Goal: Information Seeking & Learning: Learn about a topic

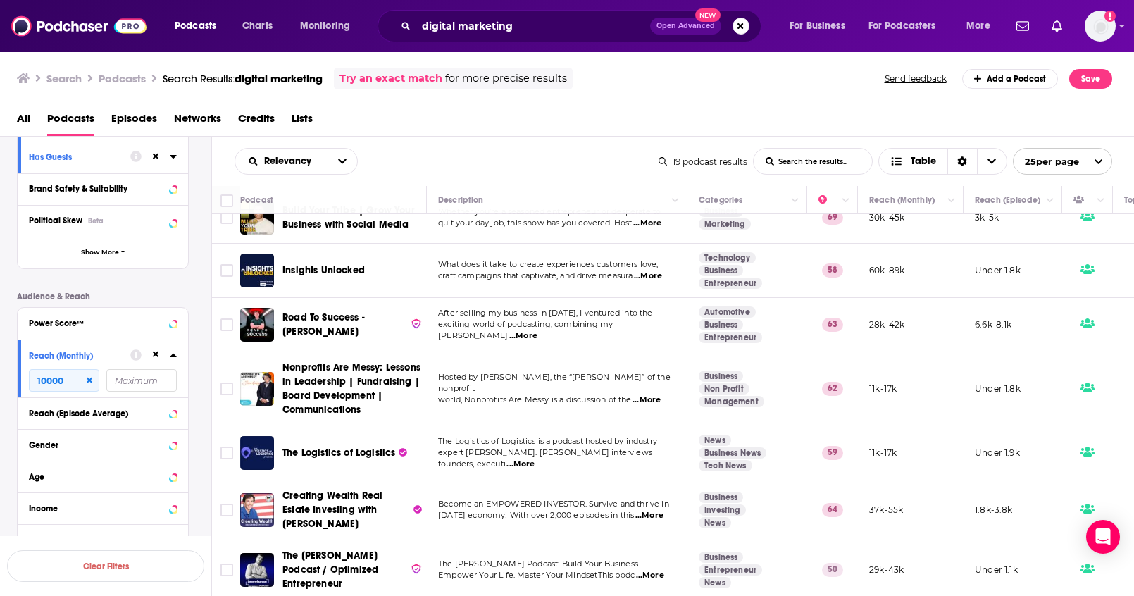
scroll to position [744, 0]
click at [746, 29] on button "Search podcasts, credits, & more..." at bounding box center [740, 26] width 17 height 17
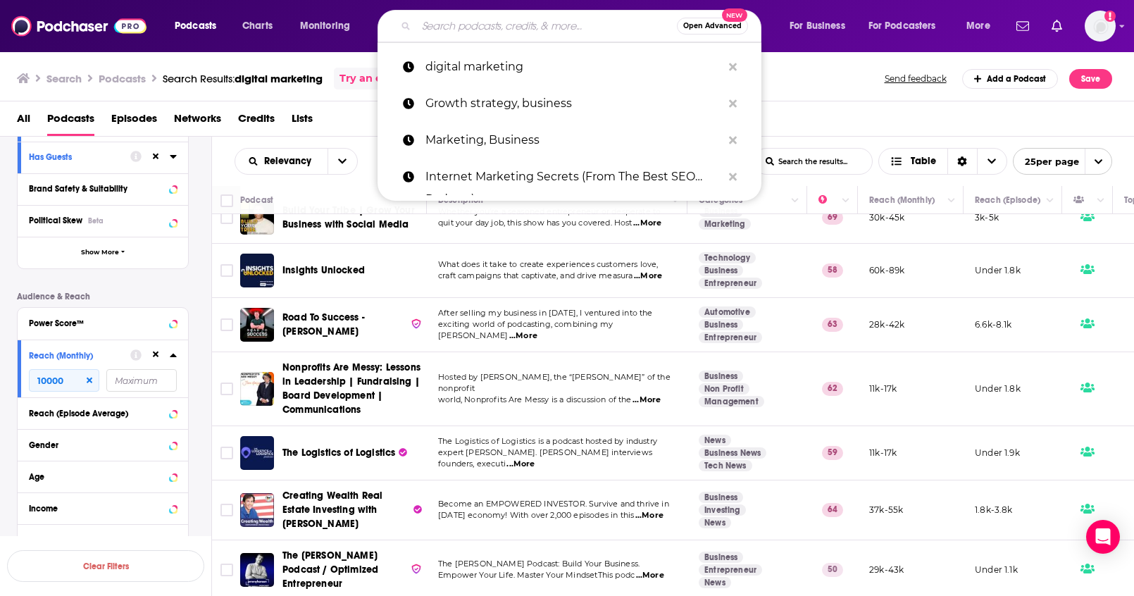
paste input "Profits in [GEOGRAPHIC_DATA]"
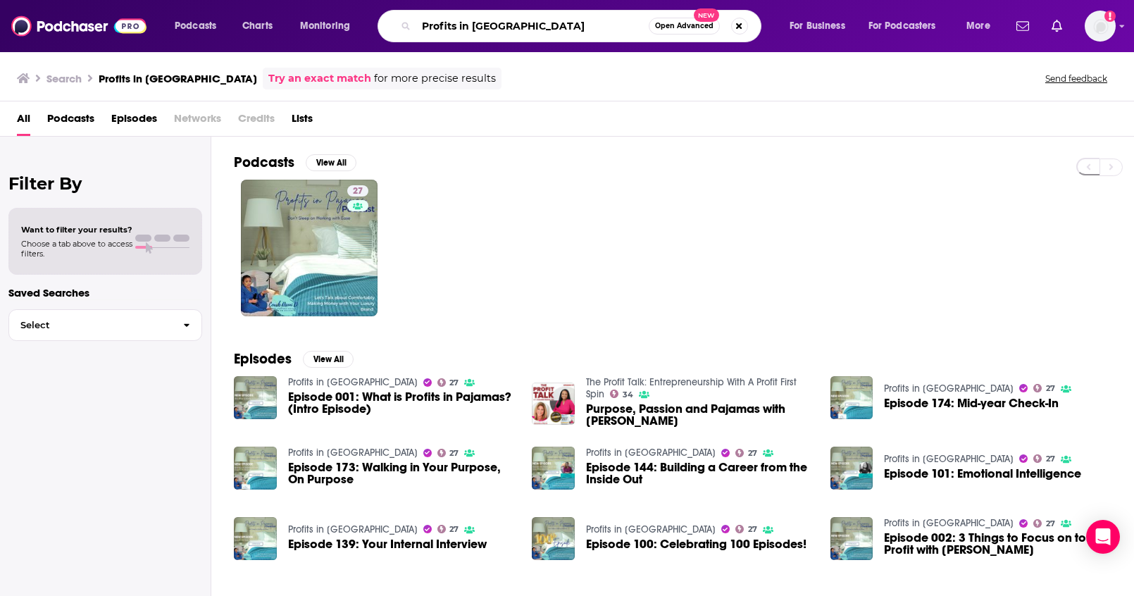
drag, startPoint x: 527, startPoint y: 23, endPoint x: 369, endPoint y: 11, distance: 158.8
click at [369, 11] on div "Podcasts Charts Monitoring Profits in Pajamas Open Advanced New For Business Fo…" at bounding box center [584, 26] width 839 height 32
paste input "The Deal Board"
type input "The Deal Board"
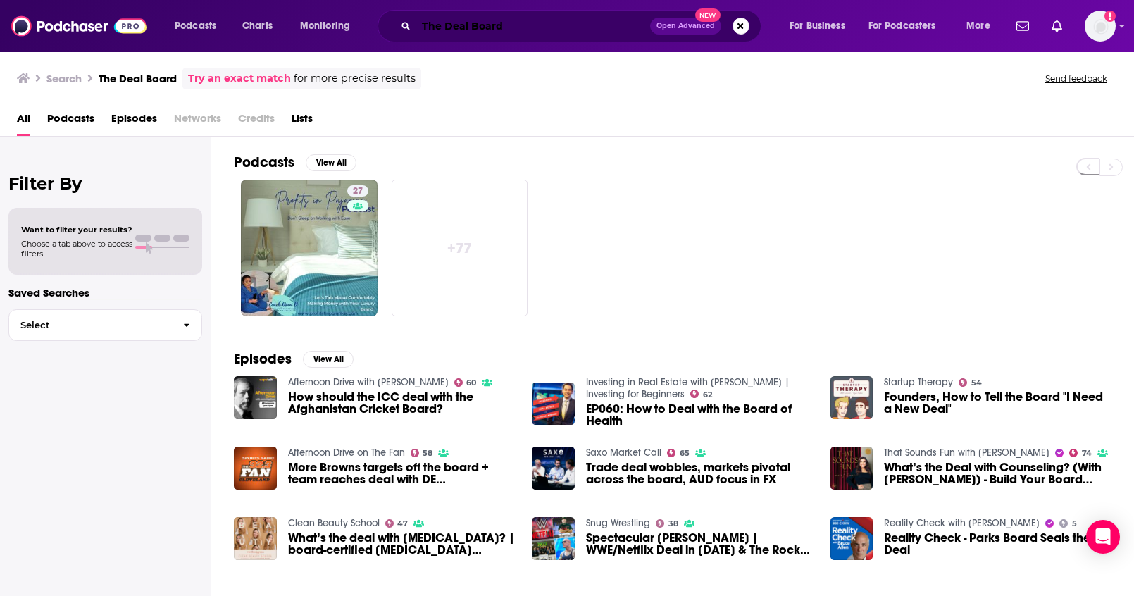
click at [540, 33] on input "The Deal Board" at bounding box center [533, 26] width 234 height 23
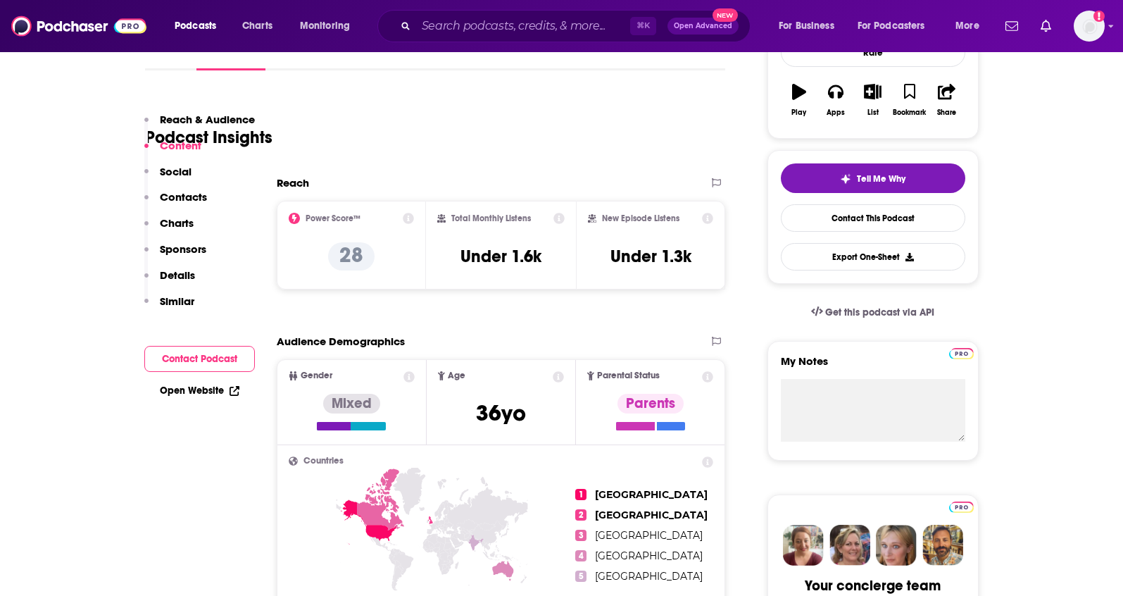
scroll to position [31, 0]
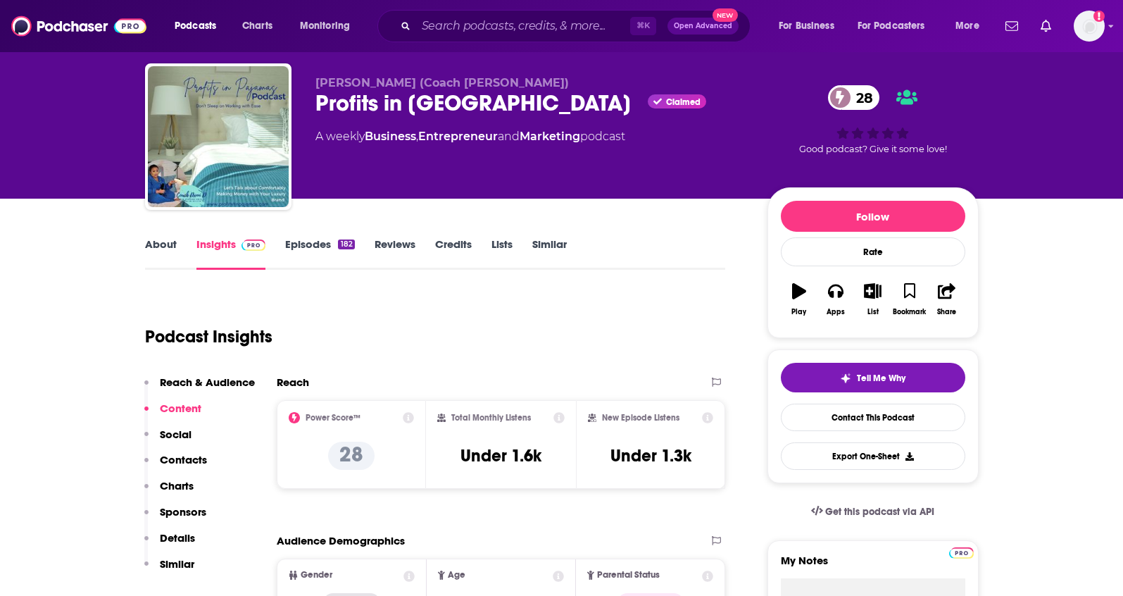
click at [145, 242] on link "About" at bounding box center [161, 253] width 32 height 32
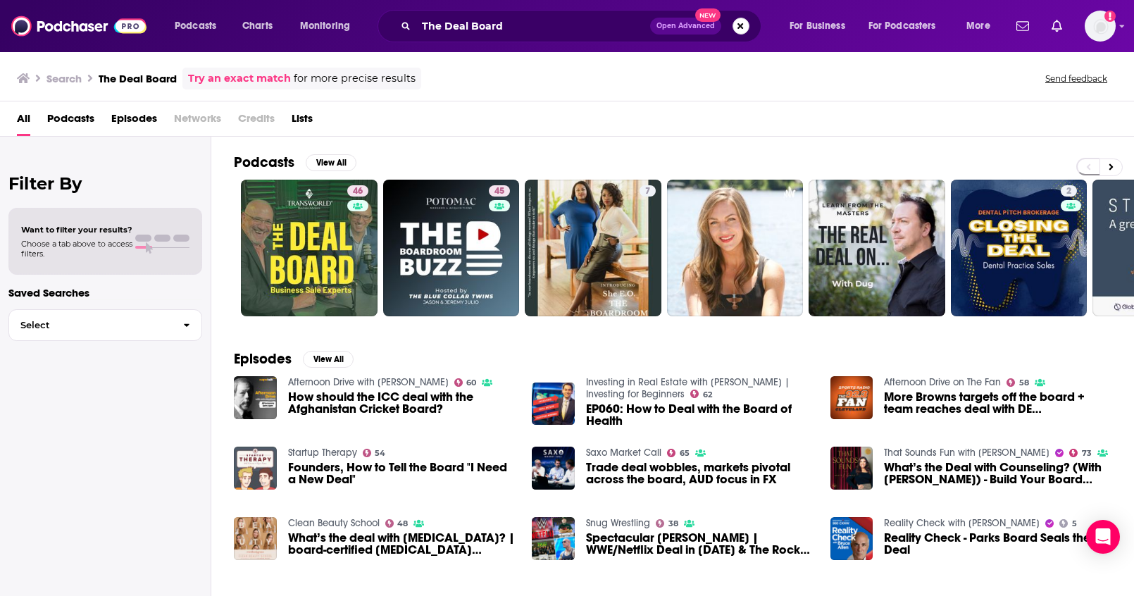
click at [737, 32] on button "Search podcasts, credits, & more..." at bounding box center [740, 26] width 17 height 17
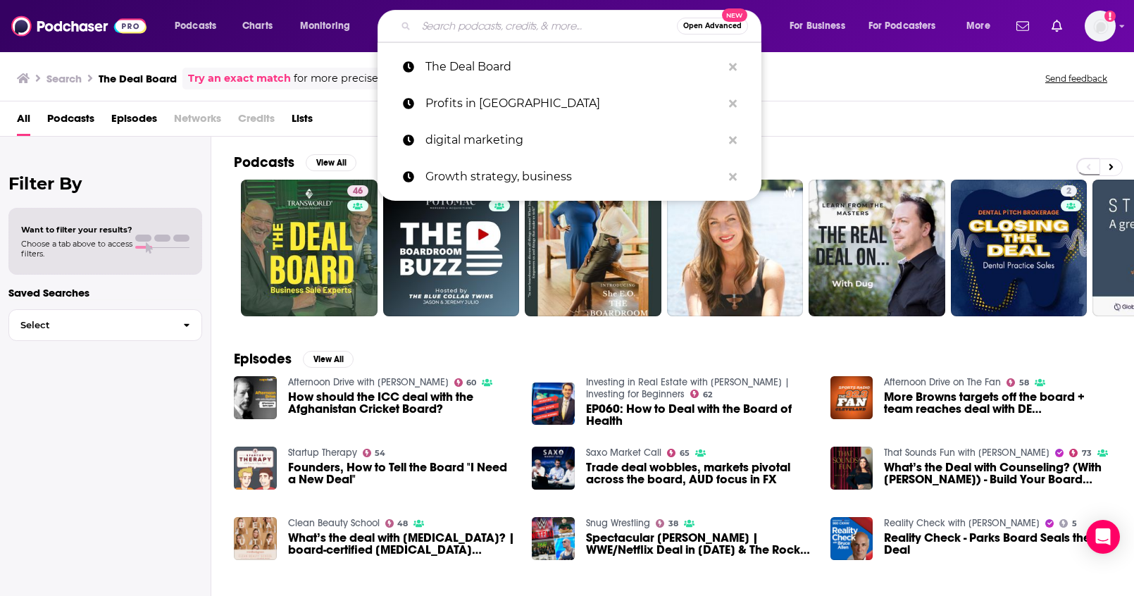
paste input "Bacon Wrapped Business With [PERSON_NAME] | Sizzling Hot Business Advice Guaran…"
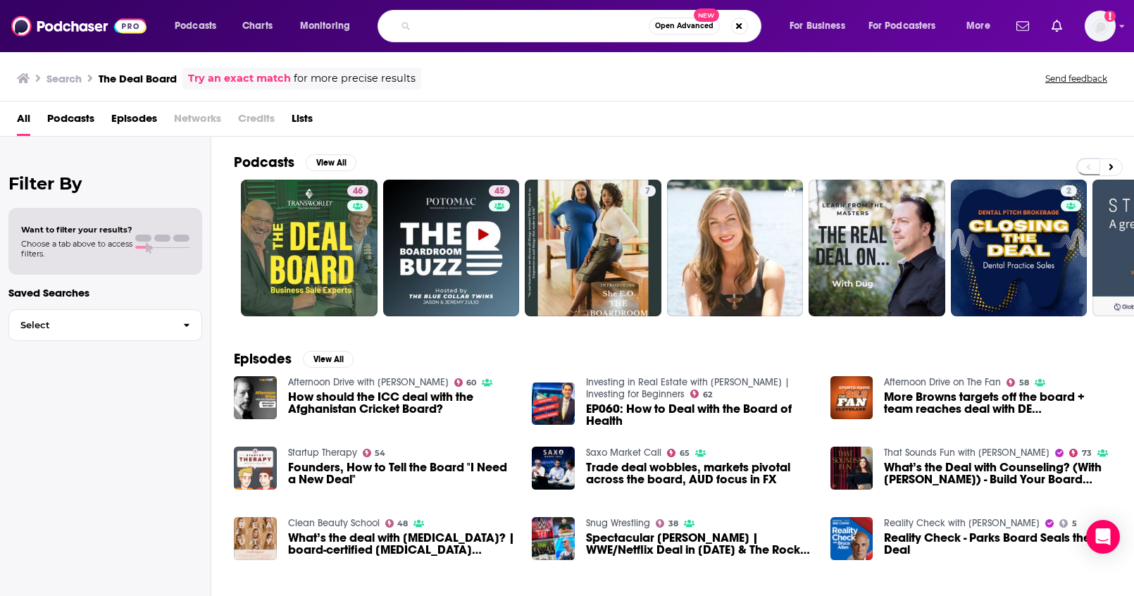
type input "Bacon Wrapped Business With [PERSON_NAME] | Sizzling Hot Business Advice Guaran…"
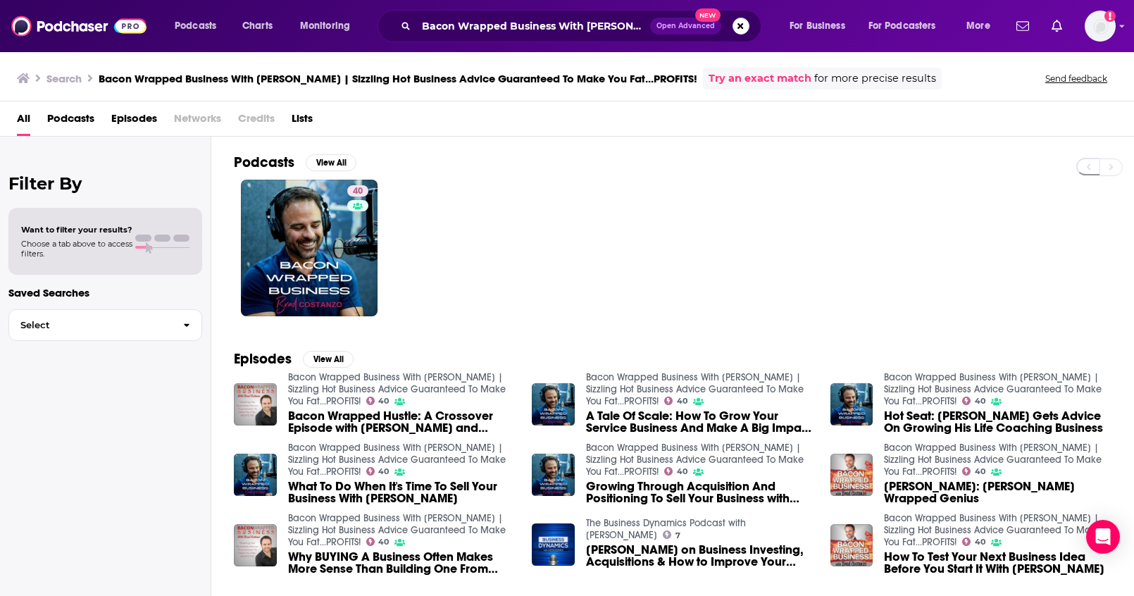
click at [304, 120] on span "Lists" at bounding box center [302, 121] width 21 height 29
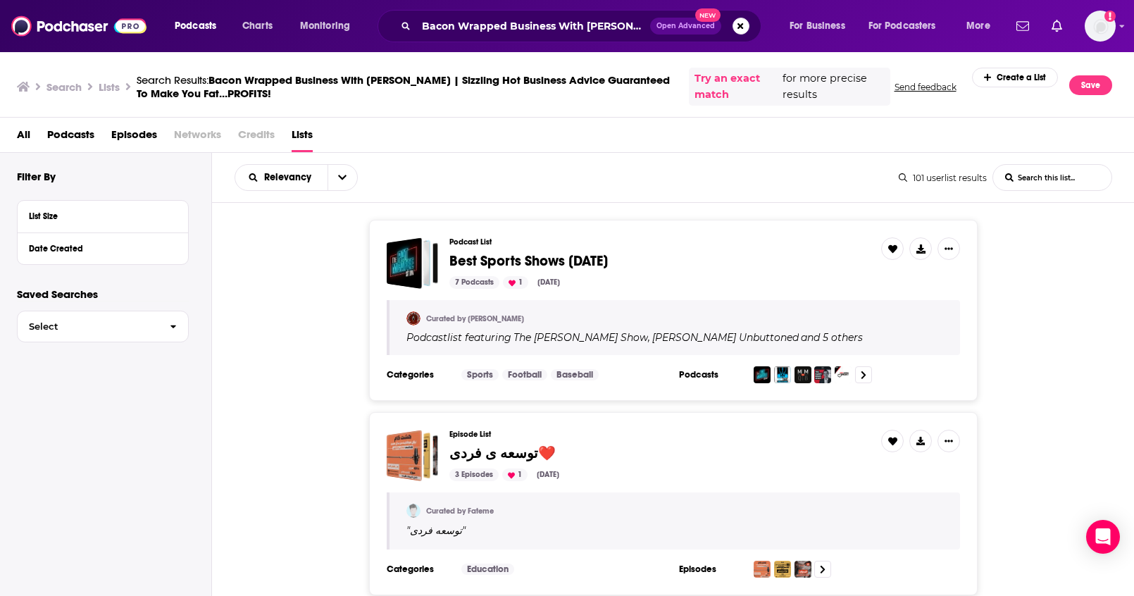
click at [910, 175] on div "101 userlist results" at bounding box center [942, 178] width 88 height 11
click at [902, 175] on icon at bounding box center [902, 177] width 8 height 8
click at [898, 176] on icon at bounding box center [902, 177] width 8 height 8
click at [1043, 182] on Fat\ "List Search Input" at bounding box center [1052, 177] width 118 height 25
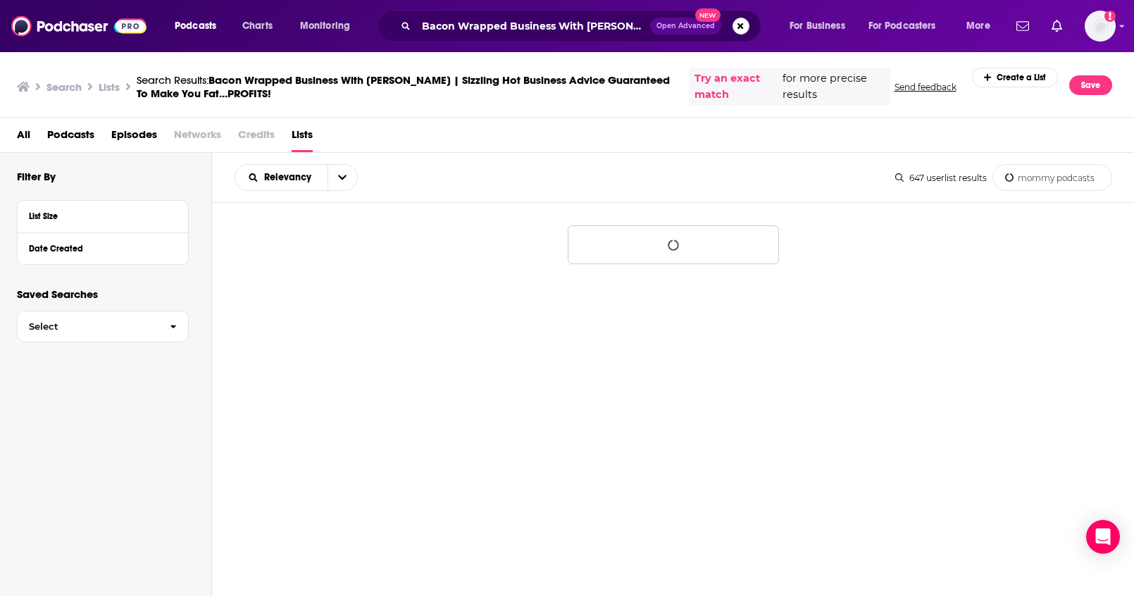
type Fat\ "mommy podcasts"
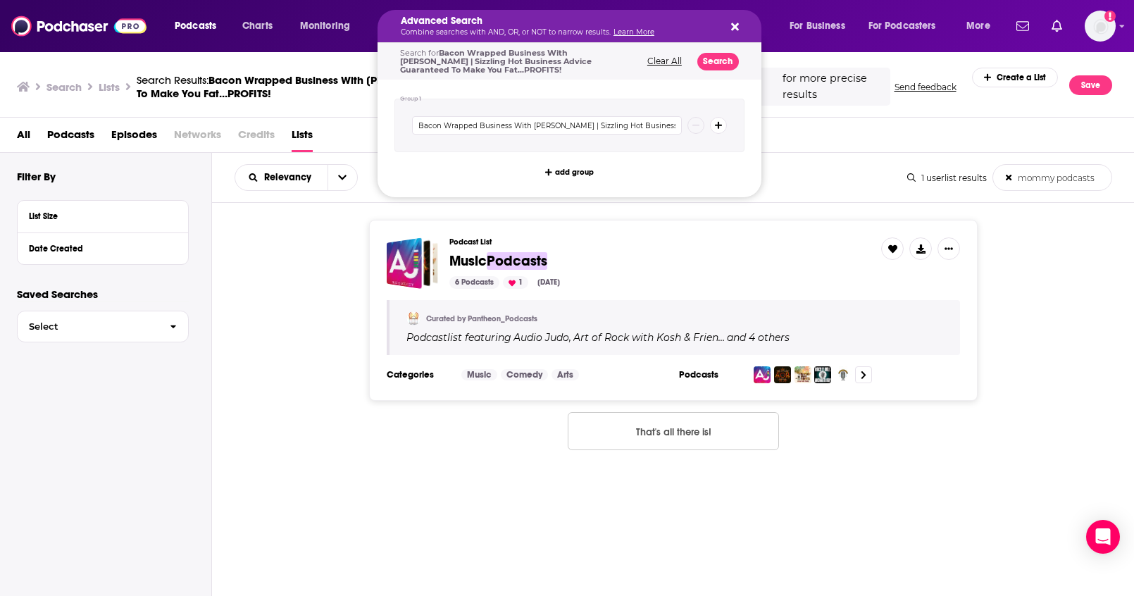
click at [724, 28] on div "Advanced Search Combine searches with AND, OR, or NOT to narrow results. Learn …" at bounding box center [569, 26] width 384 height 32
click at [729, 29] on button "Search podcasts, credits, & more..." at bounding box center [732, 25] width 11 height 11
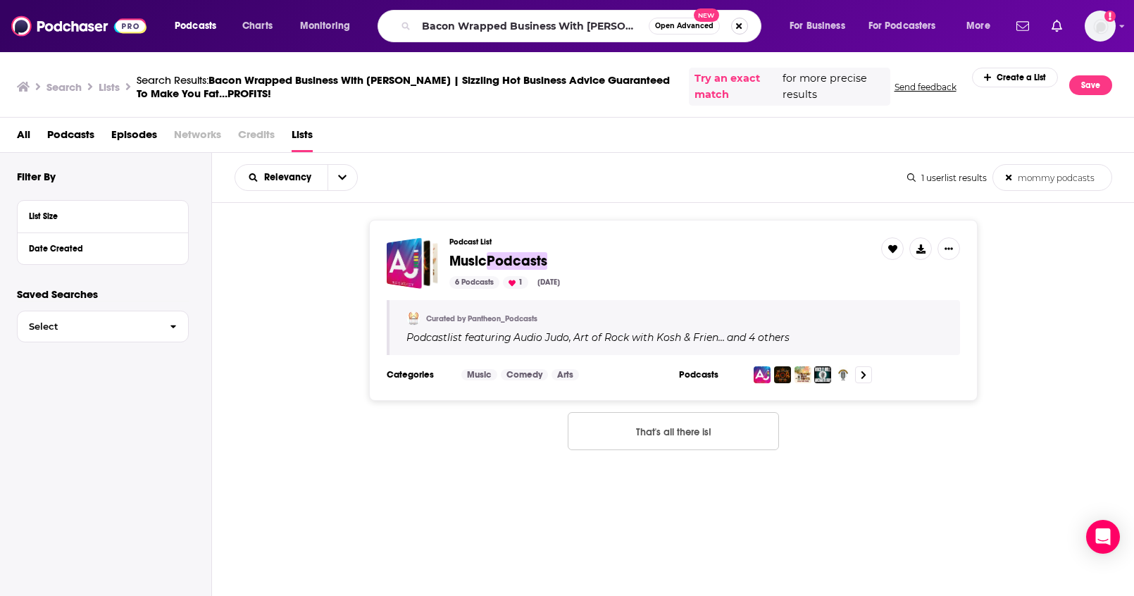
click at [744, 29] on button "Search podcasts, credits, & more..." at bounding box center [739, 26] width 17 height 17
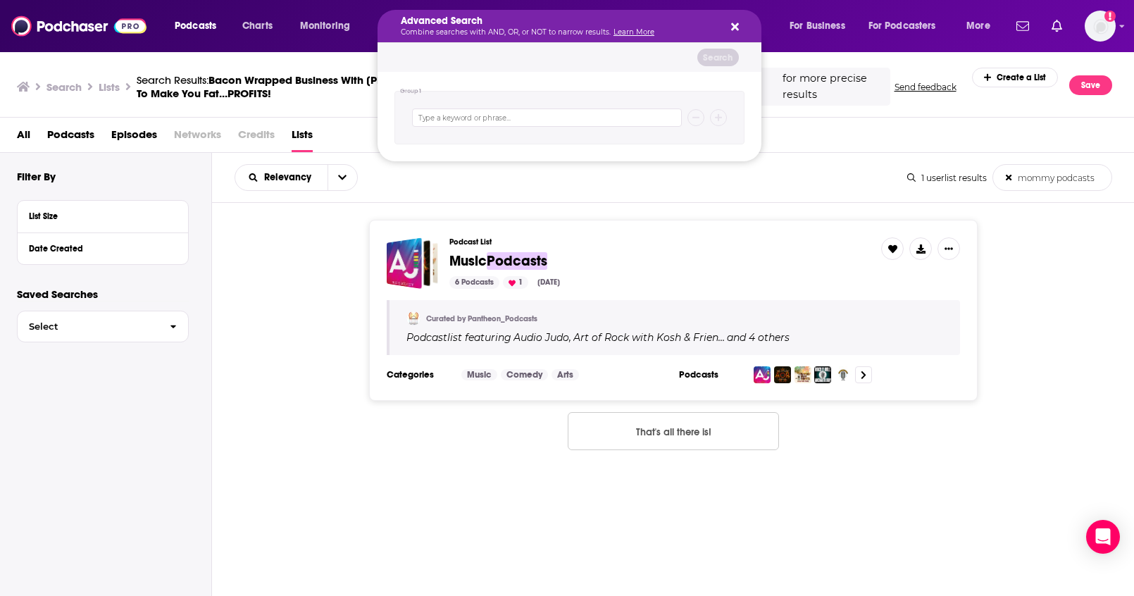
click at [647, 198] on div "Podcasts Charts Monitoring Advanced Search Combine searches with AND, OR, or NO…" at bounding box center [567, 298] width 1134 height 596
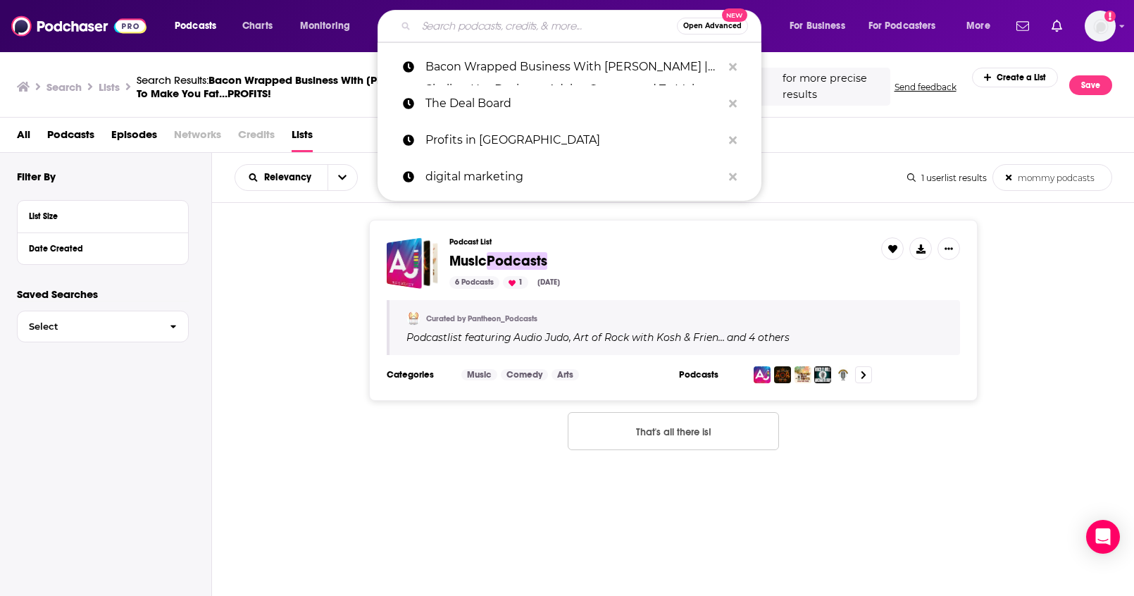
click at [494, 31] on input "Search podcasts, credits, & more..." at bounding box center [546, 26] width 261 height 23
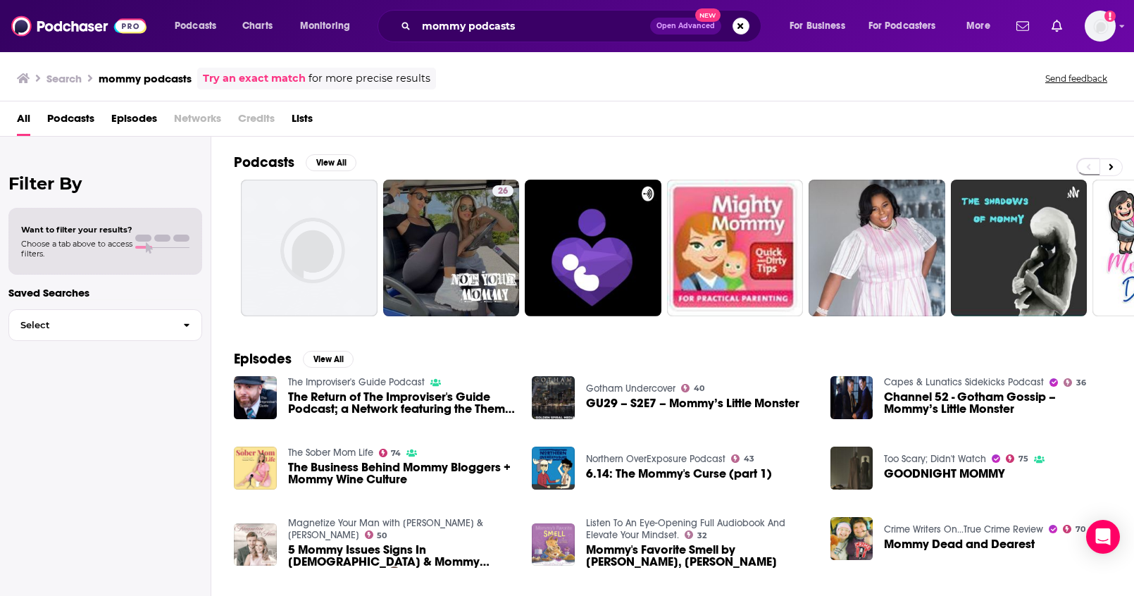
click at [295, 119] on span "Lists" at bounding box center [302, 121] width 21 height 29
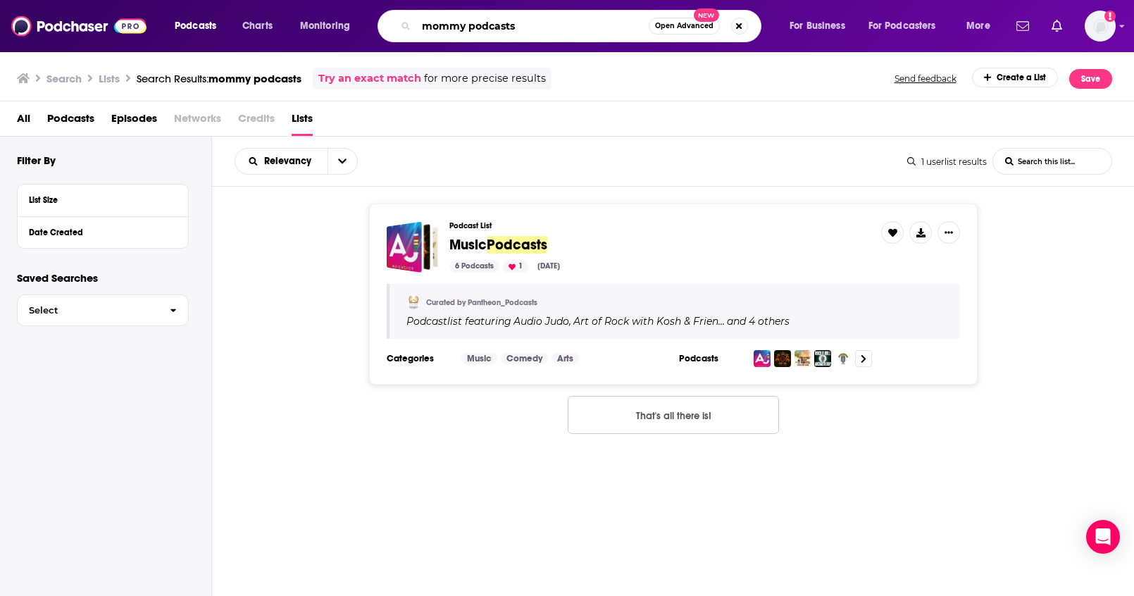
drag, startPoint x: 546, startPoint y: 31, endPoint x: 470, endPoint y: 31, distance: 76.0
click at [470, 31] on input "mommy podcasts" at bounding box center [532, 26] width 232 height 23
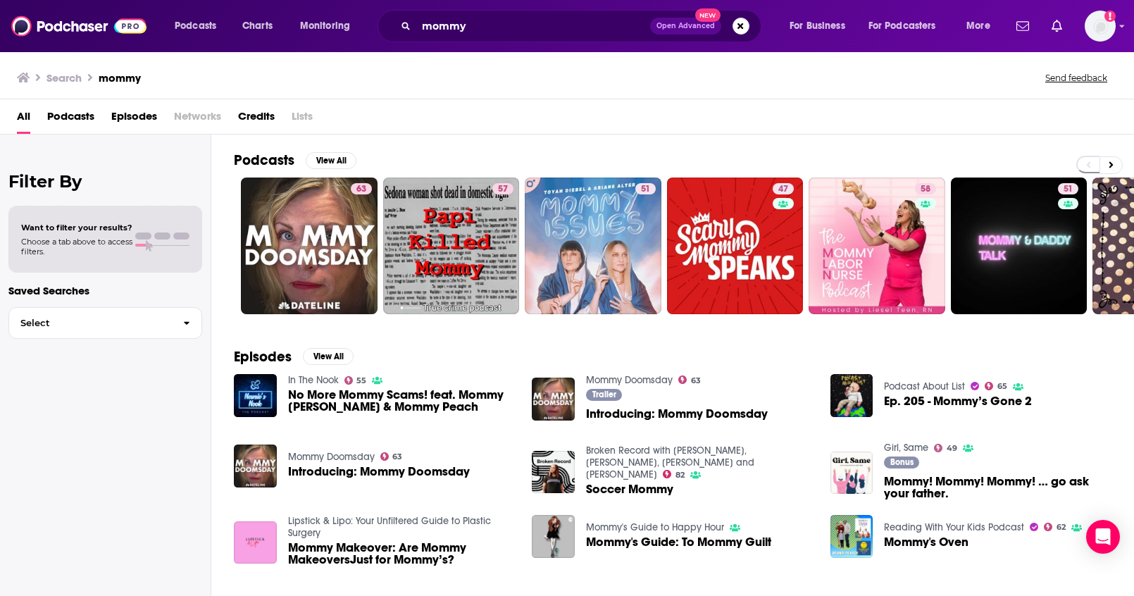
click at [306, 118] on span "Lists" at bounding box center [302, 119] width 21 height 29
click at [260, 118] on span "Credits" at bounding box center [256, 119] width 37 height 29
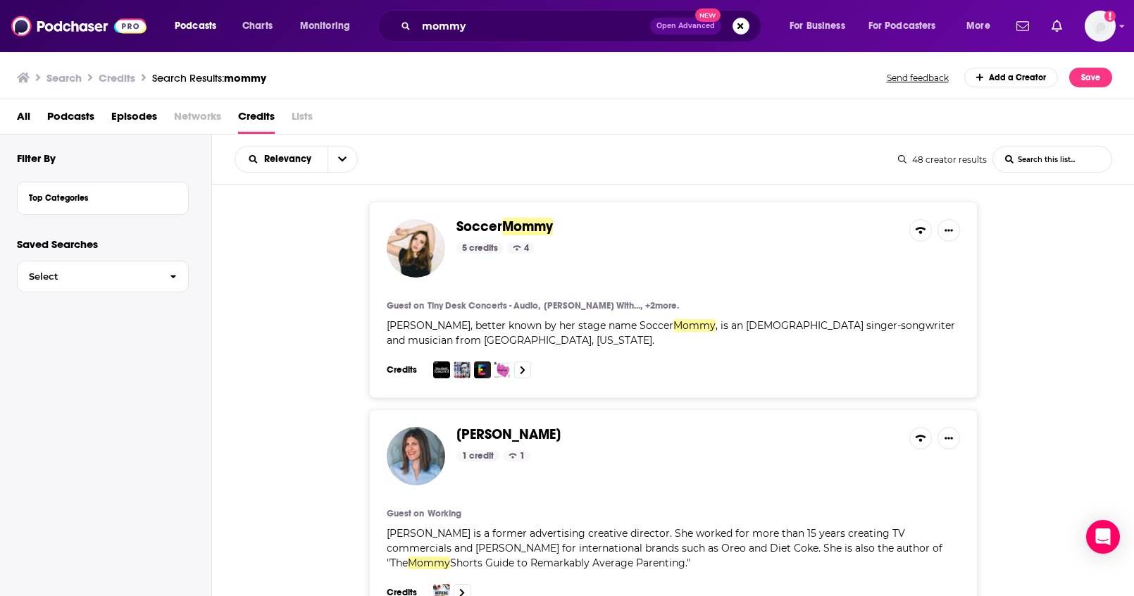
click at [307, 118] on span "Lists" at bounding box center [302, 119] width 21 height 29
click at [30, 113] on div "All Podcasts Episodes Networks Credits Lists" at bounding box center [570, 119] width 1106 height 29
click at [24, 113] on span "All" at bounding box center [23, 119] width 13 height 29
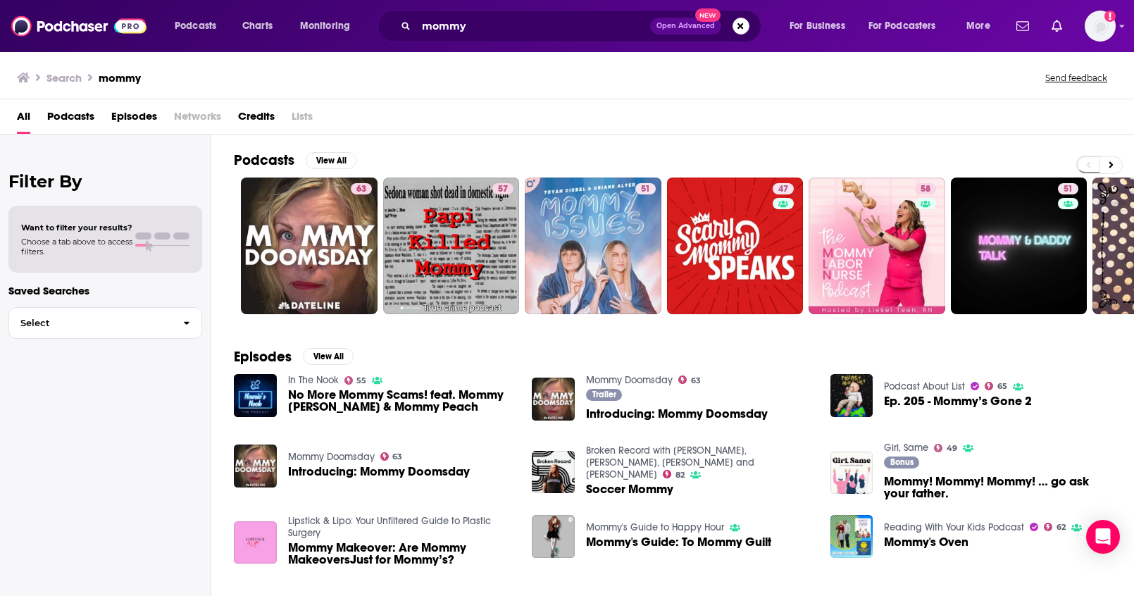
click at [256, 116] on span "Credits" at bounding box center [256, 119] width 37 height 29
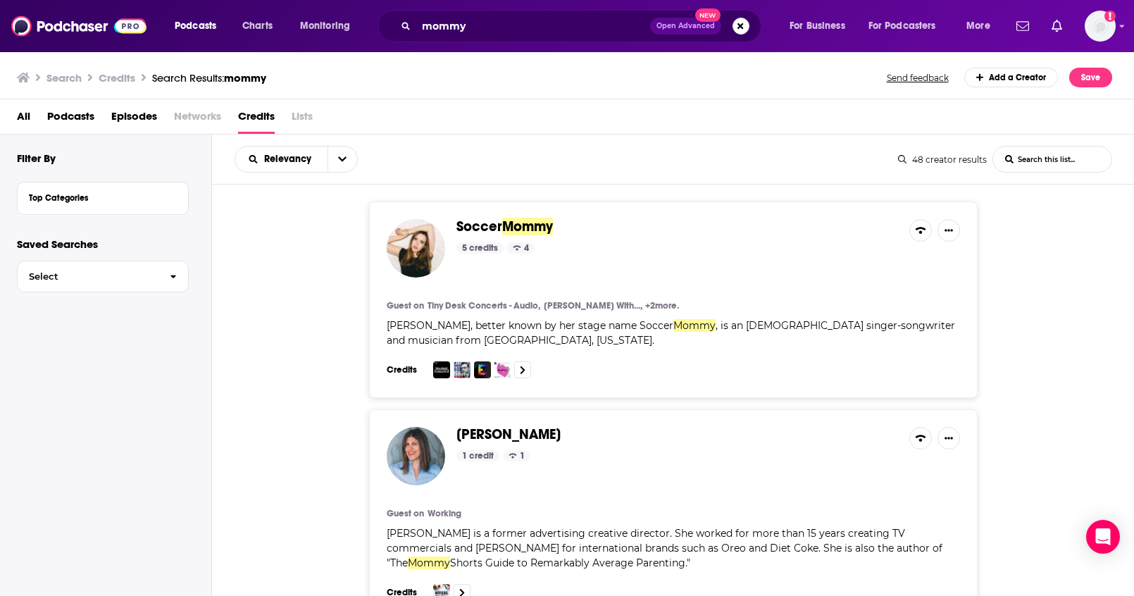
click at [67, 116] on span "Podcasts" at bounding box center [70, 119] width 47 height 29
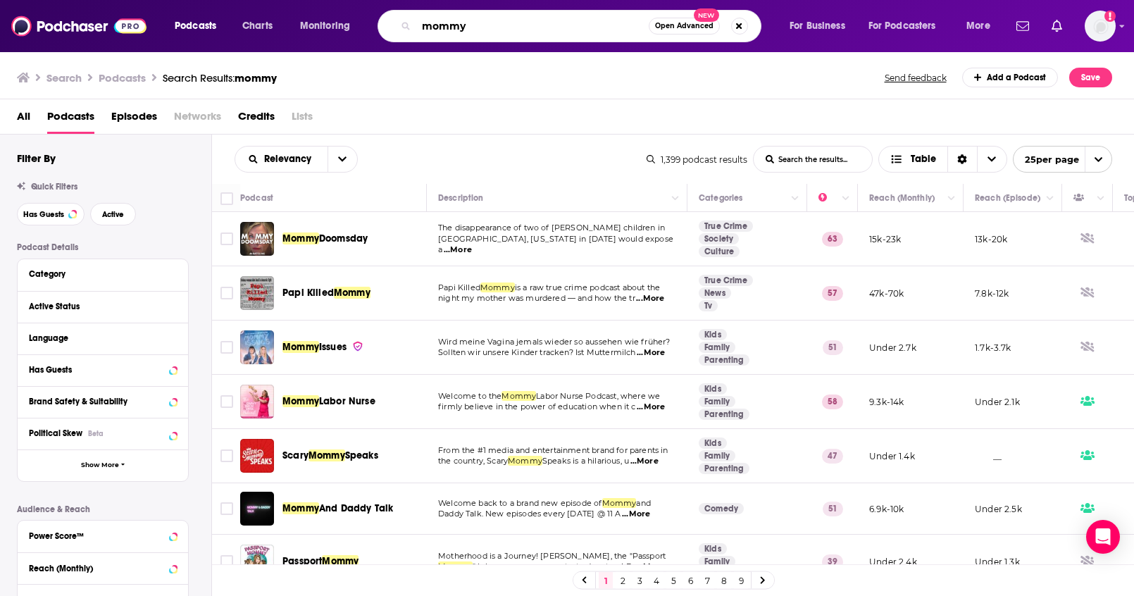
click at [497, 23] on input "mommy" at bounding box center [532, 26] width 232 height 23
drag, startPoint x: 493, startPoint y: 25, endPoint x: 380, endPoint y: 25, distance: 112.7
click at [380, 25] on div "mommy Open Advanced New" at bounding box center [569, 26] width 384 height 32
paste input "The Cardone Zone"
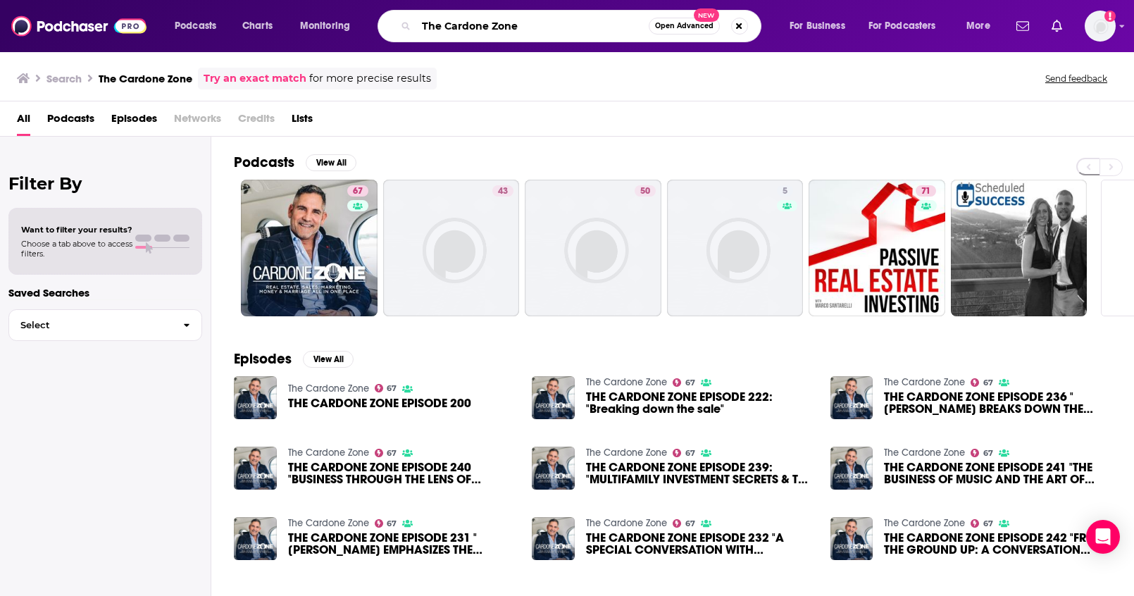
drag, startPoint x: 544, startPoint y: 34, endPoint x: 399, endPoint y: 23, distance: 145.5
click at [399, 23] on div "The Cardone Zone Open Advanced New" at bounding box center [569, 26] width 384 height 32
paste input "Strategy Hour | Online Marketing for Business Growth"
type input "Strategy Hour | Online Marketing for Business Growth"
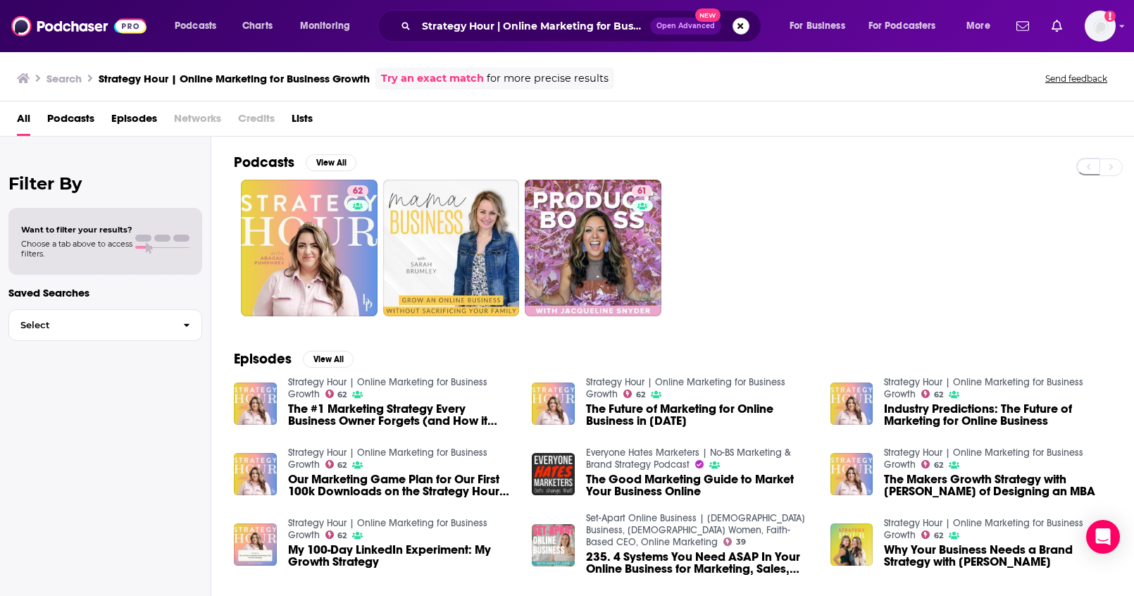
click at [737, 25] on button "Search podcasts, credits, & more..." at bounding box center [740, 26] width 17 height 17
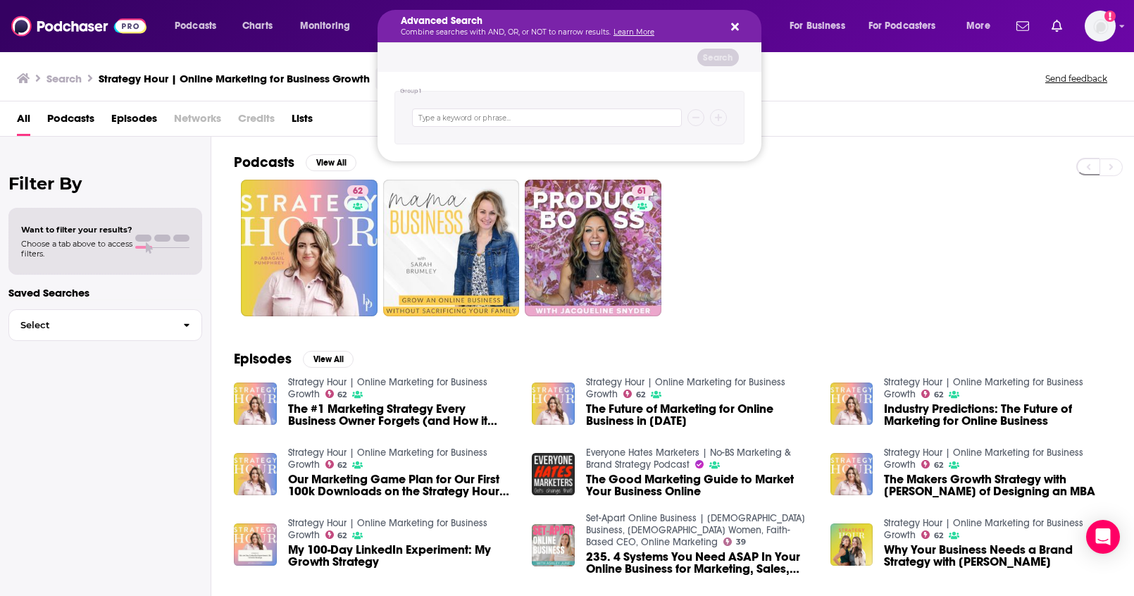
click at [793, 151] on div "Podcasts View All 62 61" at bounding box center [684, 235] width 900 height 196
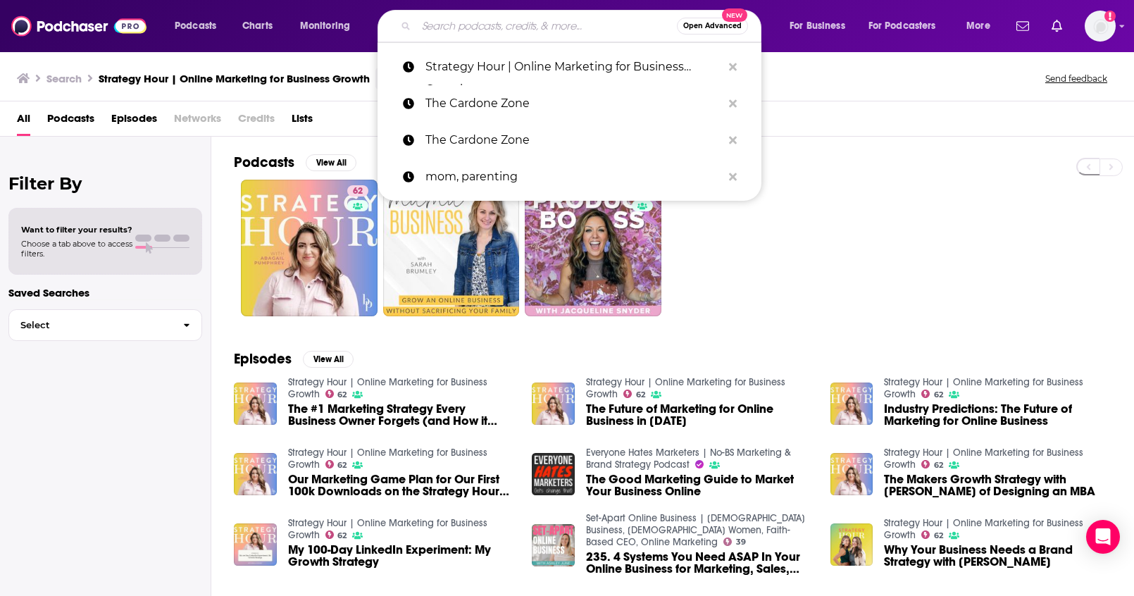
click at [519, 27] on input "Search podcasts, credits, & more..." at bounding box center [546, 26] width 261 height 23
paste input "Young and Profiting with Hala Taha"
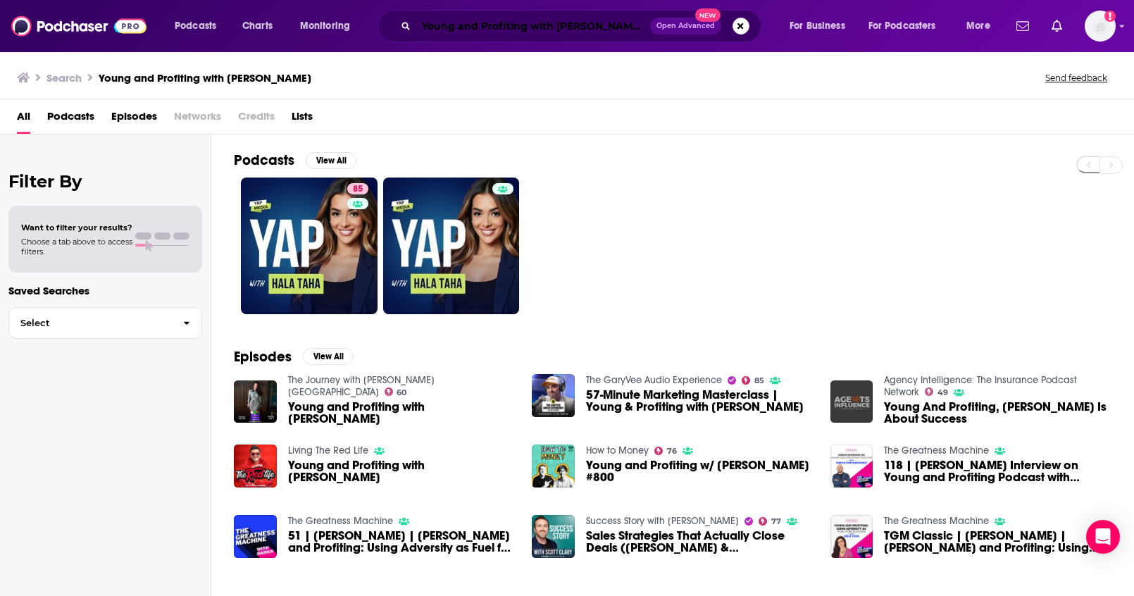
click at [530, 30] on input "Young and Profiting with Hala Taha" at bounding box center [533, 26] width 234 height 23
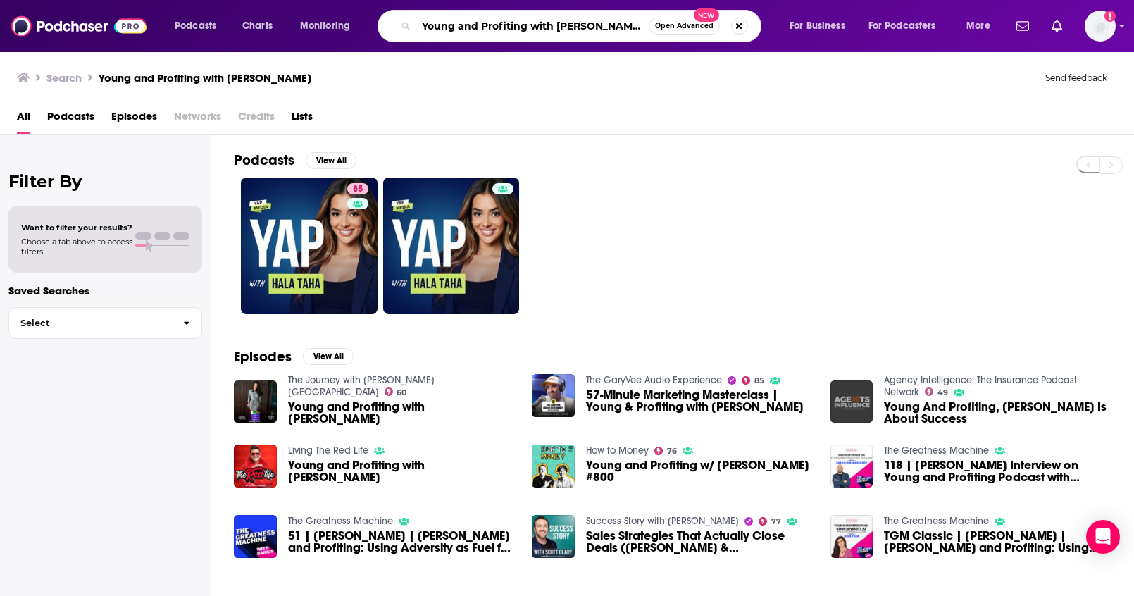
drag, startPoint x: 619, startPoint y: 28, endPoint x: 411, endPoint y: 21, distance: 208.5
click at [411, 21] on div "Young and Profiting with Hala Taha Open Advanced New" at bounding box center [569, 26] width 384 height 32
paste input "Tropical MBA: Entrepreneurship & Founder Lifestyle"
type input "Tropical MBA: Entrepreneurship & Founder Lifestyle"
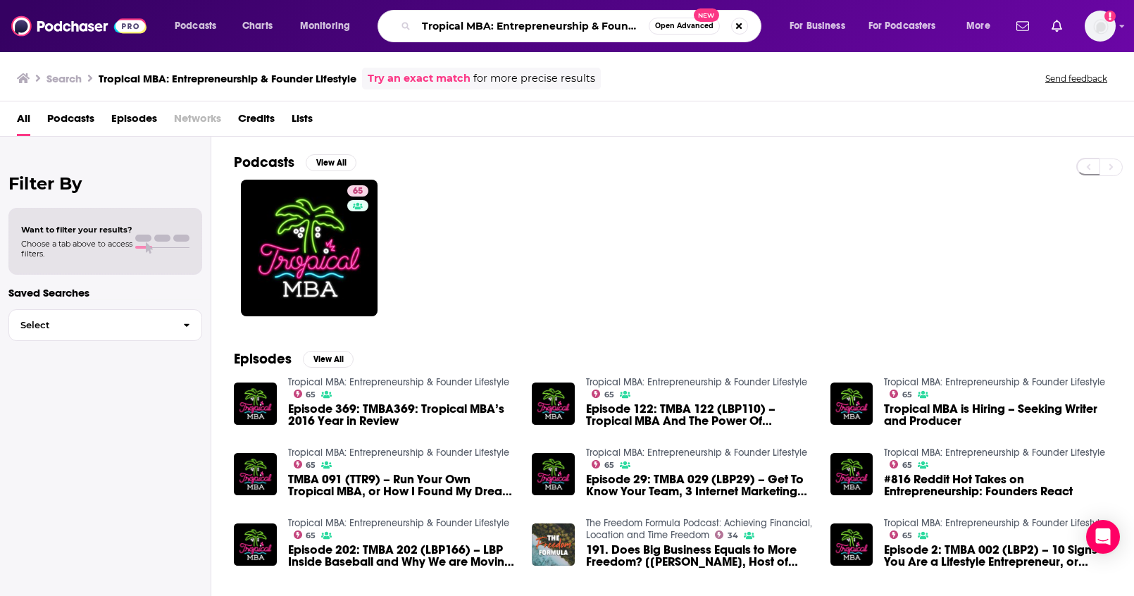
click at [518, 20] on input "Tropical MBA: Entrepreneurship & Founder Lifestyle" at bounding box center [532, 26] width 232 height 23
drag, startPoint x: 639, startPoint y: 28, endPoint x: 367, endPoint y: -11, distance: 275.2
click at [367, 0] on html "Podcasts Charts Monitoring Tropical MBA: Entrepreneurship & Founder Lifestyle O…" at bounding box center [567, 298] width 1134 height 596
click at [736, 27] on button "Search podcasts, credits, & more..." at bounding box center [739, 26] width 17 height 17
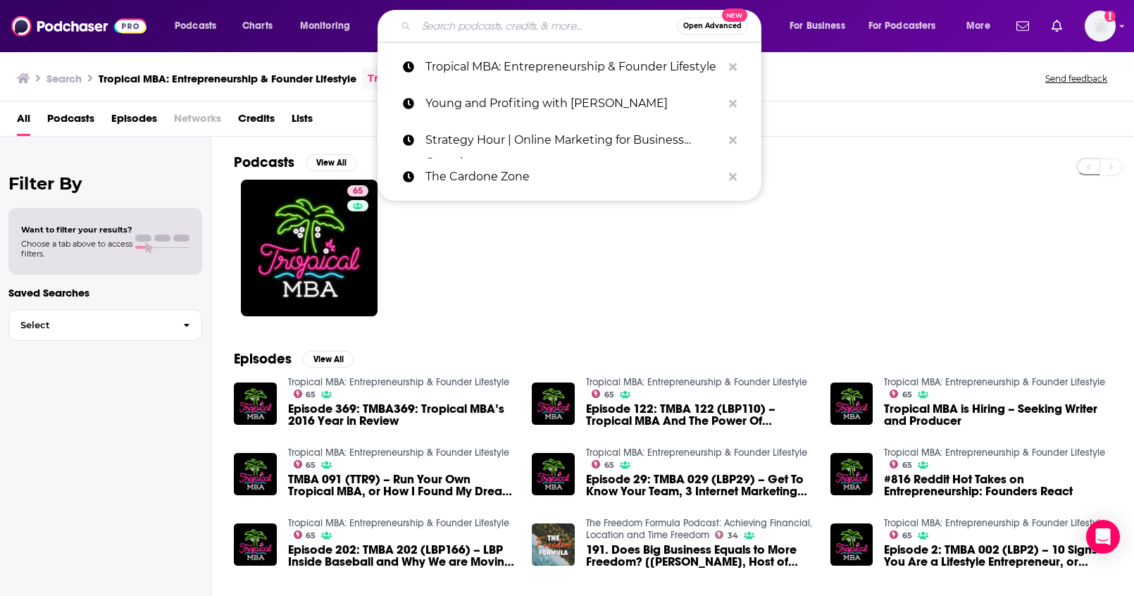
click at [536, 30] on input "Search podcasts, credits, & more..." at bounding box center [546, 26] width 261 height 23
paste input "Optimal Work Daily - Career, Productivity and Entrepreneurship"
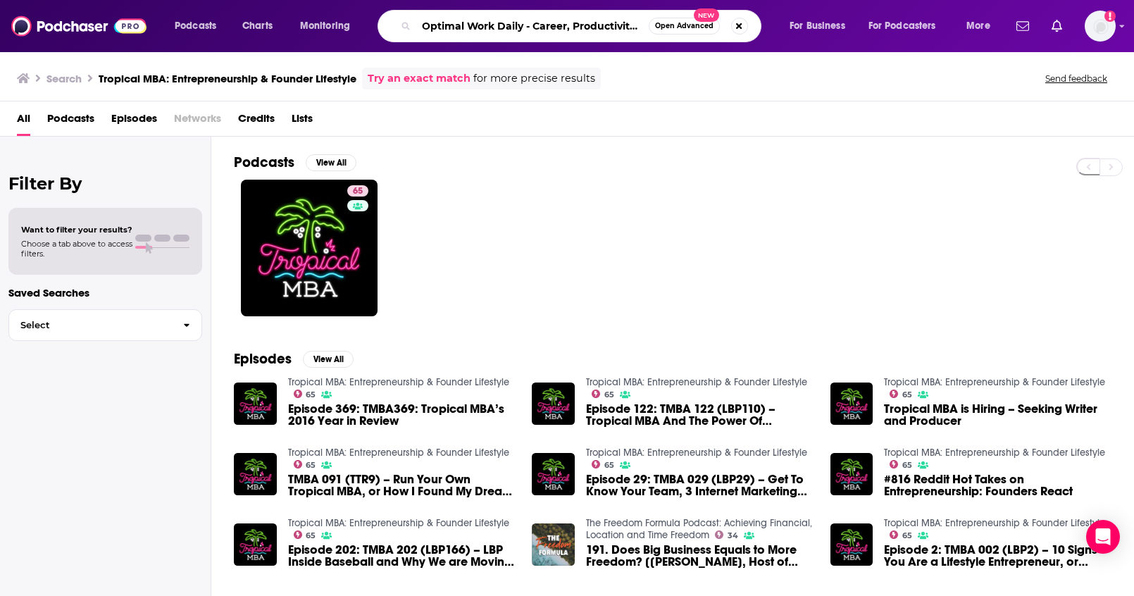
scroll to position [0, 111]
type input "Optimal Work Daily - Career, Productivity and Entrepreneurship"
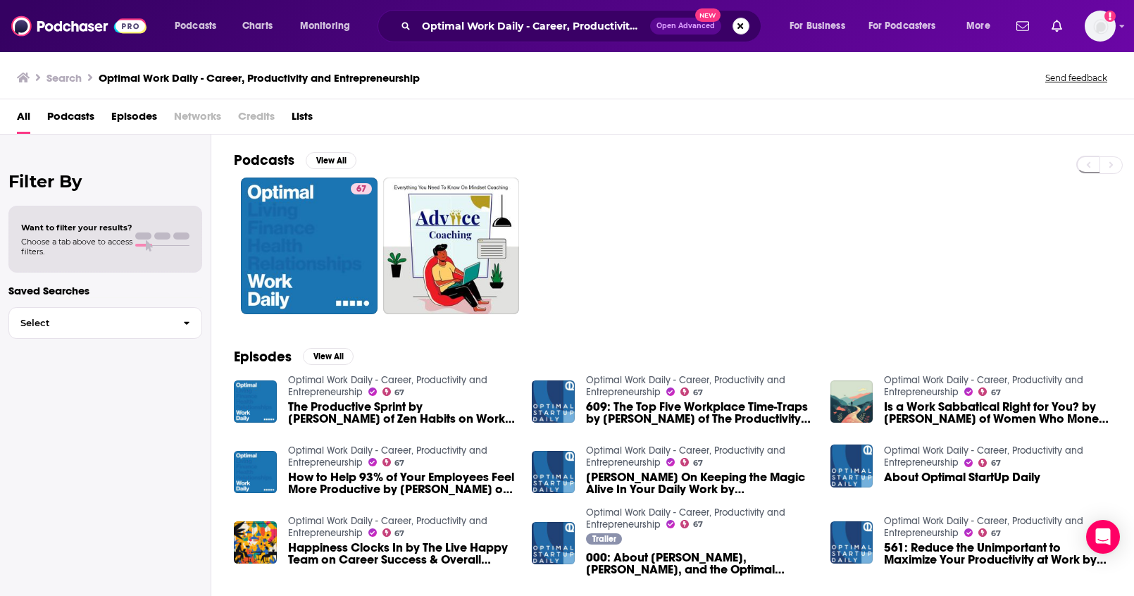
click at [743, 32] on button "Search podcasts, credits, & more..." at bounding box center [740, 26] width 17 height 17
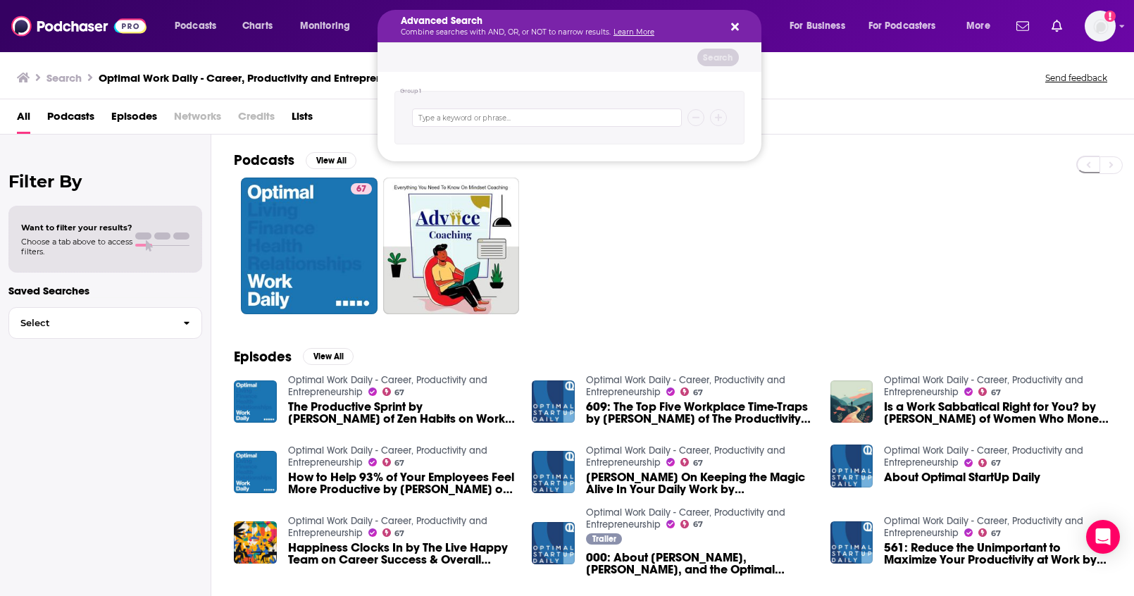
click at [658, 218] on div "67" at bounding box center [684, 245] width 900 height 137
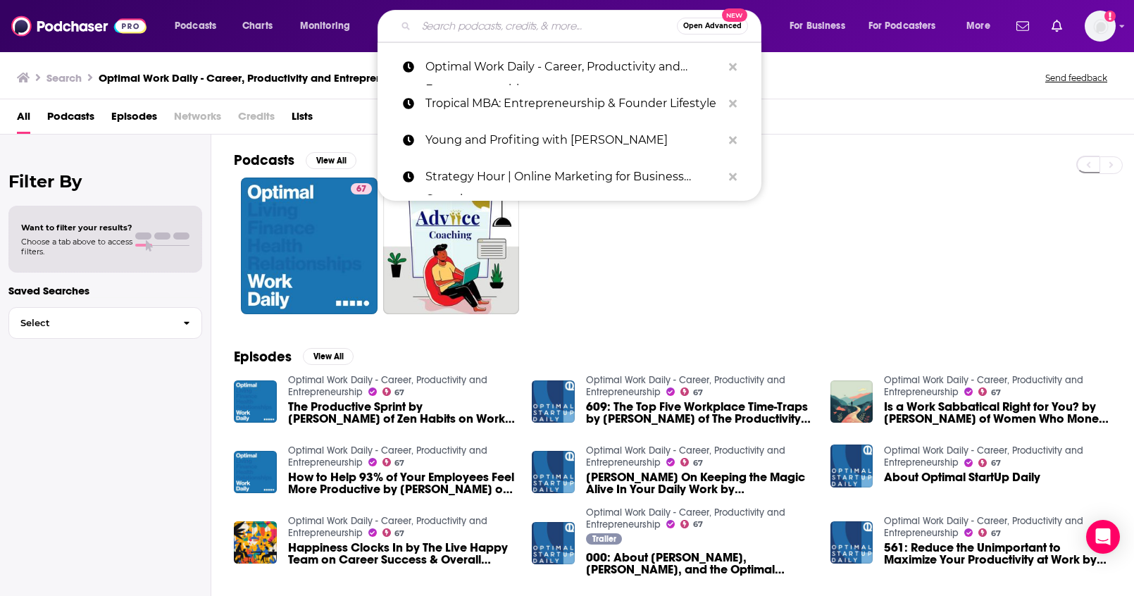
click at [570, 20] on input "Search podcasts, credits, & more..." at bounding box center [546, 26] width 261 height 23
paste input "This Is Small Business"
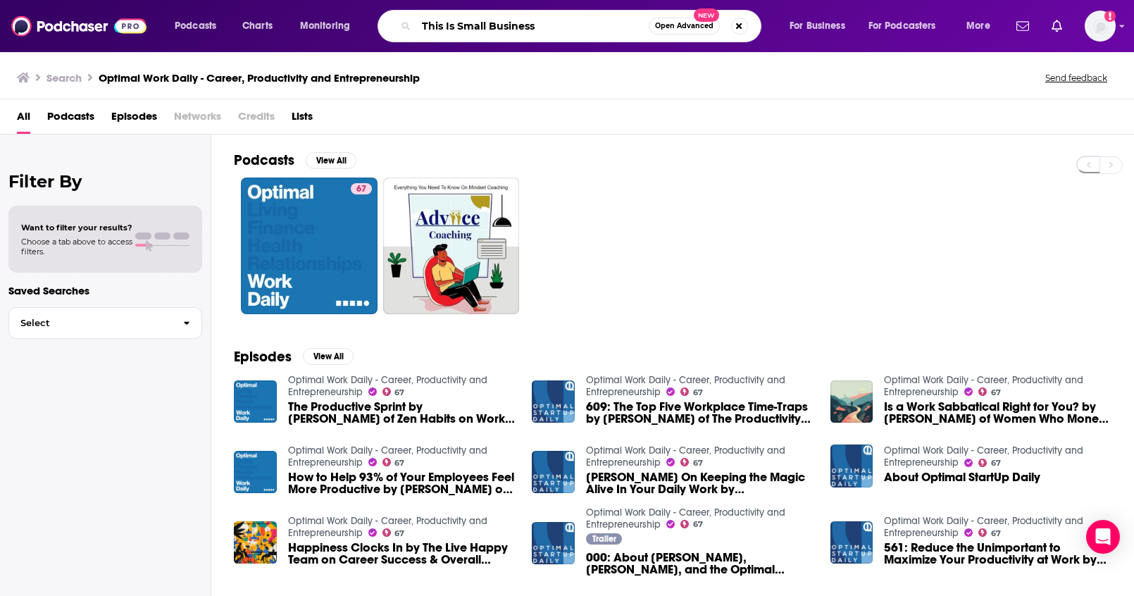
type input "This Is Small Business"
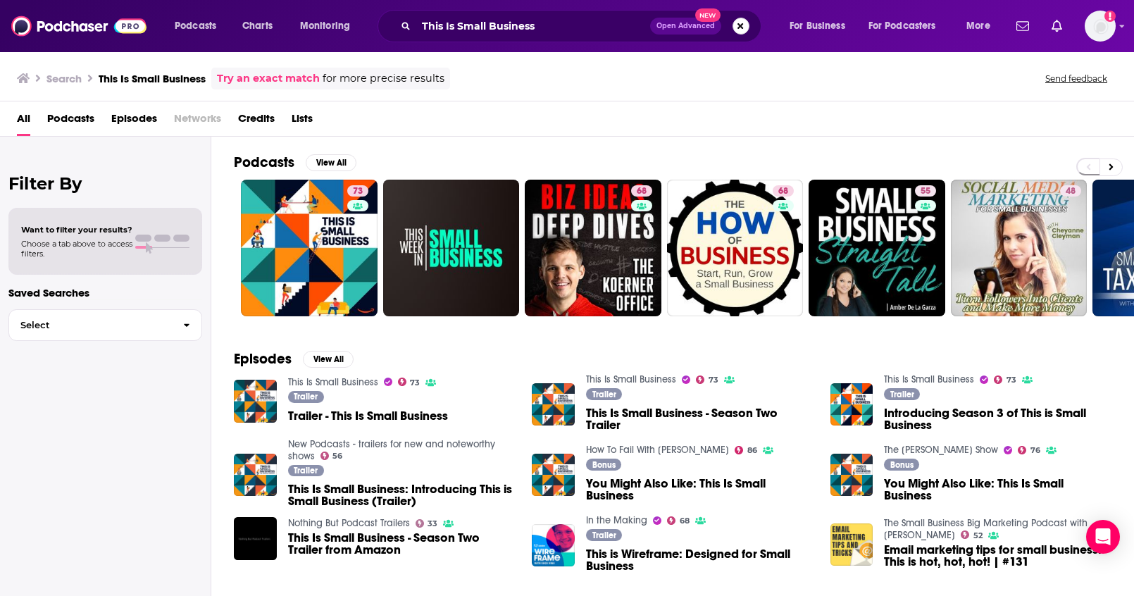
click at [746, 27] on button "Search podcasts, credits, & more..." at bounding box center [740, 26] width 17 height 17
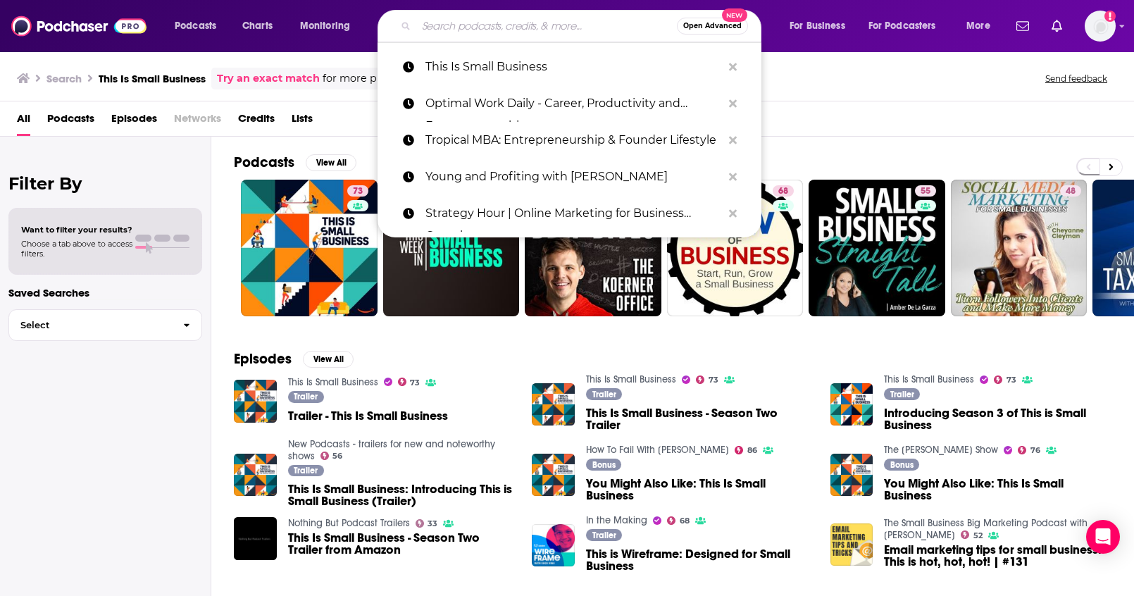
click at [552, 30] on input "Search podcasts, credits, & more..." at bounding box center [546, 26] width 261 height 23
paste input "THE ED MYLETT SHOW"
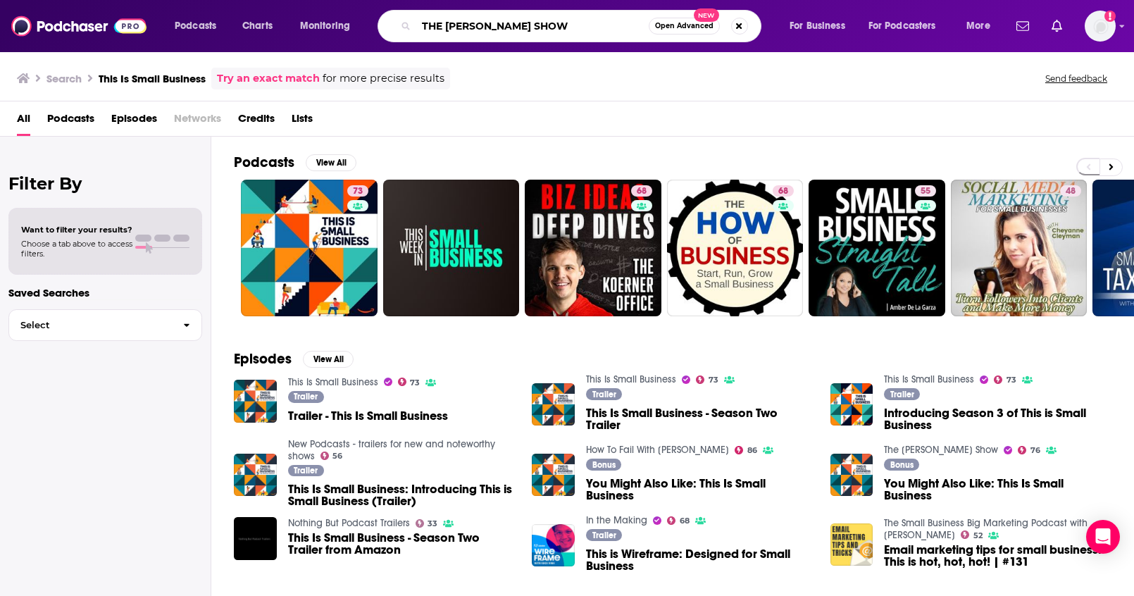
type input "THE ED MYLETT SHOW"
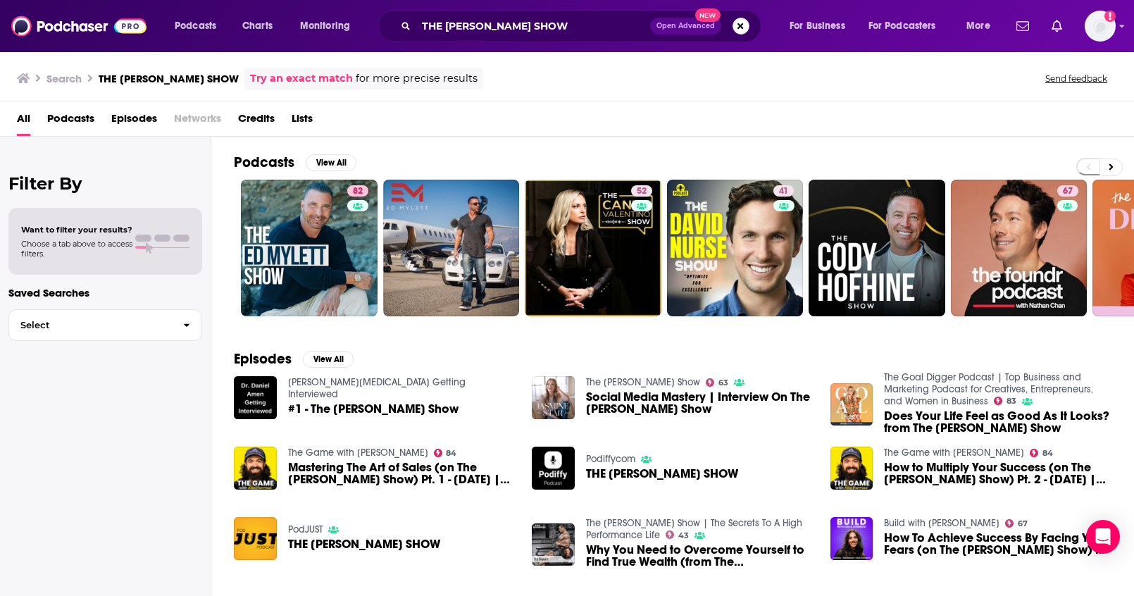
click at [743, 28] on button "Search podcasts, credits, & more..." at bounding box center [740, 26] width 17 height 17
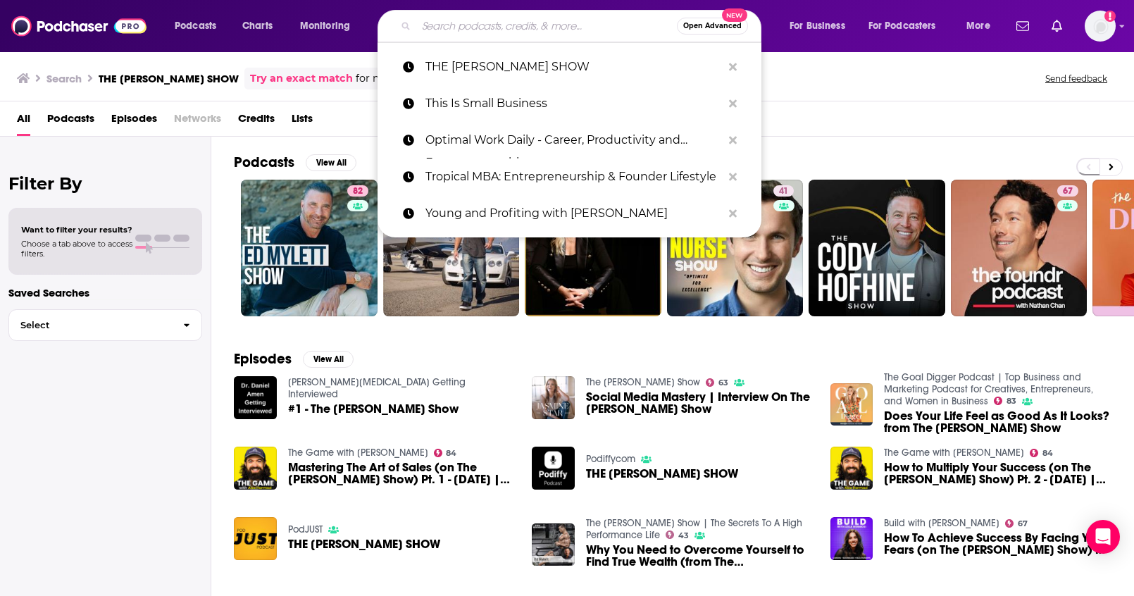
paste input "It's a Good Life"
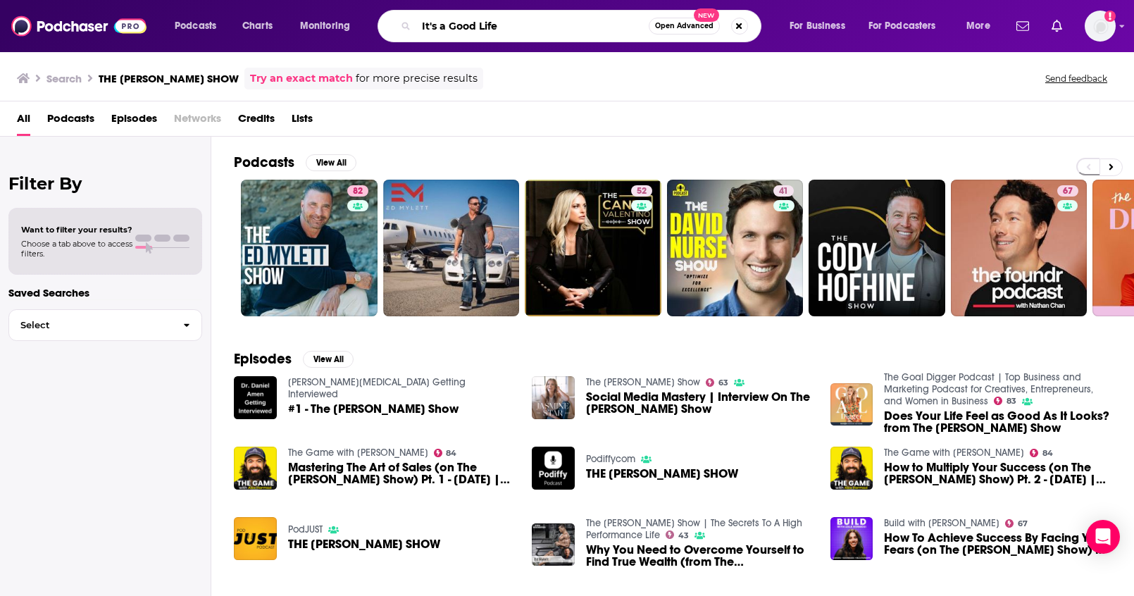
type input "It's a Good Life"
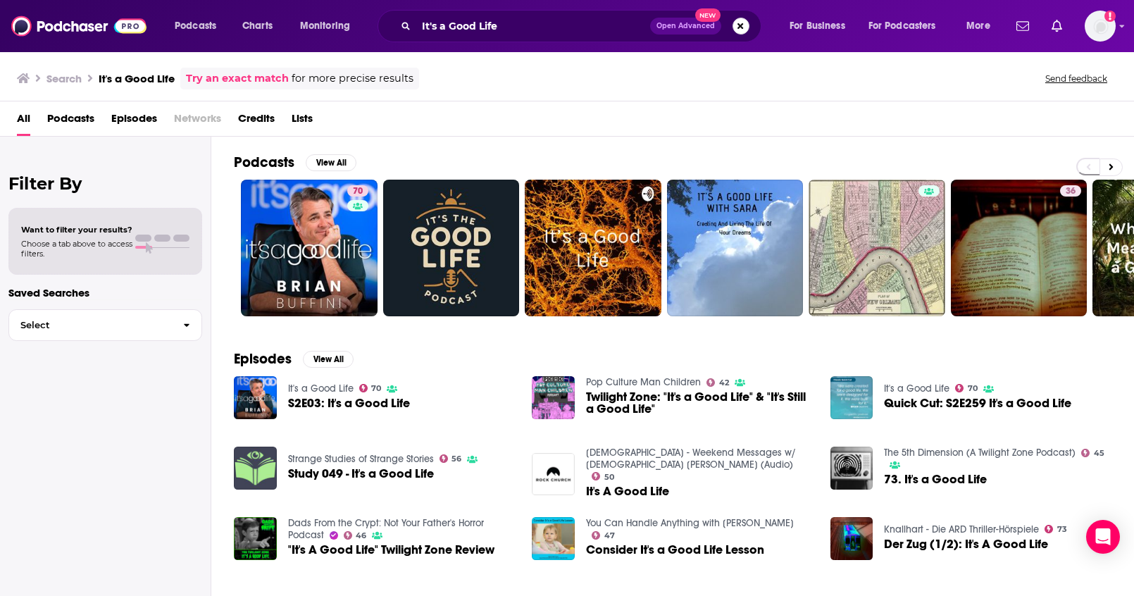
click at [739, 30] on button "Search podcasts, credits, & more..." at bounding box center [740, 26] width 17 height 17
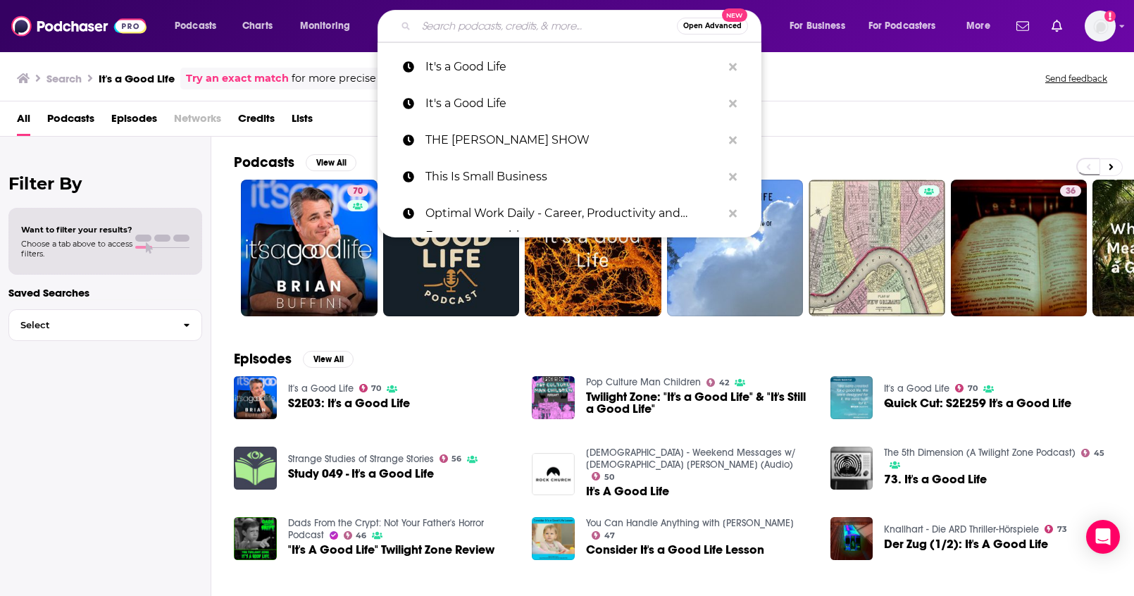
paste input "The Jeremy Hanson Podcast / Optimized Entrepreneur"
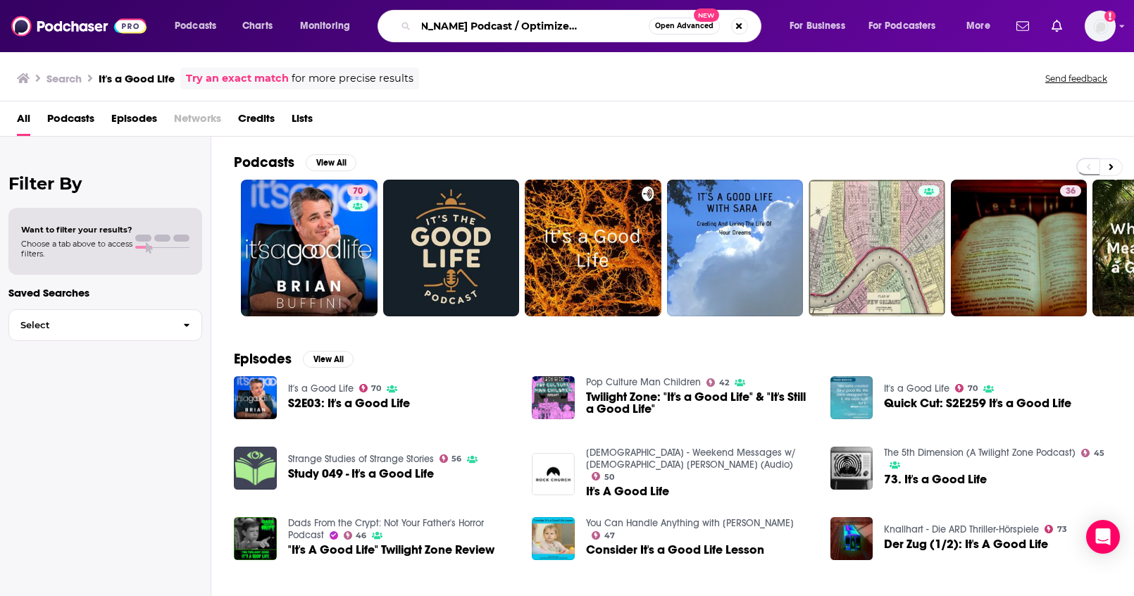
type input "The Jeremy Hanson Podcast / Optimized Entrepreneur"
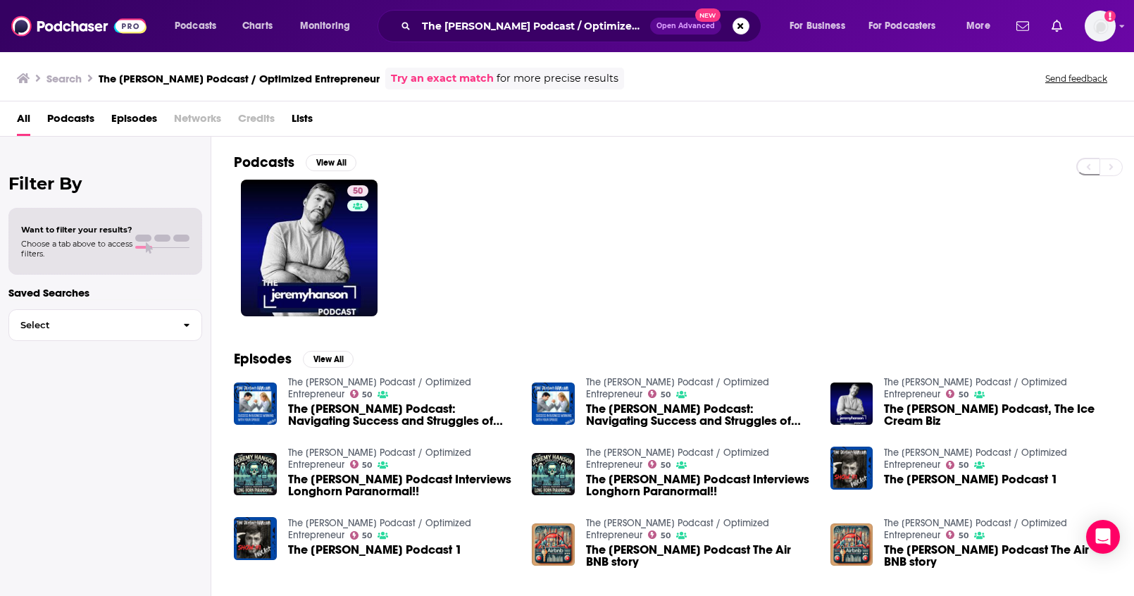
click at [745, 32] on span "Open Advanced New" at bounding box center [699, 26] width 99 height 17
click at [744, 30] on button "Search podcasts, credits, & more..." at bounding box center [740, 26] width 17 height 17
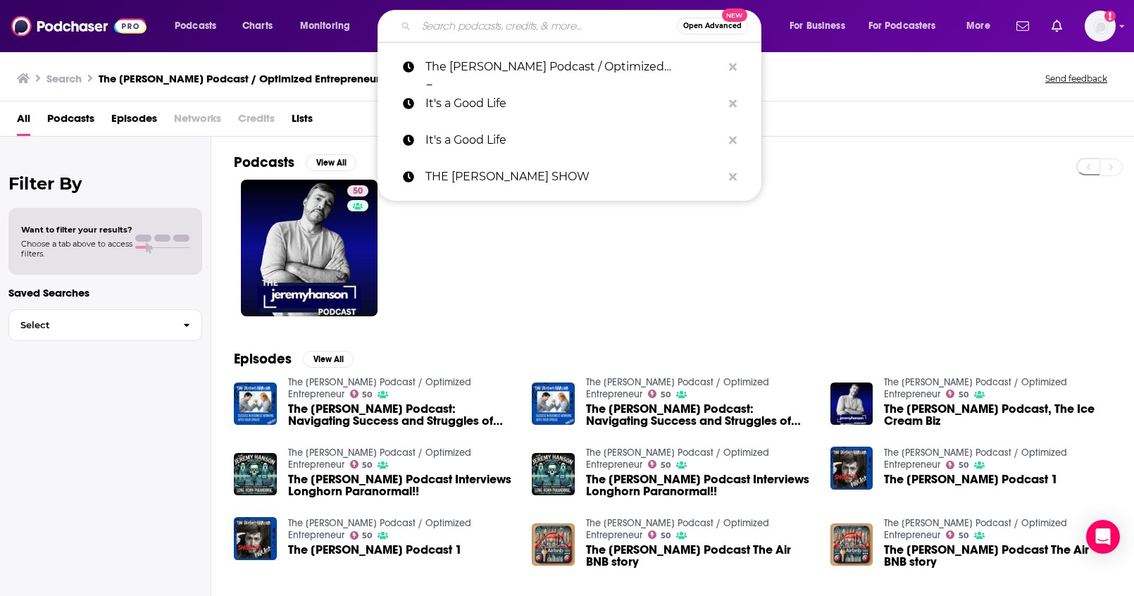
paste input "The SaaS Podcast - SaaS, Startups, Growth Hacking & Entrepreneurship"
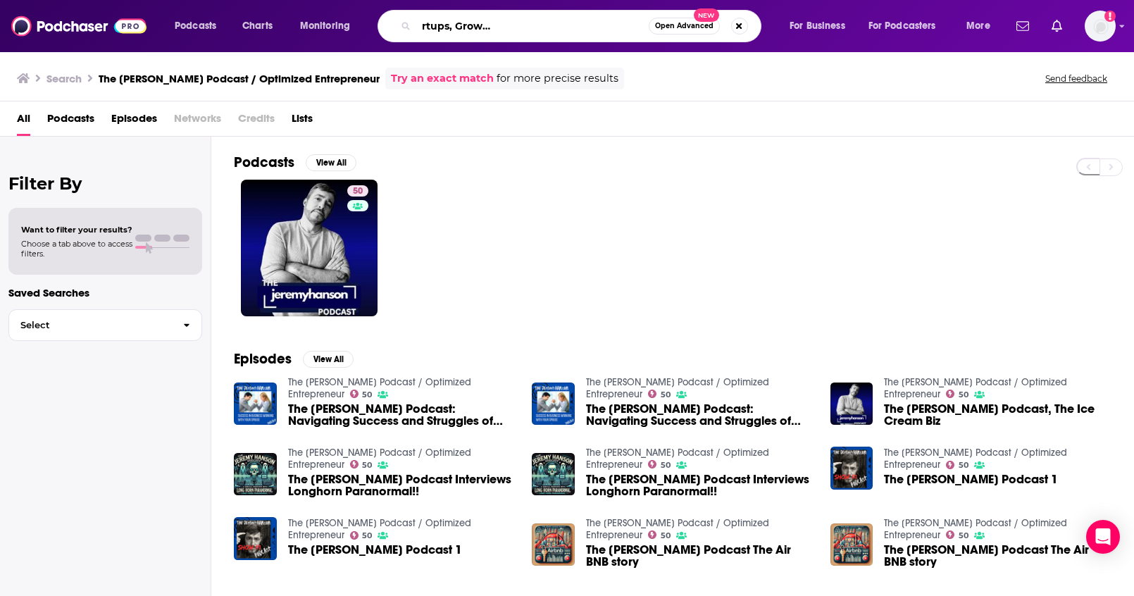
type input "The SaaS Podcast - SaaS, Startups, Growth Hacking & Entrepreneurship"
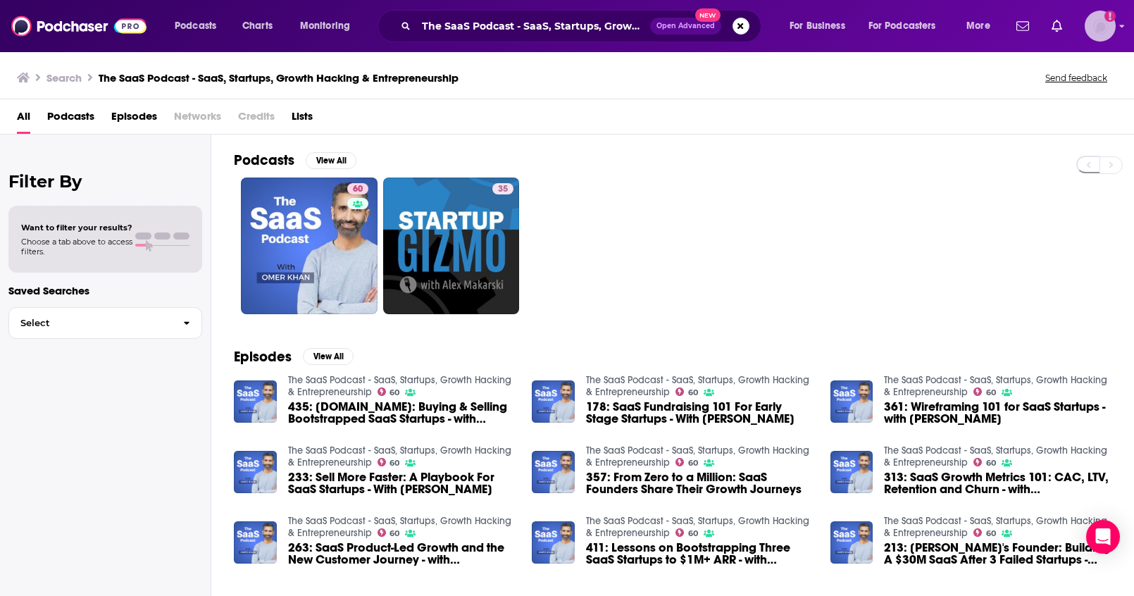
click at [1095, 18] on img "Logged in as kochristina" at bounding box center [1099, 26] width 31 height 31
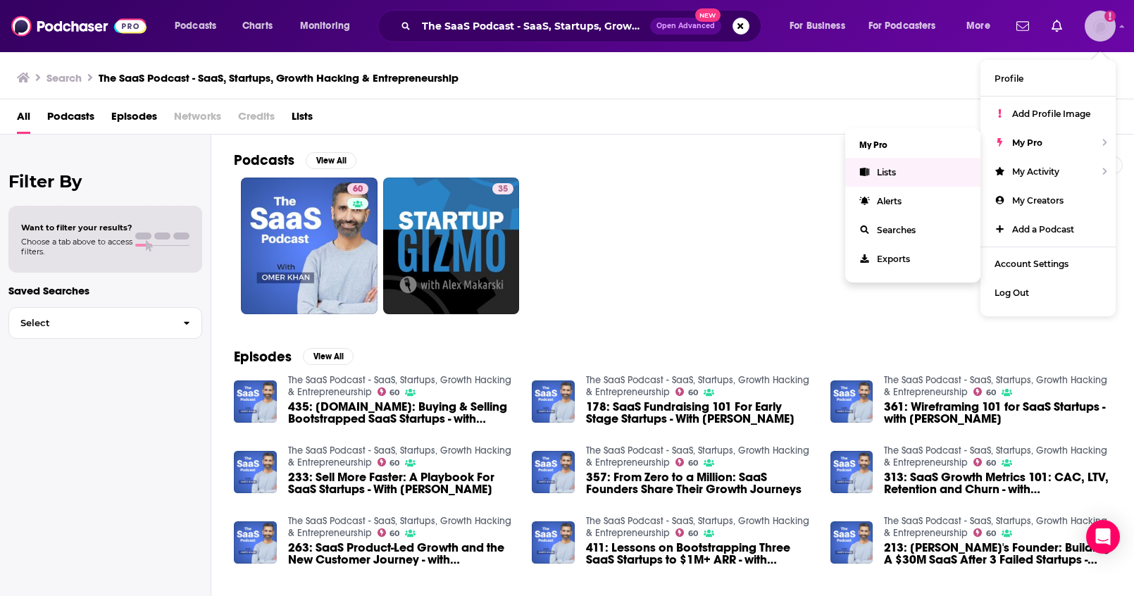
click at [922, 169] on link "Lists" at bounding box center [912, 172] width 135 height 29
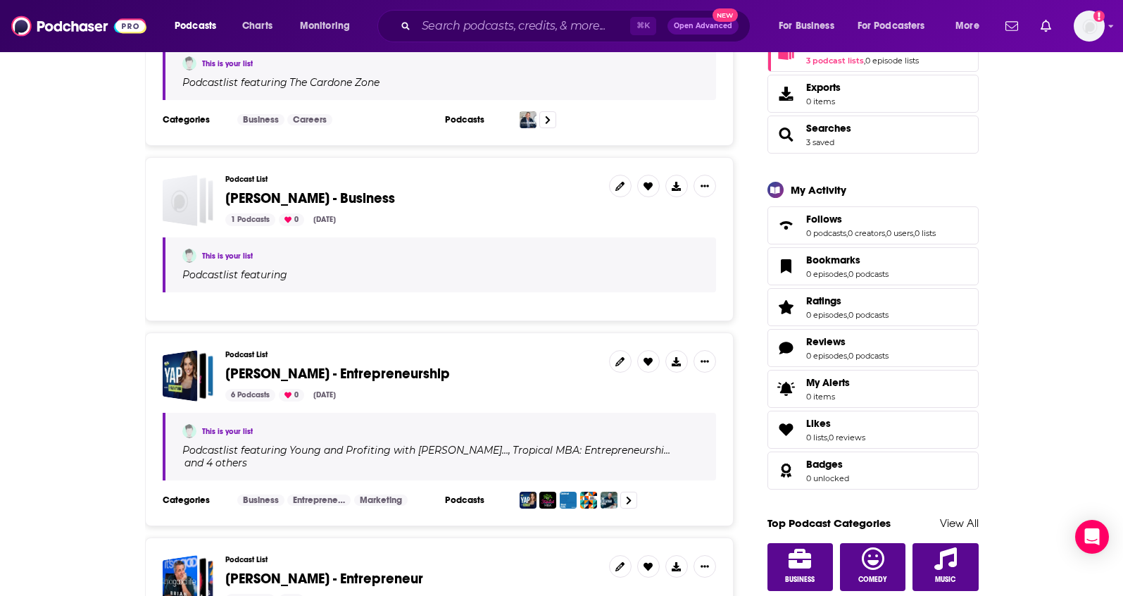
scroll to position [88, 0]
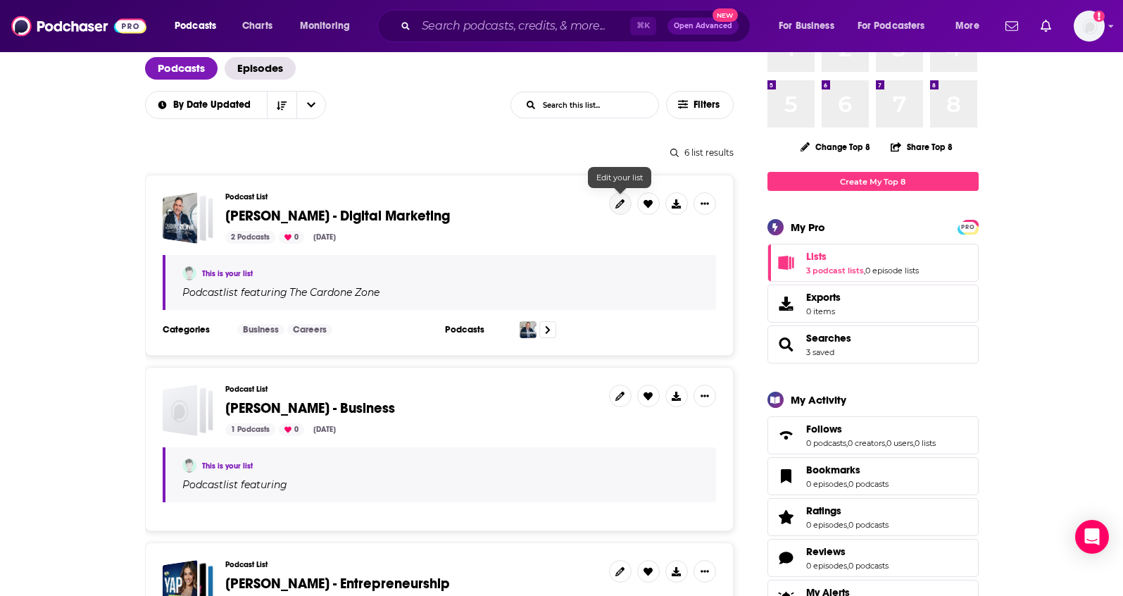
click at [620, 201] on icon at bounding box center [619, 203] width 9 height 9
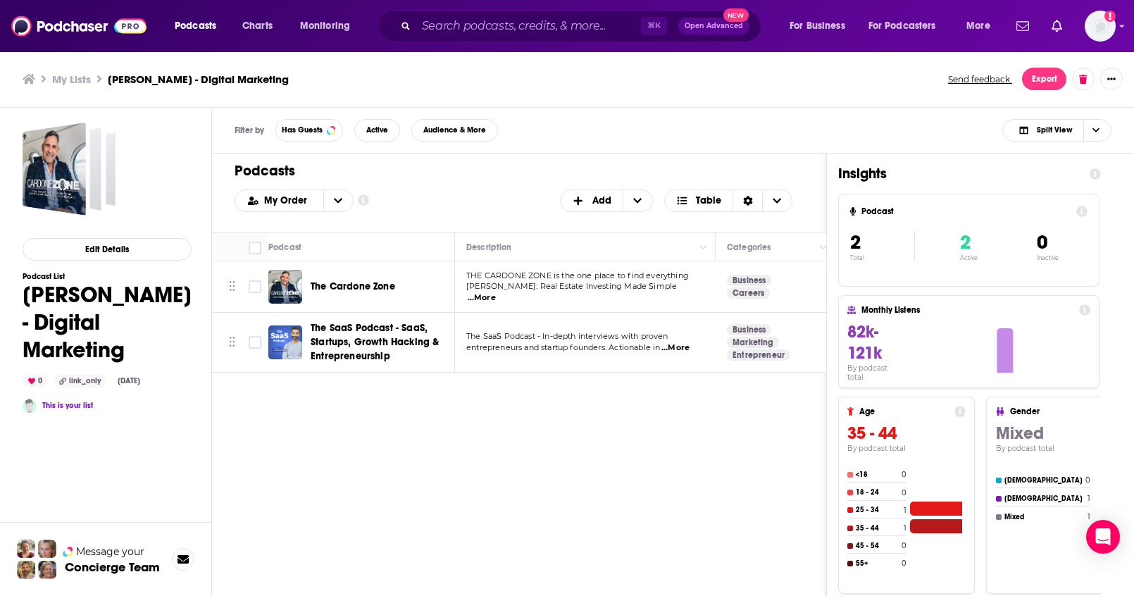
click at [203, 80] on h3 "Joshua Kopac - Digital Marketing" at bounding box center [198, 79] width 181 height 13
click at [217, 78] on h3 "Joshua Kopac - Digital Marketing" at bounding box center [198, 79] width 181 height 13
click at [1115, 82] on icon "Show More Button" at bounding box center [1111, 79] width 8 height 8
click at [671, 103] on div "My Lists Joshua Kopac - Digital Marketing Send feedback. Export" at bounding box center [567, 79] width 1134 height 57
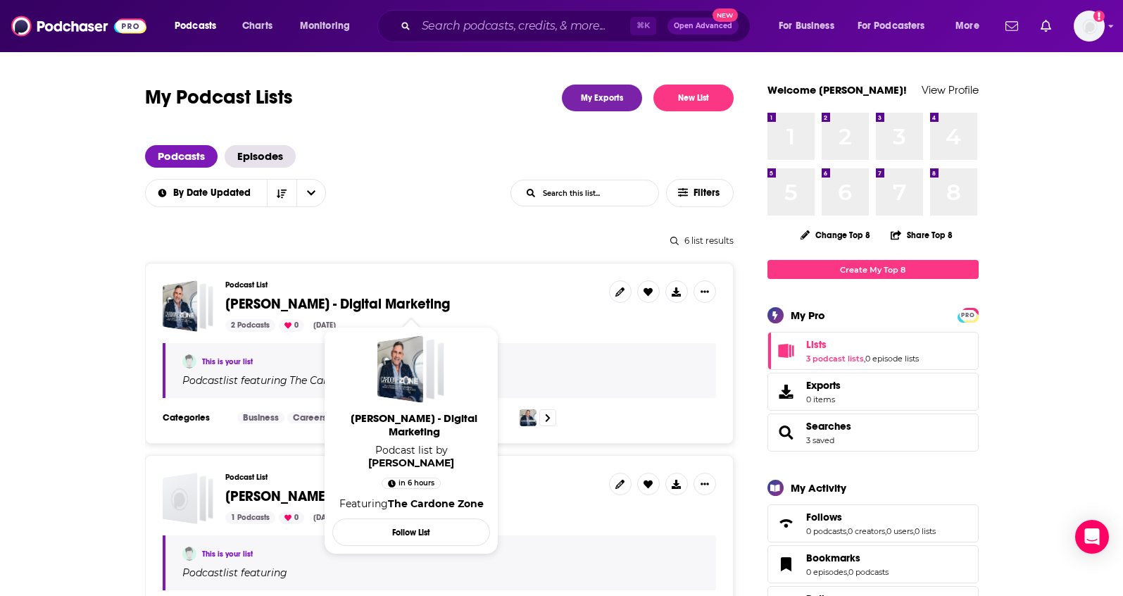
click at [257, 307] on span "Joshua Kopac - Digital Marketing" at bounding box center [337, 304] width 225 height 18
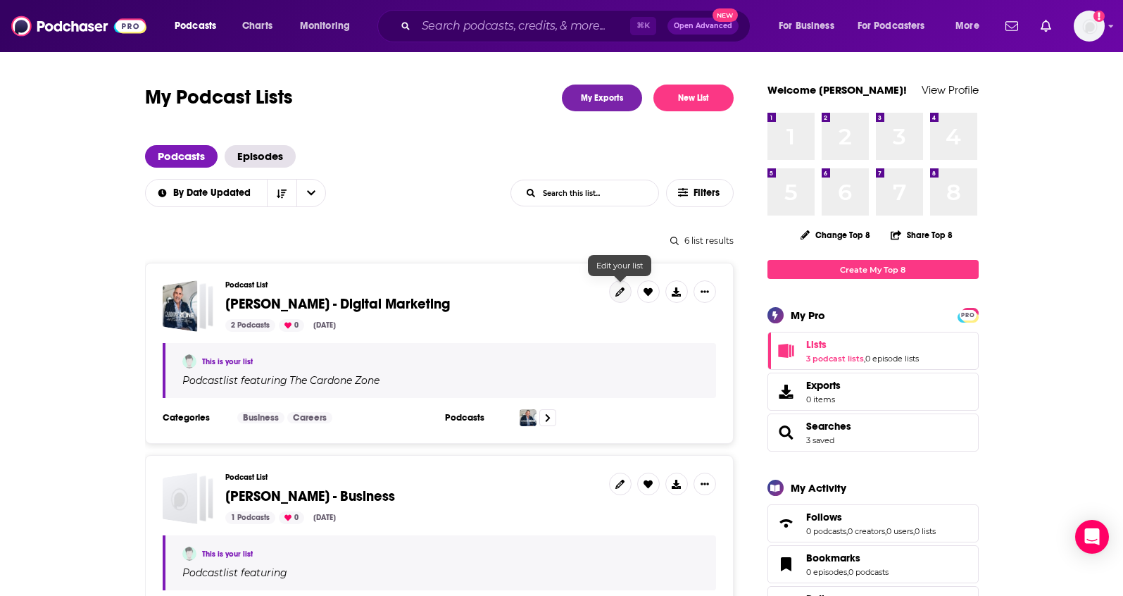
click at [622, 293] on icon at bounding box center [619, 291] width 9 height 9
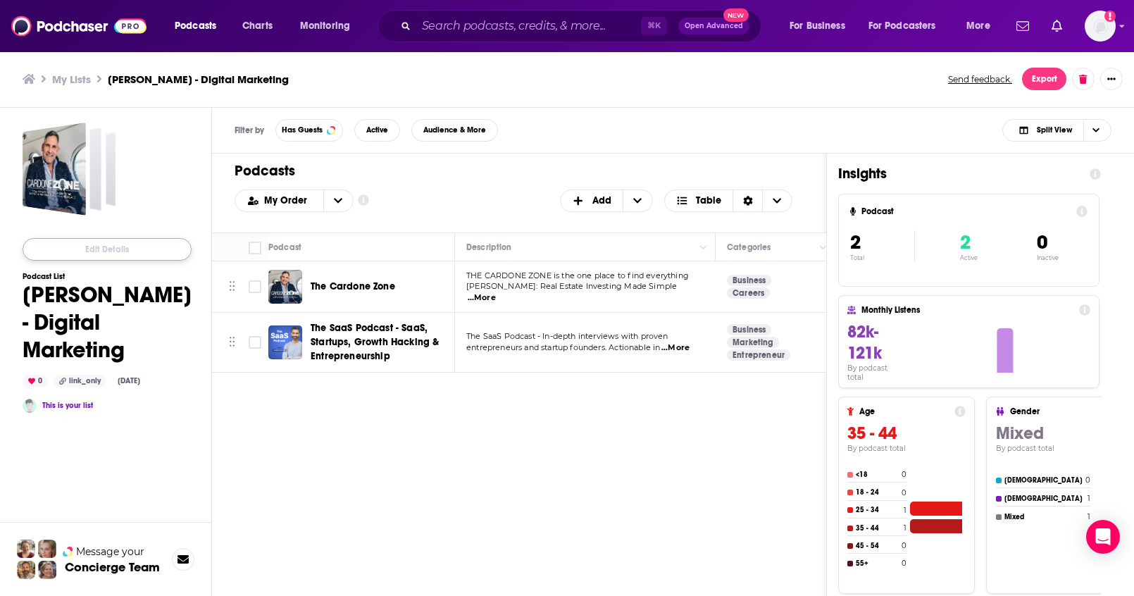
click at [129, 249] on button "Edit Details" at bounding box center [107, 249] width 169 height 23
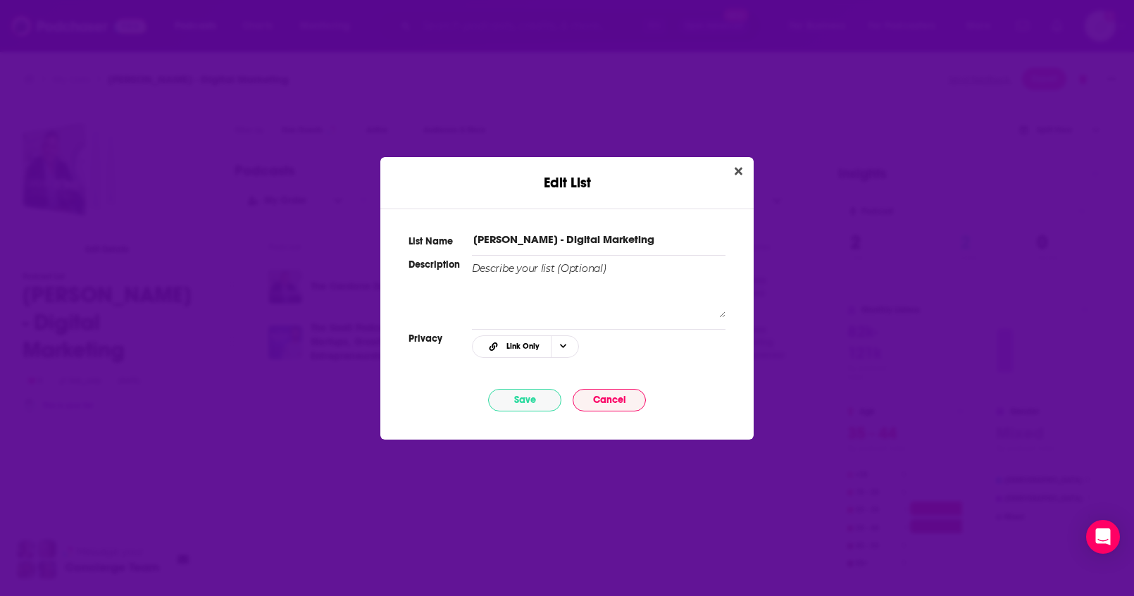
drag, startPoint x: 592, startPoint y: 239, endPoint x: 558, endPoint y: 241, distance: 34.5
click at [558, 241] on input "Joshua Kopac - Digital Marketing" at bounding box center [598, 239] width 253 height 15
type input "[PERSON_NAME] - Marketing"
click at [536, 405] on button "Save" at bounding box center [524, 400] width 73 height 23
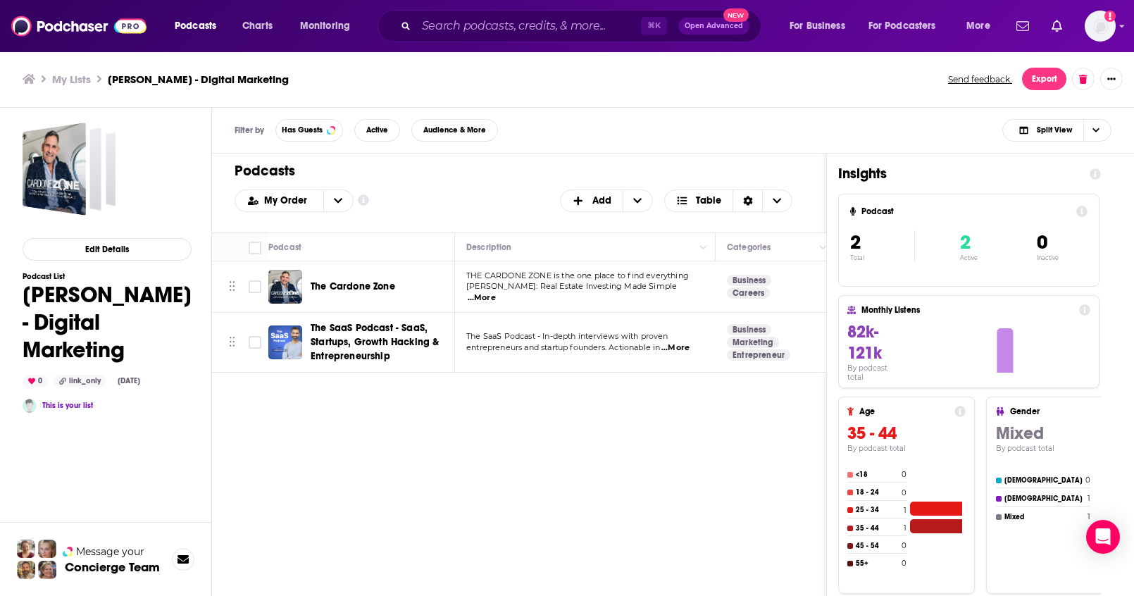
click at [73, 75] on h3 "My Lists" at bounding box center [71, 79] width 39 height 13
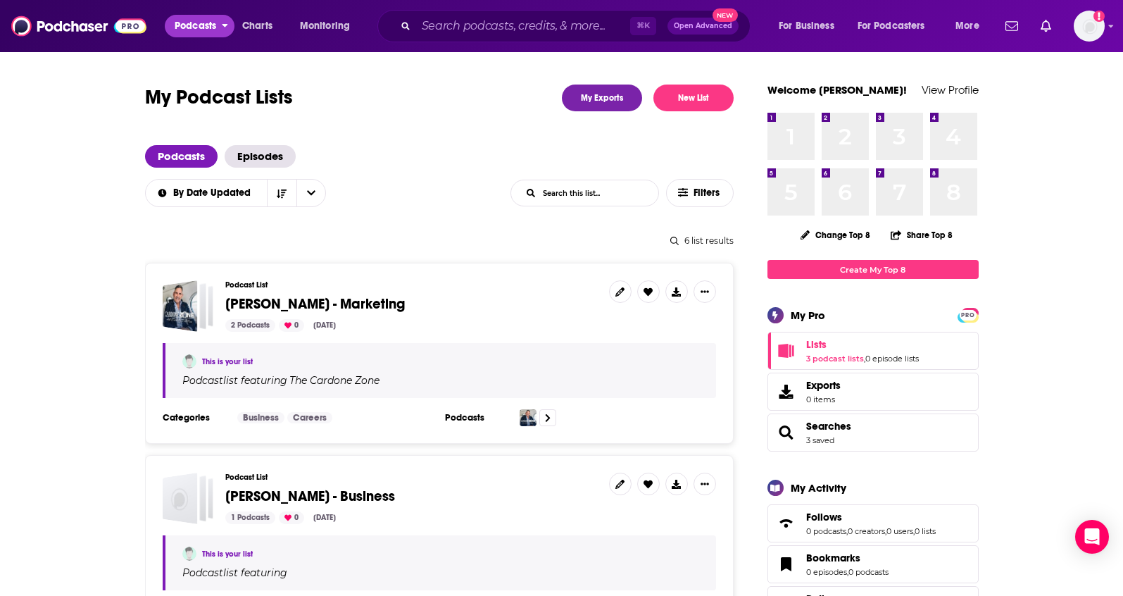
click at [194, 27] on span "Podcasts" at bounding box center [196, 26] width 42 height 20
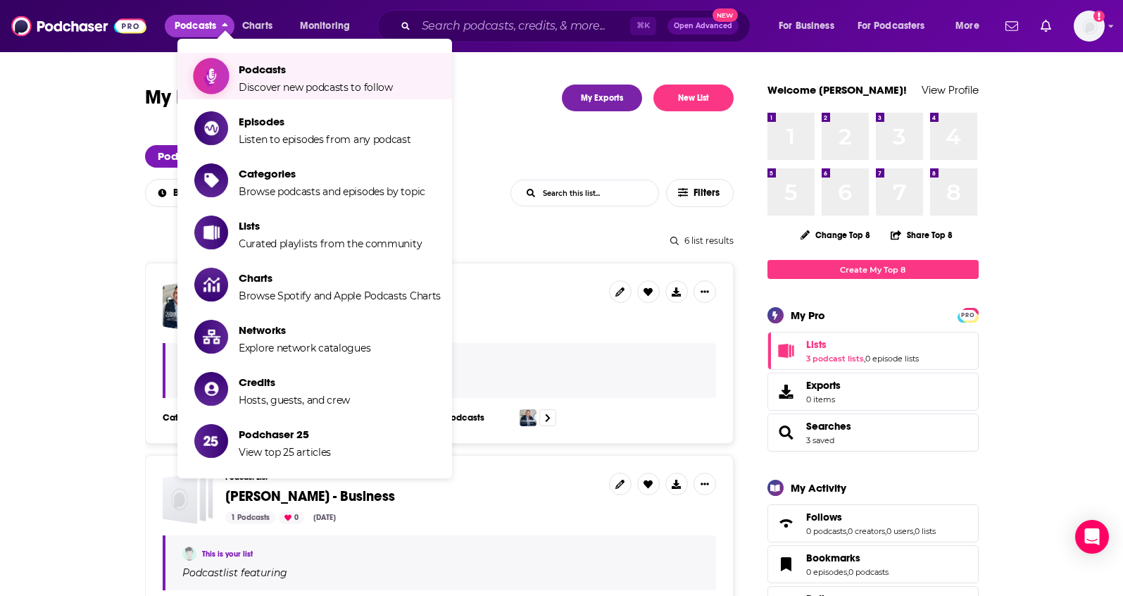
click at [244, 68] on span "Podcasts" at bounding box center [316, 69] width 154 height 13
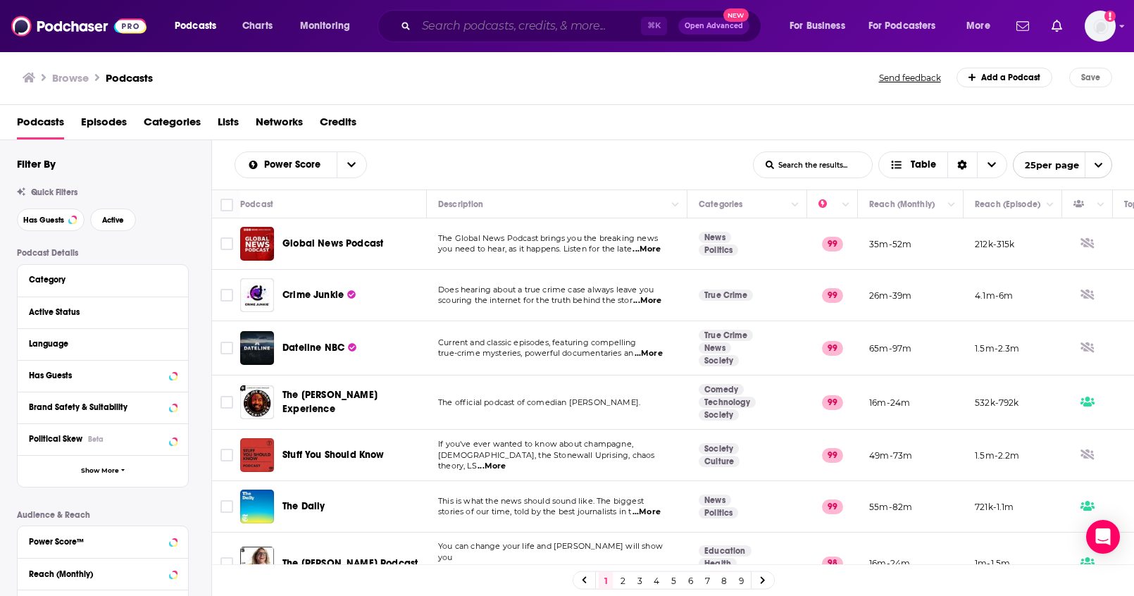
click at [553, 30] on input "Search podcasts, credits, & more..." at bounding box center [528, 26] width 225 height 23
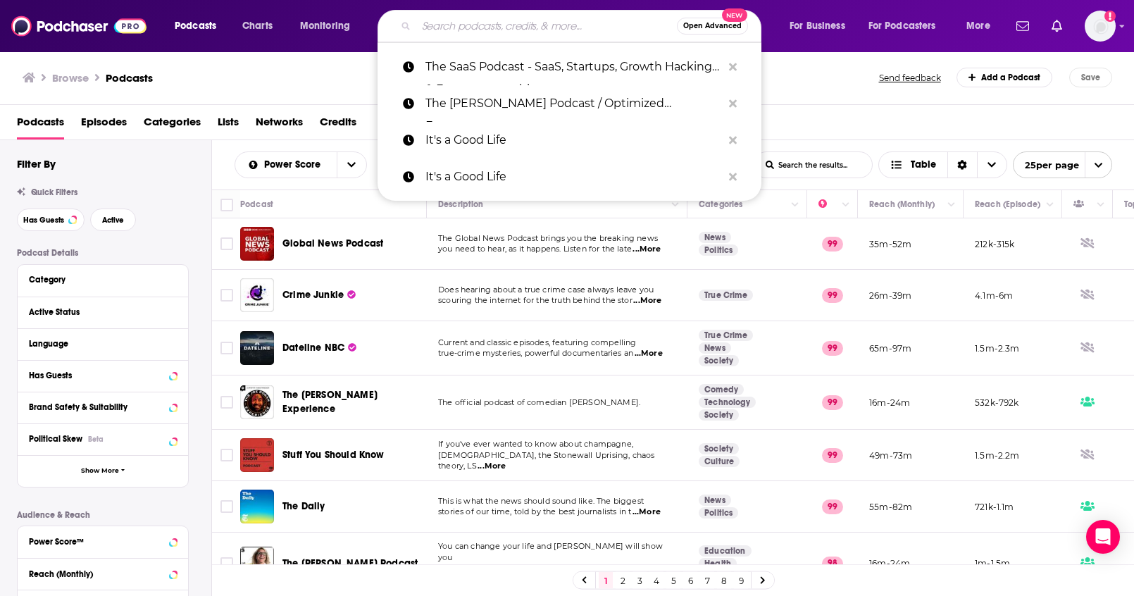
paste input "Insights & Perspectives"
type input "Insights & Perspectives"
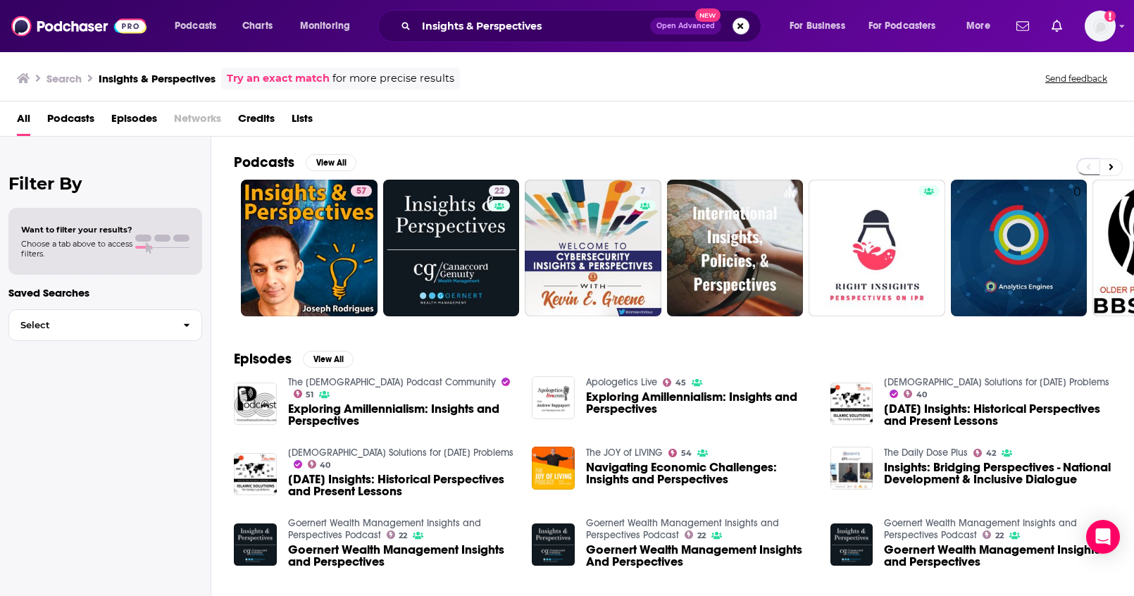
click at [741, 29] on button "Search podcasts, credits, & more..." at bounding box center [740, 26] width 17 height 17
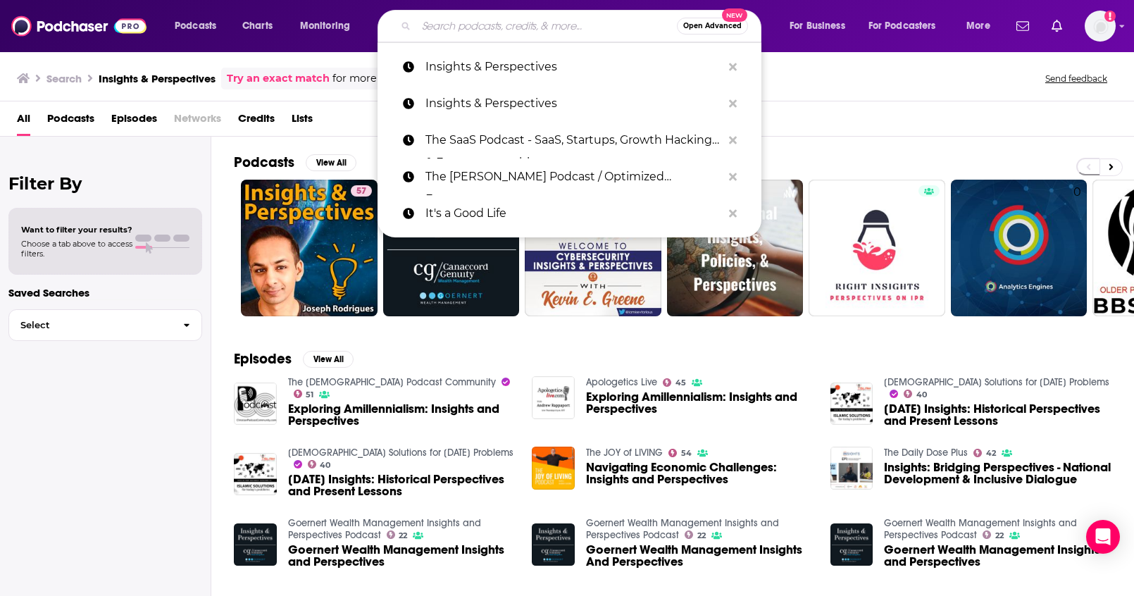
paste input "REWORK "kimberly@37signals.com jason@37signals.com david@37signals.com" Kimberl…"
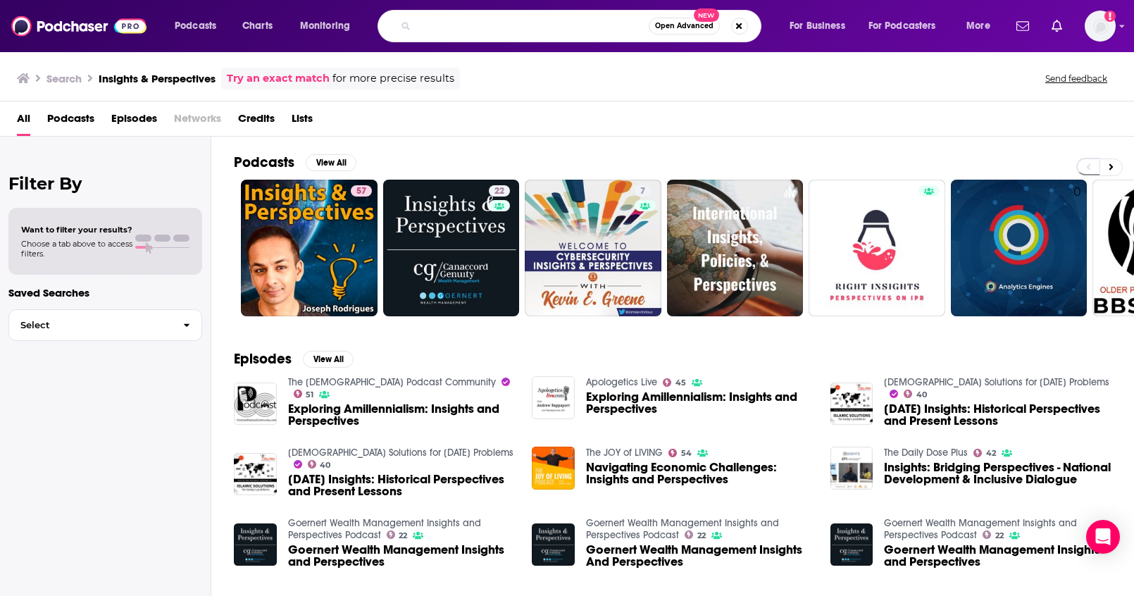
click at [517, 23] on input "REWORK "kimberly@37signals.com jason@37signals.com david@37signals.com" Kimberl…" at bounding box center [532, 26] width 232 height 23
paste input "REWORK "kimberly@37signals.com jason@37signals.com david@37signals.com" Kimberl…"
drag, startPoint x: 517, startPoint y: 25, endPoint x: 401, endPoint y: 20, distance: 116.3
click at [401, 20] on div "REWORK "kimberly@37signals.com jason@37signals.com david@37signals.com" Kimberl…" at bounding box center [569, 26] width 384 height 32
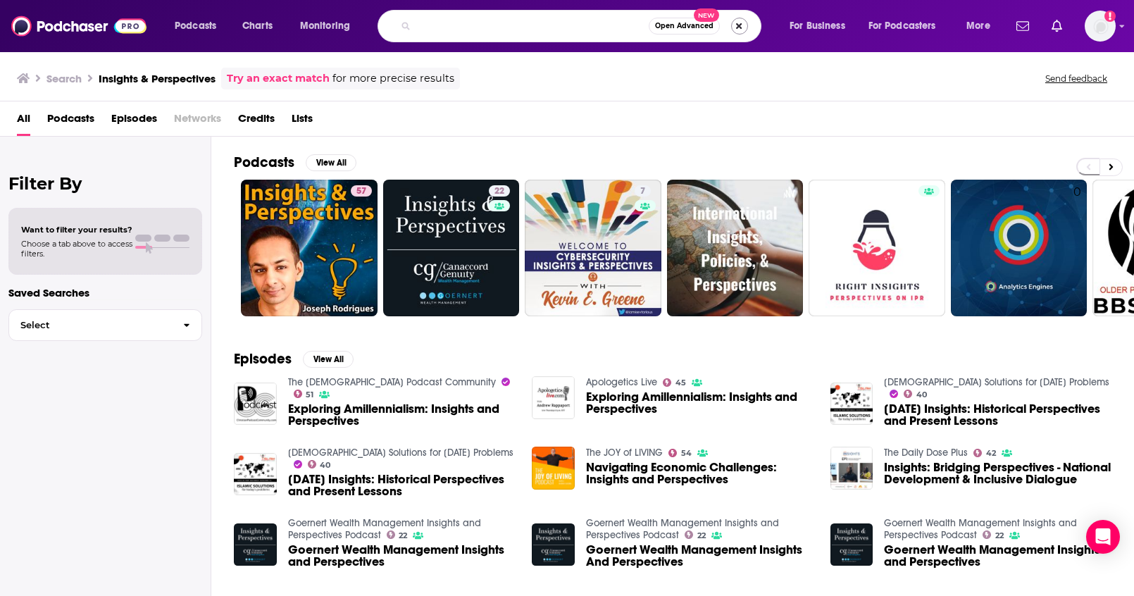
type input "REWORK "kimberly@37signals.com jason@37signals.com david@37signals.com" Kimberl…"
click at [743, 30] on button "Search podcasts, credits, & more..." at bounding box center [739, 26] width 17 height 17
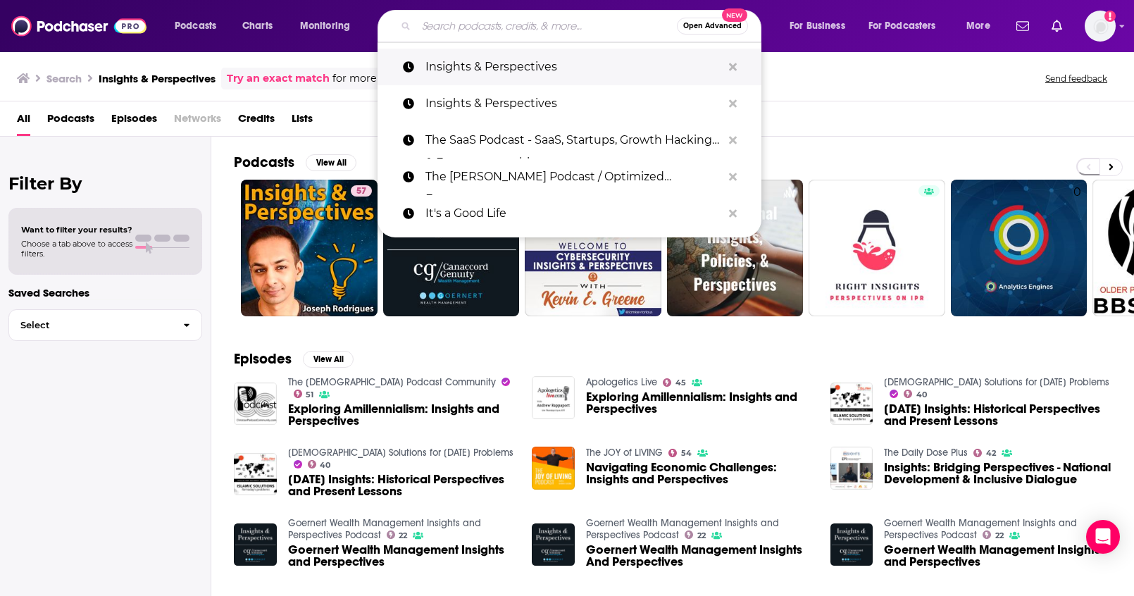
paste input "REWORK"
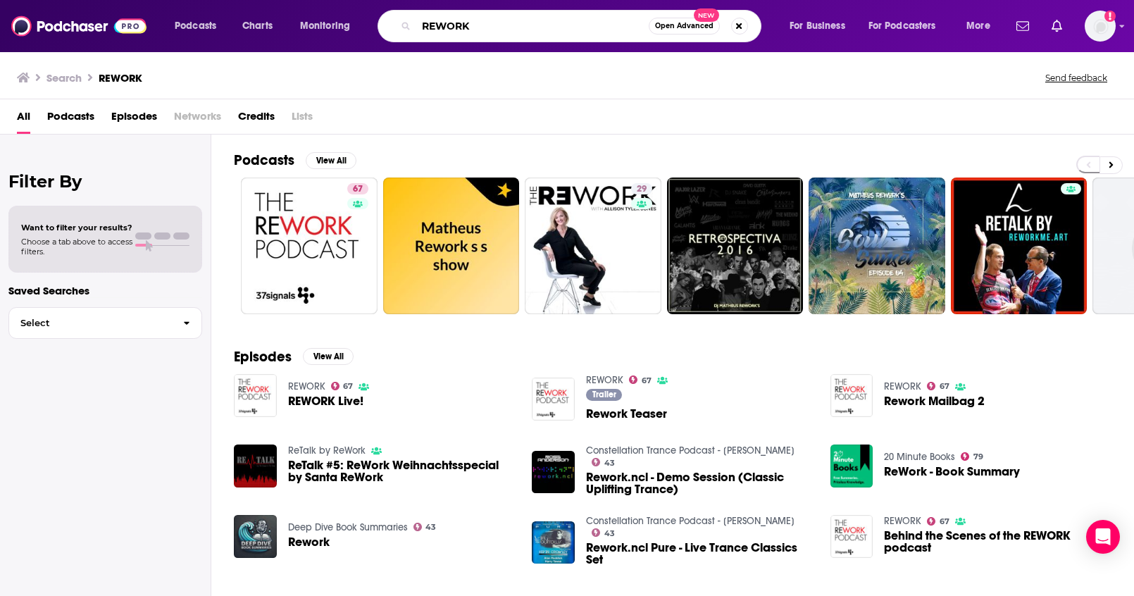
paste input "Barn Talk"
drag, startPoint x: 496, startPoint y: 31, endPoint x: 394, endPoint y: 23, distance: 101.7
click at [397, 22] on div "REWORK Open Advanced New" at bounding box center [569, 26] width 384 height 32
type input "Barn Talk"
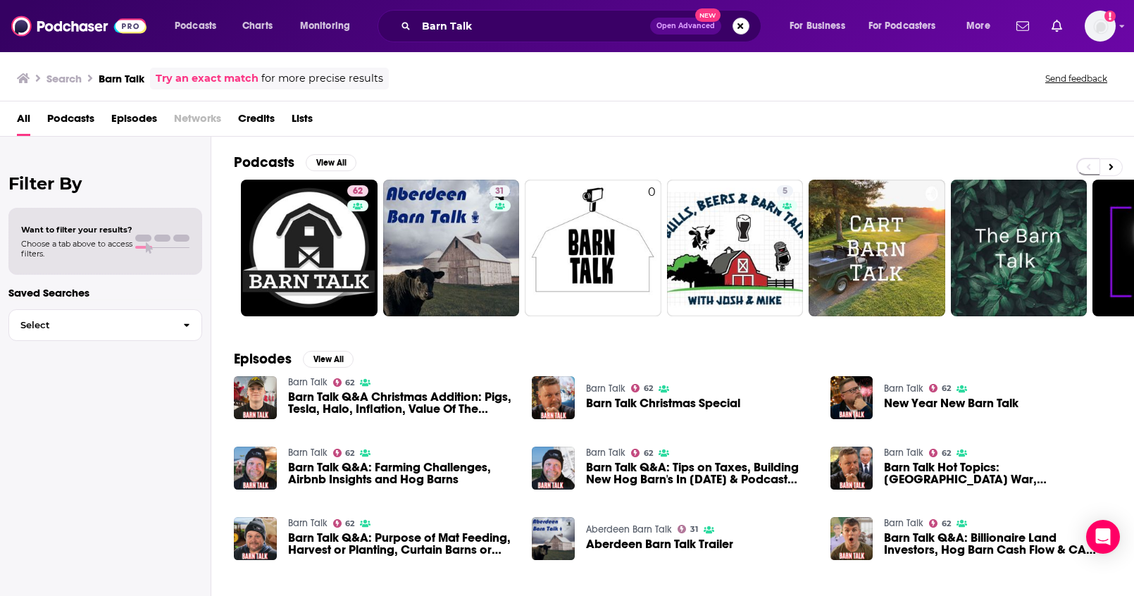
click at [732, 23] on button "Search podcasts, credits, & more..." at bounding box center [740, 26] width 17 height 17
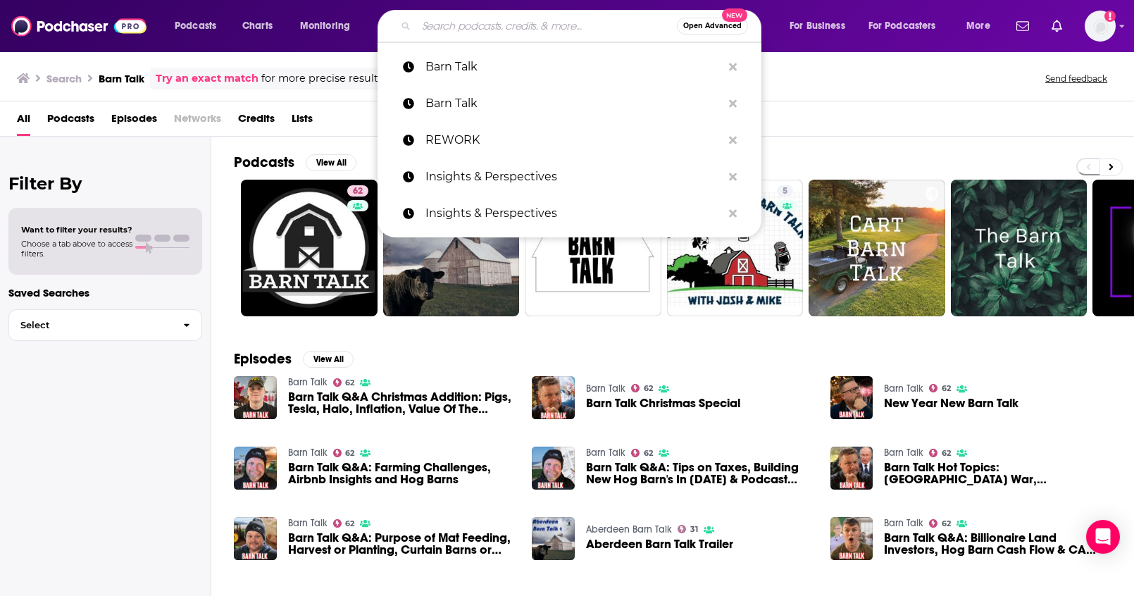
paste input "Acquiring Minds"
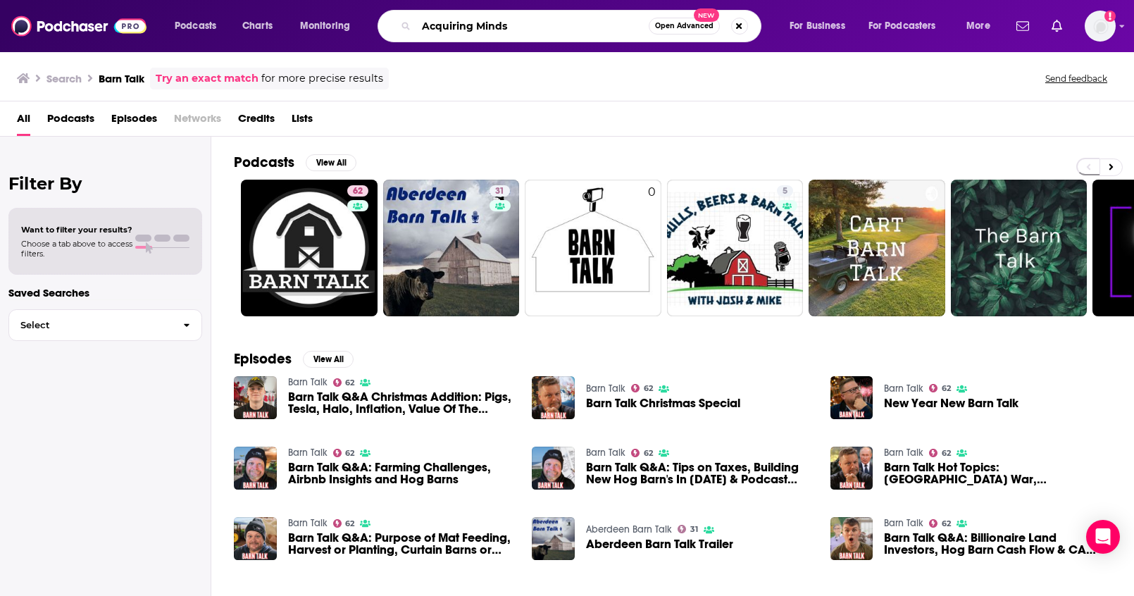
type input "Acquiring Minds"
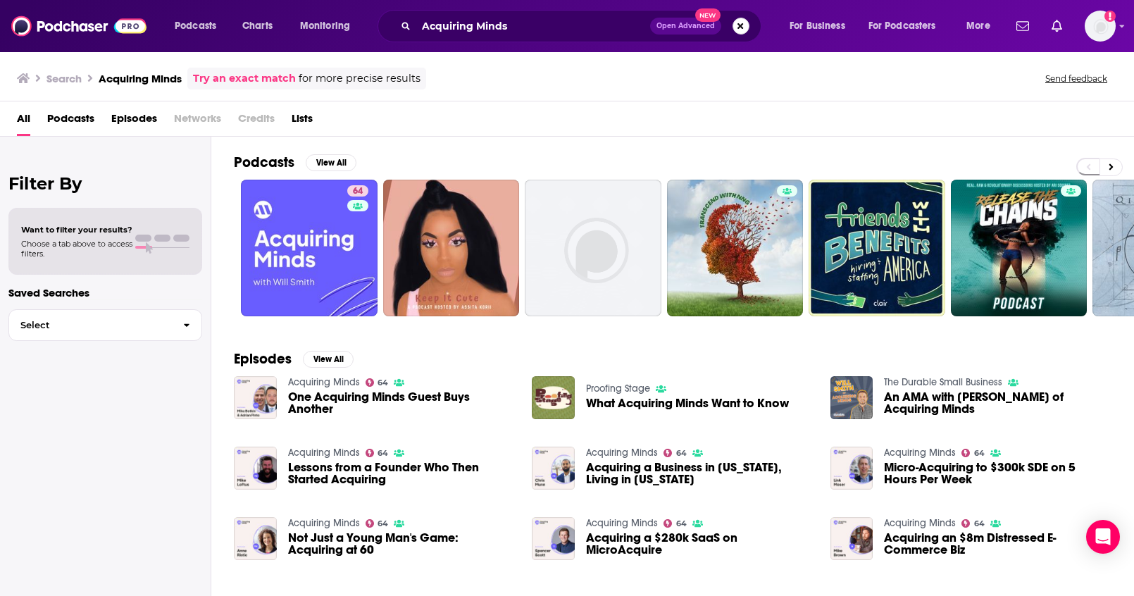
click at [744, 27] on button "Search podcasts, credits, & more..." at bounding box center [740, 26] width 17 height 17
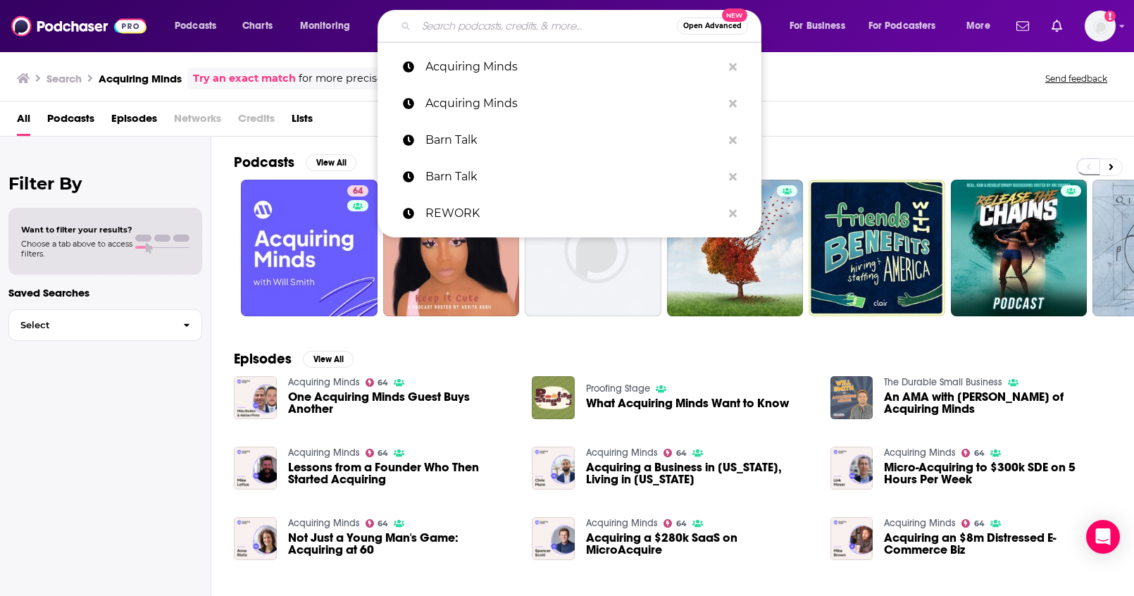
paste input "The Ultimate Entrepreneur"
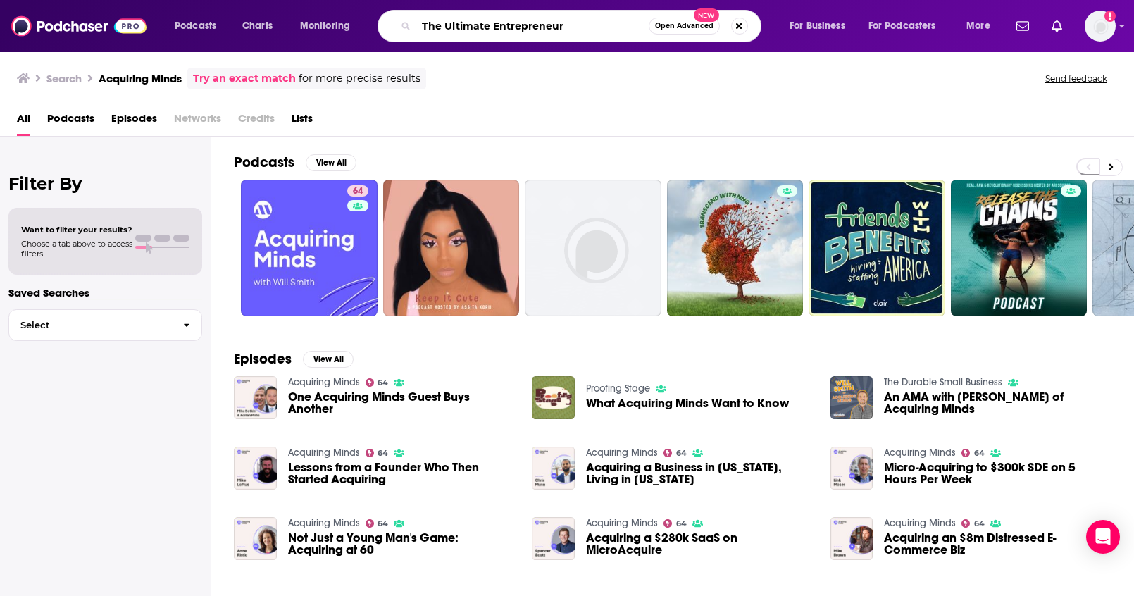
type input "The Ultimate Entrepreneur"
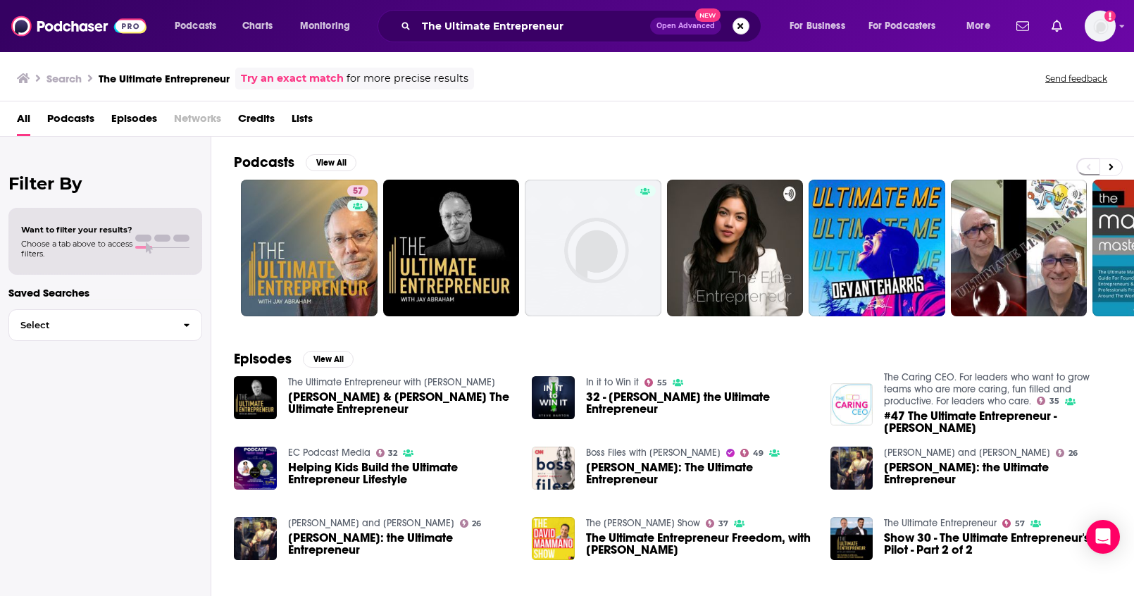
click at [739, 25] on button "Search podcasts, credits, & more..." at bounding box center [740, 26] width 17 height 17
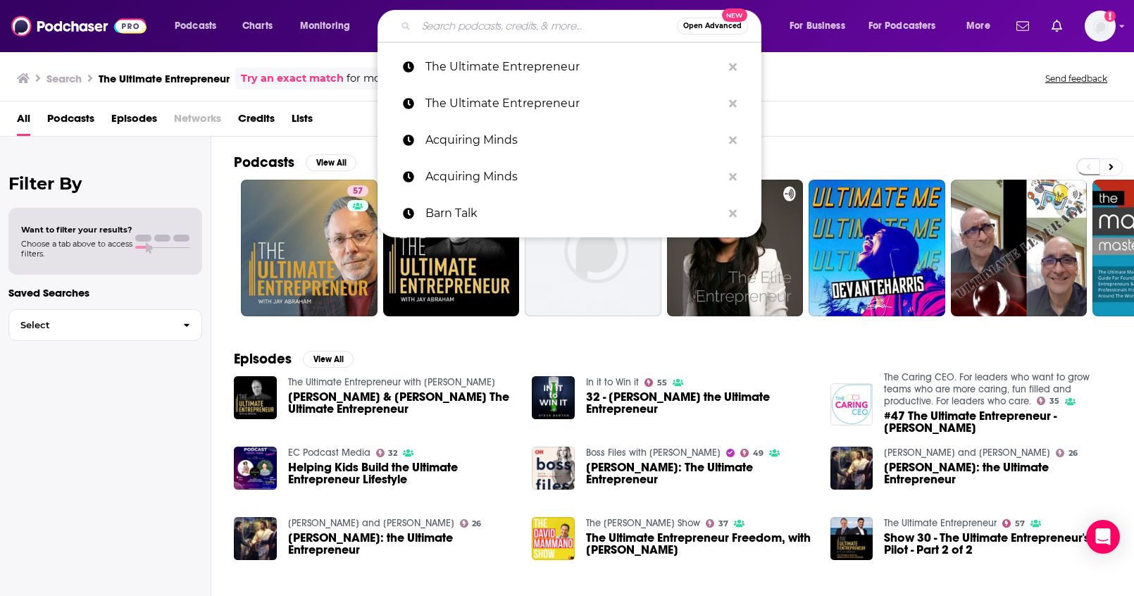
paste input "AM/PM Podcast"
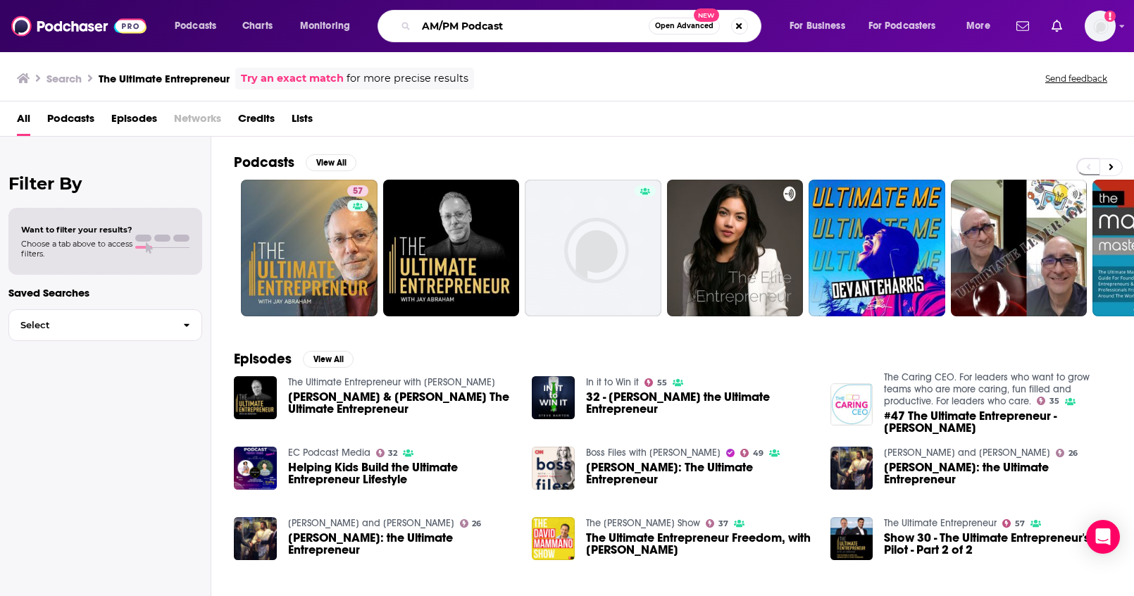
type input "AM/PM Podcast"
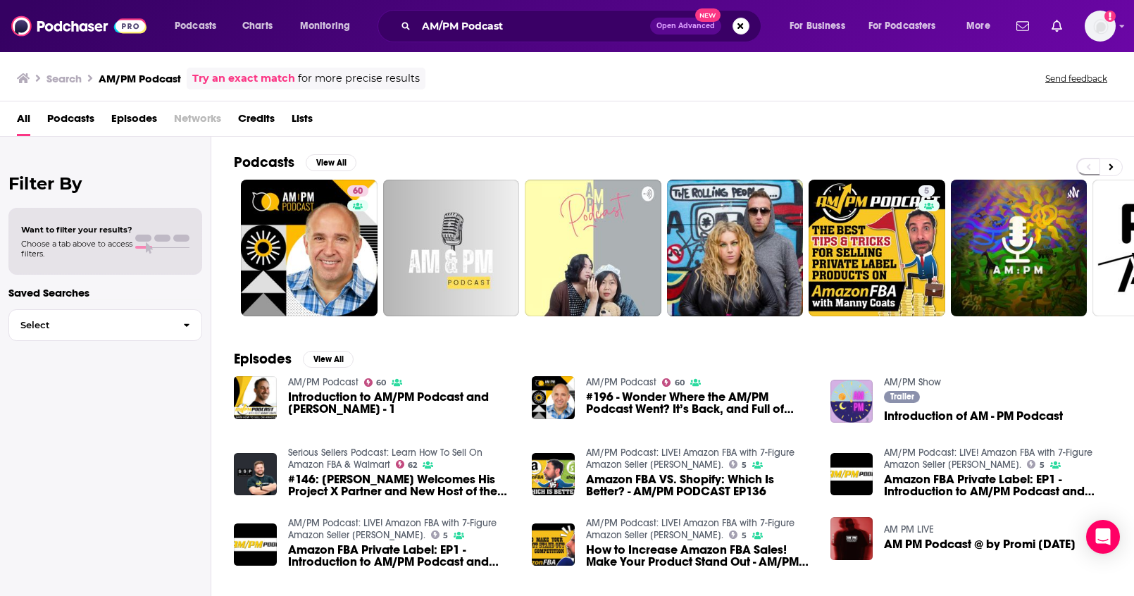
click at [749, 27] on div "AM/PM Podcast Open Advanced New" at bounding box center [569, 26] width 384 height 32
click at [738, 27] on button "Search podcasts, credits, & more..." at bounding box center [740, 26] width 17 height 17
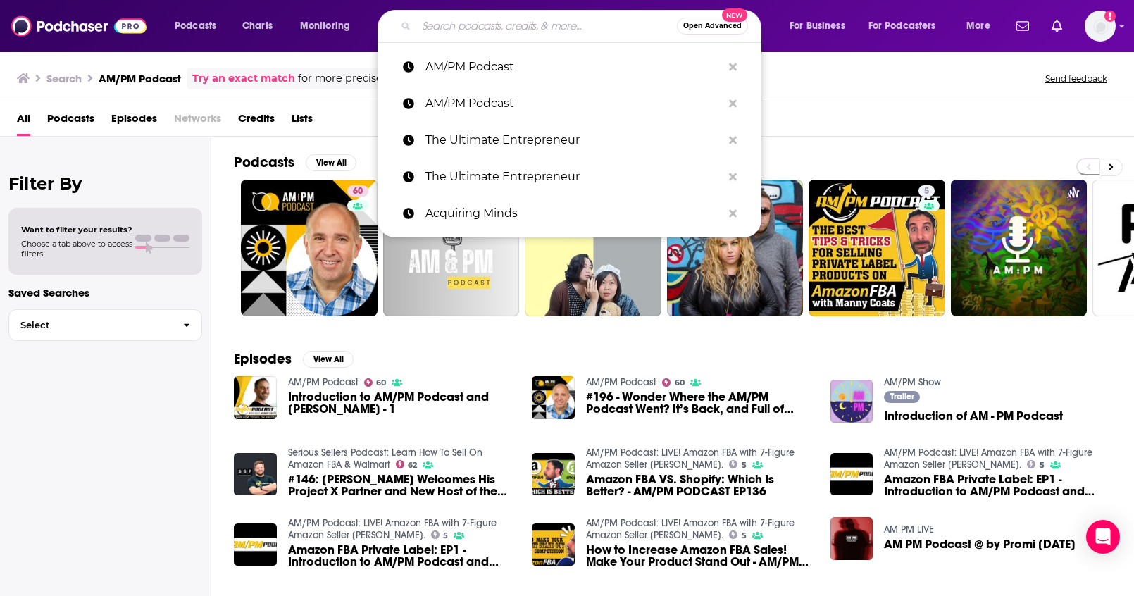
paste input "I AM STRONGER"
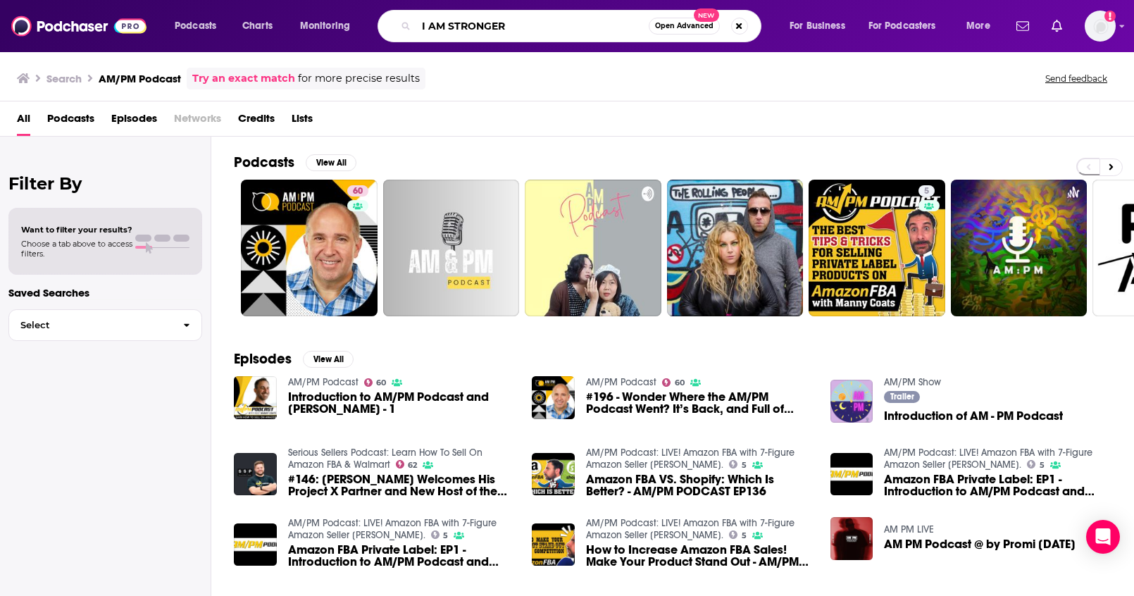
type input "I AM STRONGER"
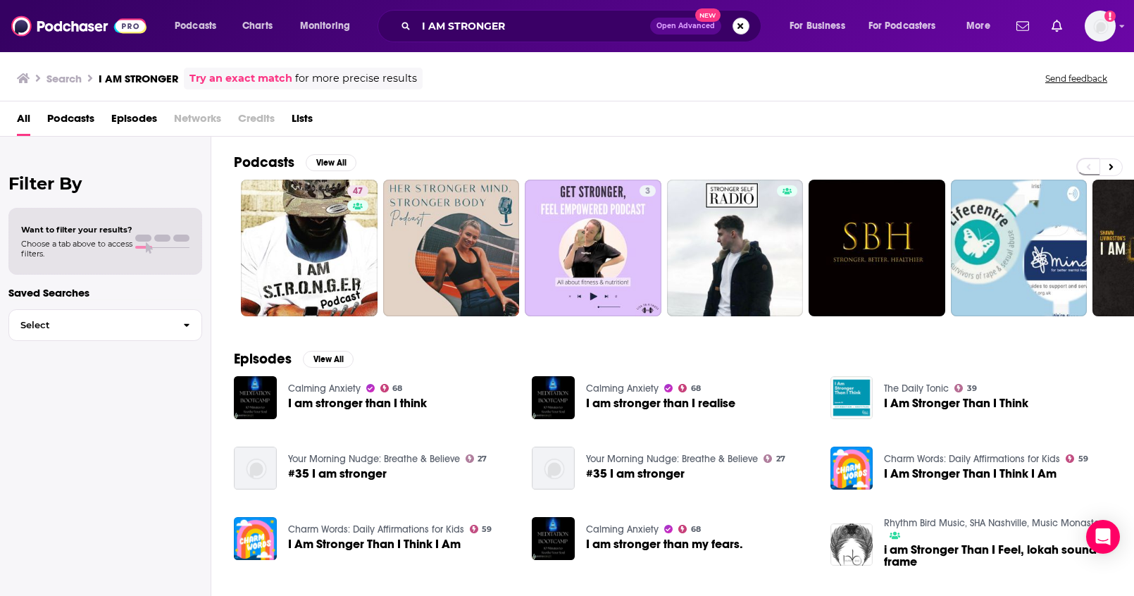
click at [737, 28] on button "Search podcasts, credits, & more..." at bounding box center [740, 26] width 17 height 17
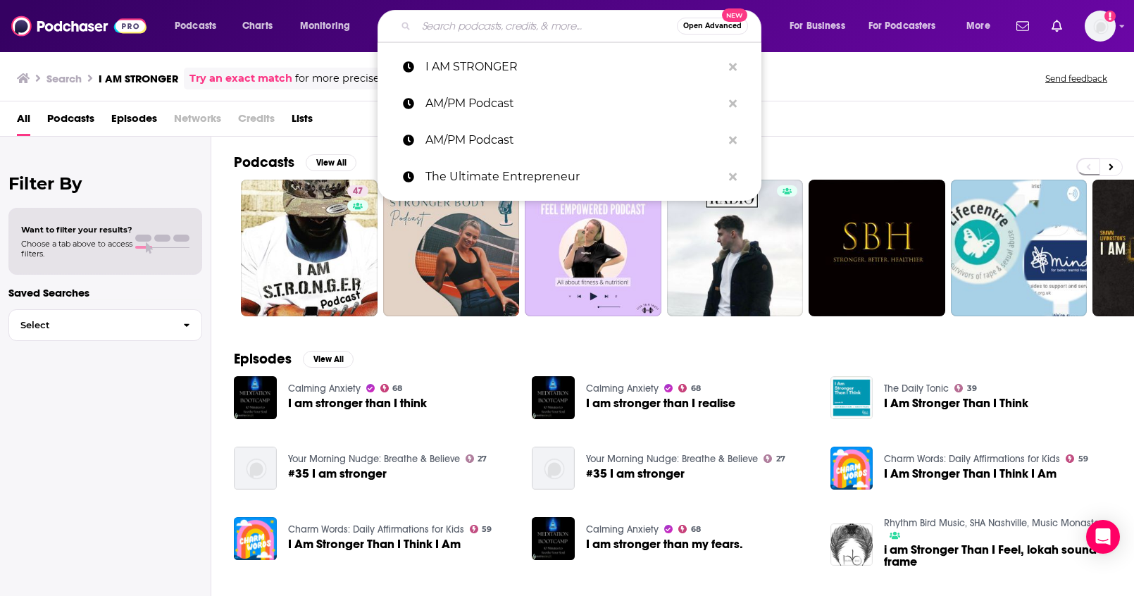
paste input "The Rollercoaster Podcast"
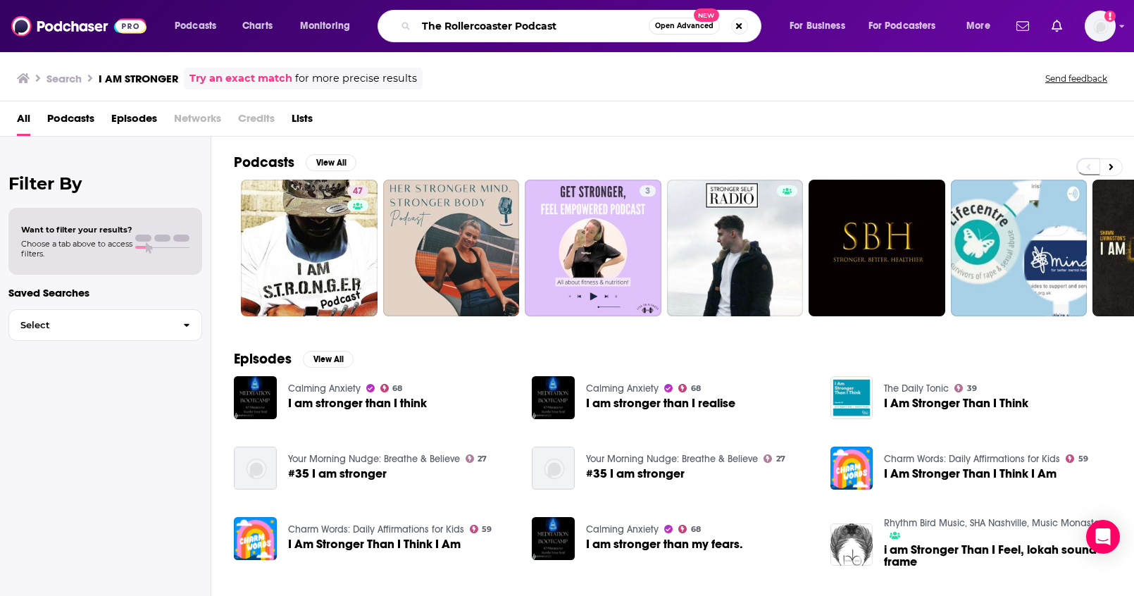
type input "The Rollercoaster Podcast"
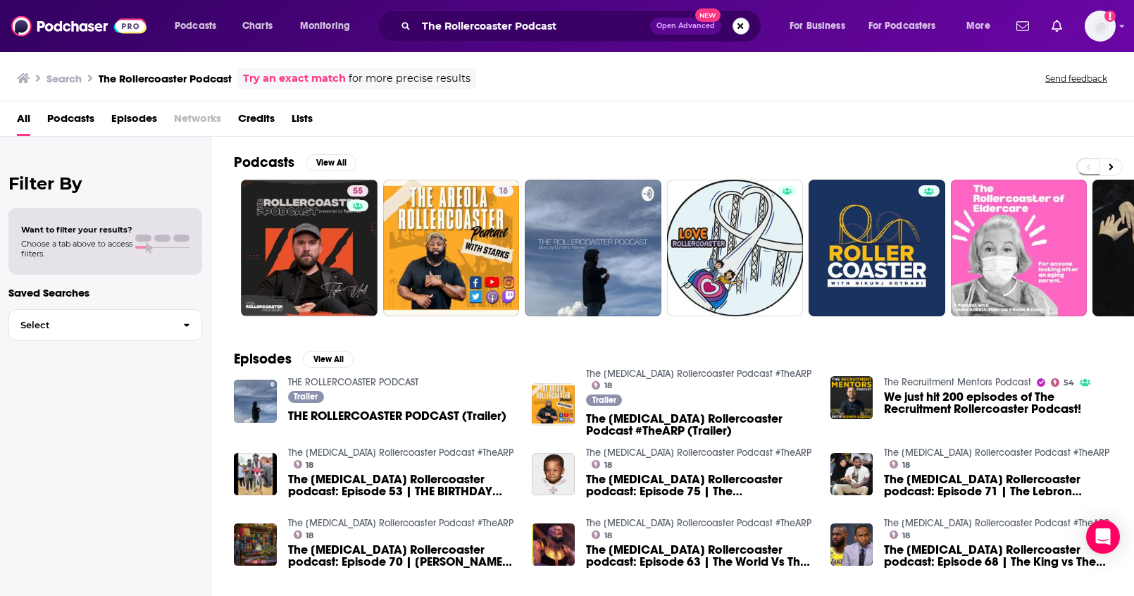
click at [744, 31] on button "Search podcasts, credits, & more..." at bounding box center [740, 26] width 17 height 17
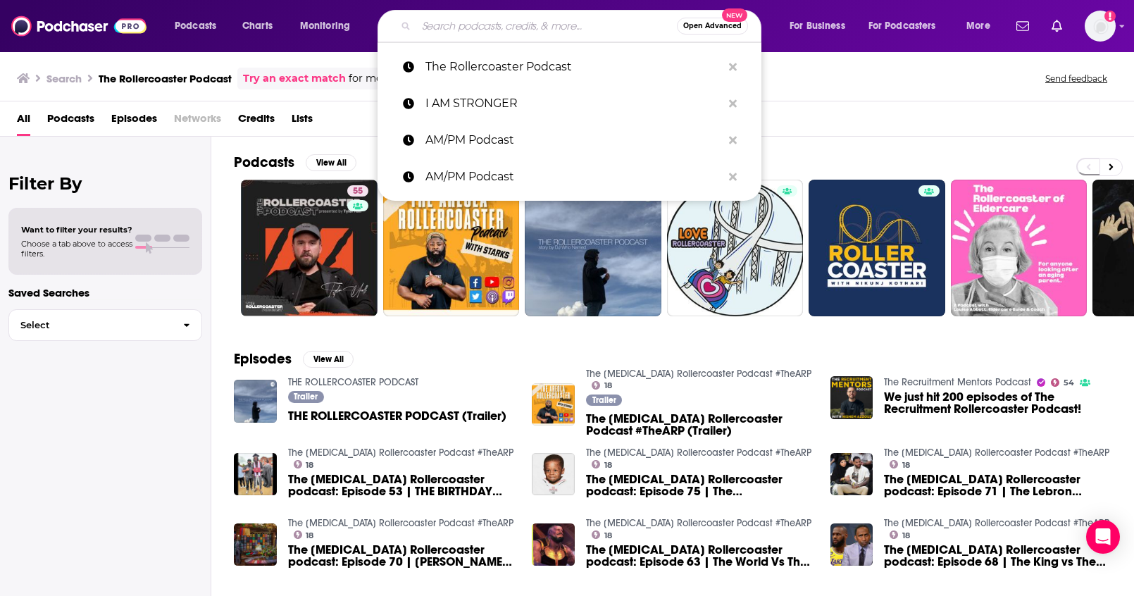
paste input "EO 360°: A podcast by the Entrepreneurs’ Organization"
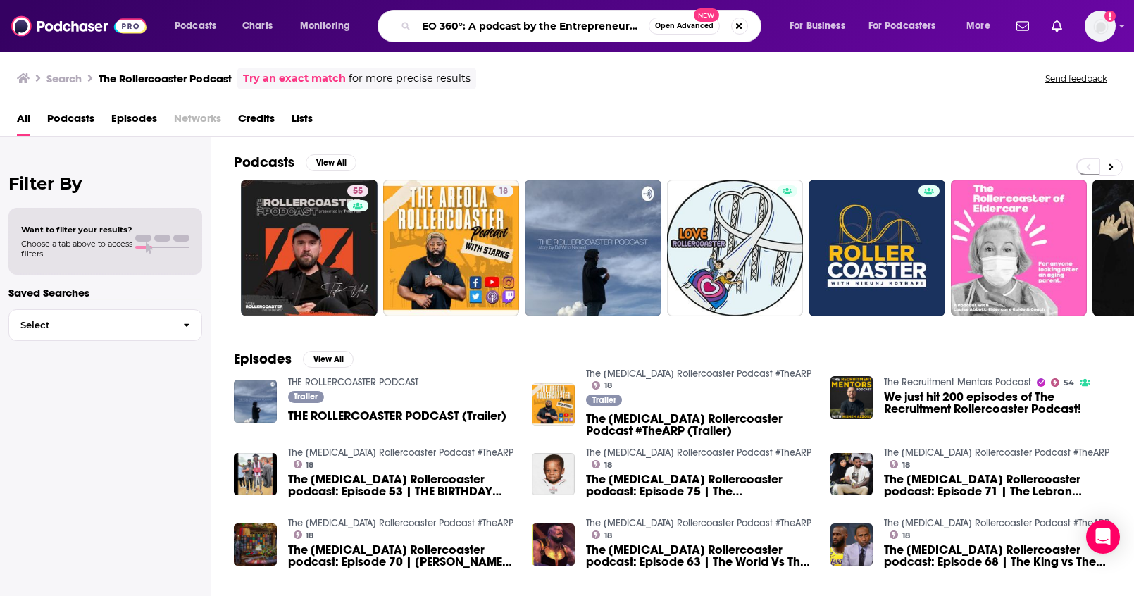
scroll to position [0, 63]
type input "EO 360°: A podcast by the Entrepreneurs’ Organization"
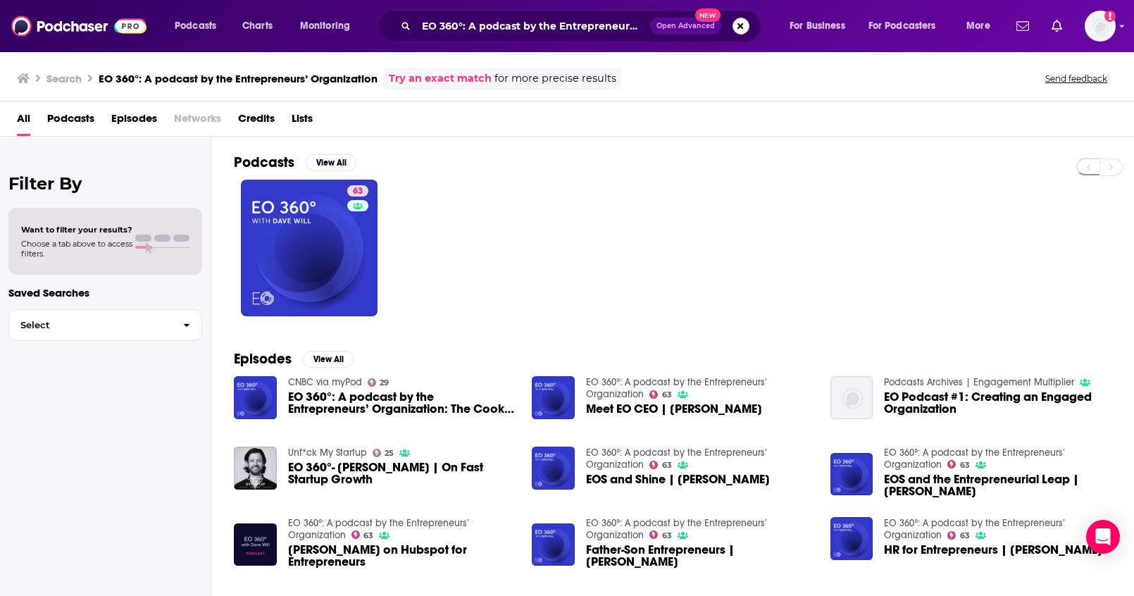
click at [739, 32] on button "Search podcasts, credits, & more..." at bounding box center [740, 26] width 17 height 17
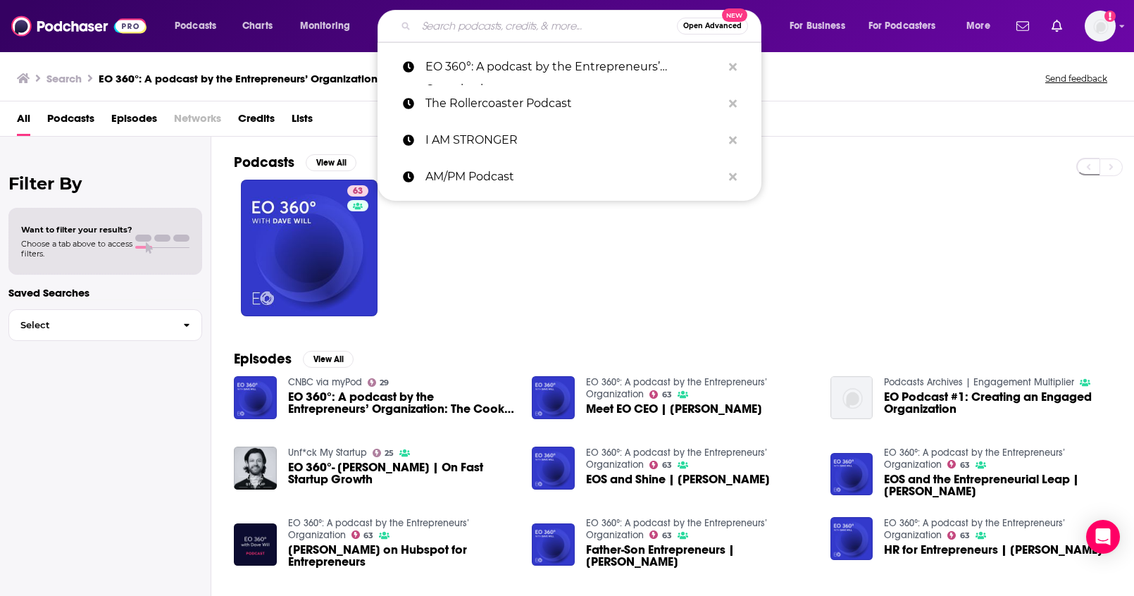
paste input "Smart People Podcast"
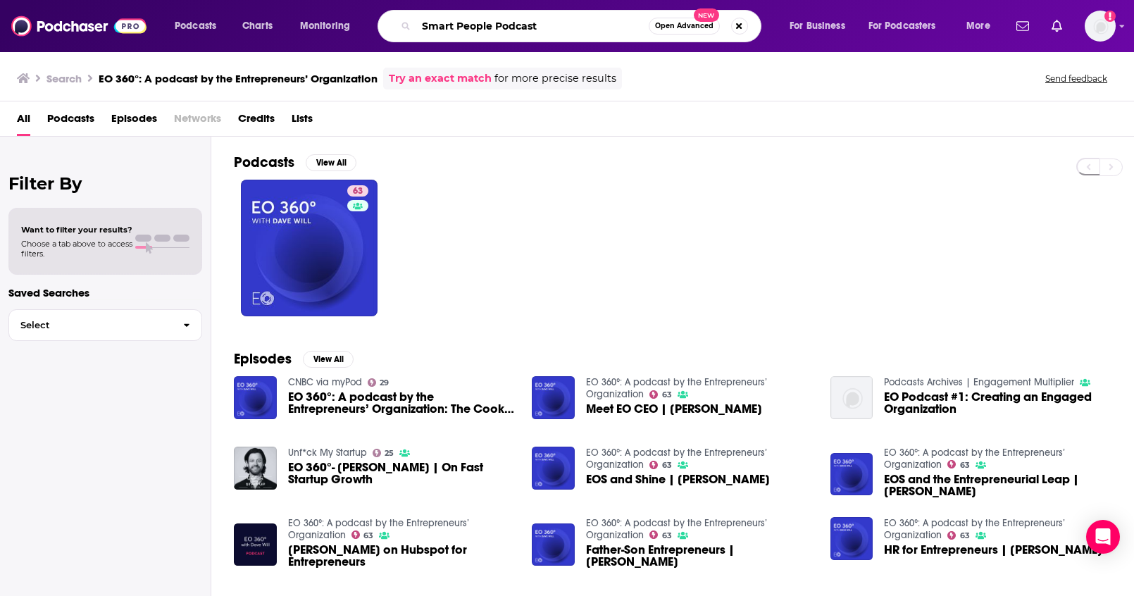
type input "Smart People Podcast"
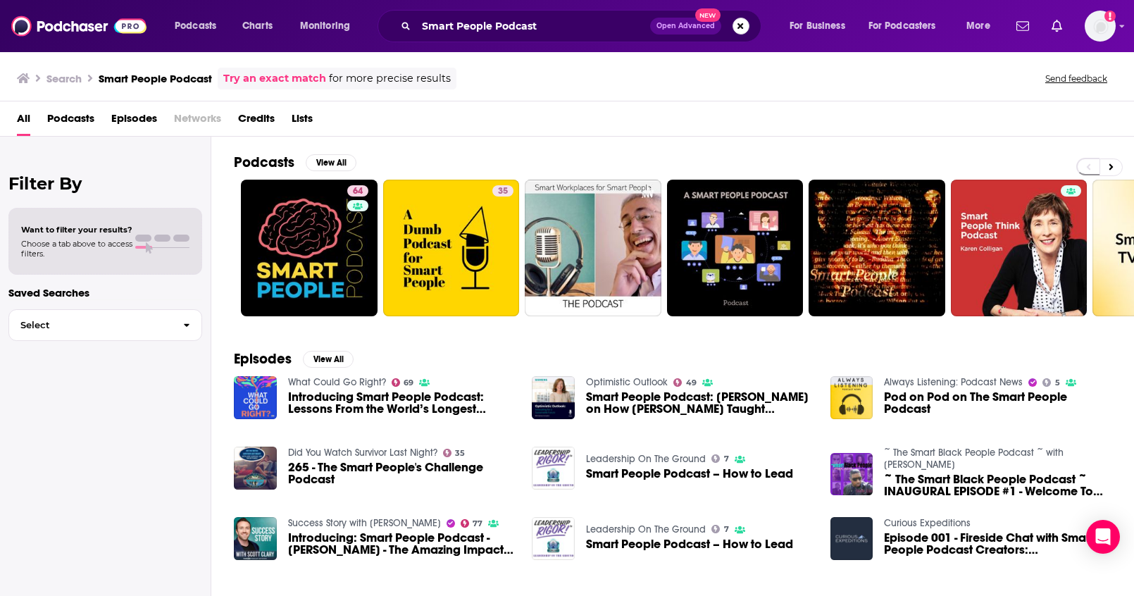
click at [742, 24] on button "Search podcasts, credits, & more..." at bounding box center [740, 26] width 17 height 17
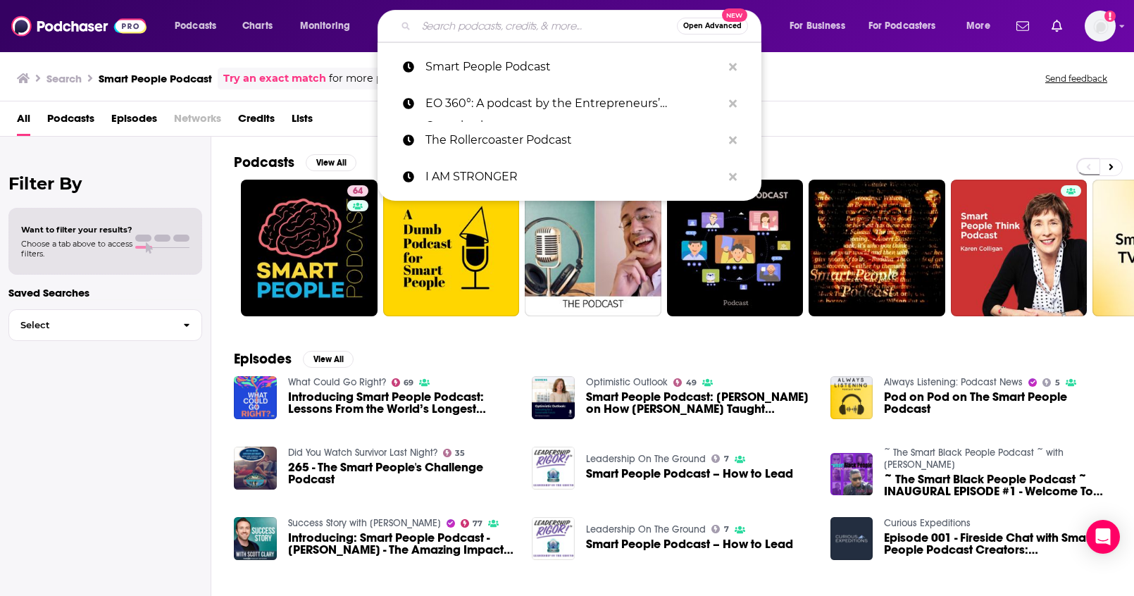
paste input "Leap Academy with Ilana Golan"
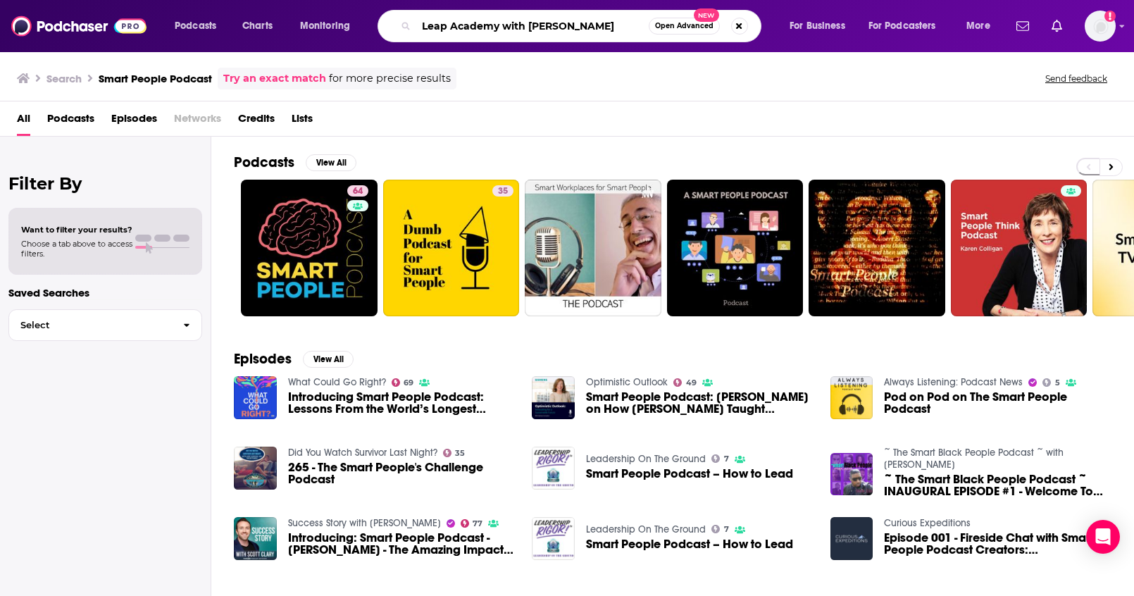
type input "Leap Academy with Ilana Golan"
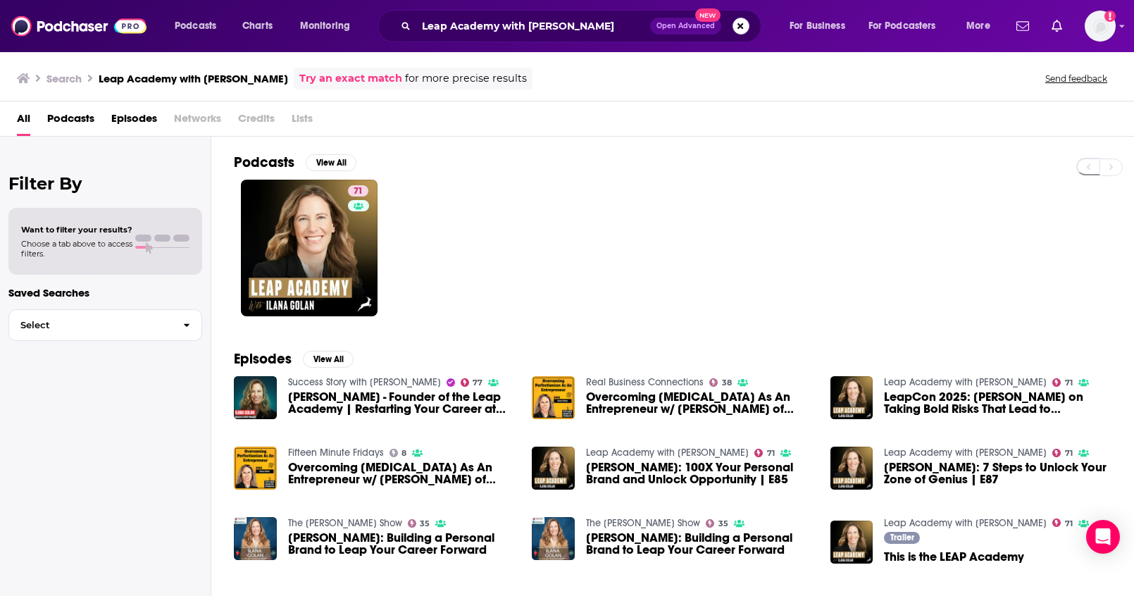
click at [740, 30] on button "Search podcasts, credits, & more..." at bounding box center [740, 26] width 17 height 17
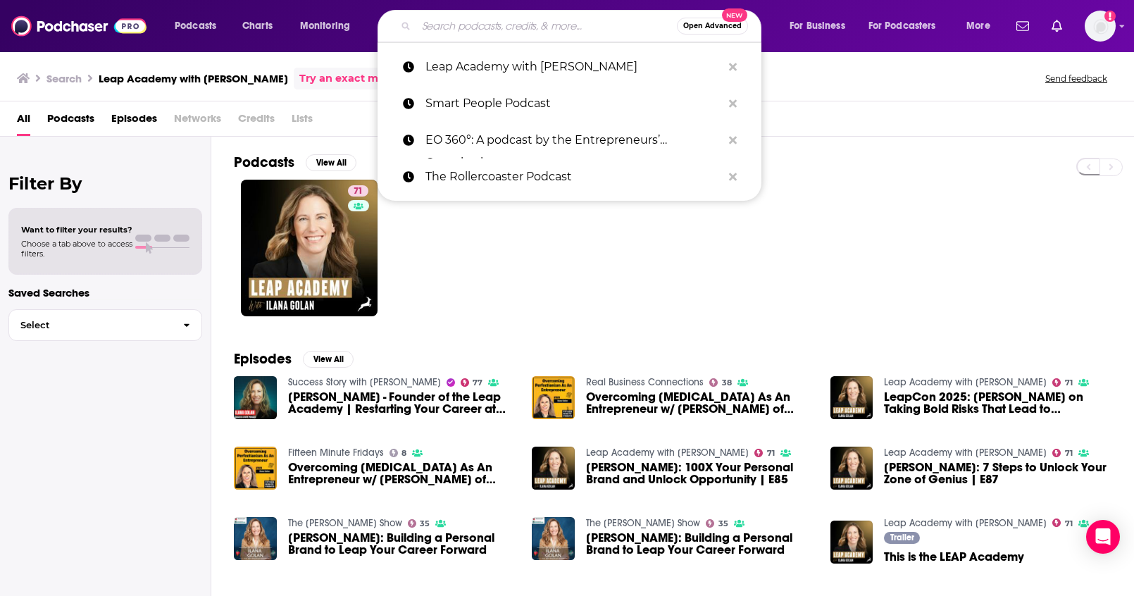
paste input "Think Big, Buy Small"
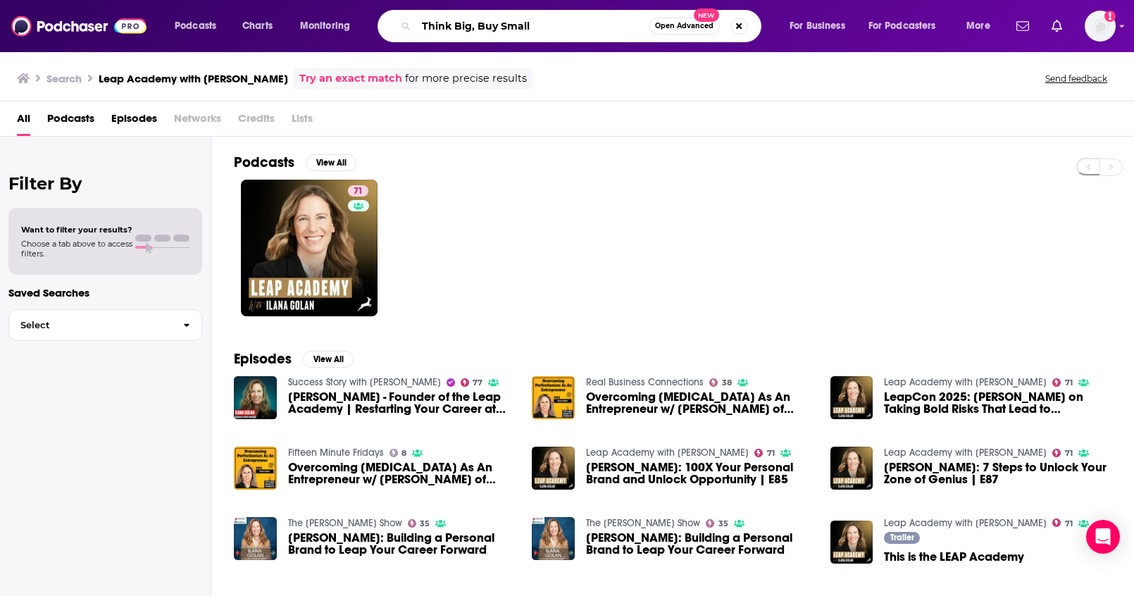
type input "Think Big, Buy Small"
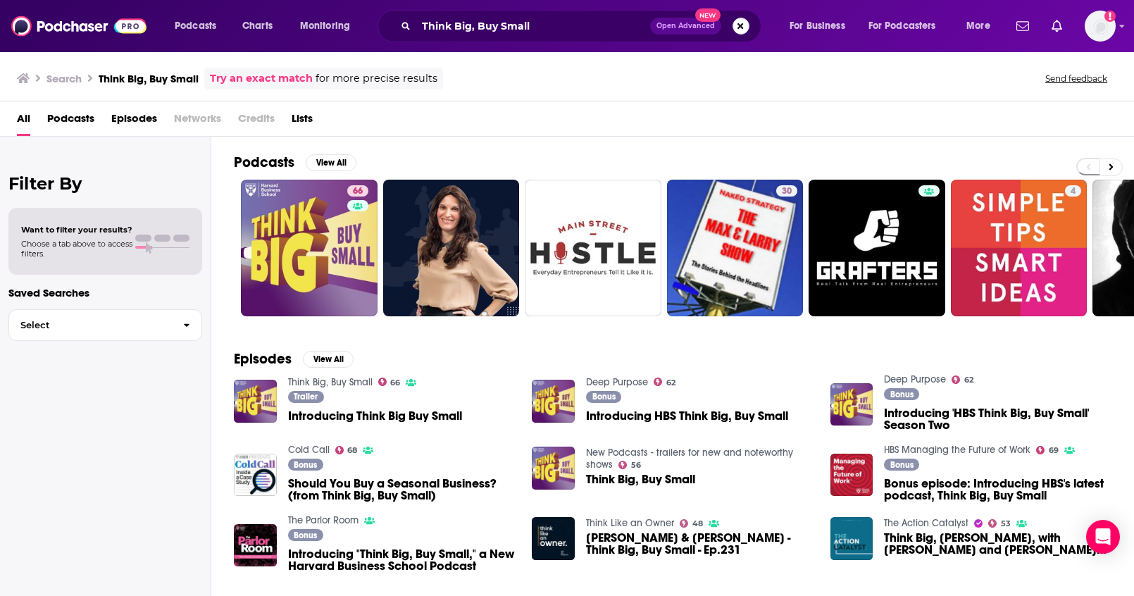
click at [739, 25] on button "Search podcasts, credits, & more..." at bounding box center [740, 26] width 17 height 17
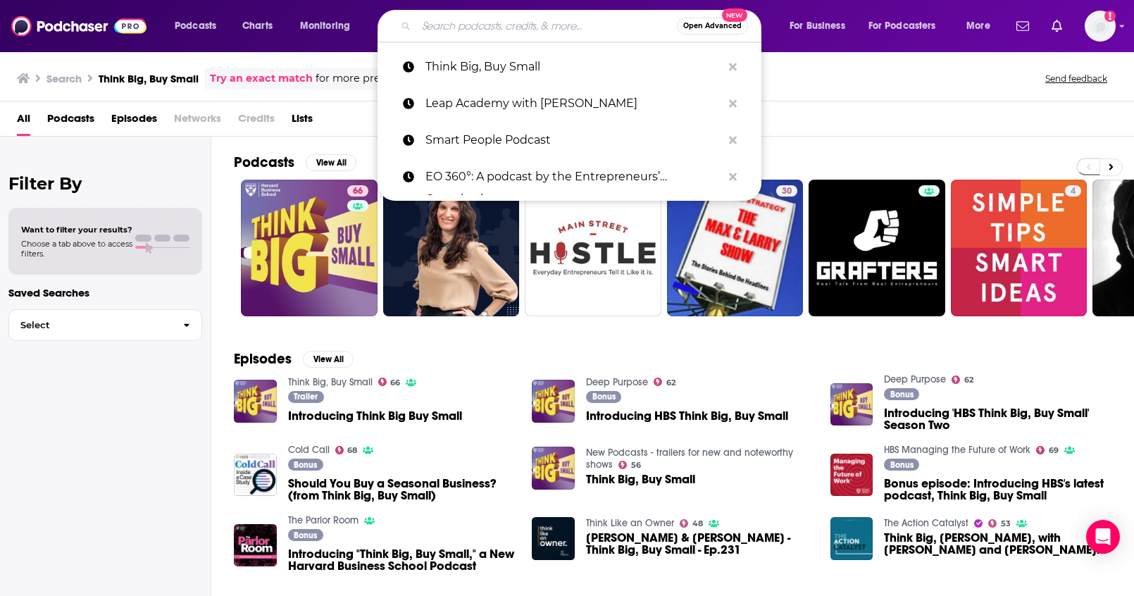
paste input "The BarberShop with Shantanu"
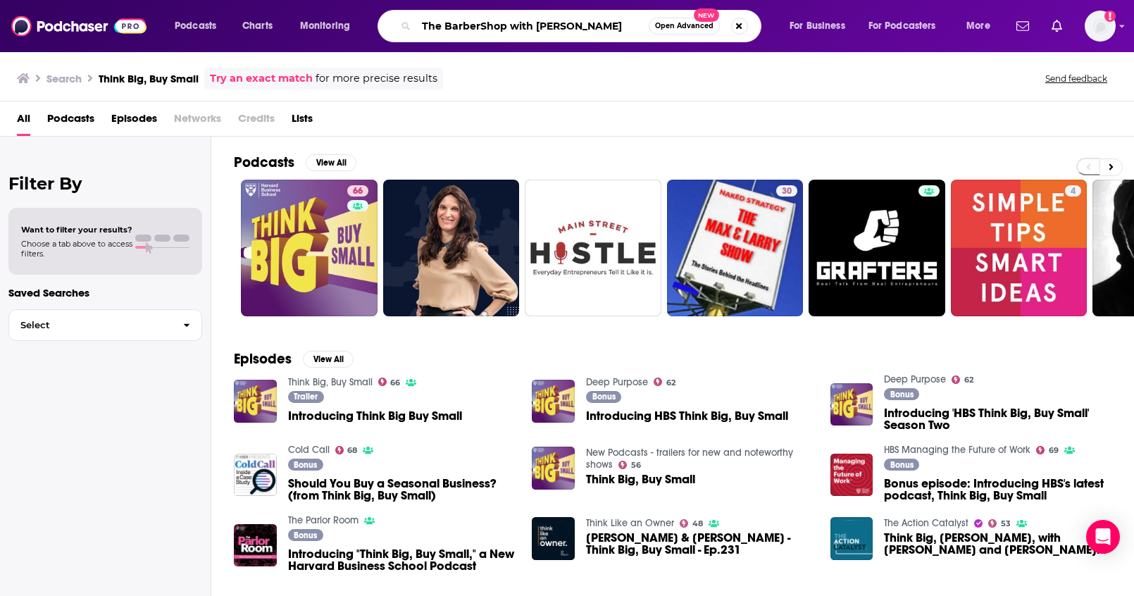
type input "The BarberShop with Shantanu"
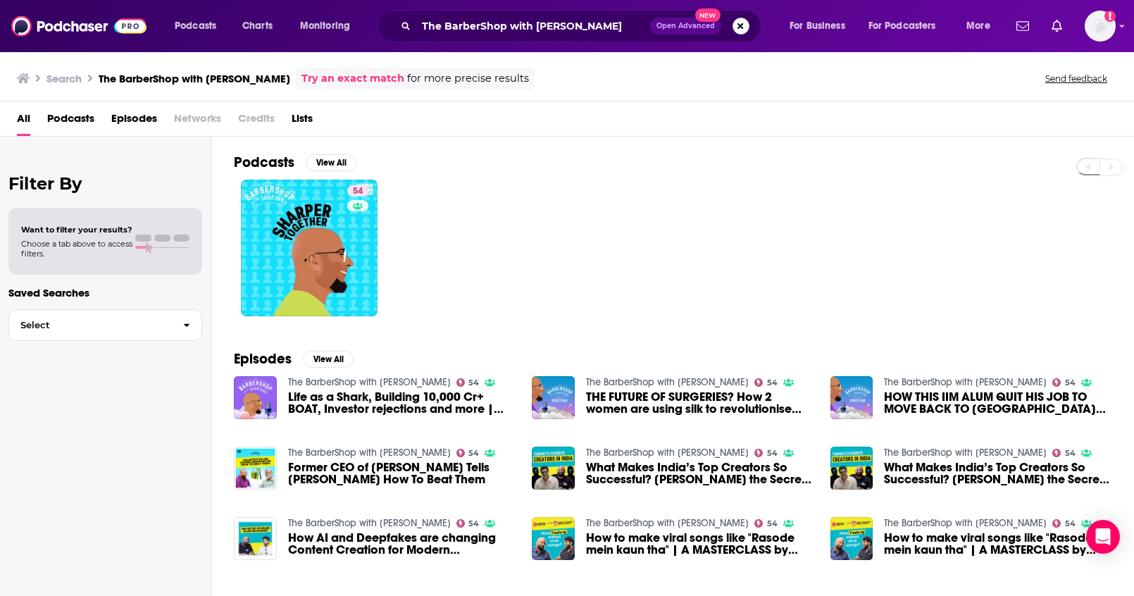
click at [744, 28] on button "Search podcasts, credits, & more..." at bounding box center [740, 26] width 17 height 17
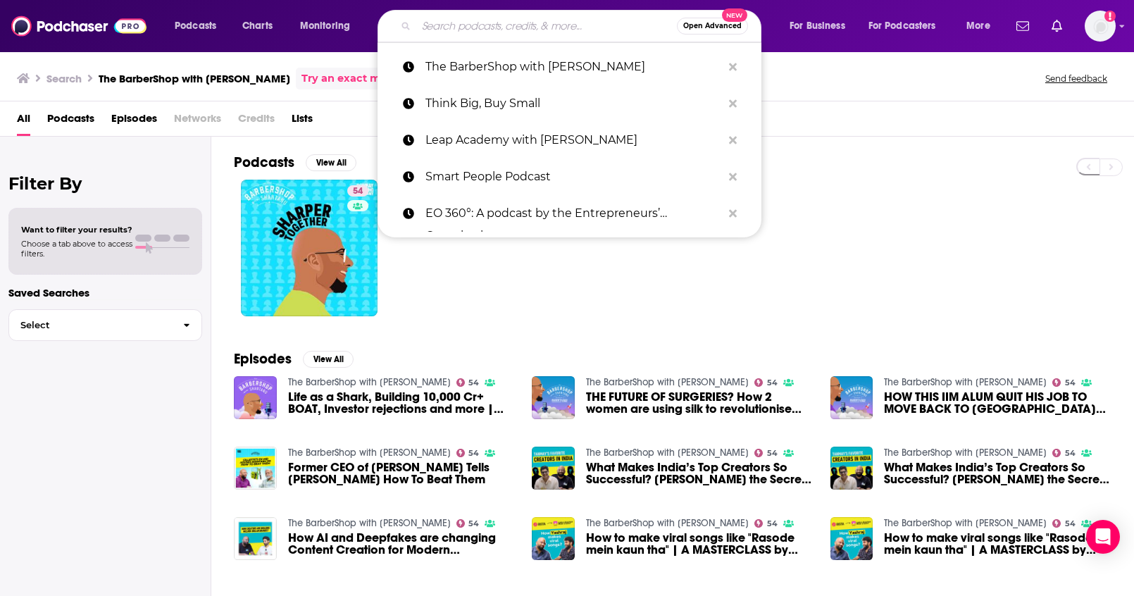
paste input "Inside Strategic Coach: Connecting Entrepreneurs With What Really Matters"
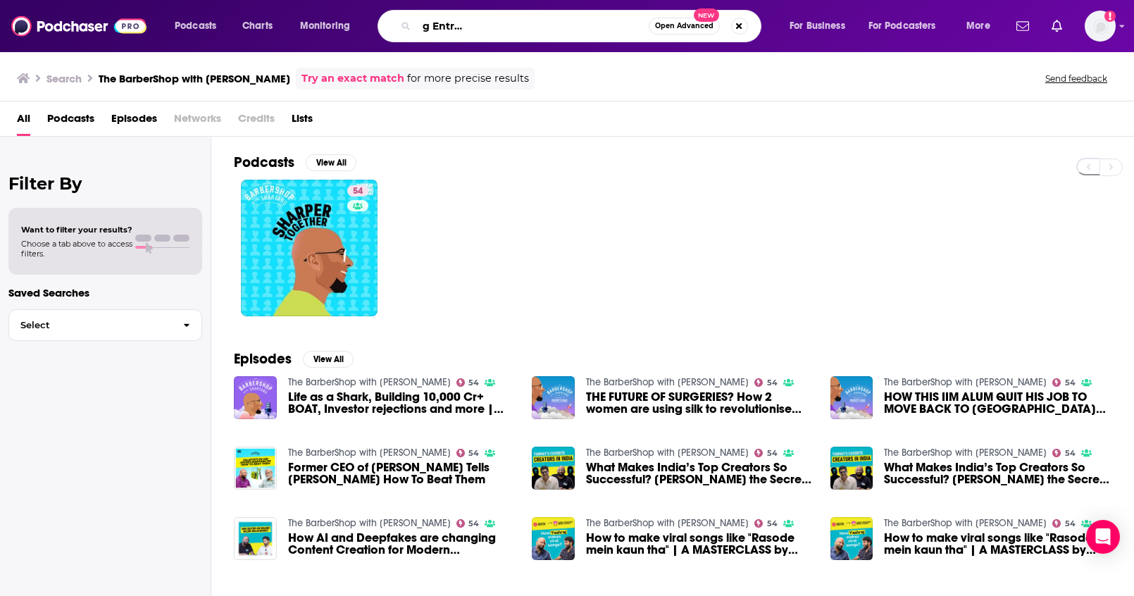
type input "Inside Strategic Coach: Connecting Entrepreneurs With What Really Matters"
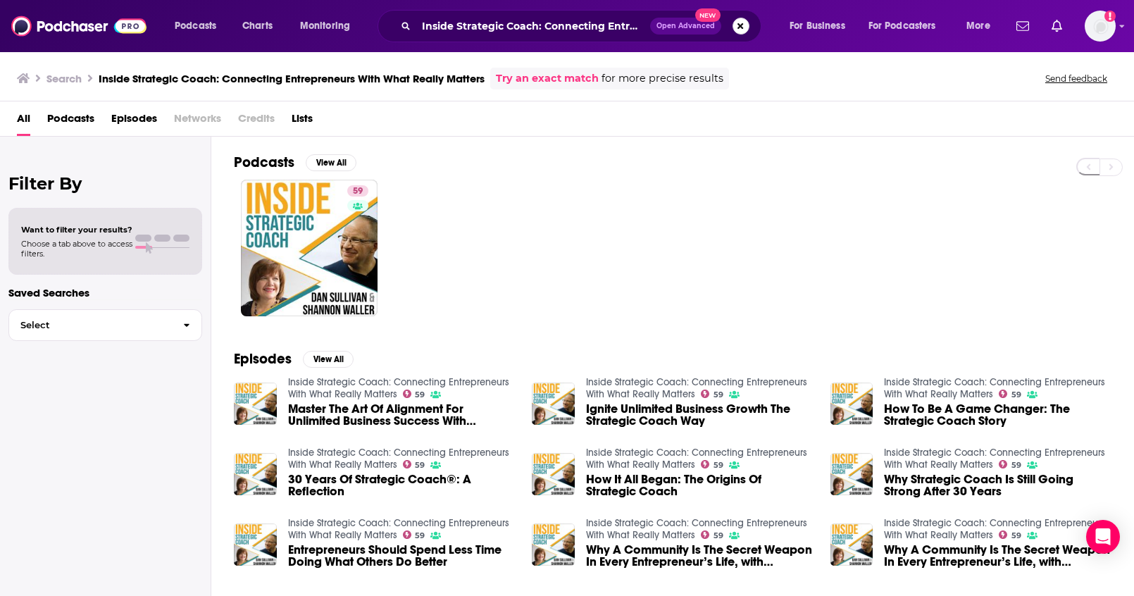
click at [739, 30] on button "Search podcasts, credits, & more..." at bounding box center [740, 26] width 17 height 17
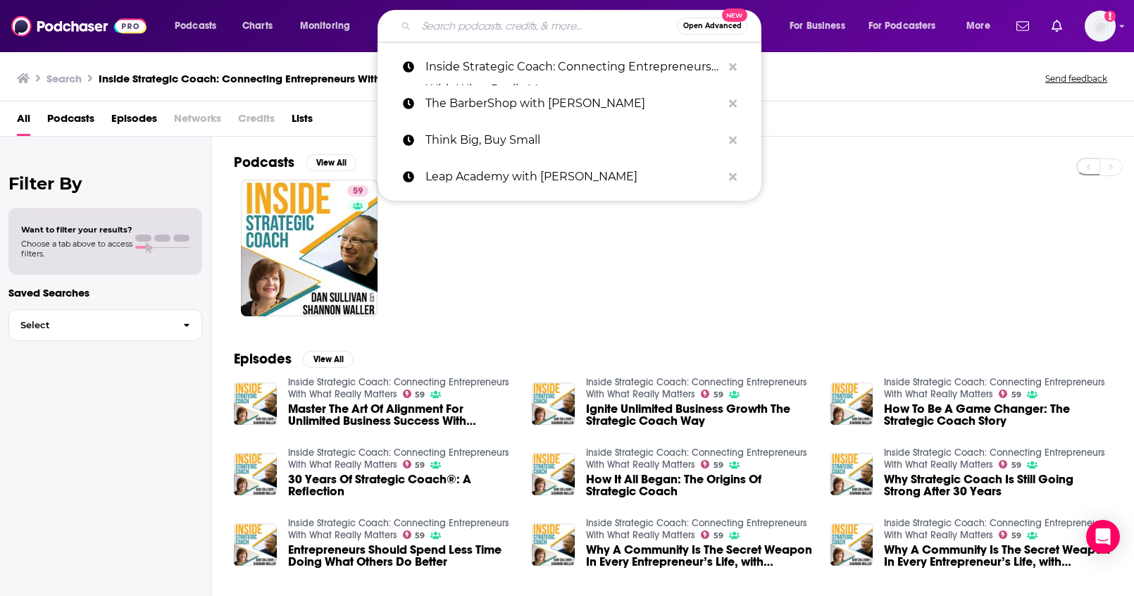
paste input "Wantrepreneur to Entrepreneur | Start and Grow Your Own Business"
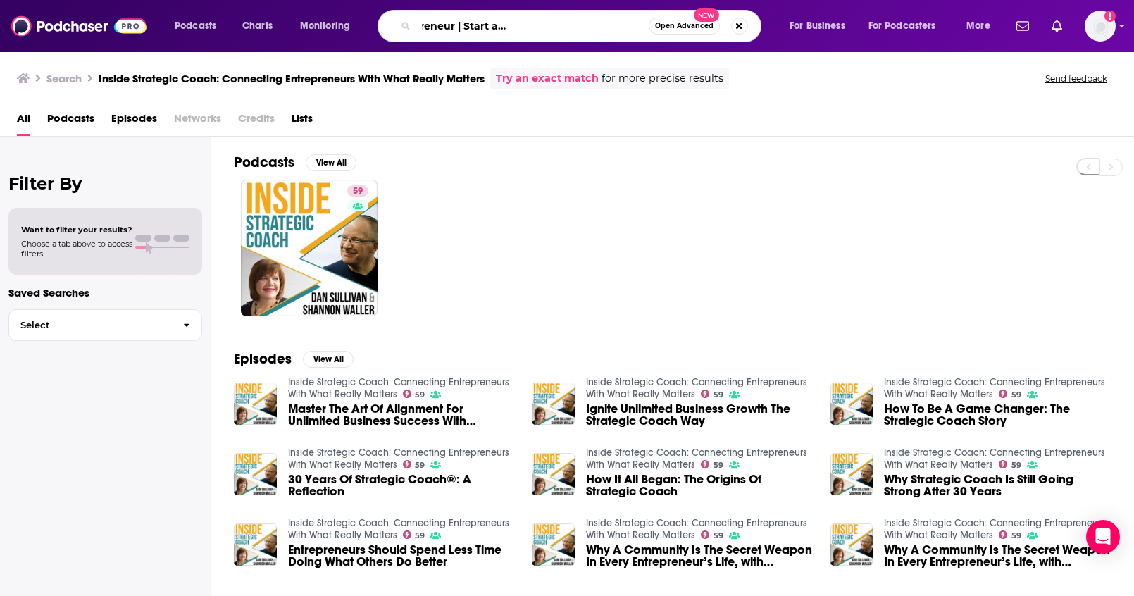
type input "Wantrepreneur to Entrepreneur | Start and Grow Your Own Business"
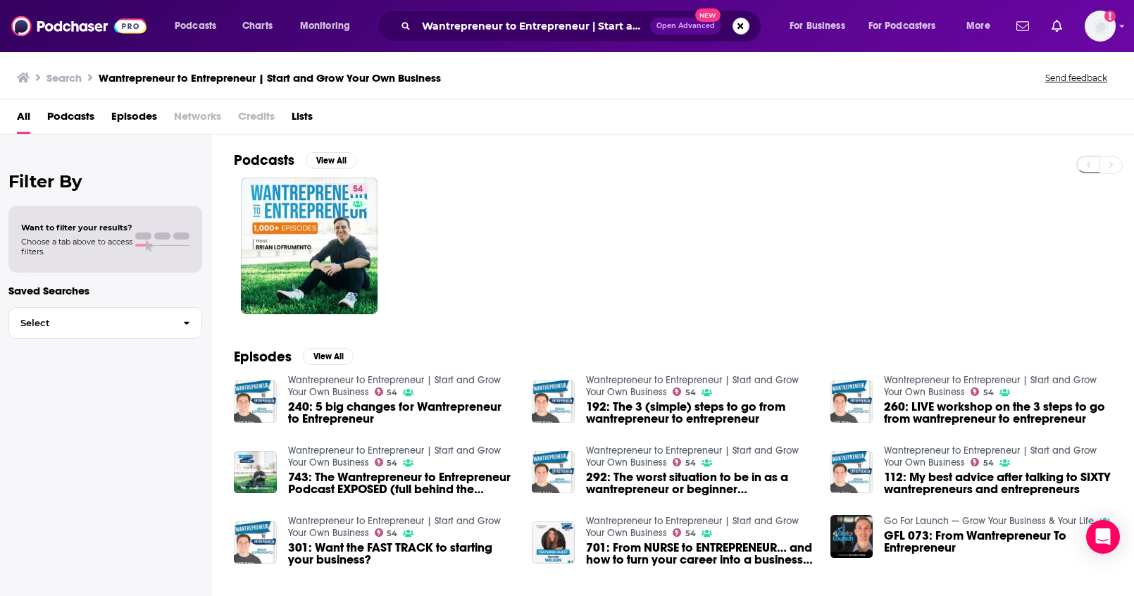
click at [750, 30] on div "Wantrepreneur to Entrepreneur | Start and Grow Your Own Business Open Advanced …" at bounding box center [569, 26] width 384 height 32
click at [746, 30] on button "Search podcasts, credits, & more..." at bounding box center [740, 26] width 17 height 17
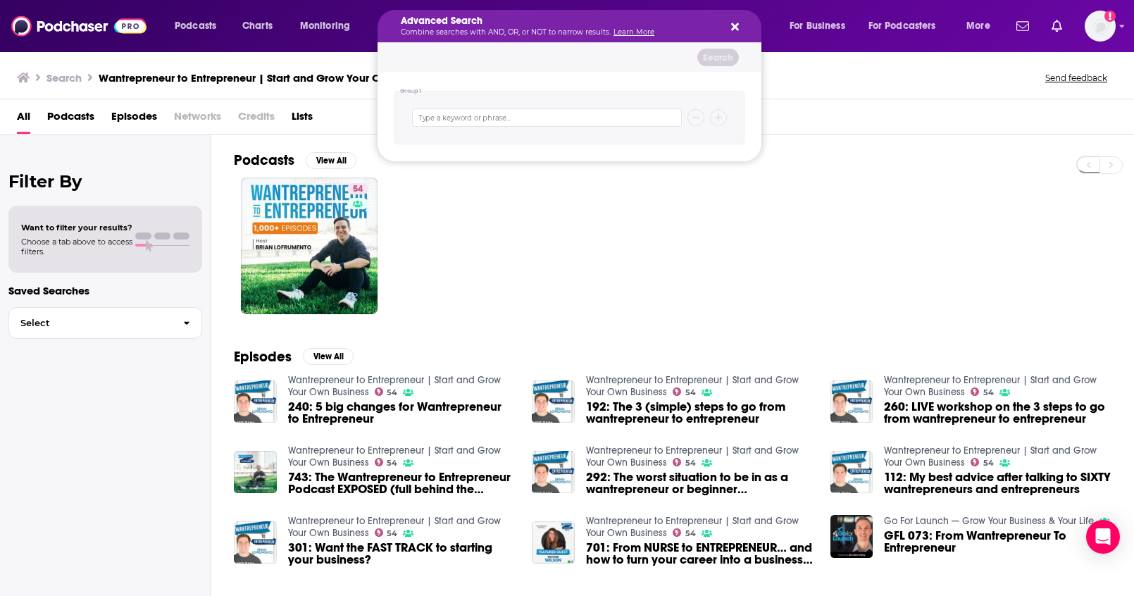
click at [563, 220] on div "54" at bounding box center [684, 245] width 900 height 137
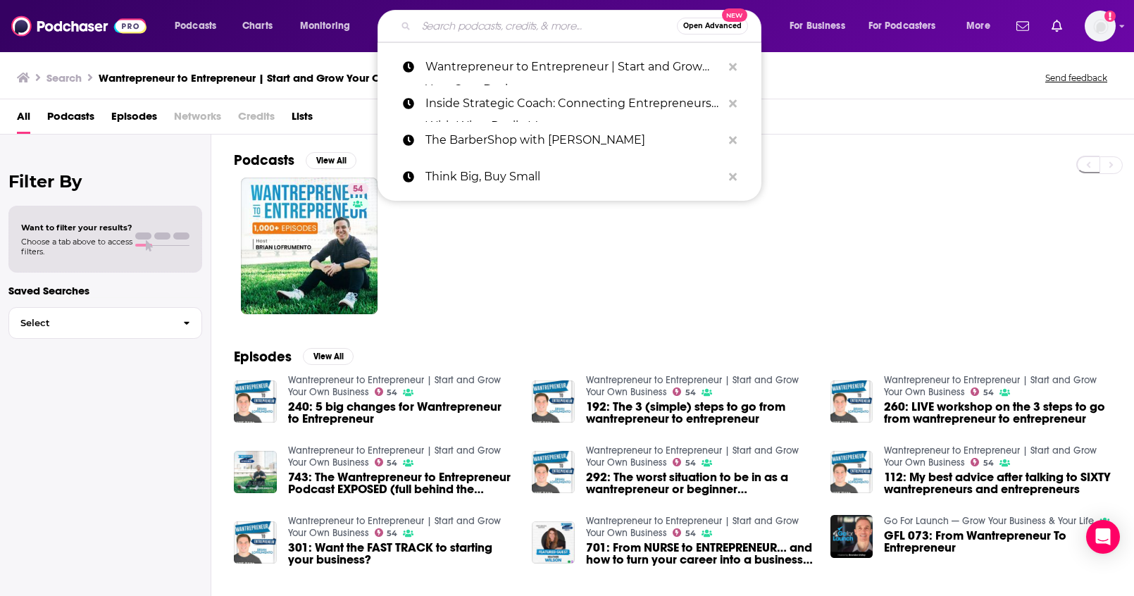
click at [623, 35] on input "Search podcasts, credits, & more..." at bounding box center [546, 26] width 261 height 23
paste input "The CMO Podcast"
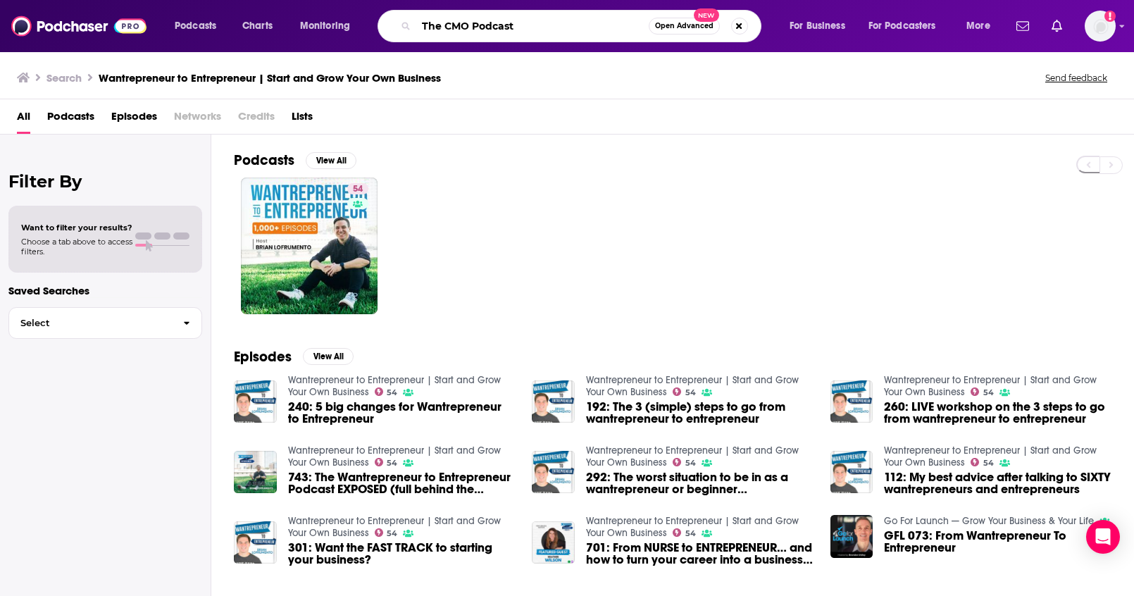
type input "The CMO Podcast"
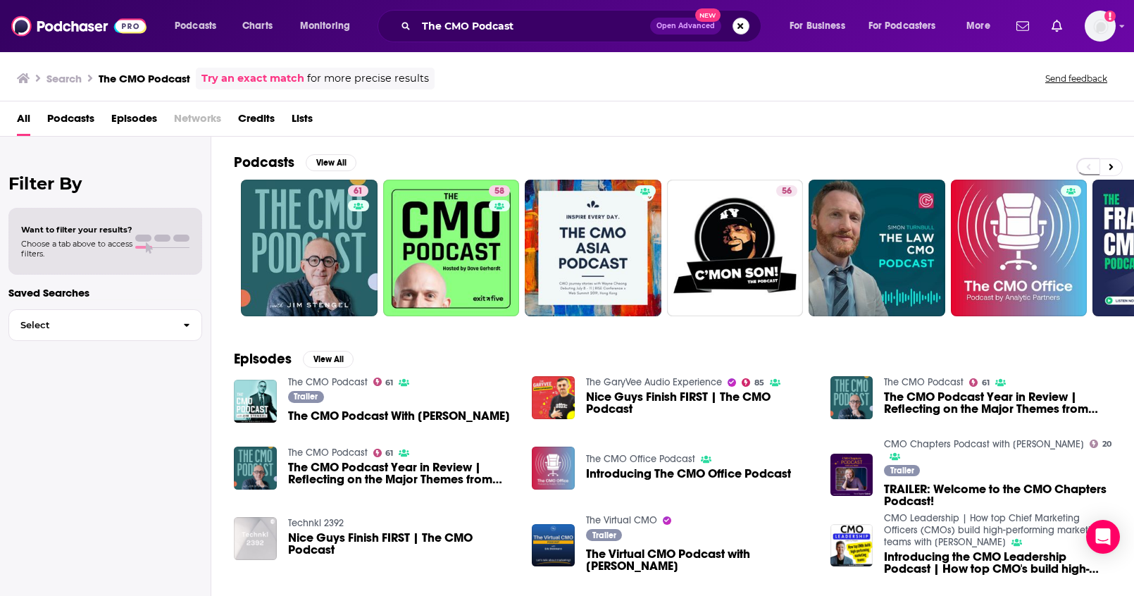
click at [744, 27] on button "Search podcasts, credits, & more..." at bounding box center [740, 26] width 17 height 17
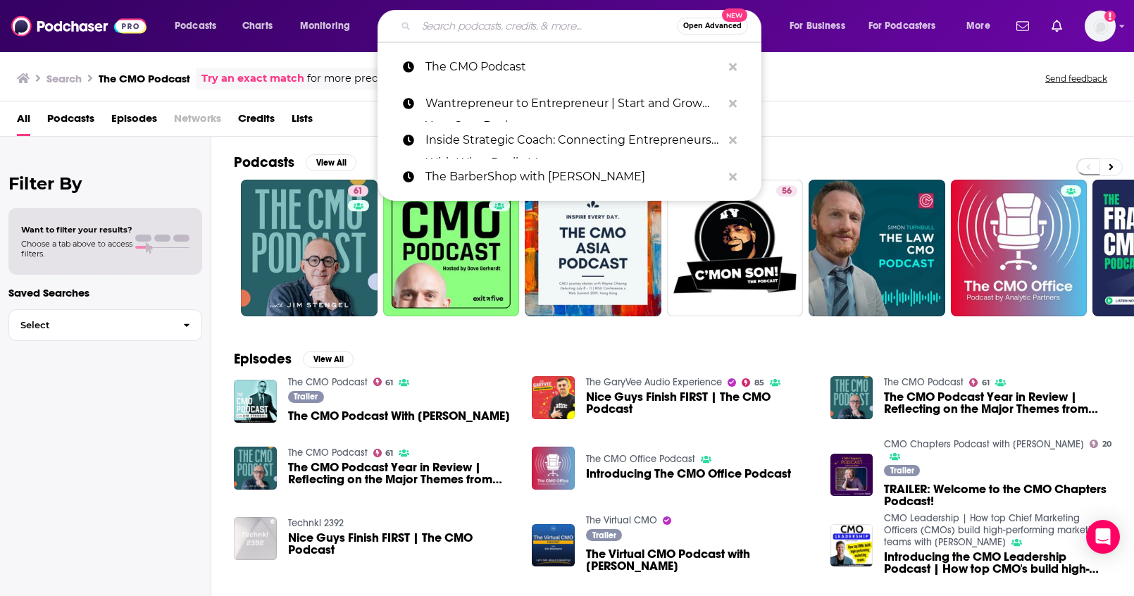
paste input "MarTech Podcast ™ // Marketing + Technology = Business Growth"
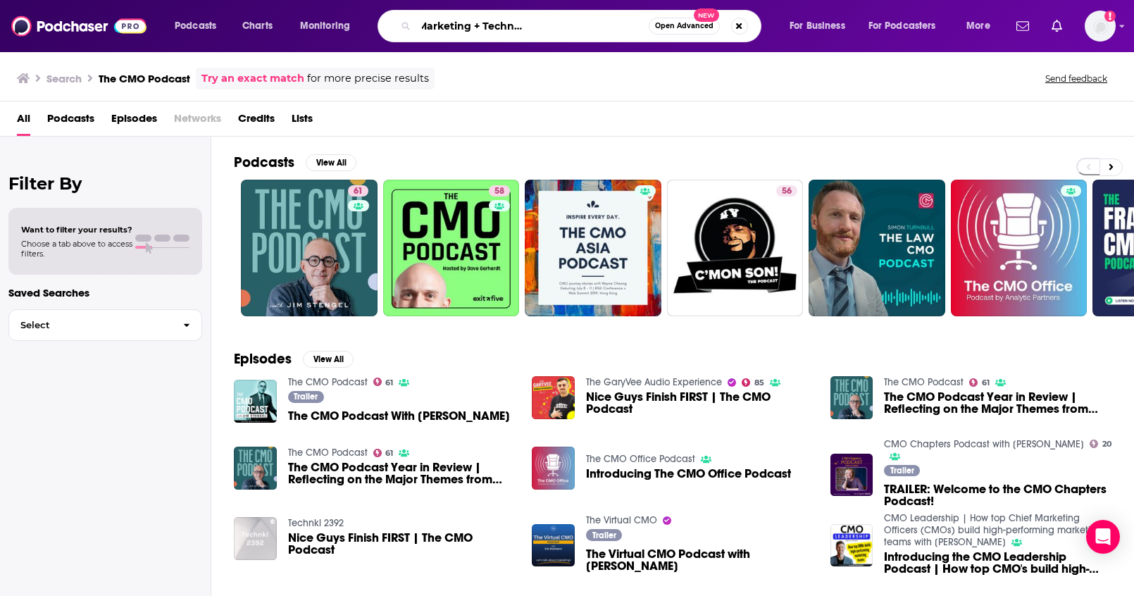
type input "MarTech Podcast ™ // Marketing + Technology = Business Growth"
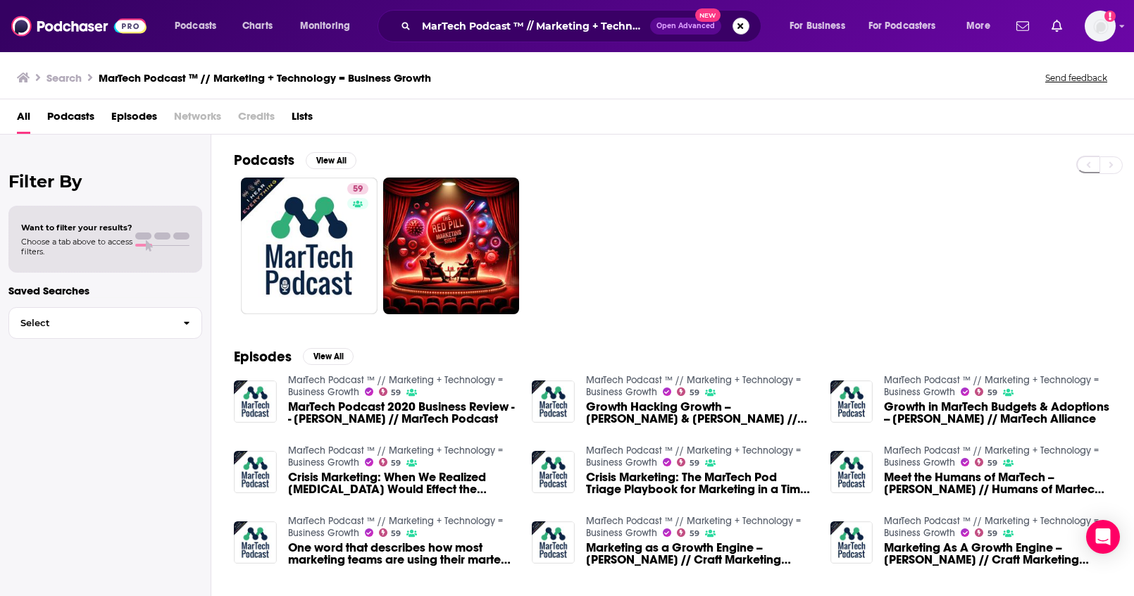
click at [744, 30] on button "Search podcasts, credits, & more..." at bounding box center [740, 26] width 17 height 17
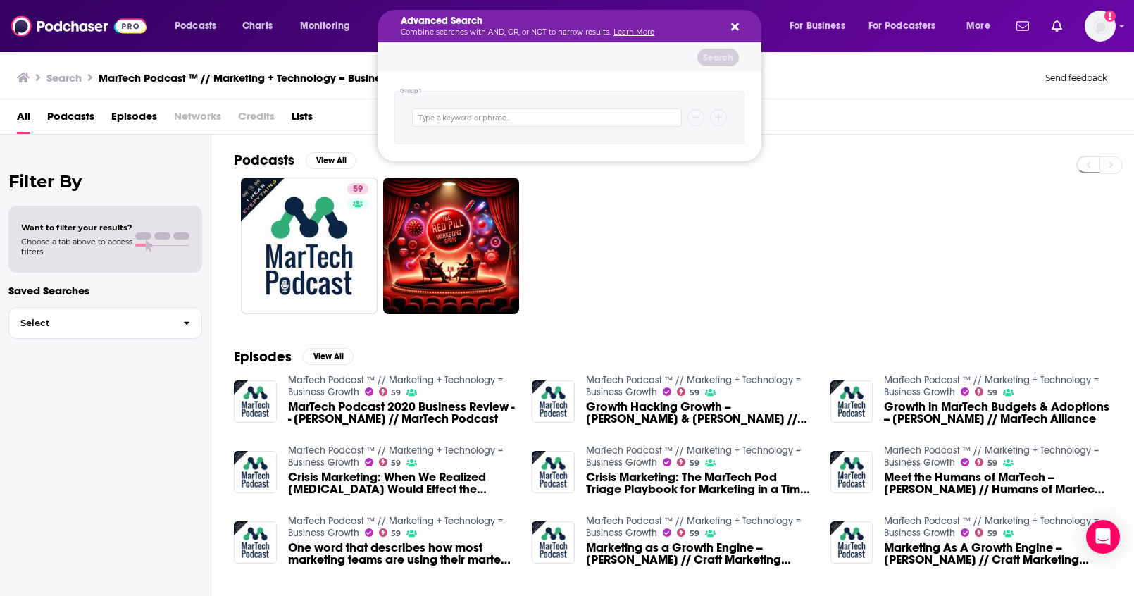
click at [652, 238] on div "59" at bounding box center [684, 245] width 900 height 137
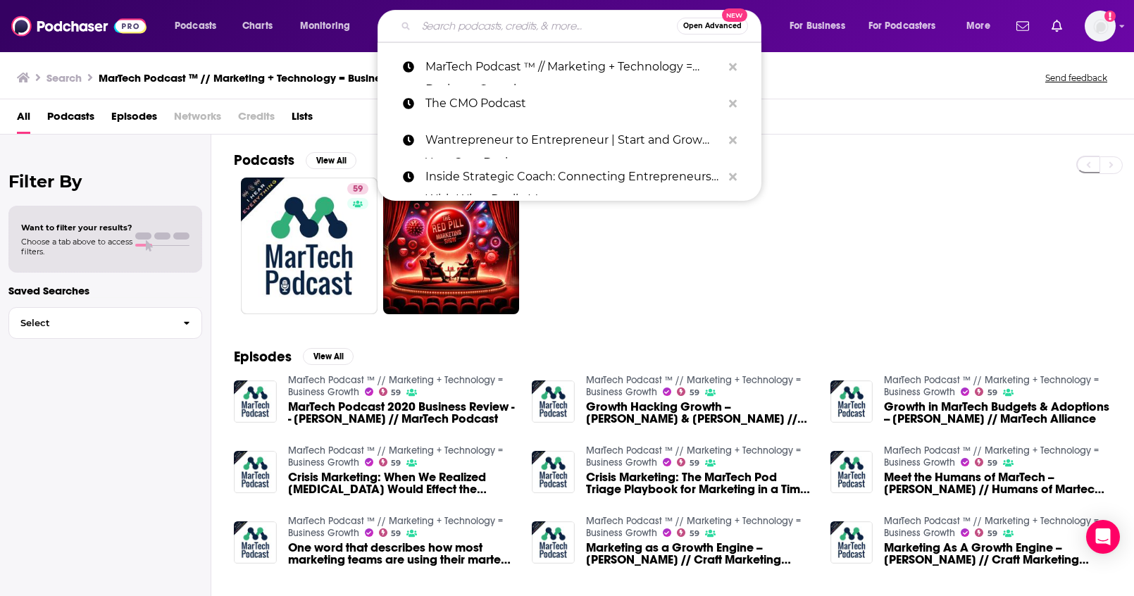
click at [587, 25] on input "Search podcasts, credits, & more..." at bounding box center [546, 26] width 261 height 23
paste input "Dan Kennedy's Magnetic Marketing Podcast"
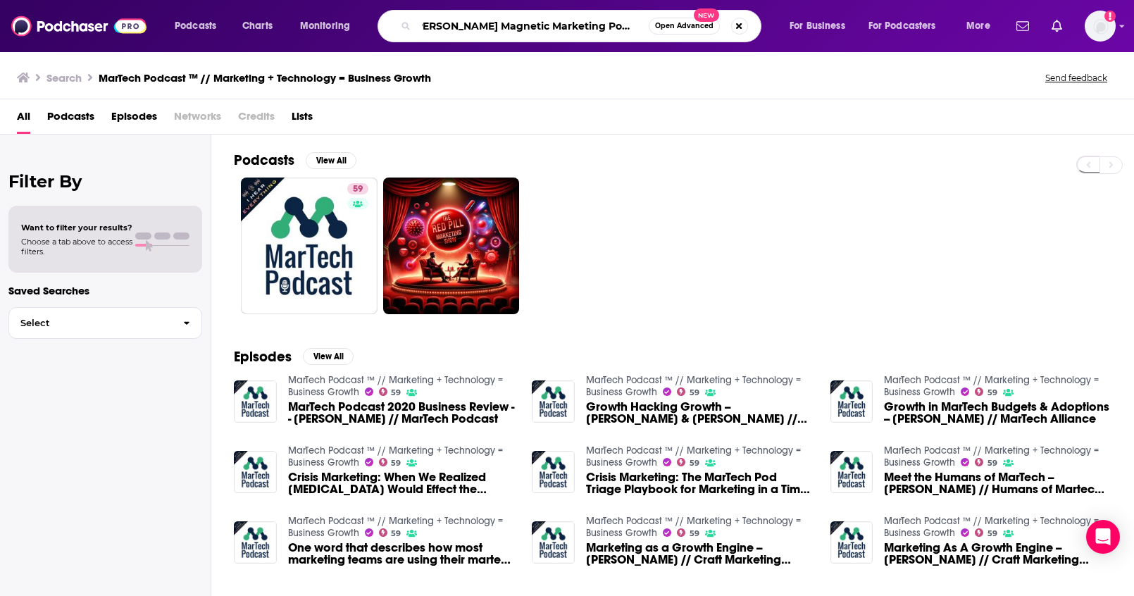
type input "Dan Kennedy's Magnetic Marketing Podcast"
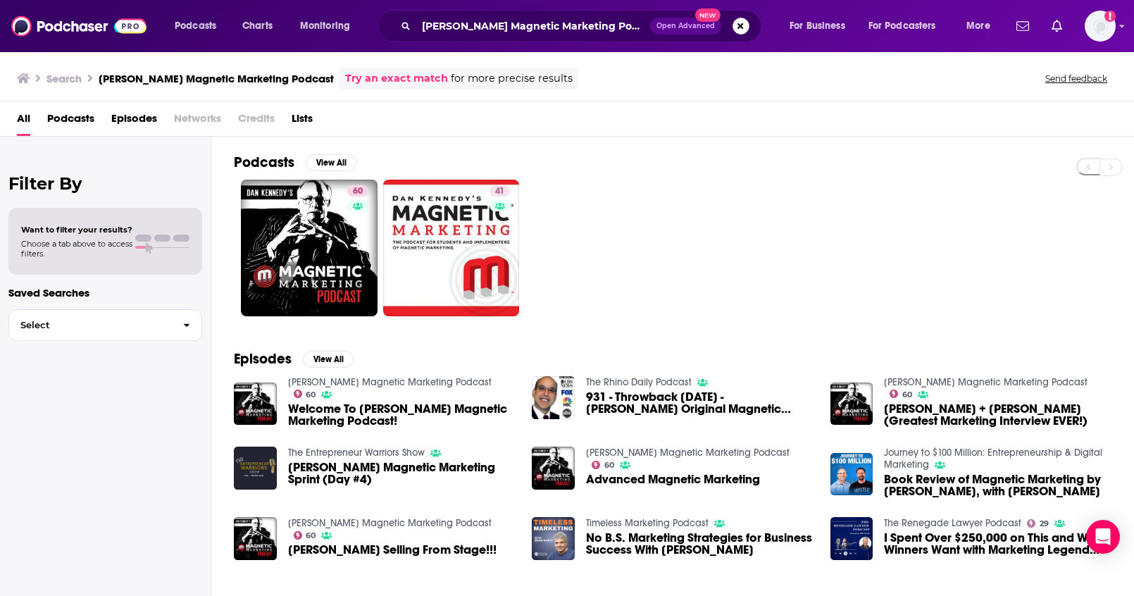
click at [741, 32] on button "Search podcasts, credits, & more..." at bounding box center [740, 26] width 17 height 17
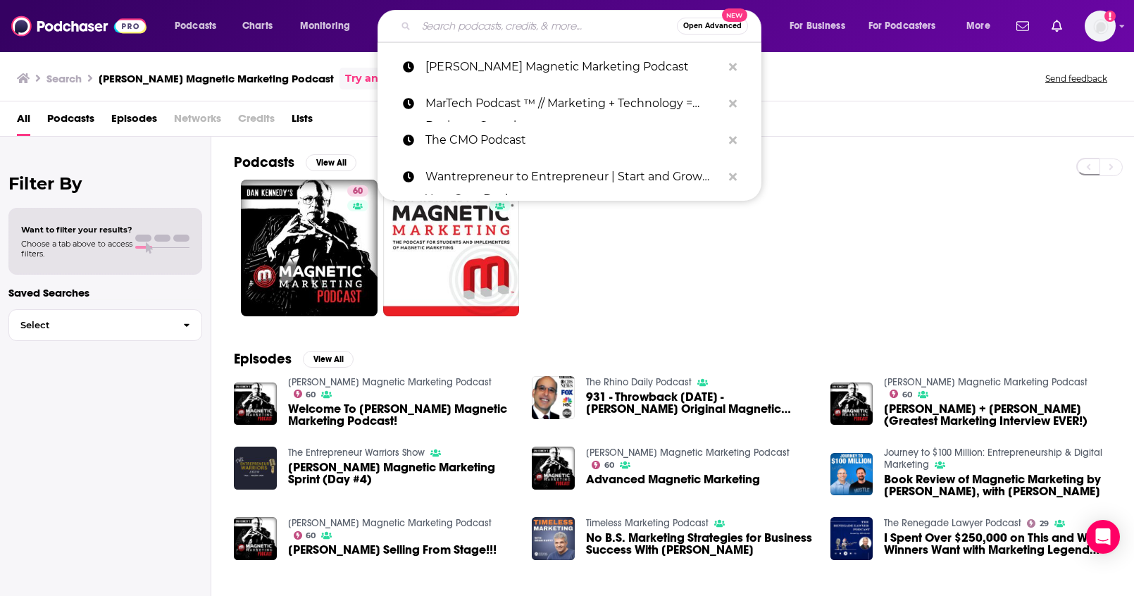
paste input "Internet Marketing Secrets (From The Best SEO Podcast)"
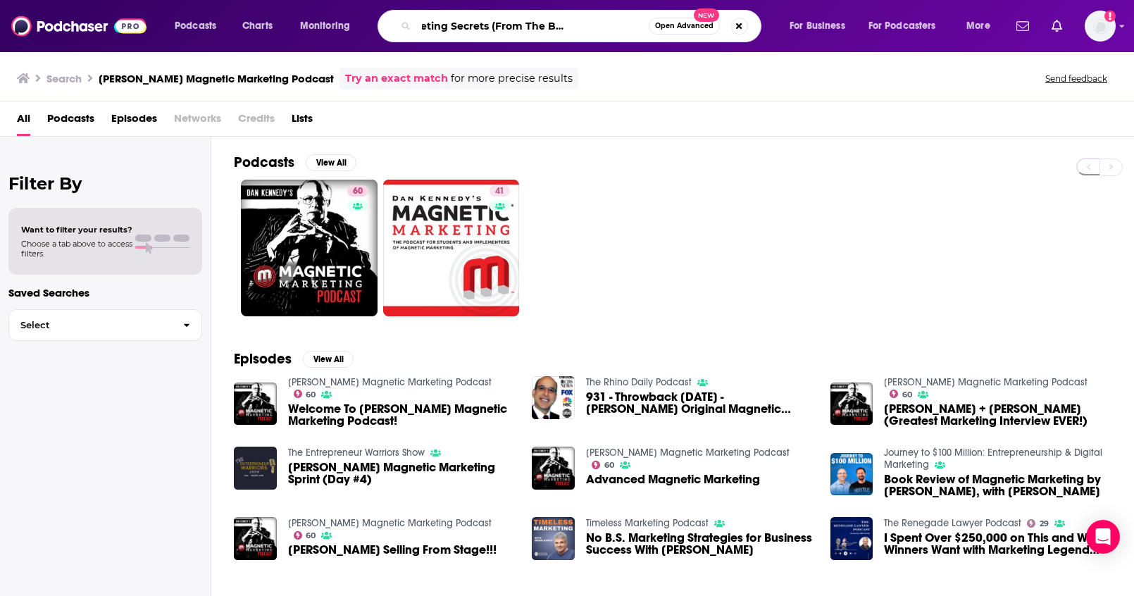
type input "Internet Marketing Secrets (From The Best SEO Podcast)"
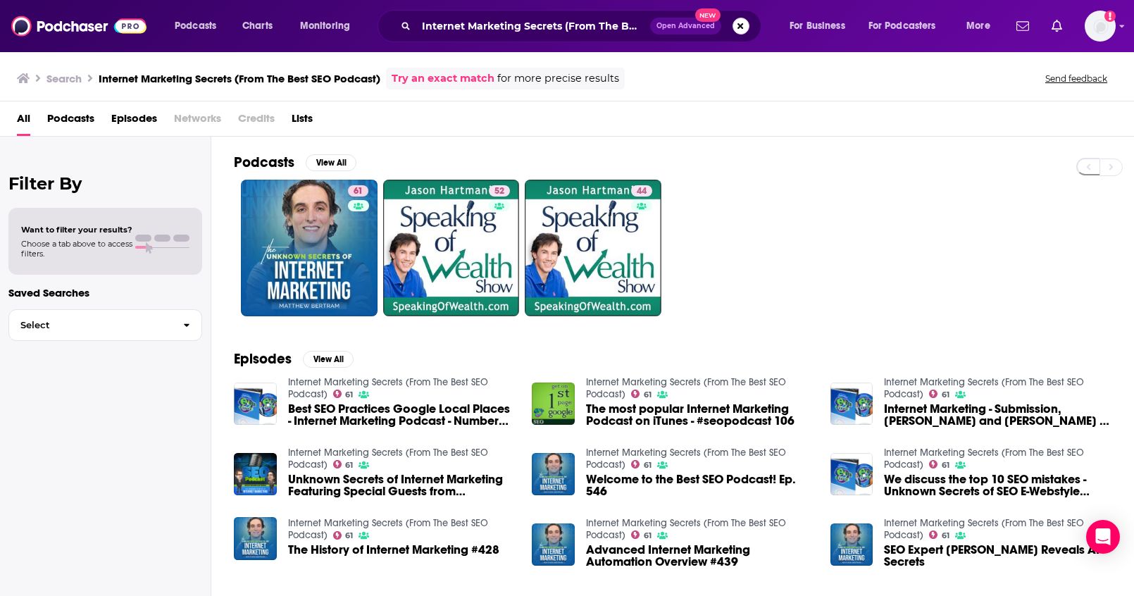
click at [739, 30] on button "Search podcasts, credits, & more..." at bounding box center [740, 26] width 17 height 17
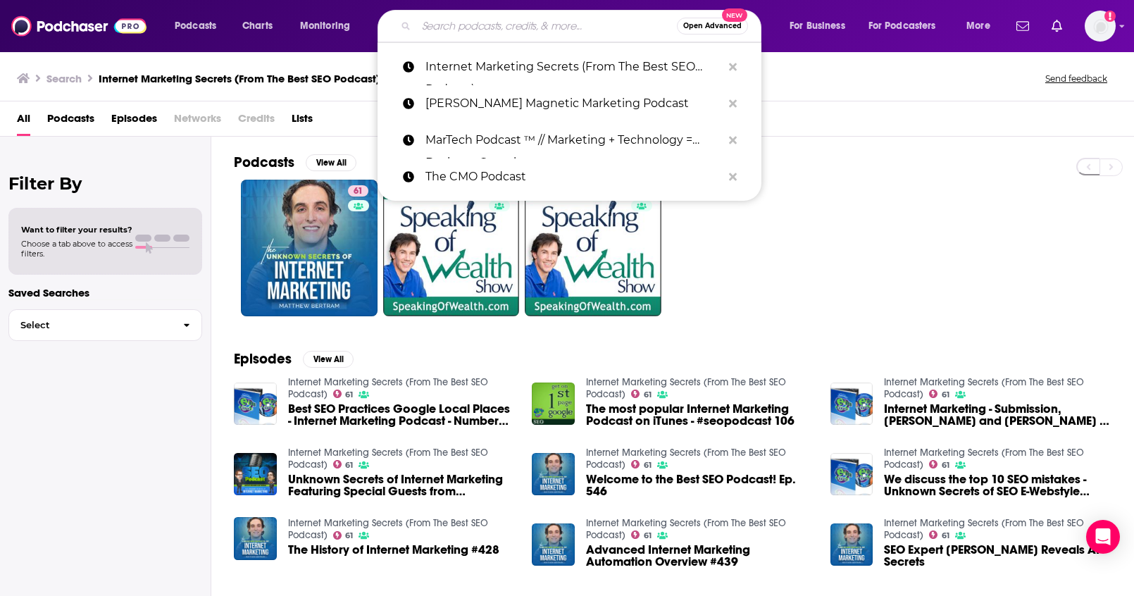
paste input "The Influential Personal Brand Podcast"
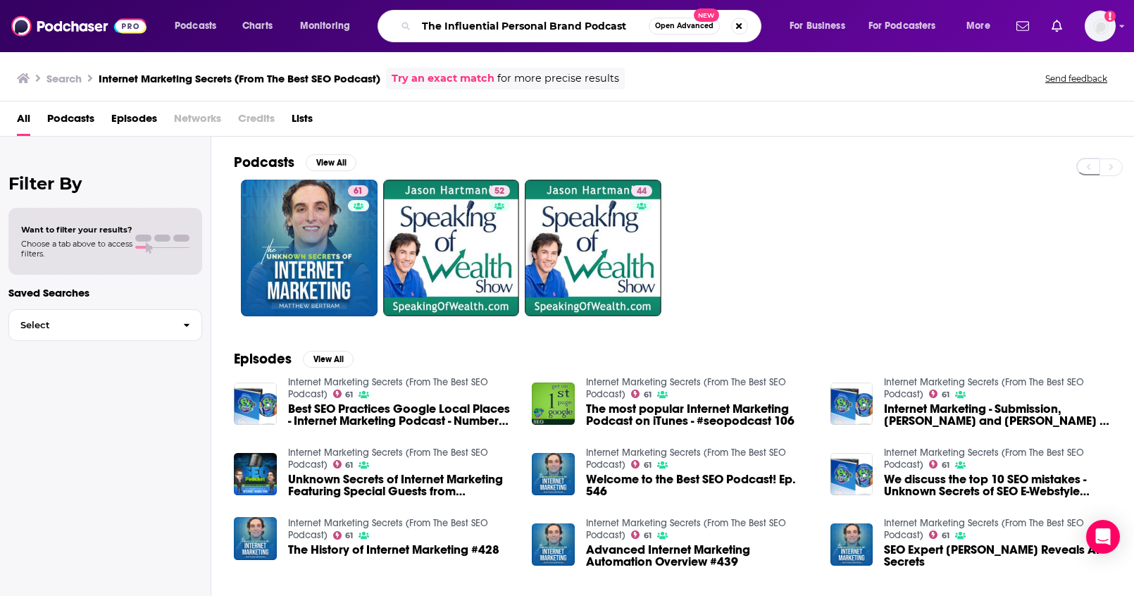
type input "The Influential Personal Brand Podcast"
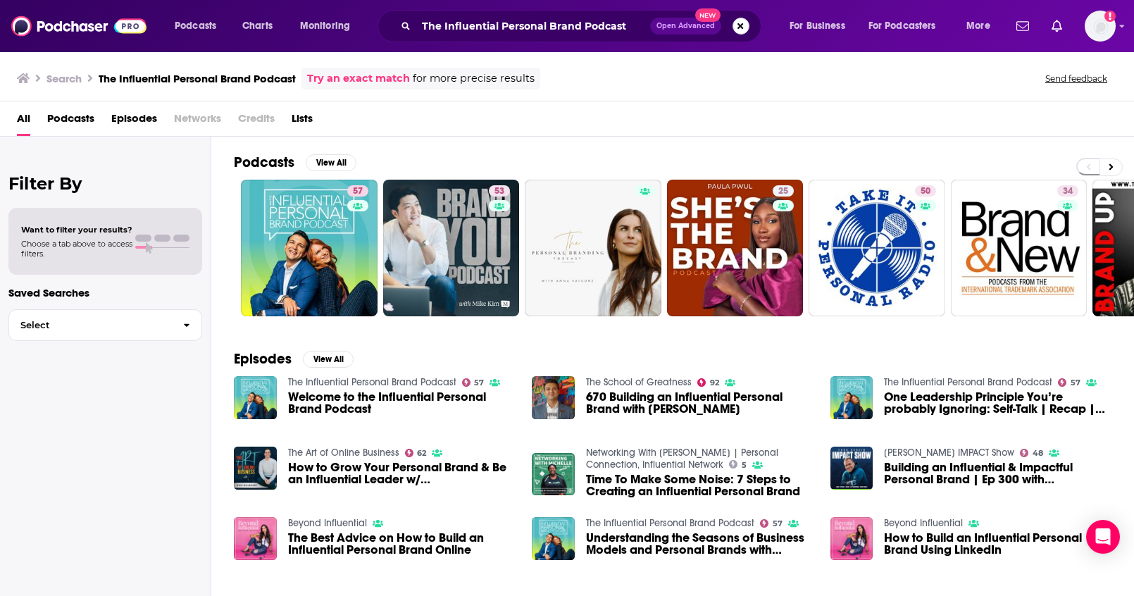
click at [741, 27] on button "Search podcasts, credits, & more..." at bounding box center [740, 26] width 17 height 17
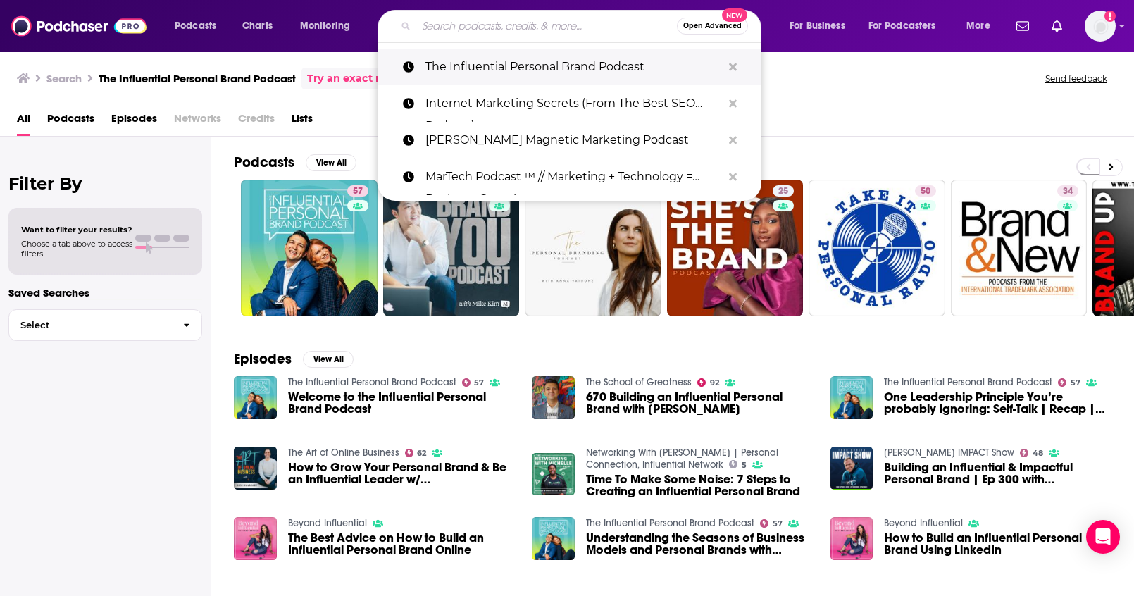
paste input "Redefiners"
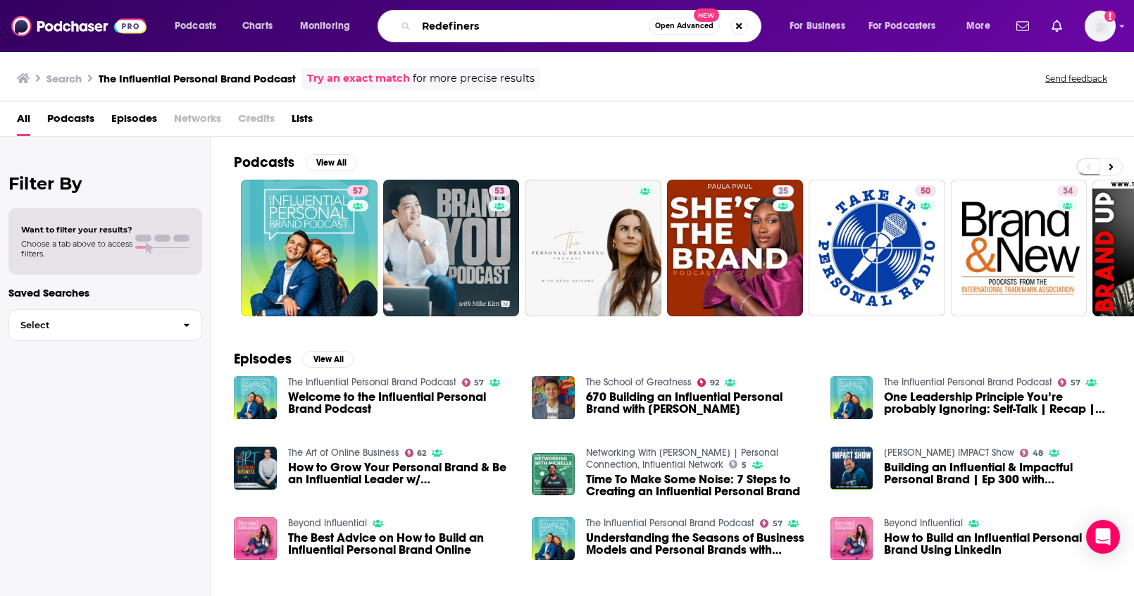
type input "Redefiners"
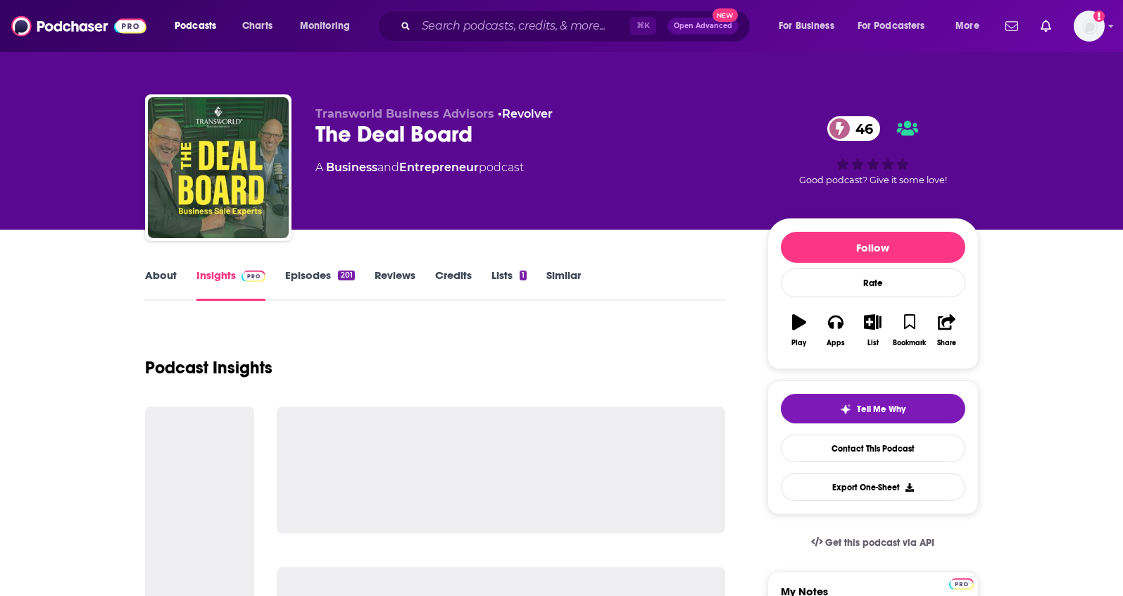
click at [160, 275] on link "About" at bounding box center [161, 284] width 32 height 32
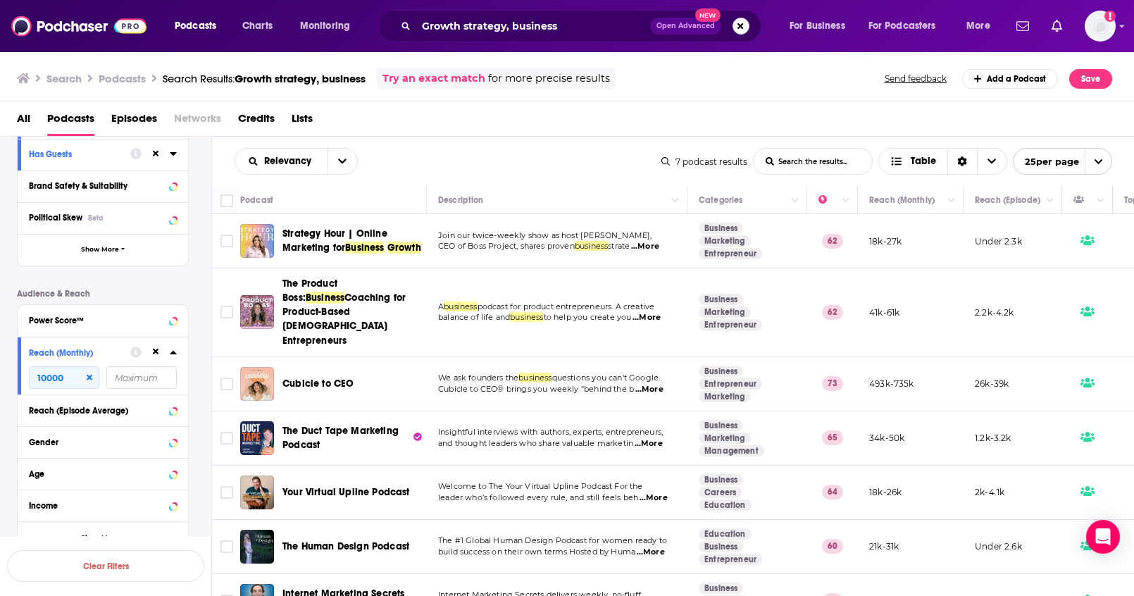
scroll to position [218, 0]
click at [303, 116] on span "Lists" at bounding box center [302, 121] width 21 height 29
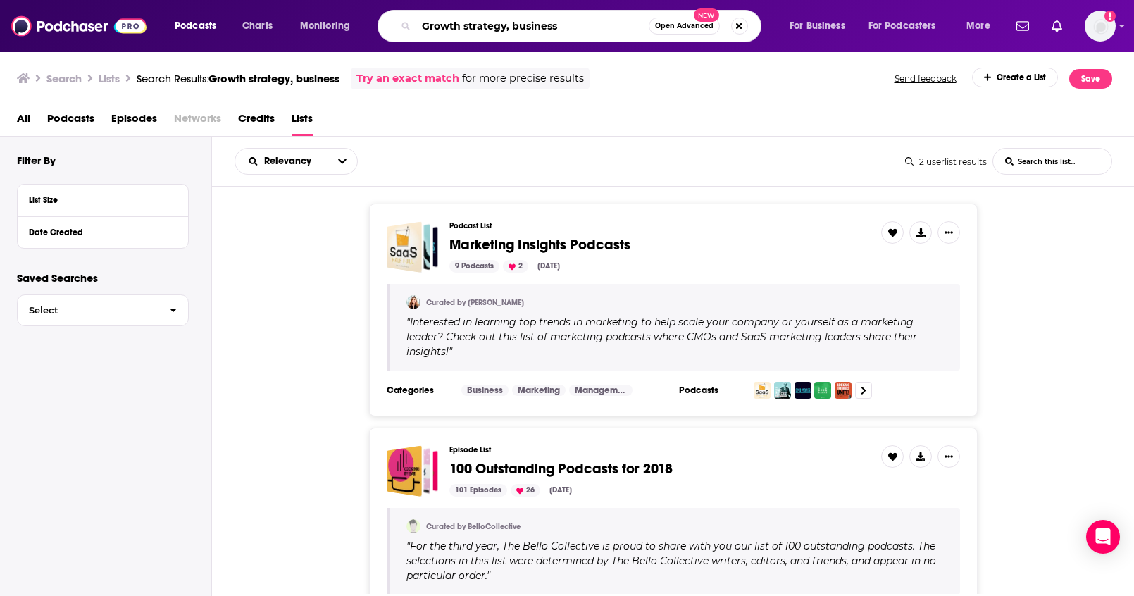
drag, startPoint x: 576, startPoint y: 29, endPoint x: 406, endPoint y: 29, distance: 170.4
click at [406, 29] on div "Growth strategy, business Open Advanced New" at bounding box center [569, 26] width 384 height 32
type input "mom, parenting"
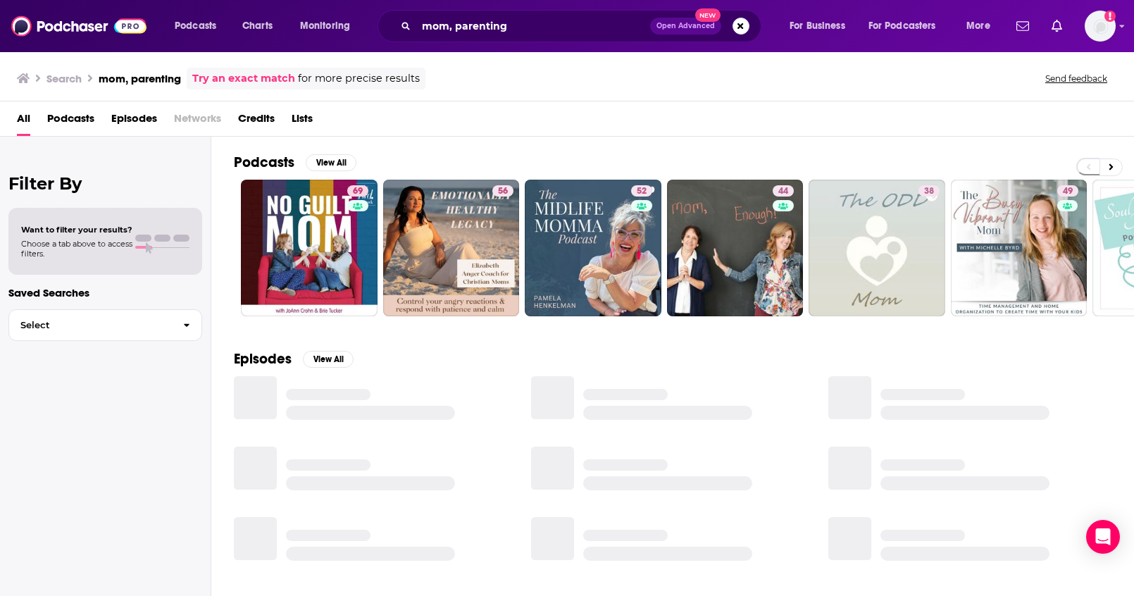
click at [303, 120] on span "Lists" at bounding box center [302, 121] width 21 height 29
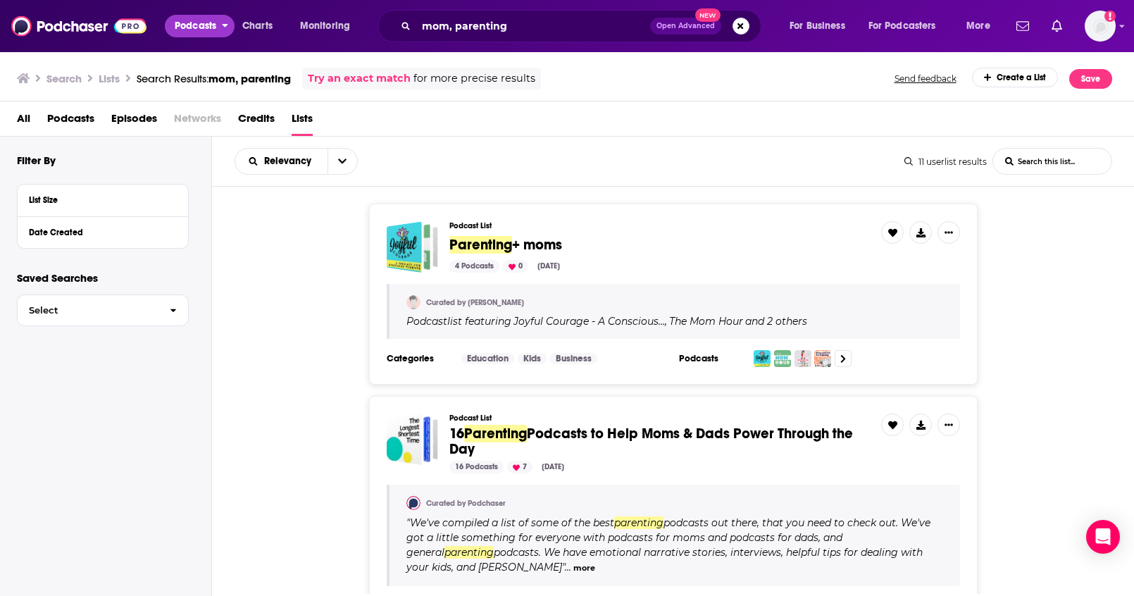
click at [185, 23] on span "Podcasts" at bounding box center [196, 26] width 42 height 20
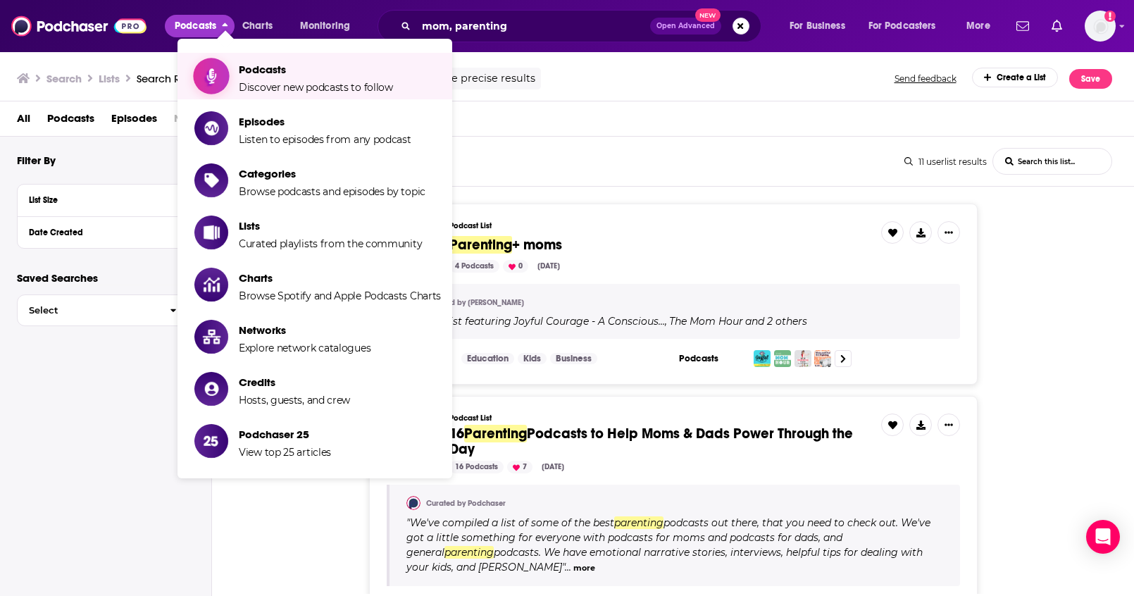
click at [253, 59] on span "Podcasts Discover new podcasts to follow" at bounding box center [316, 75] width 154 height 35
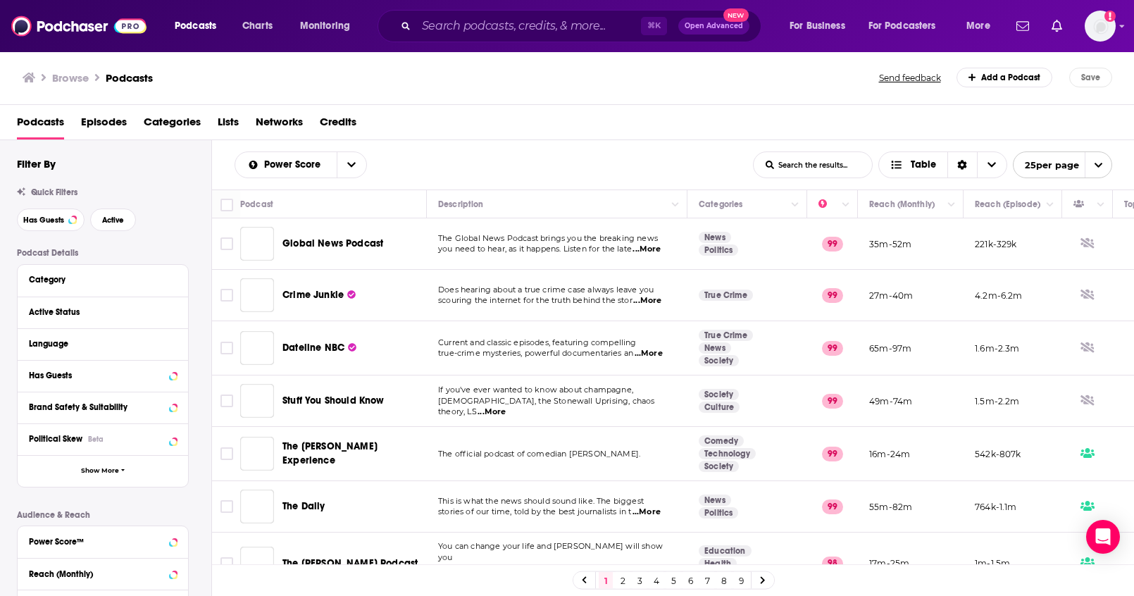
click at [257, 70] on div "Browse Podcasts" at bounding box center [452, 78] width 858 height 20
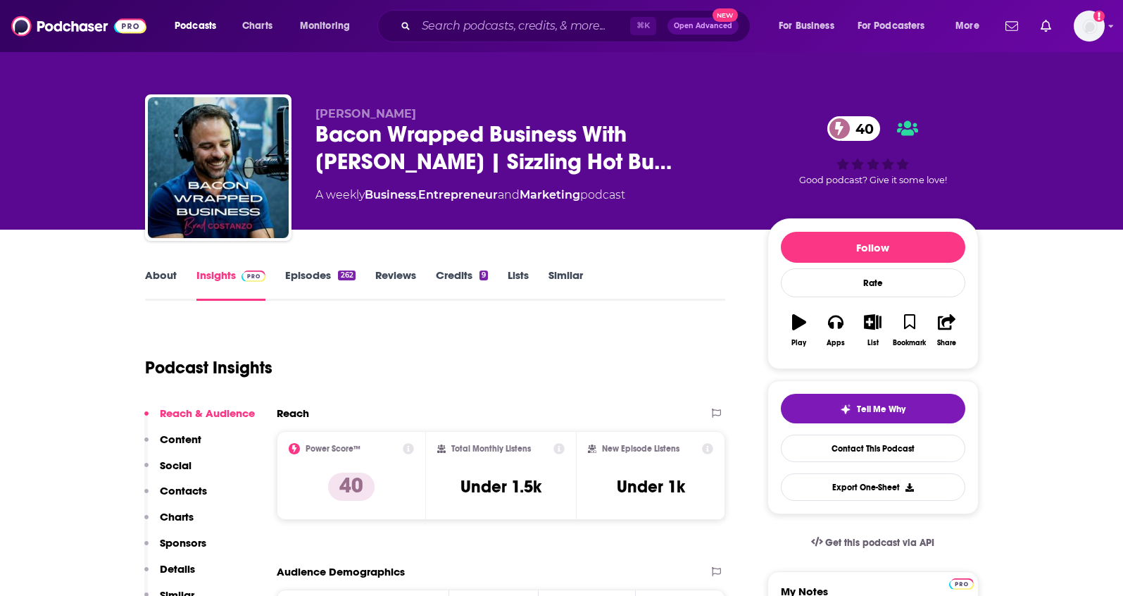
click at [172, 282] on link "About" at bounding box center [161, 284] width 32 height 32
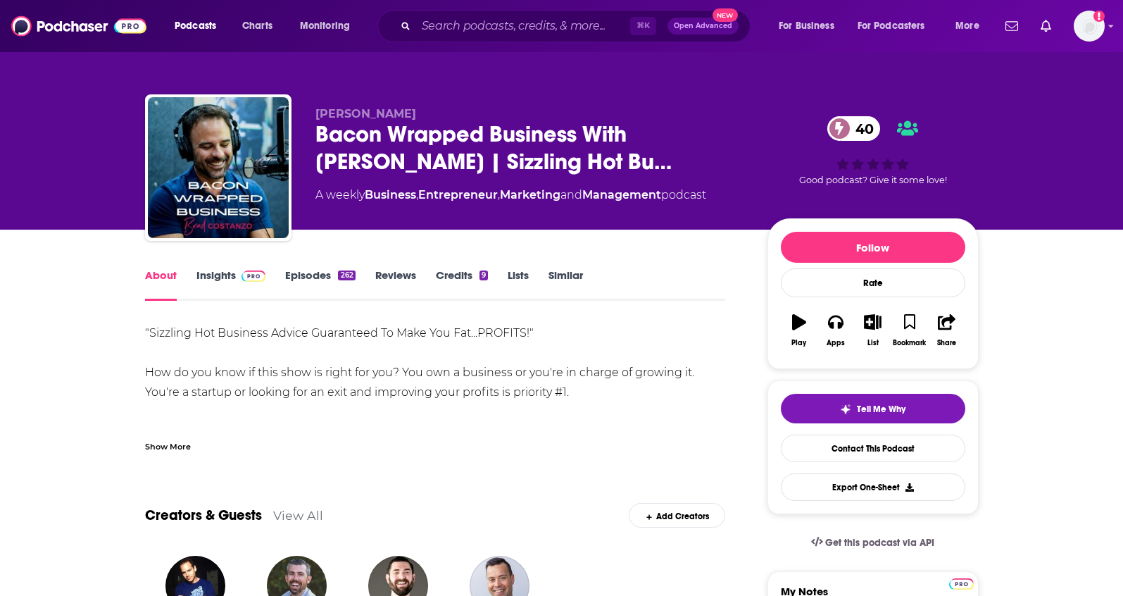
click at [165, 449] on div "Show More" at bounding box center [168, 445] width 46 height 13
click at [227, 273] on link "Insights" at bounding box center [231, 284] width 70 height 32
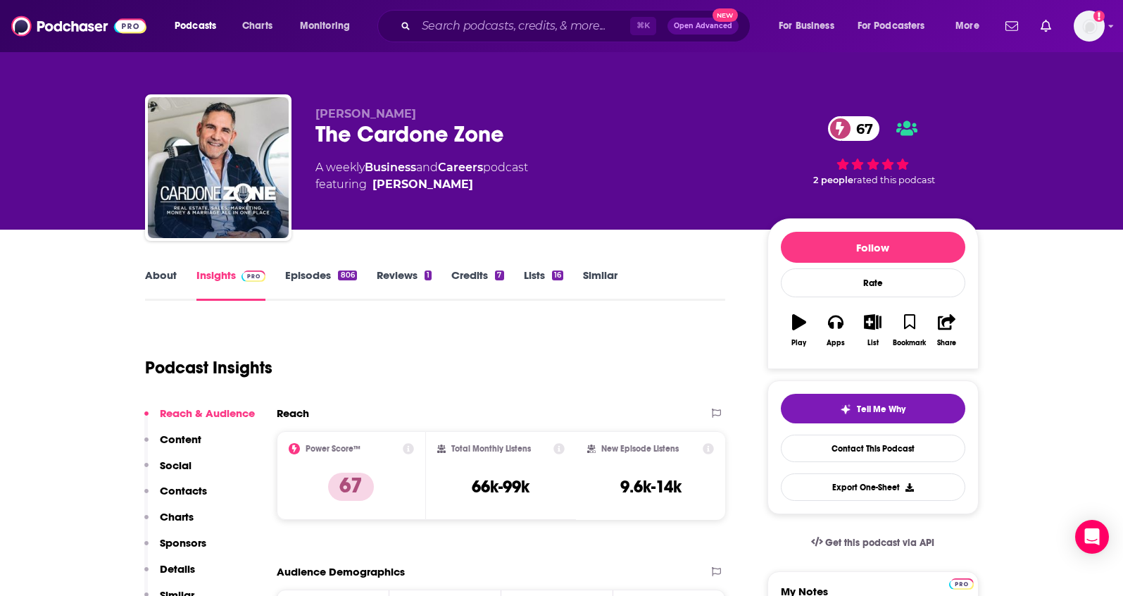
click at [168, 275] on link "About" at bounding box center [161, 284] width 32 height 32
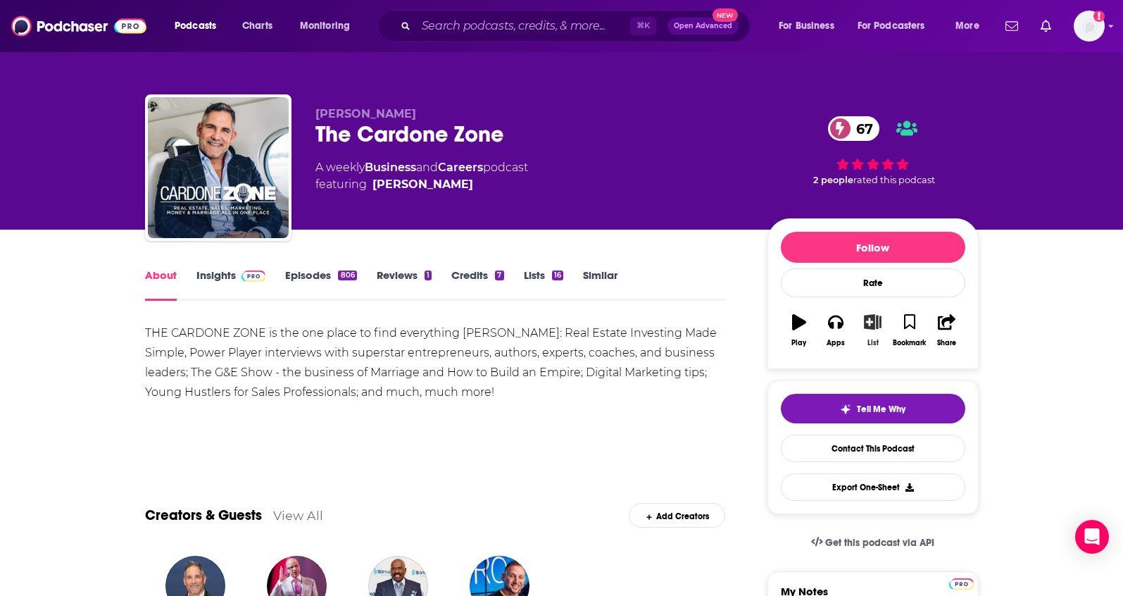
click at [865, 321] on icon "button" at bounding box center [873, 321] width 18 height 15
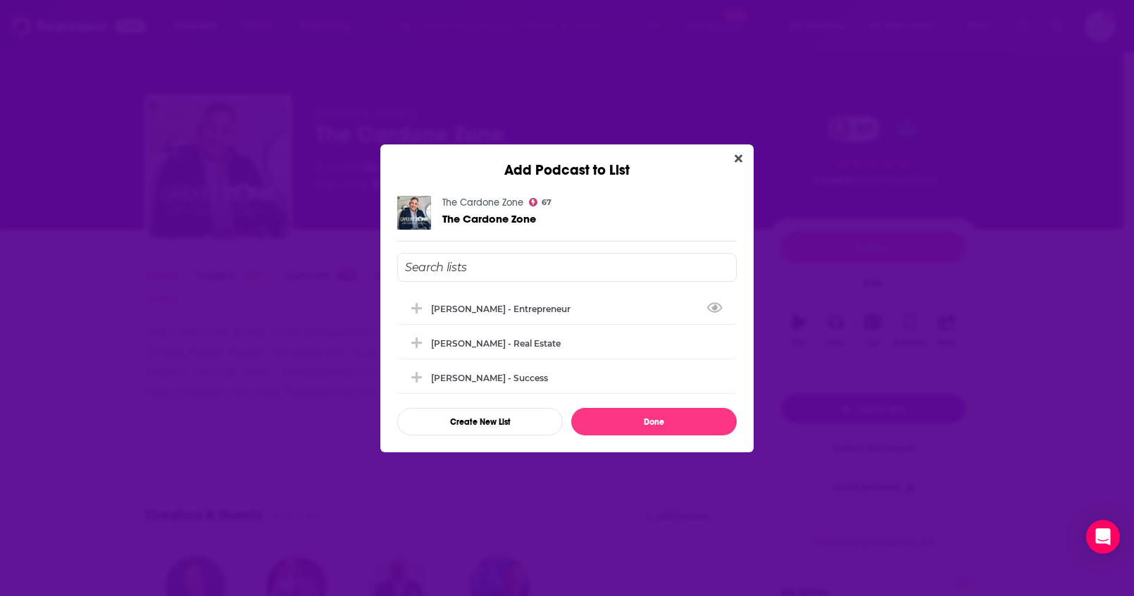
click at [506, 268] on input "Add Podcast To List" at bounding box center [566, 267] width 339 height 29
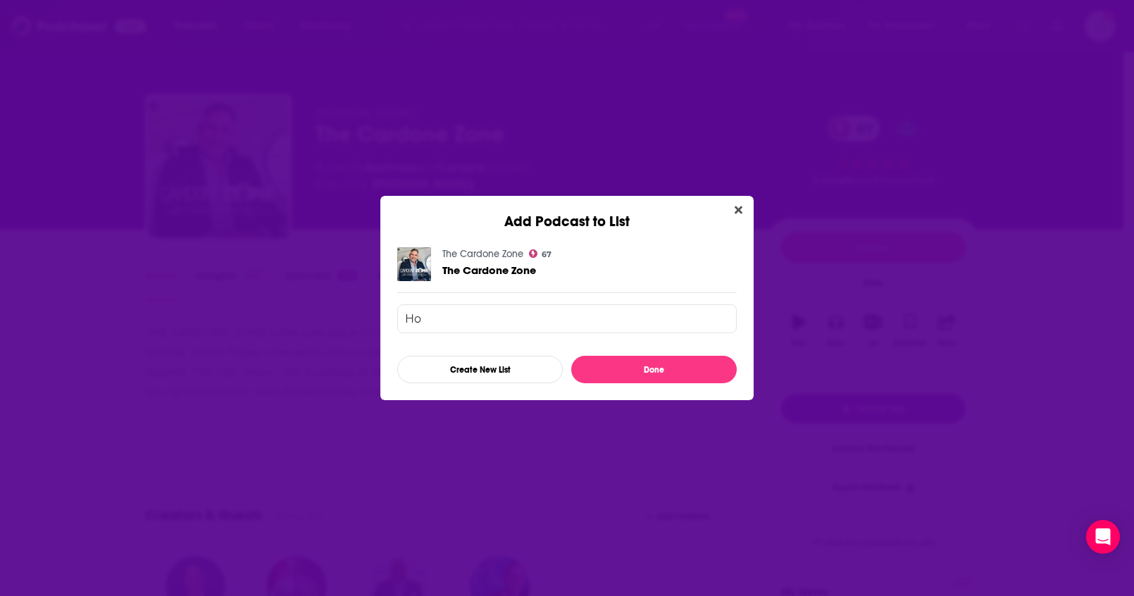
type input "H"
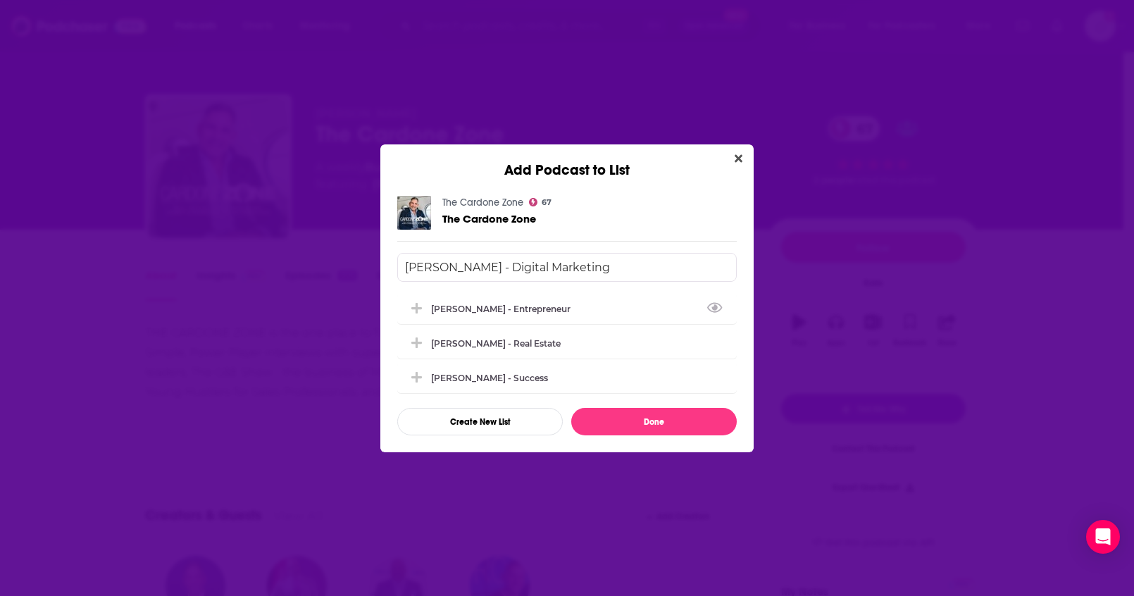
type input "[PERSON_NAME] - Digital Marketing"
click at [599, 421] on button "Done" at bounding box center [653, 421] width 165 height 27
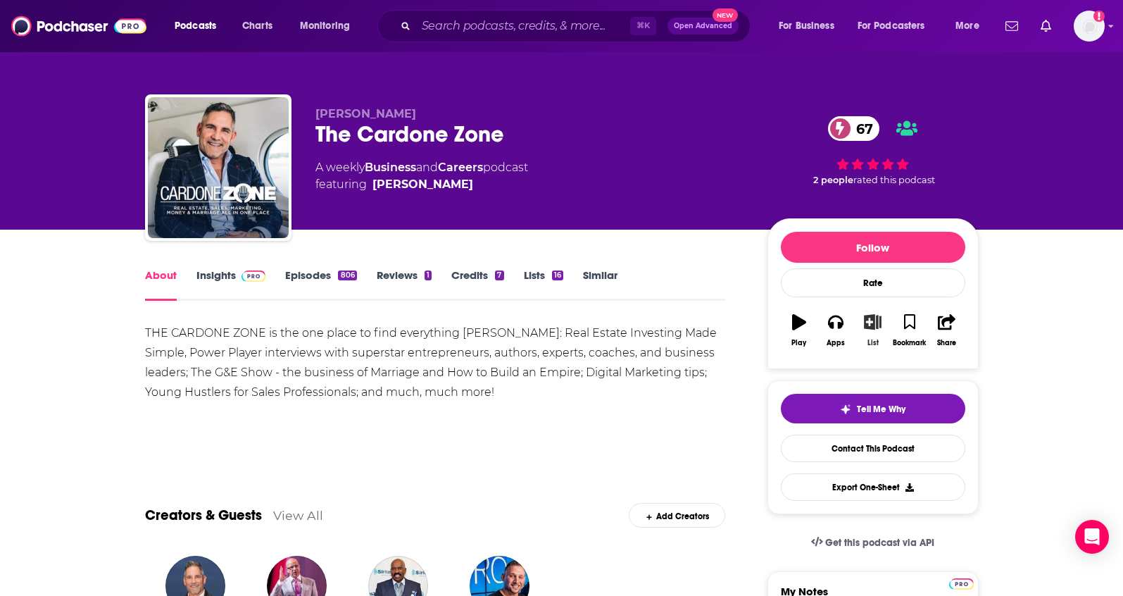
click at [875, 327] on icon "button" at bounding box center [873, 321] width 18 height 15
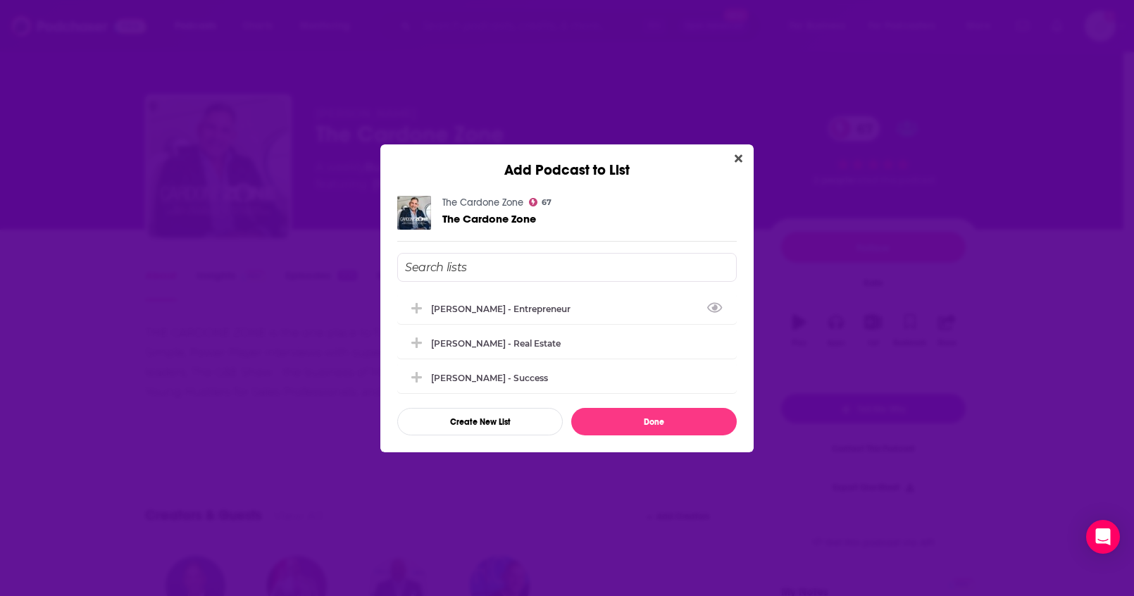
click at [489, 271] on input "Add Podcast To List" at bounding box center [566, 267] width 339 height 29
click at [473, 427] on button "Create New List" at bounding box center [479, 421] width 165 height 27
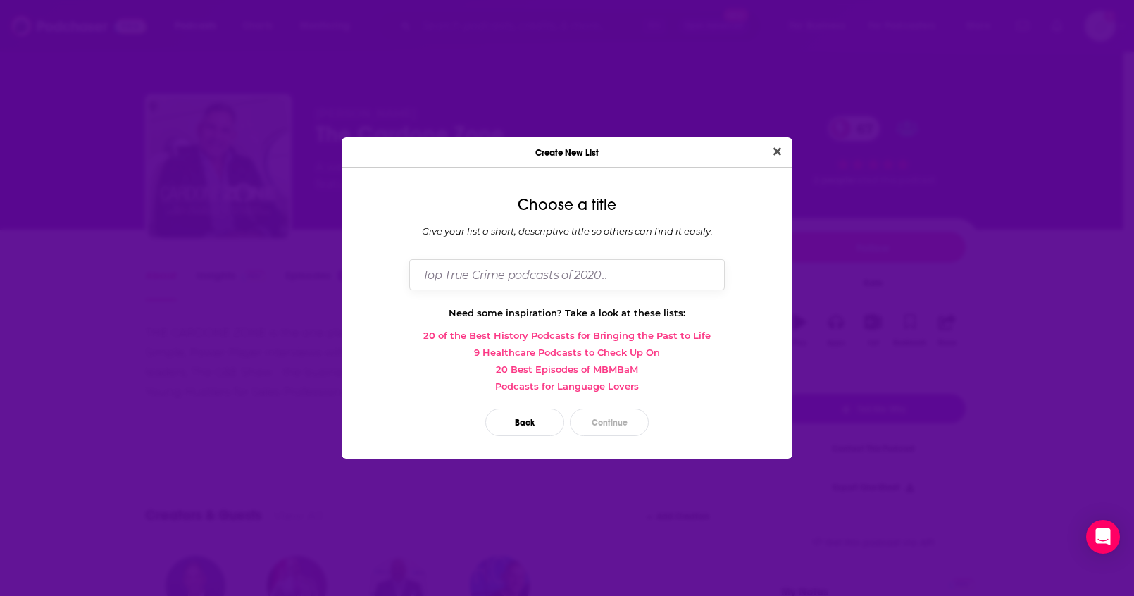
click at [515, 283] on input "Dialog" at bounding box center [566, 274] width 315 height 30
type input "[PERSON_NAME] - Digital Marketing"
click at [596, 419] on button "Continue" at bounding box center [609, 421] width 79 height 27
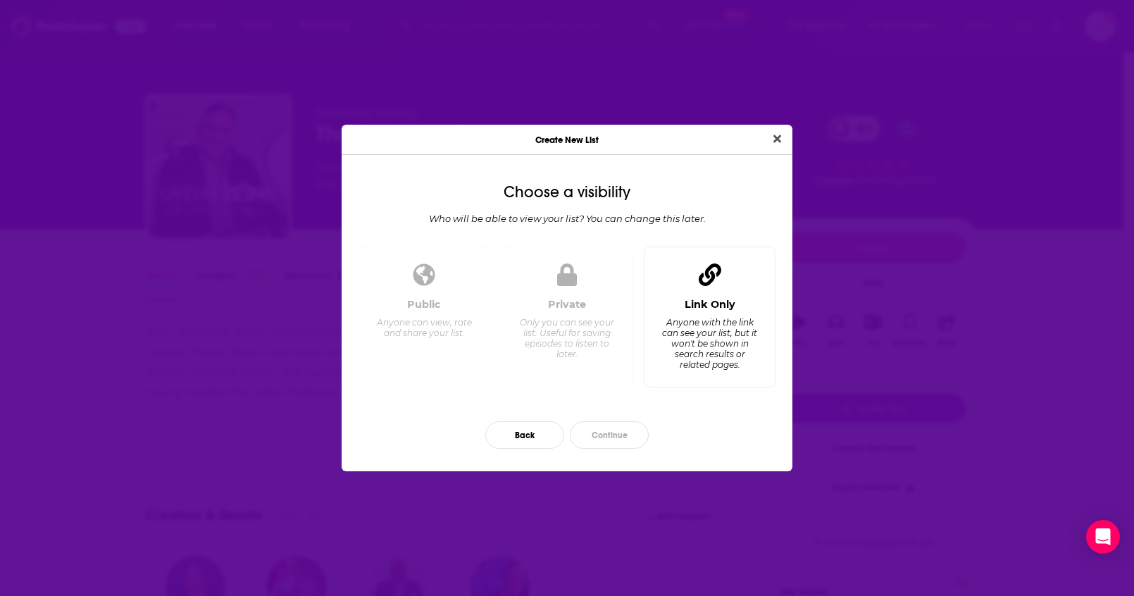
click at [720, 333] on div "Anyone with the link can see your list, but it won't be shown in search results…" at bounding box center [709, 343] width 96 height 53
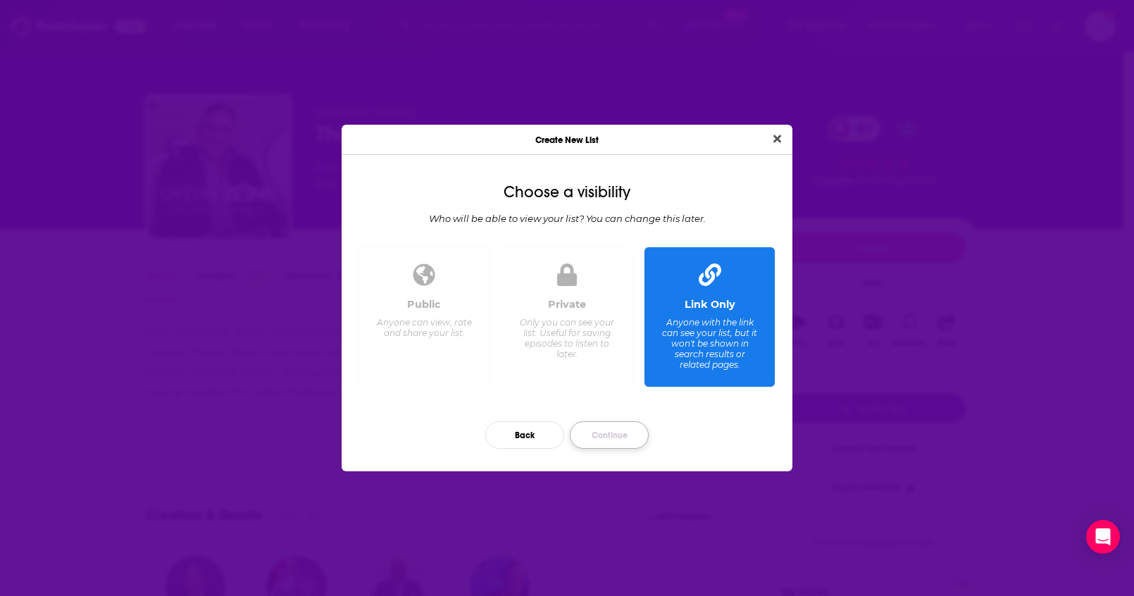
click at [635, 434] on button "Continue" at bounding box center [609, 434] width 79 height 27
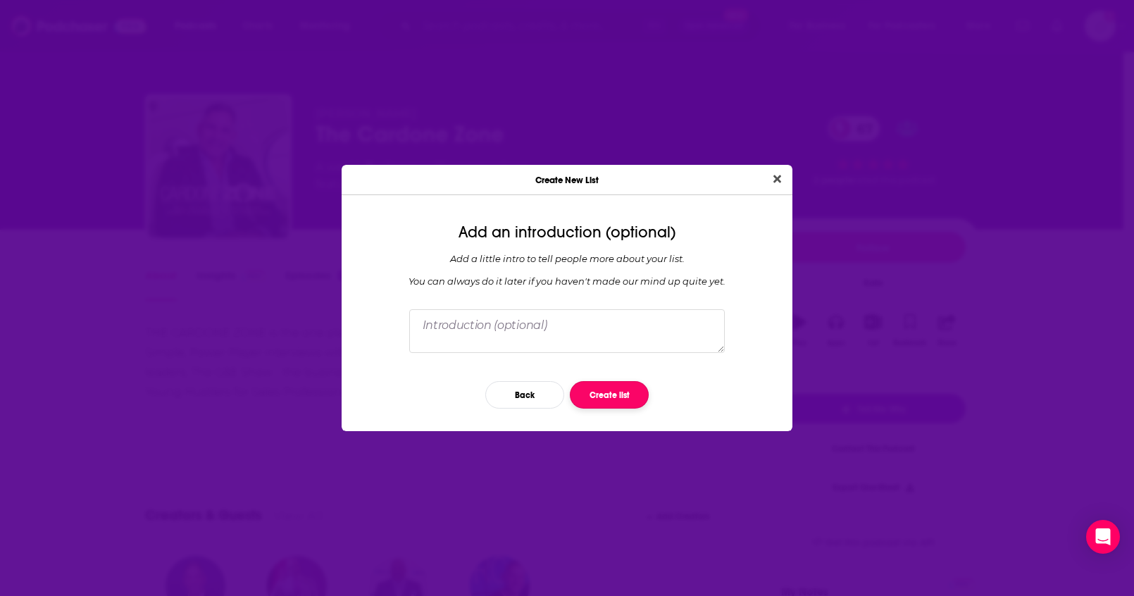
click at [621, 398] on button "Create list" at bounding box center [609, 394] width 79 height 27
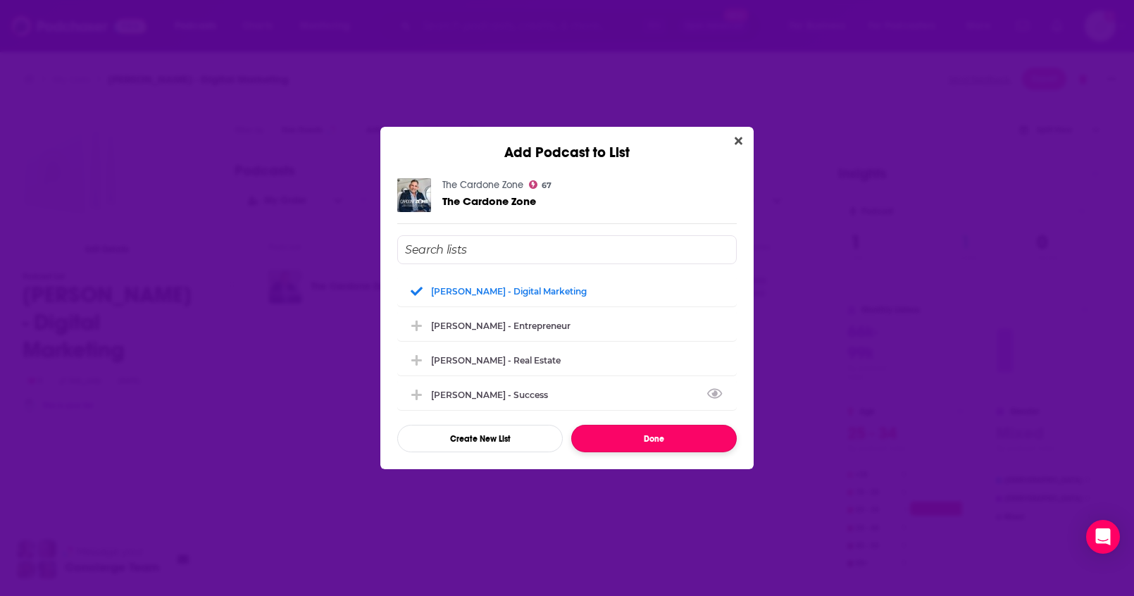
click at [661, 437] on button "Done" at bounding box center [653, 438] width 165 height 27
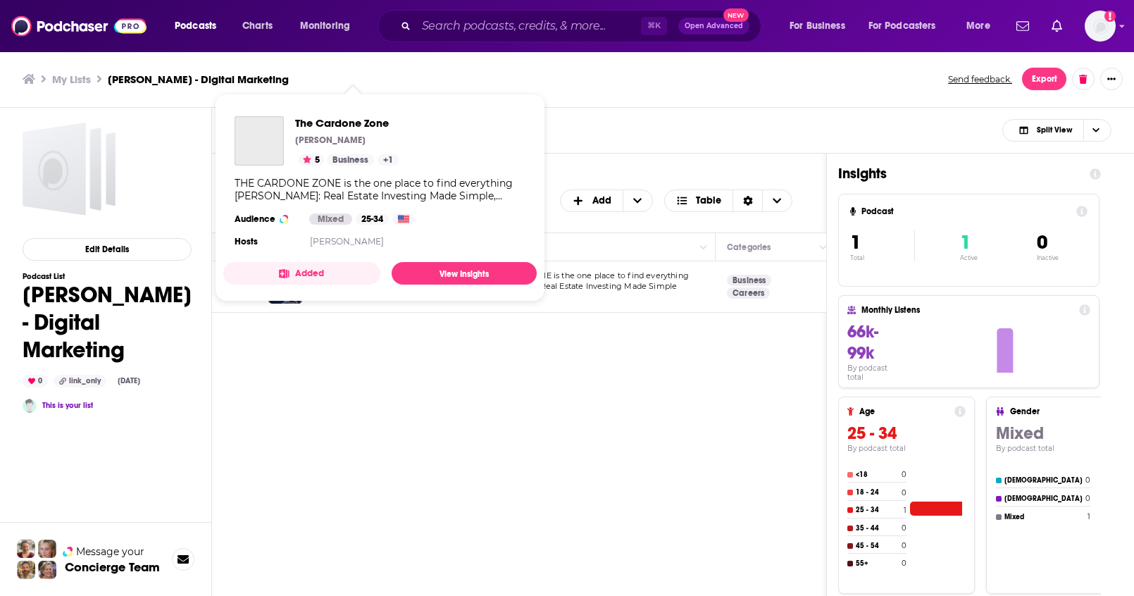
click at [375, 288] on span "The Cardone Zone Grant Cardone 5 Business + 1 THE CARDONE ZONE is the one place…" at bounding box center [379, 197] width 313 height 185
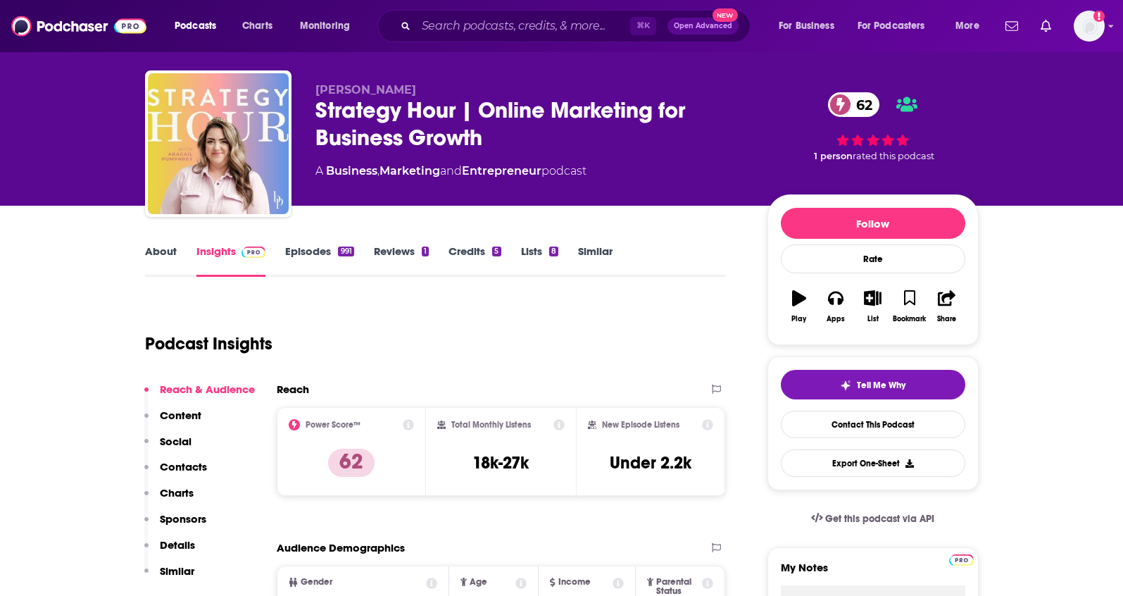
scroll to position [25, 0]
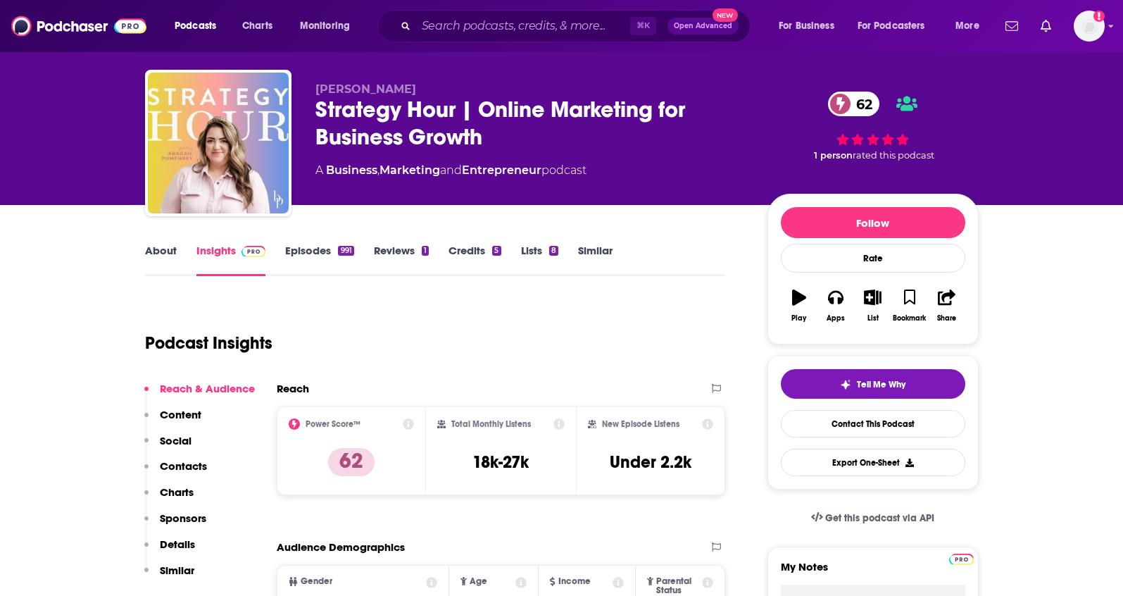
click at [162, 261] on link "About" at bounding box center [161, 260] width 32 height 32
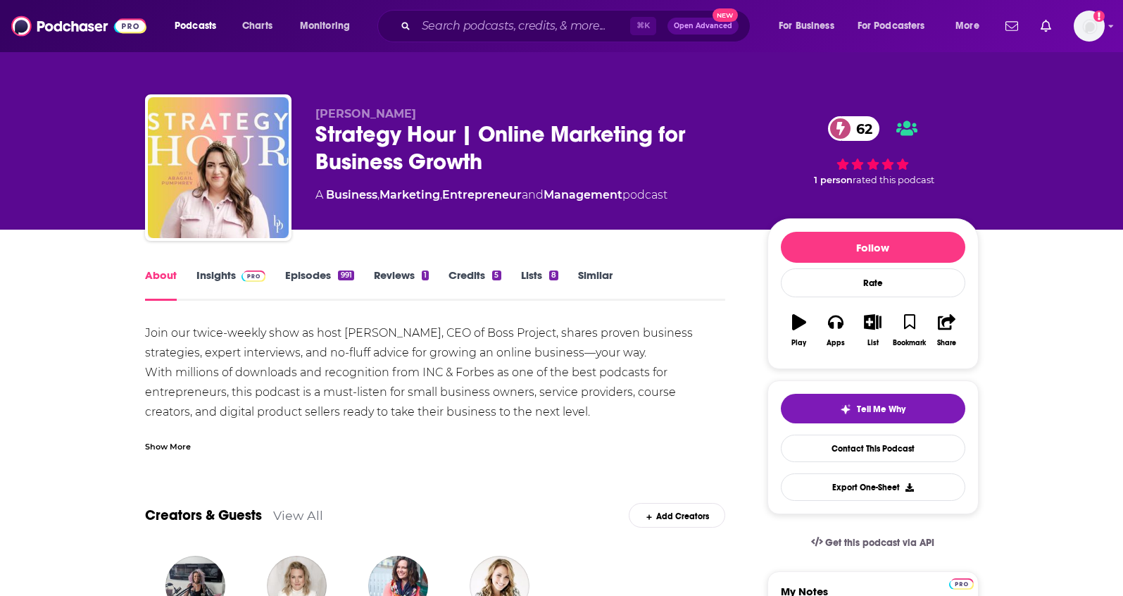
click at [182, 444] on div "Show More" at bounding box center [168, 445] width 46 height 13
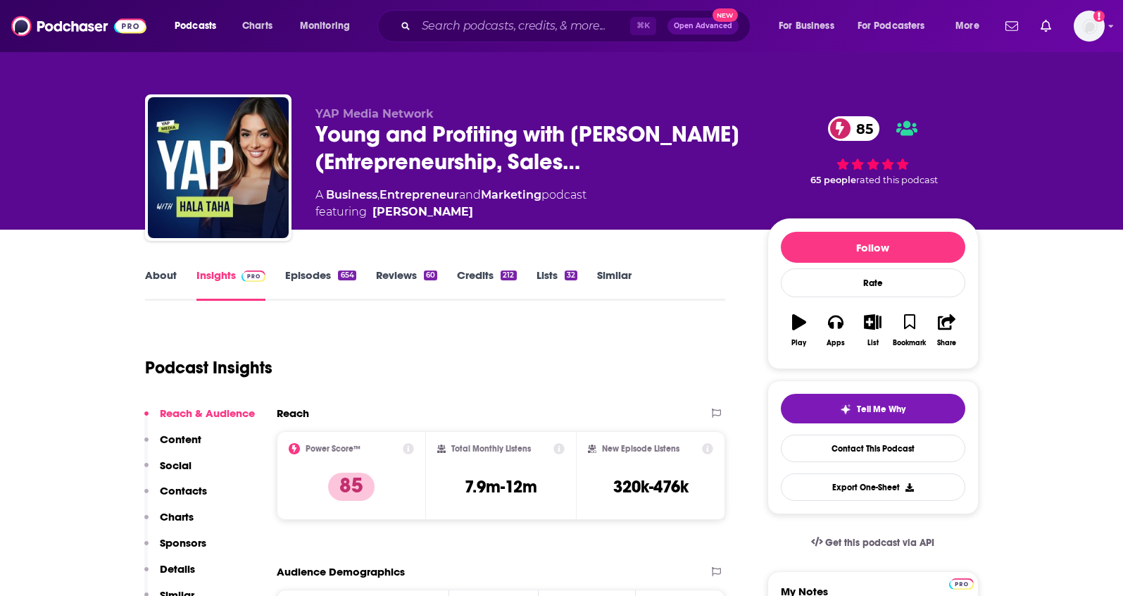
click at [168, 275] on link "About" at bounding box center [161, 284] width 32 height 32
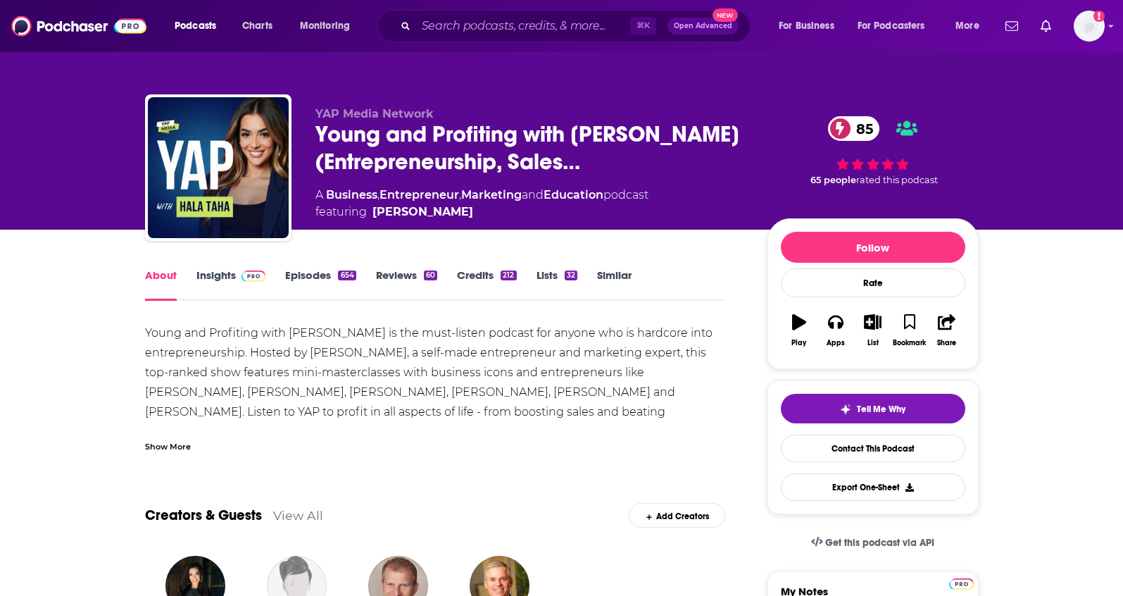
click at [184, 442] on div "Show More" at bounding box center [168, 445] width 46 height 13
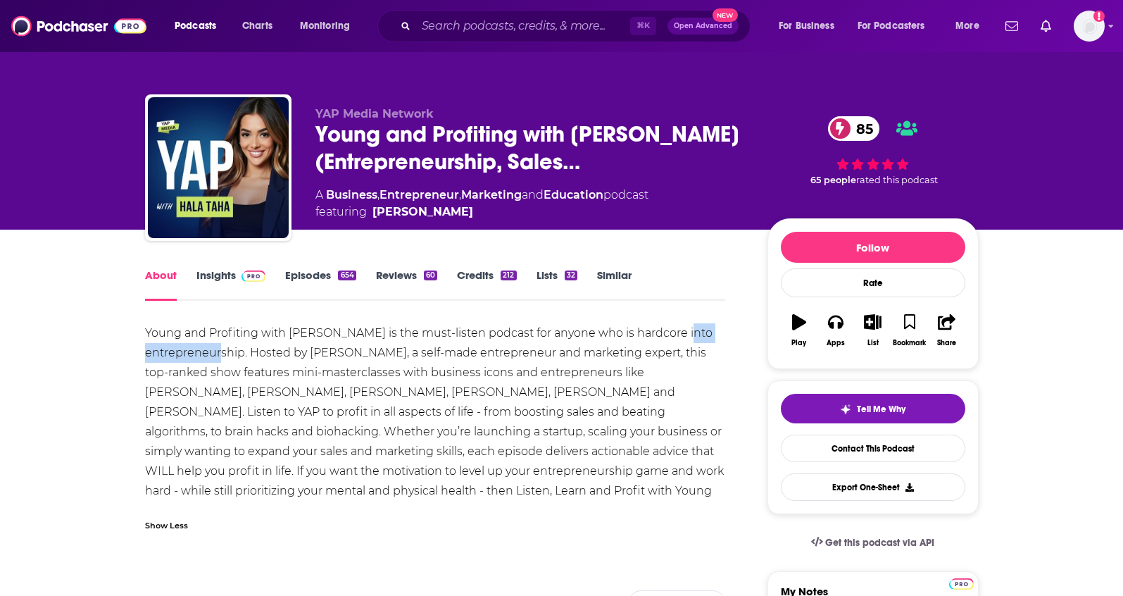
drag, startPoint x: 128, startPoint y: 350, endPoint x: 241, endPoint y: 354, distance: 112.7
copy div "entrepreneurship"
click at [880, 328] on icon "button" at bounding box center [873, 321] width 18 height 15
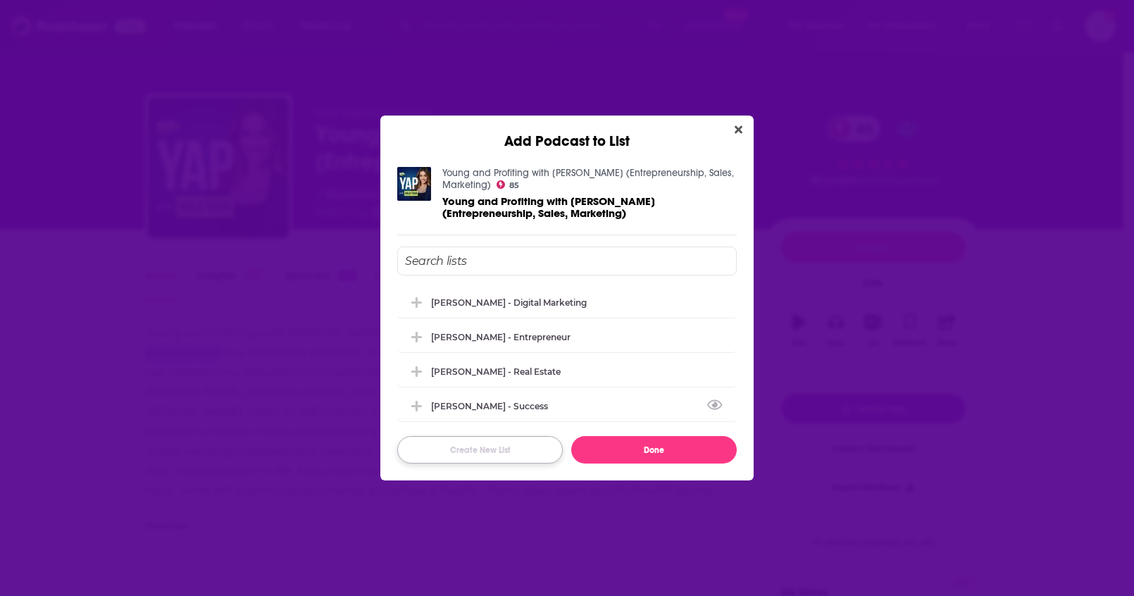
click at [485, 445] on button "Create New List" at bounding box center [479, 449] width 165 height 27
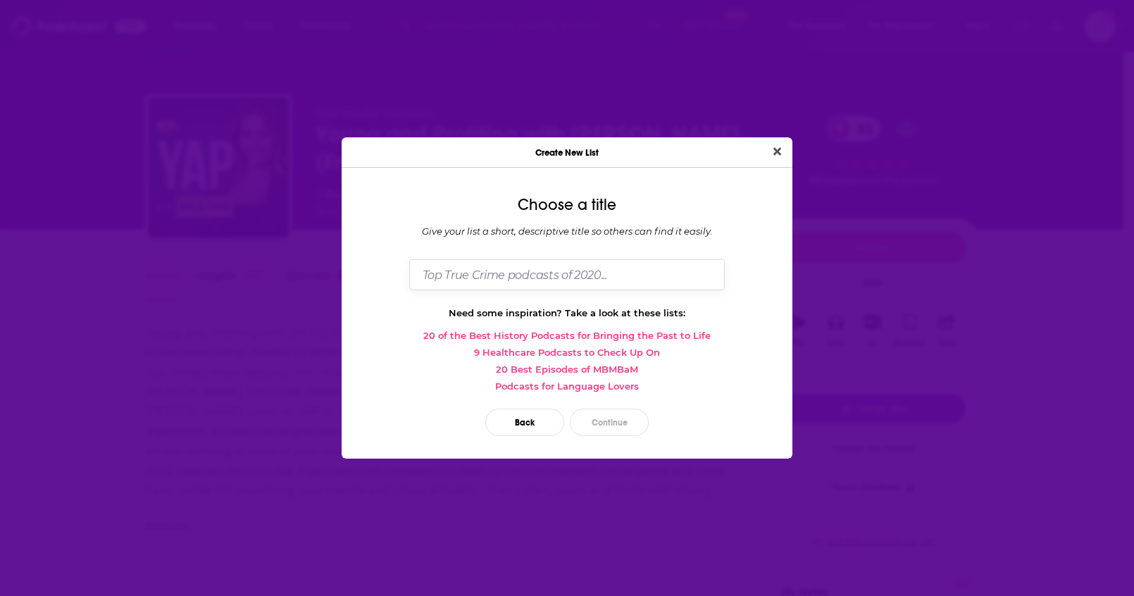
click at [500, 279] on input "Dialog" at bounding box center [566, 274] width 315 height 30
paste input "entrepreneurship"
click at [508, 279] on input "Joshua Kopac - entrepreneurship" at bounding box center [566, 274] width 315 height 30
type input "[PERSON_NAME] - Entrepreneurship"
click at [606, 414] on button "Continue" at bounding box center [609, 421] width 79 height 27
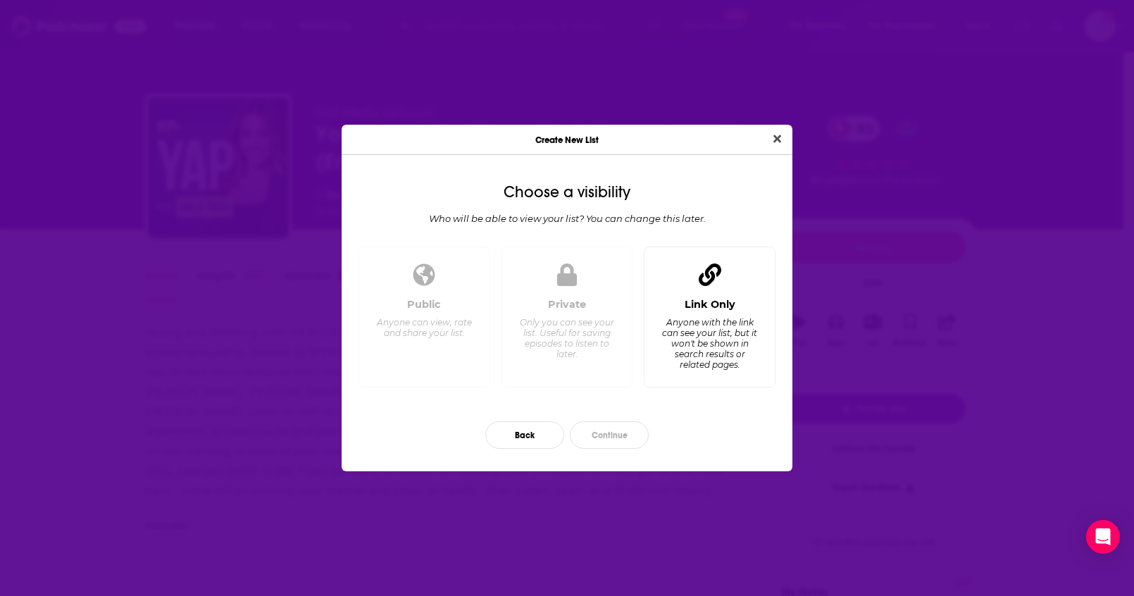
click at [694, 358] on div "Anyone with the link can see your list, but it won't be shown in search results…" at bounding box center [709, 343] width 96 height 53
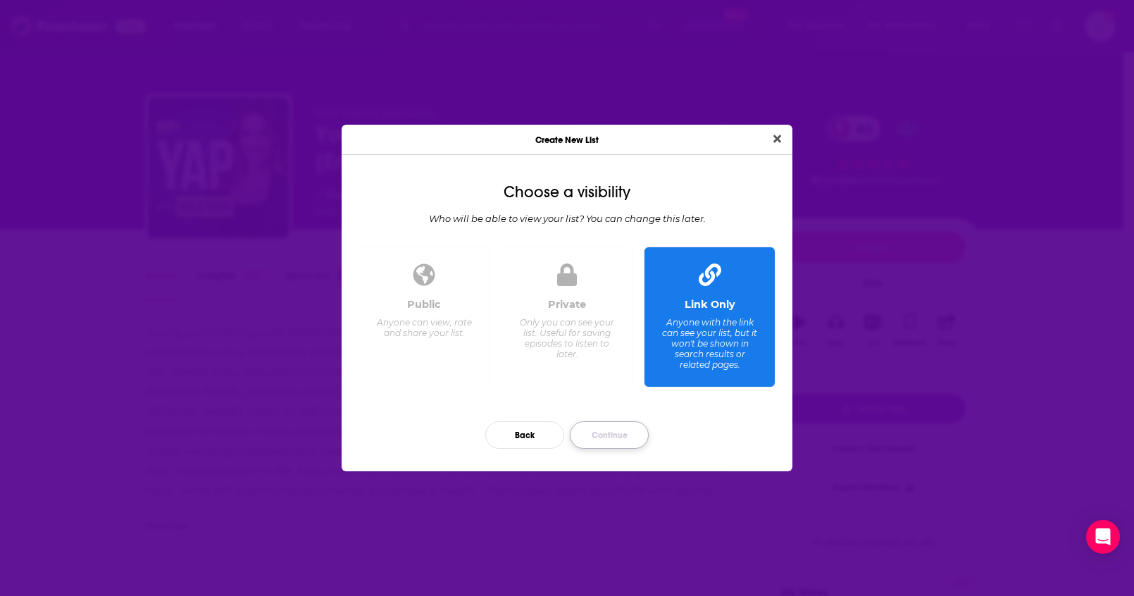
click at [625, 441] on button "Continue" at bounding box center [609, 434] width 79 height 27
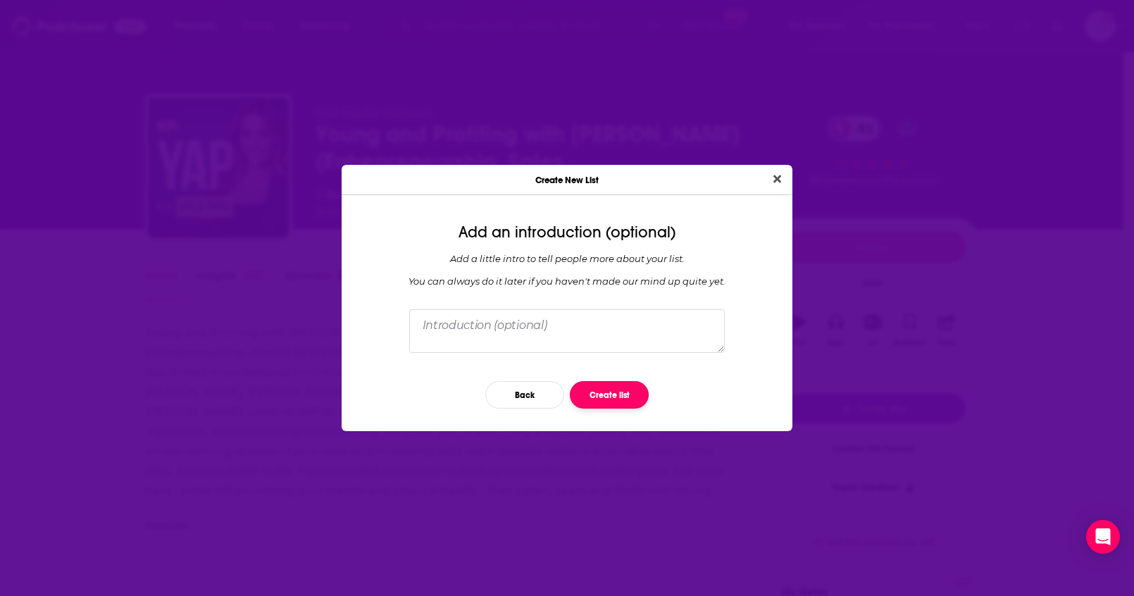
click at [620, 391] on button "Create list" at bounding box center [609, 394] width 79 height 27
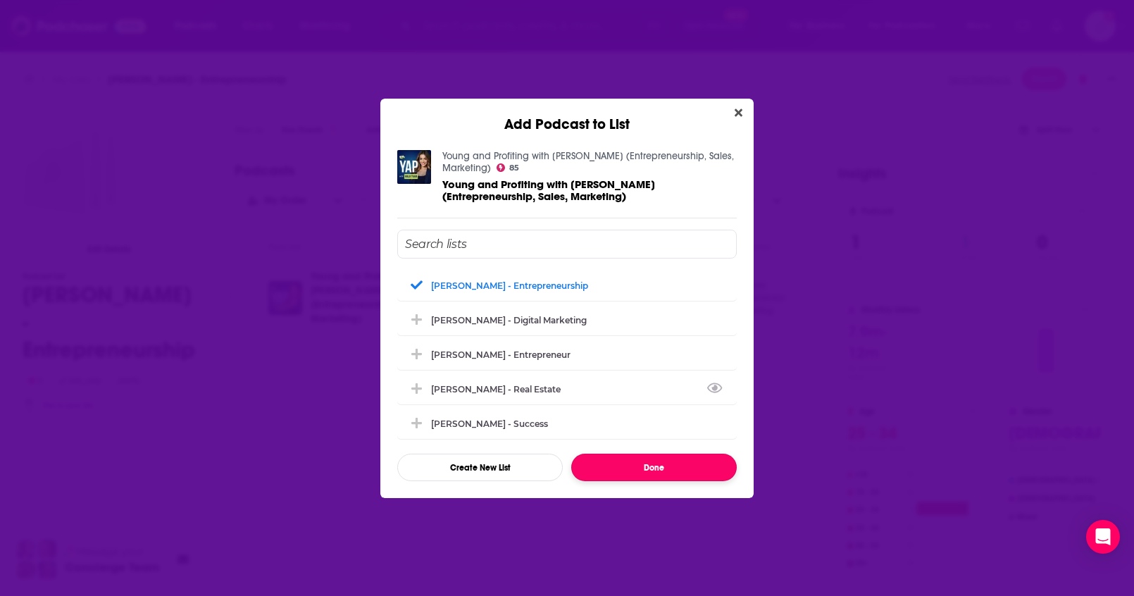
click at [685, 464] on button "Done" at bounding box center [653, 466] width 165 height 27
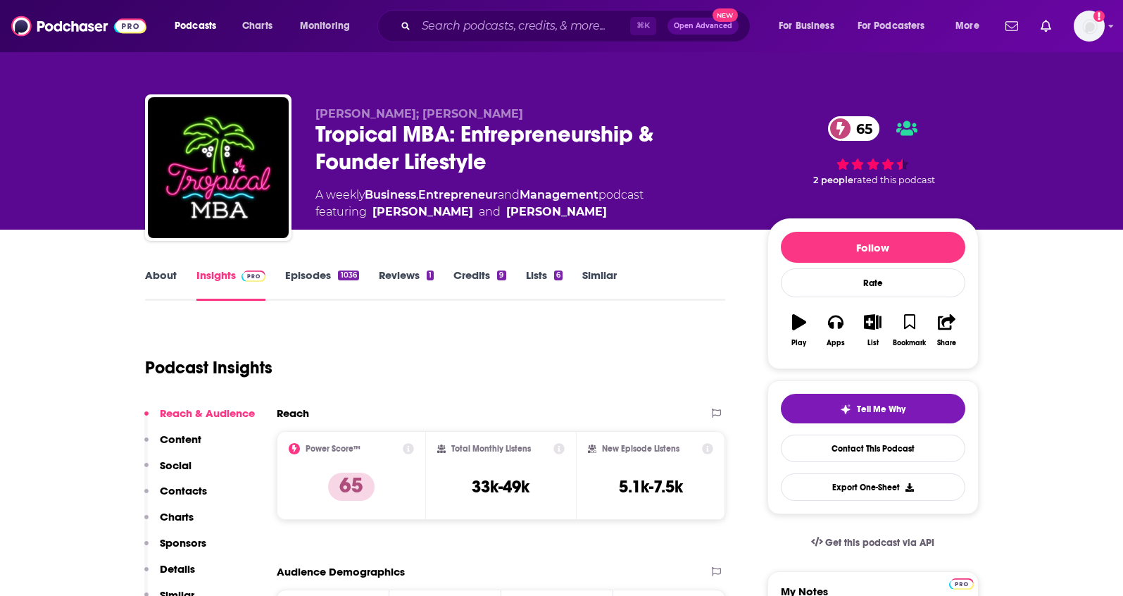
click at [157, 275] on link "About" at bounding box center [161, 284] width 32 height 32
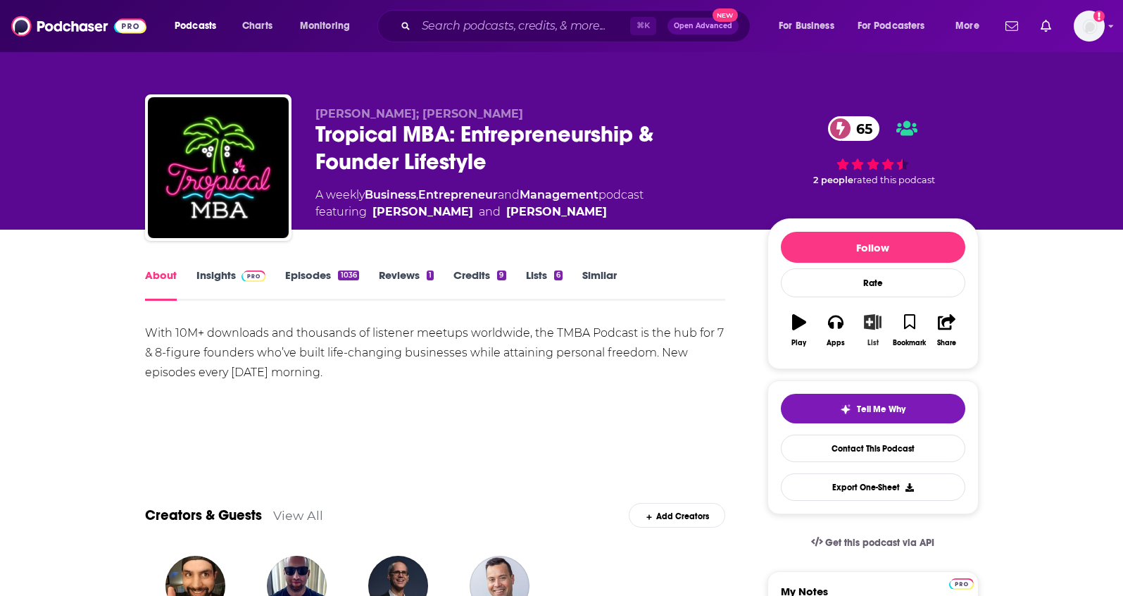
click at [858, 338] on button "List" at bounding box center [872, 330] width 37 height 51
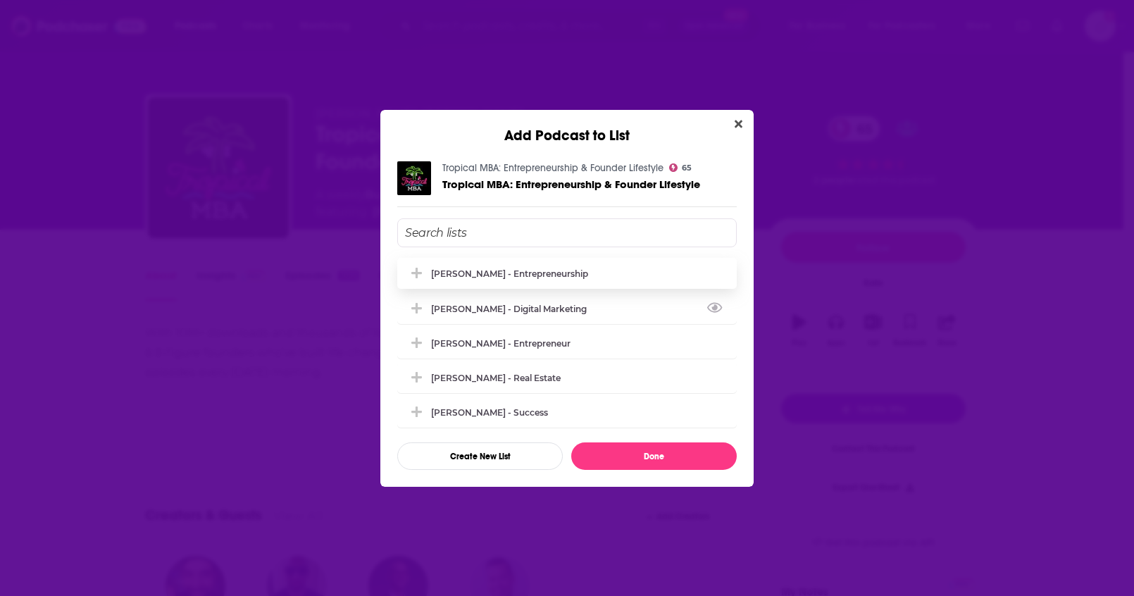
click at [523, 282] on div "[PERSON_NAME] - Entrepreneurship" at bounding box center [566, 273] width 339 height 31
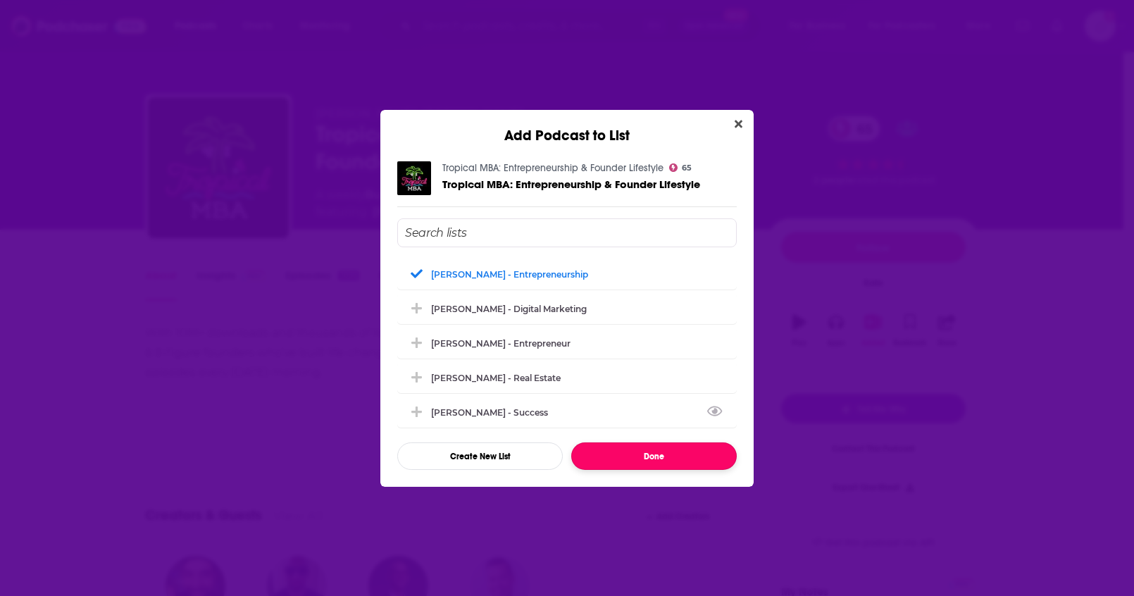
click at [625, 457] on button "Done" at bounding box center [653, 455] width 165 height 27
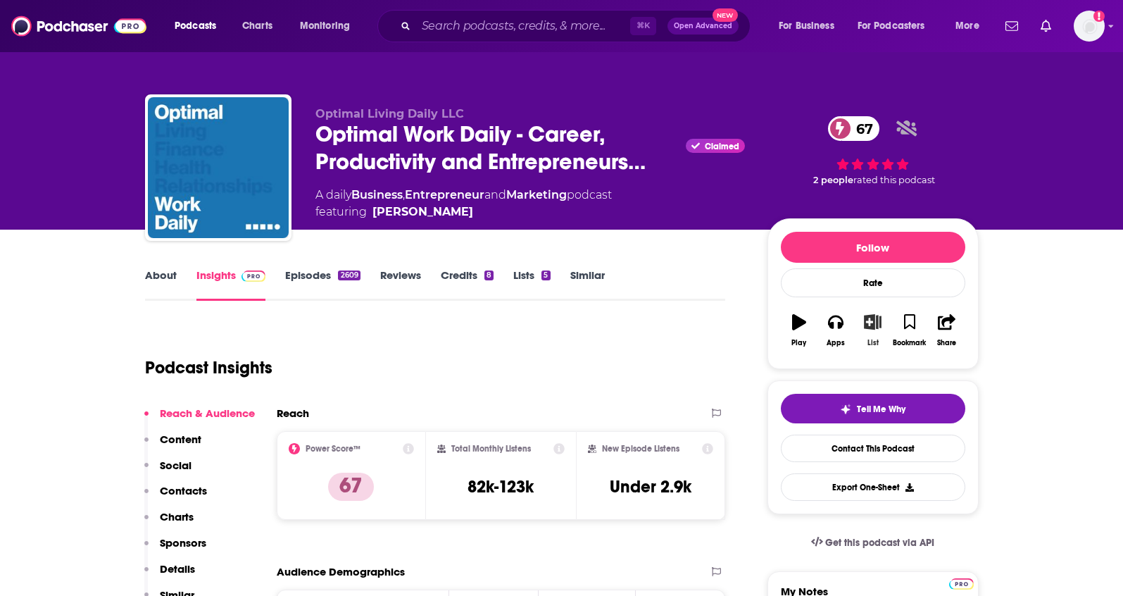
click at [873, 337] on button "List" at bounding box center [872, 330] width 37 height 51
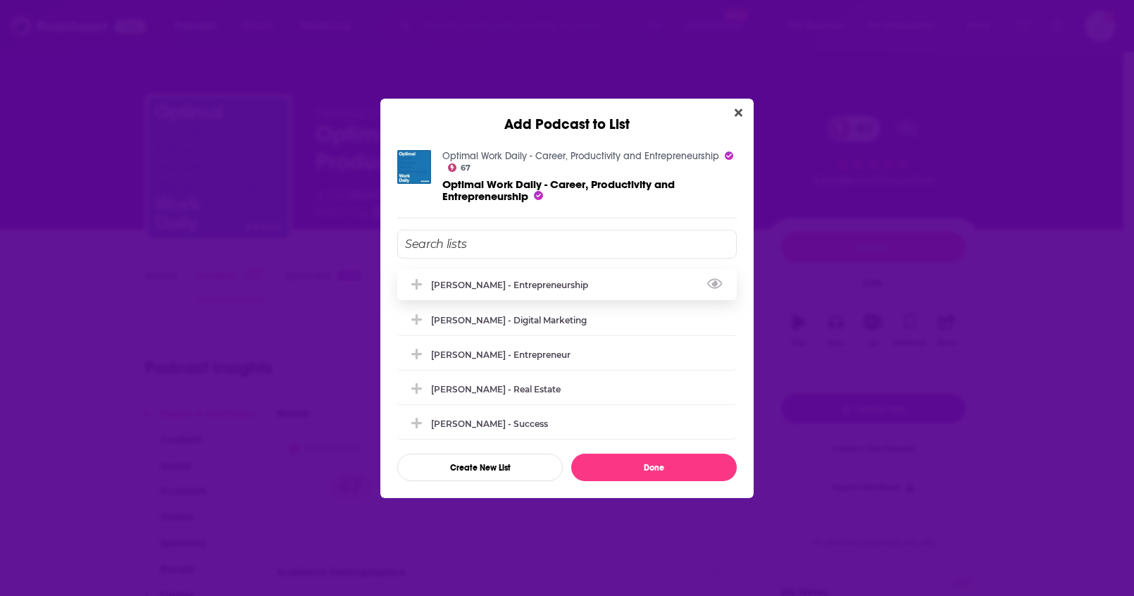
click at [515, 286] on div "[PERSON_NAME] - Entrepreneurship" at bounding box center [513, 285] width 165 height 11
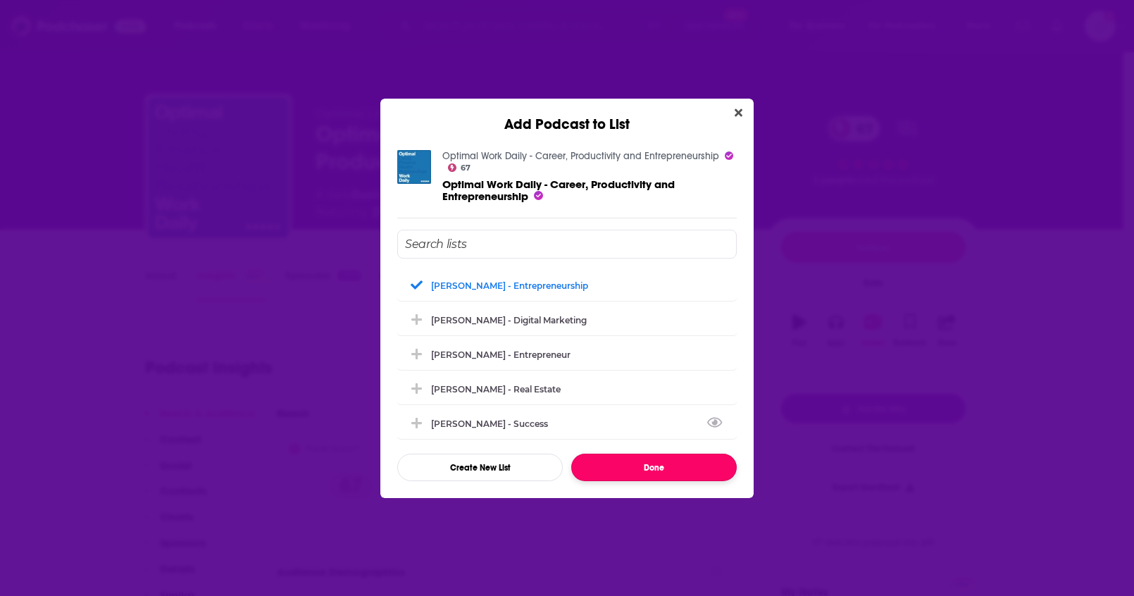
click at [607, 467] on button "Done" at bounding box center [653, 466] width 165 height 27
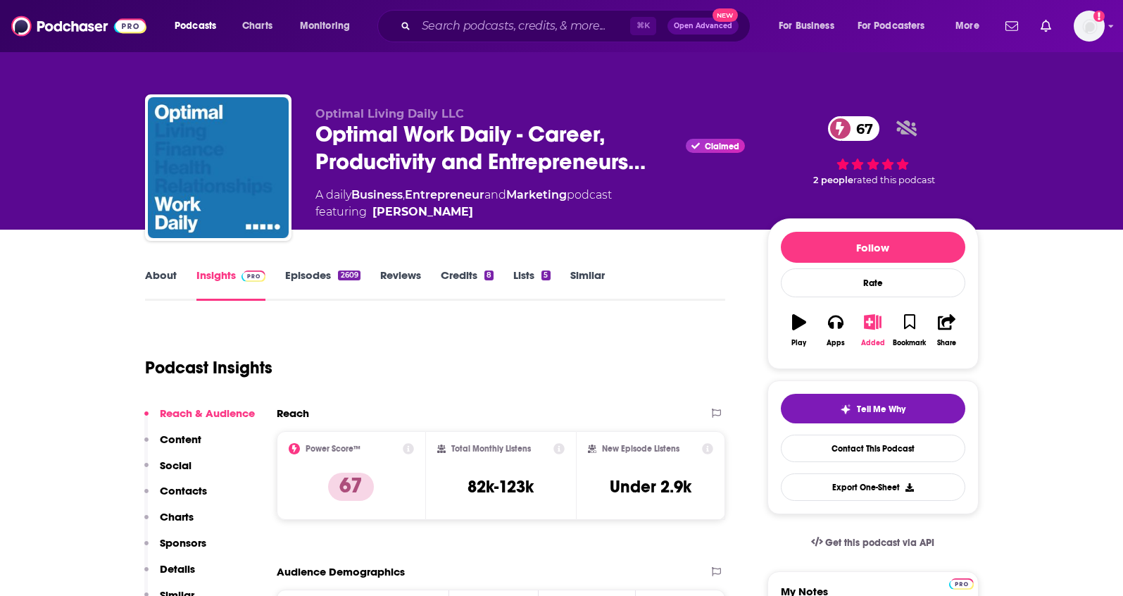
click at [875, 327] on icon "button" at bounding box center [873, 321] width 18 height 15
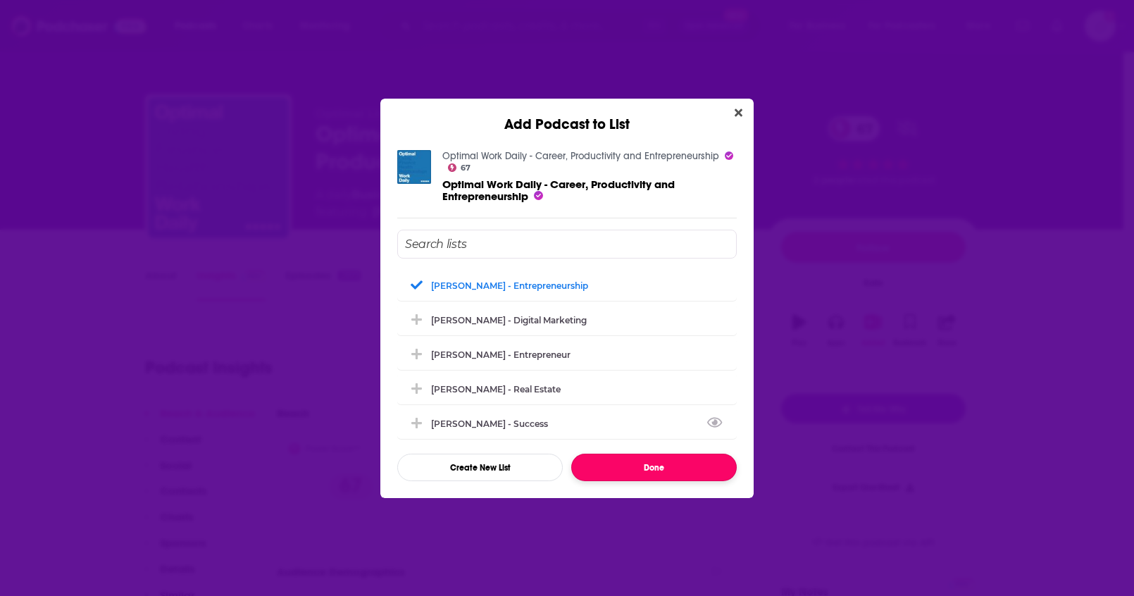
click at [665, 470] on button "Done" at bounding box center [653, 466] width 165 height 27
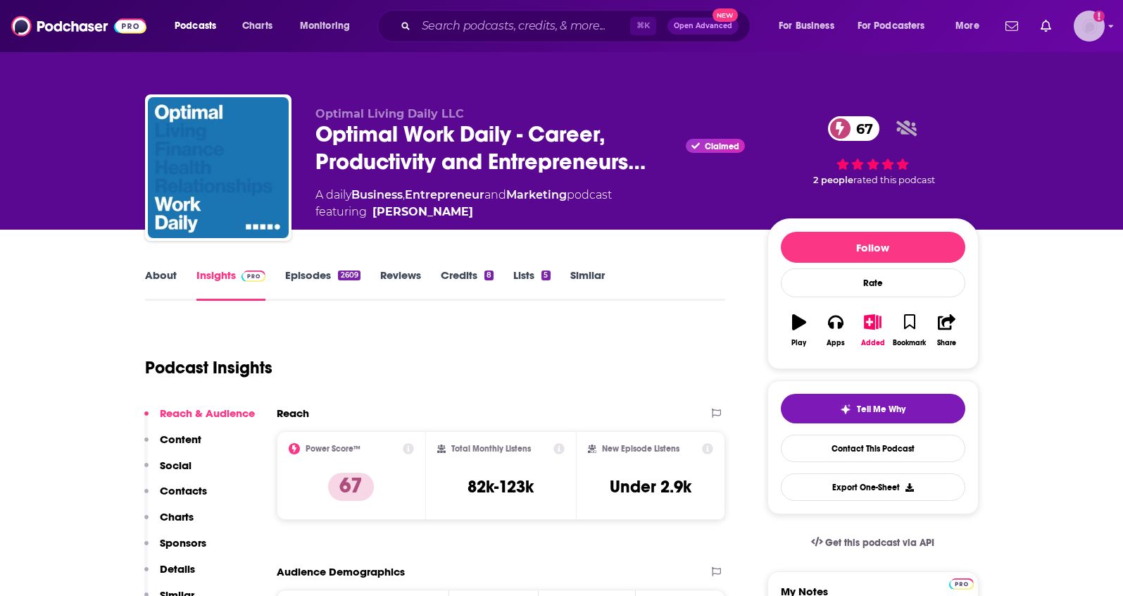
click at [1082, 29] on img "Logged in as kochristina" at bounding box center [1089, 26] width 31 height 31
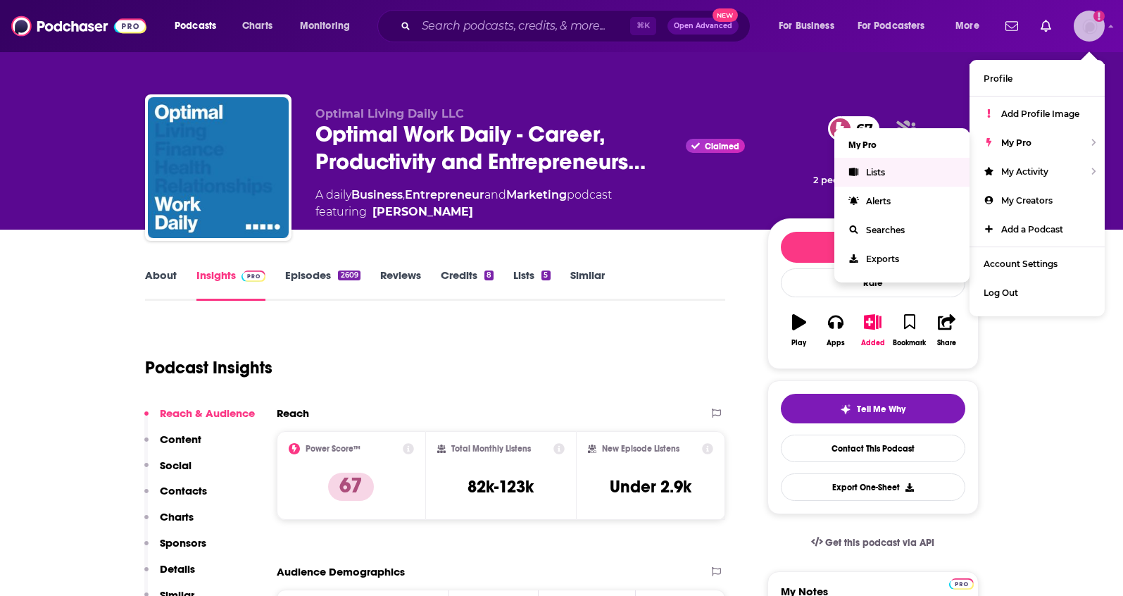
click at [887, 168] on link "Lists" at bounding box center [901, 172] width 135 height 29
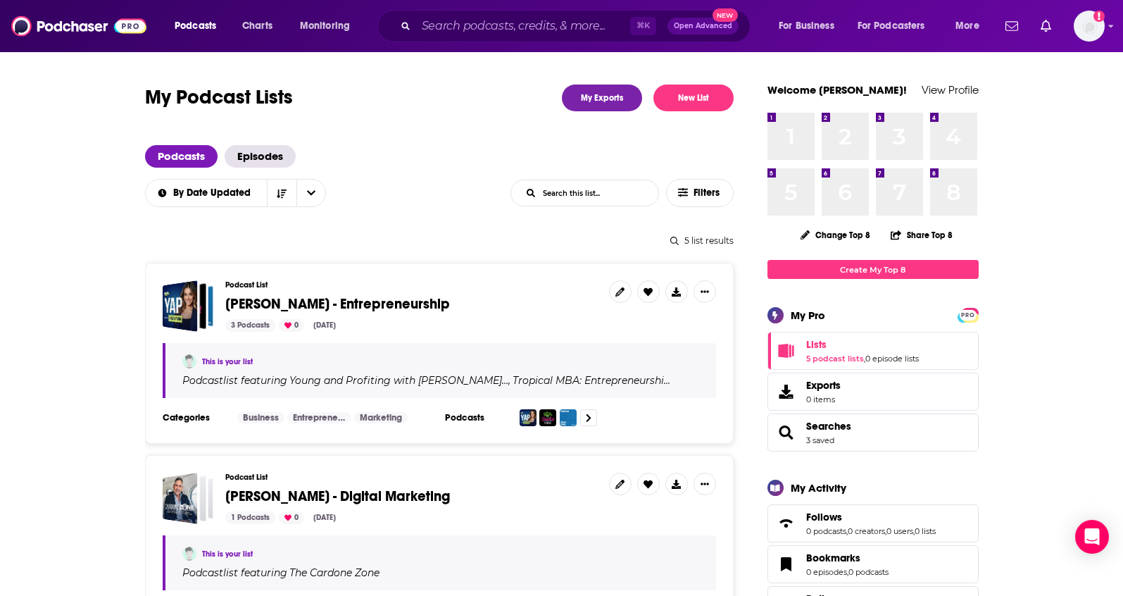
click at [380, 308] on span "[PERSON_NAME] - Entrepreneurship" at bounding box center [337, 304] width 225 height 18
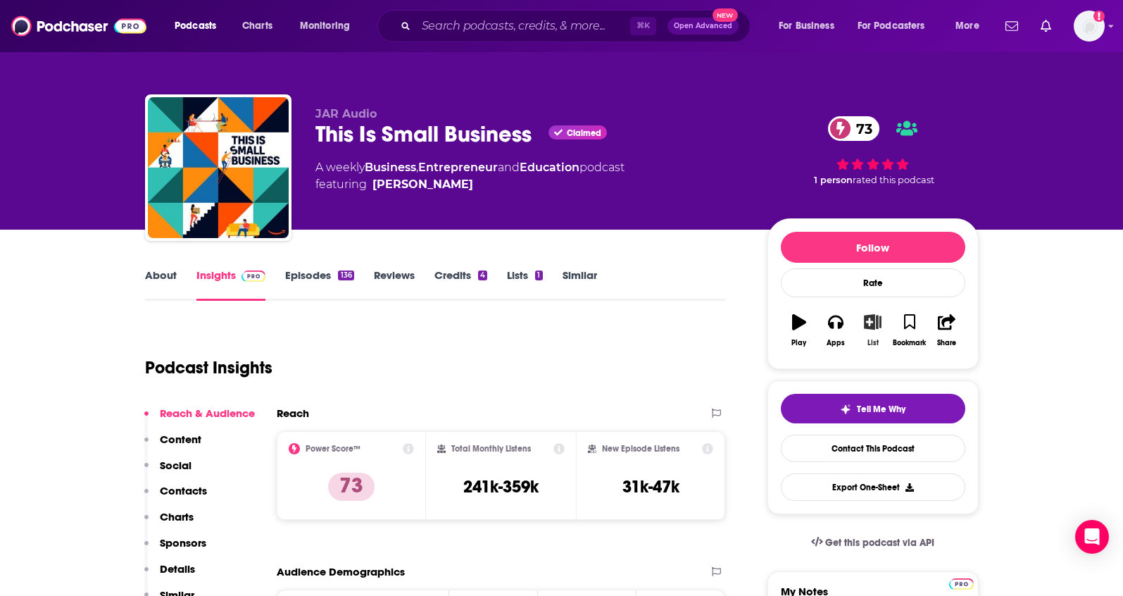
click at [871, 326] on icon "button" at bounding box center [873, 321] width 18 height 15
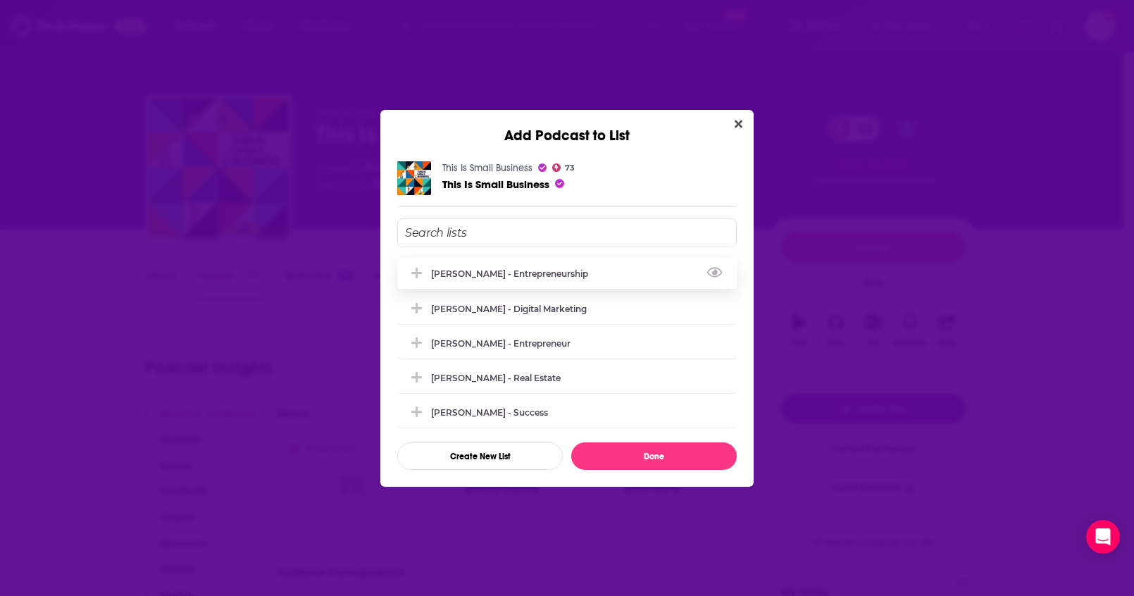
click at [520, 279] on div "[PERSON_NAME] - Entrepreneurship" at bounding box center [566, 273] width 339 height 31
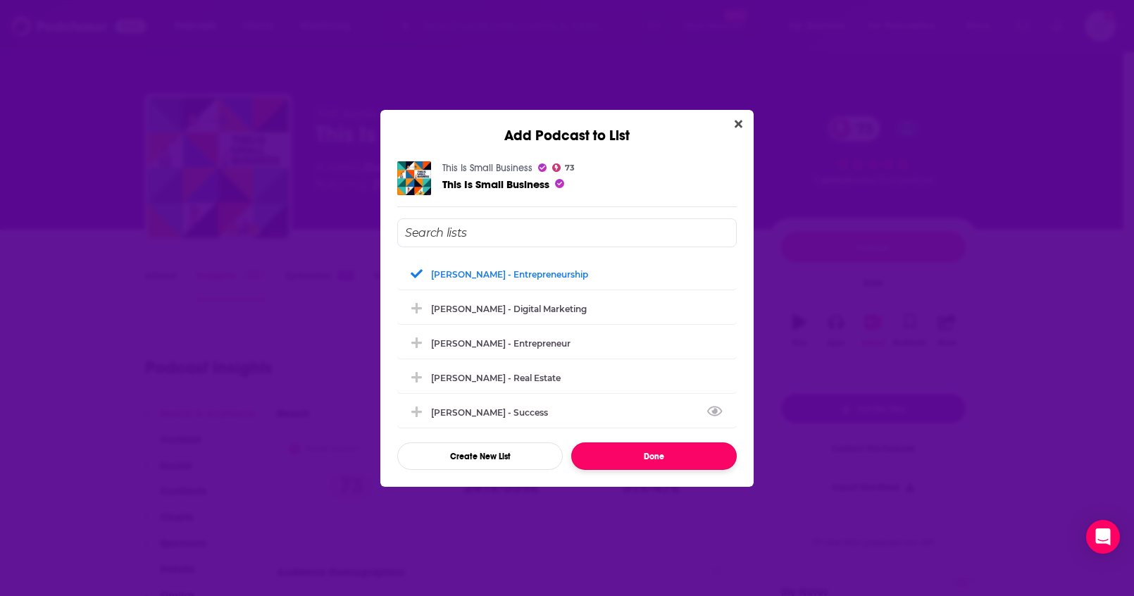
click at [649, 453] on button "Done" at bounding box center [653, 455] width 165 height 27
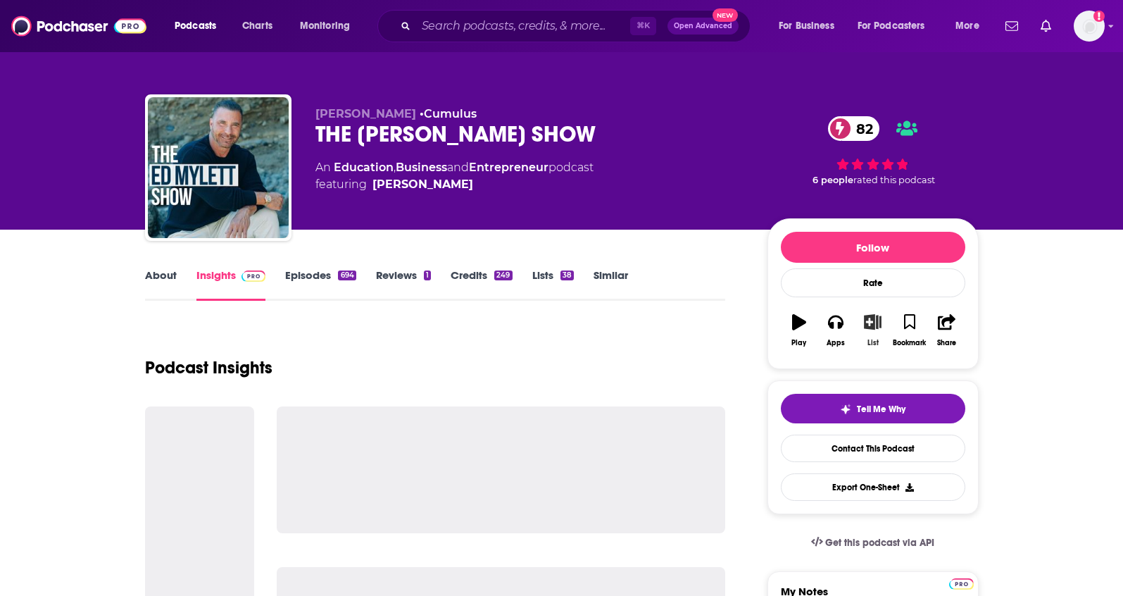
click at [872, 327] on icon "button" at bounding box center [873, 321] width 18 height 15
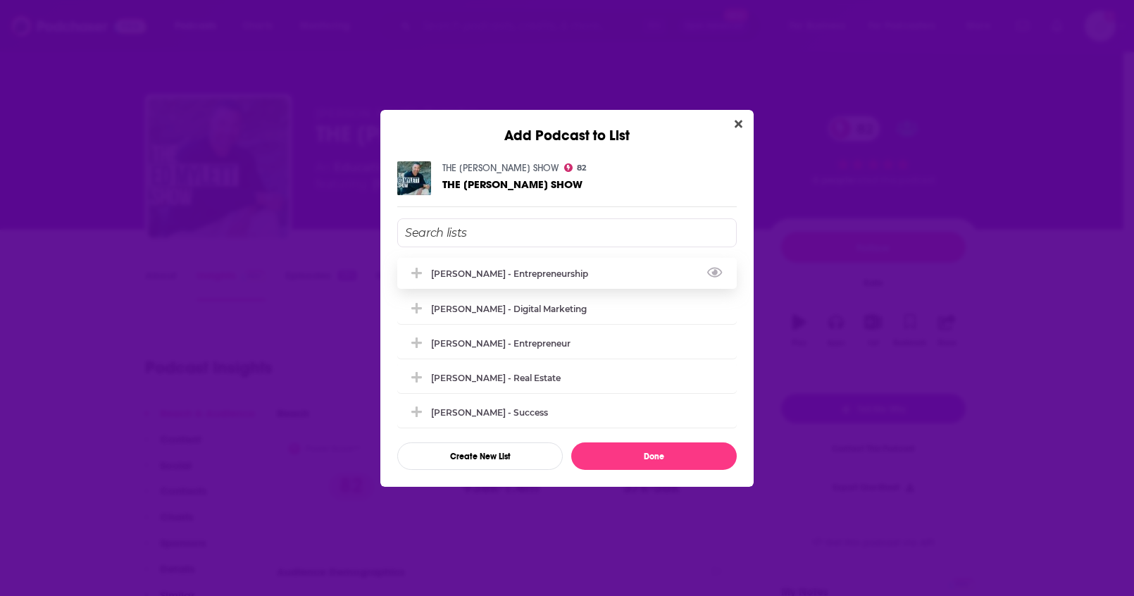
click at [515, 280] on div "[PERSON_NAME] - Entrepreneurship" at bounding box center [566, 273] width 339 height 31
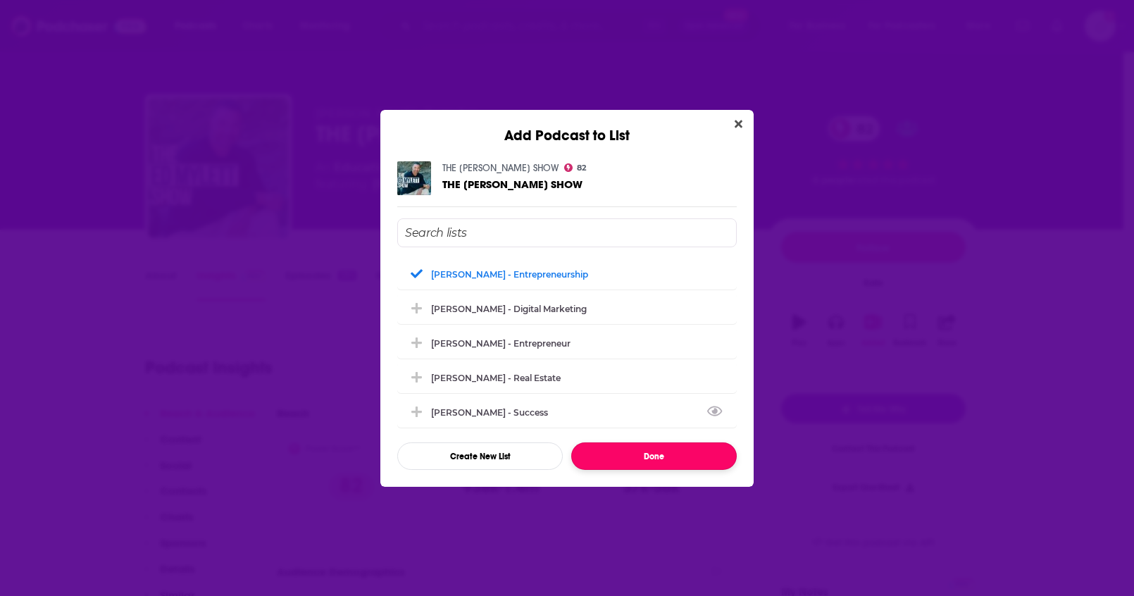
click at [638, 458] on button "Done" at bounding box center [653, 455] width 165 height 27
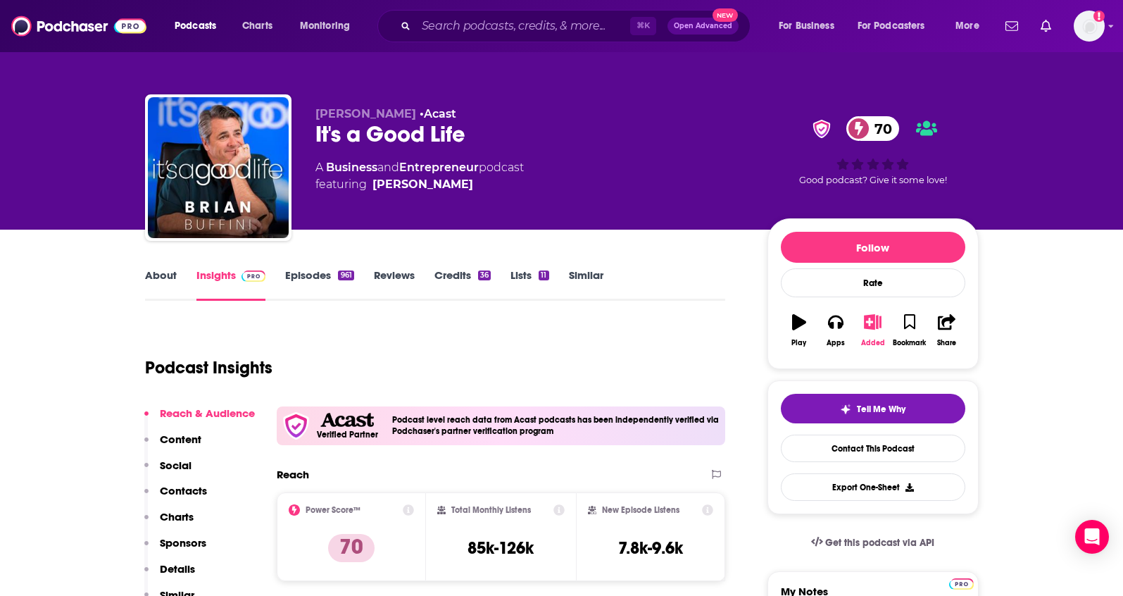
click at [876, 322] on icon "button" at bounding box center [873, 321] width 18 height 15
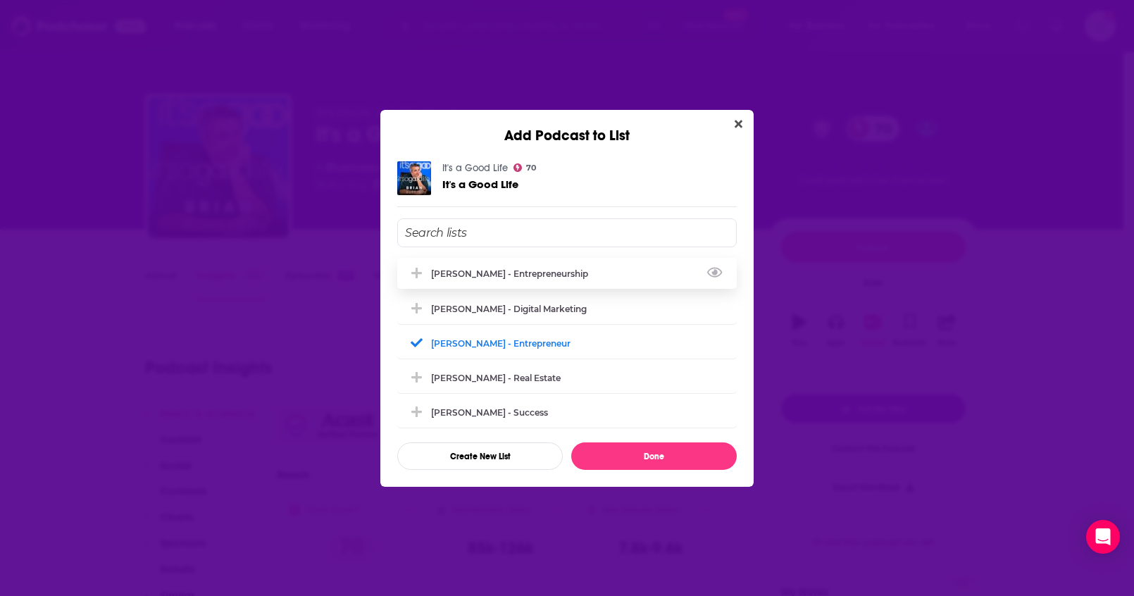
click at [653, 269] on div "[PERSON_NAME] - Entrepreneurship" at bounding box center [566, 273] width 339 height 31
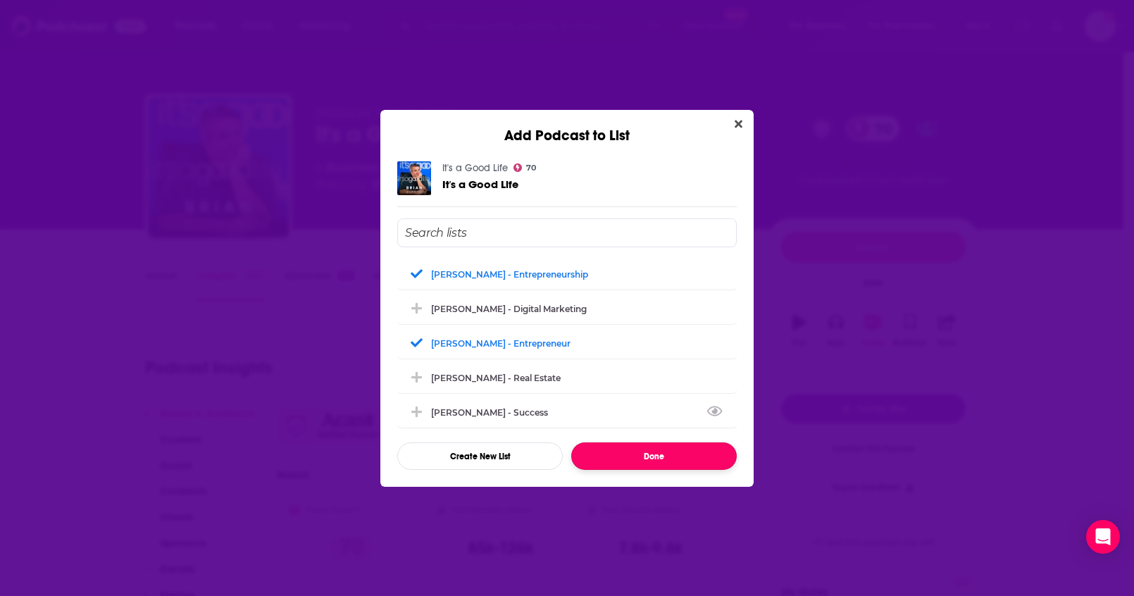
click at [665, 454] on button "Done" at bounding box center [653, 455] width 165 height 27
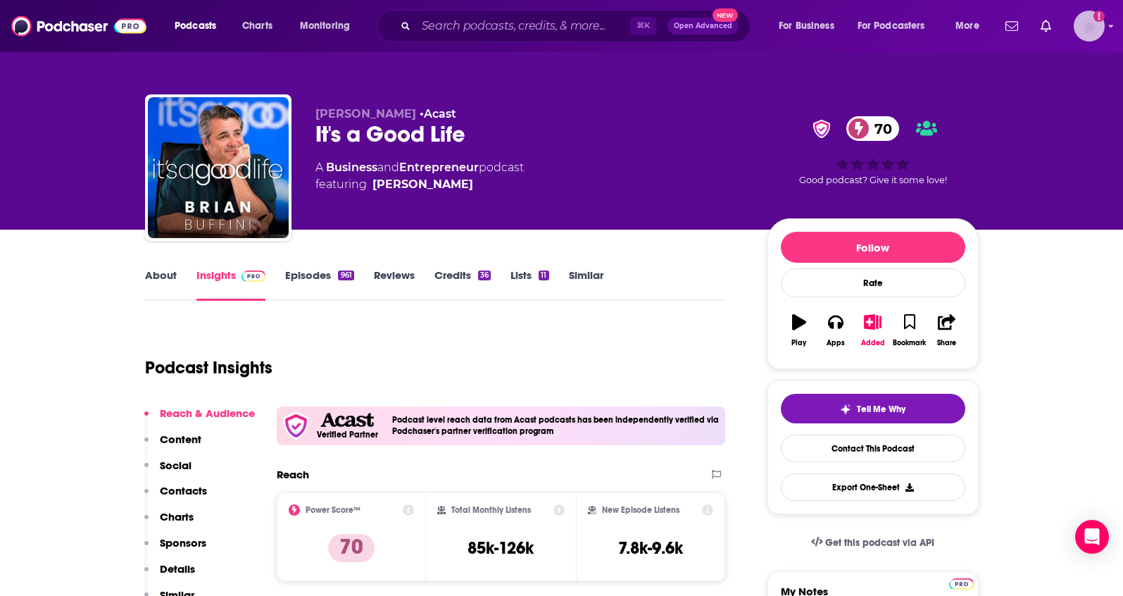
click at [1087, 30] on img "Logged in as kochristina" at bounding box center [1089, 26] width 31 height 31
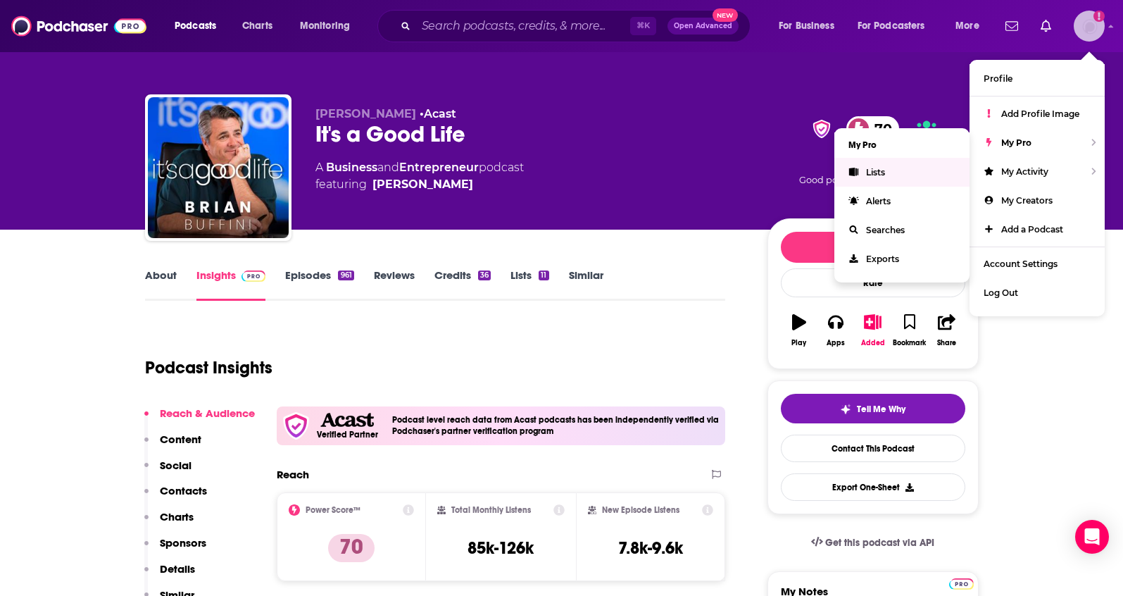
click at [900, 173] on link "Lists" at bounding box center [901, 172] width 135 height 29
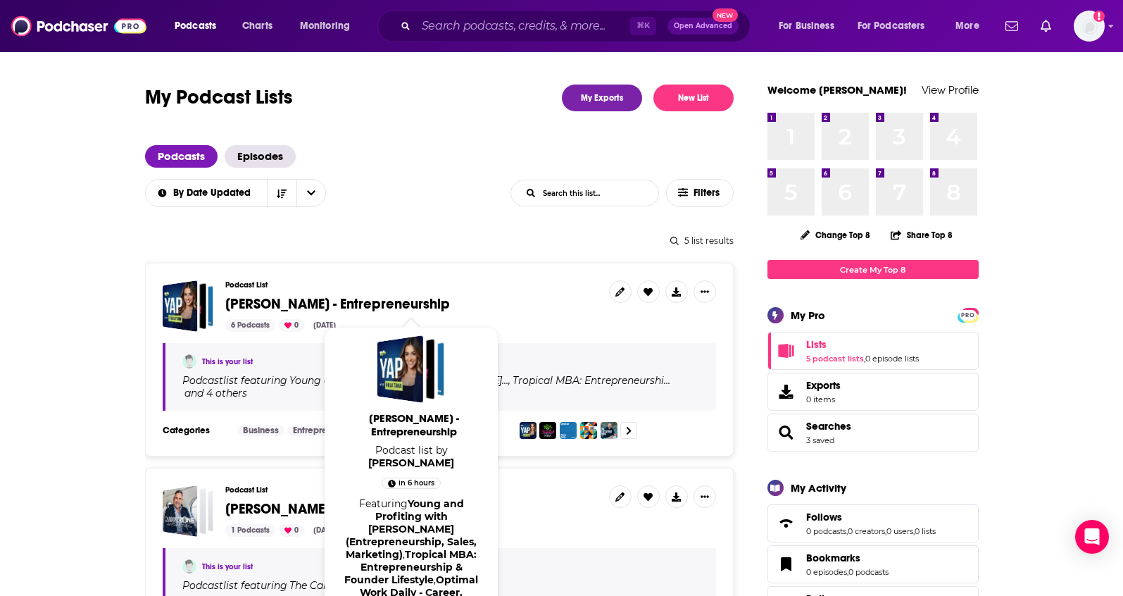
click at [349, 304] on span "[PERSON_NAME] - Entrepreneurship" at bounding box center [337, 304] width 225 height 18
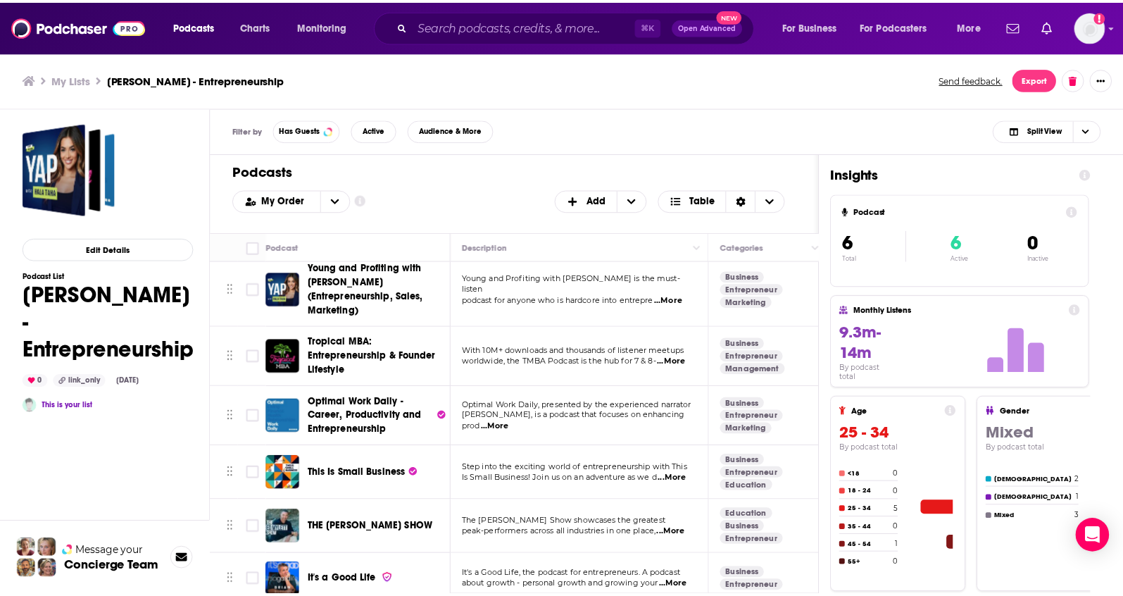
scroll to position [15, 0]
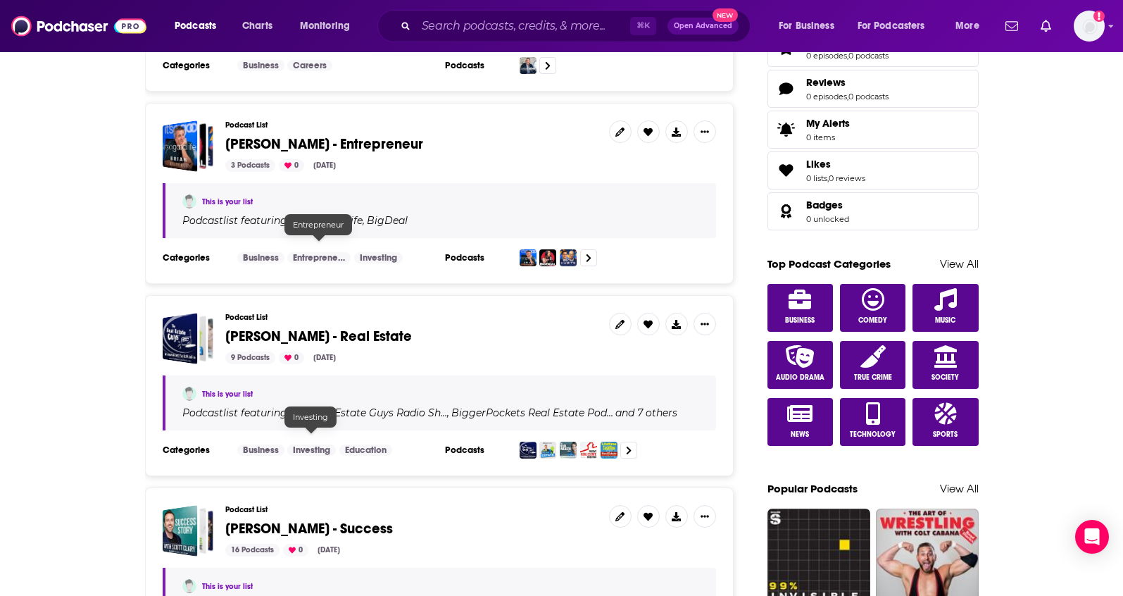
scroll to position [502, 0]
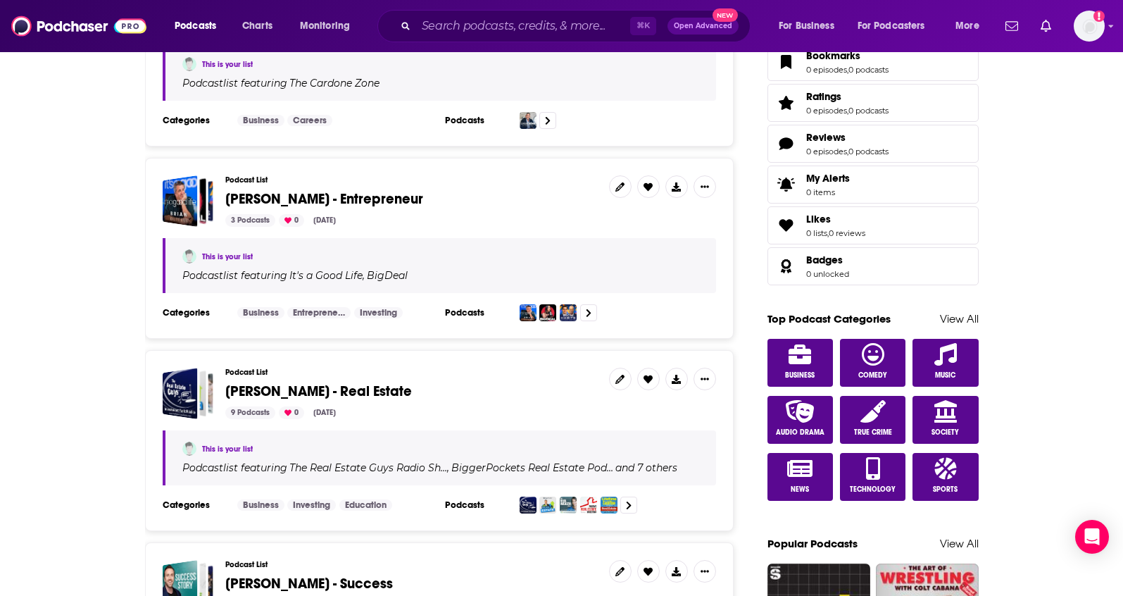
click at [261, 190] on span "[PERSON_NAME] - Entrepreneur" at bounding box center [324, 199] width 198 height 18
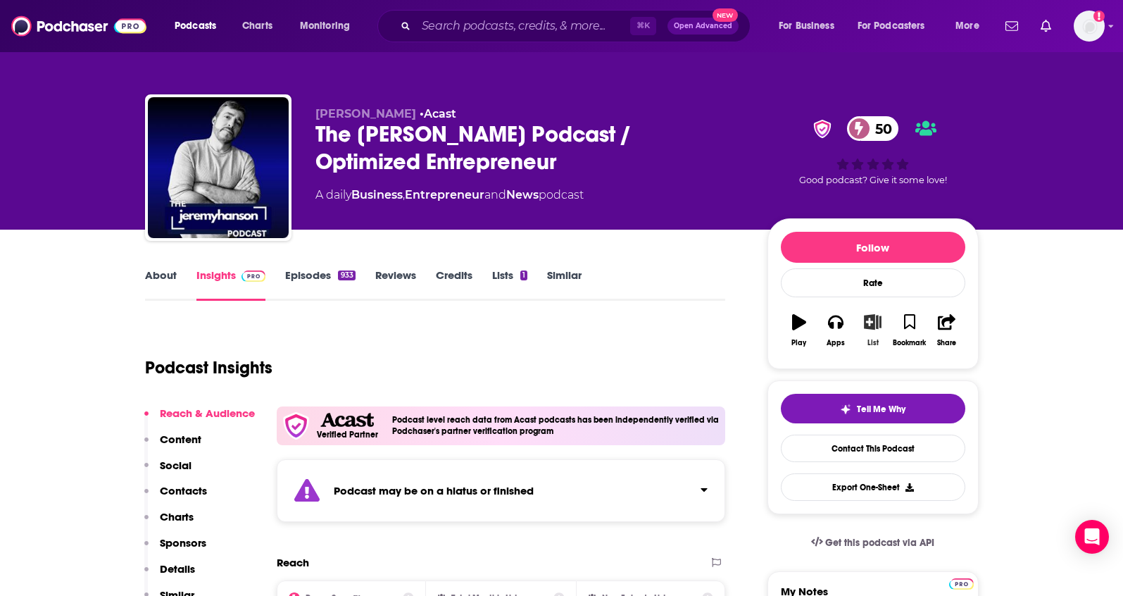
click at [875, 320] on icon "button" at bounding box center [873, 321] width 18 height 15
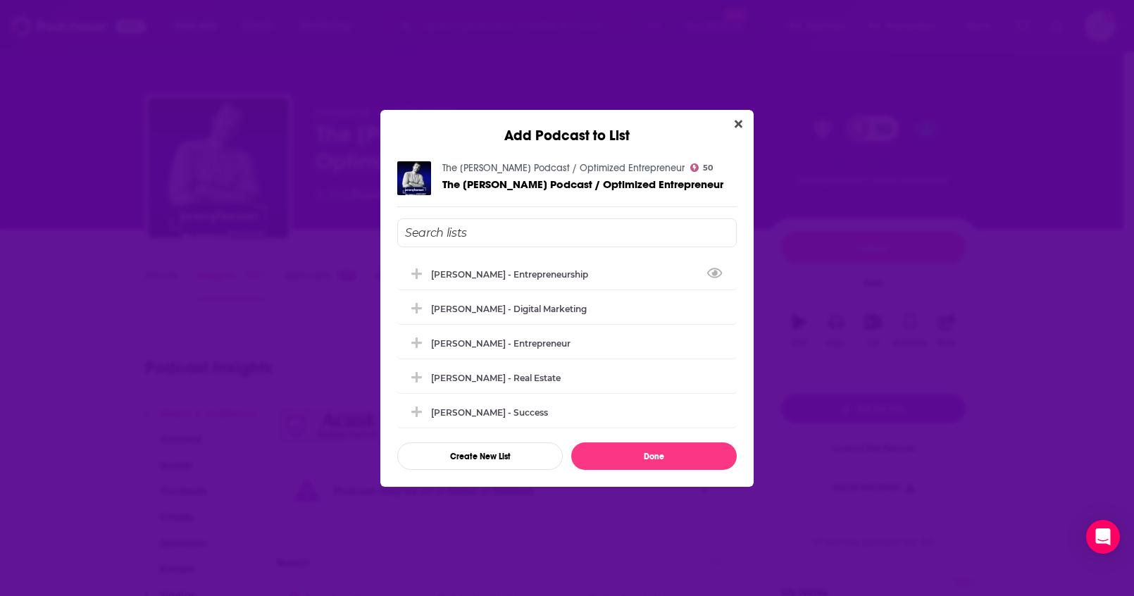
click at [537, 239] on input "Add Podcast To List" at bounding box center [566, 232] width 339 height 29
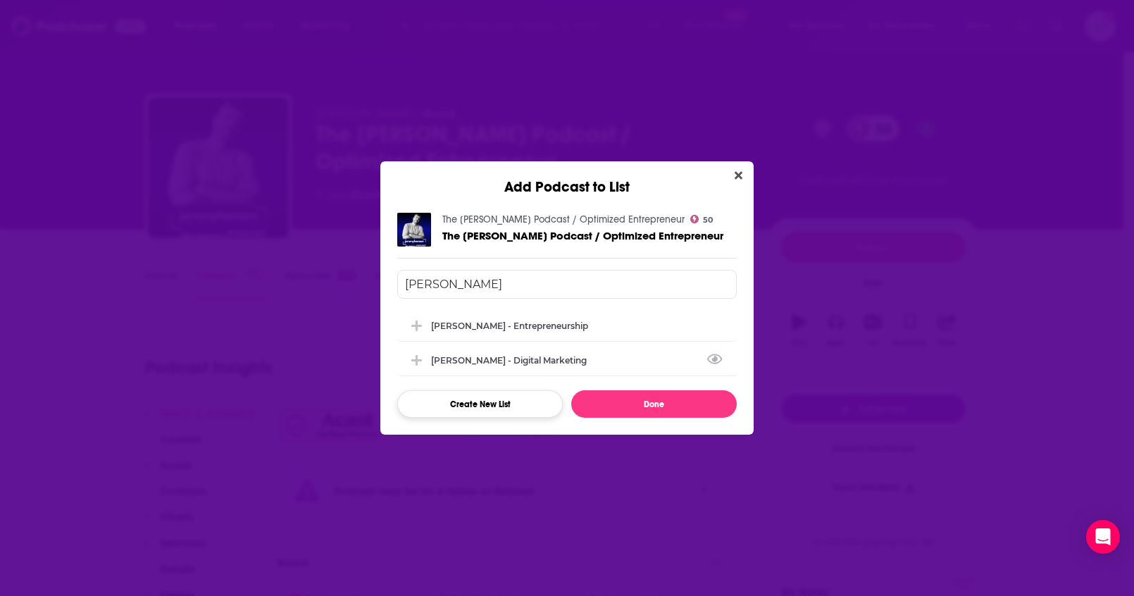
type input "Joshua"
click at [468, 394] on button "Create New List" at bounding box center [479, 403] width 165 height 27
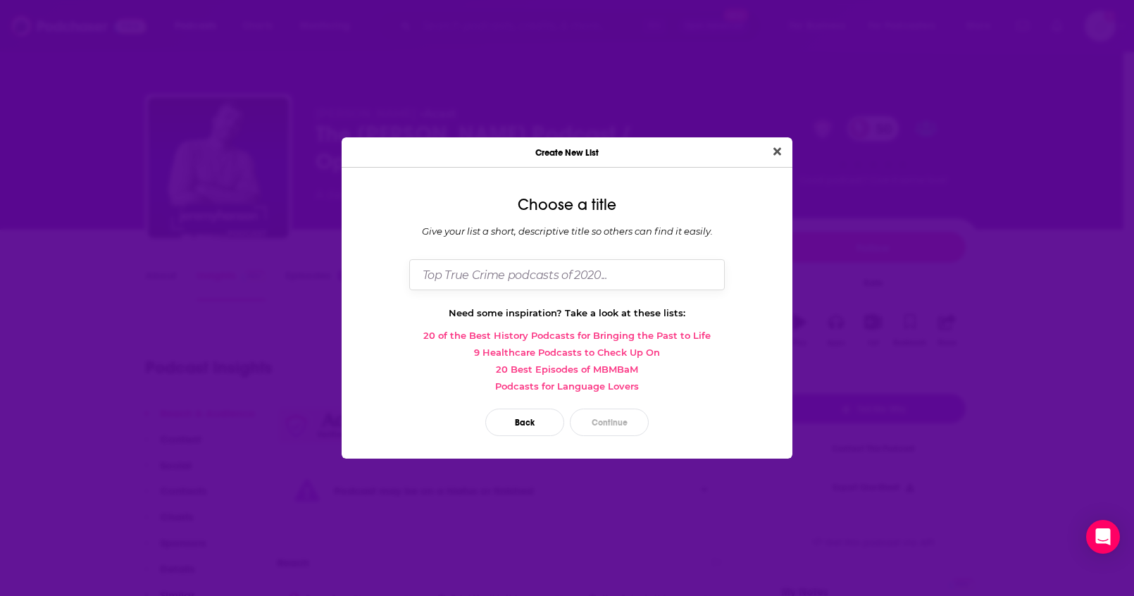
click at [496, 282] on input "Dialog" at bounding box center [566, 274] width 315 height 30
type input "Joshua Kopac - Business"
click at [624, 419] on button "Continue" at bounding box center [609, 421] width 79 height 27
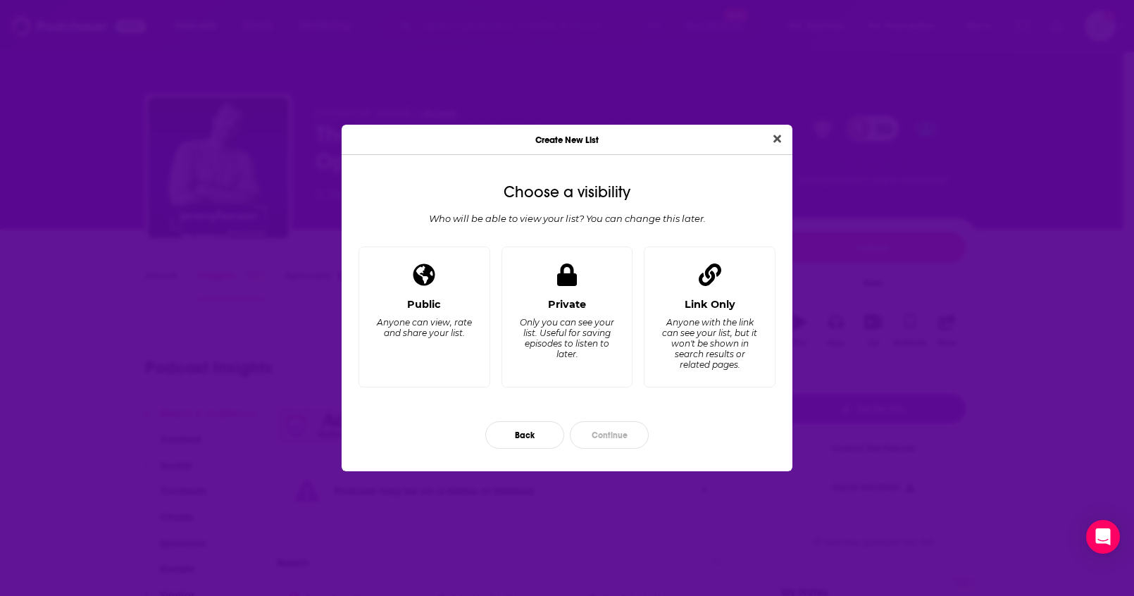
click at [716, 368] on div "Anyone with the link can see your list, but it won't be shown in search results…" at bounding box center [709, 343] width 96 height 53
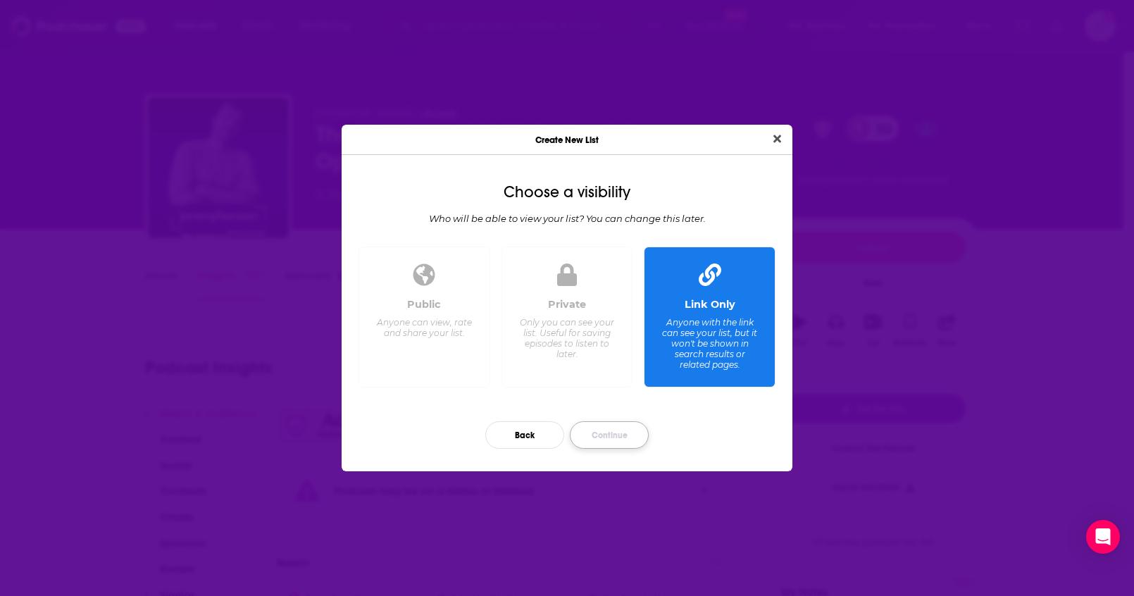
click at [633, 438] on button "Continue" at bounding box center [609, 434] width 79 height 27
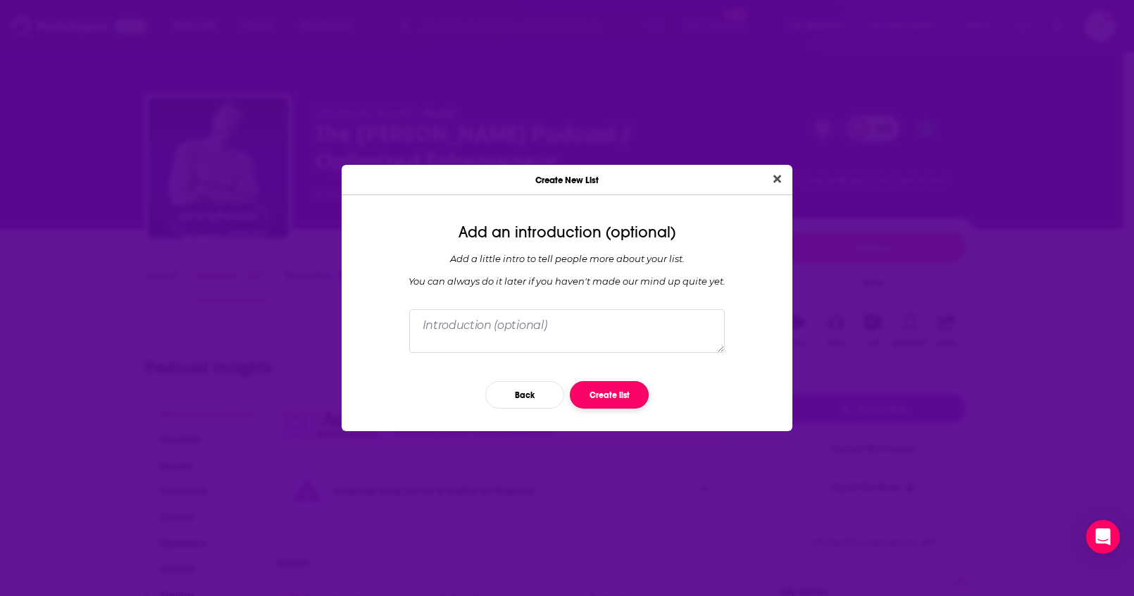
click at [618, 399] on button "Create list" at bounding box center [609, 394] width 79 height 27
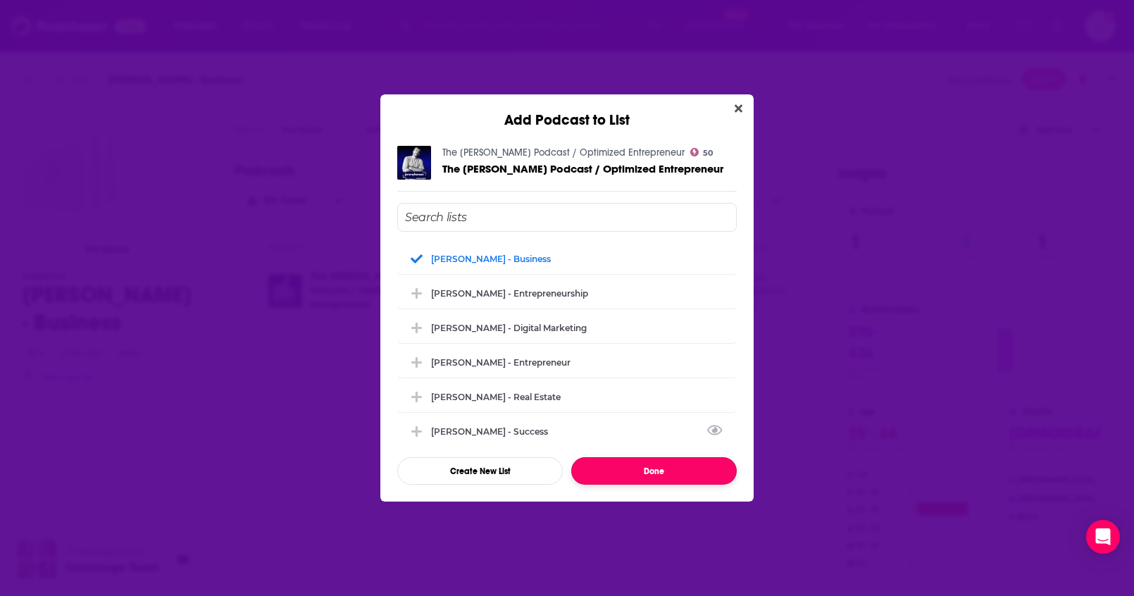
click at [579, 458] on button "Done" at bounding box center [653, 470] width 165 height 27
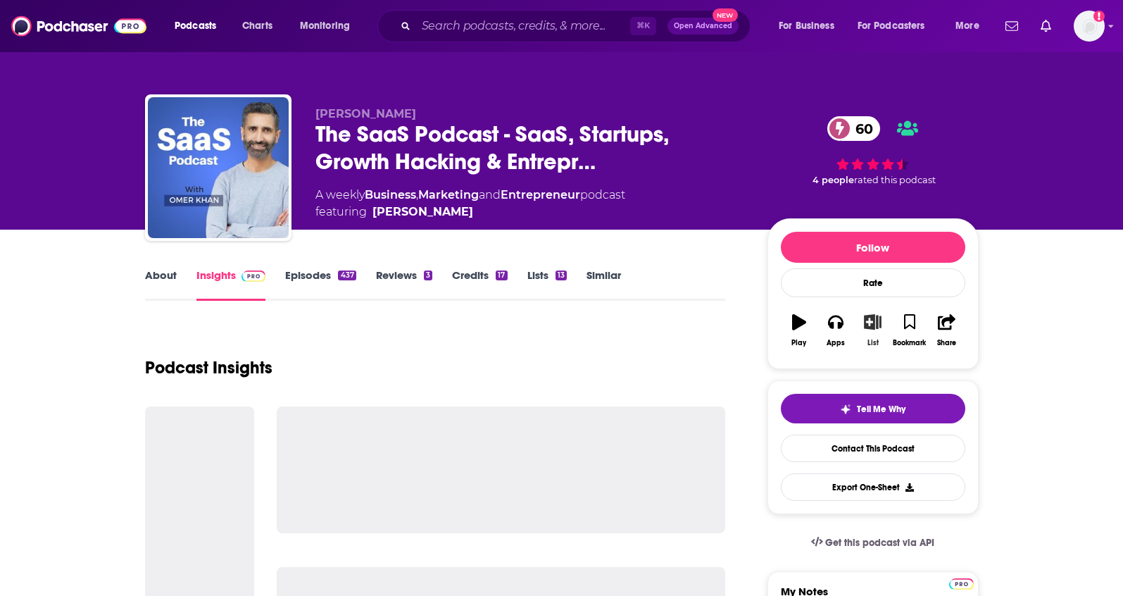
click at [879, 337] on button "List" at bounding box center [872, 330] width 37 height 51
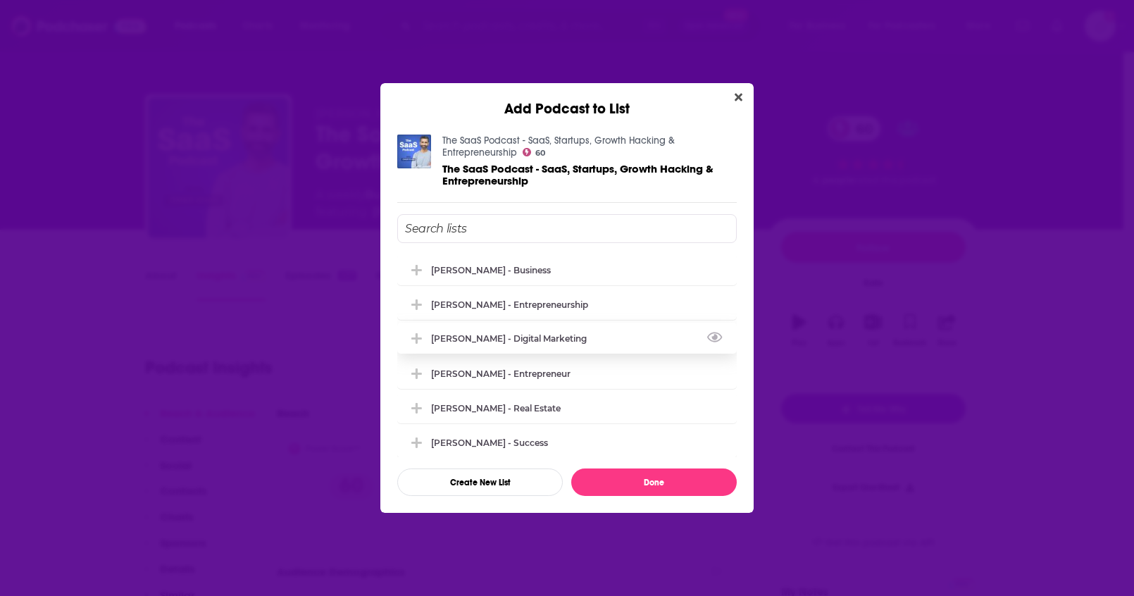
click at [553, 332] on div "[PERSON_NAME] - Digital Marketing" at bounding box center [566, 337] width 339 height 31
click at [648, 476] on button "Done" at bounding box center [653, 481] width 165 height 27
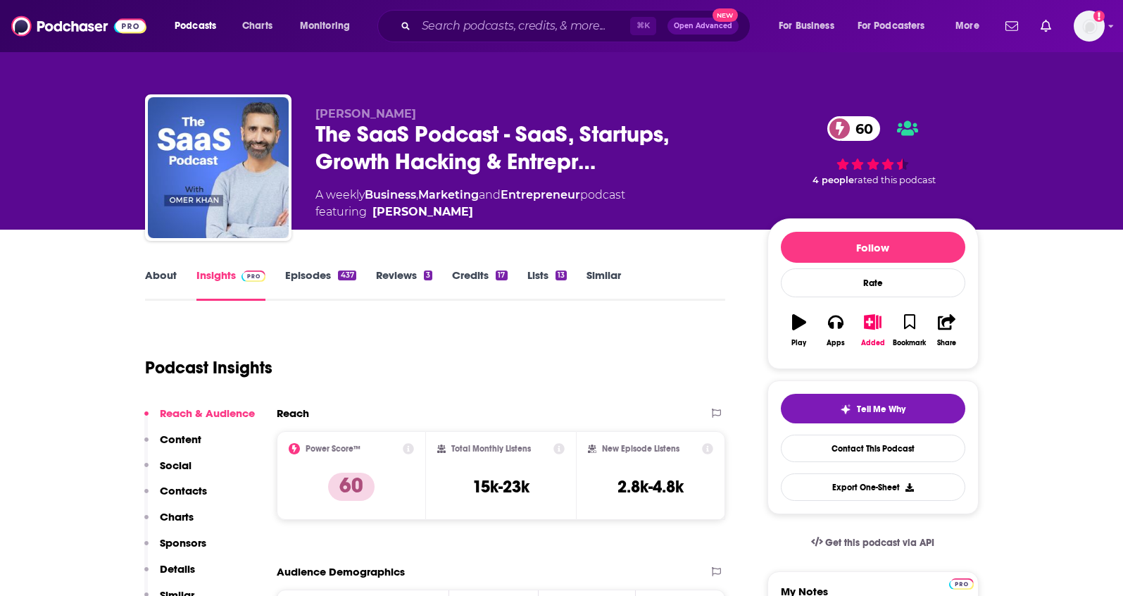
click at [156, 277] on link "About" at bounding box center [161, 284] width 32 height 32
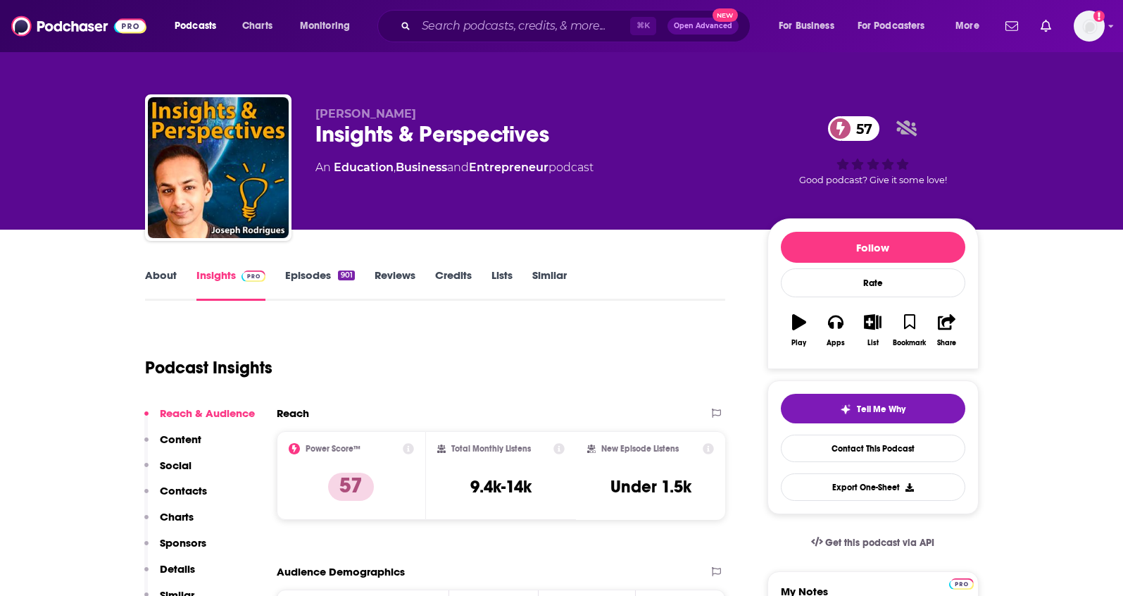
click at [182, 567] on p "Details" at bounding box center [177, 568] width 35 height 13
click at [319, 283] on link "Episodes 901" at bounding box center [319, 284] width 69 height 32
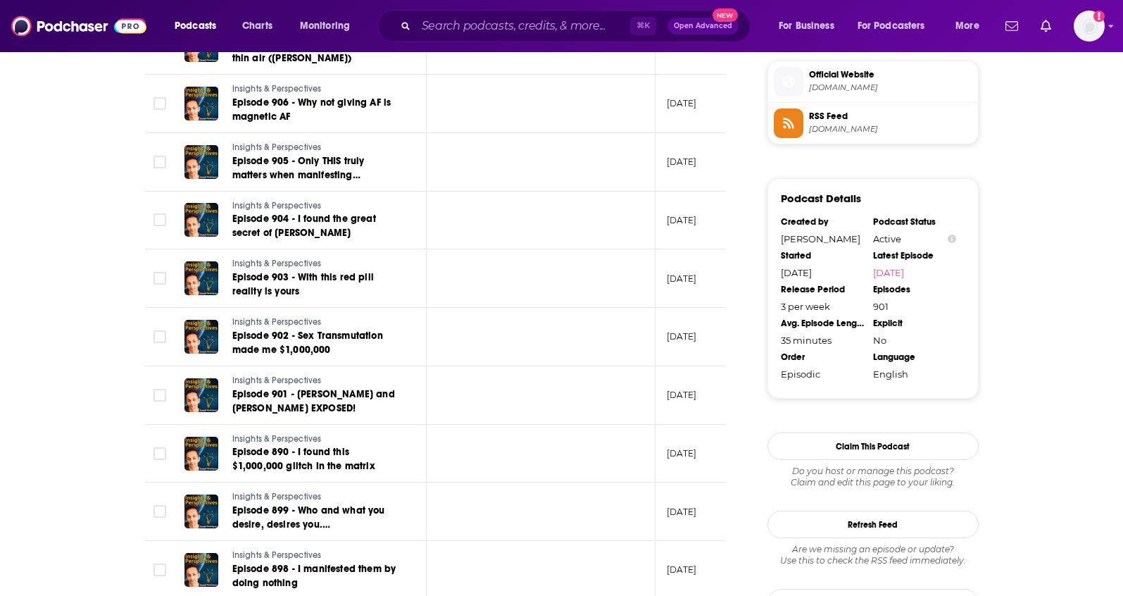
scroll to position [1519, 0]
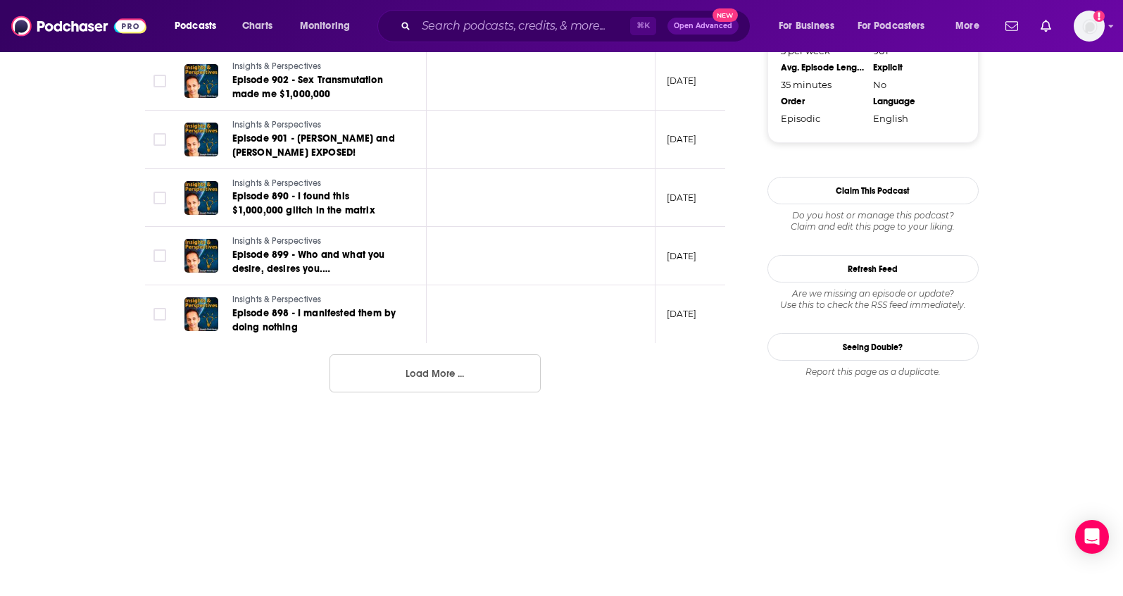
click at [491, 380] on button "Load More ..." at bounding box center [435, 373] width 211 height 38
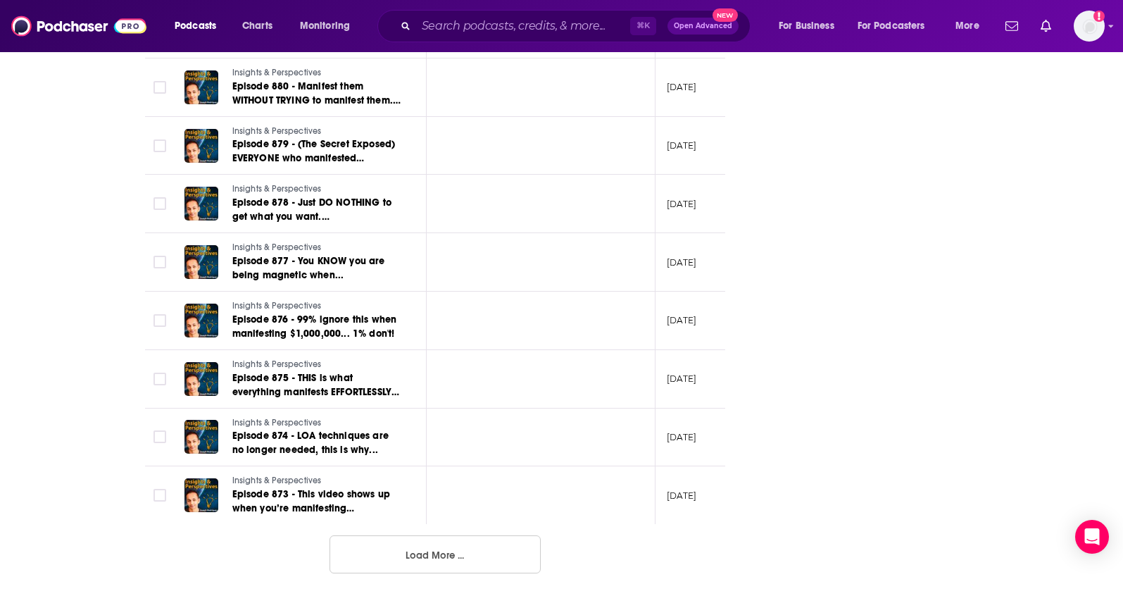
scroll to position [2807, 0]
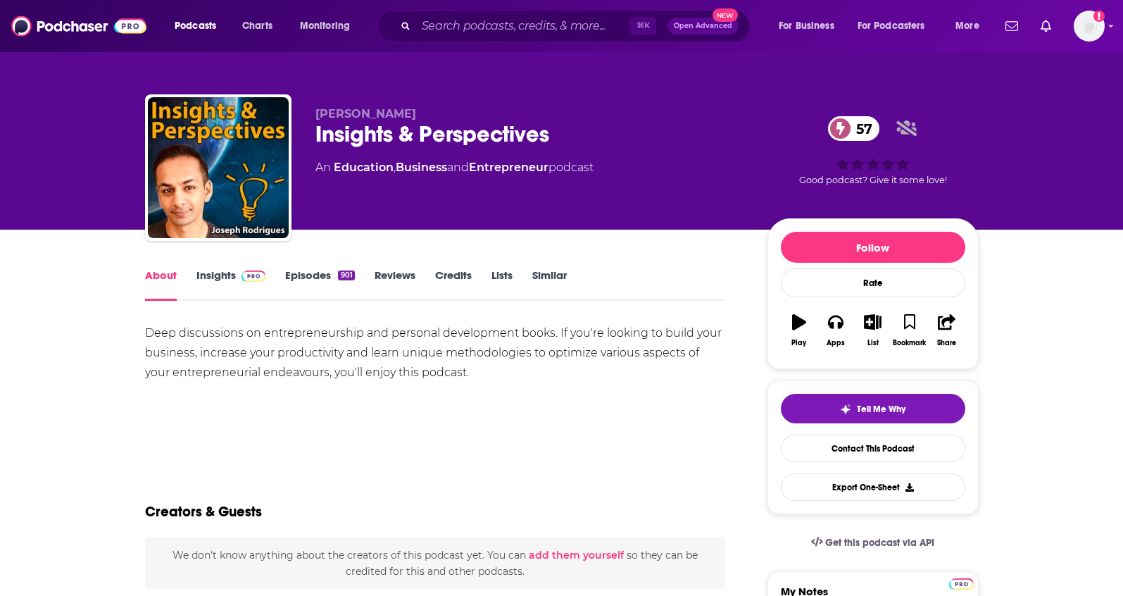
click at [206, 282] on link "Insights" at bounding box center [231, 284] width 70 height 32
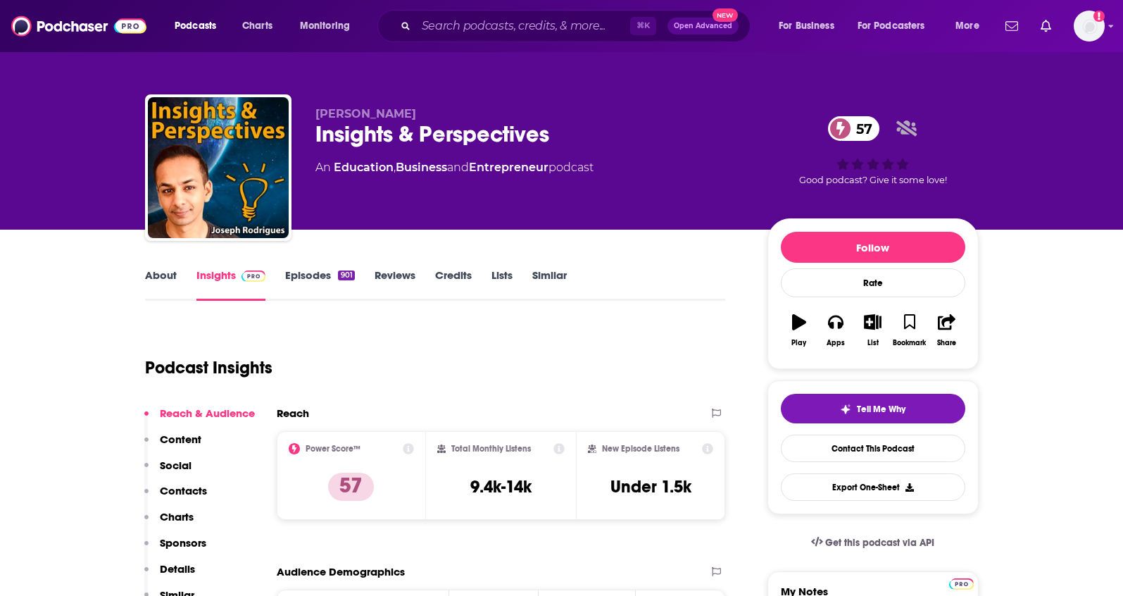
click at [167, 282] on link "About" at bounding box center [161, 284] width 32 height 32
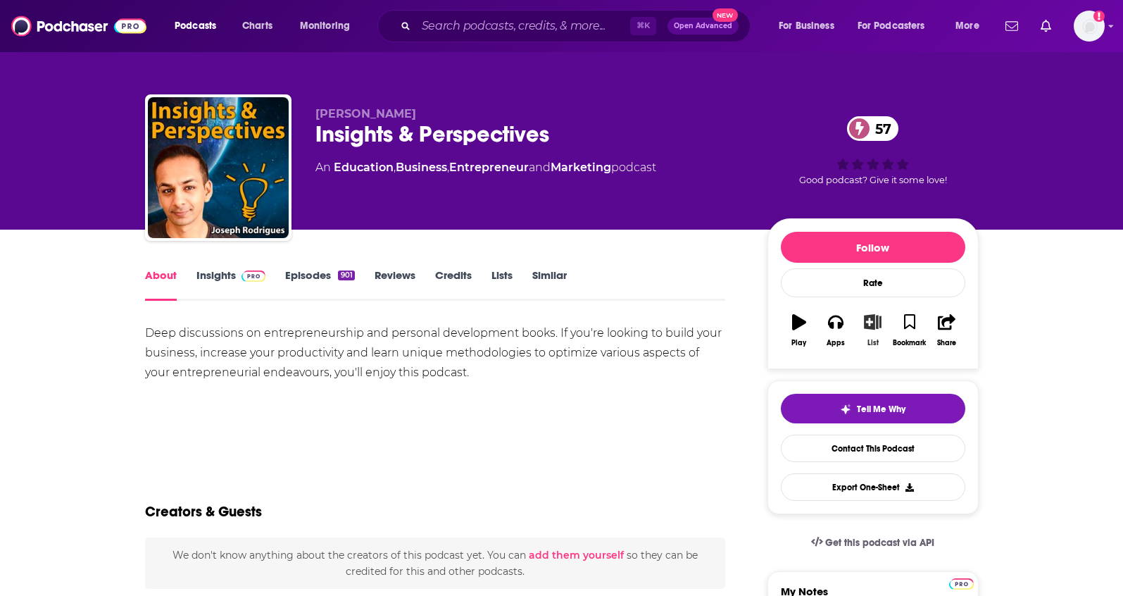
click at [875, 325] on icon "button" at bounding box center [873, 321] width 18 height 15
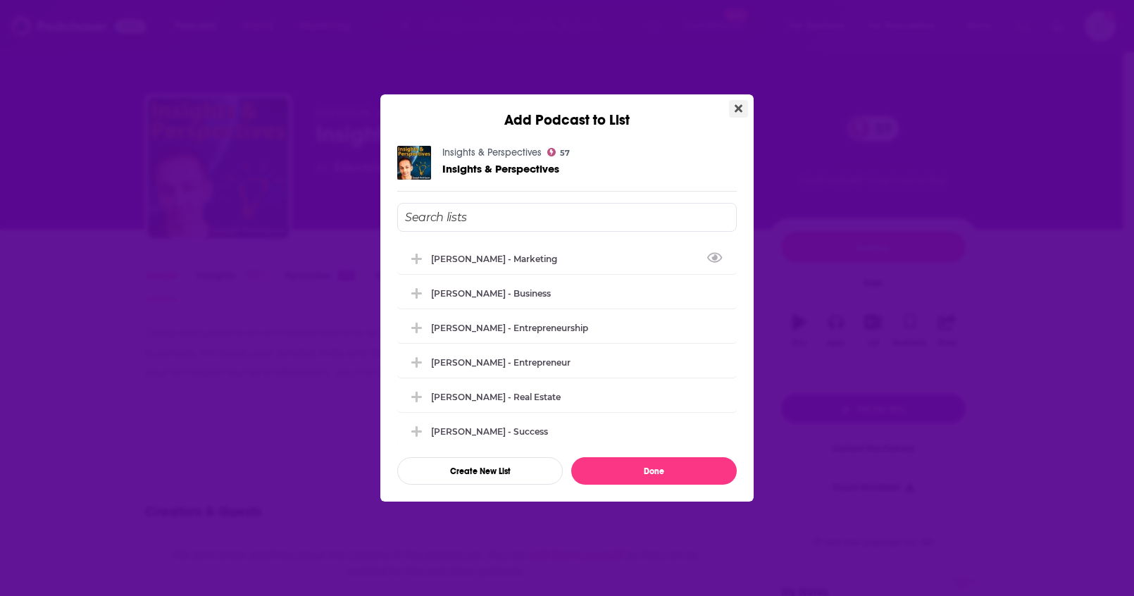
click at [741, 113] on icon "Close" at bounding box center [738, 108] width 8 height 11
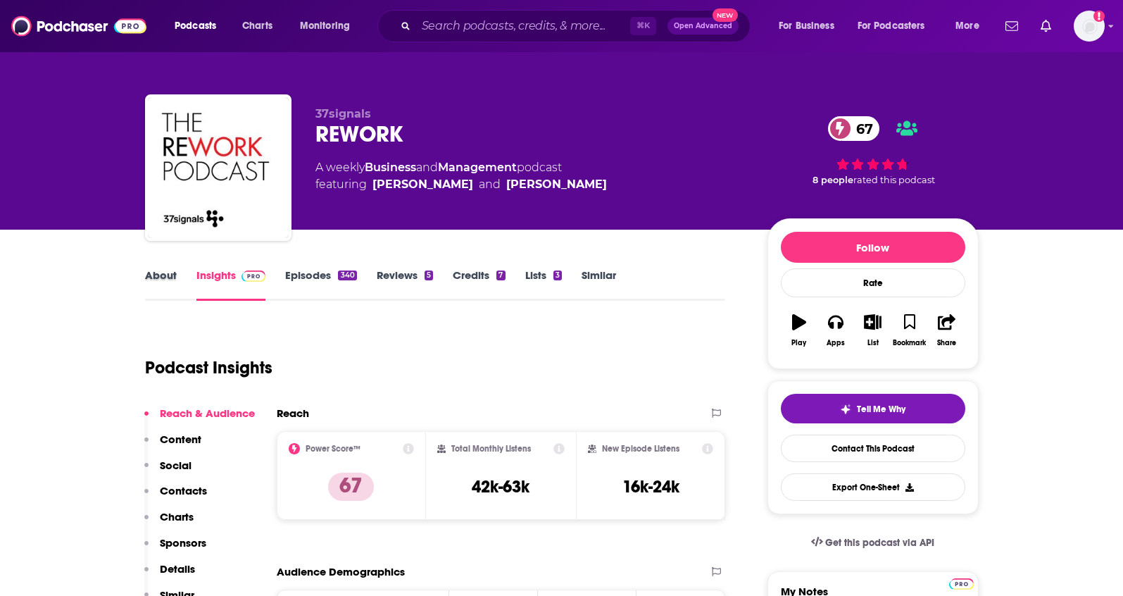
click at [177, 281] on div "About" at bounding box center [170, 284] width 51 height 32
click at [163, 275] on link "About" at bounding box center [161, 284] width 32 height 32
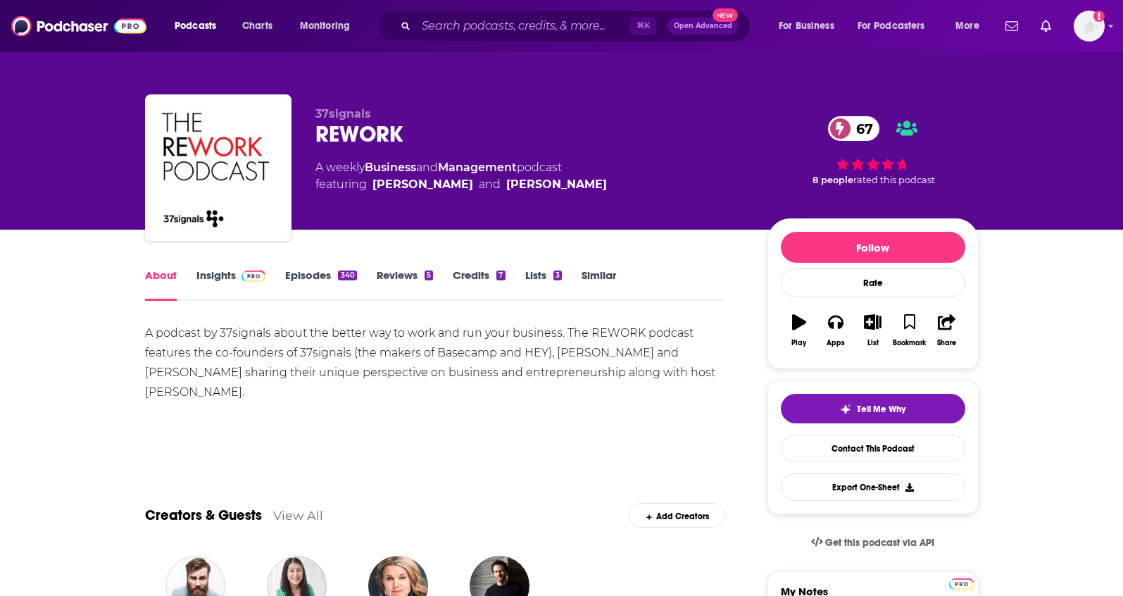
click at [215, 273] on link "Insights" at bounding box center [231, 284] width 70 height 32
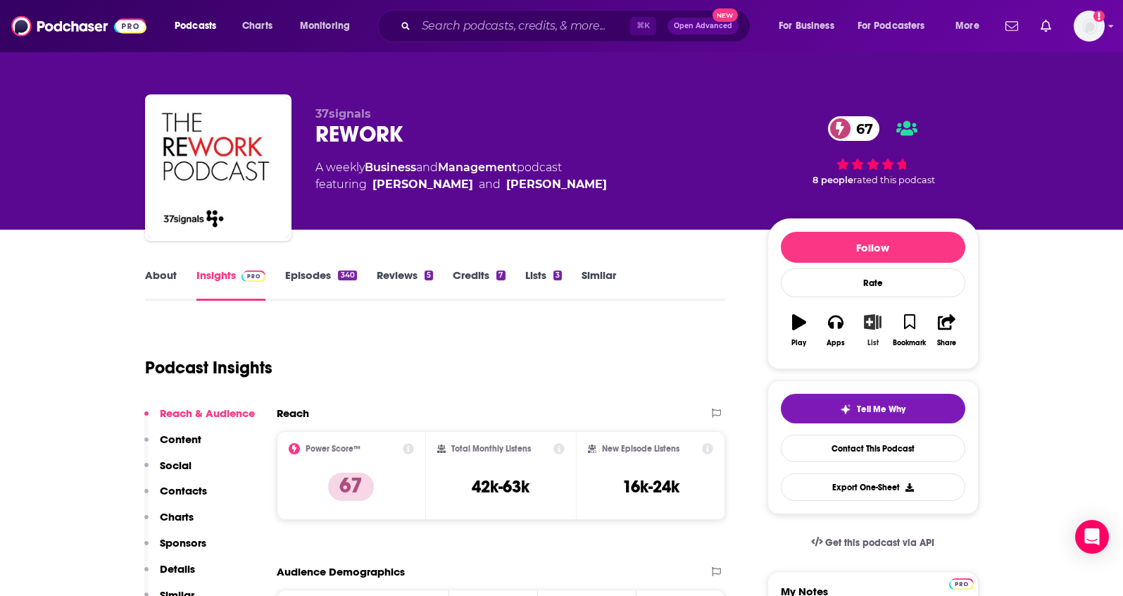
click at [860, 324] on button "List" at bounding box center [872, 330] width 37 height 51
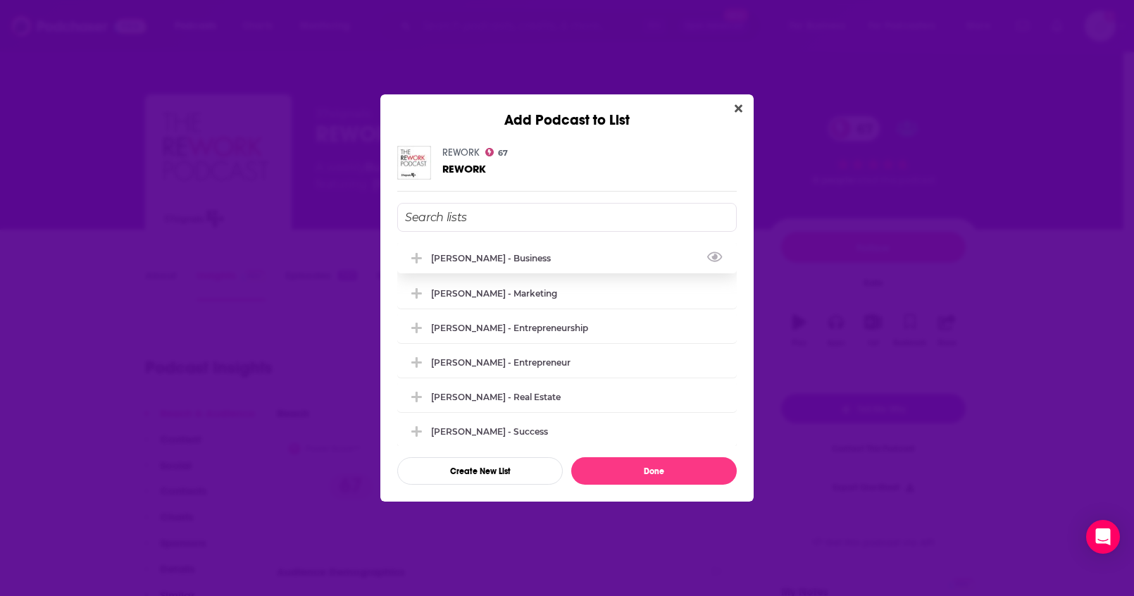
click at [482, 262] on div "Joshua Kopac - Business" at bounding box center [495, 258] width 128 height 11
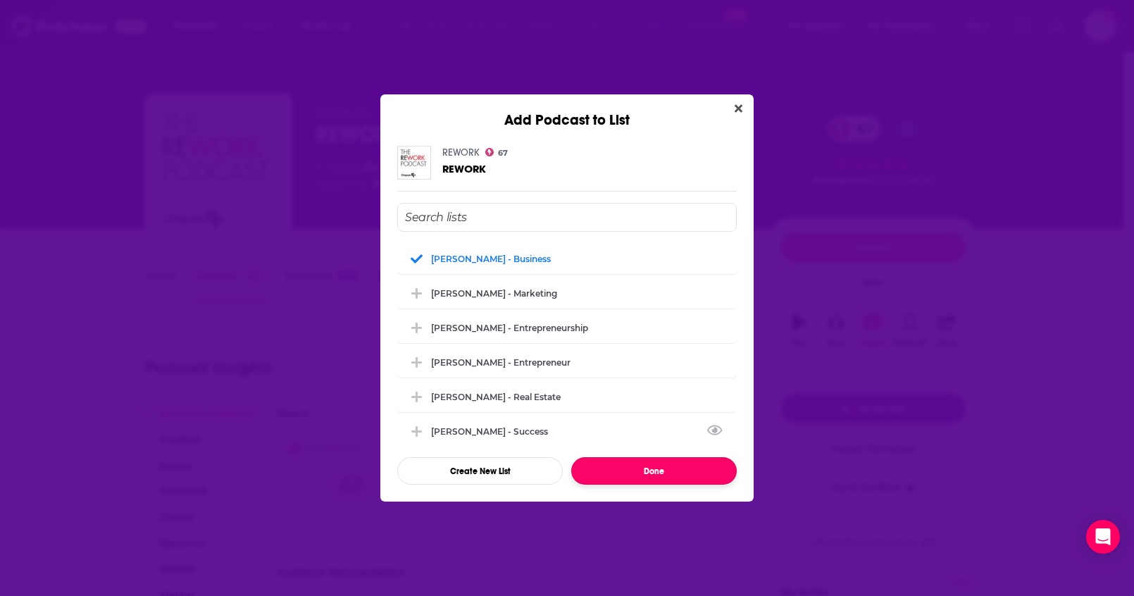
click at [642, 468] on button "Done" at bounding box center [653, 470] width 165 height 27
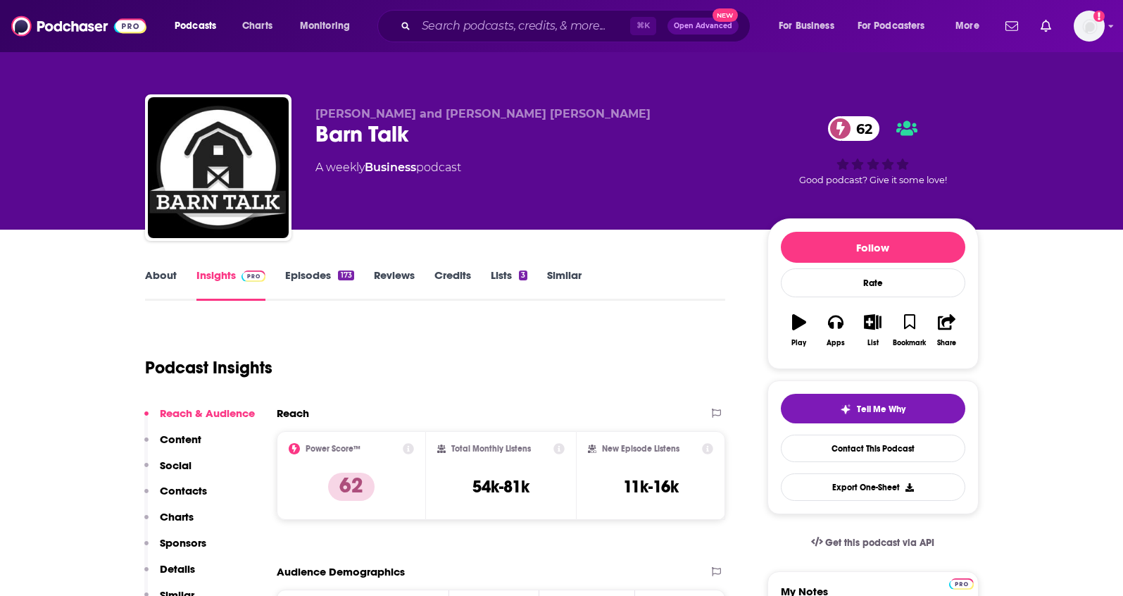
click at [168, 280] on link "About" at bounding box center [161, 284] width 32 height 32
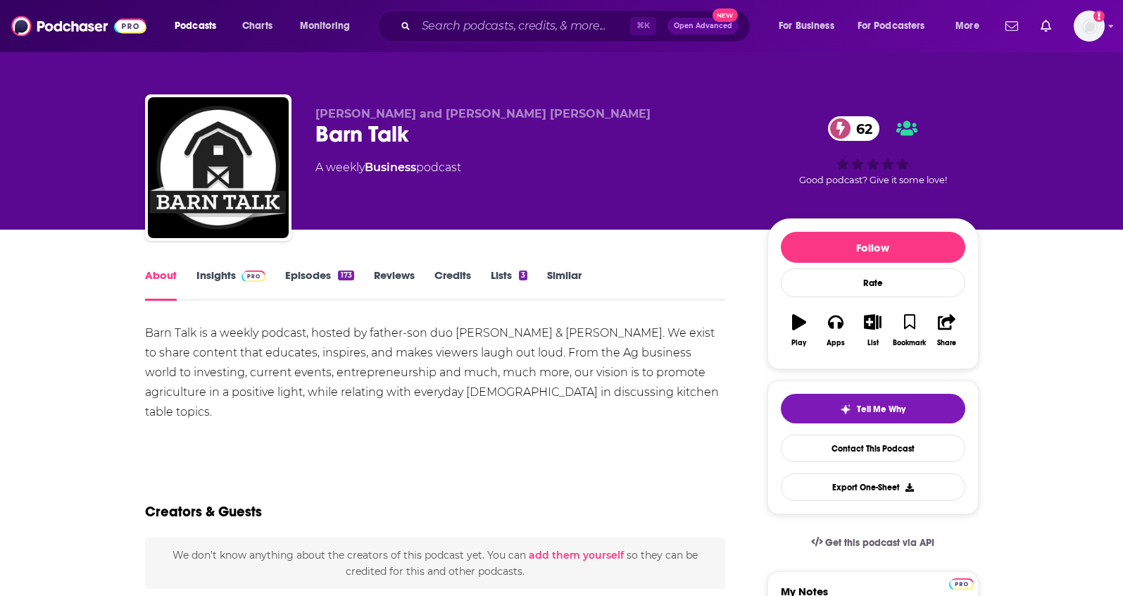
click at [218, 277] on link "Insights" at bounding box center [231, 284] width 70 height 32
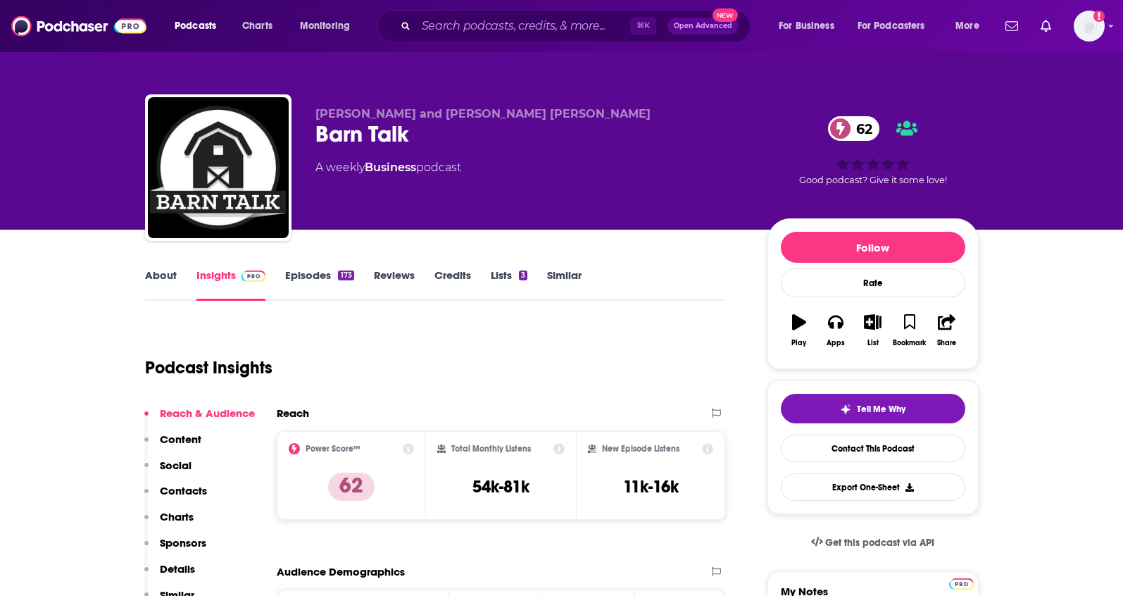
click at [175, 281] on link "About" at bounding box center [161, 284] width 32 height 32
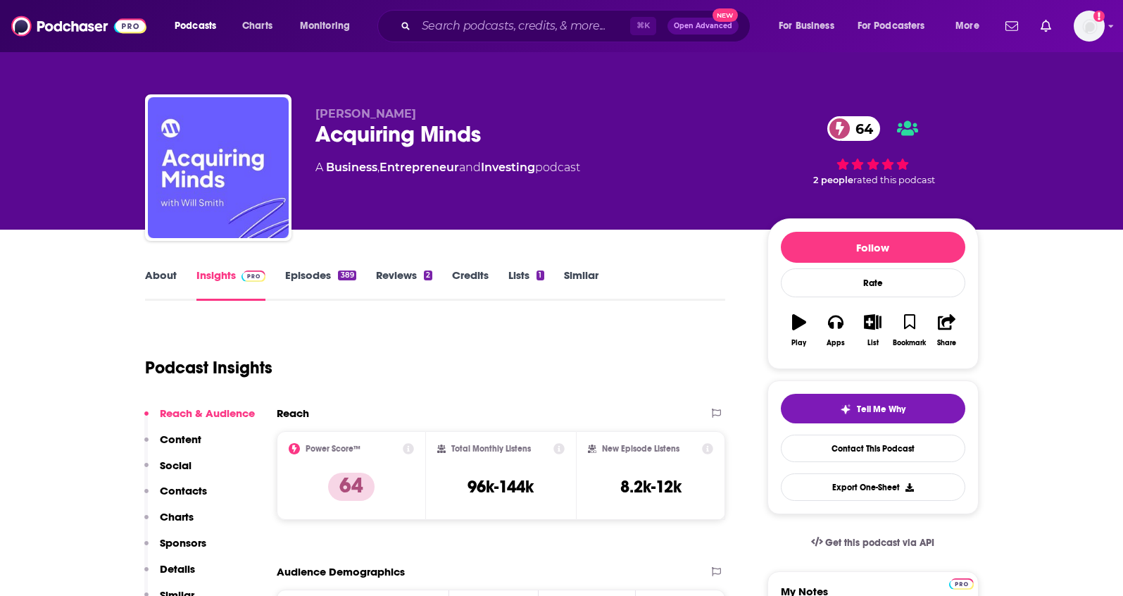
click at [161, 274] on link "About" at bounding box center [161, 284] width 32 height 32
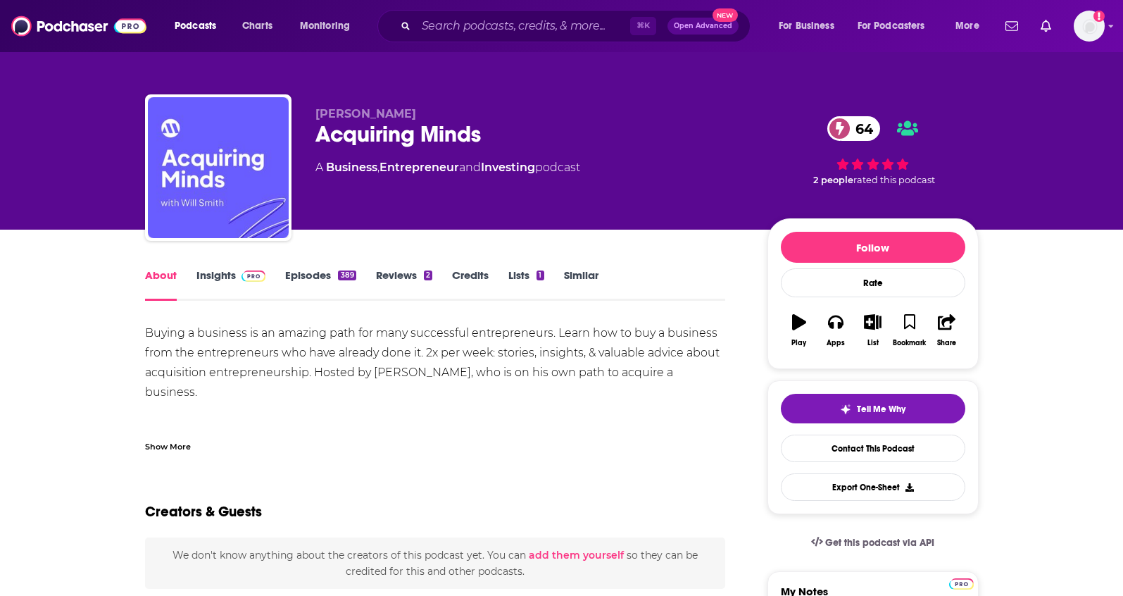
click at [206, 275] on link "Insights" at bounding box center [231, 284] width 70 height 32
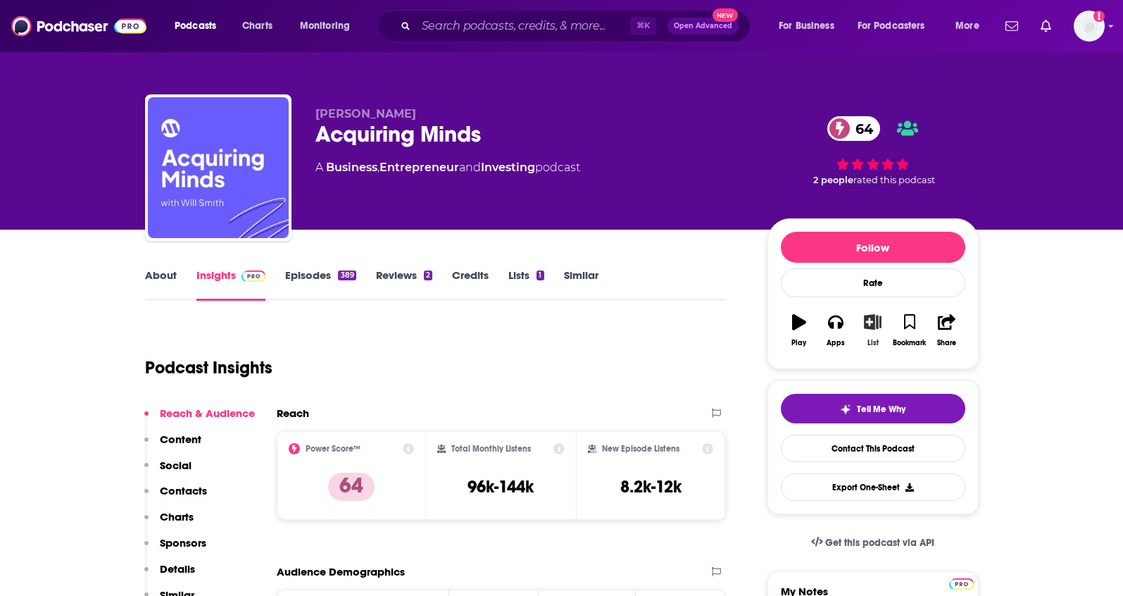
click at [862, 317] on button "List" at bounding box center [872, 330] width 37 height 51
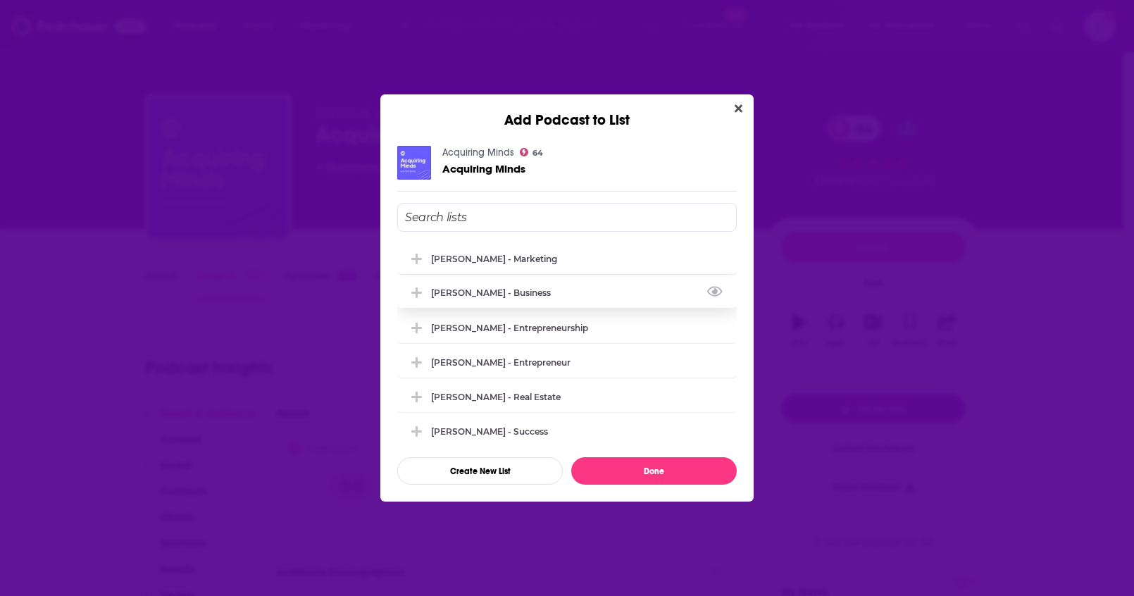
click at [513, 282] on div "[PERSON_NAME] - Business" at bounding box center [566, 292] width 339 height 31
click at [644, 466] on button "Done" at bounding box center [653, 470] width 165 height 27
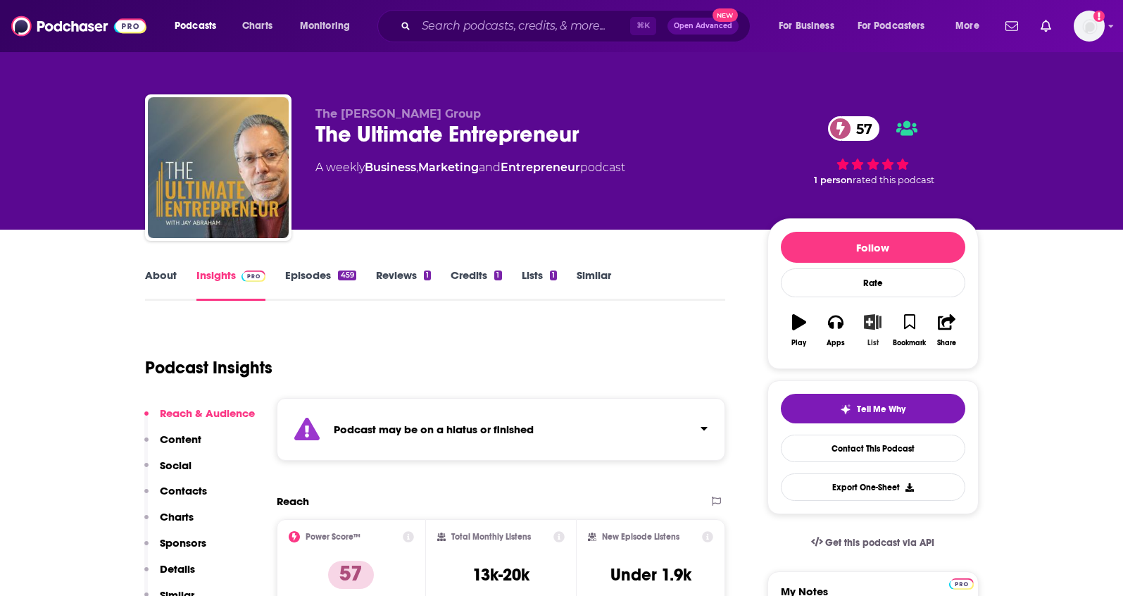
click at [869, 320] on icon "button" at bounding box center [873, 321] width 18 height 15
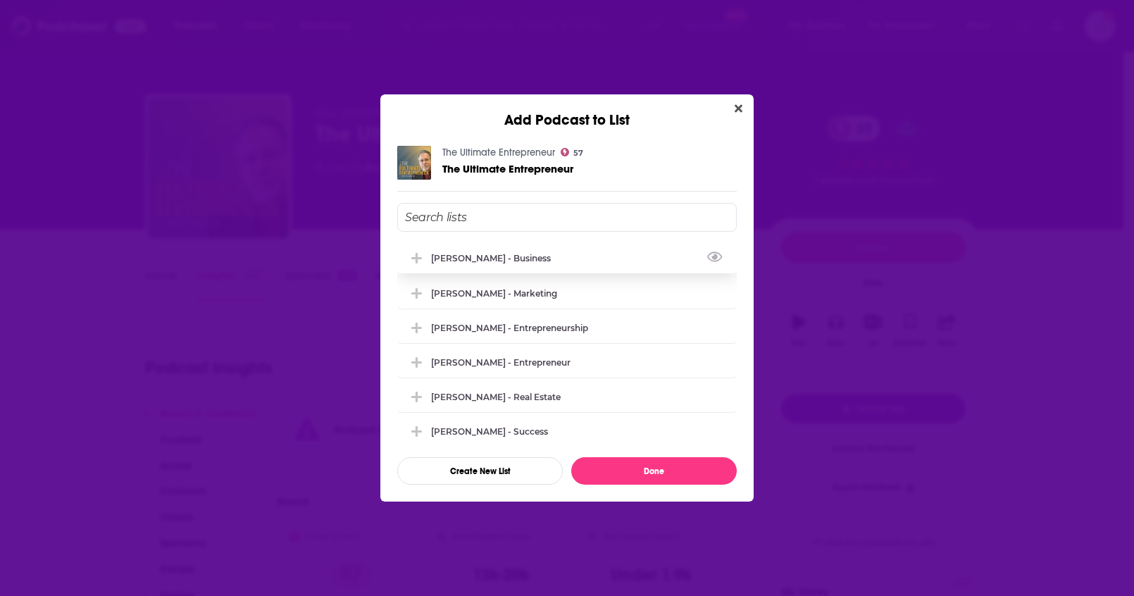
click at [525, 267] on div "Joshua Kopac - Business" at bounding box center [566, 257] width 339 height 31
click at [513, 328] on div "[PERSON_NAME] - Entrepreneurship" at bounding box center [513, 327] width 165 height 11
click at [489, 261] on div "[PERSON_NAME] - Business" at bounding box center [495, 258] width 128 height 11
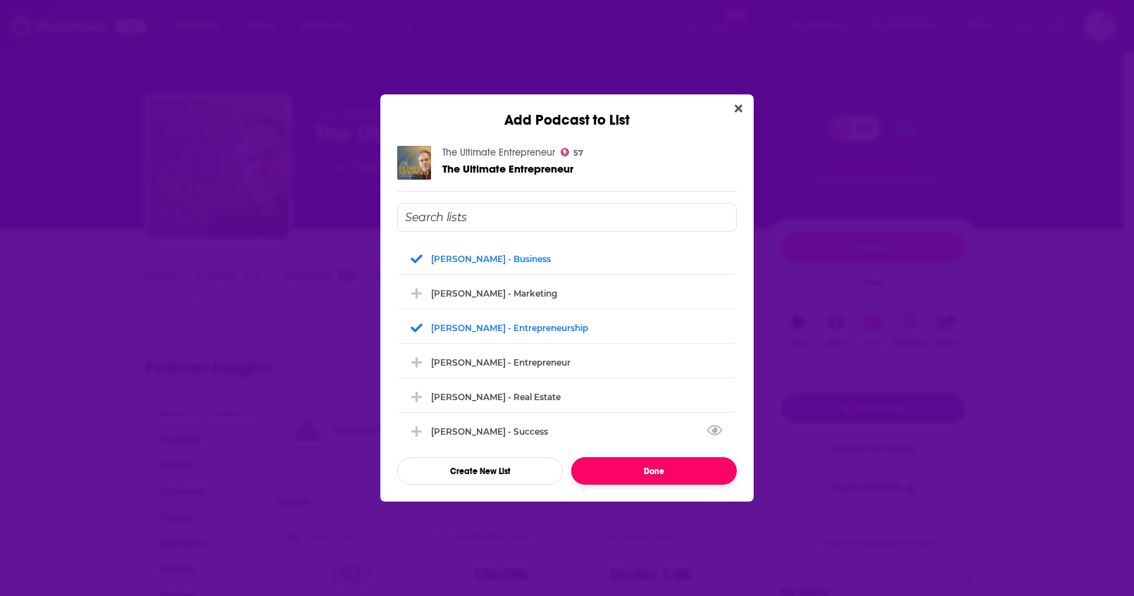
click at [653, 465] on button "Done" at bounding box center [653, 470] width 165 height 27
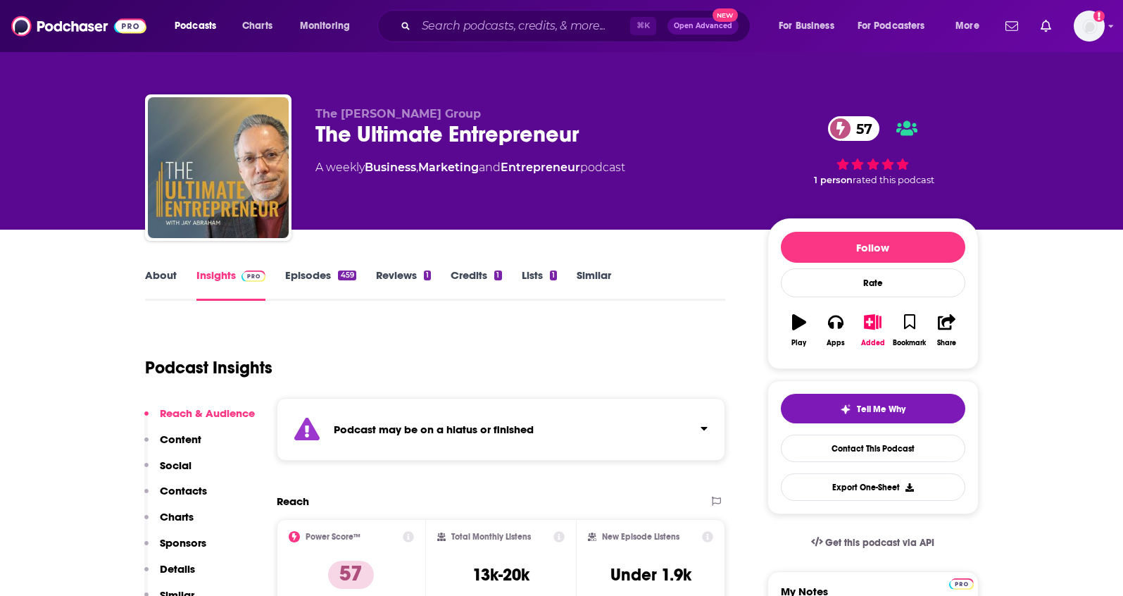
click at [169, 278] on link "About" at bounding box center [161, 284] width 32 height 32
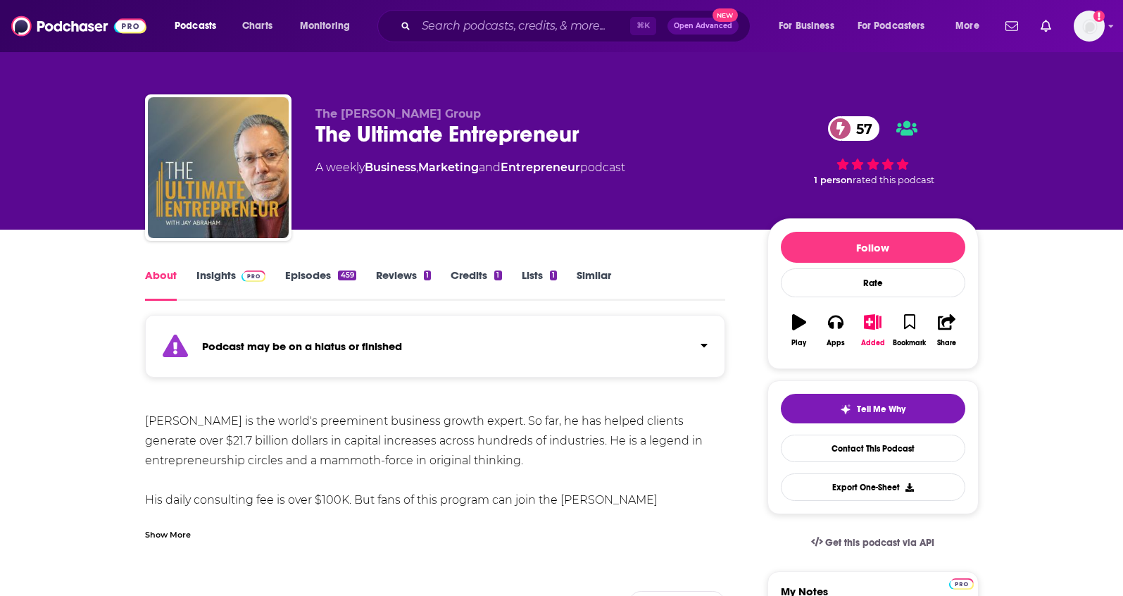
click at [308, 275] on link "Episodes 459" at bounding box center [320, 284] width 70 height 32
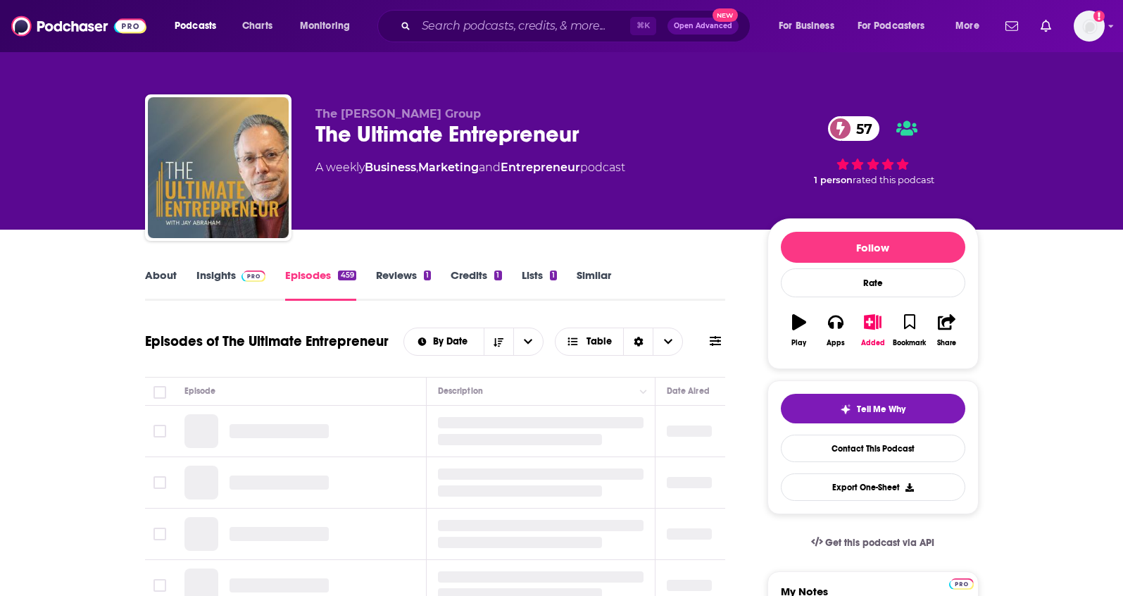
click at [250, 274] on img at bounding box center [254, 275] width 25 height 11
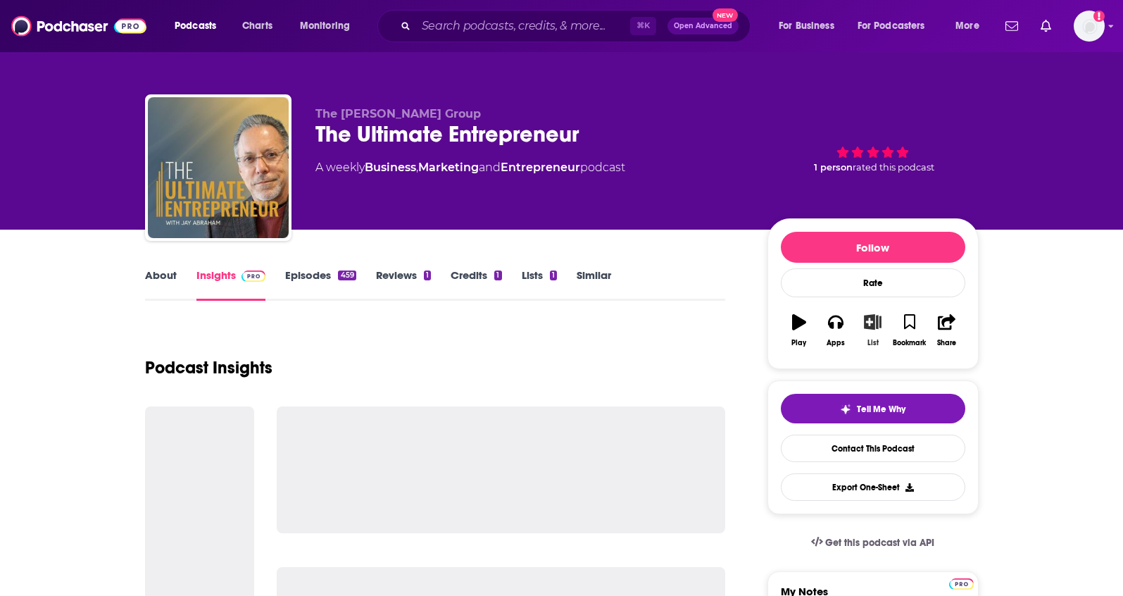
click at [874, 332] on button "List" at bounding box center [872, 330] width 37 height 51
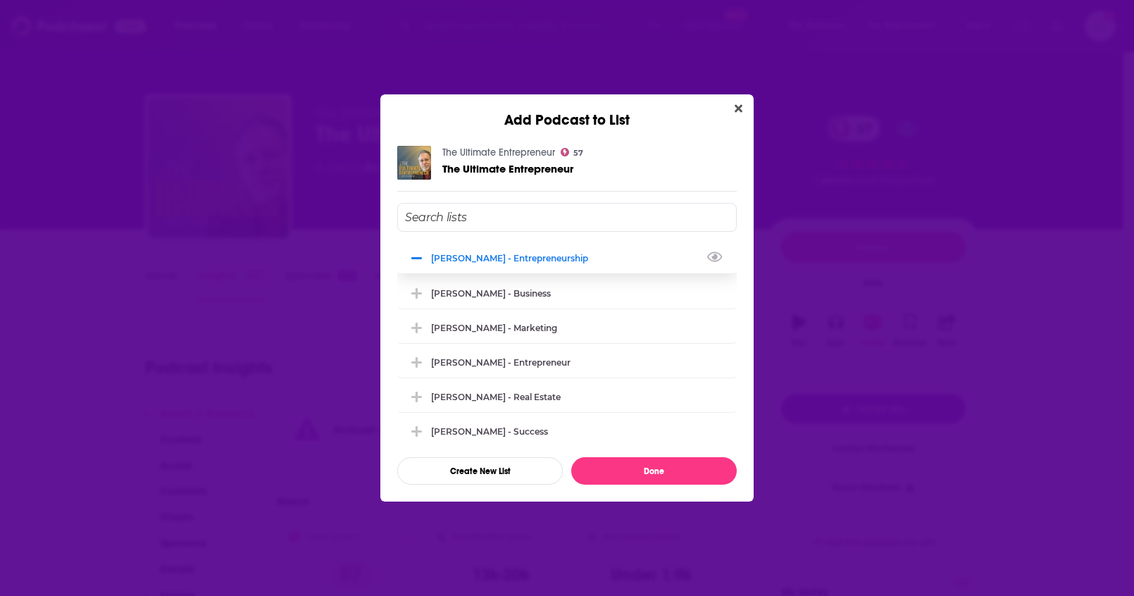
click at [491, 258] on div "[PERSON_NAME] - Entrepreneurship" at bounding box center [513, 258] width 165 height 11
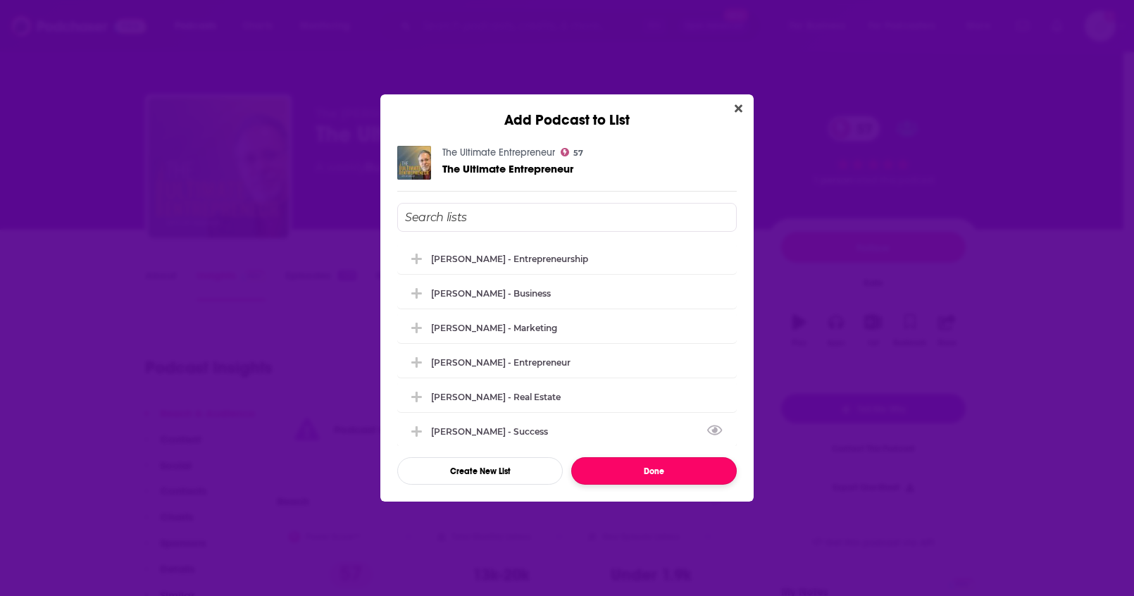
click at [664, 480] on button "Done" at bounding box center [653, 470] width 165 height 27
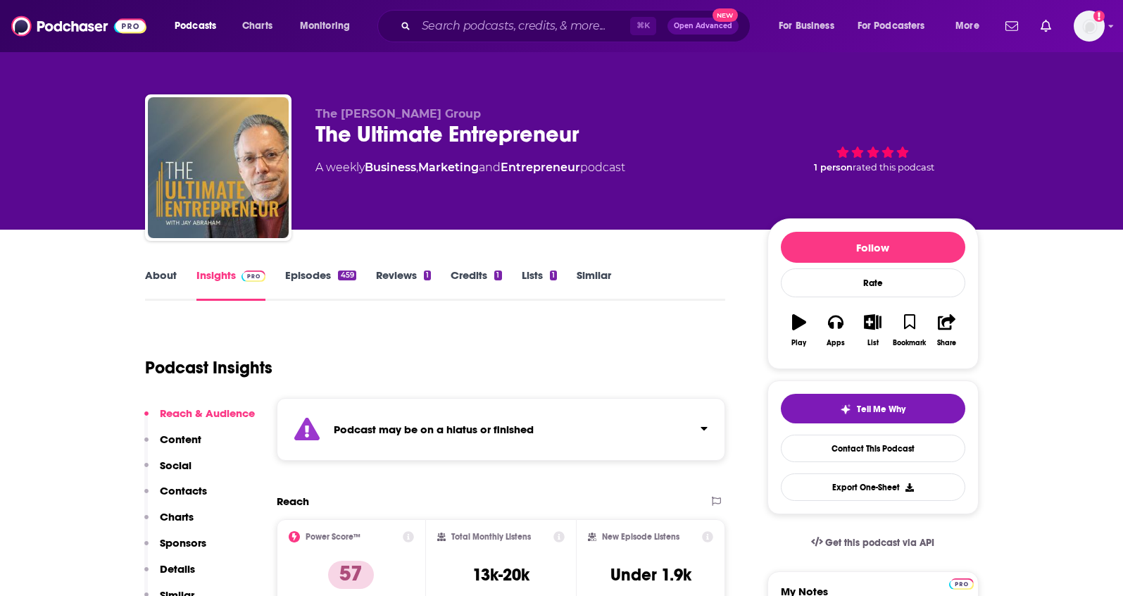
click at [307, 279] on link "Episodes 459" at bounding box center [320, 284] width 70 height 32
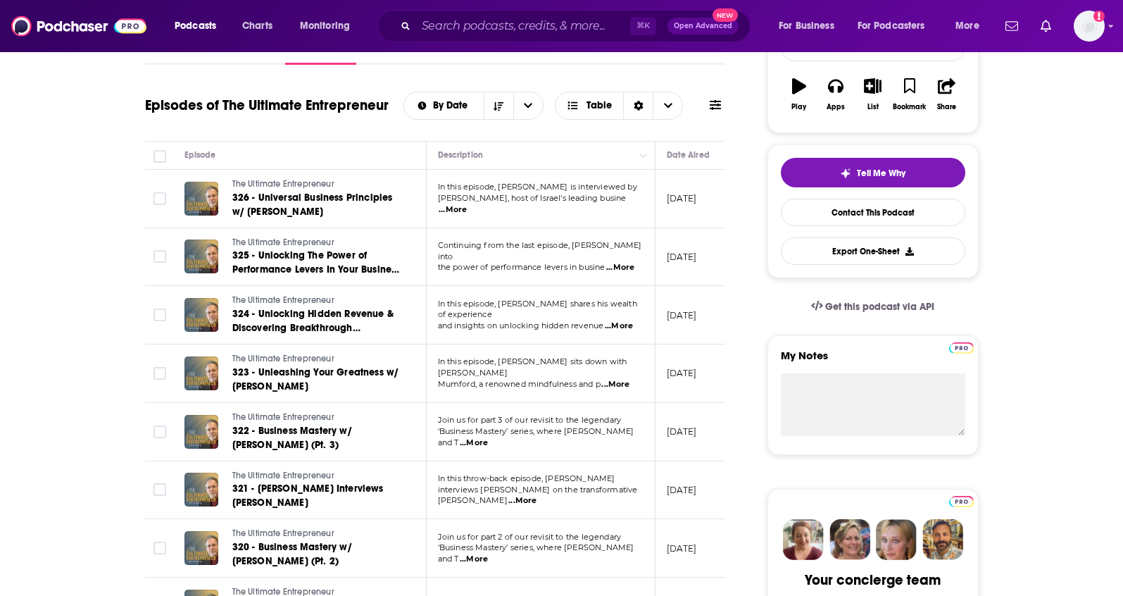
scroll to position [234, 0]
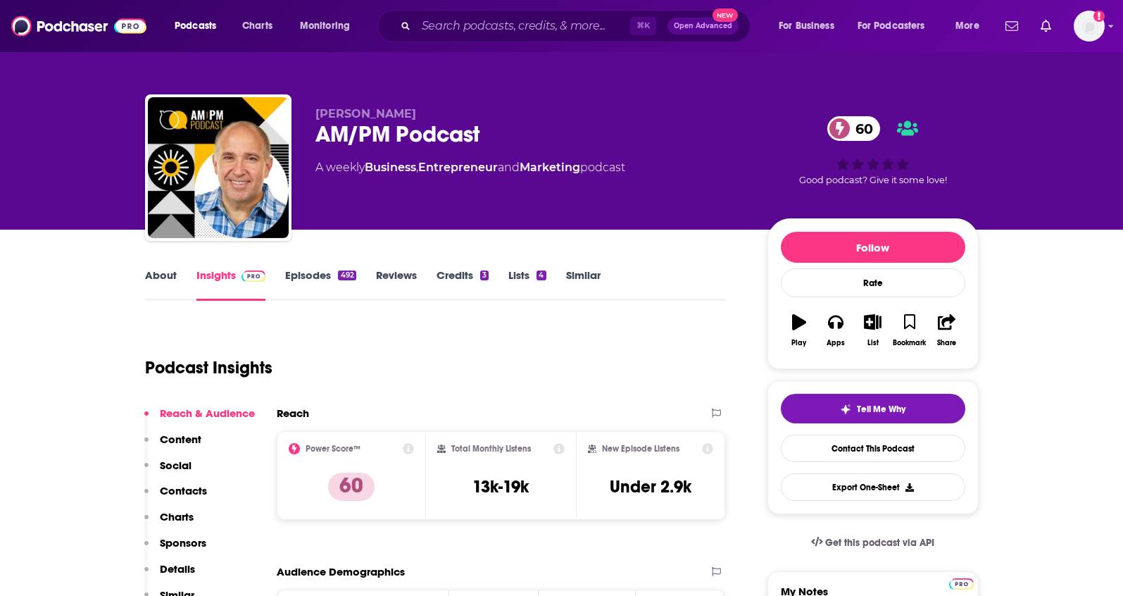
click at [168, 268] on link "About" at bounding box center [161, 284] width 32 height 32
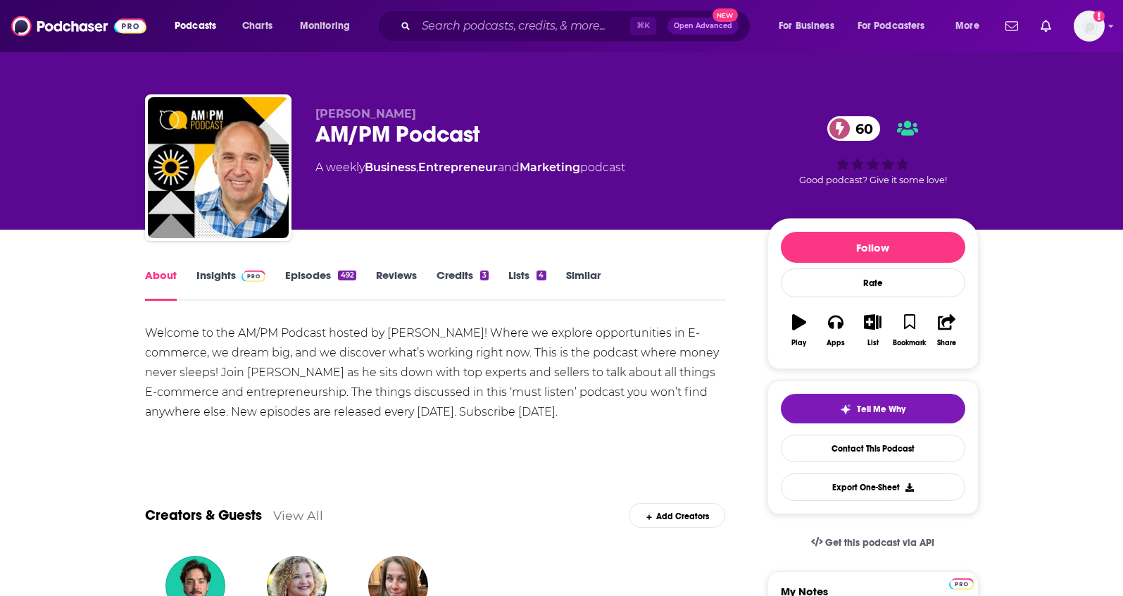
click at [314, 278] on link "Episodes 492" at bounding box center [320, 284] width 70 height 32
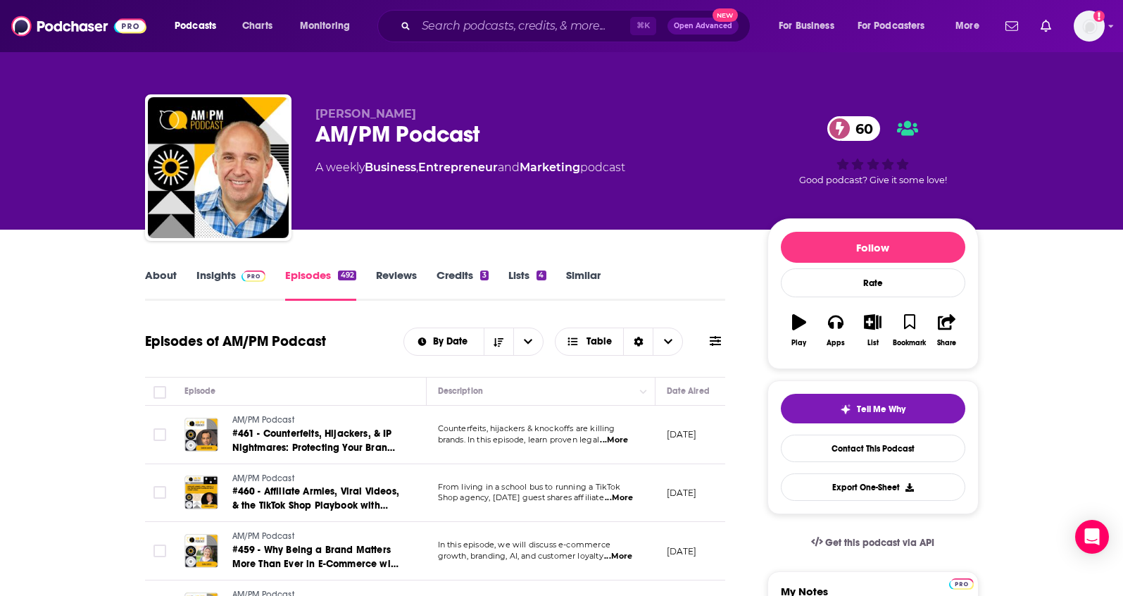
click at [156, 274] on link "About" at bounding box center [161, 284] width 32 height 32
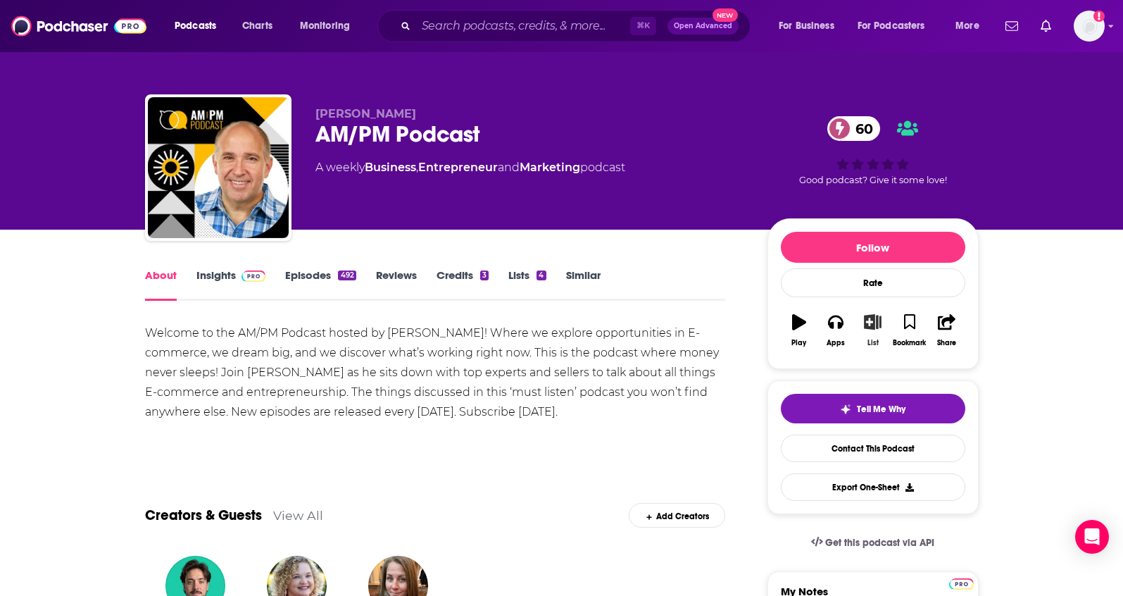
click at [870, 321] on icon "button" at bounding box center [873, 321] width 18 height 15
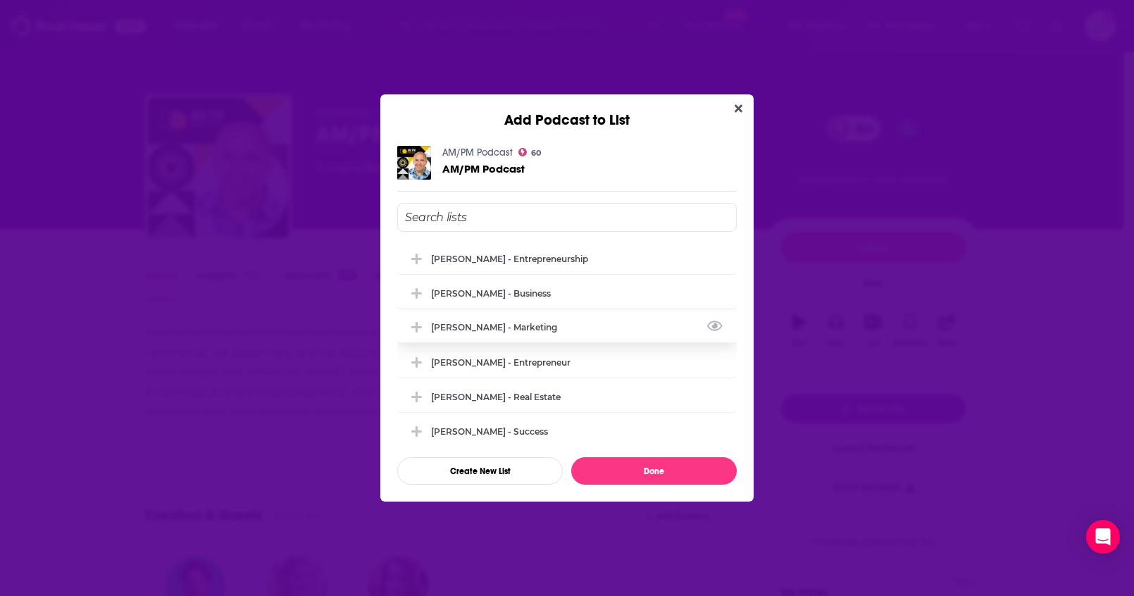
click at [541, 322] on div "[PERSON_NAME] - Marketing" at bounding box center [498, 327] width 134 height 11
click at [644, 468] on button "Done" at bounding box center [653, 470] width 165 height 27
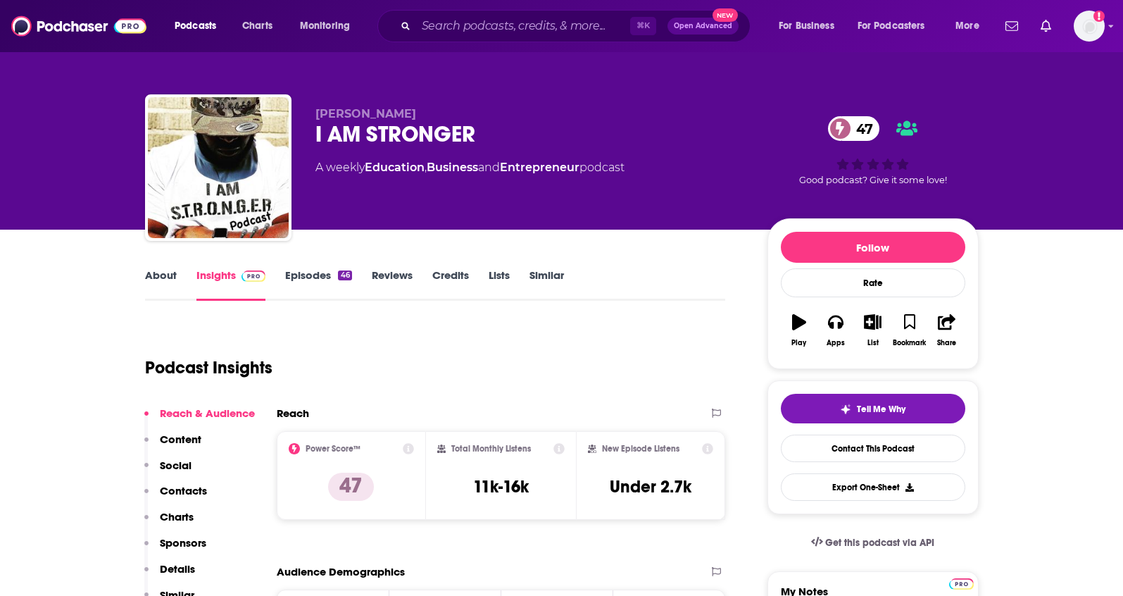
click at [170, 273] on link "About" at bounding box center [161, 284] width 32 height 32
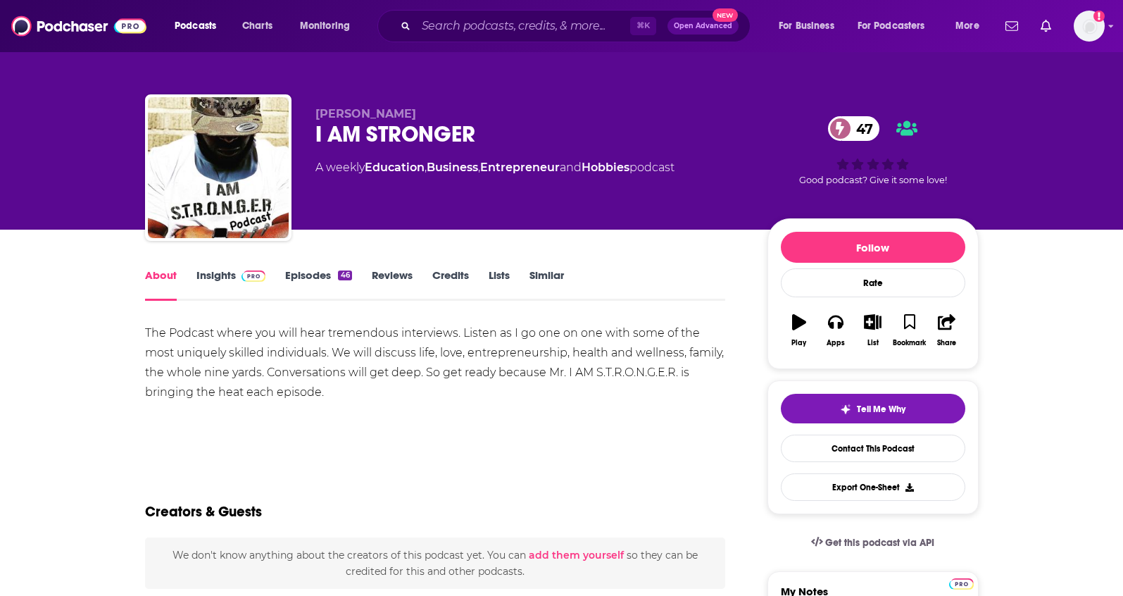
click at [212, 278] on link "Insights" at bounding box center [231, 284] width 70 height 32
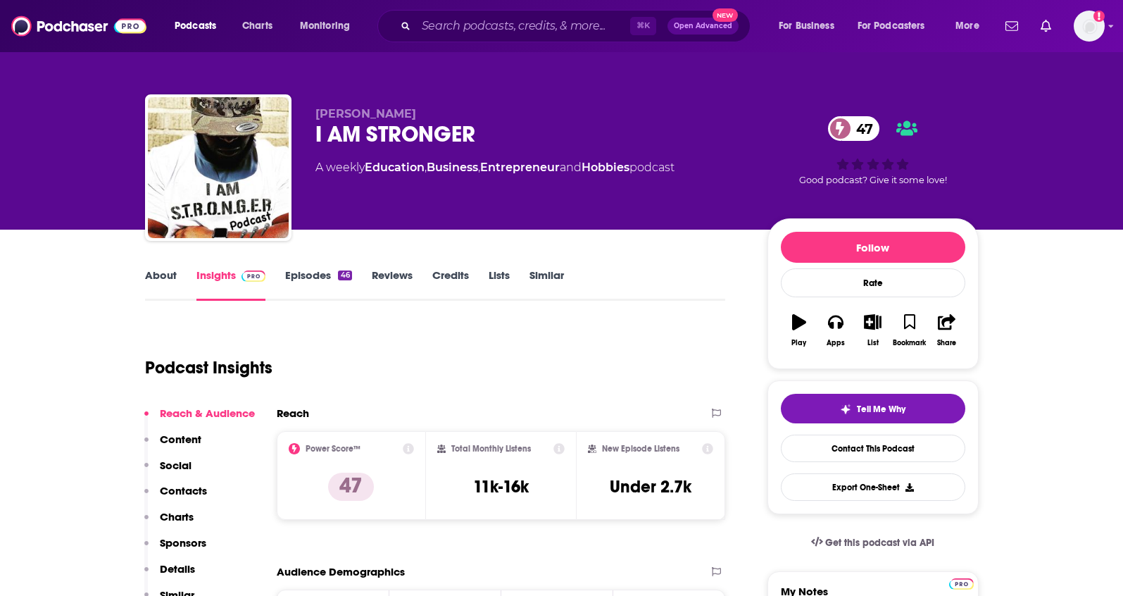
click at [314, 278] on link "Episodes 46" at bounding box center [318, 284] width 66 height 32
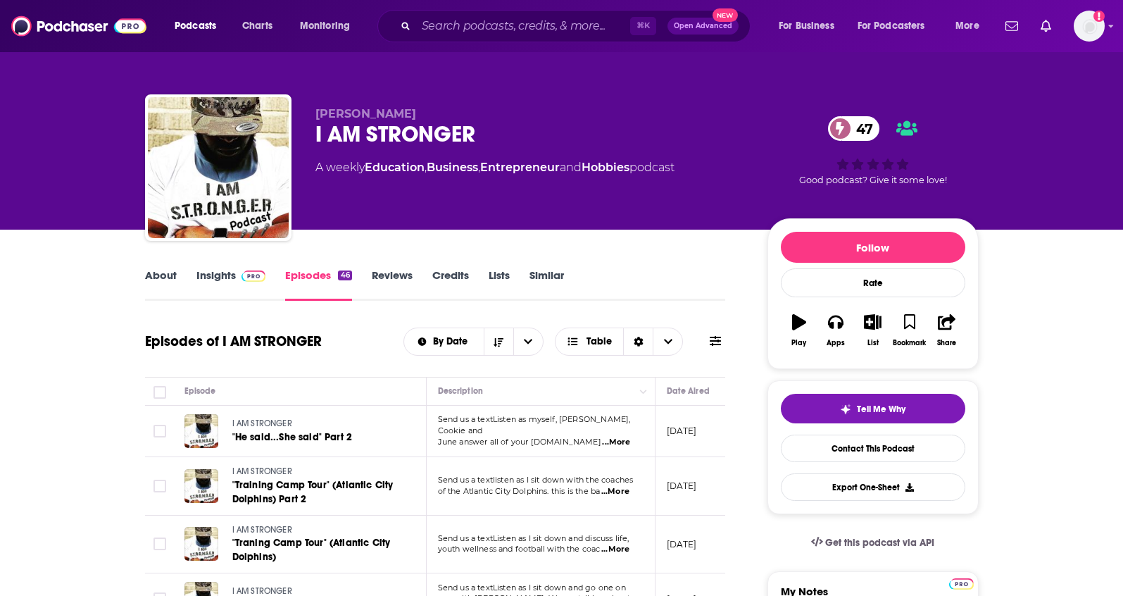
click at [236, 288] on link "Insights" at bounding box center [231, 284] width 70 height 32
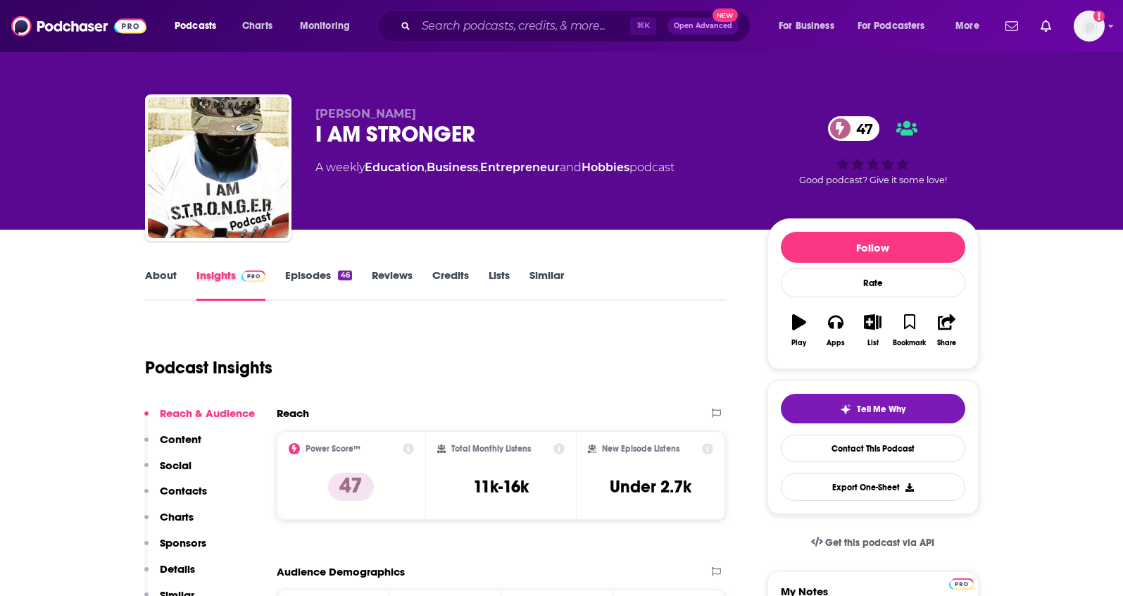
click at [277, 281] on div "Insights" at bounding box center [240, 284] width 89 height 32
click at [299, 277] on link "Episodes 46" at bounding box center [318, 284] width 66 height 32
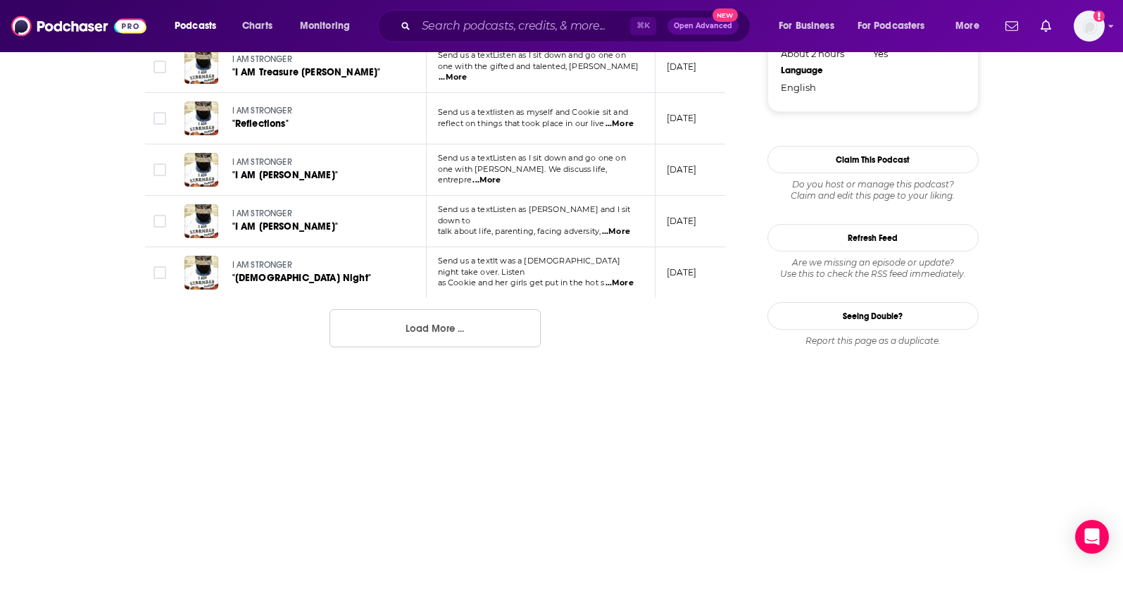
click at [408, 309] on button "Load More ..." at bounding box center [435, 328] width 211 height 38
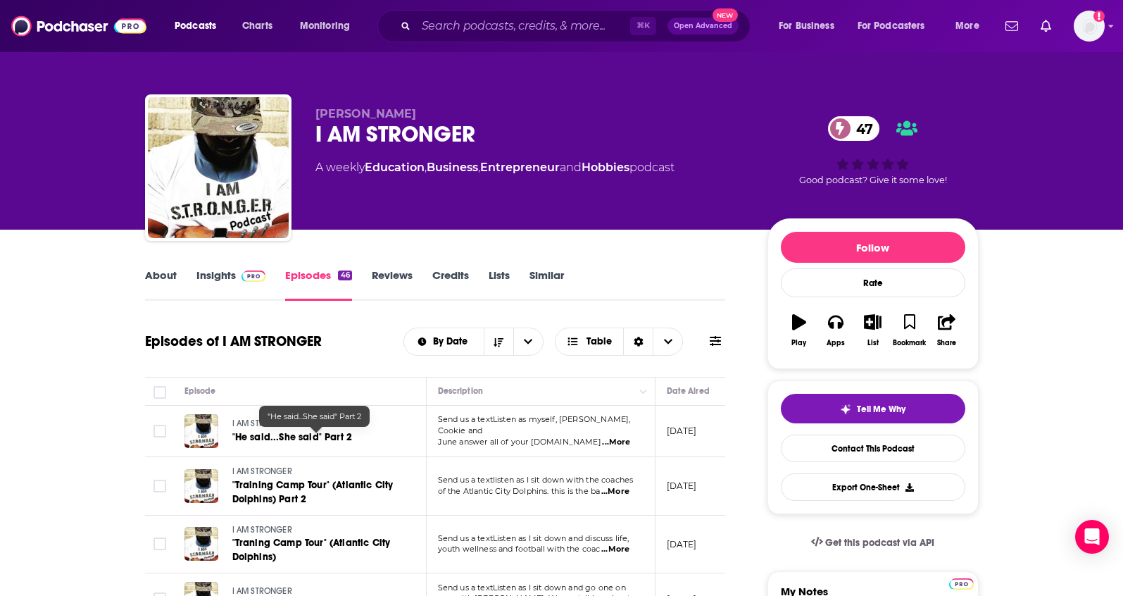
click at [266, 437] on span ""He said...She said" Part 2" at bounding box center [292, 437] width 120 height 12
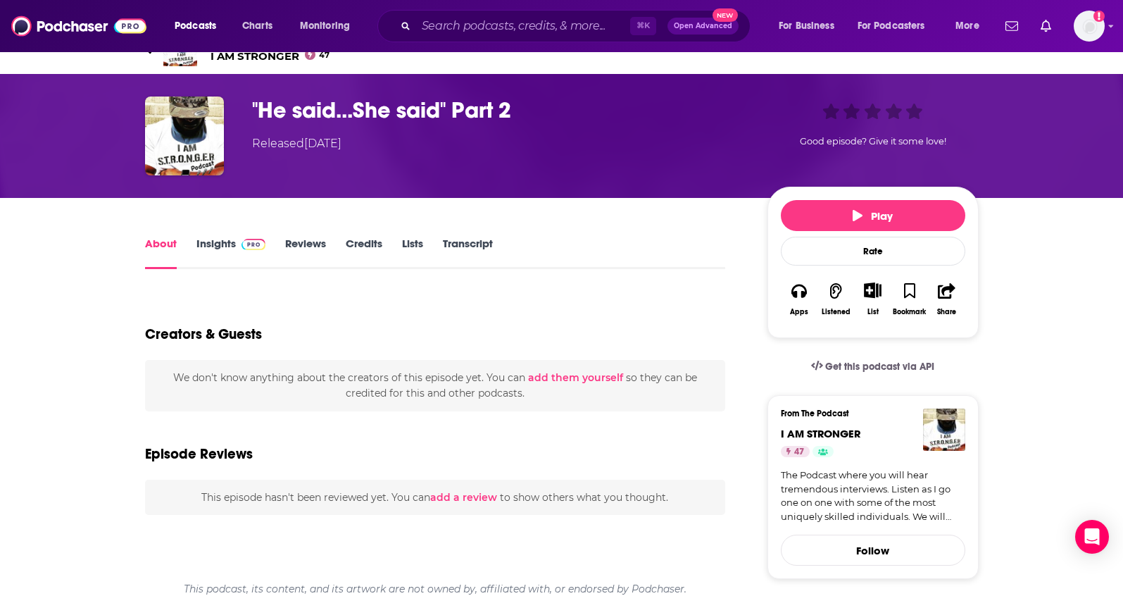
scroll to position [29, 0]
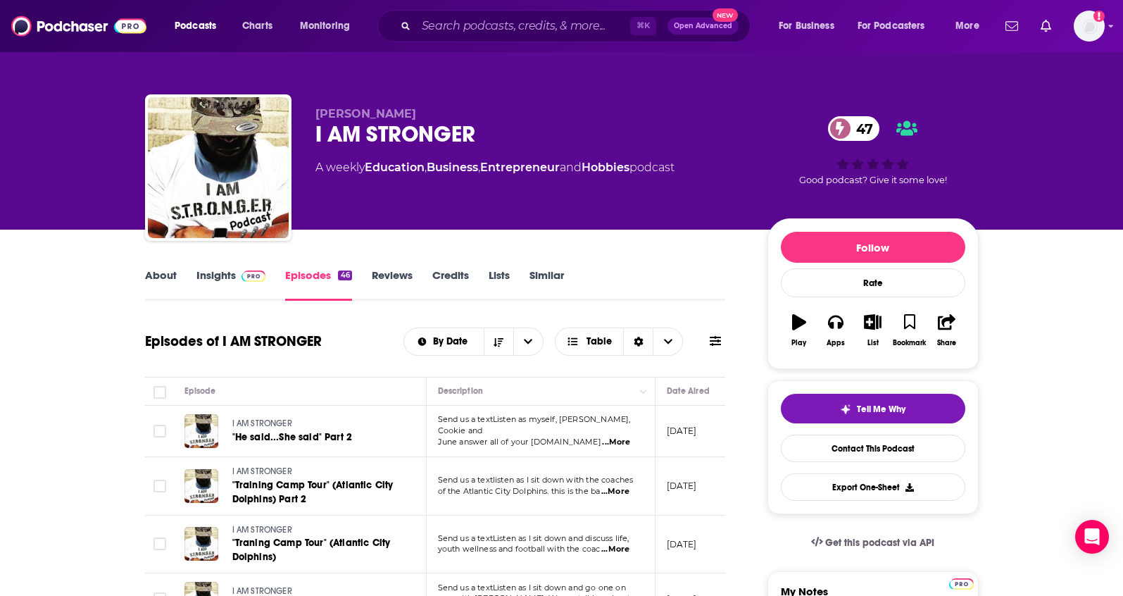
click at [162, 273] on link "About" at bounding box center [161, 284] width 32 height 32
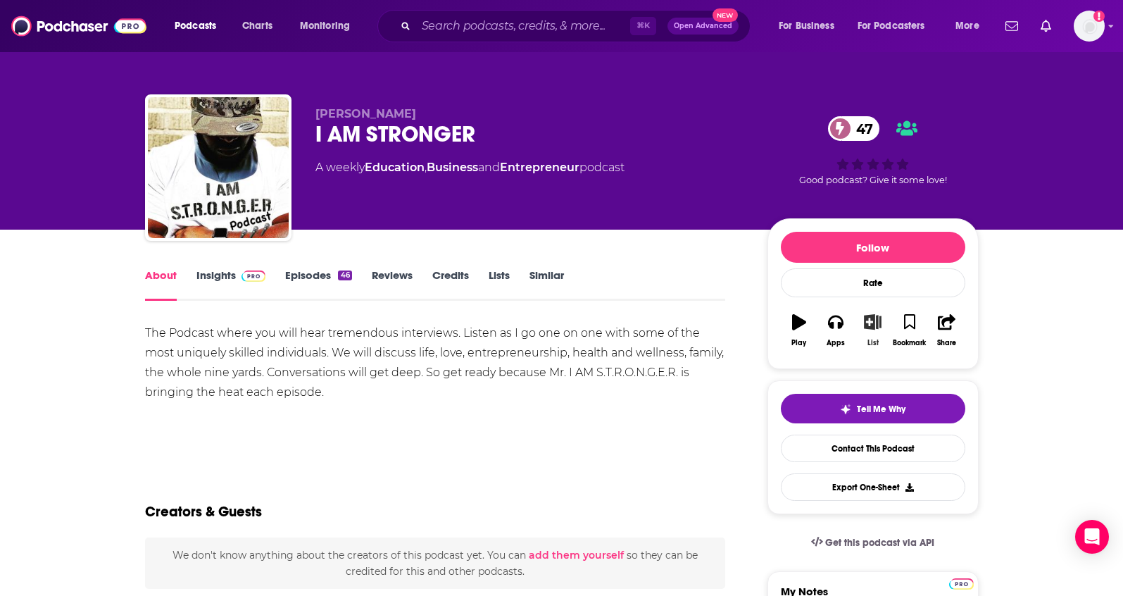
click at [870, 316] on icon "button" at bounding box center [873, 321] width 18 height 15
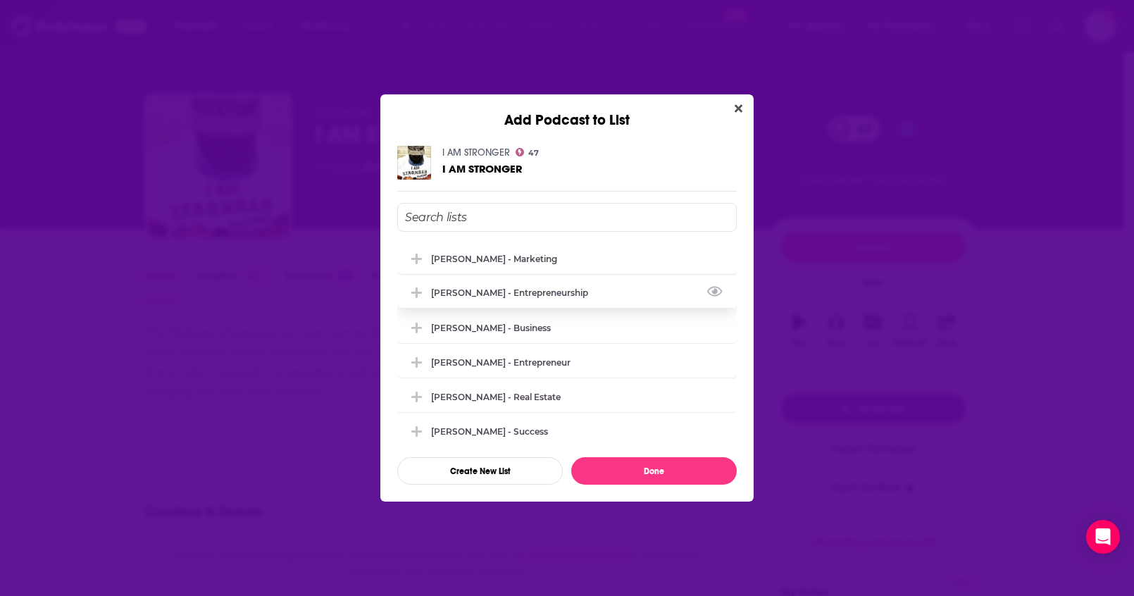
click at [558, 294] on div "[PERSON_NAME] - Entrepreneurship" at bounding box center [513, 292] width 165 height 11
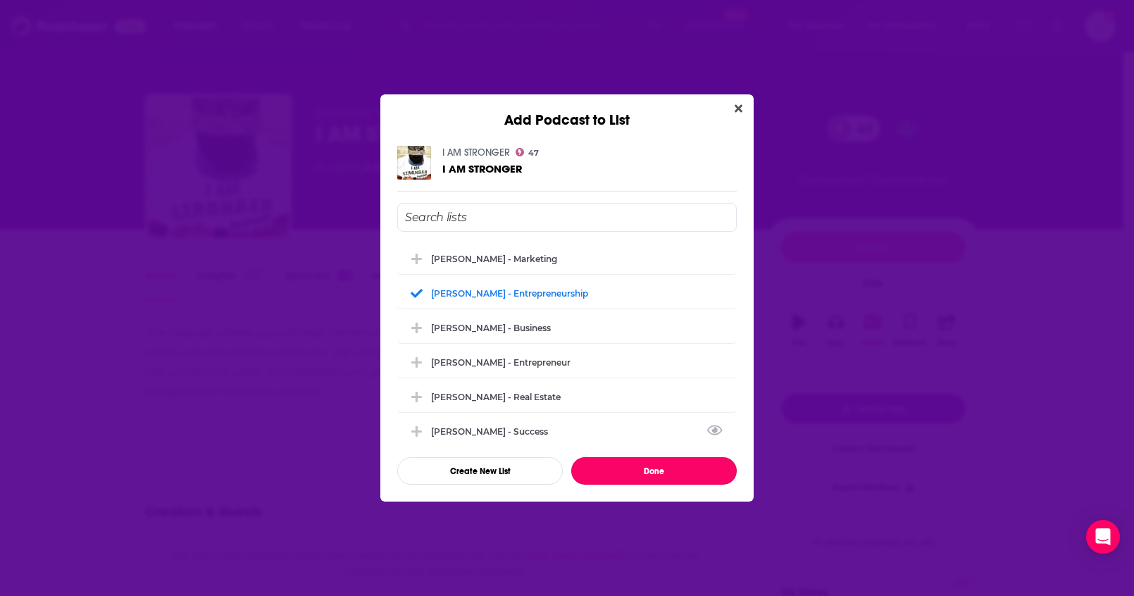
click at [619, 468] on button "Done" at bounding box center [653, 470] width 165 height 27
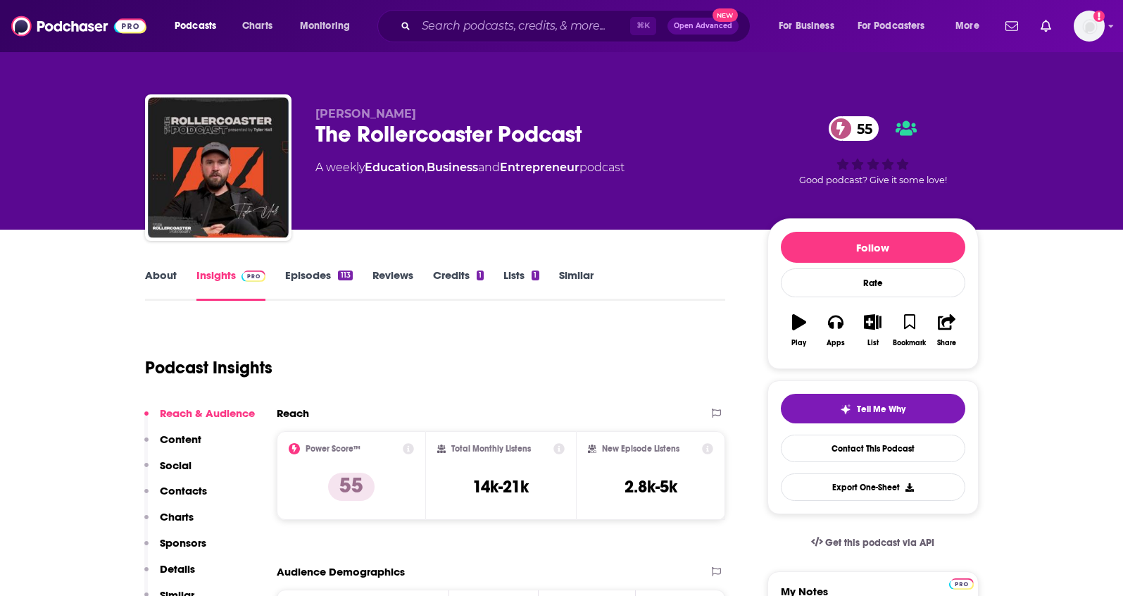
click at [170, 280] on link "About" at bounding box center [161, 284] width 32 height 32
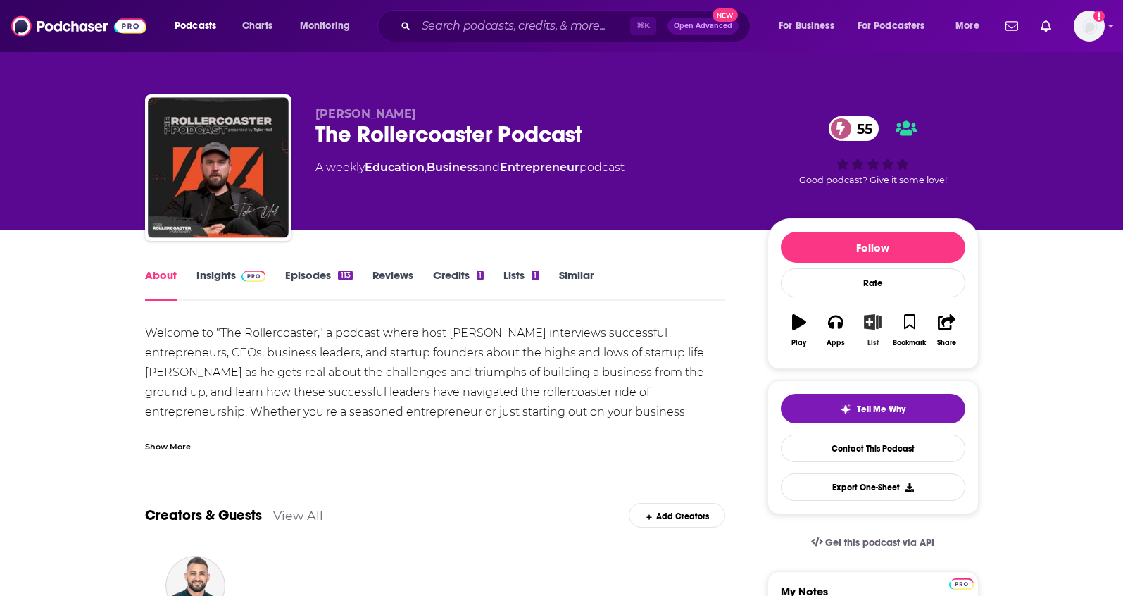
click at [868, 333] on button "List" at bounding box center [872, 330] width 37 height 51
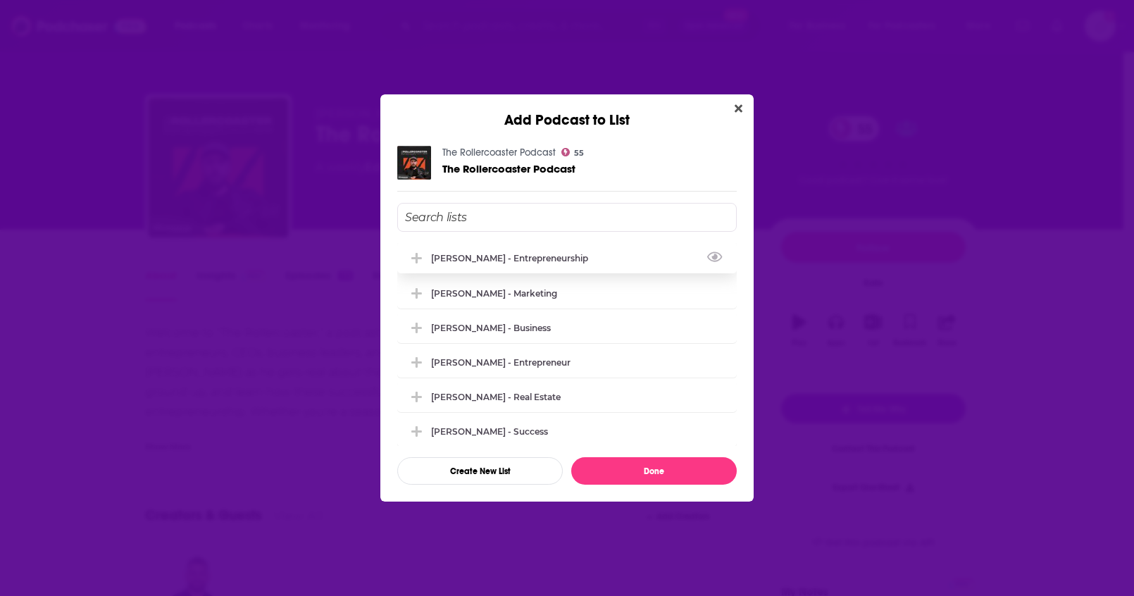
click at [575, 266] on div "[PERSON_NAME] - Entrepreneurship" at bounding box center [566, 257] width 339 height 31
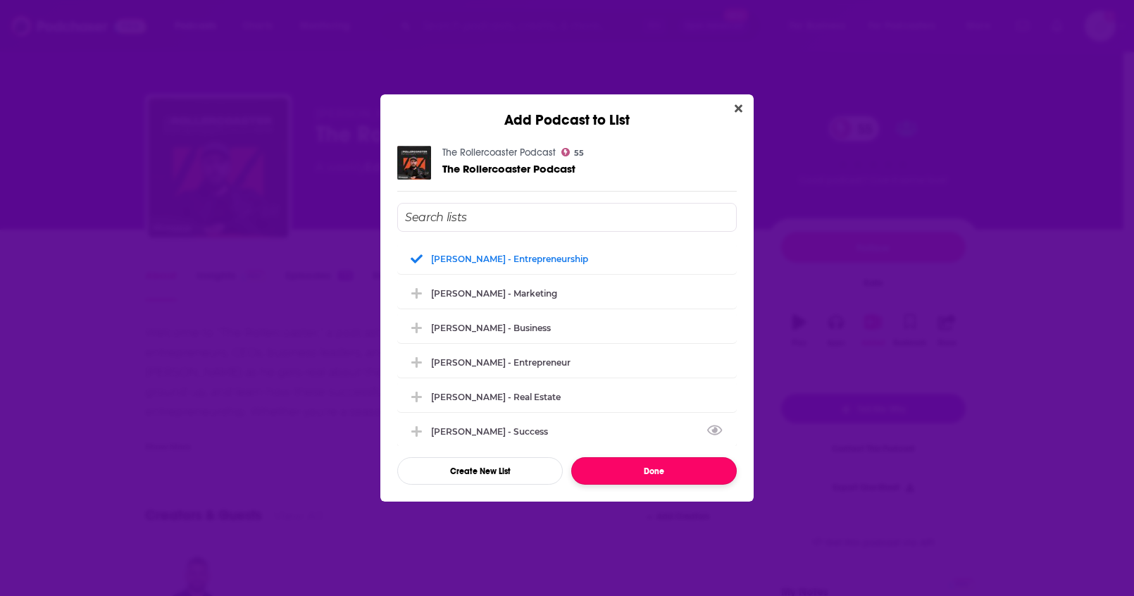
click at [653, 464] on button "Done" at bounding box center [653, 470] width 165 height 27
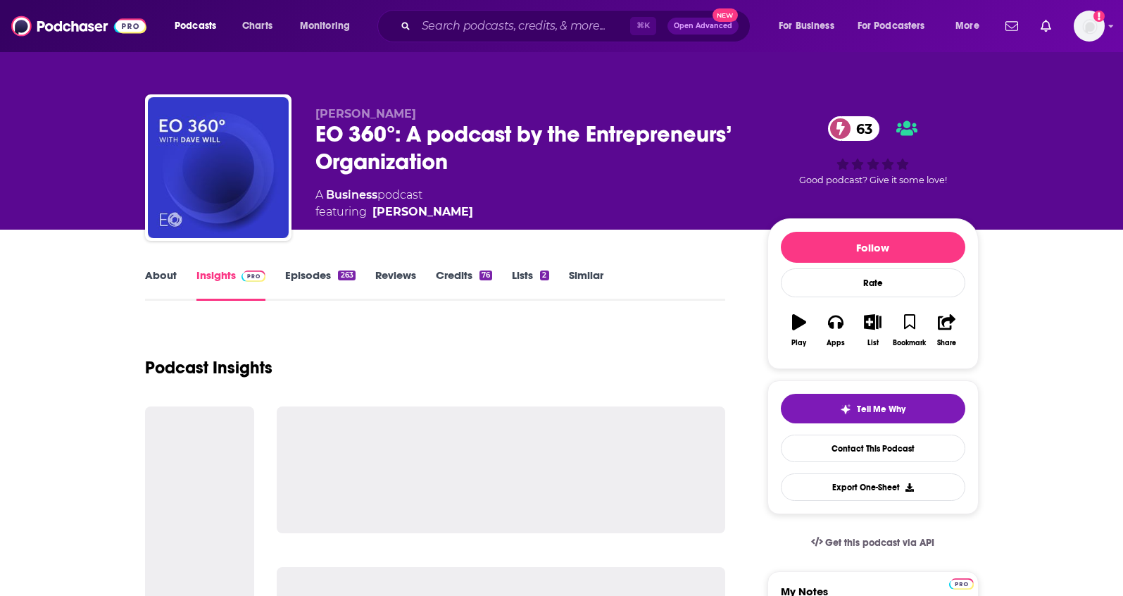
click at [166, 275] on link "About" at bounding box center [161, 284] width 32 height 32
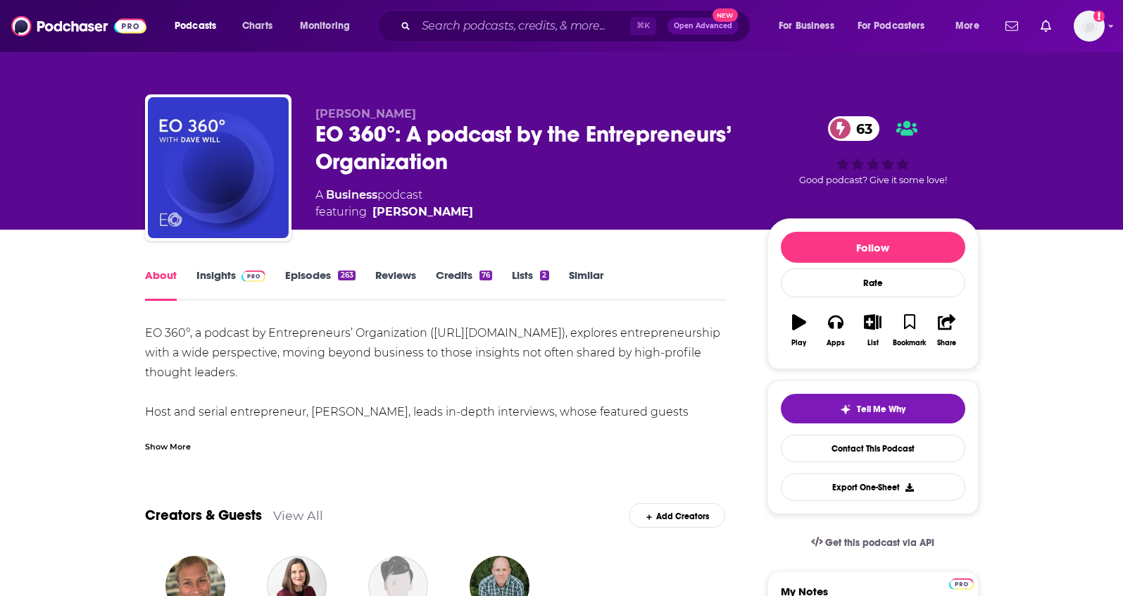
click at [208, 280] on link "Insights" at bounding box center [231, 284] width 70 height 32
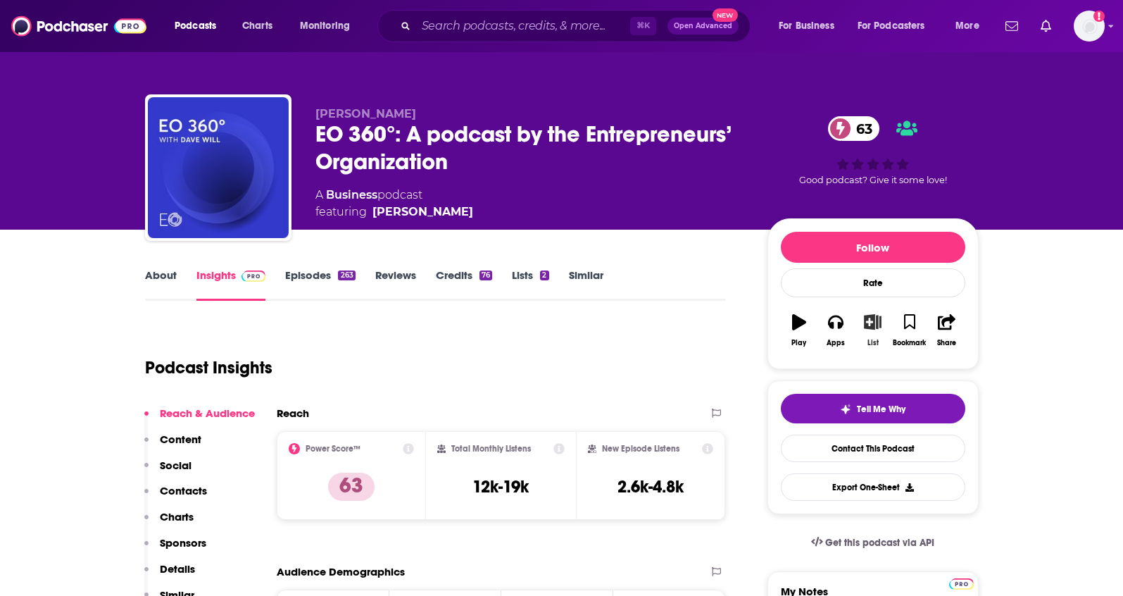
click at [864, 326] on icon "button" at bounding box center [873, 321] width 18 height 15
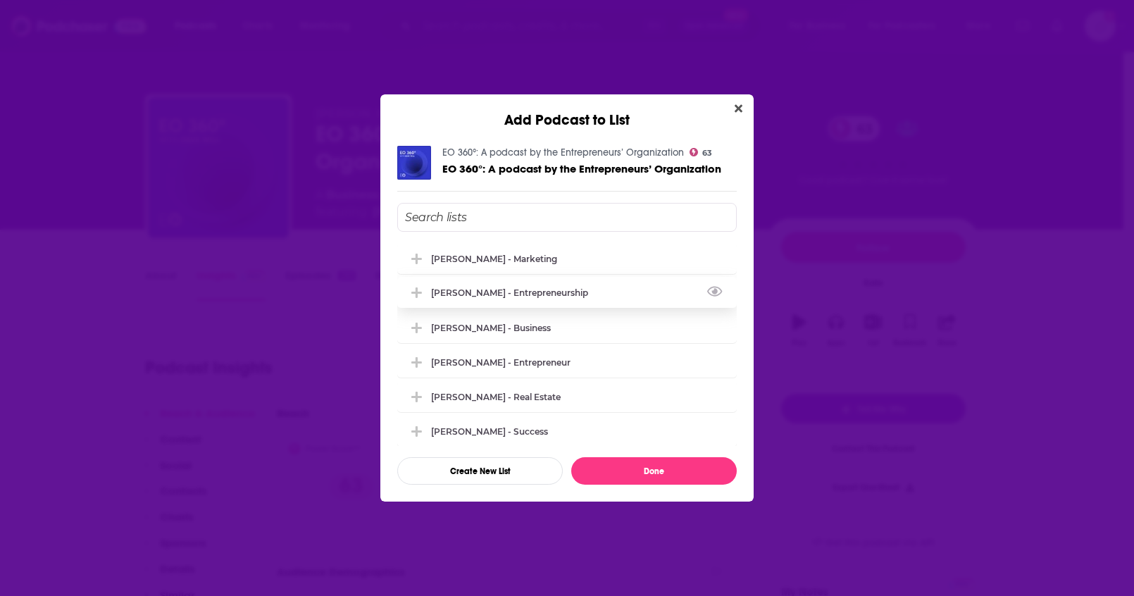
click at [567, 296] on div "[PERSON_NAME] - Entrepreneurship" at bounding box center [513, 292] width 165 height 11
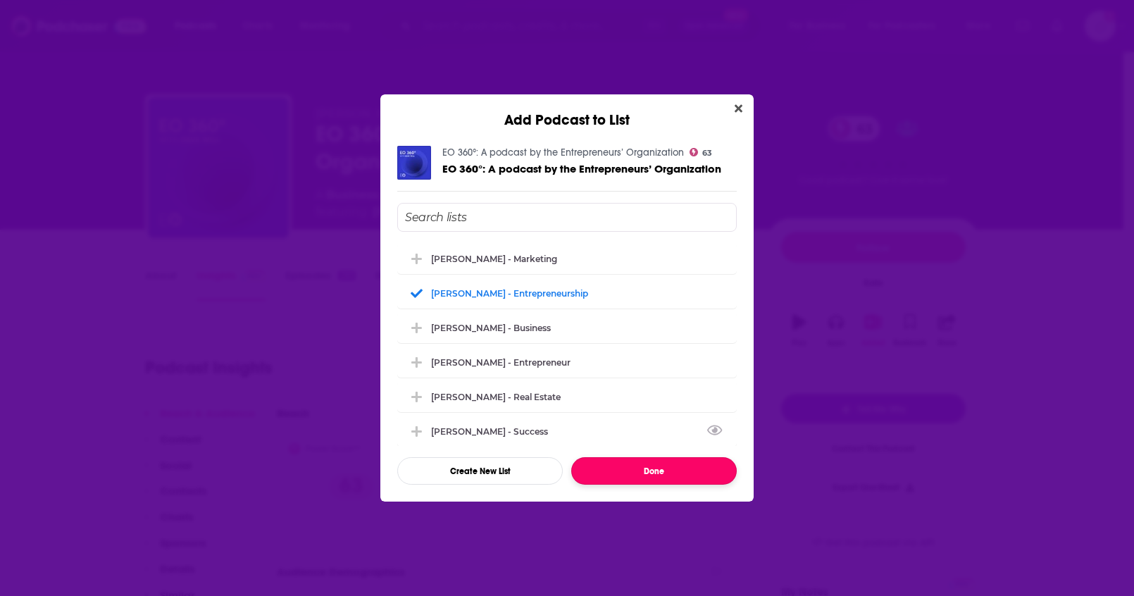
click at [660, 458] on button "Done" at bounding box center [653, 470] width 165 height 27
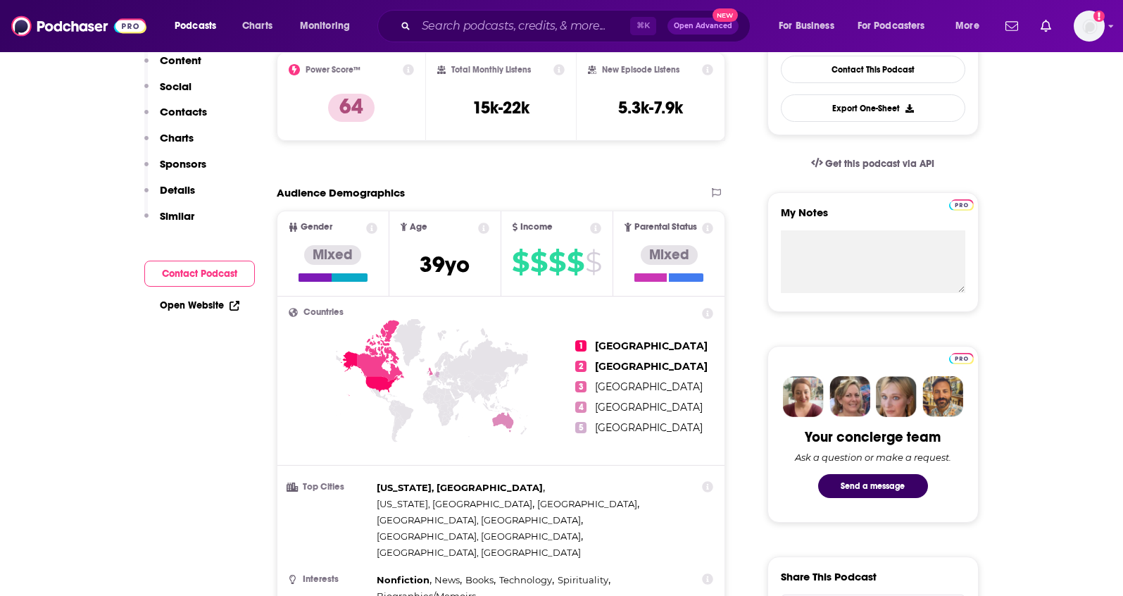
scroll to position [449, 0]
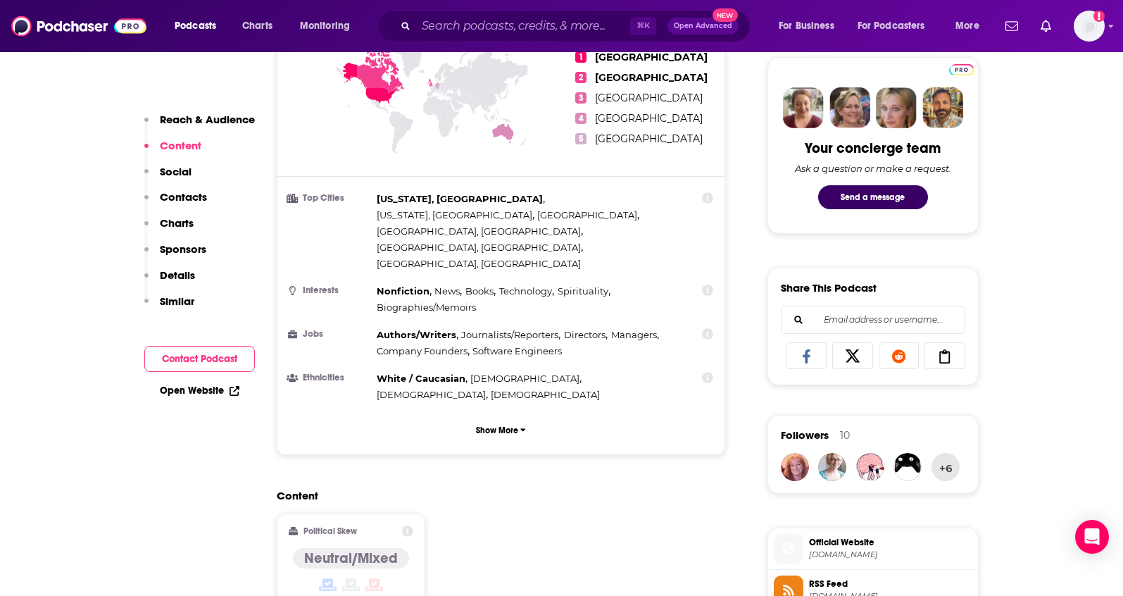
scroll to position [0, 0]
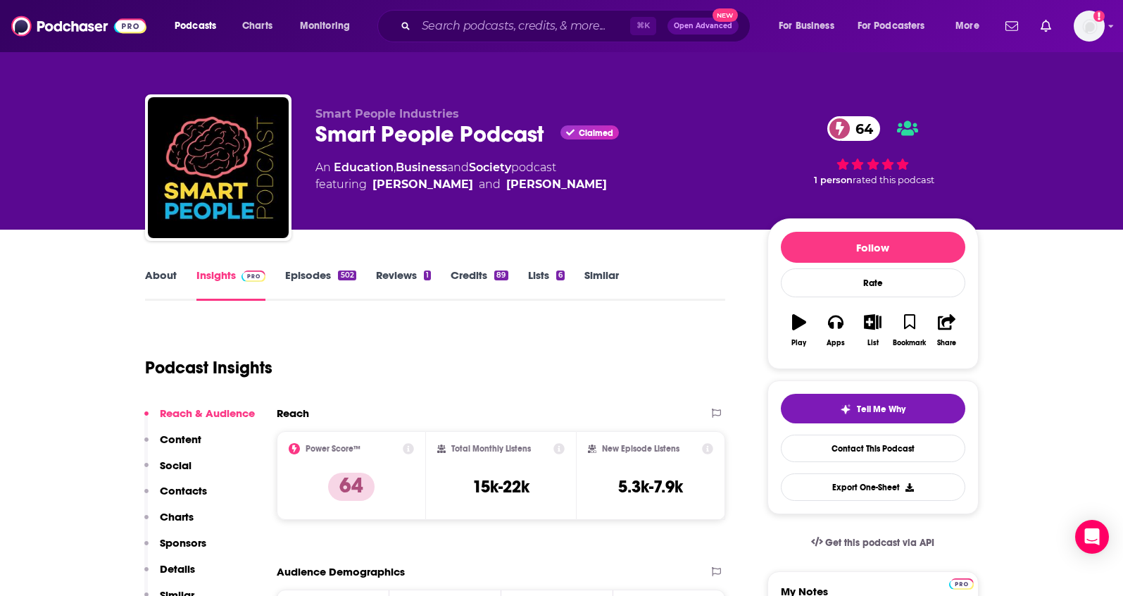
click at [153, 282] on link "About" at bounding box center [161, 284] width 32 height 32
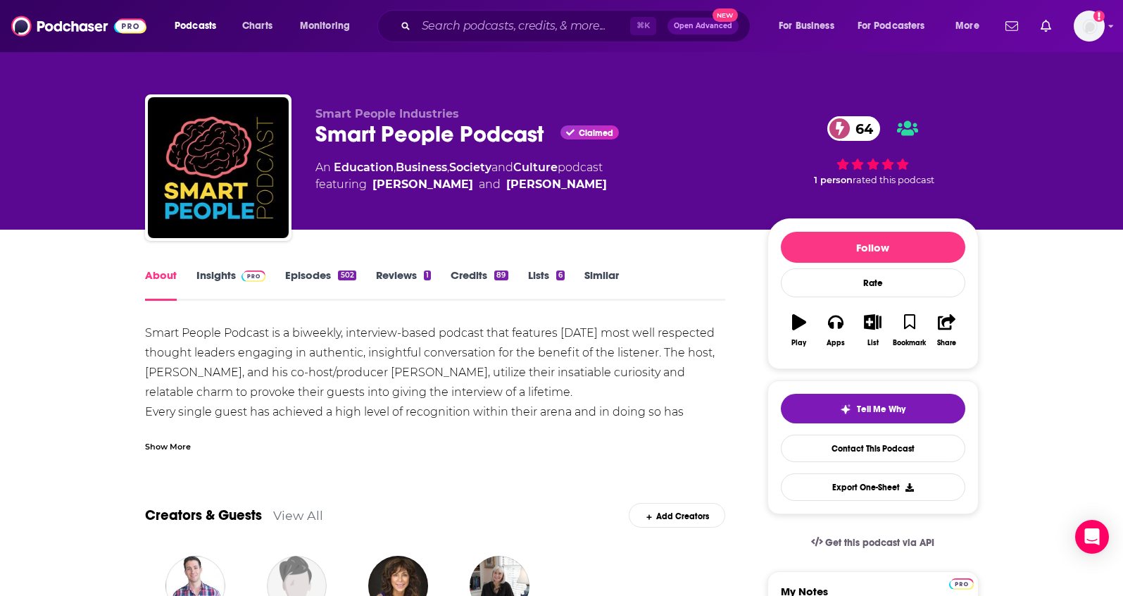
click at [188, 452] on div "Show More" at bounding box center [168, 445] width 46 height 13
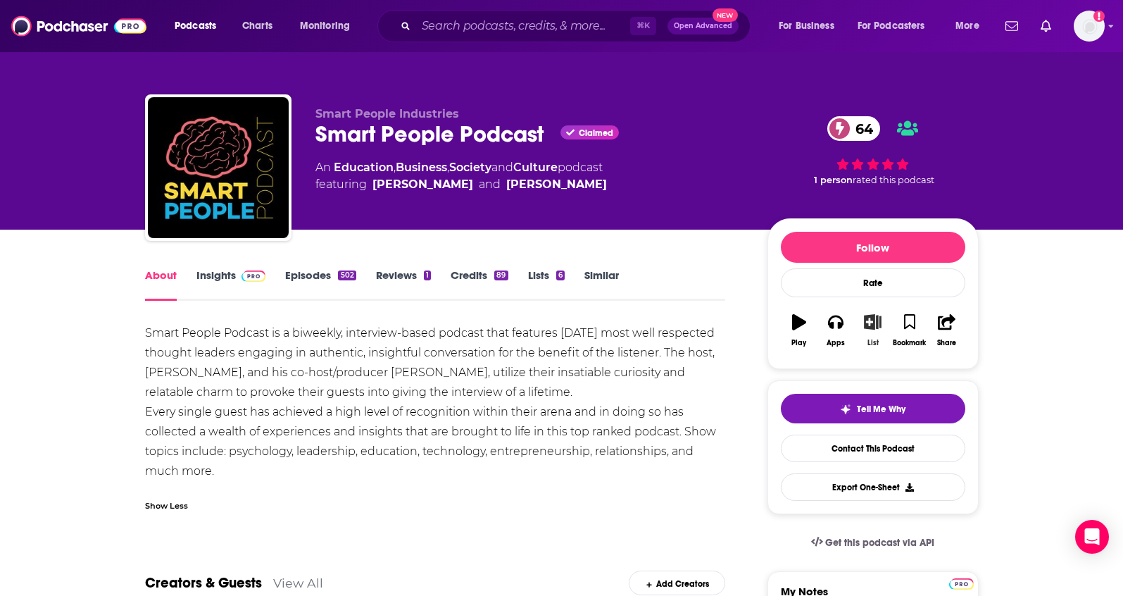
click at [874, 329] on icon "button" at bounding box center [873, 321] width 18 height 15
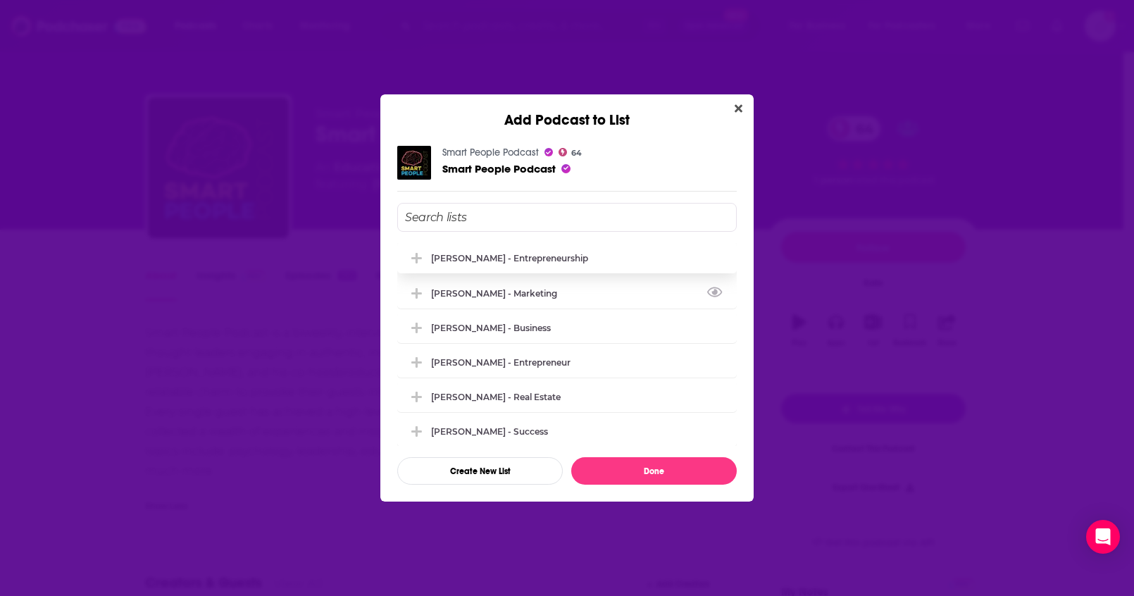
click at [563, 263] on div "[PERSON_NAME] - Entrepreneurship" at bounding box center [566, 257] width 339 height 31
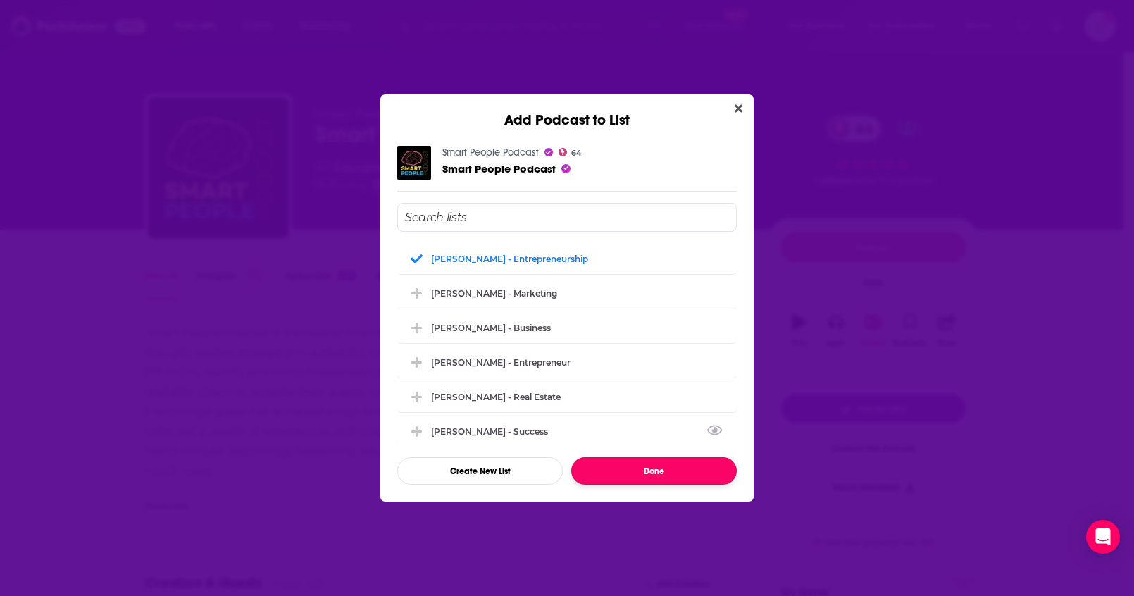
click at [637, 458] on button "Done" at bounding box center [653, 470] width 165 height 27
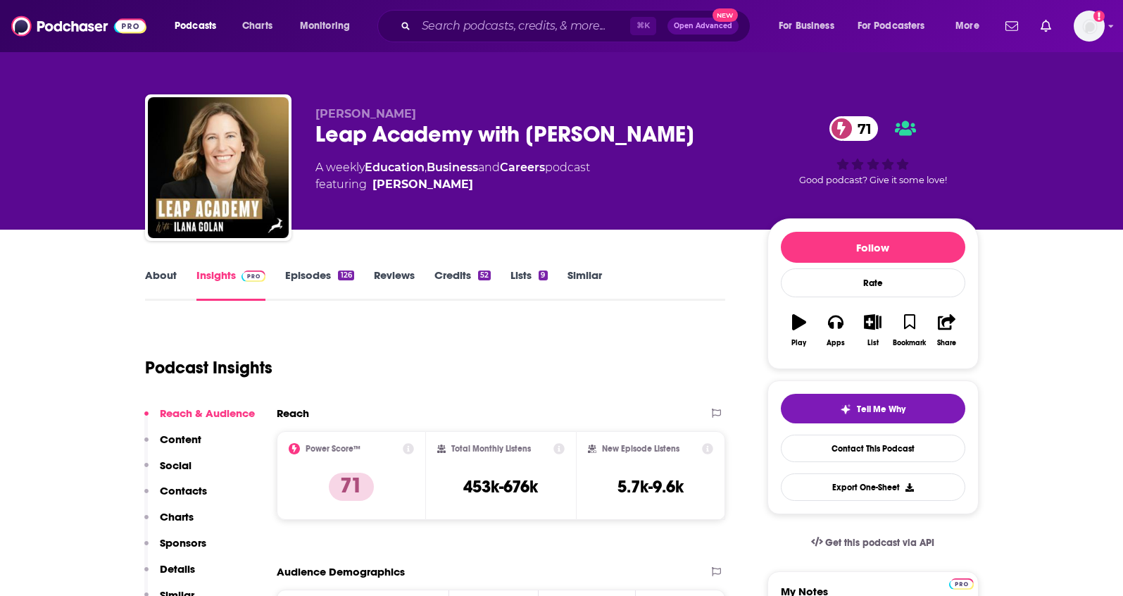
click at [152, 275] on link "About" at bounding box center [161, 284] width 32 height 32
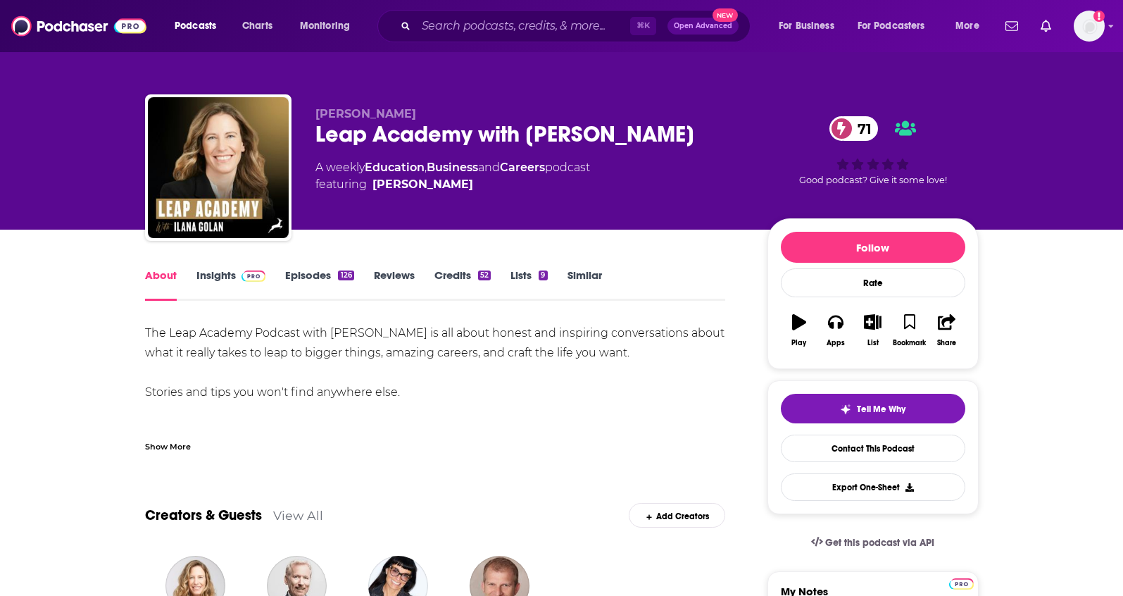
click at [218, 275] on link "Insights" at bounding box center [231, 284] width 70 height 32
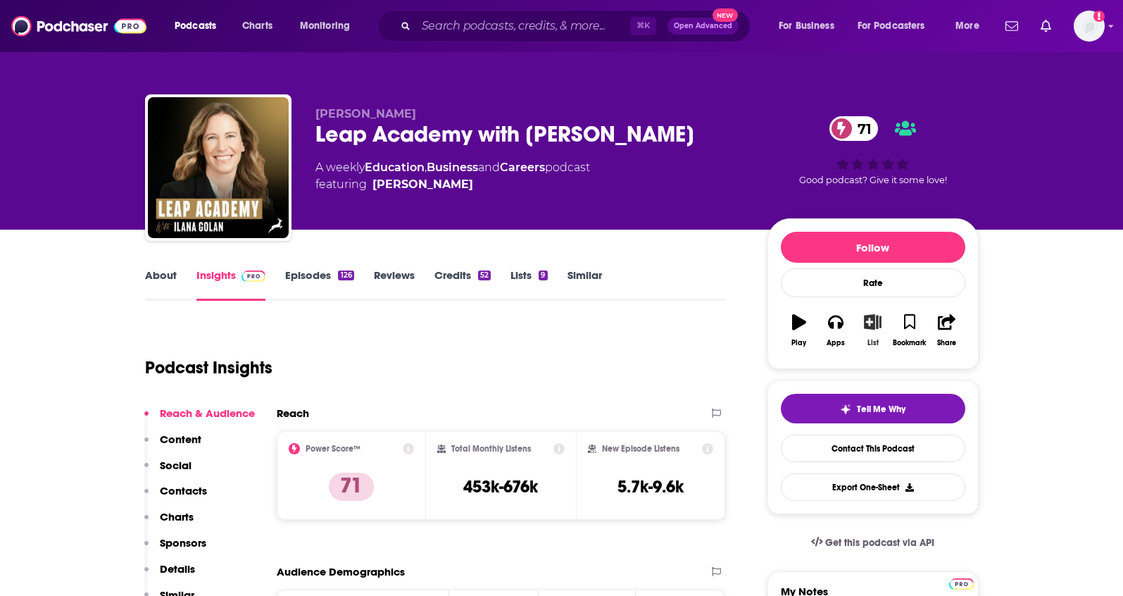
click at [868, 331] on button "List" at bounding box center [872, 330] width 37 height 51
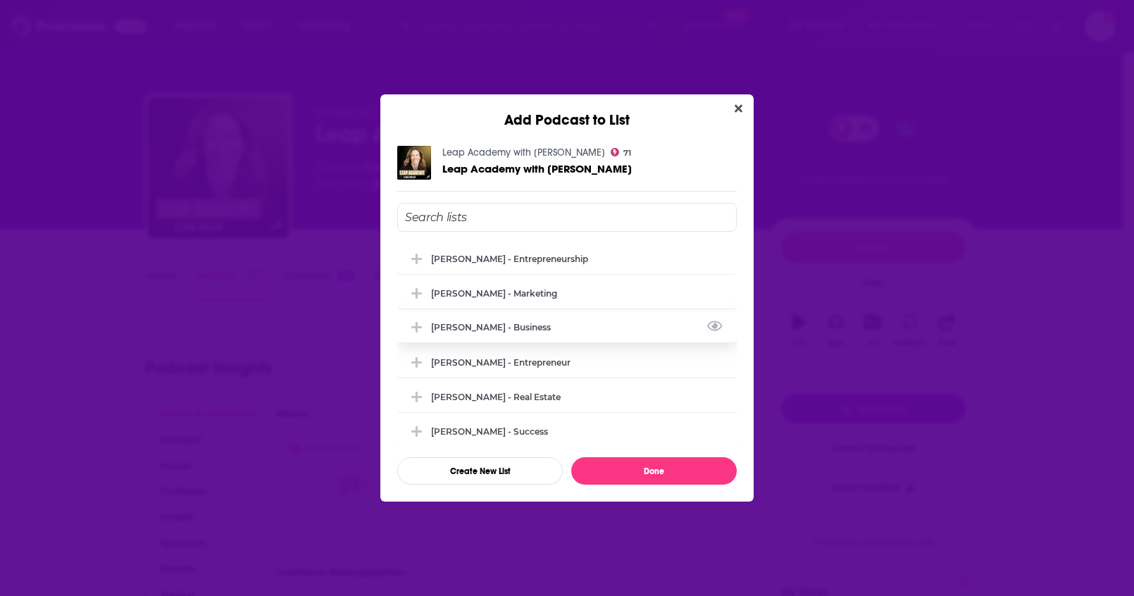
click at [563, 322] on div "[PERSON_NAME] - Business" at bounding box center [566, 326] width 339 height 31
click at [658, 467] on button "Done" at bounding box center [653, 470] width 165 height 27
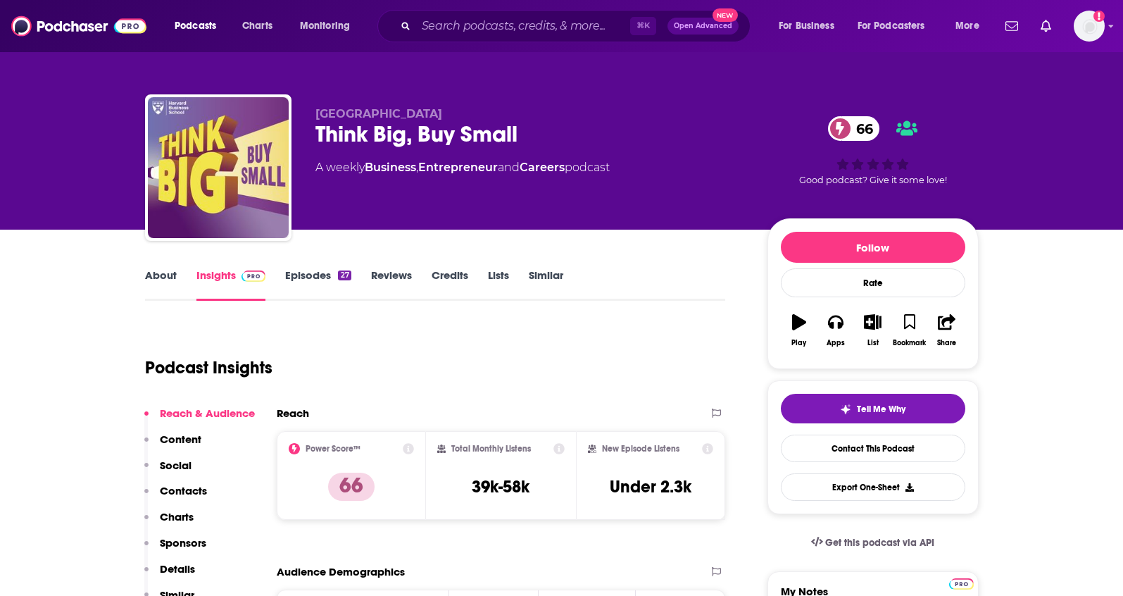
click at [161, 284] on link "About" at bounding box center [161, 284] width 32 height 32
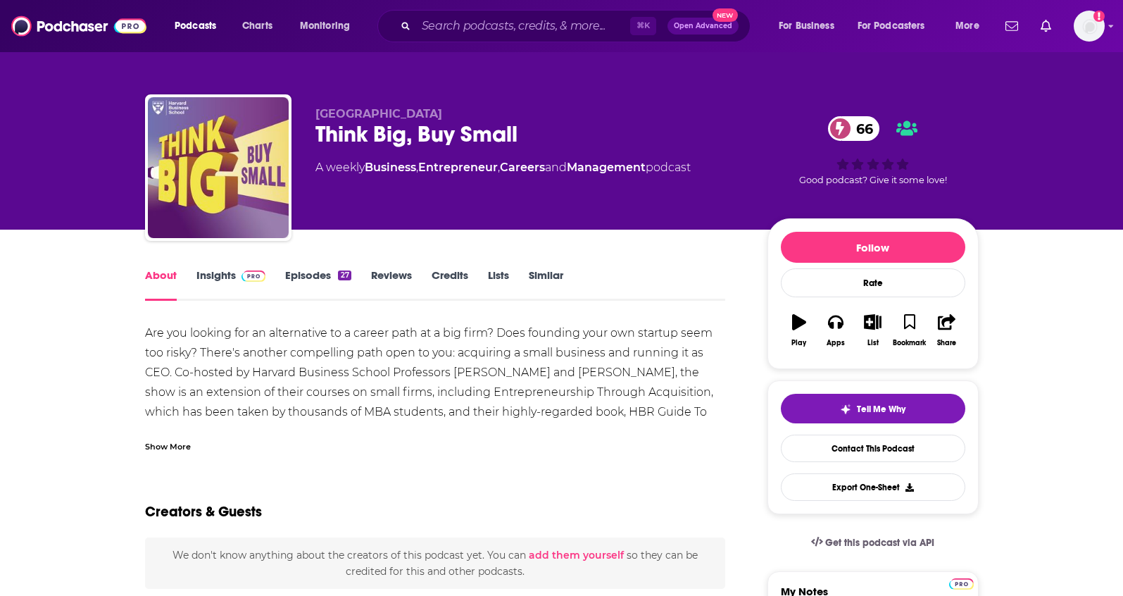
click at [208, 277] on link "Insights" at bounding box center [231, 284] width 70 height 32
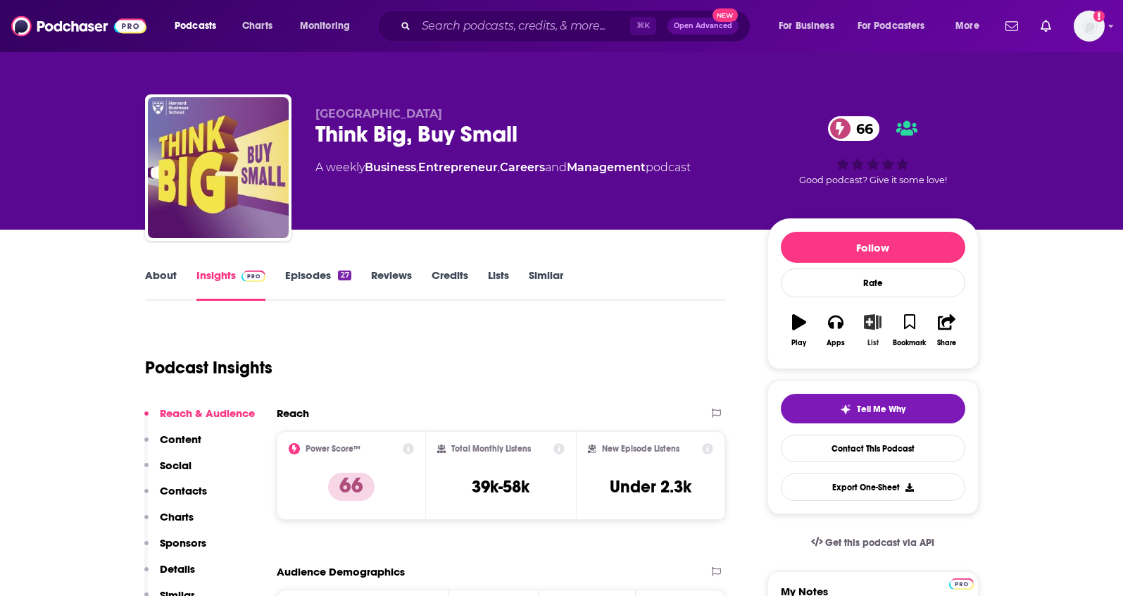
click at [882, 323] on button "List" at bounding box center [872, 330] width 37 height 51
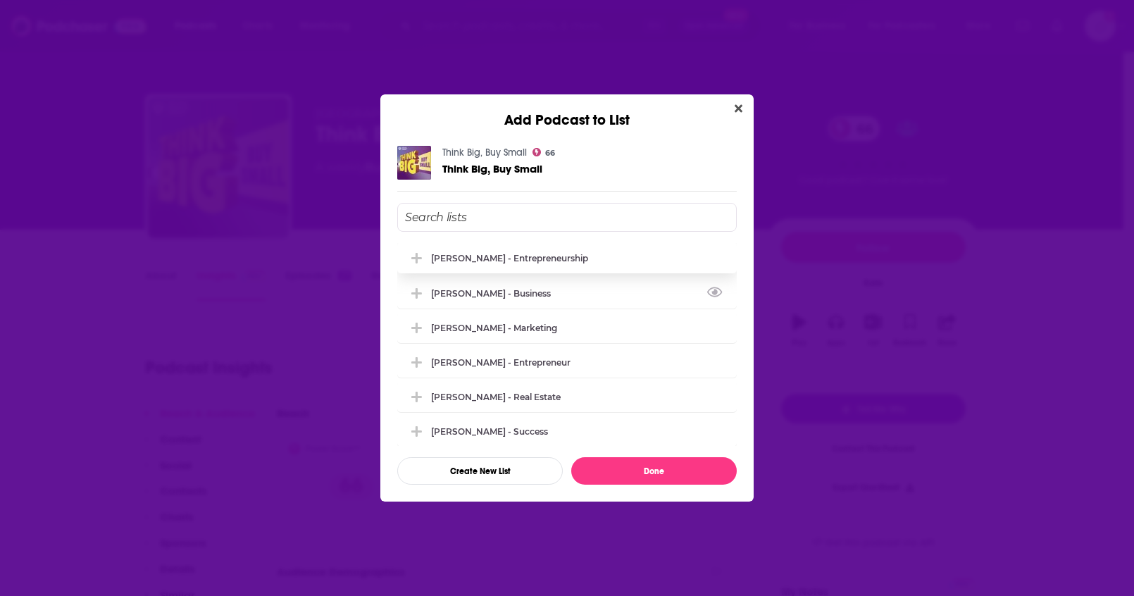
click at [573, 273] on div "Joshua Kopac - Entrepreneurship Joshua Kopac - Business Joshua Kopac - Marketin…" at bounding box center [566, 344] width 339 height 203
click at [588, 261] on button "View Link" at bounding box center [592, 261] width 8 height 1
click at [546, 248] on div "[PERSON_NAME] - Entrepreneurship" at bounding box center [566, 257] width 339 height 31
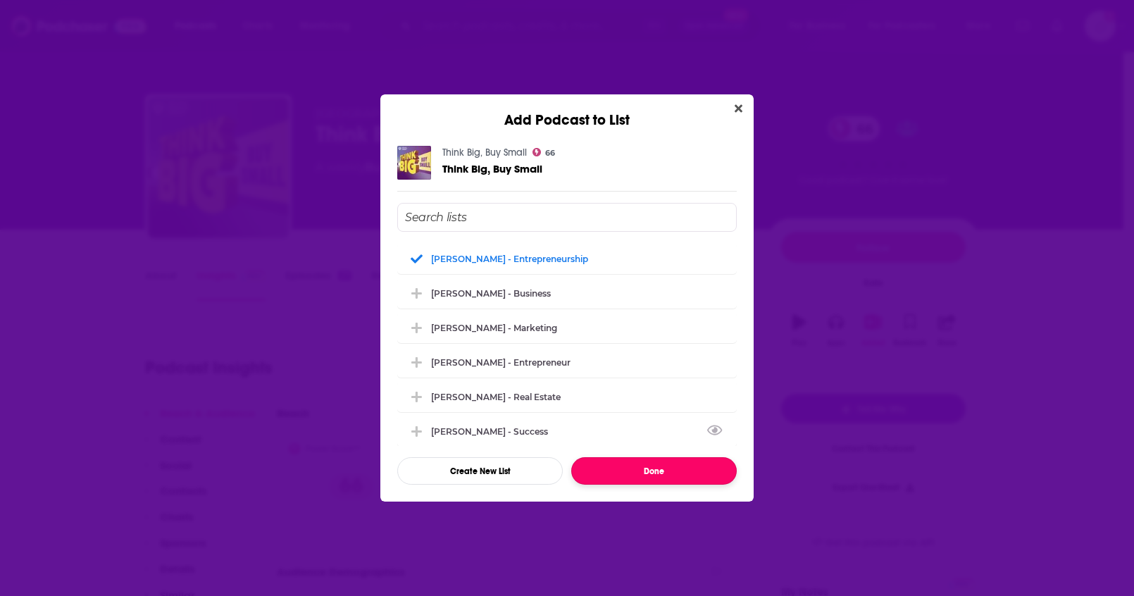
click at [665, 472] on button "Done" at bounding box center [653, 470] width 165 height 27
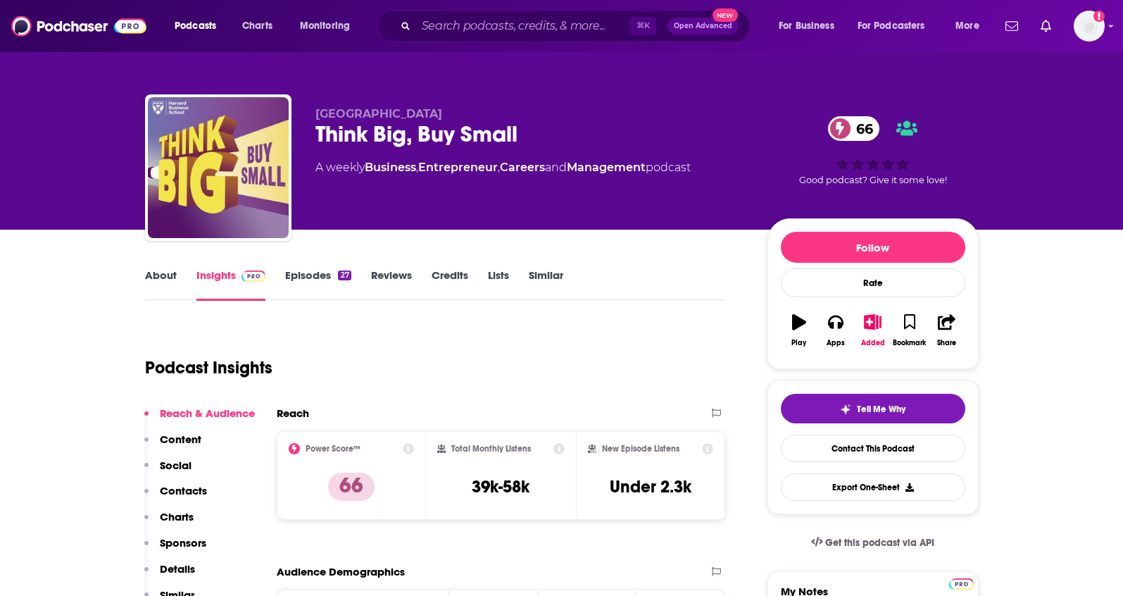
click at [187, 572] on p "Details" at bounding box center [177, 568] width 35 height 13
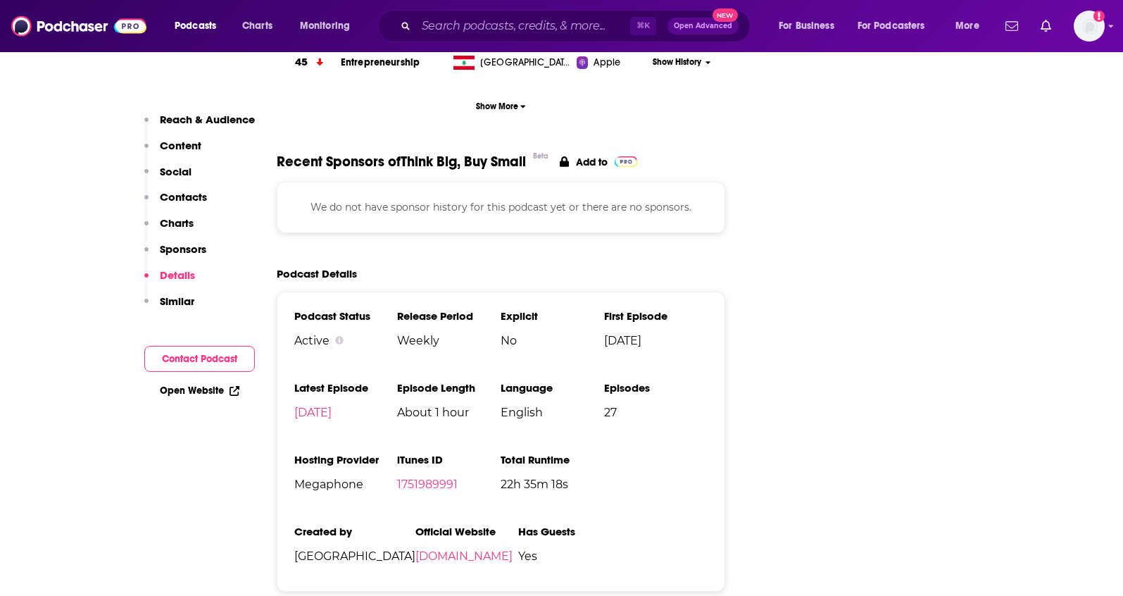
scroll to position [1821, 0]
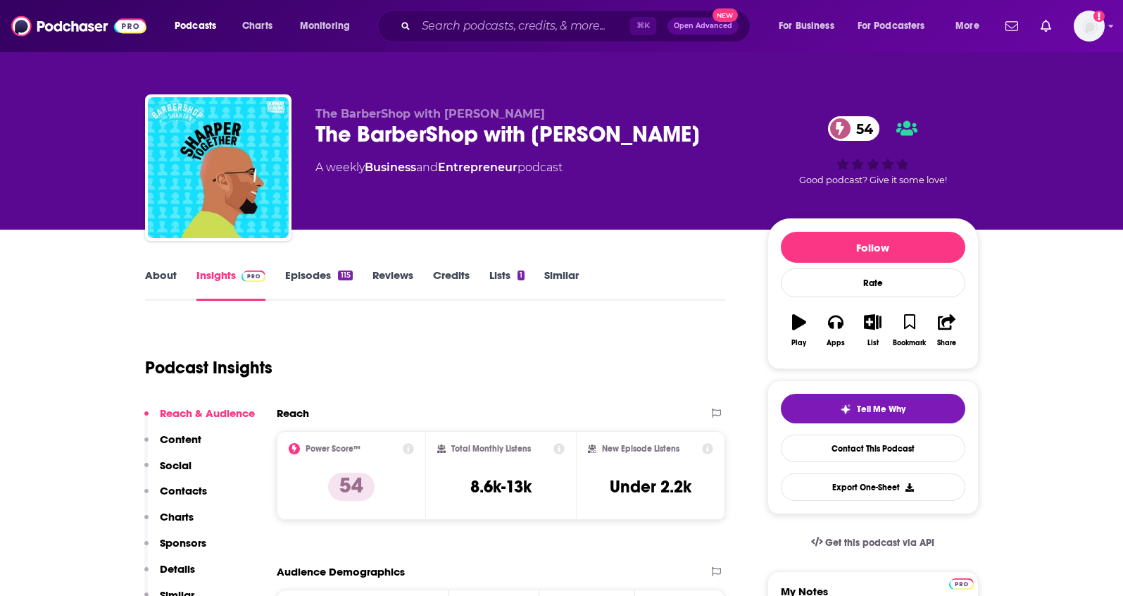
click at [158, 273] on link "About" at bounding box center [161, 284] width 32 height 32
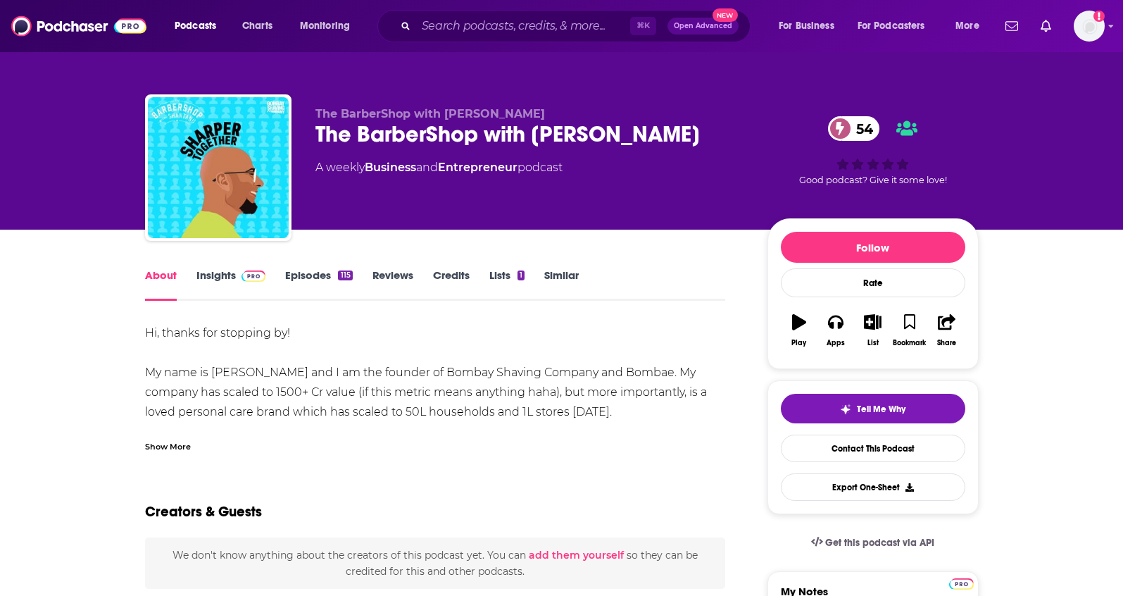
click at [184, 449] on div "Show More" at bounding box center [168, 445] width 46 height 13
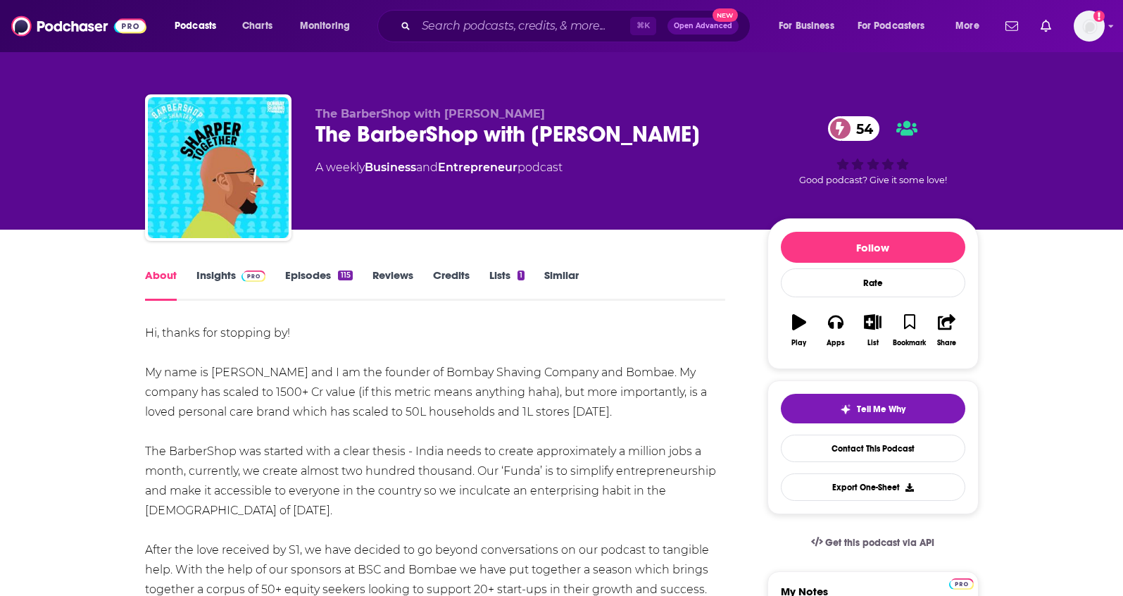
click at [218, 277] on link "Insights" at bounding box center [231, 284] width 70 height 32
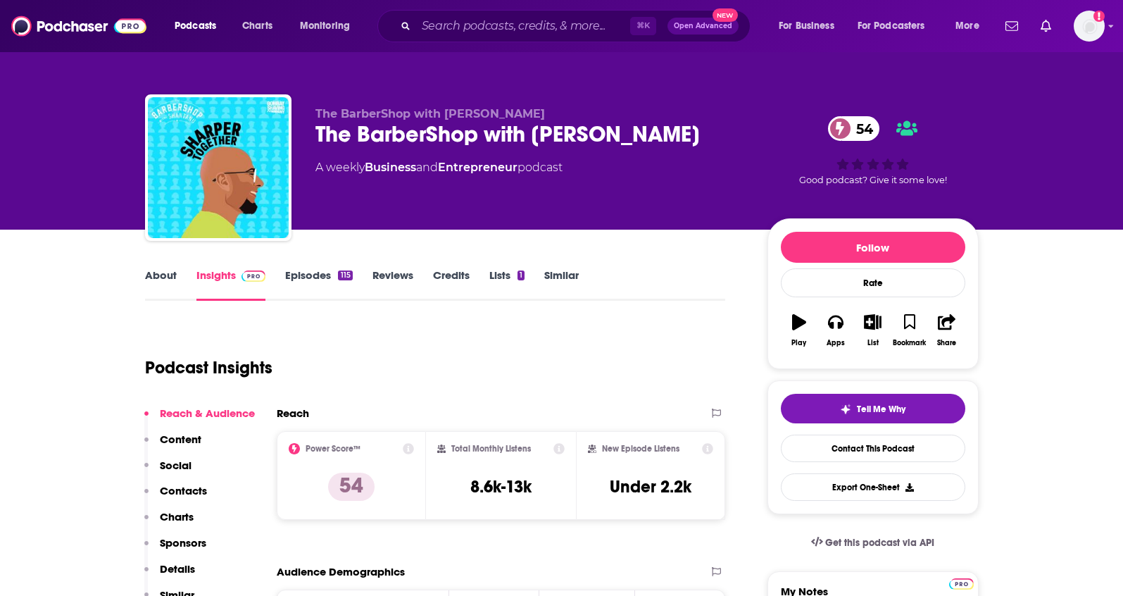
click at [186, 560] on button "Sponsors" at bounding box center [175, 549] width 62 height 26
click at [873, 339] on div "List" at bounding box center [872, 343] width 11 height 8
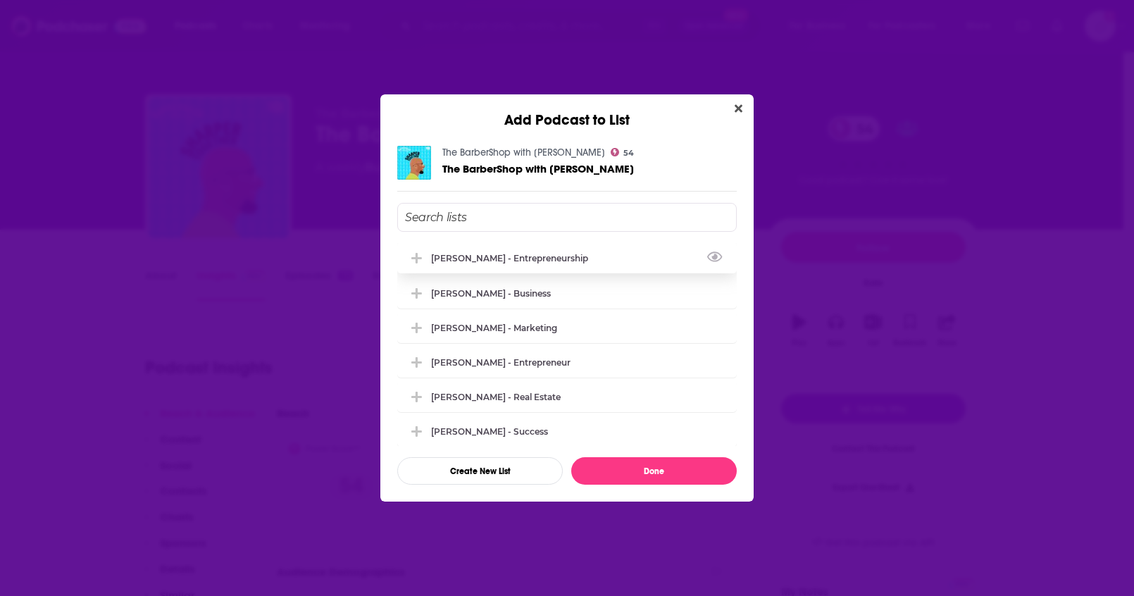
click at [552, 263] on div "[PERSON_NAME] - Entrepreneurship" at bounding box center [566, 257] width 339 height 31
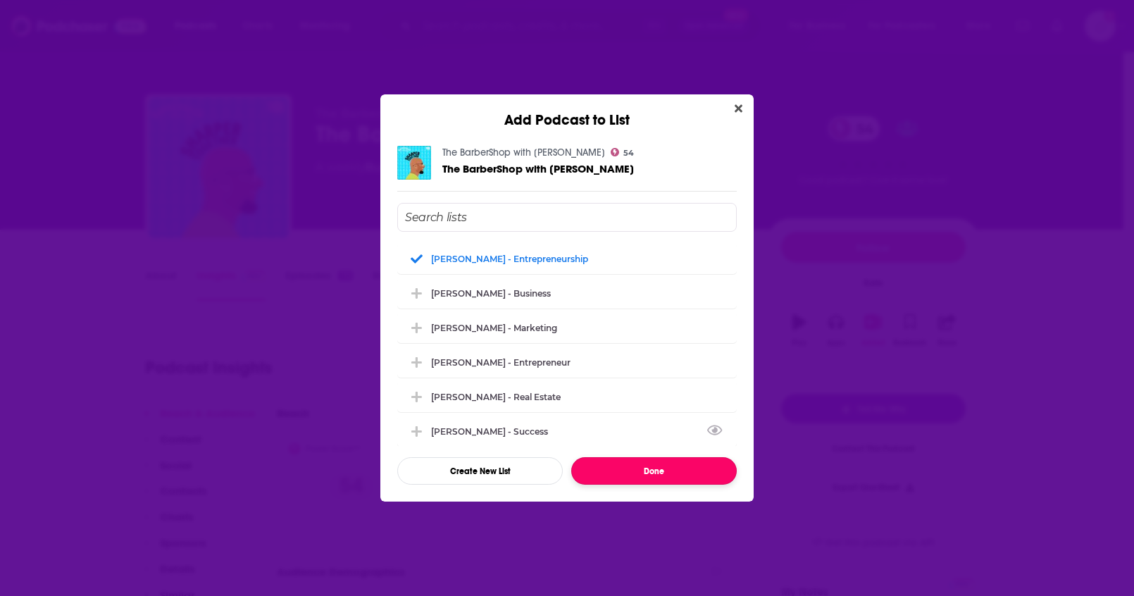
click at [645, 475] on button "Done" at bounding box center [653, 470] width 165 height 27
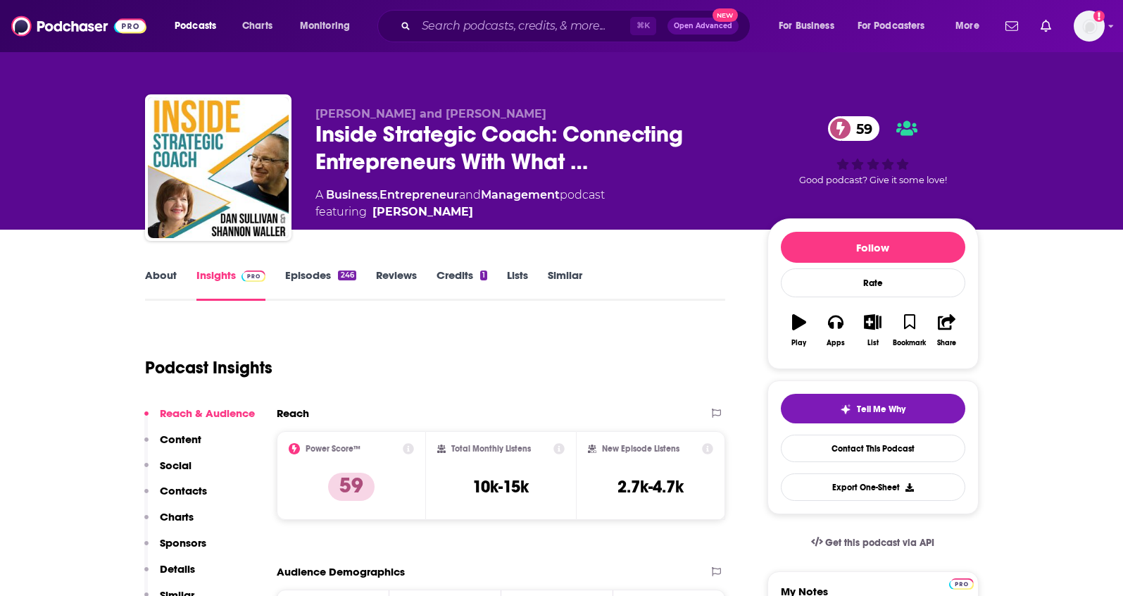
click at [167, 277] on link "About" at bounding box center [161, 284] width 32 height 32
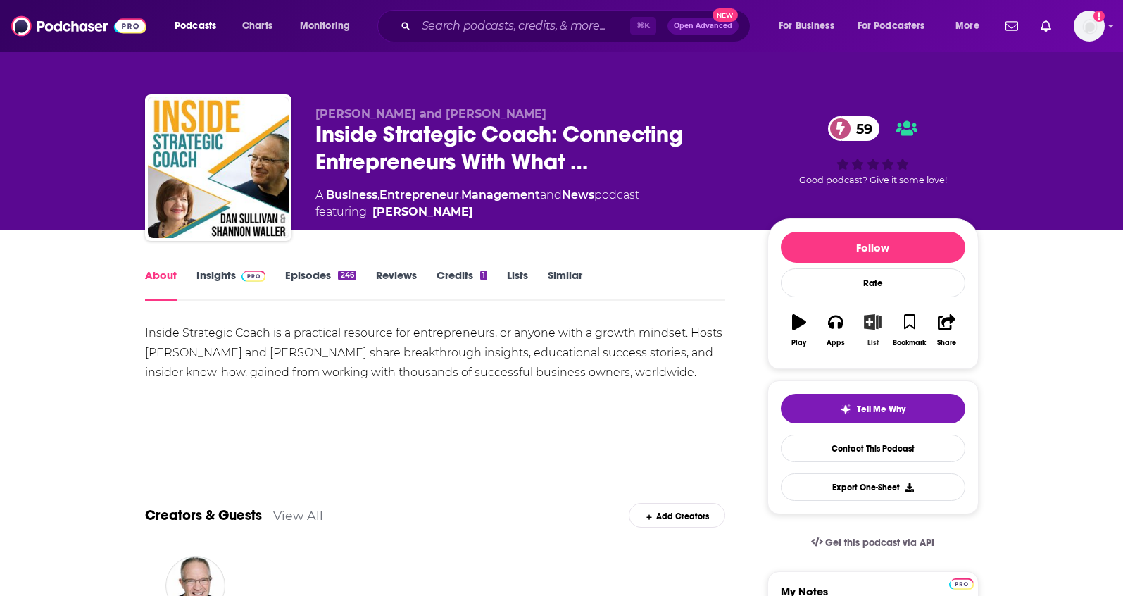
click at [864, 332] on button "List" at bounding box center [872, 330] width 37 height 51
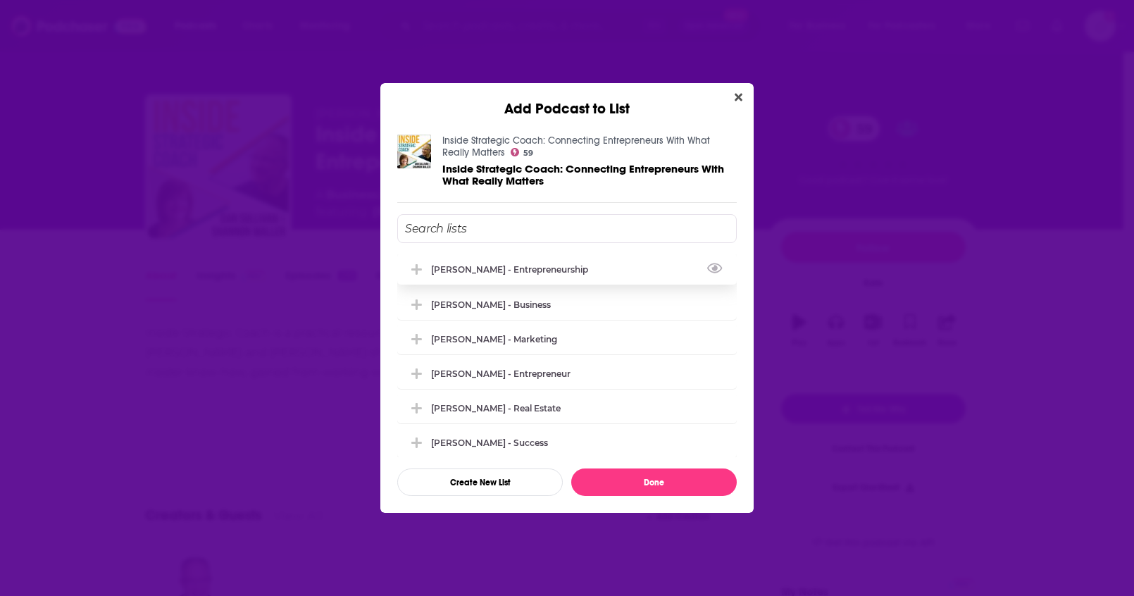
click at [548, 272] on div "[PERSON_NAME] - Entrepreneurship" at bounding box center [513, 269] width 165 height 11
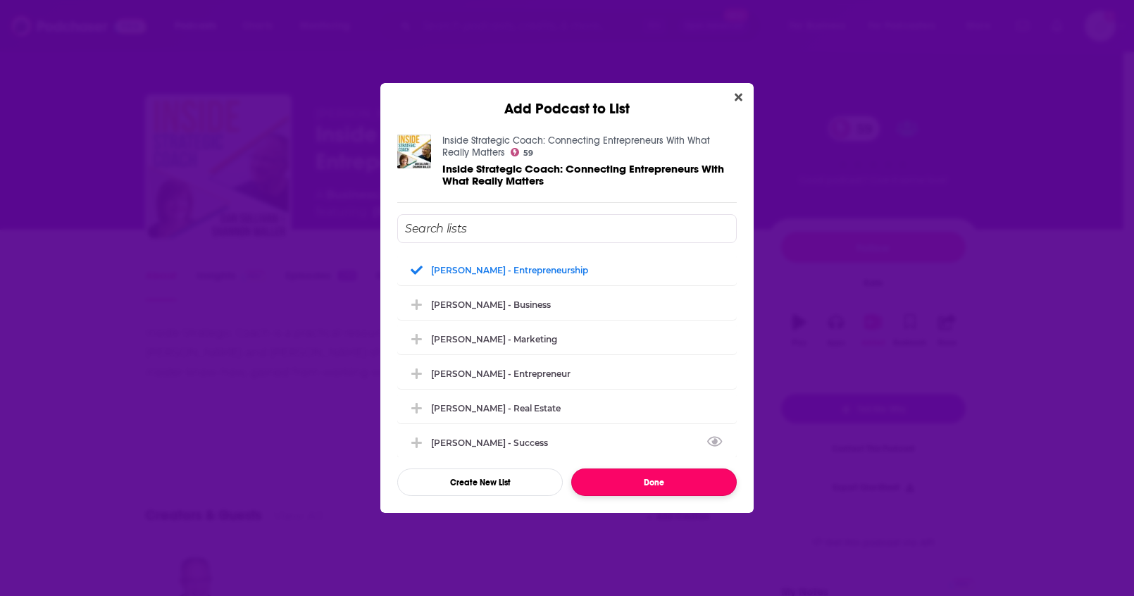
click at [637, 476] on button "Done" at bounding box center [653, 481] width 165 height 27
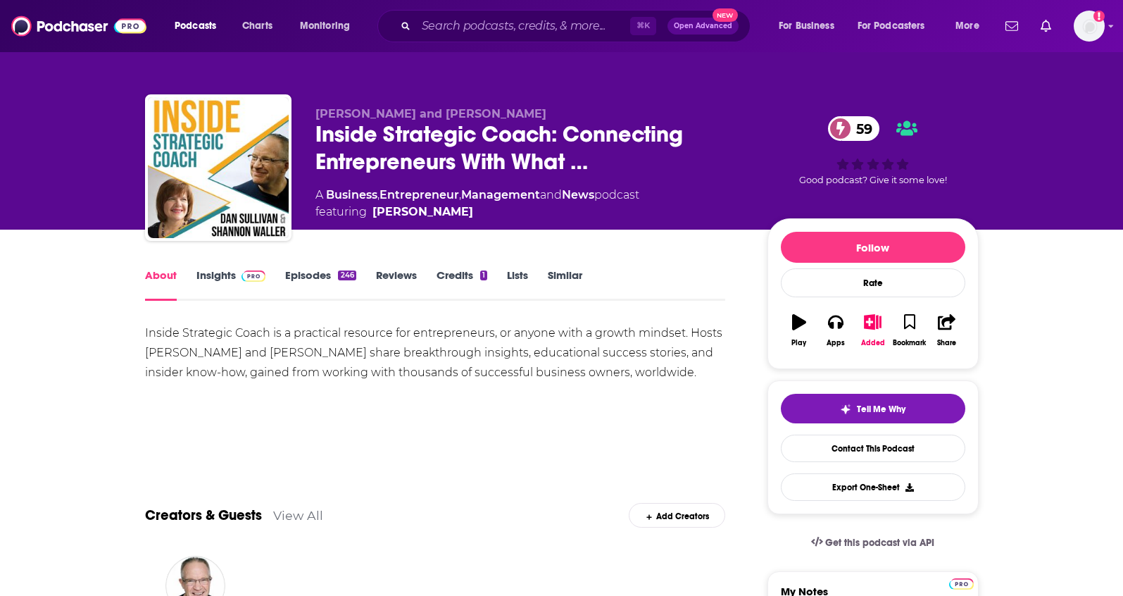
click at [217, 277] on link "Insights" at bounding box center [231, 284] width 70 height 32
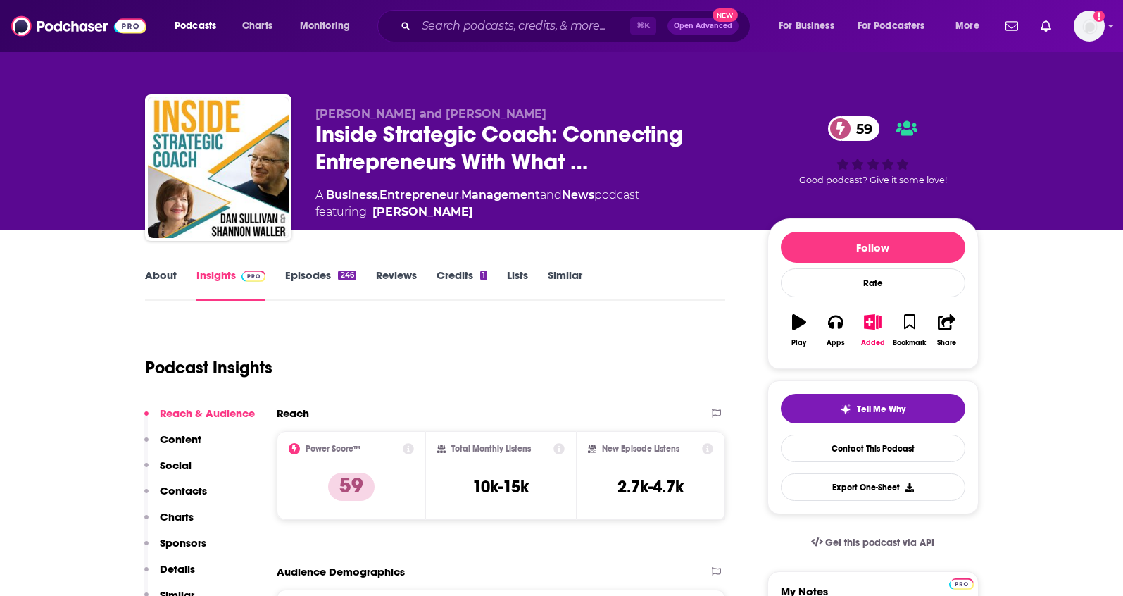
click at [170, 560] on button "Sponsors" at bounding box center [175, 549] width 62 height 26
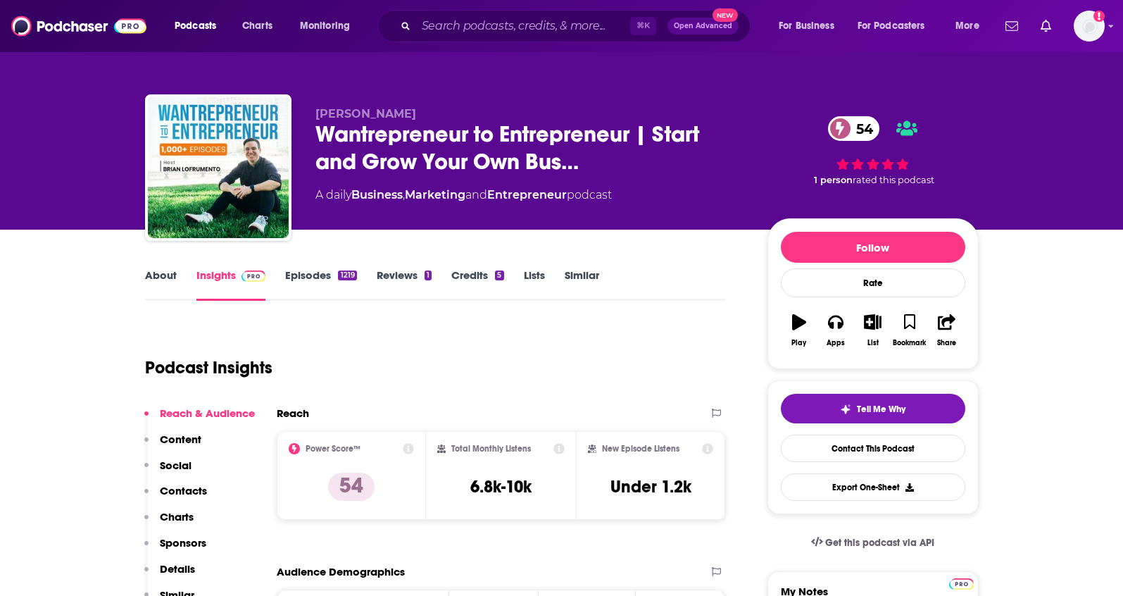
click at [165, 277] on link "About" at bounding box center [161, 284] width 32 height 32
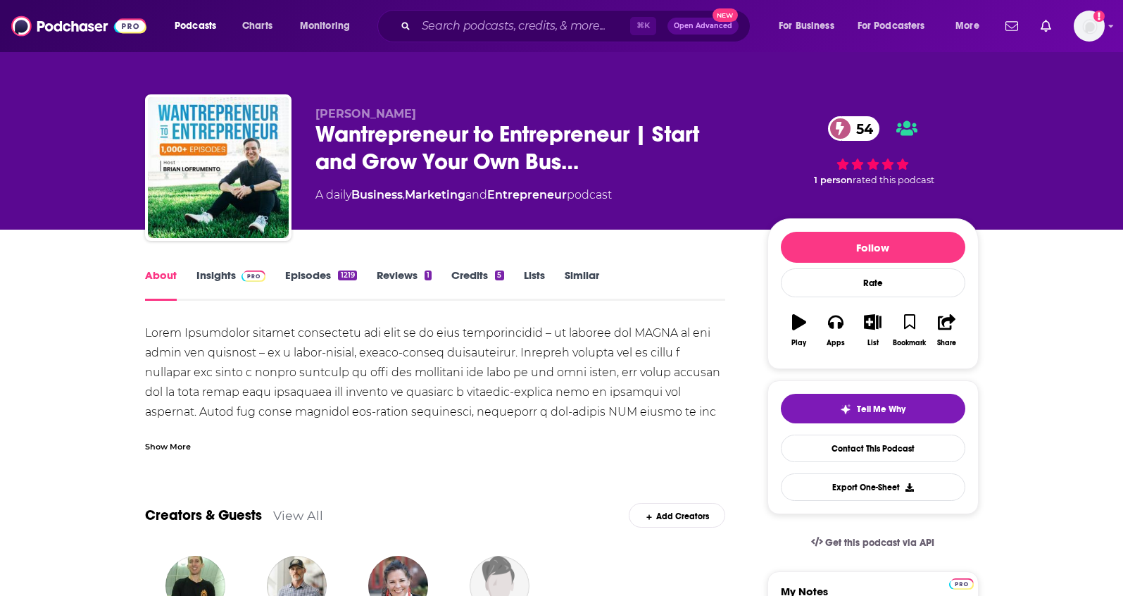
click at [205, 276] on link "Insights" at bounding box center [231, 284] width 70 height 32
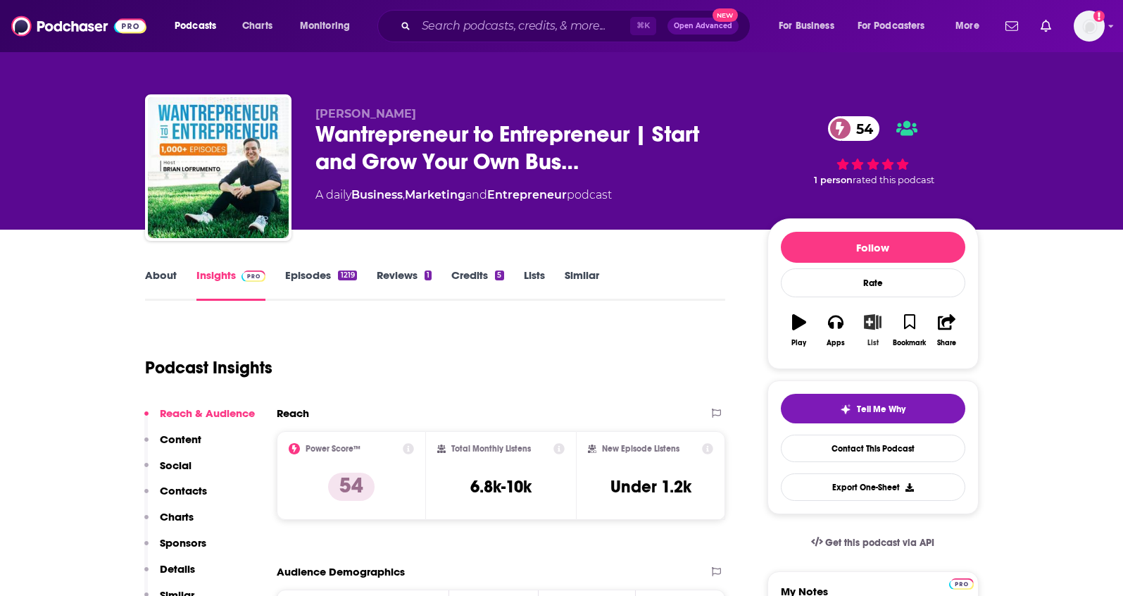
click at [872, 325] on icon "button" at bounding box center [873, 321] width 18 height 15
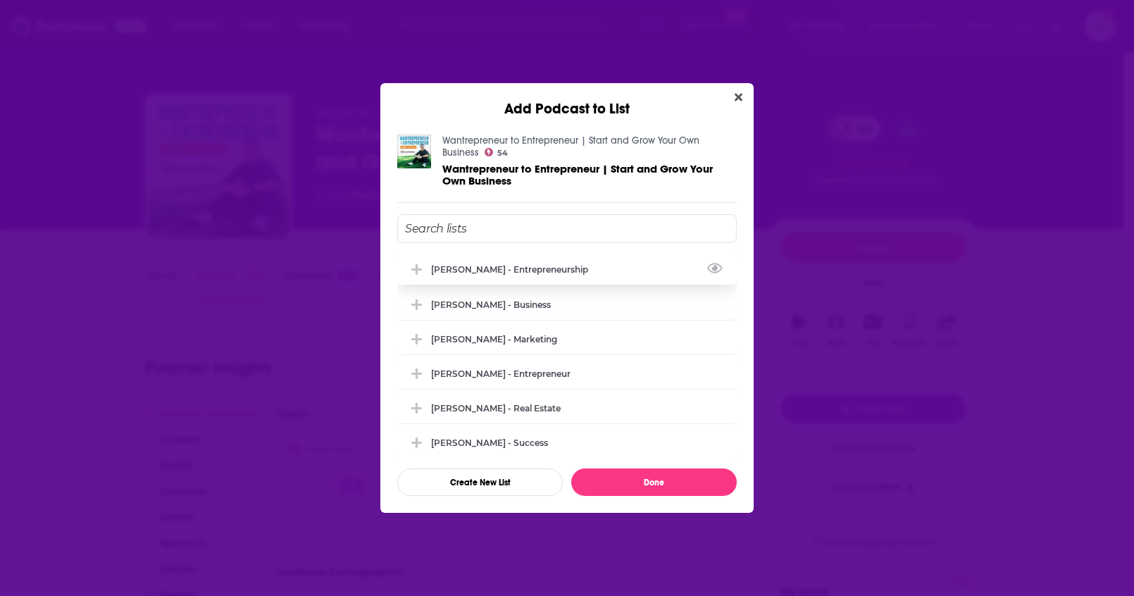
click at [536, 274] on div "[PERSON_NAME] - Entrepreneurship" at bounding box center [513, 269] width 165 height 11
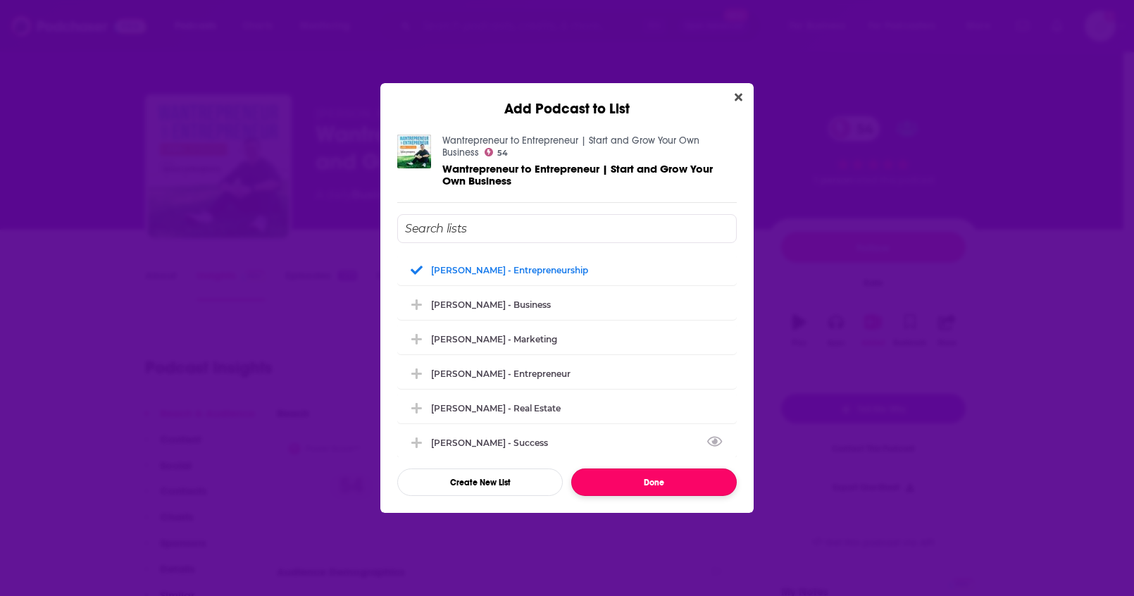
click at [628, 485] on button "Done" at bounding box center [653, 481] width 165 height 27
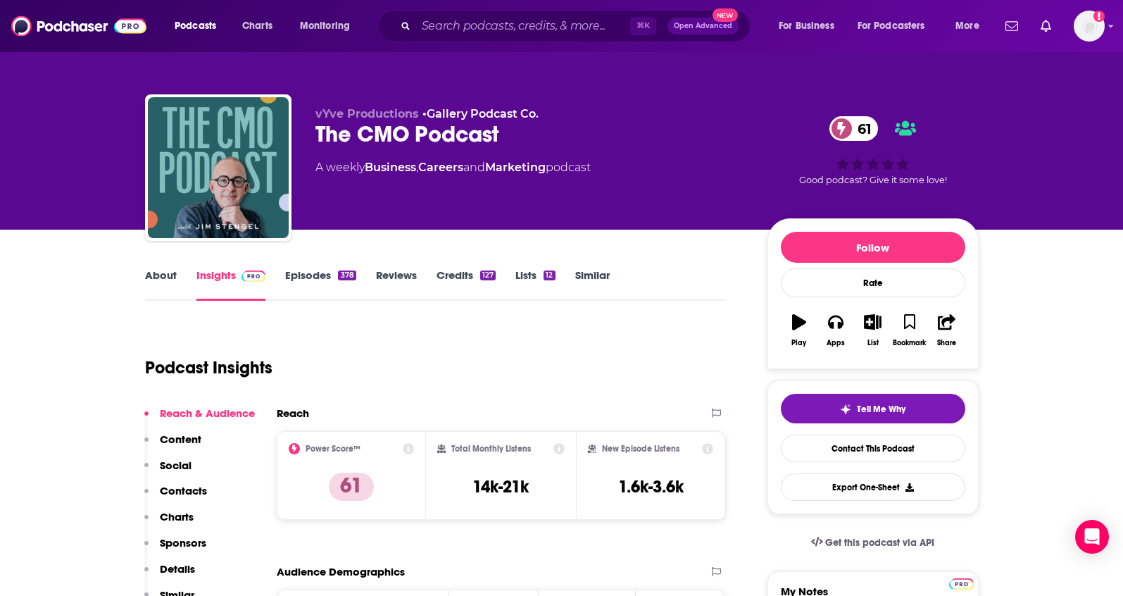
click at [168, 283] on link "About" at bounding box center [161, 284] width 32 height 32
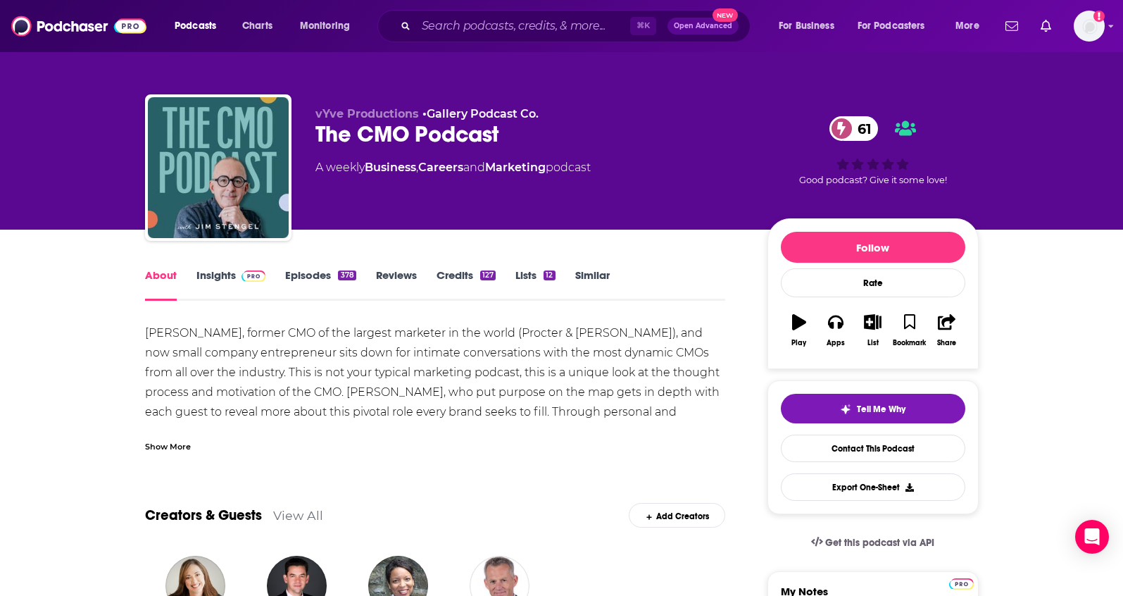
click at [204, 284] on link "Insights" at bounding box center [231, 284] width 70 height 32
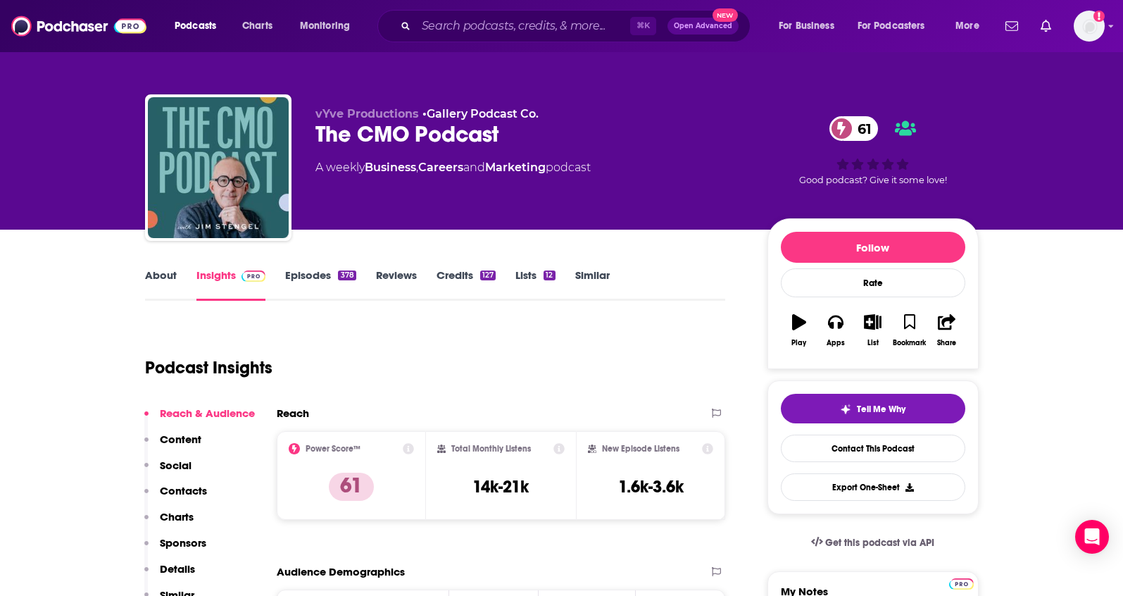
click at [149, 279] on link "About" at bounding box center [161, 284] width 32 height 32
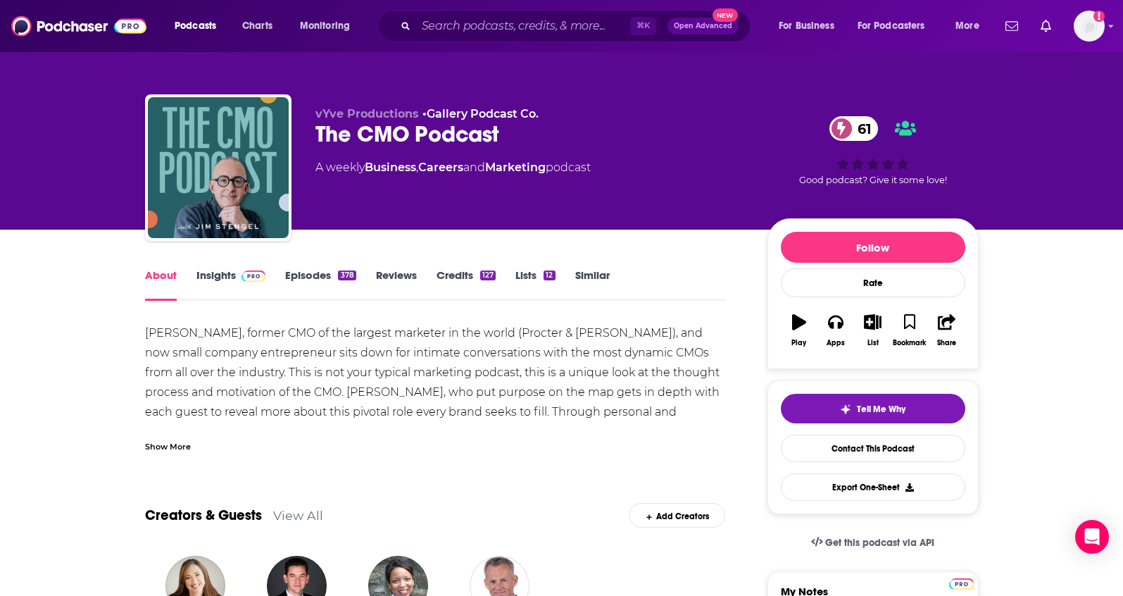
click at [198, 273] on link "Insights" at bounding box center [231, 284] width 70 height 32
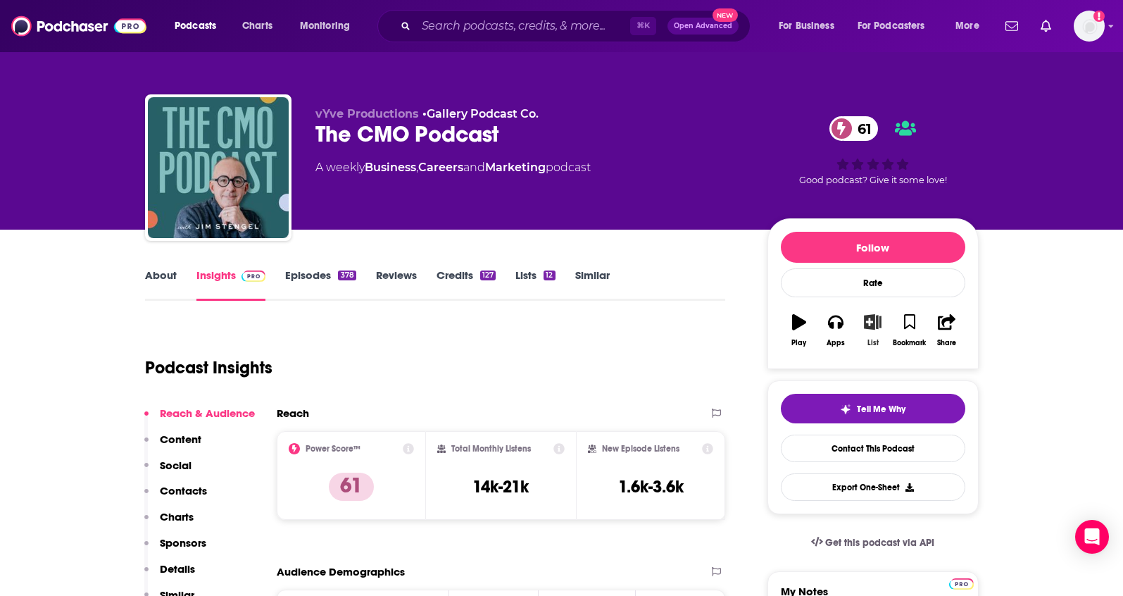
click at [875, 343] on div "List" at bounding box center [872, 343] width 11 height 8
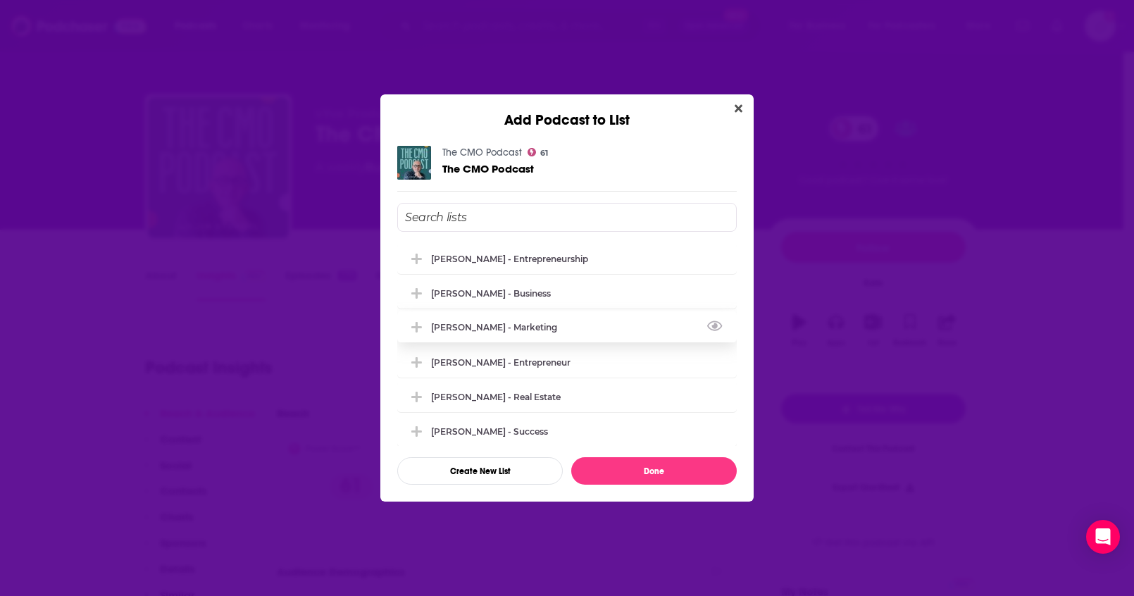
click at [554, 325] on div "[PERSON_NAME] - Marketing" at bounding box center [566, 326] width 339 height 31
click at [651, 468] on button "Done" at bounding box center [653, 470] width 165 height 27
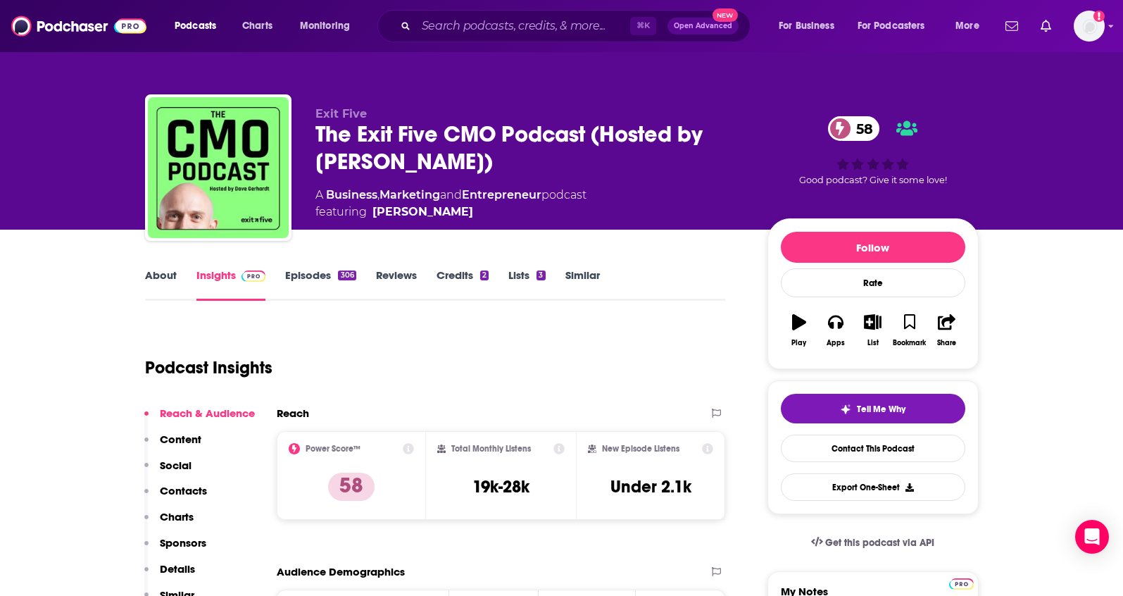
click at [161, 274] on link "About" at bounding box center [161, 284] width 32 height 32
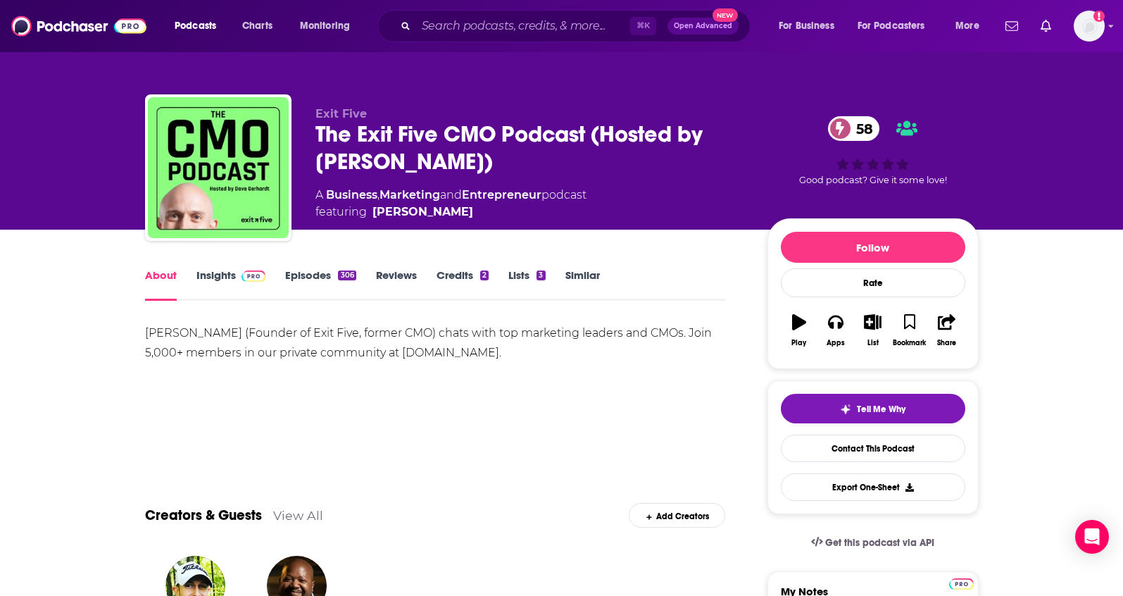
click at [207, 272] on link "Insights" at bounding box center [231, 284] width 70 height 32
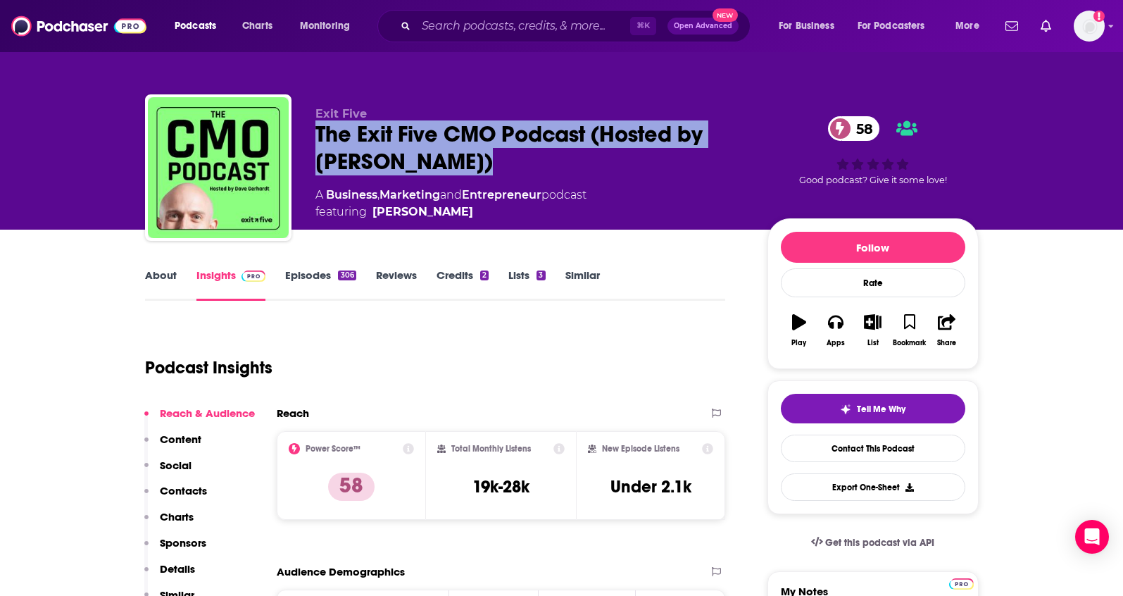
drag, startPoint x: 515, startPoint y: 180, endPoint x: 313, endPoint y: 141, distance: 206.6
click at [313, 141] on div "Exit Five The Exit Five CMO Podcast (Hosted by Dave Gerhardt) 58 A Business , M…" at bounding box center [562, 170] width 834 height 152
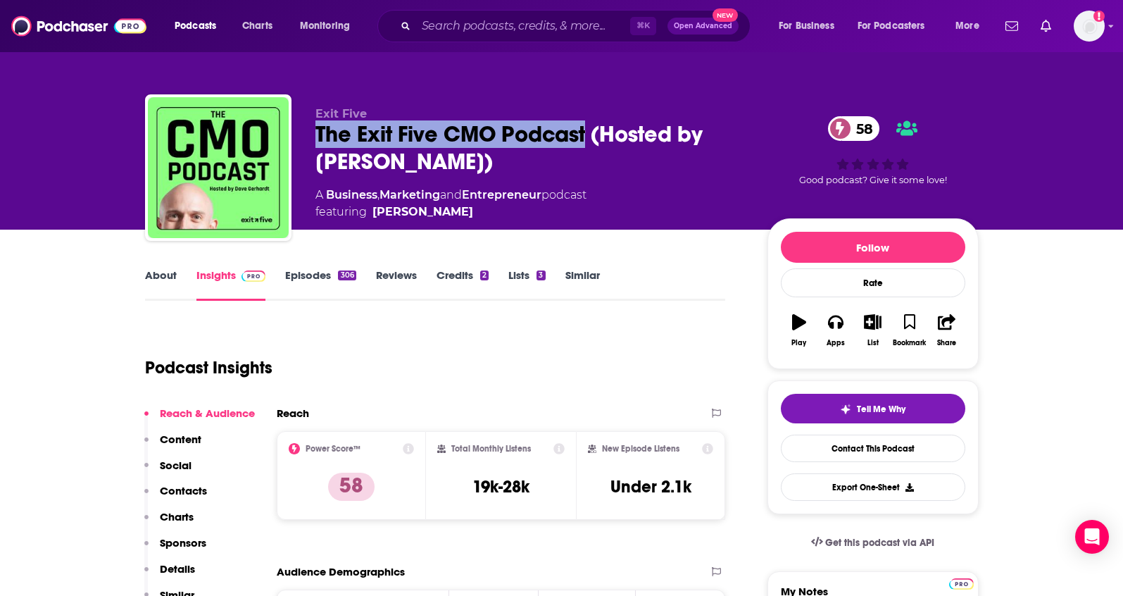
drag, startPoint x: 307, startPoint y: 132, endPoint x: 586, endPoint y: 146, distance: 279.2
click at [586, 146] on div "Exit Five The Exit Five CMO Podcast (Hosted by Dave Gerhardt) 58 A Business , M…" at bounding box center [562, 170] width 834 height 152
copy h2 "The Exit Five CMO Podcast"
click at [645, 142] on div "The Exit Five CMO Podcast (Hosted by Dave Gerhardt) 58" at bounding box center [530, 147] width 430 height 55
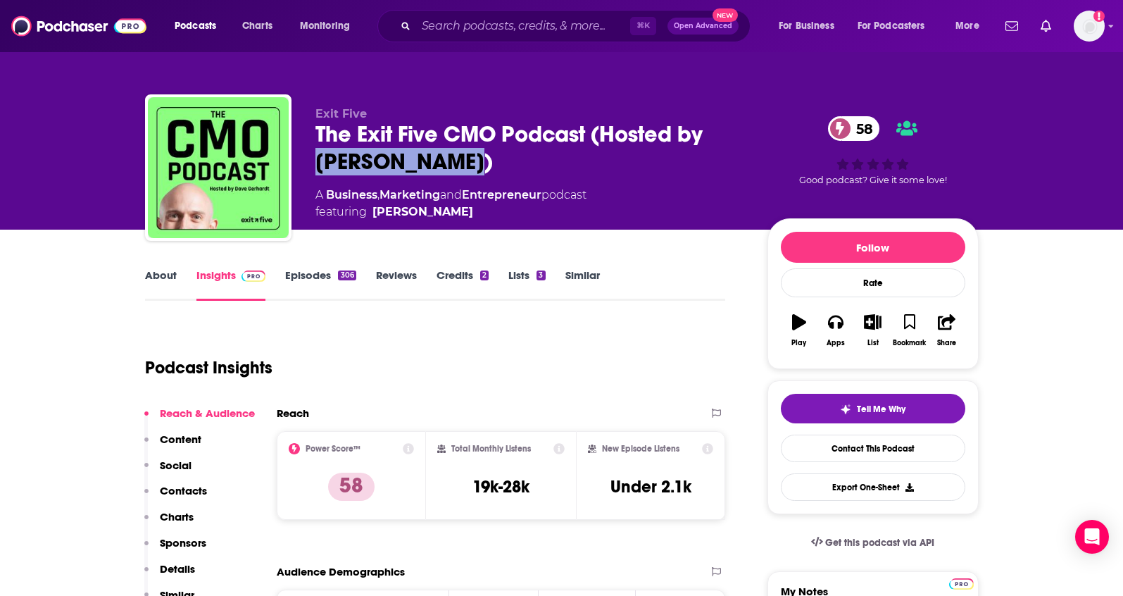
drag, startPoint x: 315, startPoint y: 164, endPoint x: 465, endPoint y: 172, distance: 149.5
click at [465, 172] on div "The Exit Five CMO Podcast (Hosted by Dave Gerhardt) 58" at bounding box center [530, 147] width 430 height 55
copy h2 "Dave Gerhardt"
click at [180, 566] on p "Details" at bounding box center [177, 568] width 35 height 13
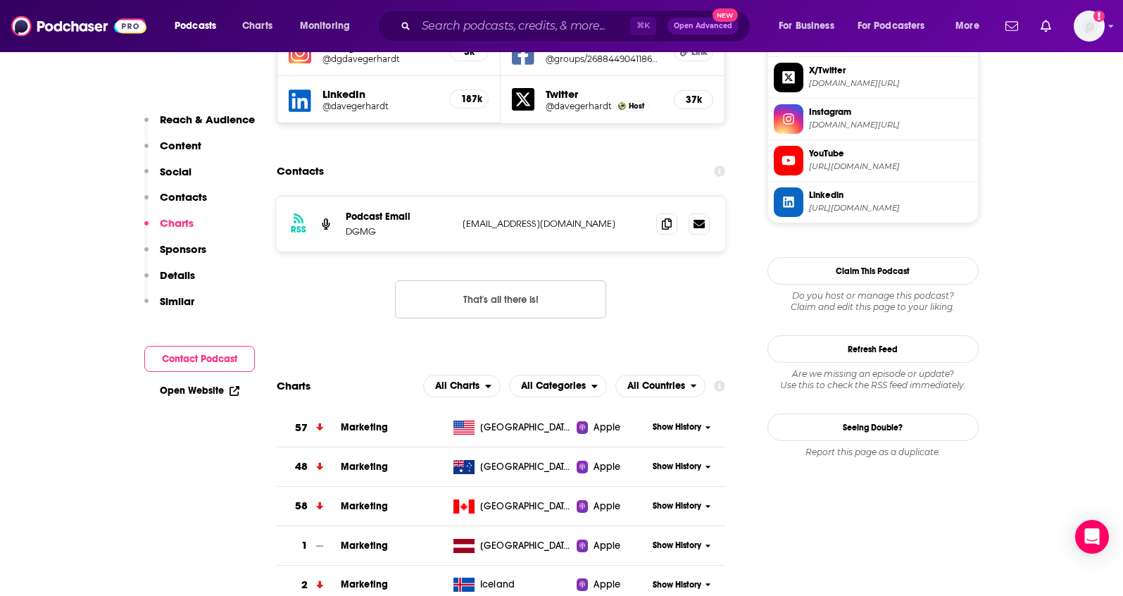
scroll to position [1217, 0]
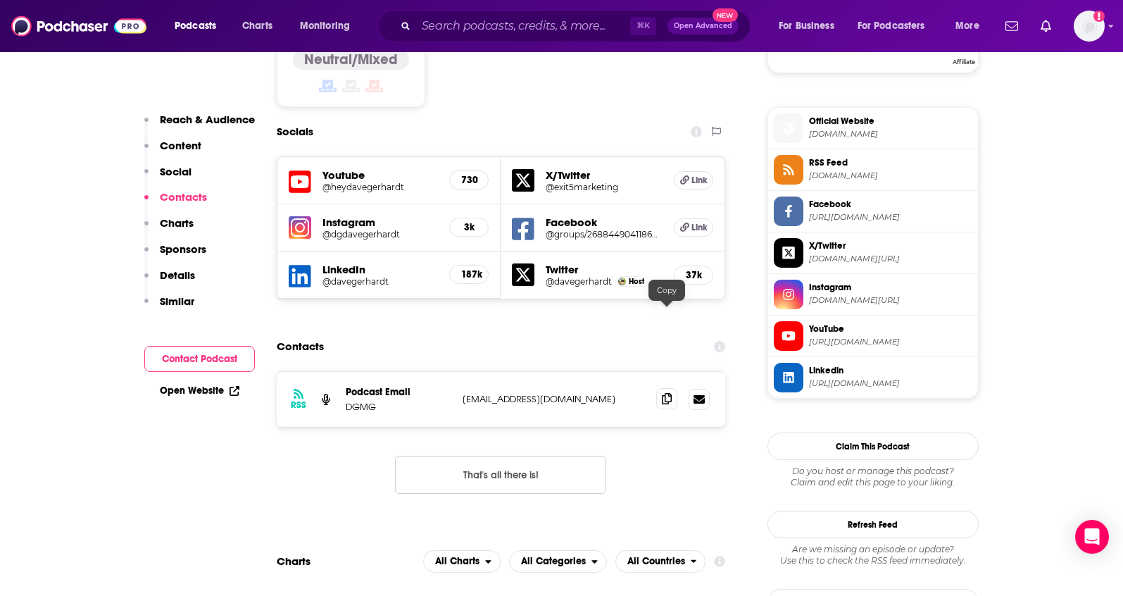
click at [661, 388] on span at bounding box center [666, 398] width 21 height 21
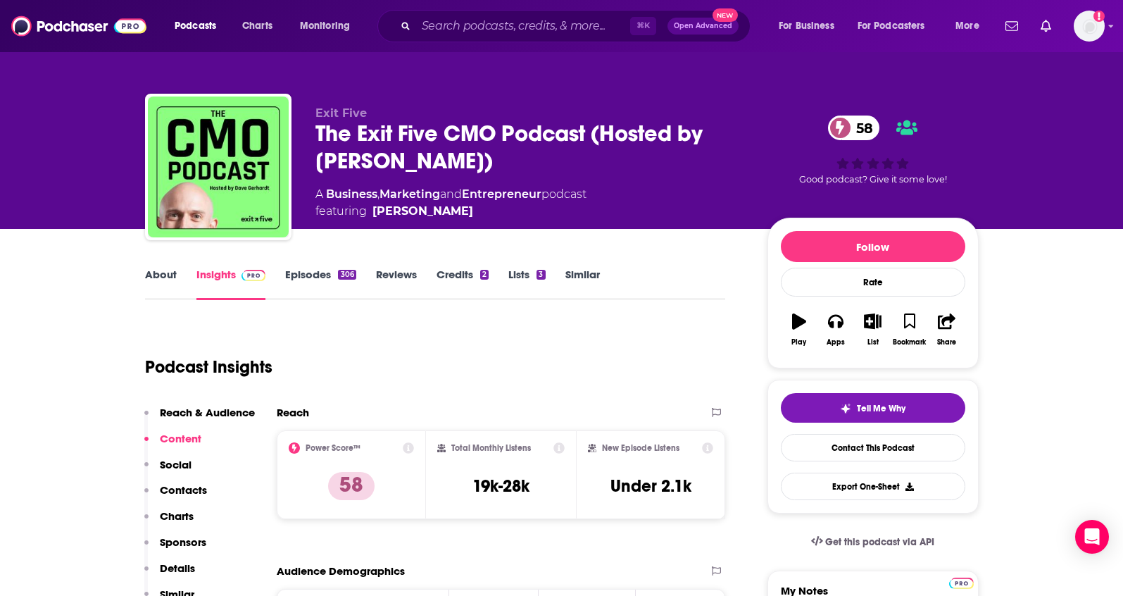
scroll to position [0, 0]
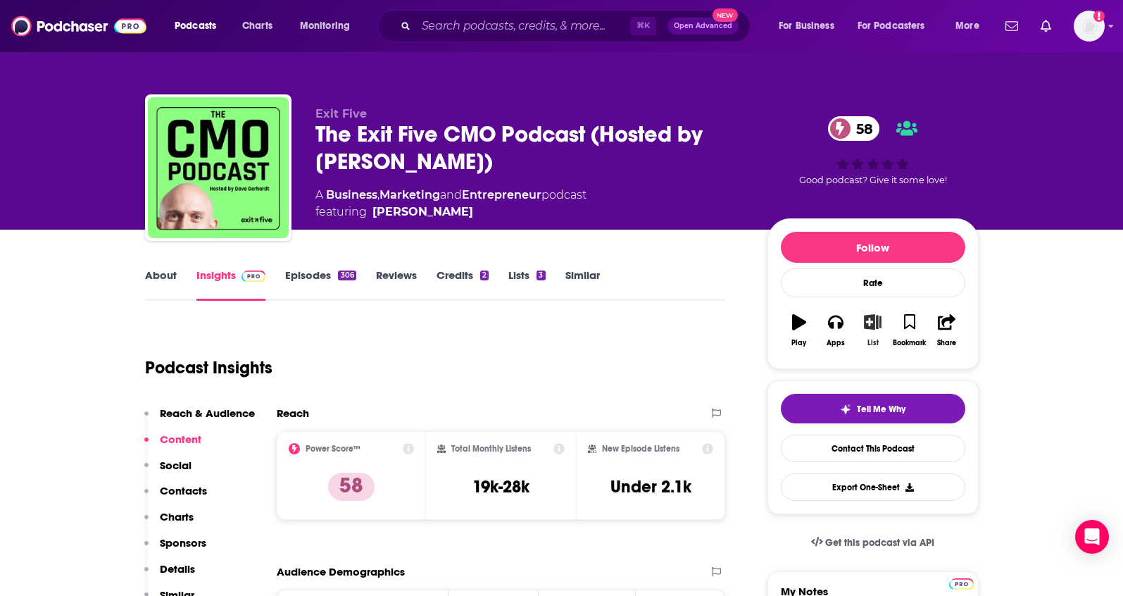
click at [870, 328] on icon "button" at bounding box center [873, 321] width 18 height 15
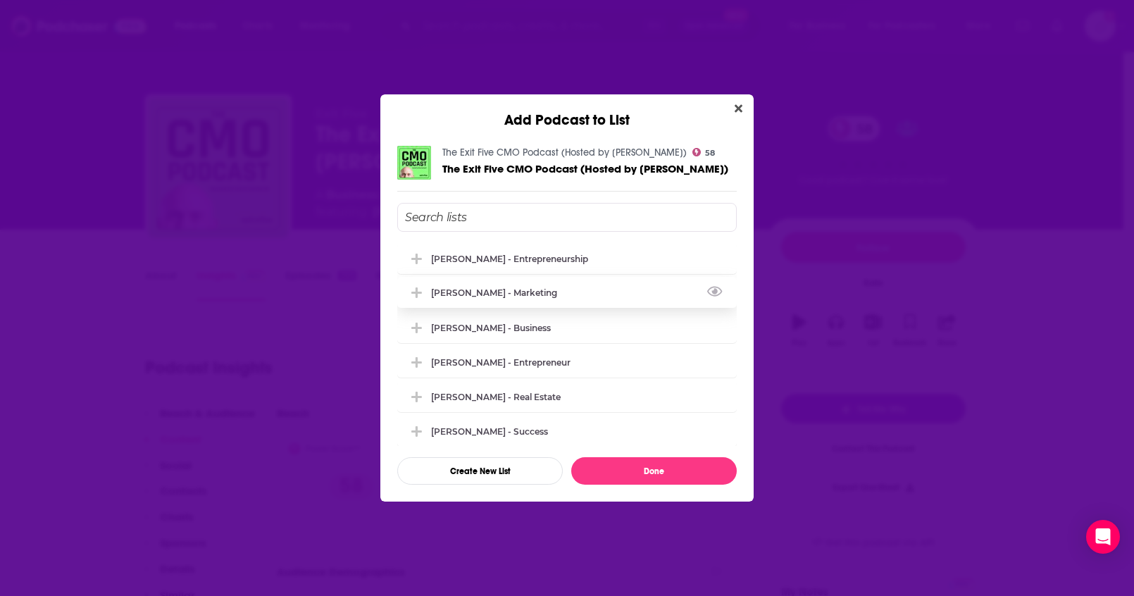
click at [542, 287] on div "Joshua Kopac - Marketing" at bounding box center [498, 292] width 134 height 11
click at [645, 476] on button "Done" at bounding box center [653, 470] width 165 height 27
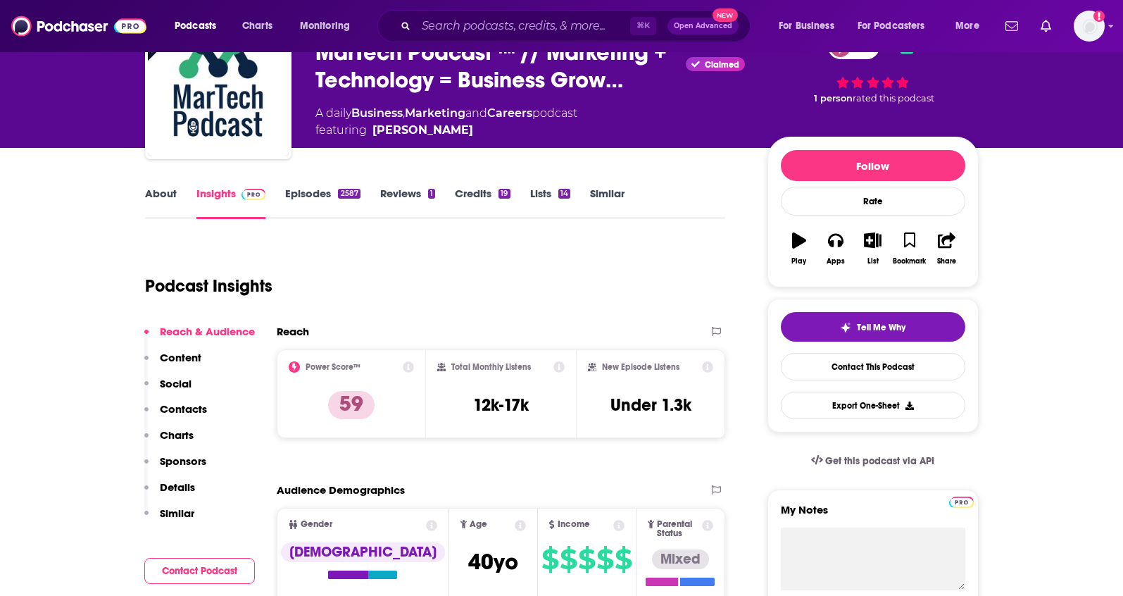
scroll to position [96, 0]
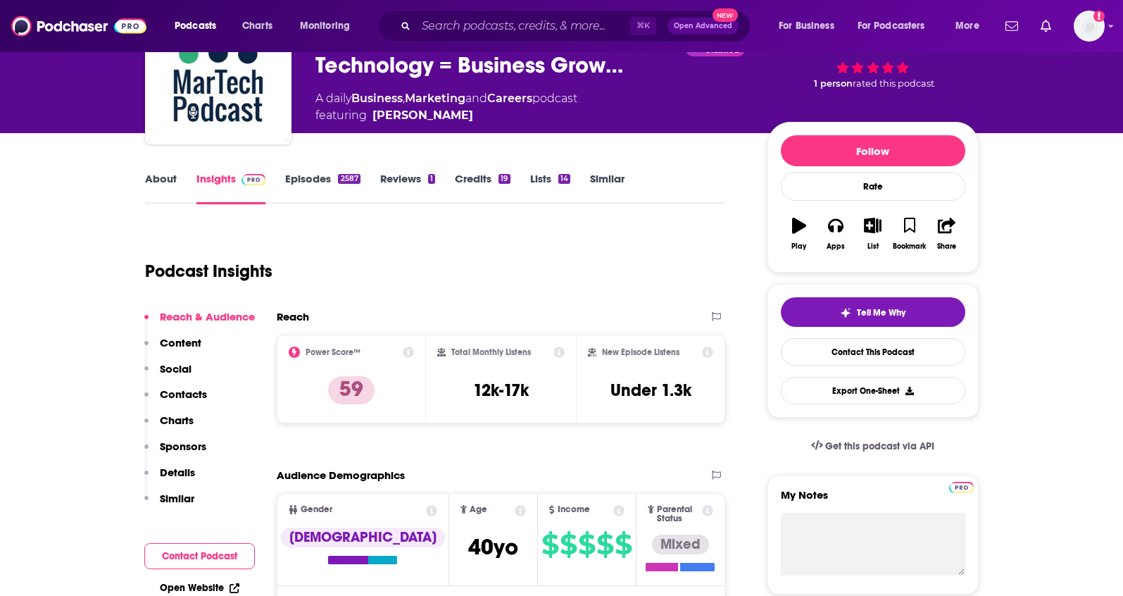
click at [172, 184] on link "About" at bounding box center [161, 188] width 32 height 32
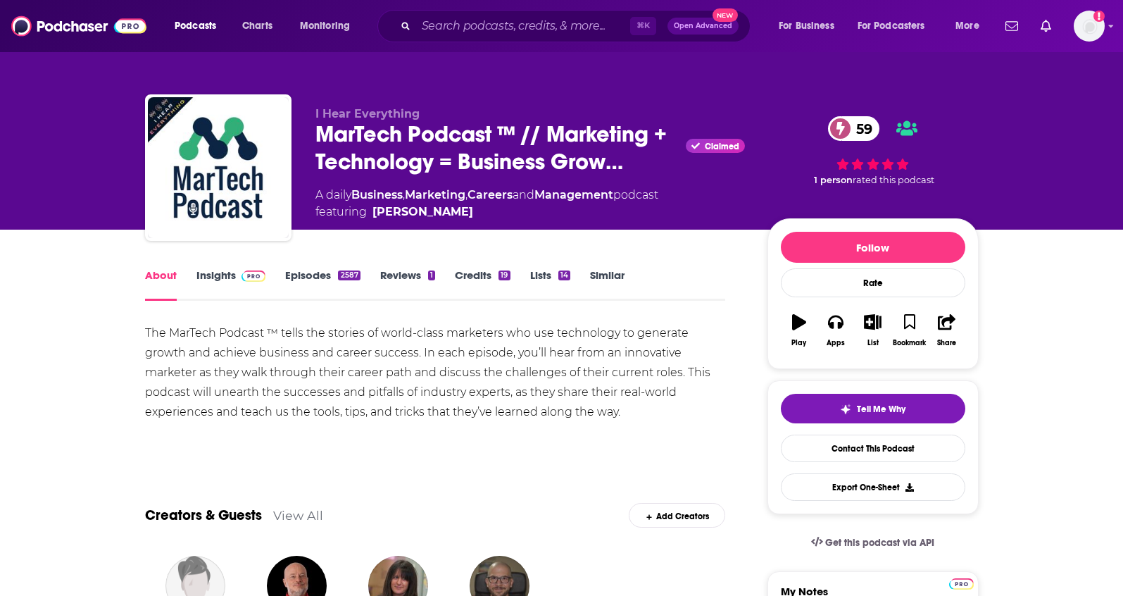
click at [208, 273] on link "Insights" at bounding box center [231, 284] width 70 height 32
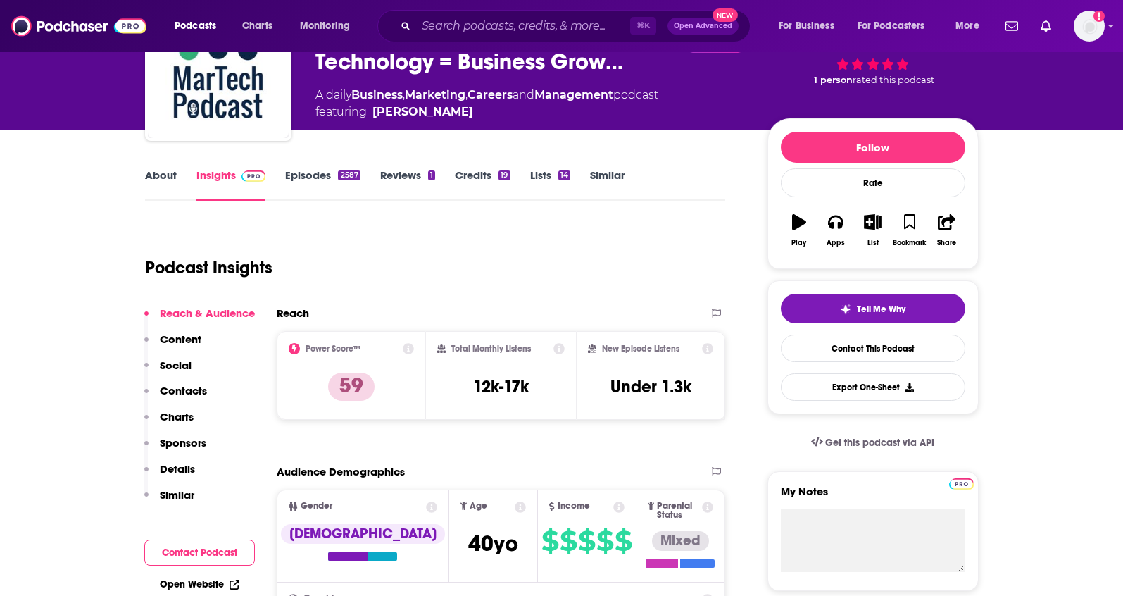
click at [176, 463] on p "Details" at bounding box center [177, 468] width 35 height 13
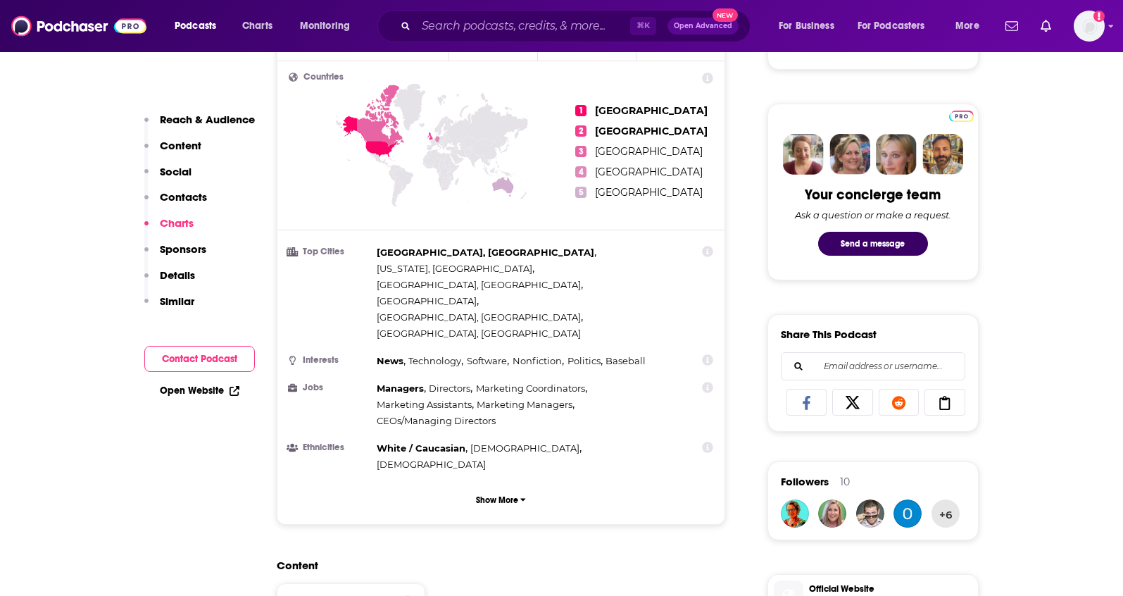
scroll to position [109, 0]
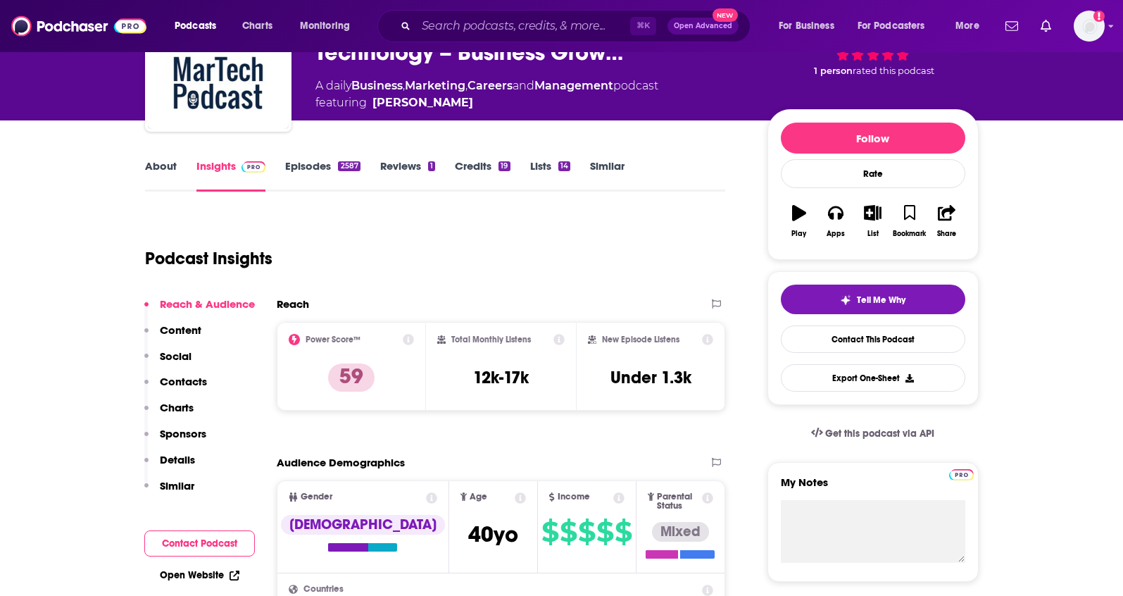
click at [170, 174] on link "About" at bounding box center [161, 175] width 32 height 32
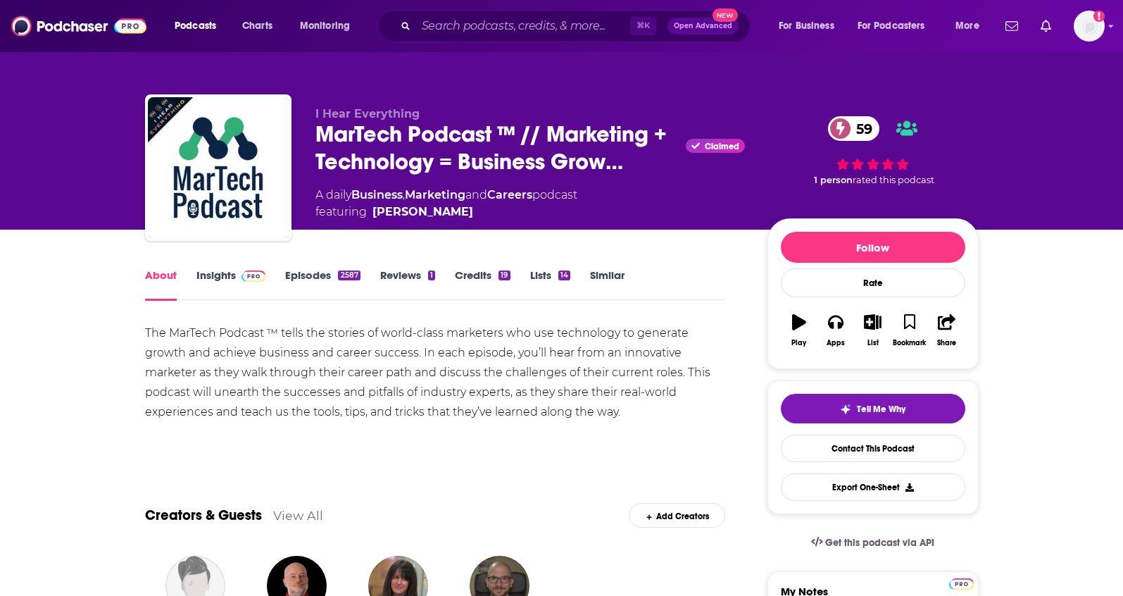
click at [207, 271] on link "Insights" at bounding box center [231, 284] width 70 height 32
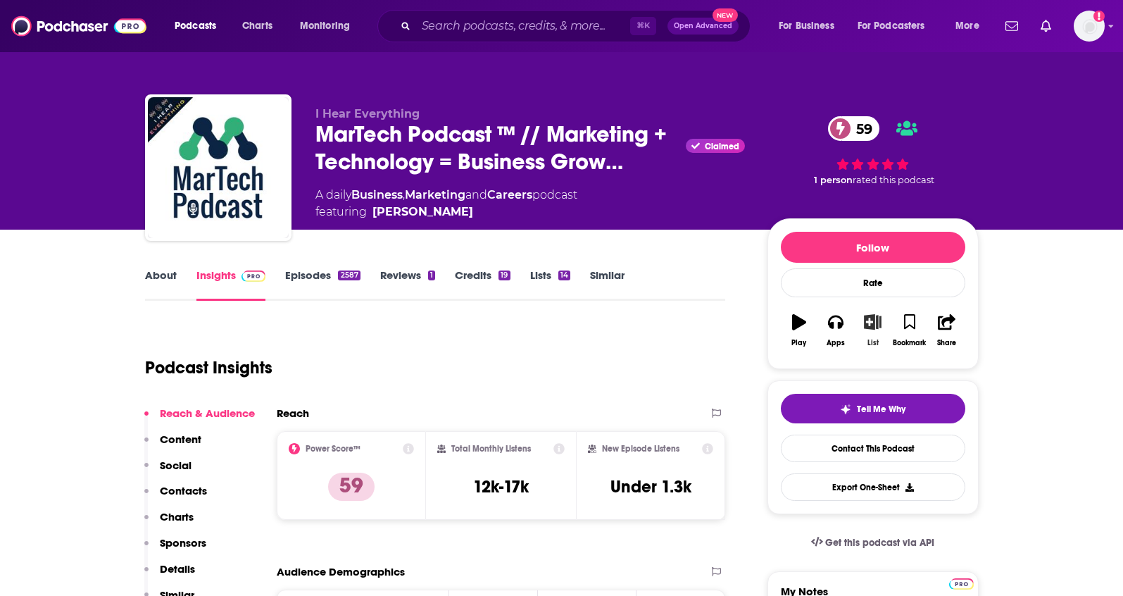
click at [873, 318] on icon "button" at bounding box center [873, 321] width 18 height 15
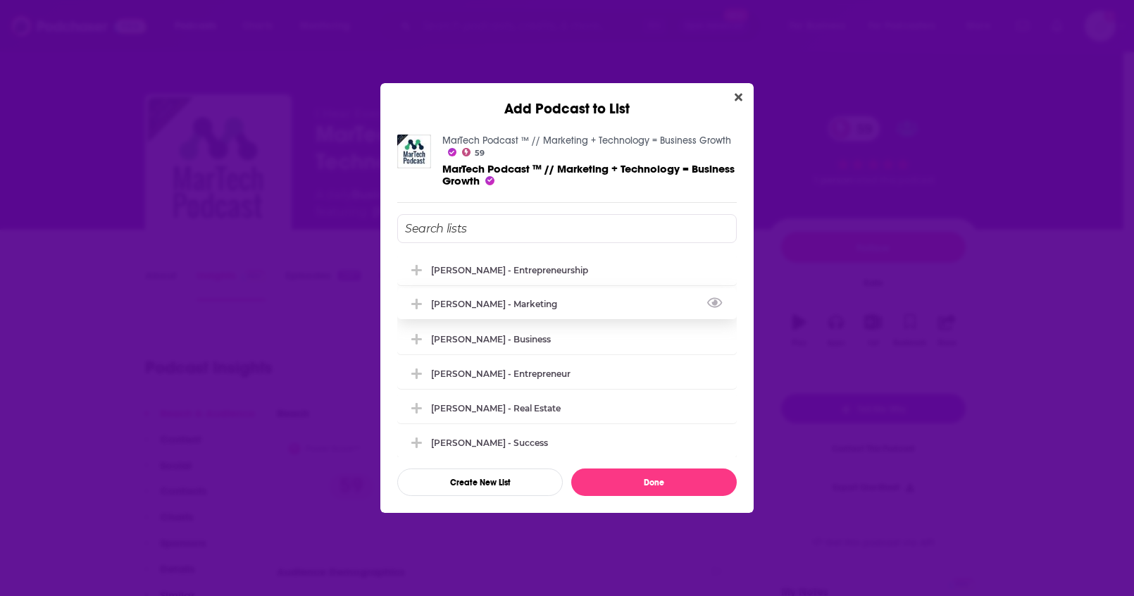
click at [599, 298] on div "[PERSON_NAME] - Marketing" at bounding box center [566, 303] width 339 height 31
click at [628, 473] on button "Done" at bounding box center [653, 481] width 165 height 27
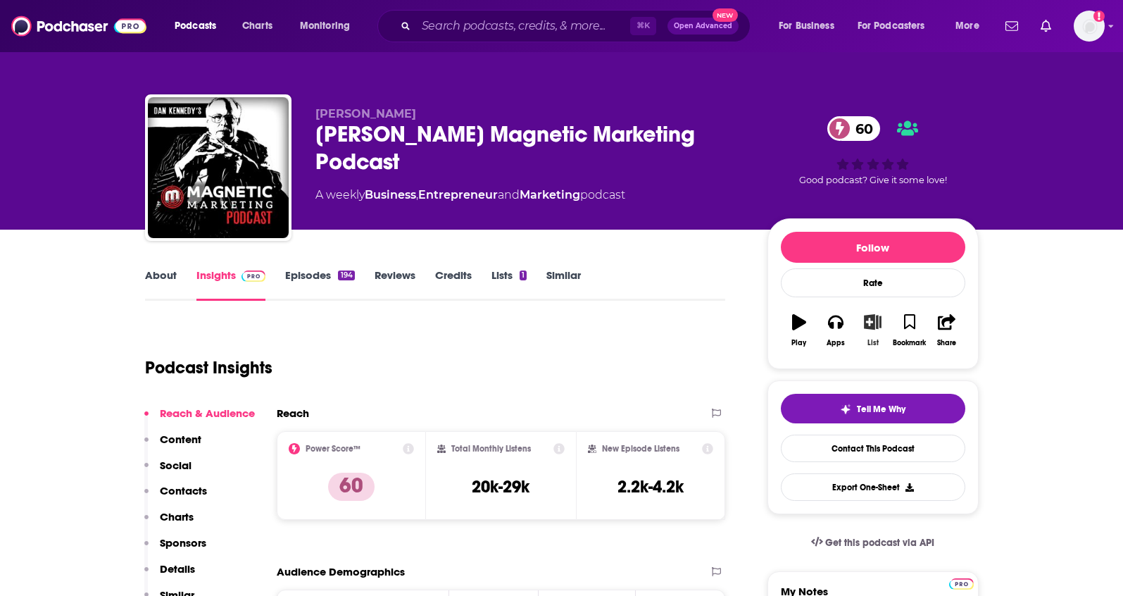
click at [861, 327] on button "List" at bounding box center [872, 330] width 37 height 51
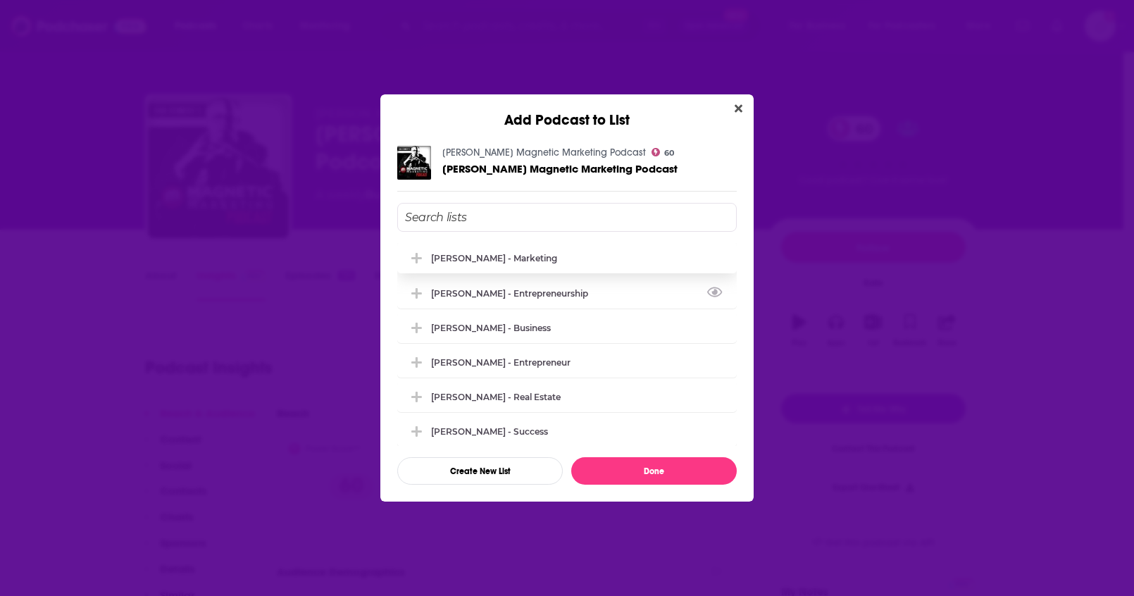
click at [539, 263] on div "[PERSON_NAME] - Marketing" at bounding box center [494, 258] width 126 height 11
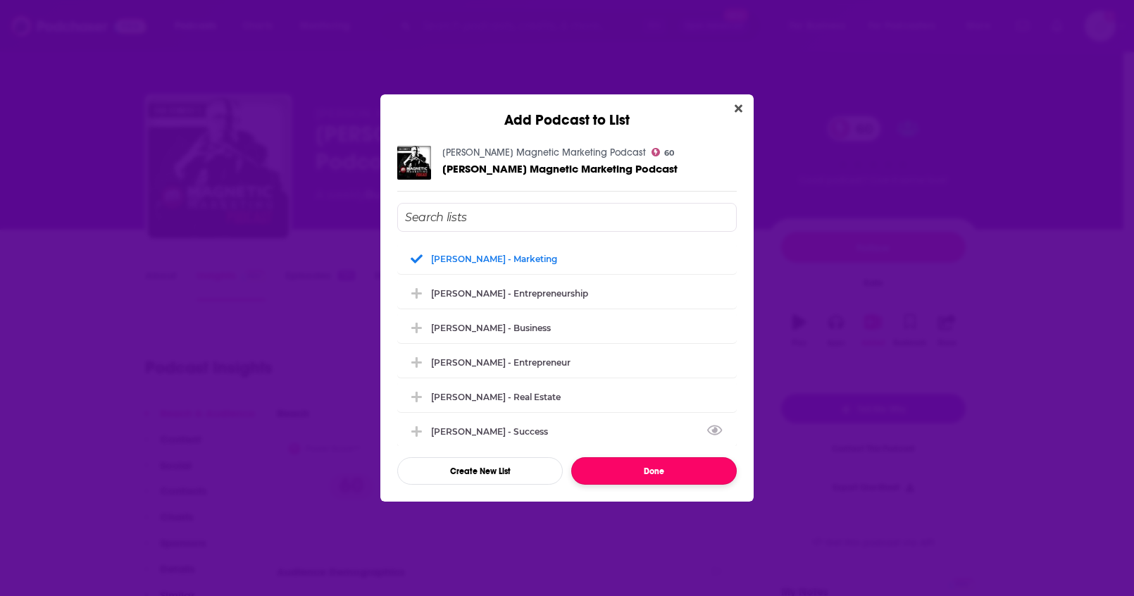
click at [647, 475] on button "Done" at bounding box center [653, 470] width 165 height 27
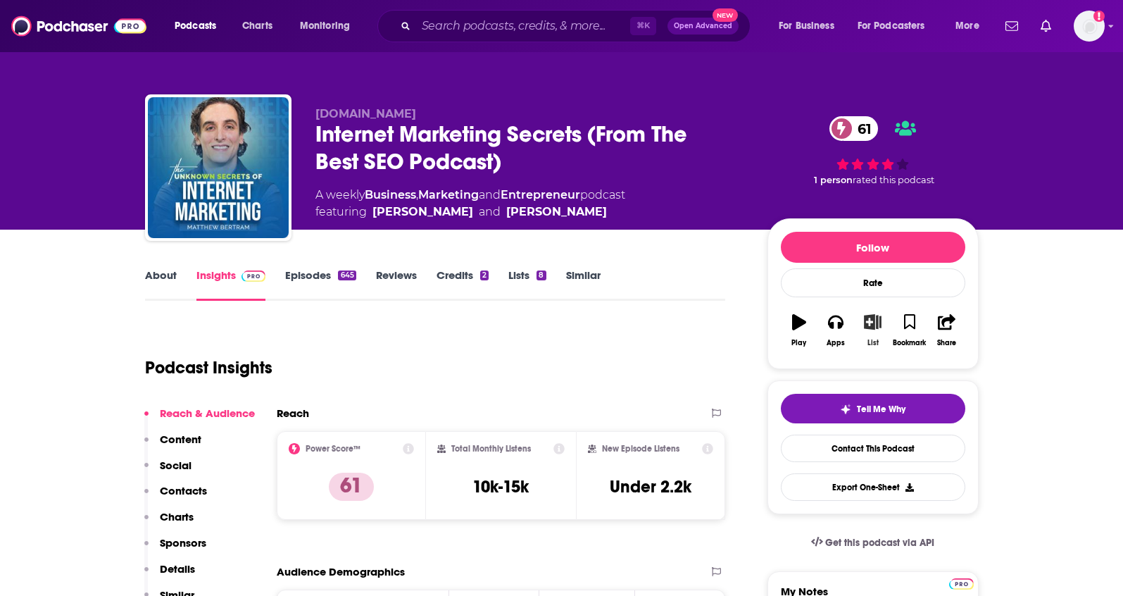
click at [864, 322] on icon "button" at bounding box center [873, 321] width 18 height 15
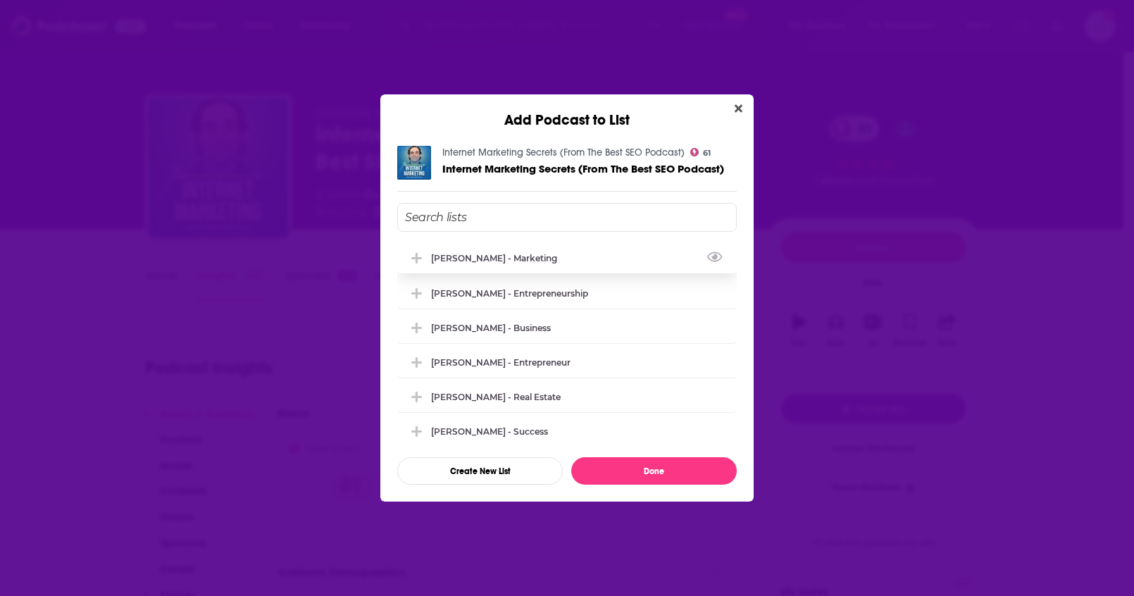
click at [541, 262] on div "[PERSON_NAME] - Marketing" at bounding box center [498, 258] width 134 height 11
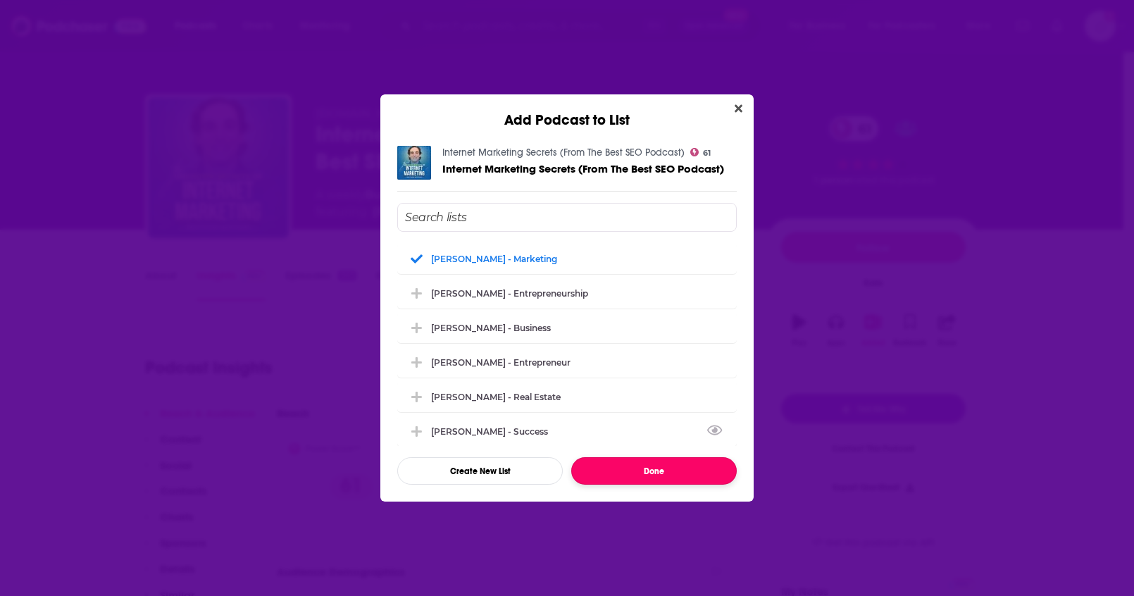
click at [638, 468] on button "Done" at bounding box center [653, 470] width 165 height 27
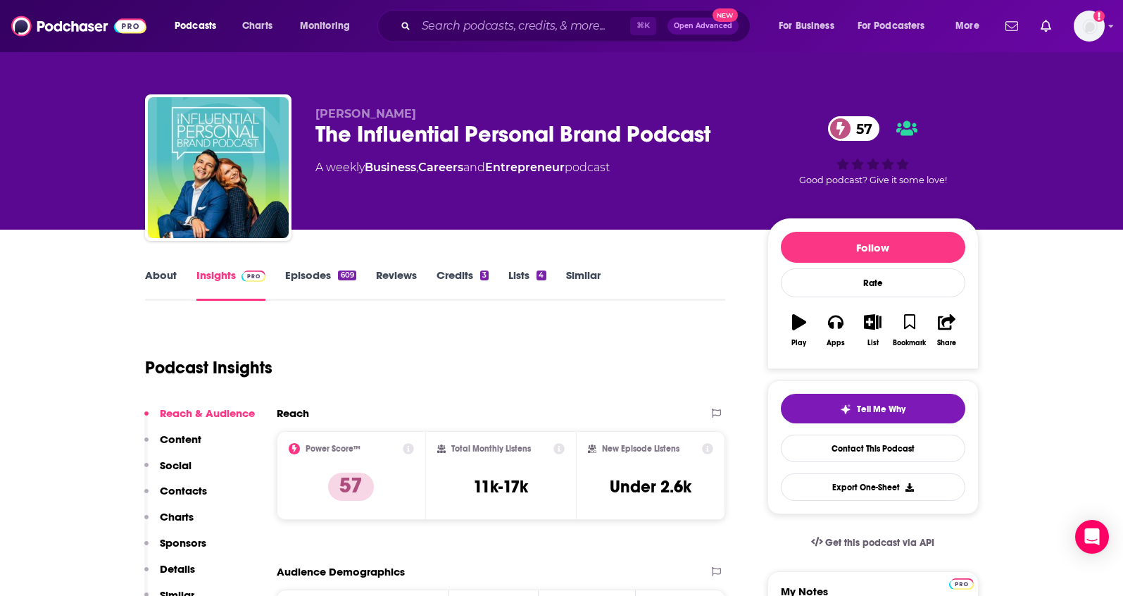
click at [173, 280] on link "About" at bounding box center [161, 284] width 32 height 32
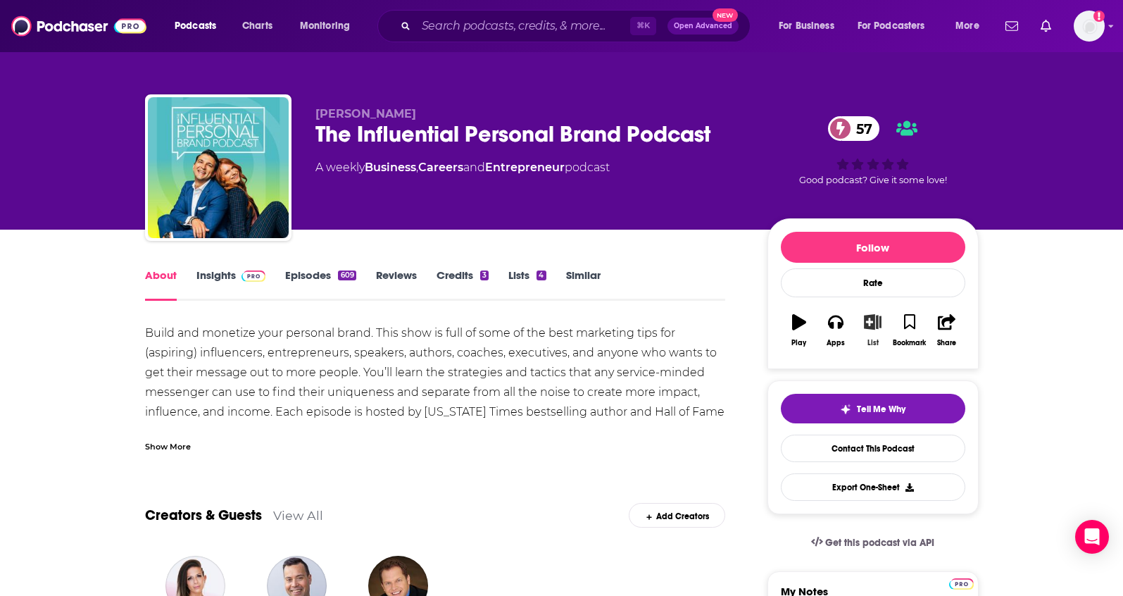
click at [871, 326] on icon "button" at bounding box center [873, 321] width 18 height 15
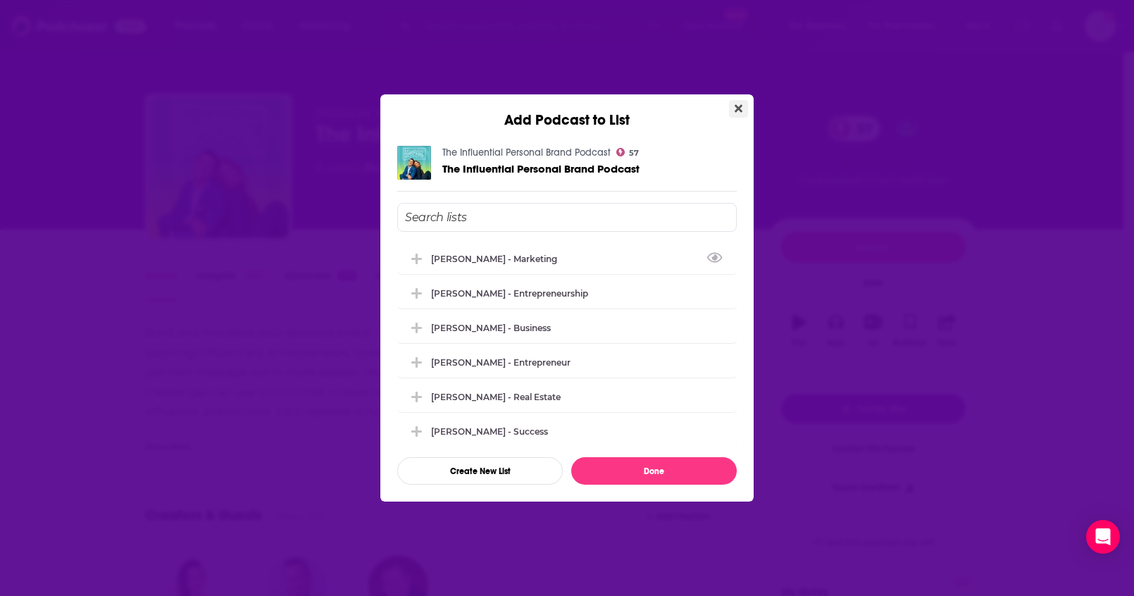
click at [739, 106] on icon "Close" at bounding box center [738, 109] width 8 height 8
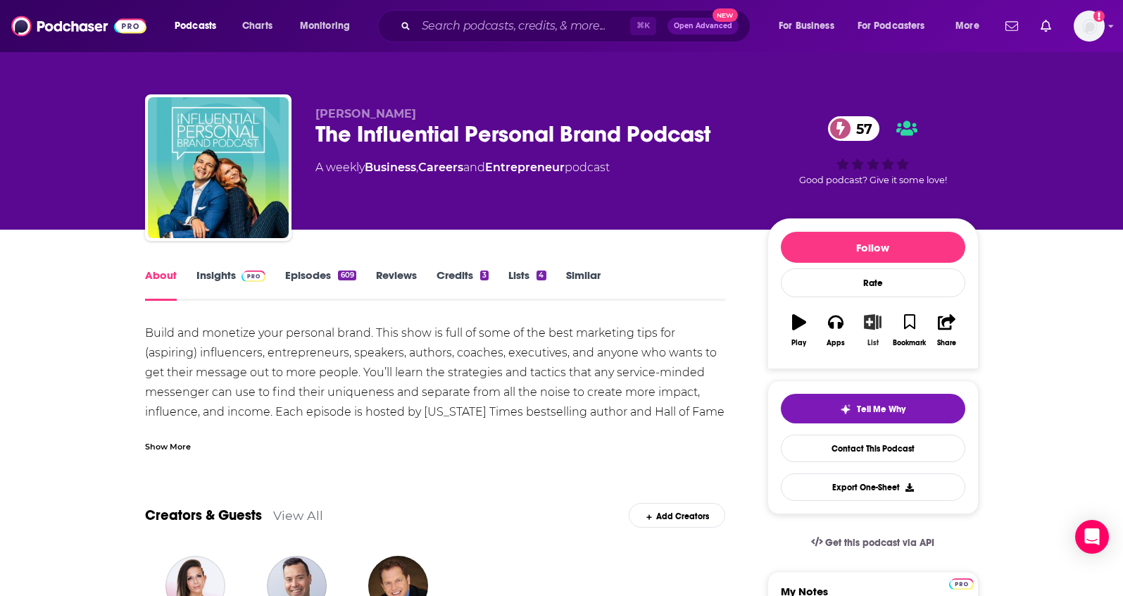
click at [870, 334] on button "List" at bounding box center [872, 330] width 37 height 51
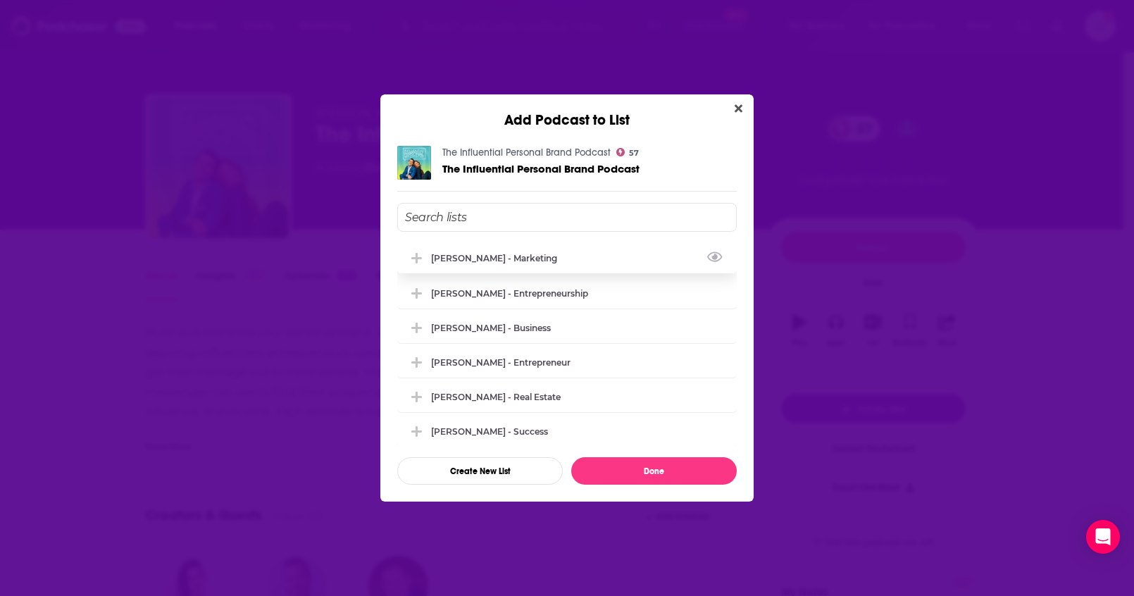
click at [551, 264] on div "[PERSON_NAME] - Marketing" at bounding box center [566, 257] width 339 height 31
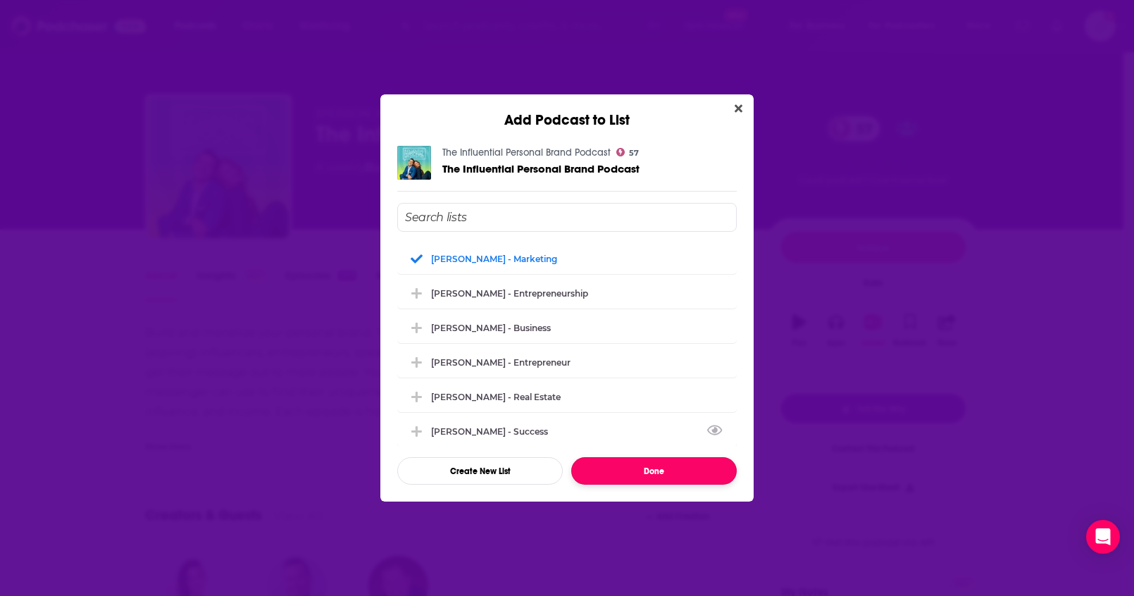
click at [652, 477] on button "Done" at bounding box center [653, 470] width 165 height 27
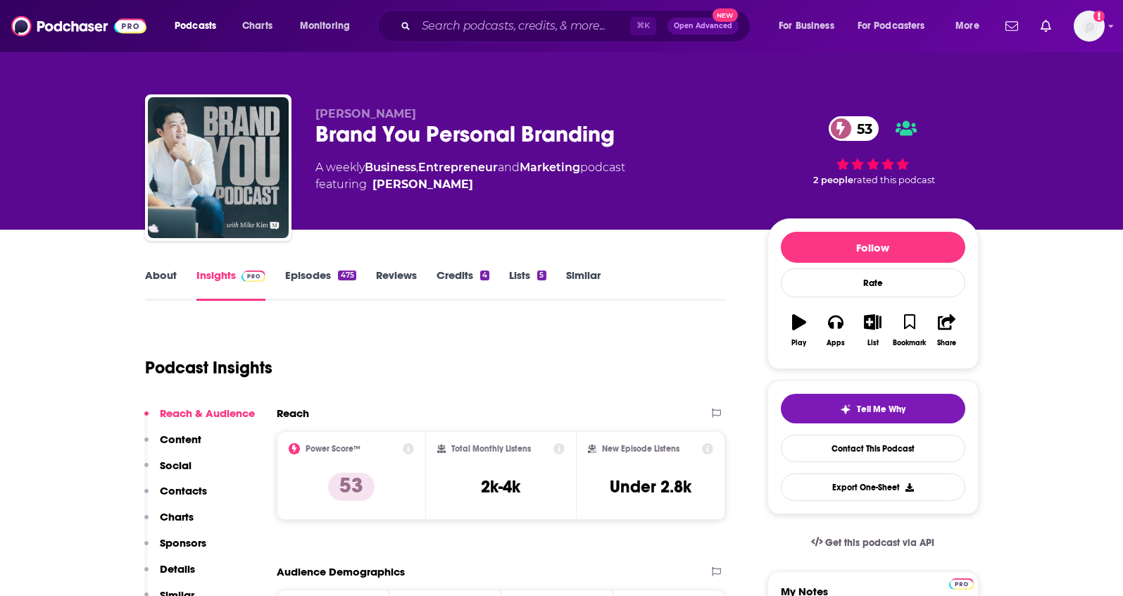
click at [171, 275] on link "About" at bounding box center [161, 284] width 32 height 32
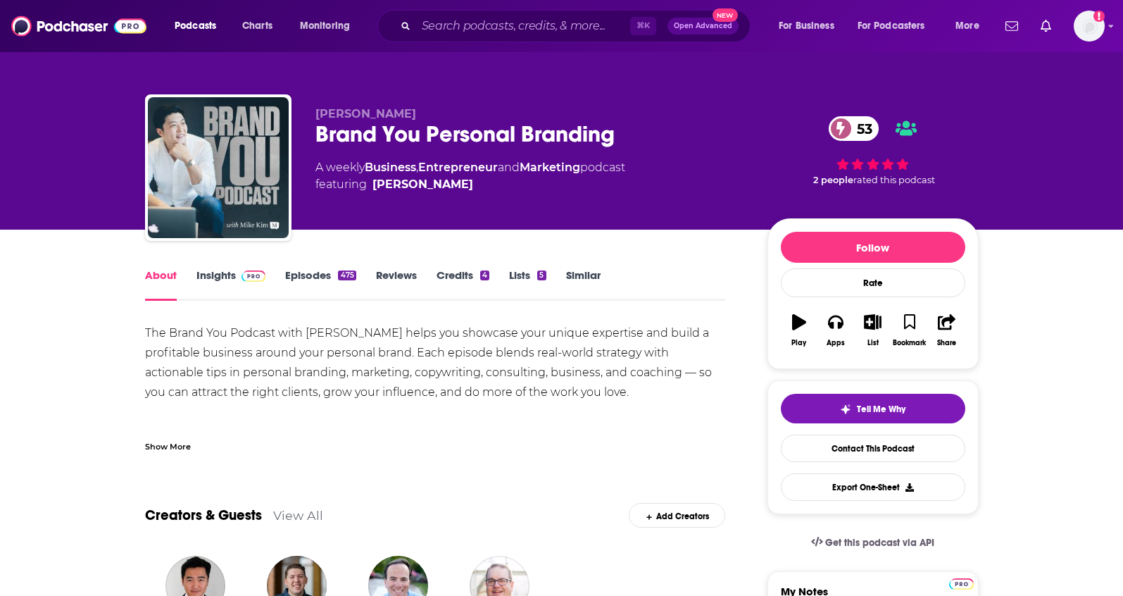
click at [206, 281] on link "Insights" at bounding box center [231, 284] width 70 height 32
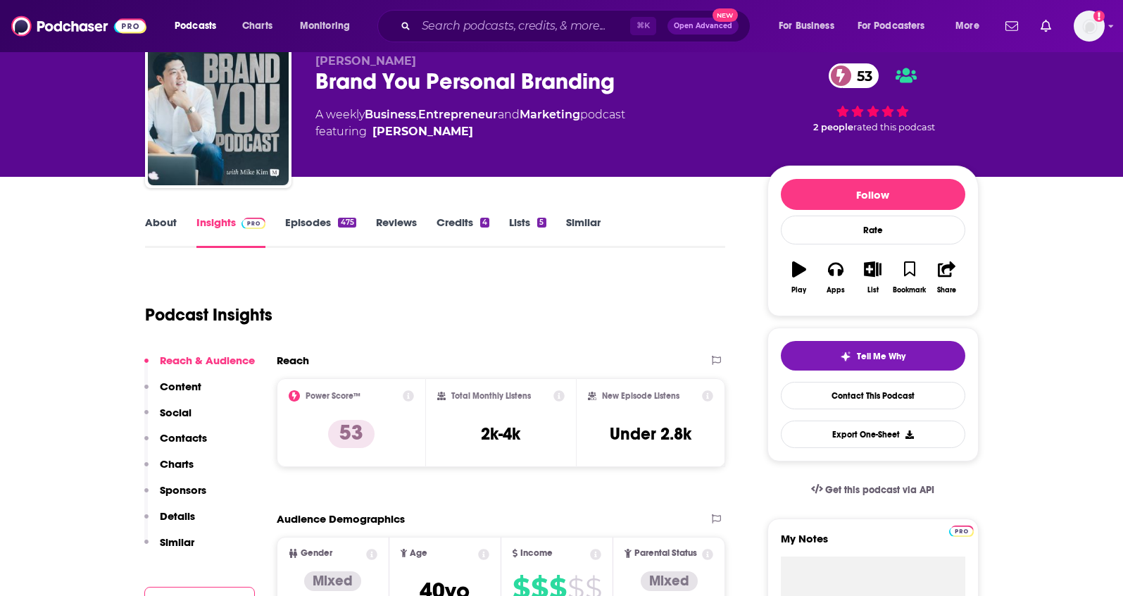
scroll to position [37, 0]
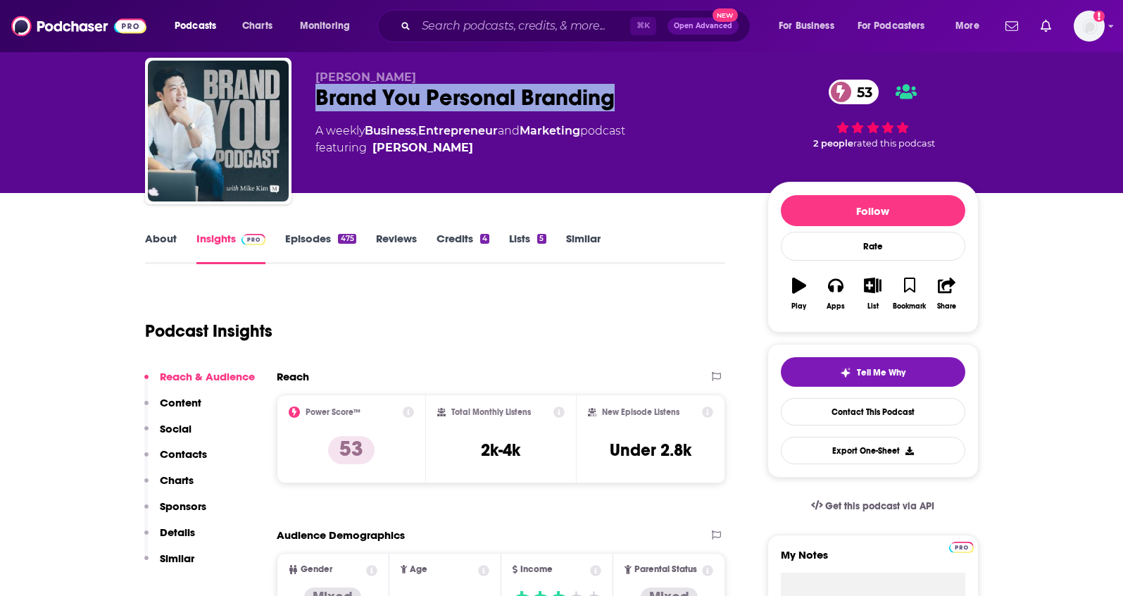
drag, startPoint x: 652, startPoint y: 109, endPoint x: 312, endPoint y: 102, distance: 340.2
click at [312, 102] on div "Mike Kim Brand You Personal Branding 53 A weekly Business , Entrepreneur and Ma…" at bounding box center [562, 134] width 834 height 152
copy h2 "Brand You Personal Branding"
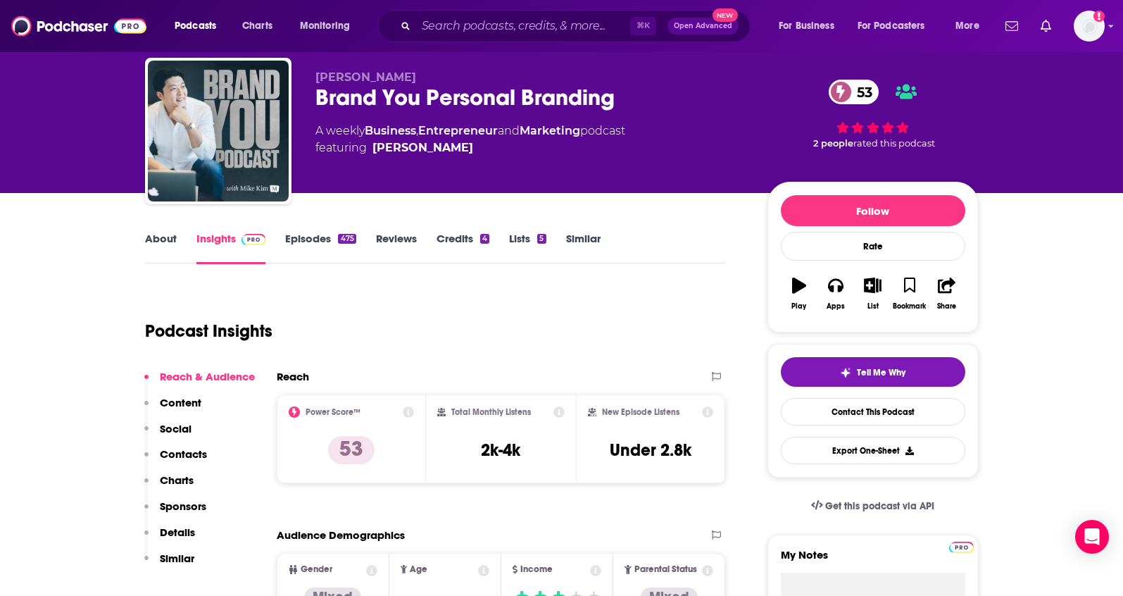
click at [379, 84] on div "Brand You Personal Branding 53" at bounding box center [530, 97] width 430 height 27
drag, startPoint x: 379, startPoint y: 77, endPoint x: 307, endPoint y: 80, distance: 71.9
click at [307, 80] on div "Mike Kim Brand You Personal Branding 53 A weekly Business , Entrepreneur and Ma…" at bounding box center [562, 134] width 834 height 152
copy span "Mike Kim"
click at [182, 537] on p "Details" at bounding box center [177, 531] width 35 height 13
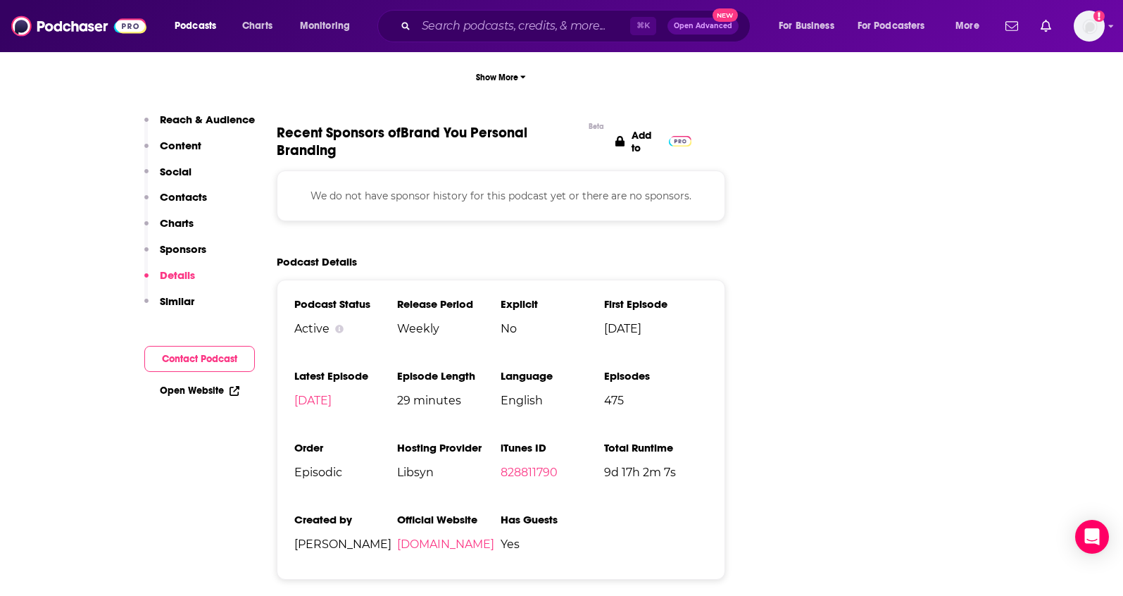
scroll to position [1861, 0]
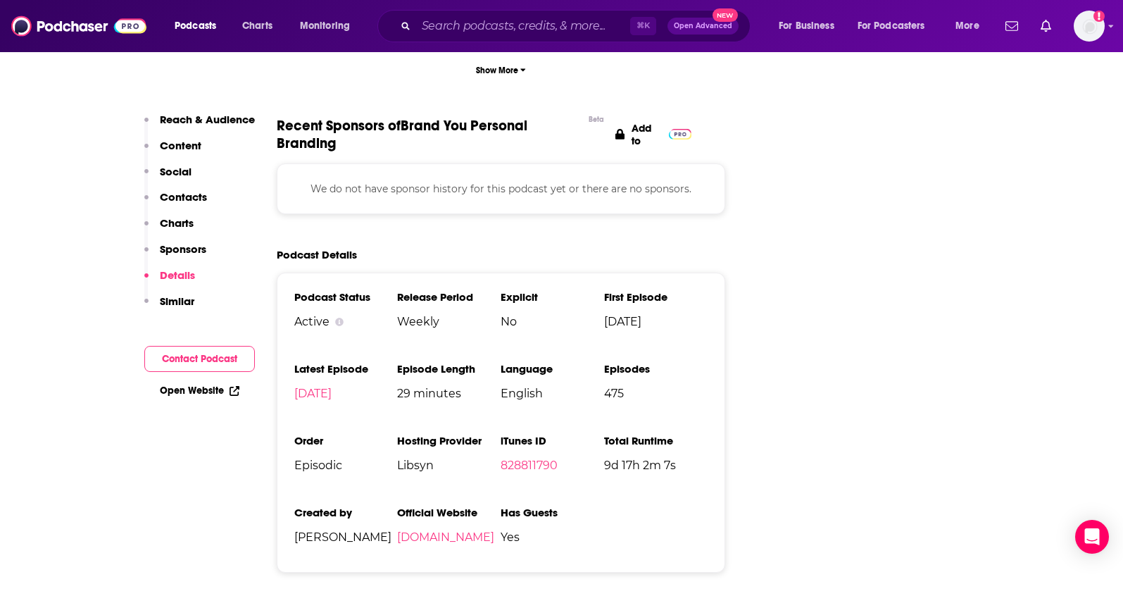
click at [184, 190] on p "Contacts" at bounding box center [183, 196] width 47 height 13
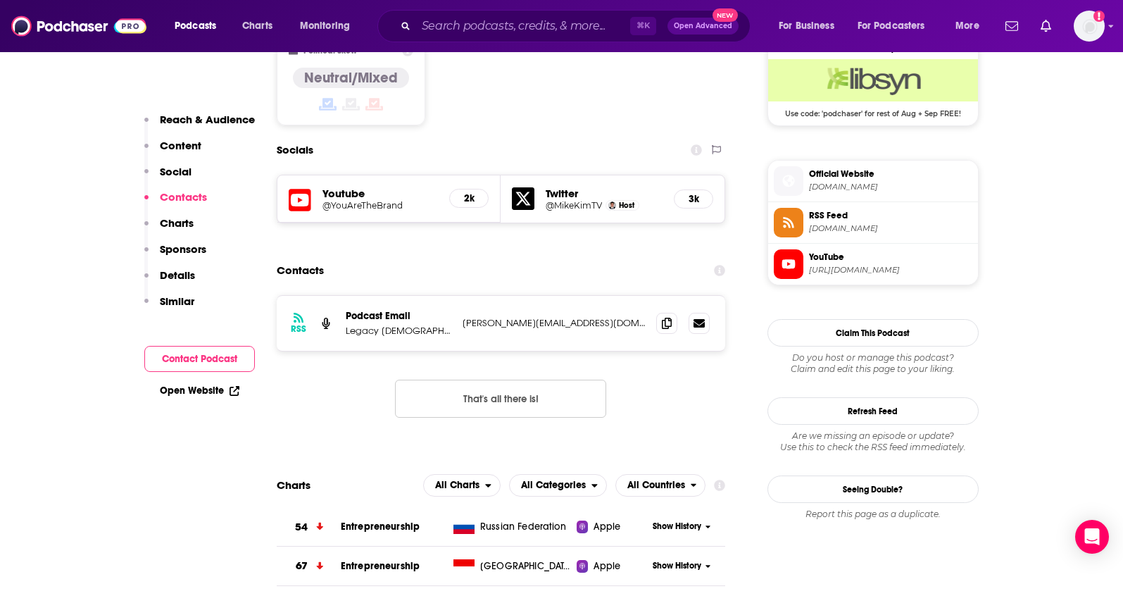
scroll to position [1160, 0]
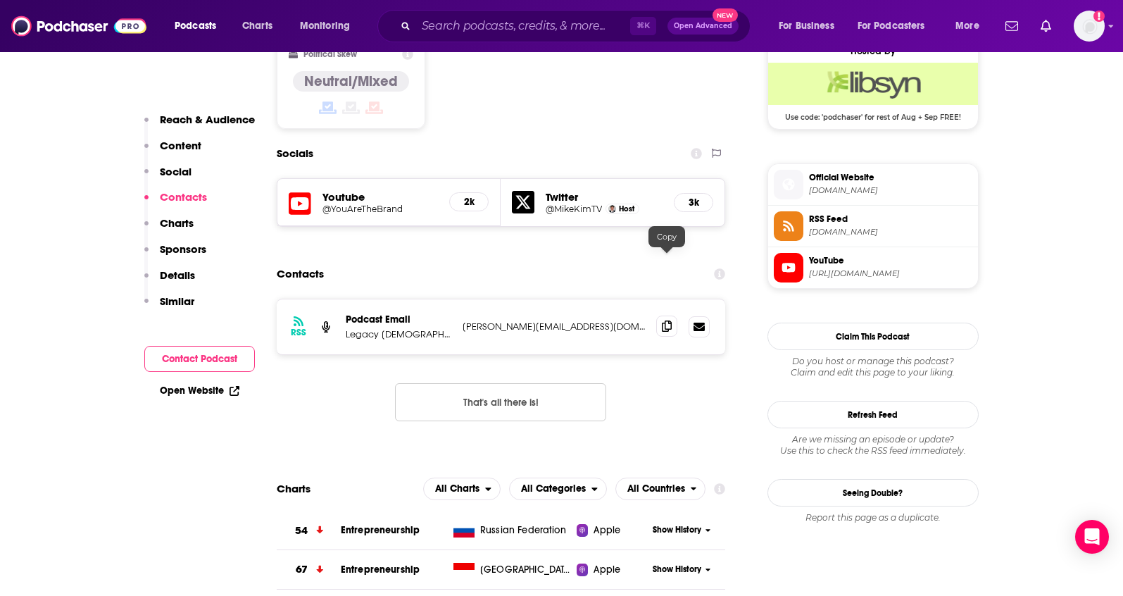
click at [668, 320] on icon at bounding box center [667, 325] width 10 height 11
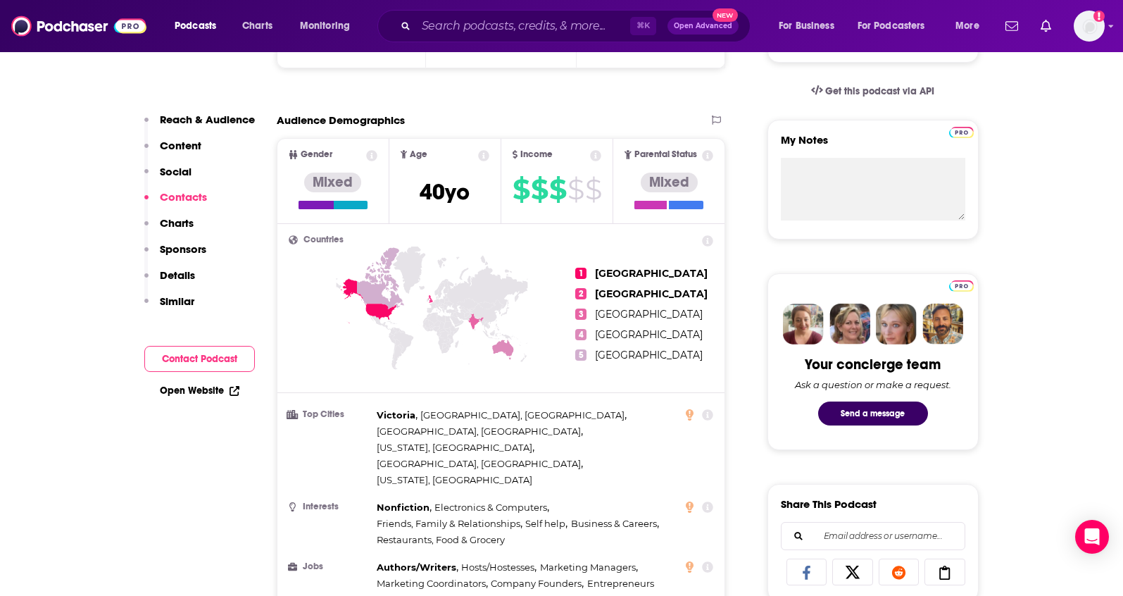
scroll to position [0, 0]
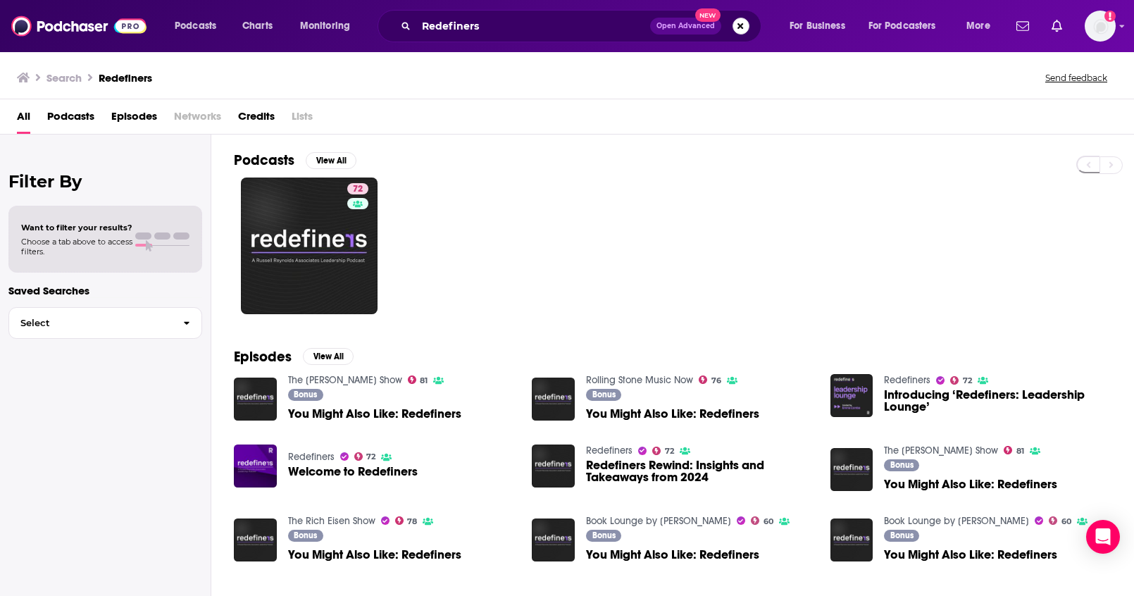
click at [738, 27] on button "Search podcasts, credits, & more..." at bounding box center [740, 26] width 17 height 17
paste input "Cubicle to CEO"
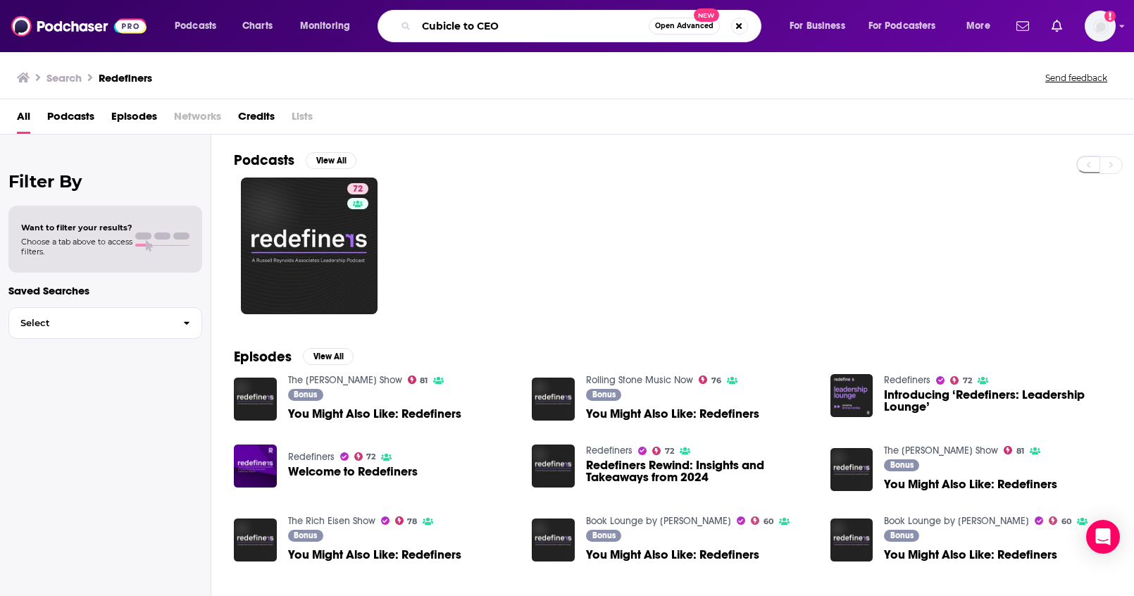
type input "Cubicle to CEO"
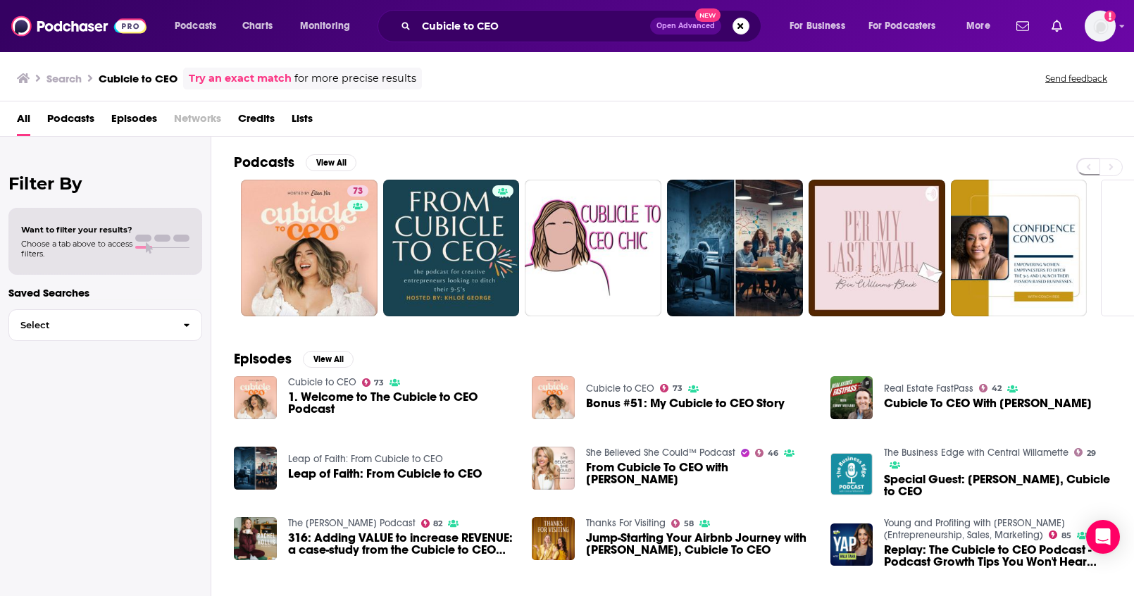
click at [748, 30] on span "Open Advanced New" at bounding box center [699, 26] width 99 height 17
click at [745, 30] on button "Search podcasts, credits, & more..." at bounding box center [740, 26] width 17 height 17
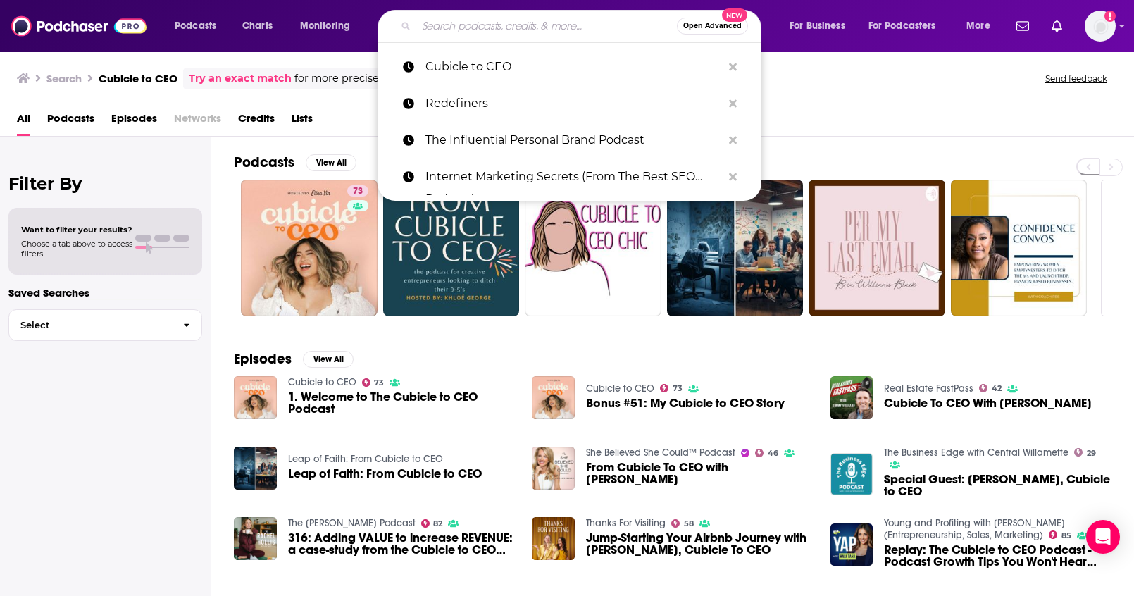
paste input "The Mind Your Business Podcast"
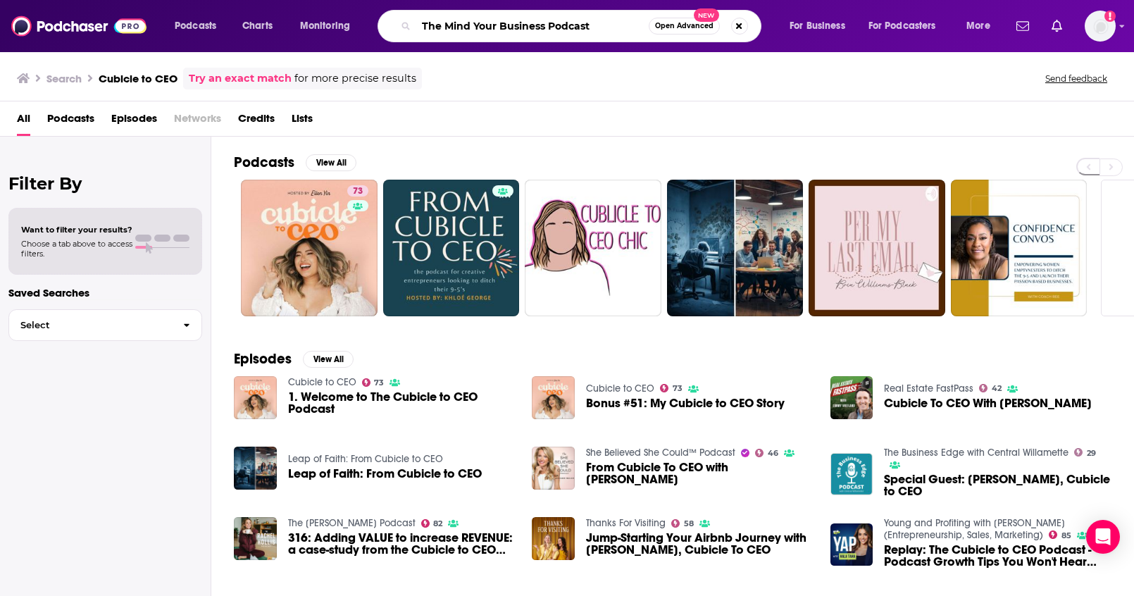
type input "The Mind Your Business Podcast"
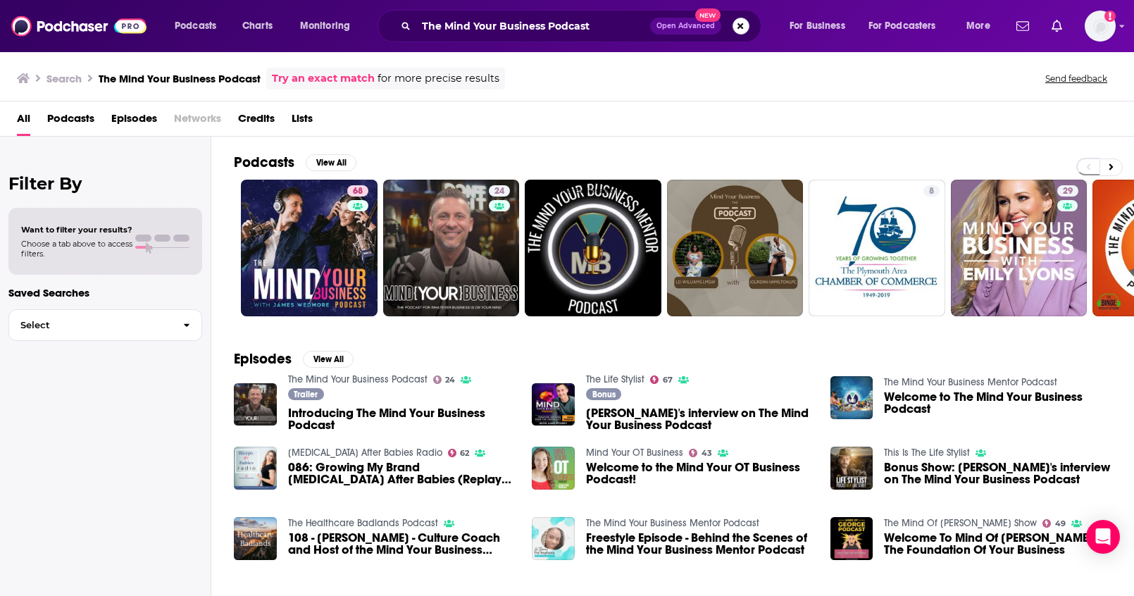
click at [742, 23] on button "Search podcasts, credits, & more..." at bounding box center [740, 26] width 17 height 17
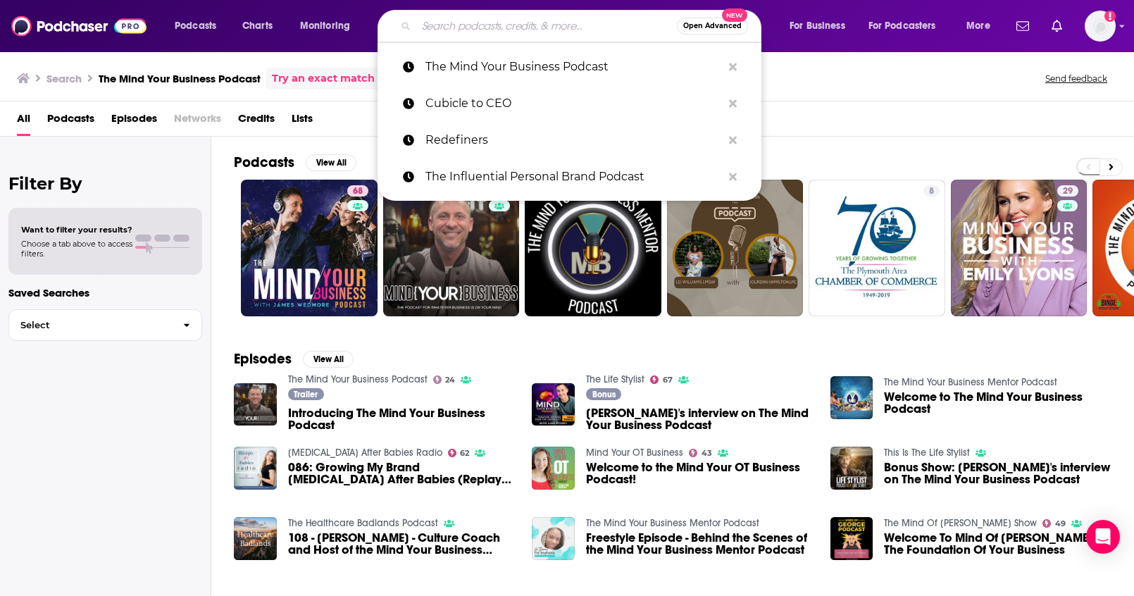
paste input "Brand You Personal Branding"
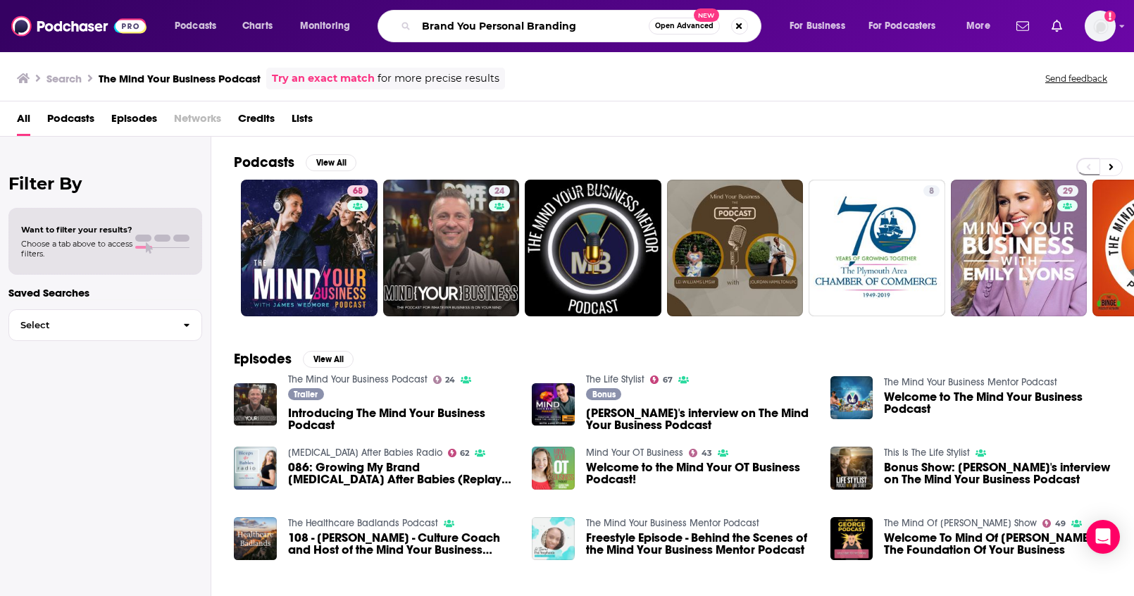
type input "Brand You Personal Branding"
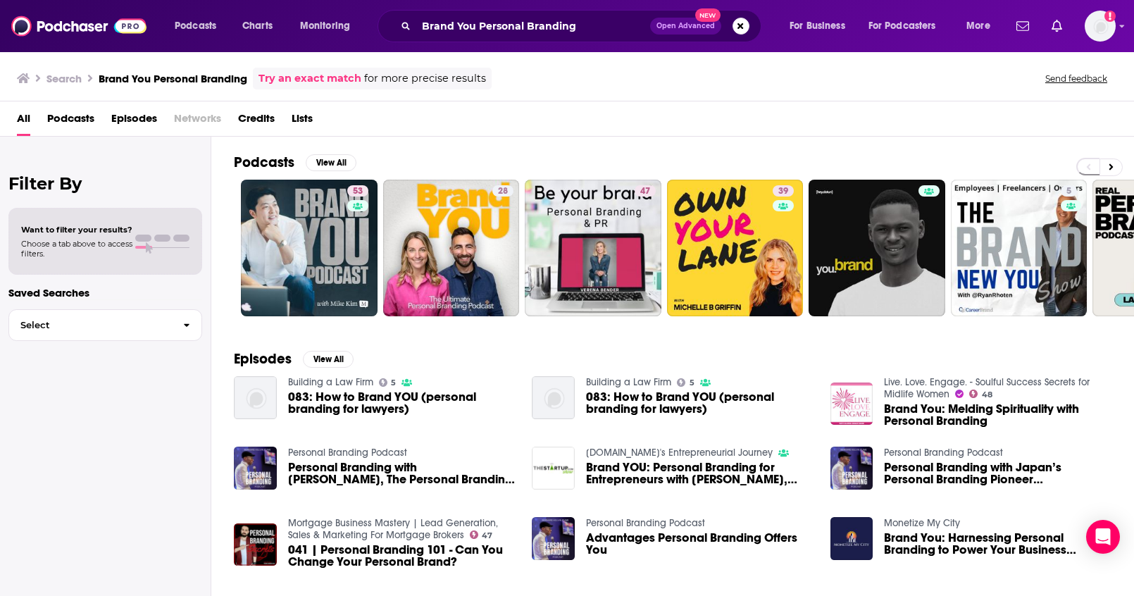
click at [748, 29] on div "Brand You Personal Branding Open Advanced New" at bounding box center [569, 26] width 384 height 32
click at [744, 29] on button "Search podcasts, credits, & more..." at bounding box center [740, 26] width 17 height 17
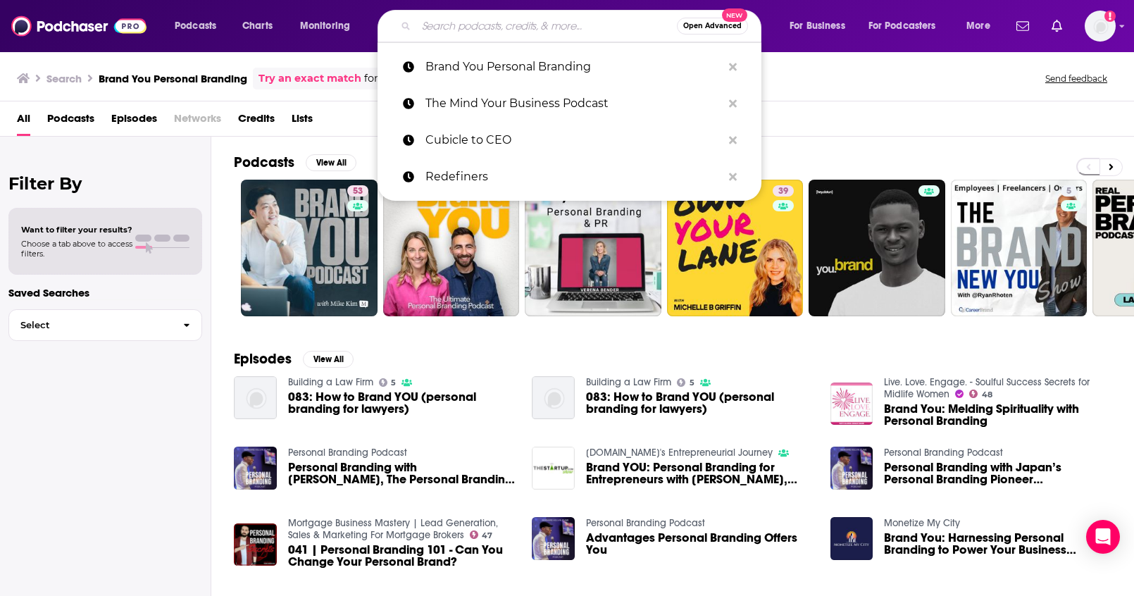
paste input "Profits in [GEOGRAPHIC_DATA]"
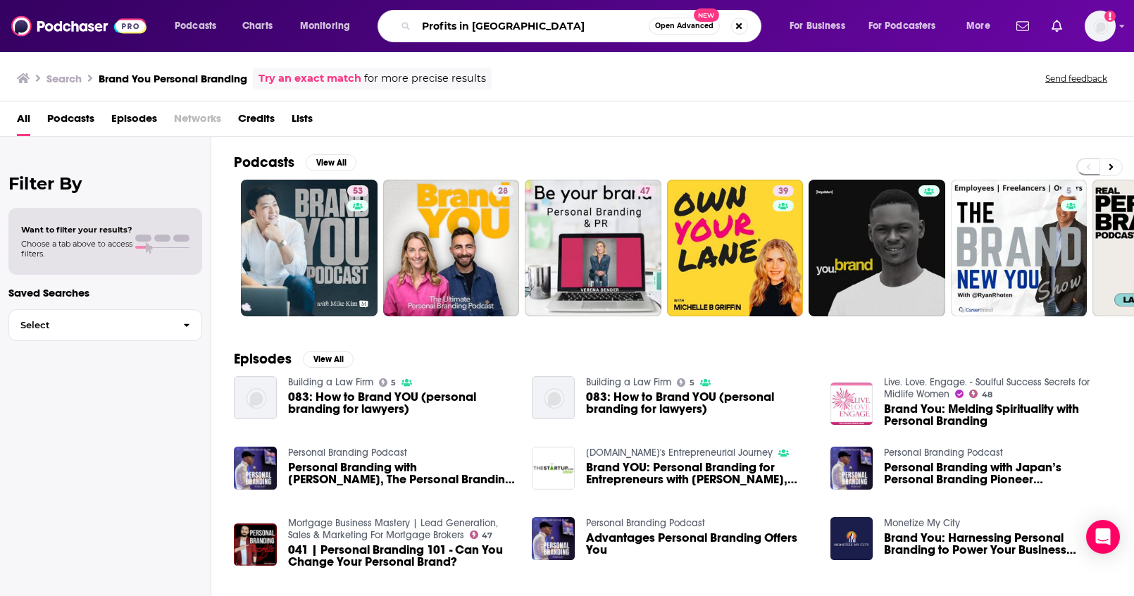
type input "Profits in [GEOGRAPHIC_DATA]"
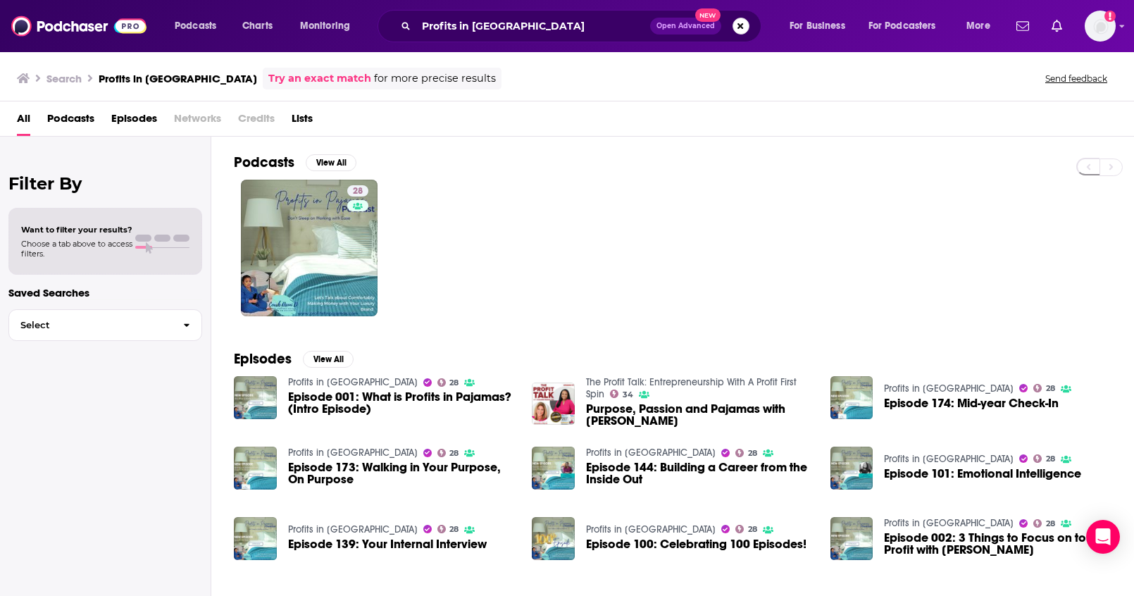
click at [741, 26] on button "Search podcasts, credits, & more..." at bounding box center [740, 26] width 17 height 17
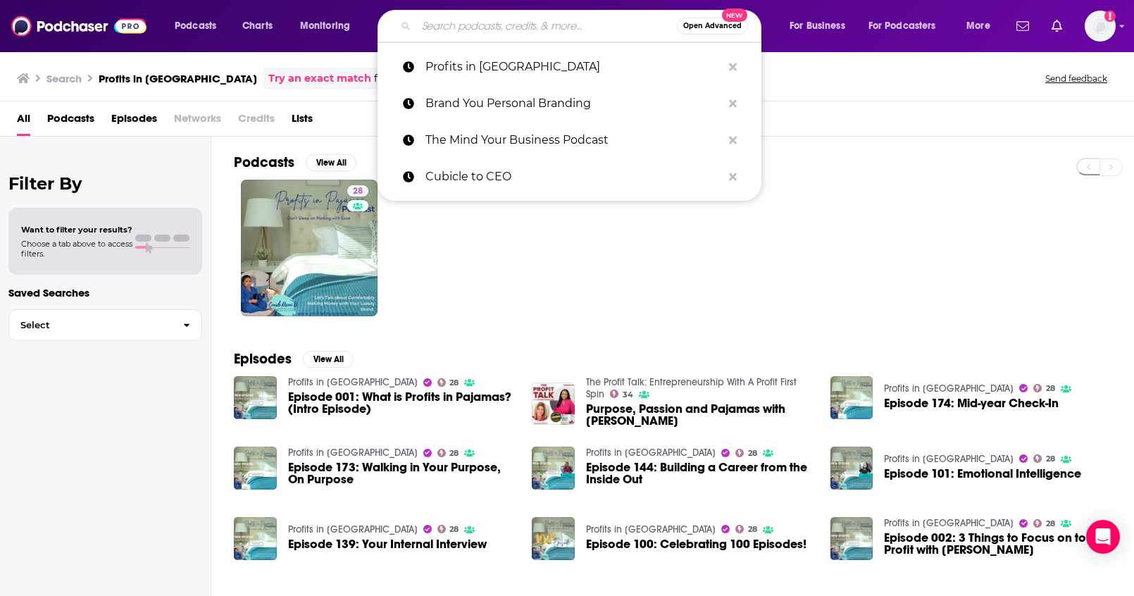
paste input "Bacon Wrapped Business With [PERSON_NAME] | Sizzling Hot Business Advice Guaran…"
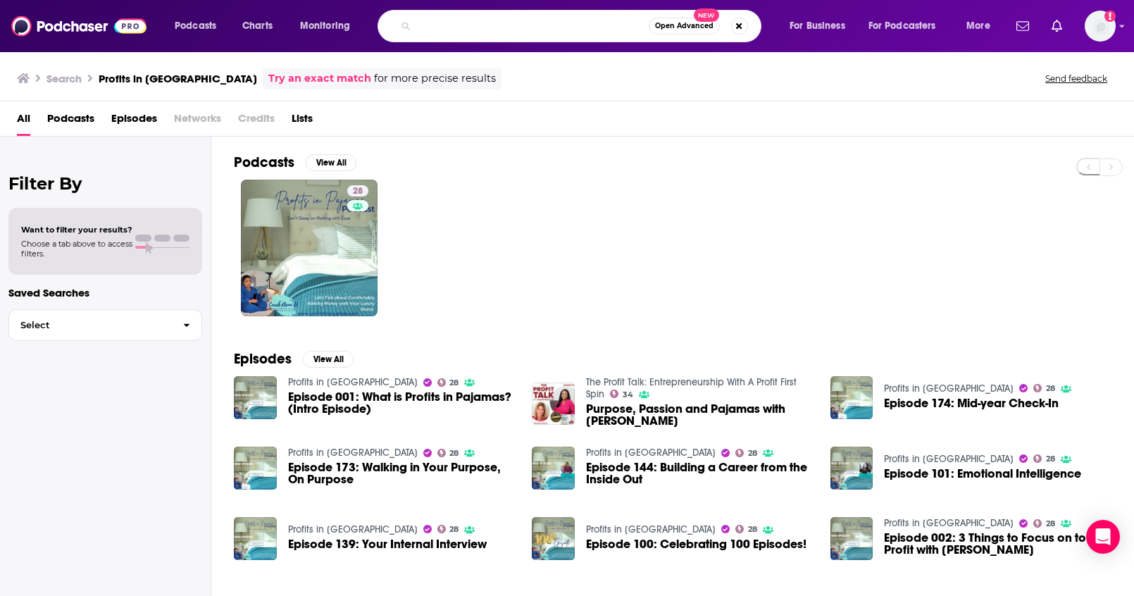
type input "Bacon Wrapped Business With [PERSON_NAME] | Sizzling Hot Business Advice Guaran…"
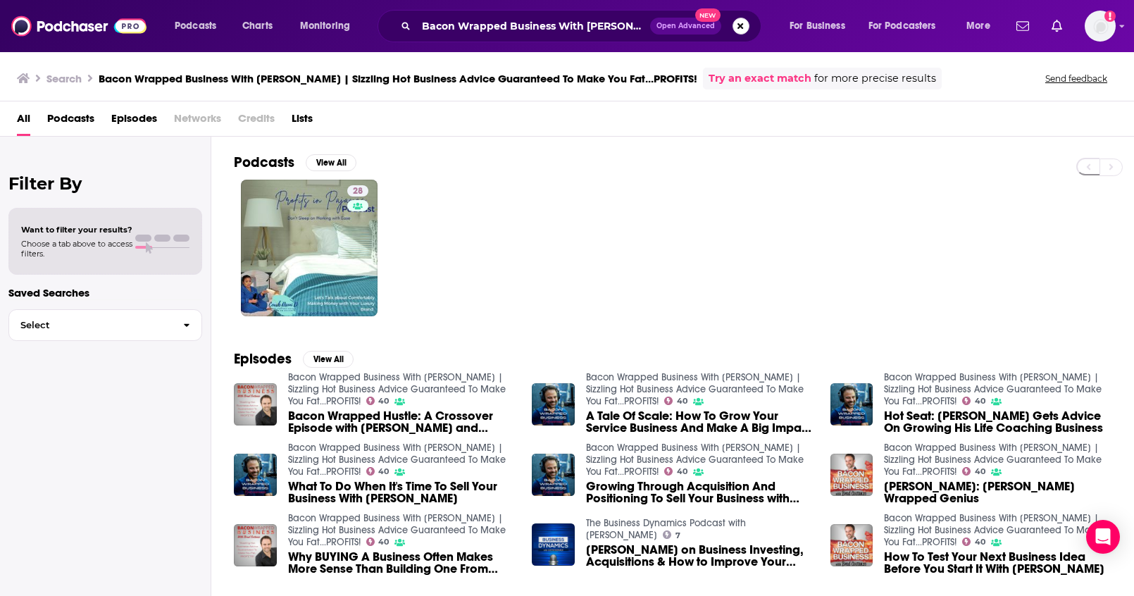
click at [733, 28] on button "Search podcasts, credits, & more..." at bounding box center [740, 26] width 17 height 17
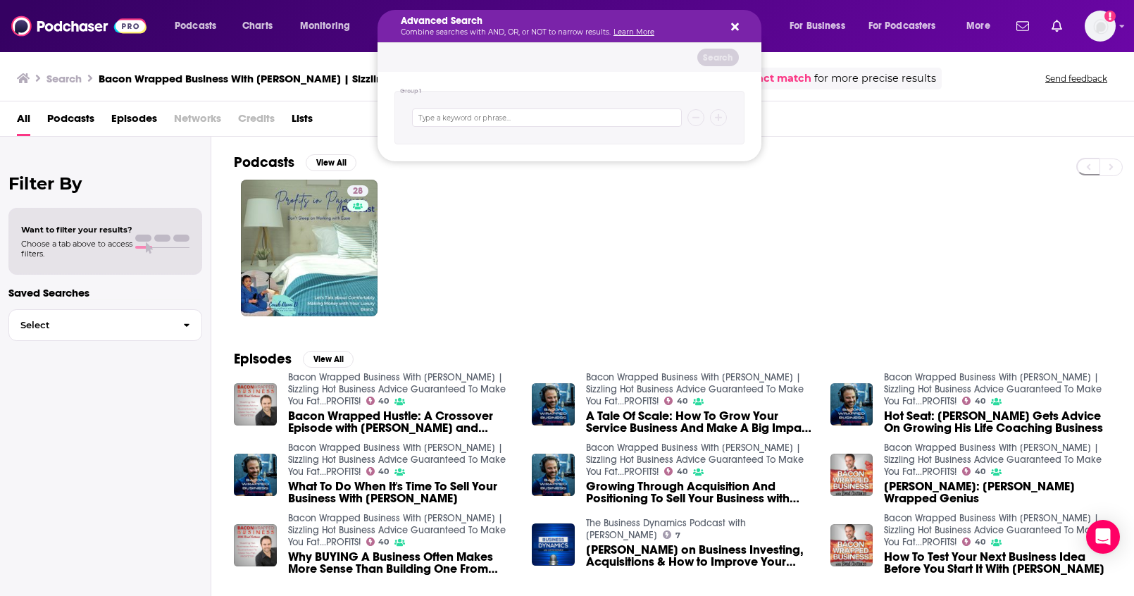
click at [641, 187] on div "Podcasts Charts Monitoring Advanced Search Combine searches with AND, OR, or NO…" at bounding box center [567, 298] width 1134 height 596
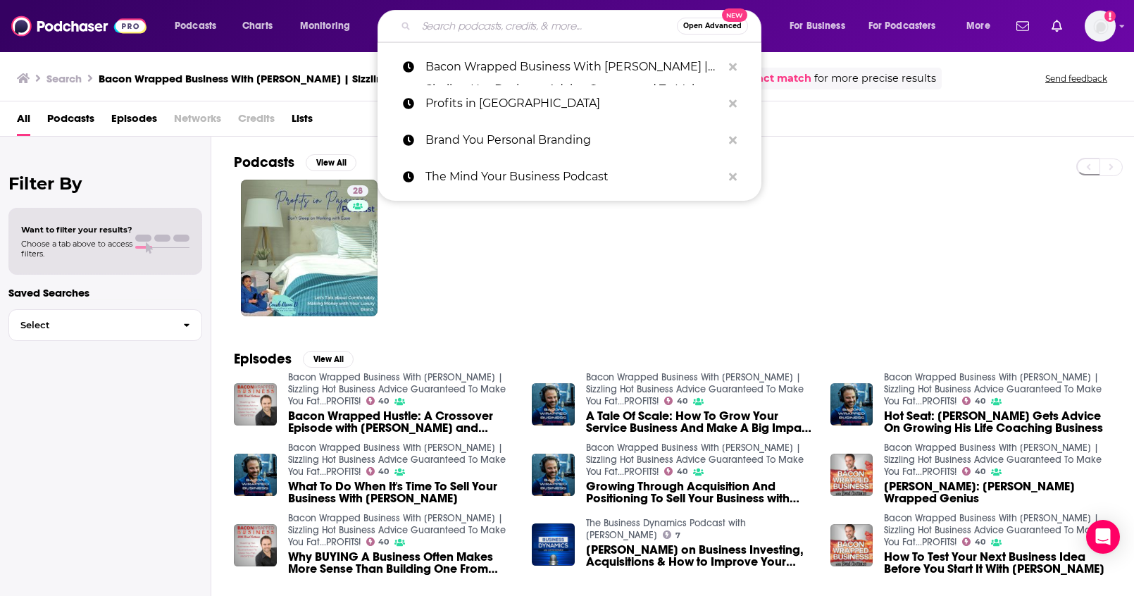
click at [600, 27] on input "Search podcasts, credits, & more..." at bounding box center [546, 26] width 261 height 23
paste input "Bacon Wrapped Business With Brad Costanzo | Sizzling Hot Business Advice Guaran…"
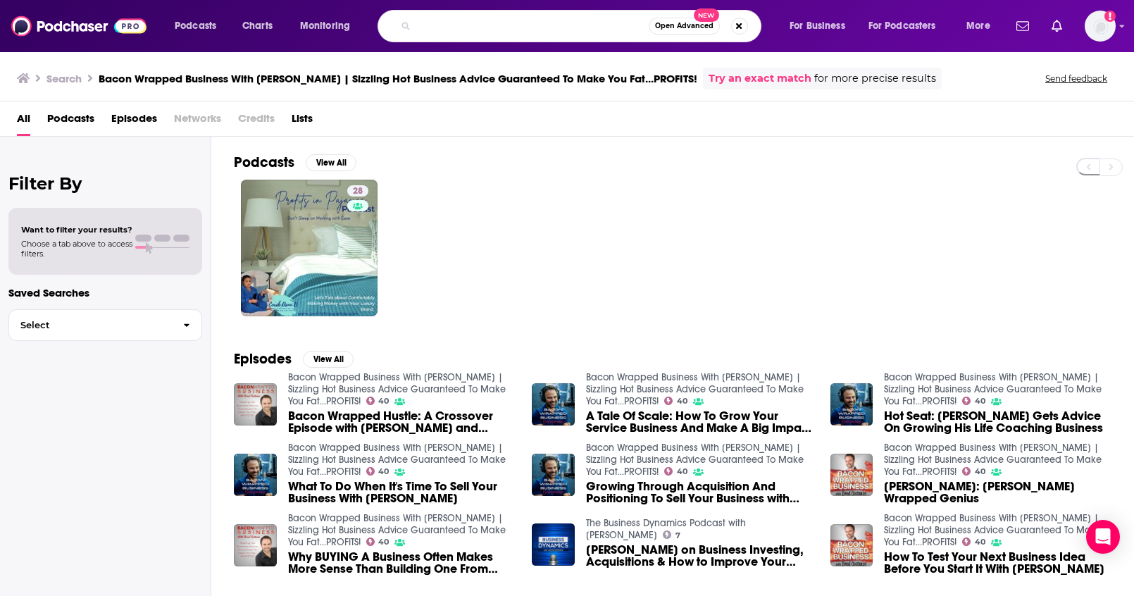
type input "Bacon Wrapped Business With Brad Costanzo | Sizzling Hot Business Advice Guaran…"
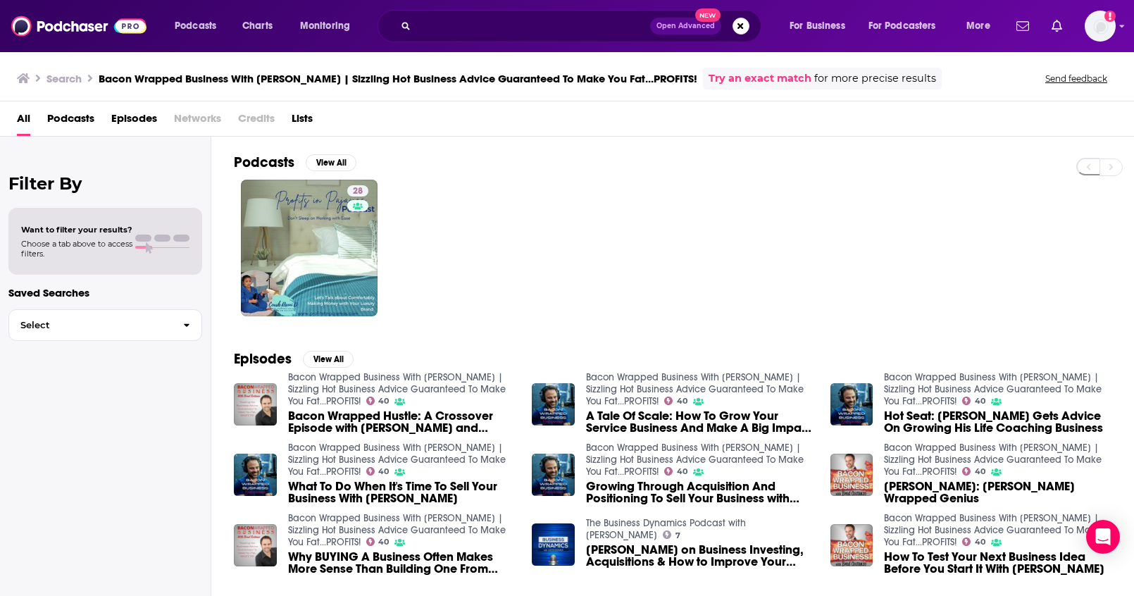
scroll to position [0, 0]
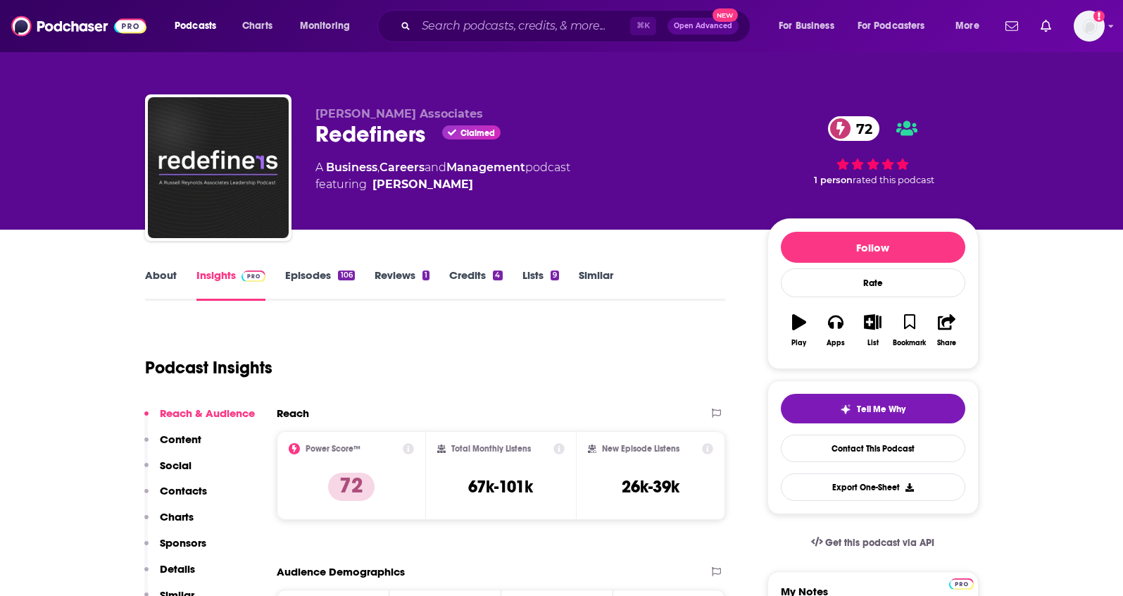
click at [162, 277] on link "About" at bounding box center [161, 284] width 32 height 32
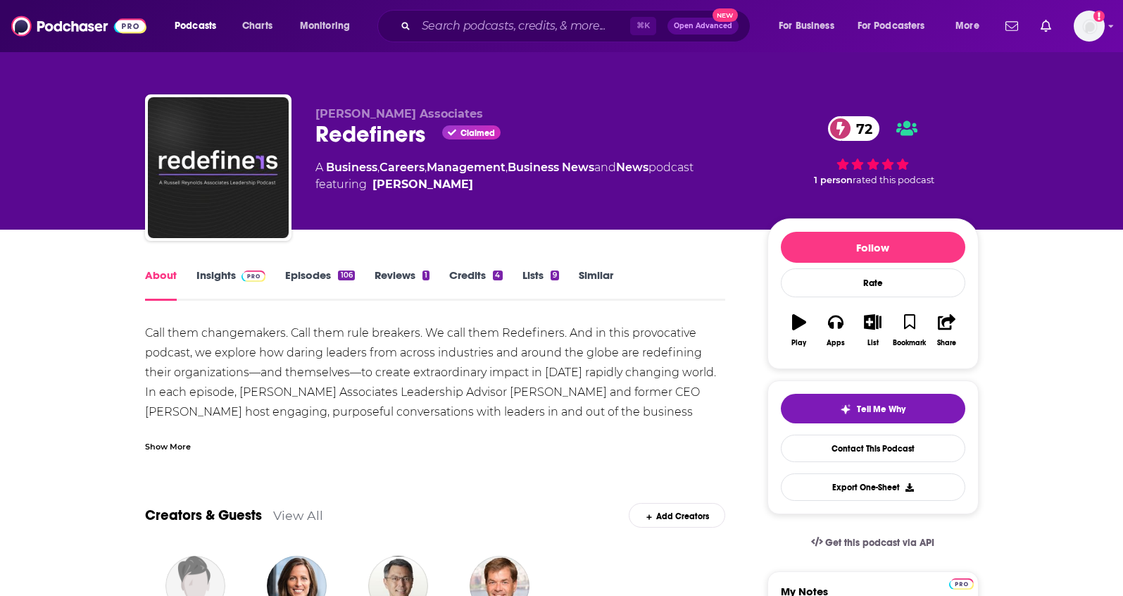
click at [199, 277] on link "Insights" at bounding box center [231, 284] width 70 height 32
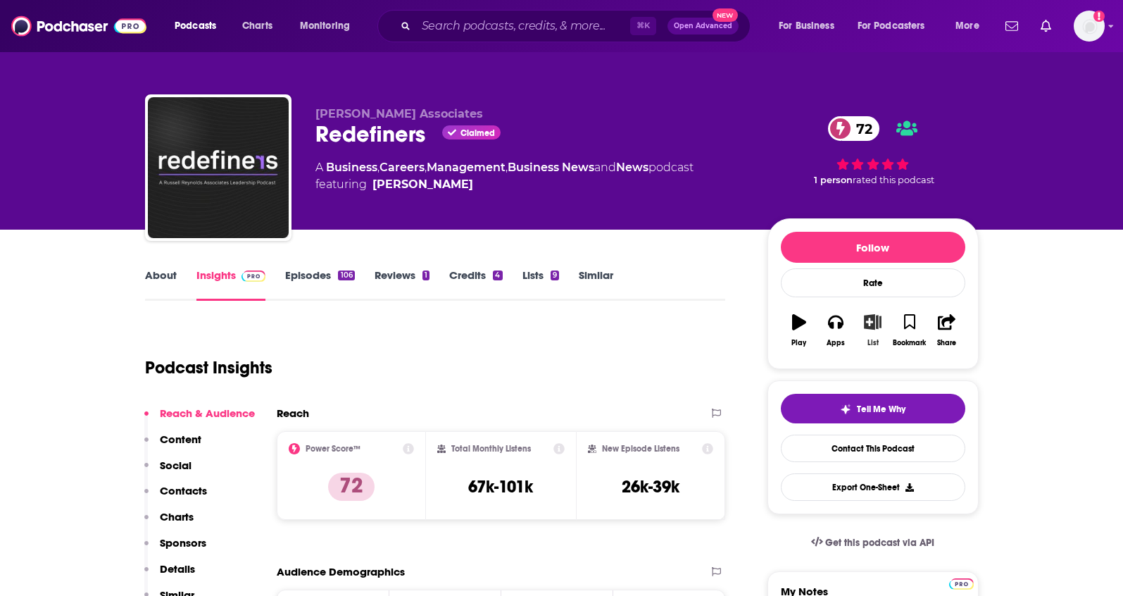
click at [877, 323] on icon "button" at bounding box center [873, 321] width 18 height 15
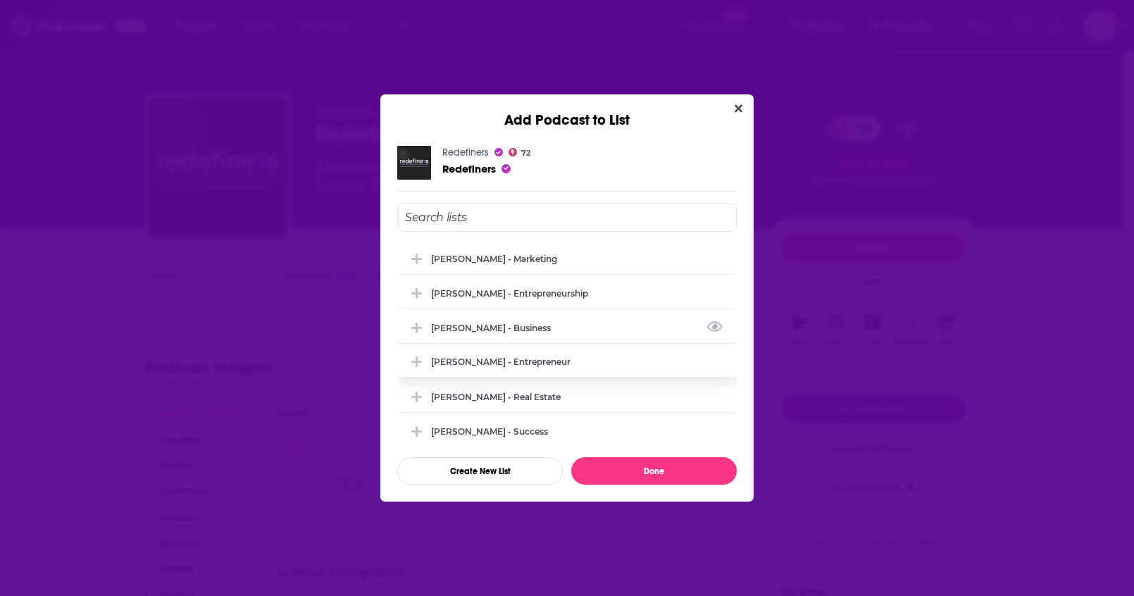
click at [520, 330] on div "[PERSON_NAME] - Business" at bounding box center [495, 327] width 128 height 11
click at [634, 469] on button "Done" at bounding box center [653, 470] width 165 height 27
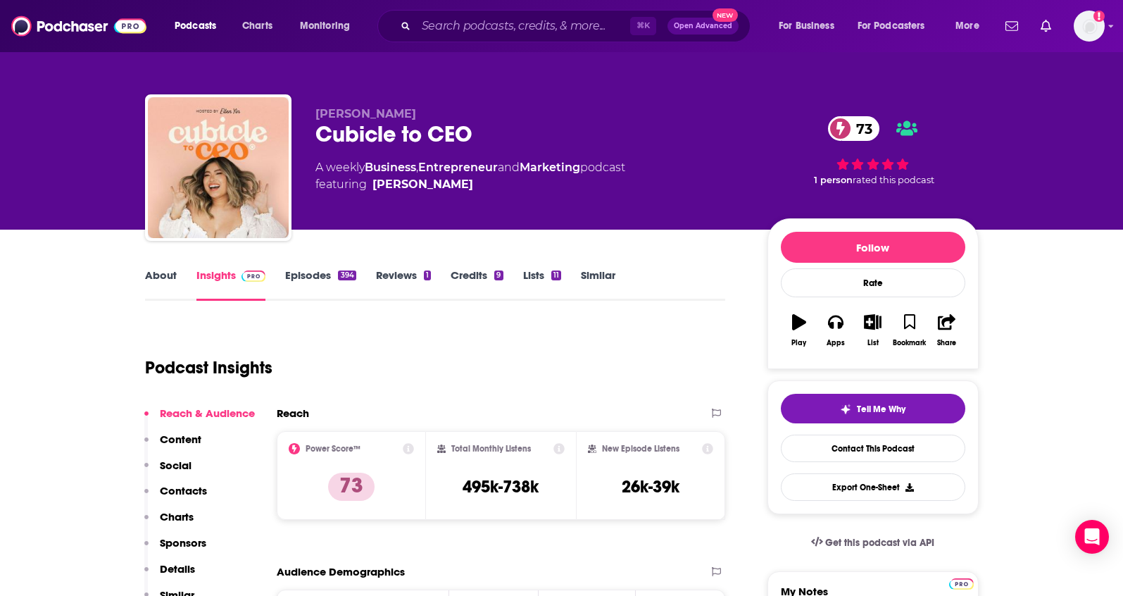
click at [158, 273] on link "About" at bounding box center [161, 284] width 32 height 32
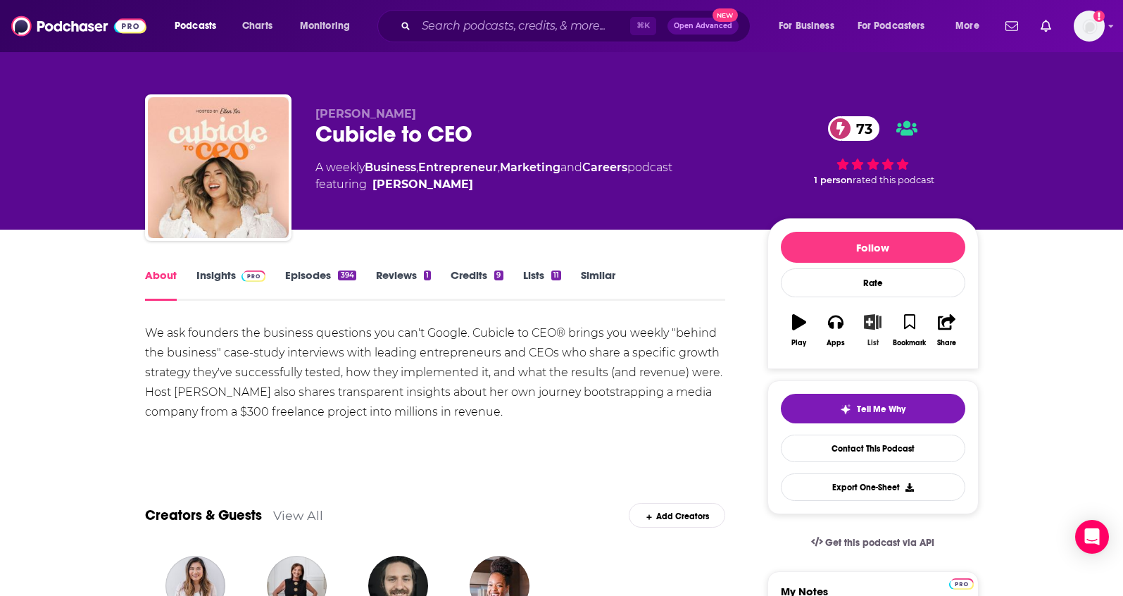
click at [875, 335] on button "List" at bounding box center [872, 330] width 37 height 51
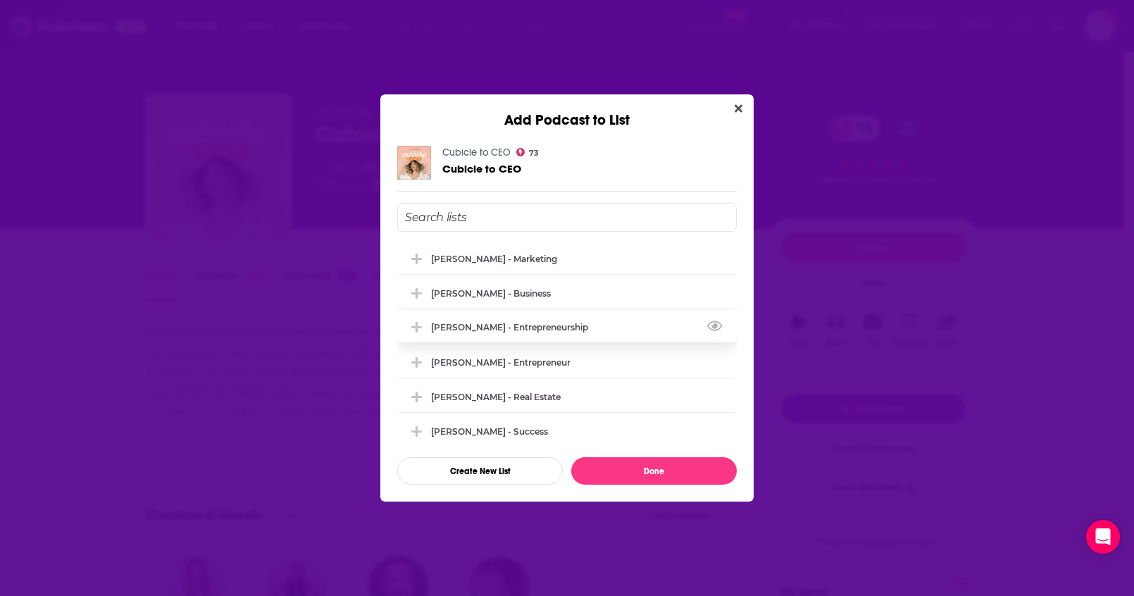
click at [530, 324] on div "[PERSON_NAME] - Entrepreneurship" at bounding box center [513, 327] width 165 height 11
click at [620, 461] on button "Done" at bounding box center [653, 470] width 165 height 27
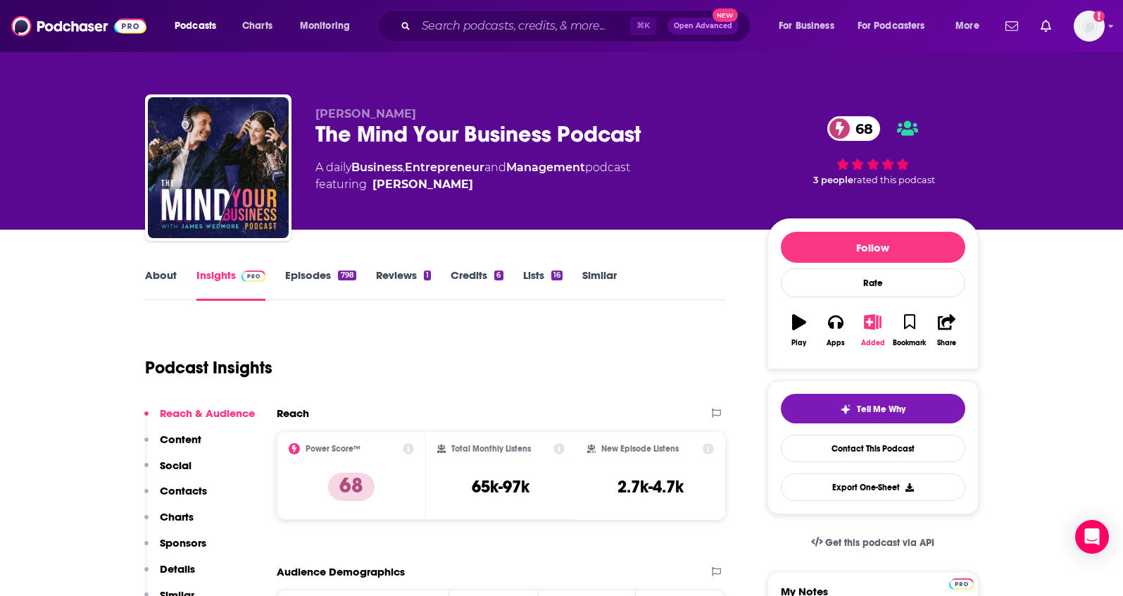
click at [877, 319] on icon "button" at bounding box center [873, 321] width 18 height 15
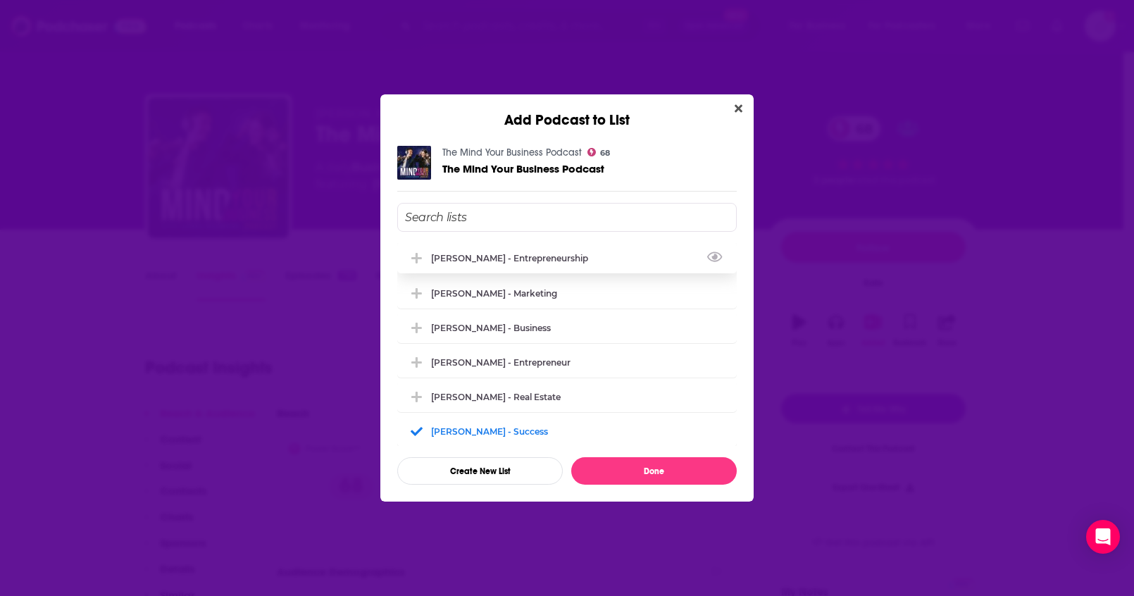
click at [537, 261] on div "[PERSON_NAME] - Entrepreneurship" at bounding box center [513, 258] width 165 height 11
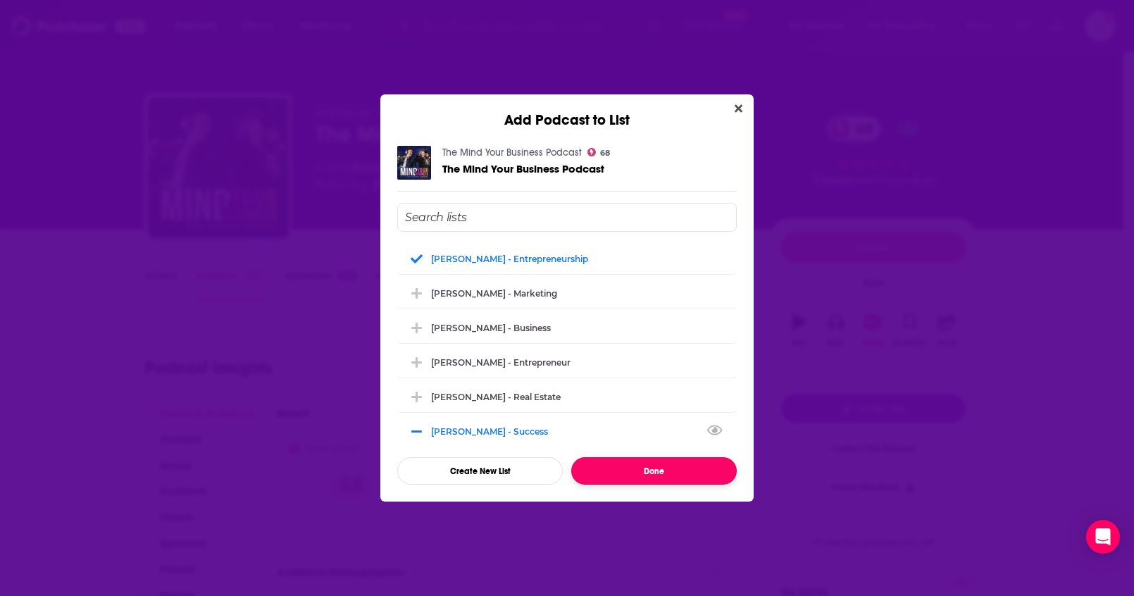
click at [672, 474] on button "Done" at bounding box center [653, 470] width 165 height 27
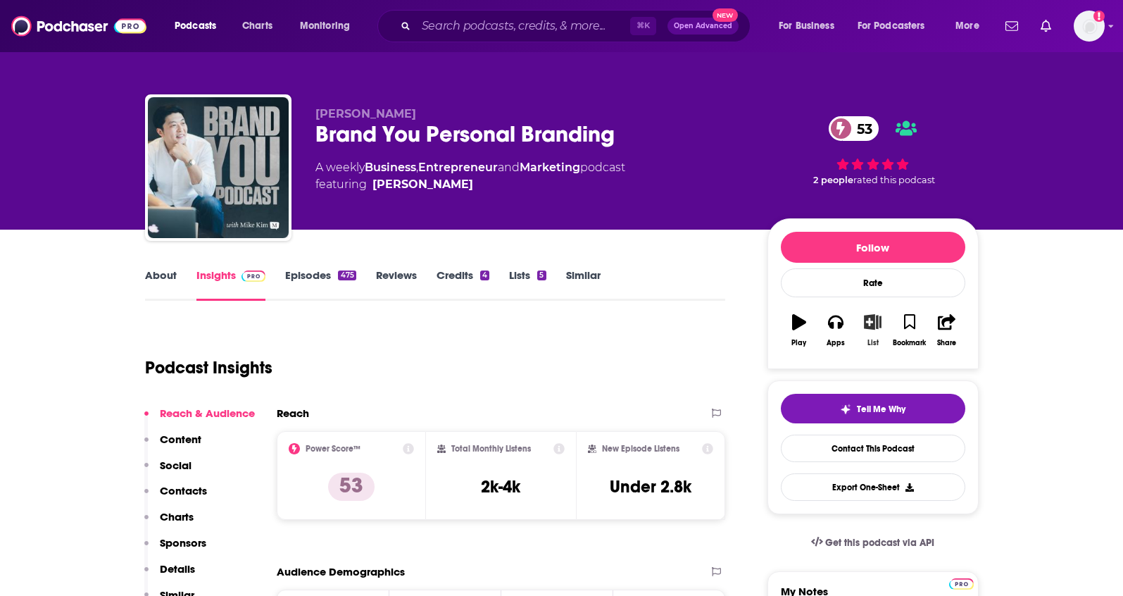
click at [870, 322] on icon "button" at bounding box center [873, 321] width 18 height 15
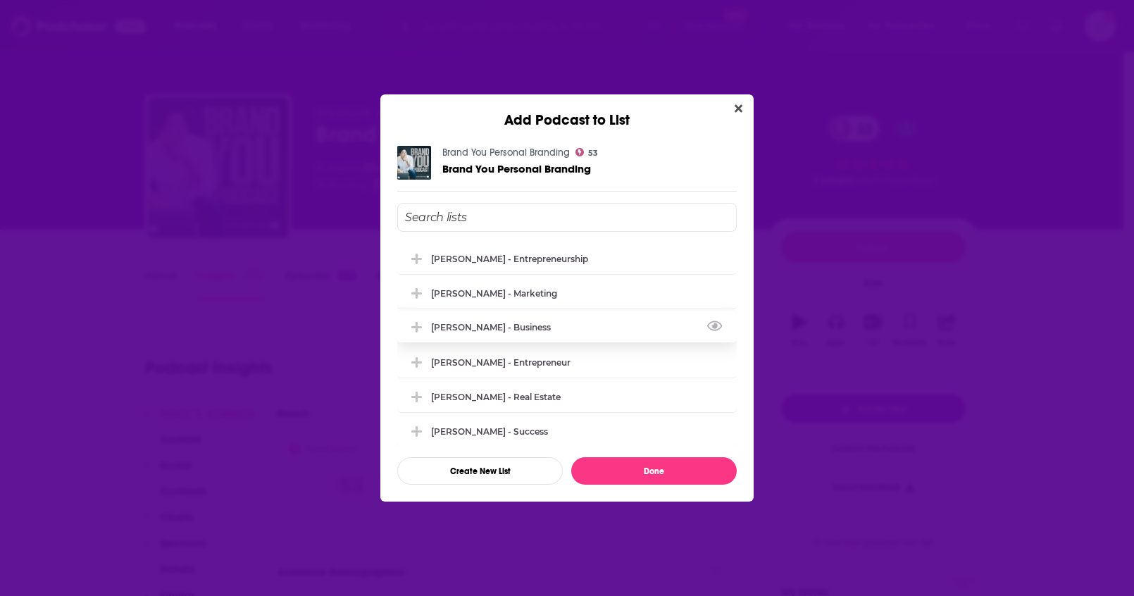
click at [556, 329] on div "[PERSON_NAME] - Business" at bounding box center [566, 326] width 339 height 31
click at [634, 469] on button "Done" at bounding box center [653, 470] width 165 height 27
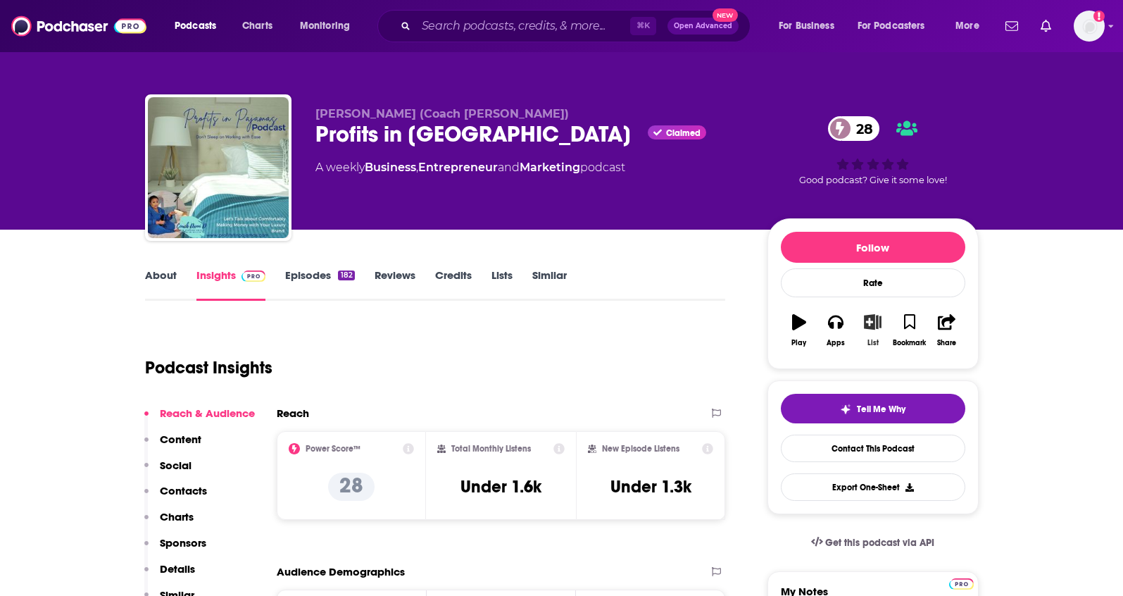
click at [872, 330] on icon "button" at bounding box center [873, 321] width 18 height 15
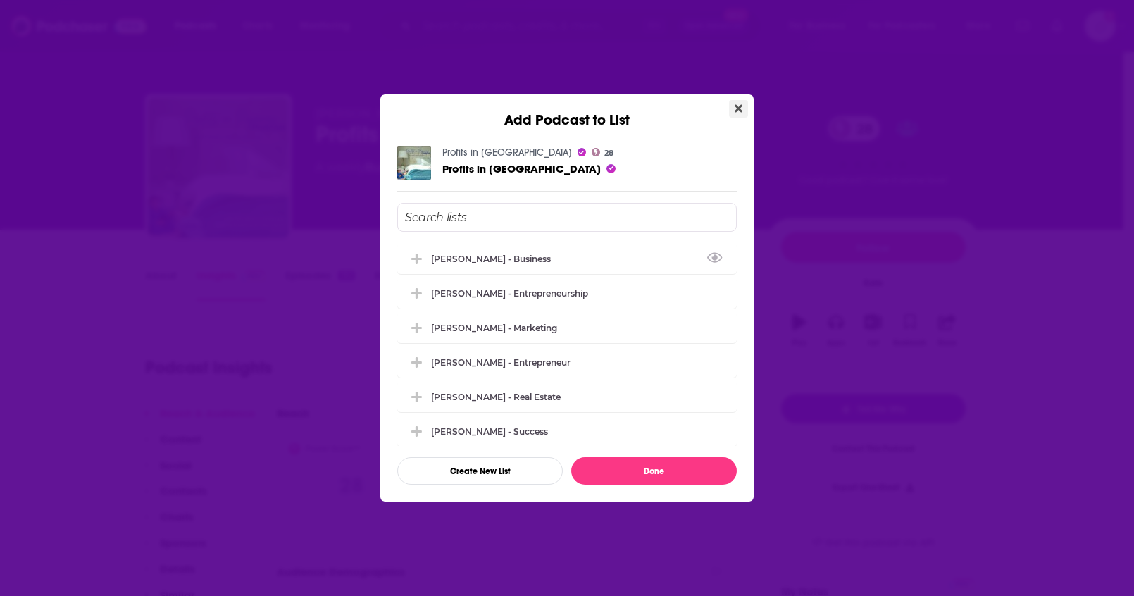
click at [733, 115] on button "Close" at bounding box center [738, 109] width 19 height 18
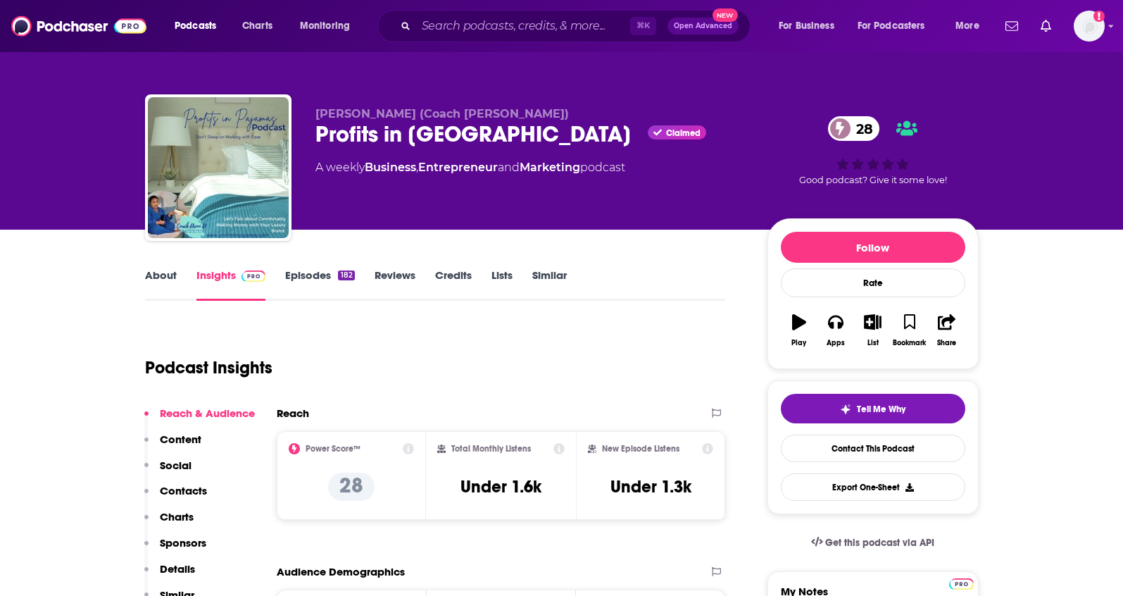
click at [172, 278] on link "About" at bounding box center [161, 284] width 32 height 32
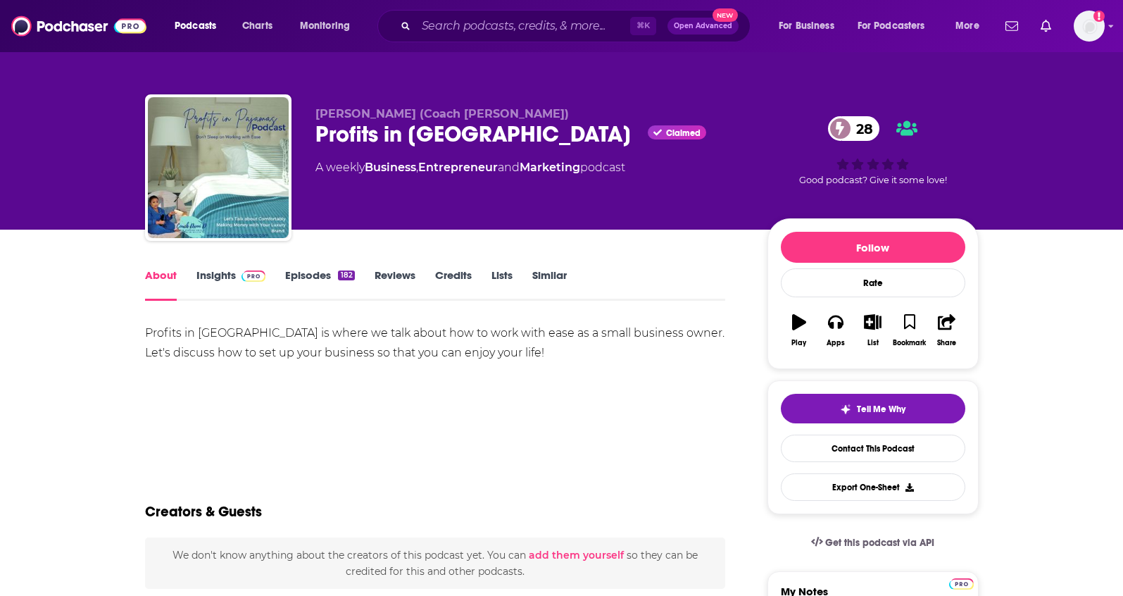
click at [206, 279] on link "Insights" at bounding box center [231, 284] width 70 height 32
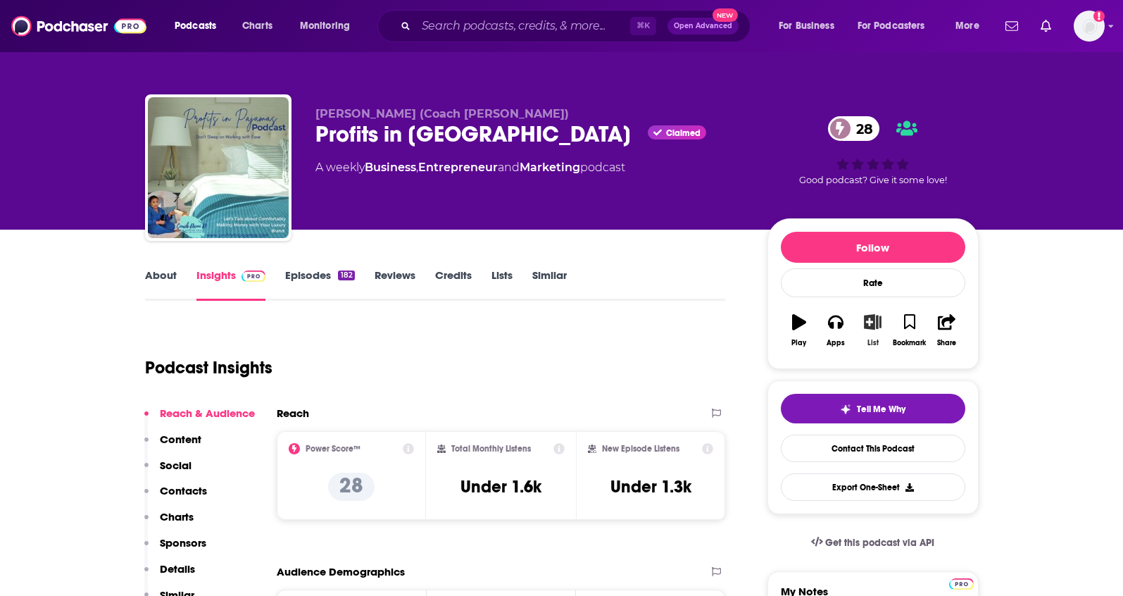
click at [872, 323] on icon "button" at bounding box center [873, 321] width 18 height 15
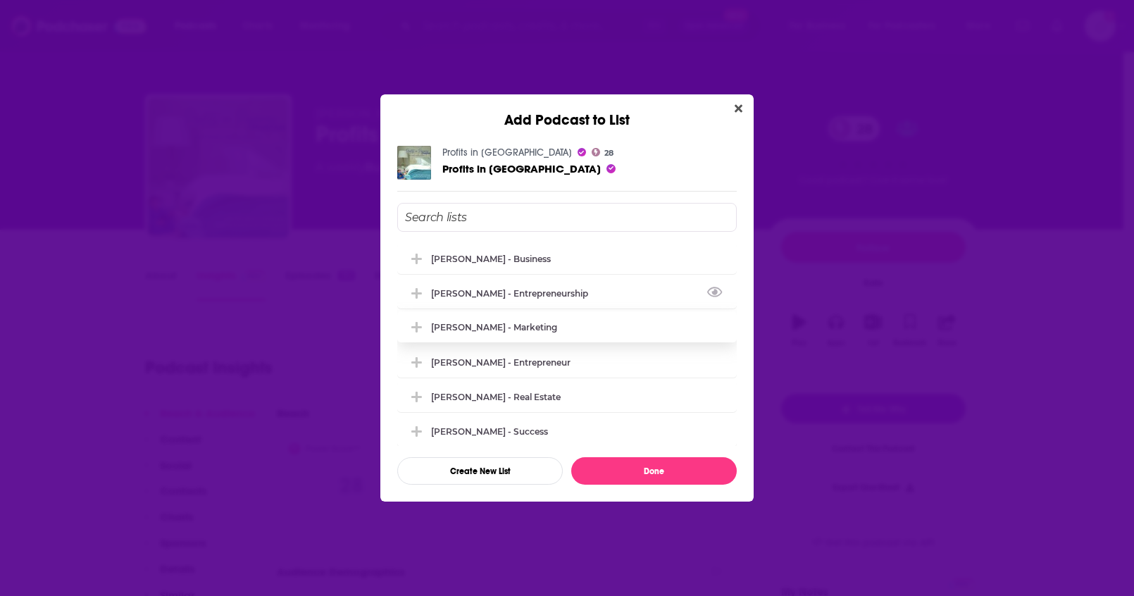
click at [580, 286] on div "Joshua Kopac - Entrepreneurship" at bounding box center [566, 292] width 339 height 31
click at [639, 459] on button "Done" at bounding box center [653, 470] width 165 height 27
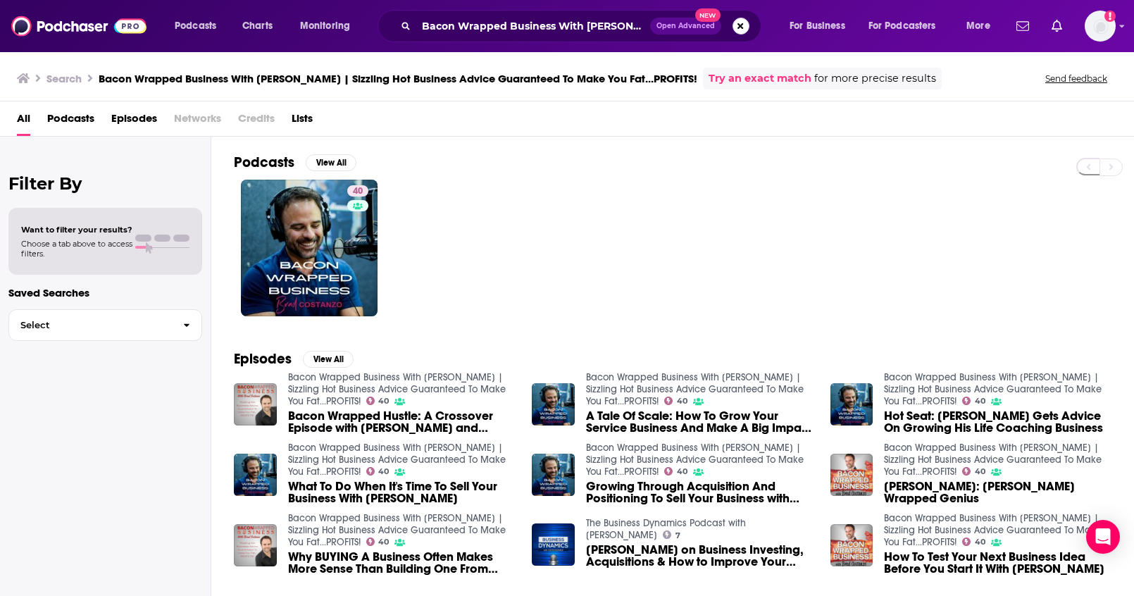
click at [734, 28] on button "Search podcasts, credits, & more..." at bounding box center [740, 26] width 17 height 17
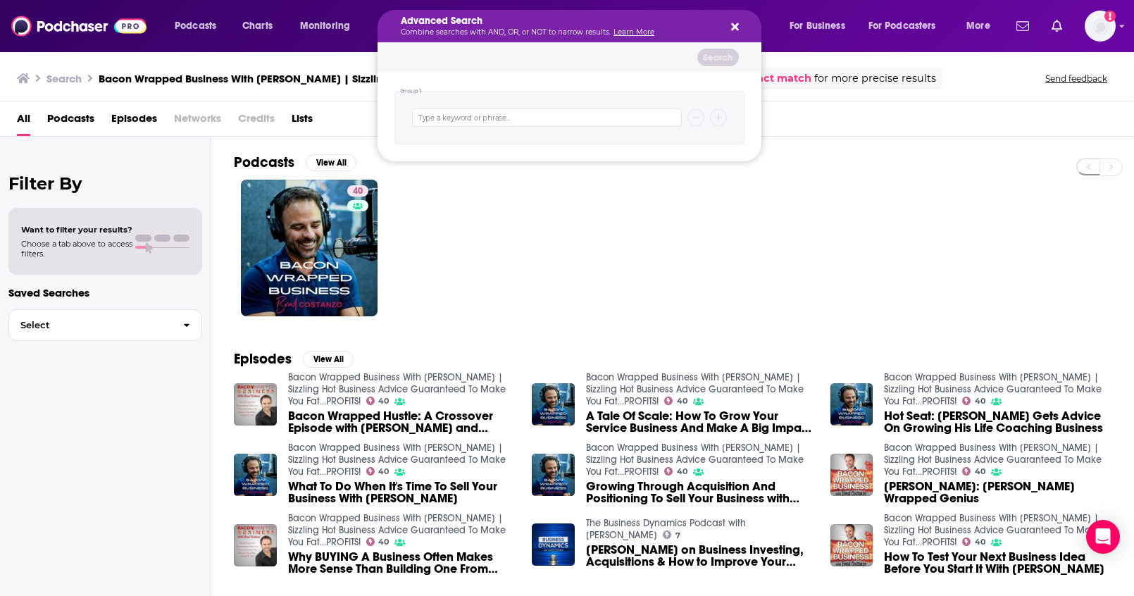
click at [733, 216] on div "40" at bounding box center [684, 248] width 900 height 137
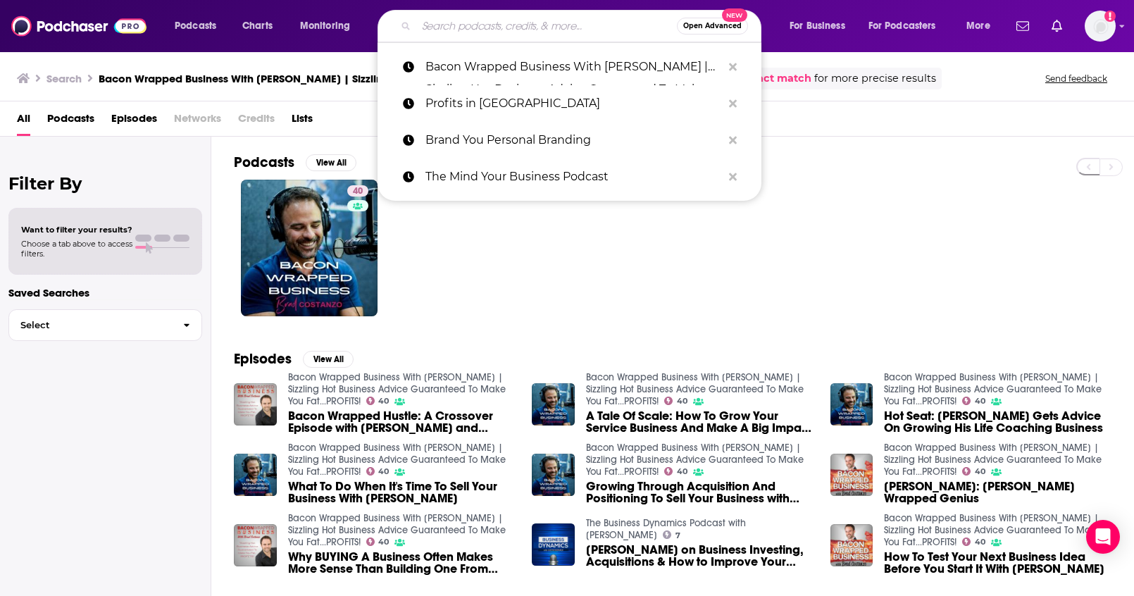
click at [573, 27] on input "Search podcasts, credits, & more..." at bounding box center [546, 26] width 261 height 23
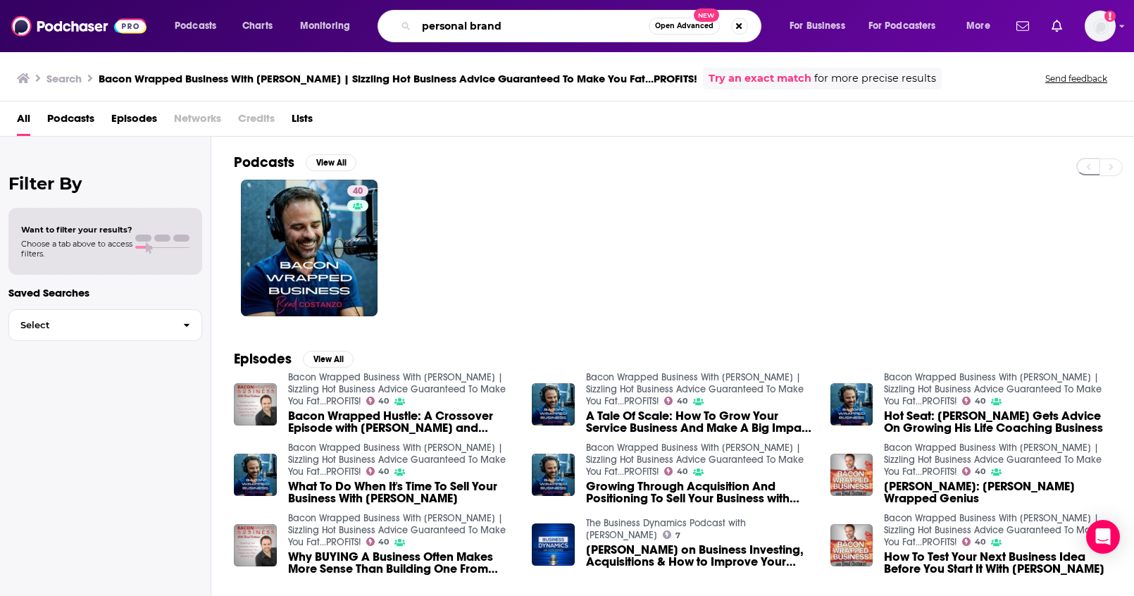
type input "personal brand"
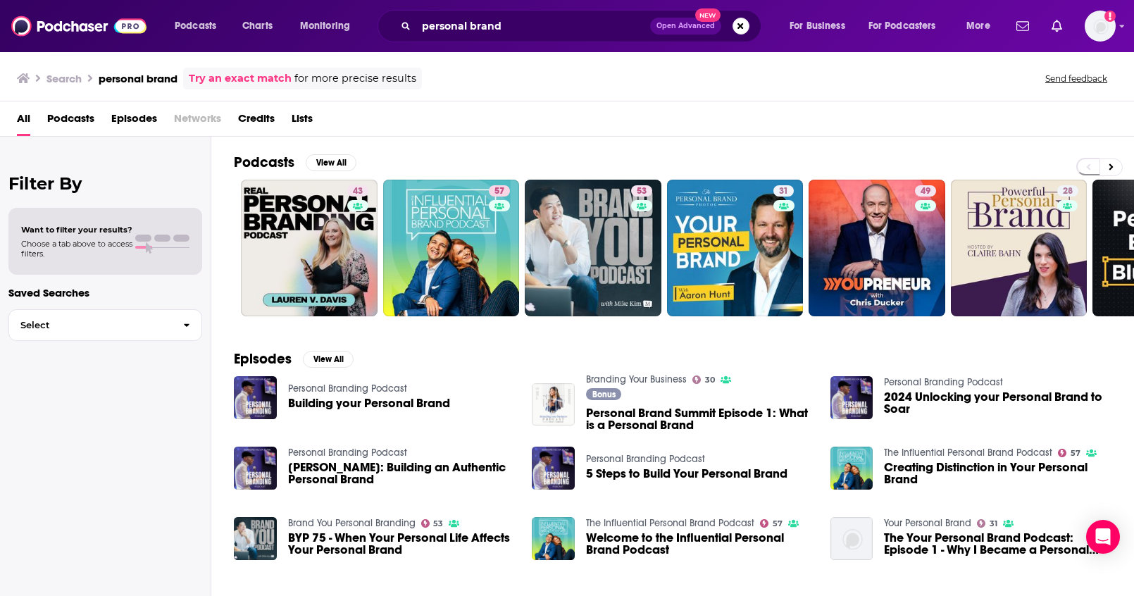
click at [66, 120] on span "Podcasts" at bounding box center [70, 121] width 47 height 29
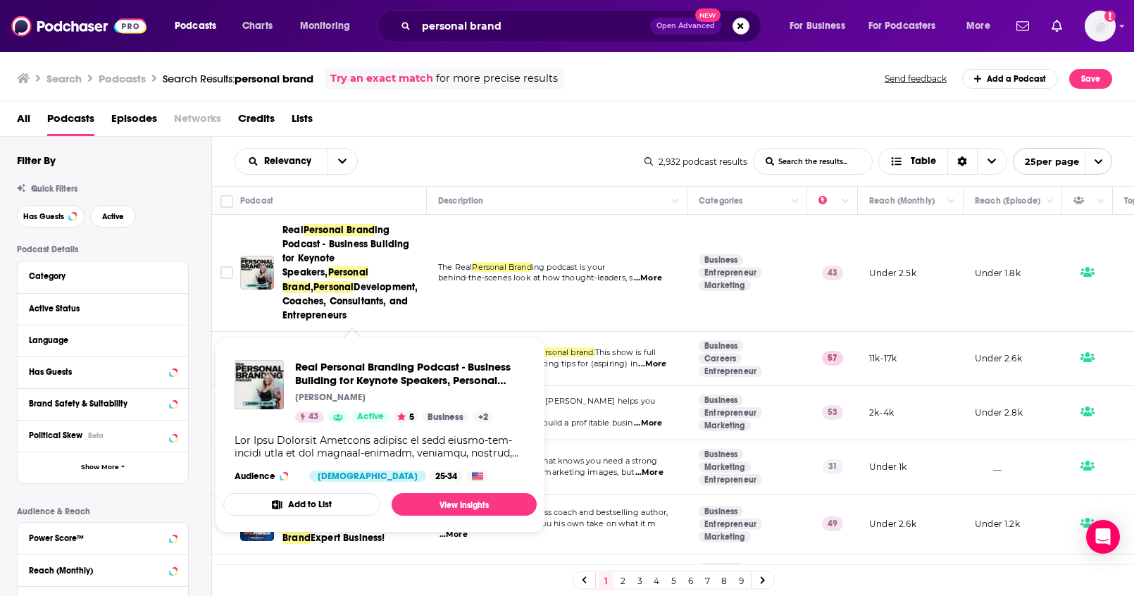
drag, startPoint x: 277, startPoint y: 225, endPoint x: 370, endPoint y: 313, distance: 127.5
click at [370, 313] on div "Real Personal Brand ing Podcast - Business Building for Keynote Speakers, Perso…" at bounding box center [334, 272] width 189 height 99
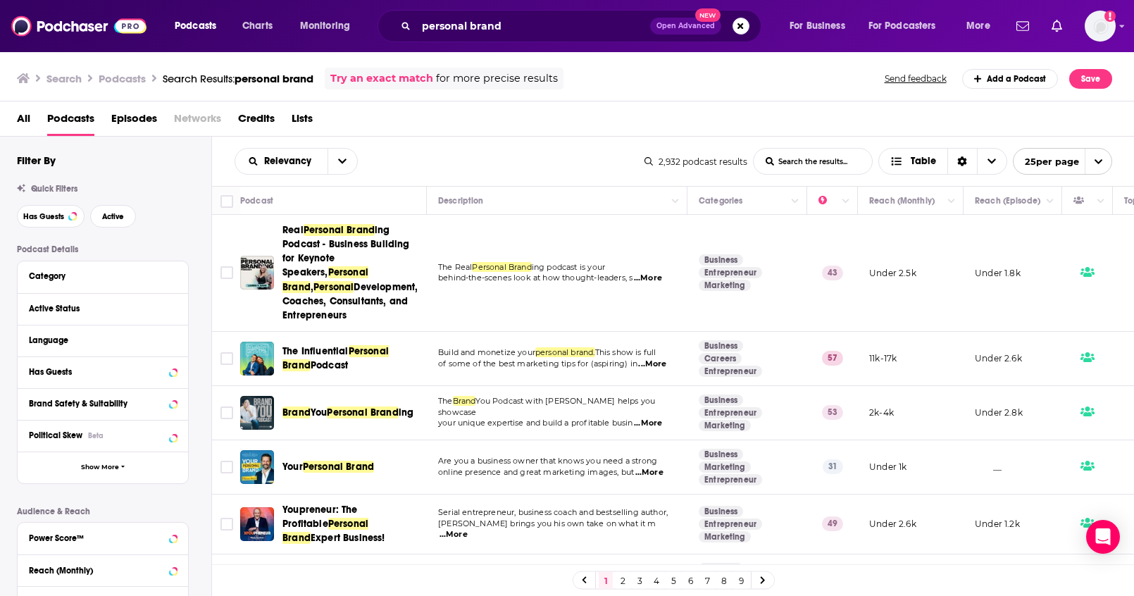
copy span "Real Personal Brand ing Podcast - Business Building for Keynote Speakers, Perso…"
click at [741, 27] on button "Search podcasts, credits, & more..." at bounding box center [740, 26] width 17 height 17
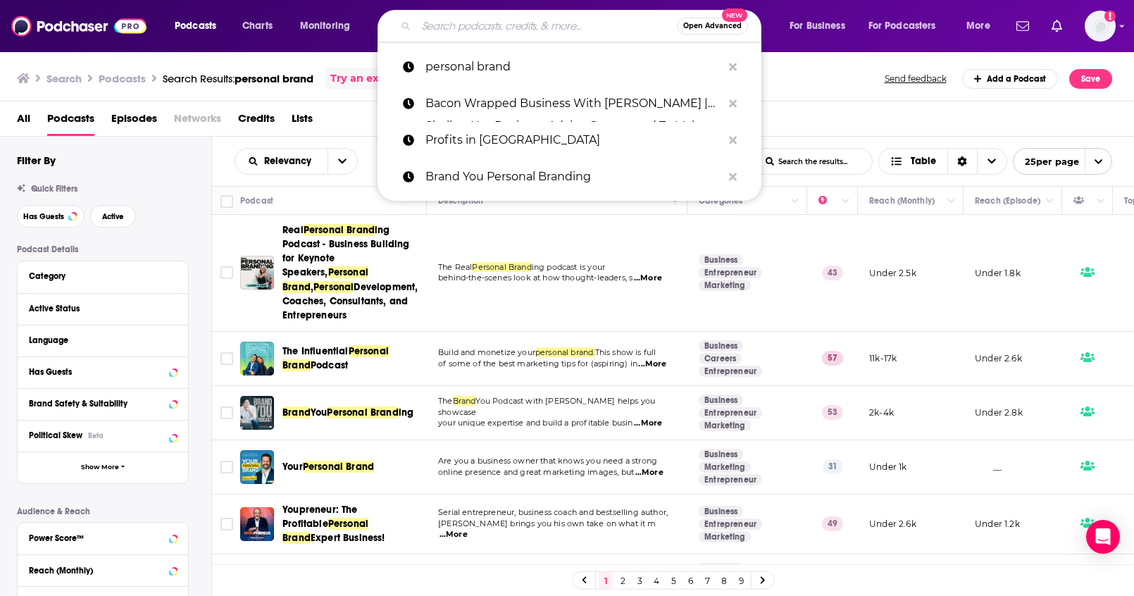
paste input "Brand You Personal Branding"
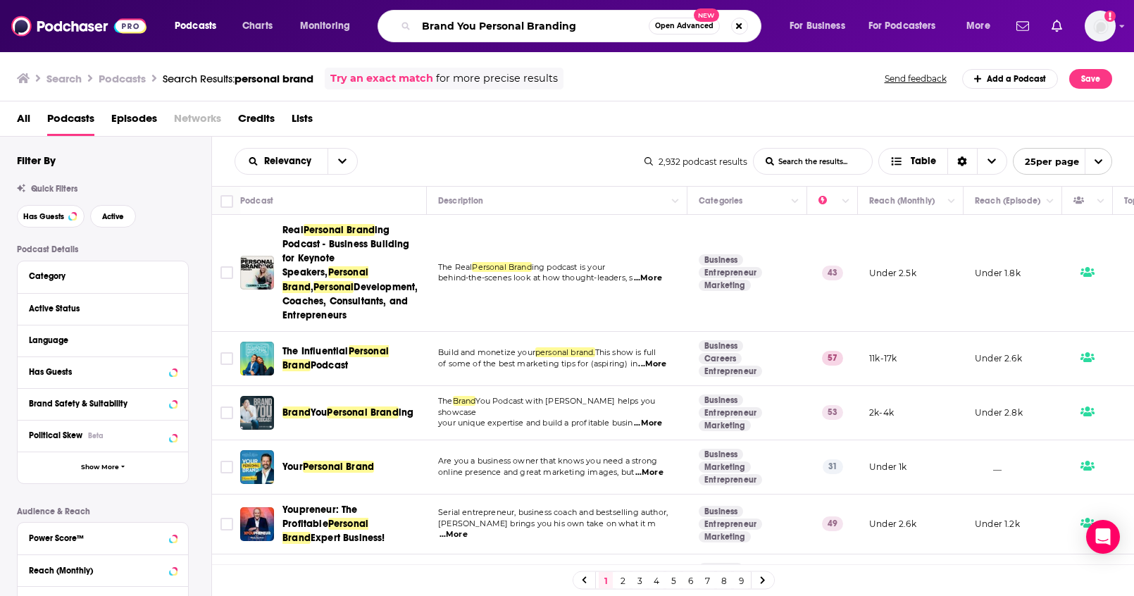
type input "Brand You Personal Branding"
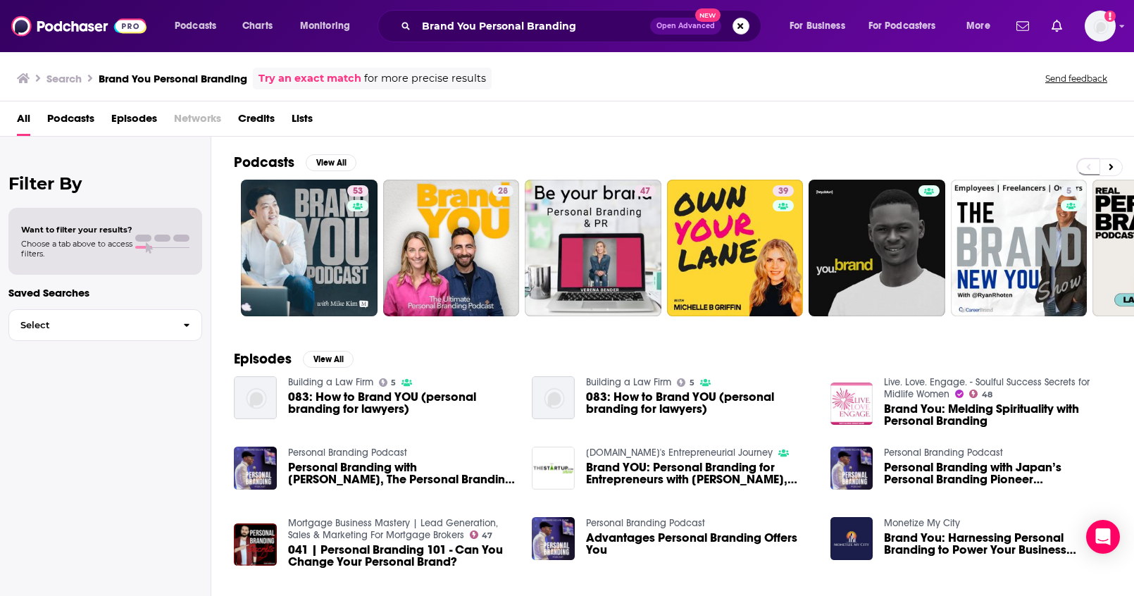
click at [741, 27] on button "Search podcasts, credits, & more..." at bounding box center [740, 26] width 17 height 17
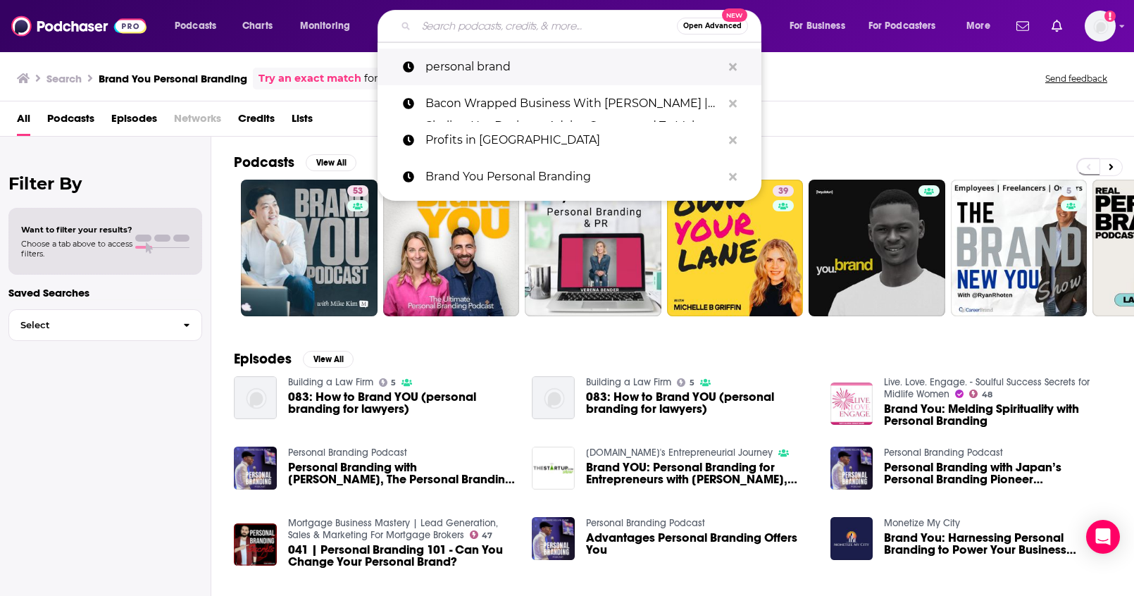
click at [507, 57] on p "personal brand" at bounding box center [573, 67] width 296 height 37
type input "personal brand"
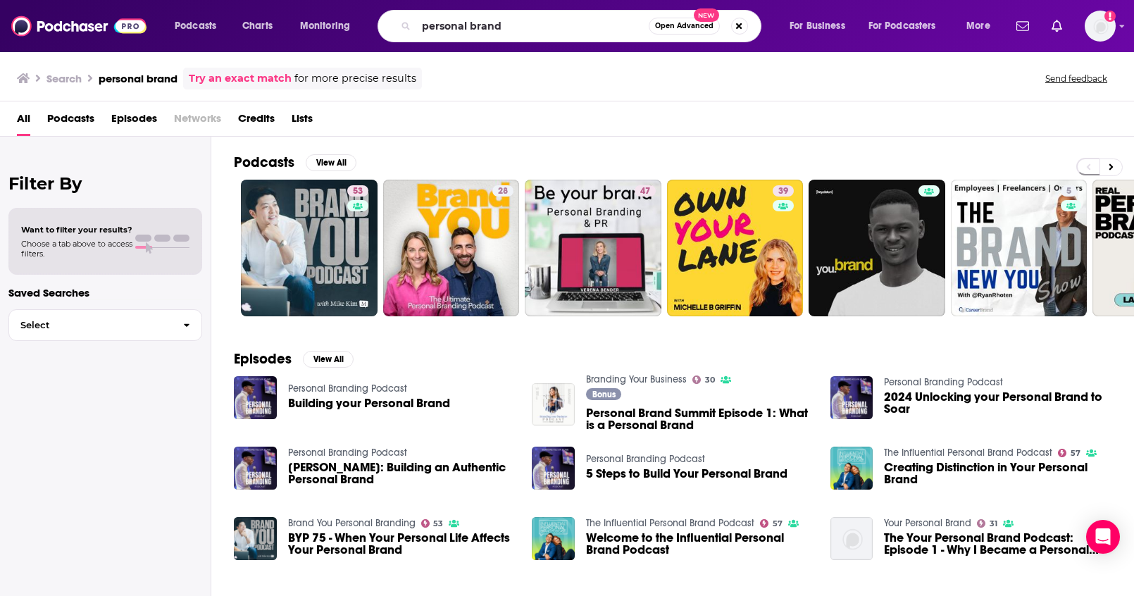
click at [77, 119] on span "Podcasts" at bounding box center [70, 121] width 47 height 29
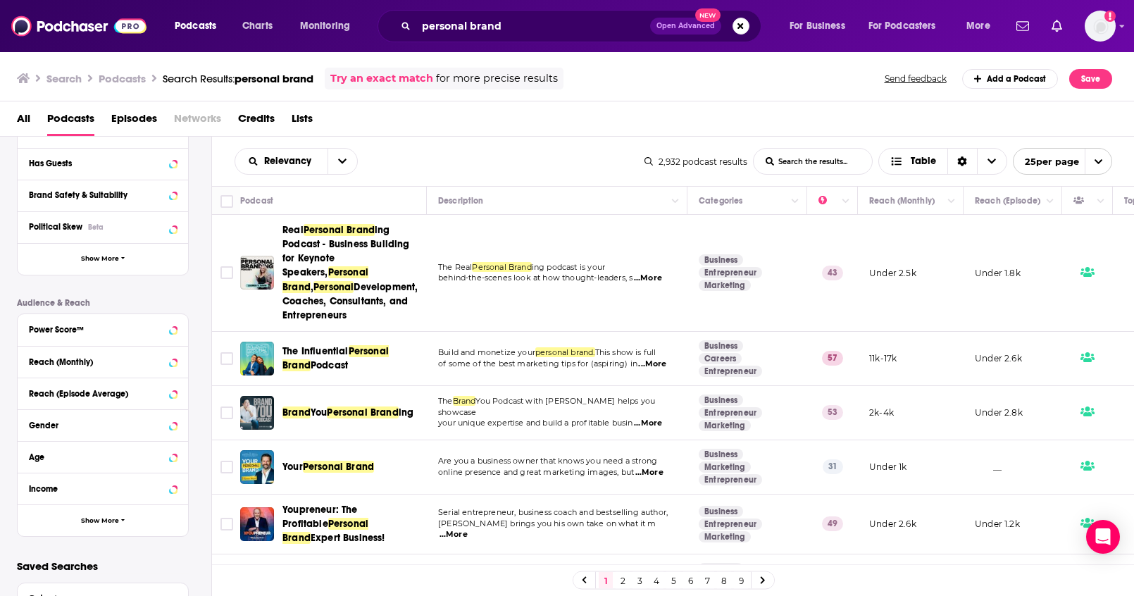
scroll to position [256, 0]
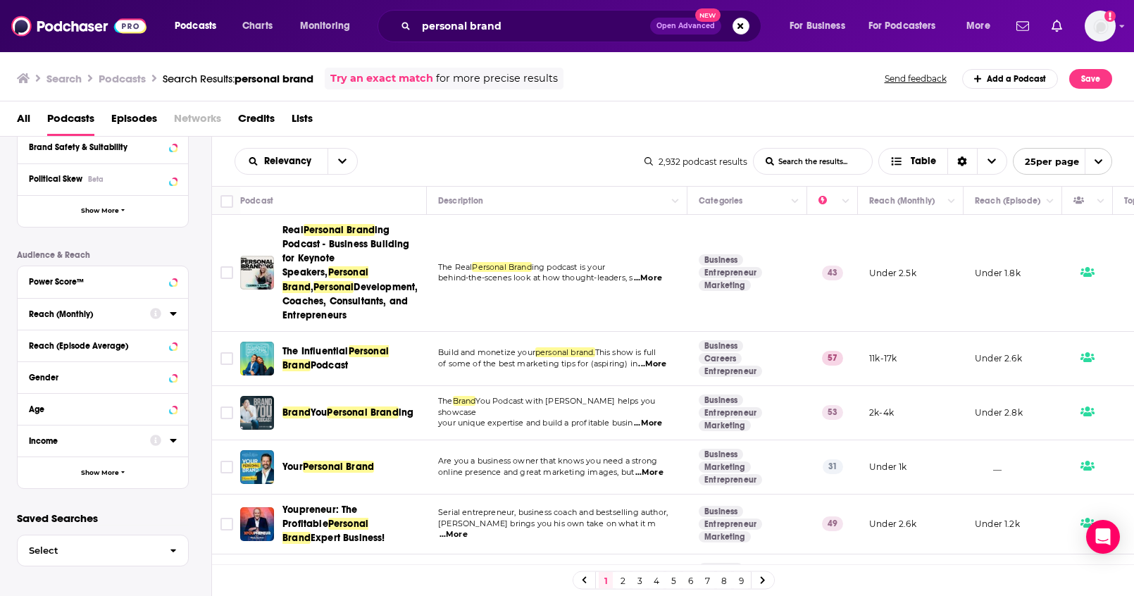
click at [133, 318] on div "Reach (Monthly)" at bounding box center [85, 314] width 112 height 10
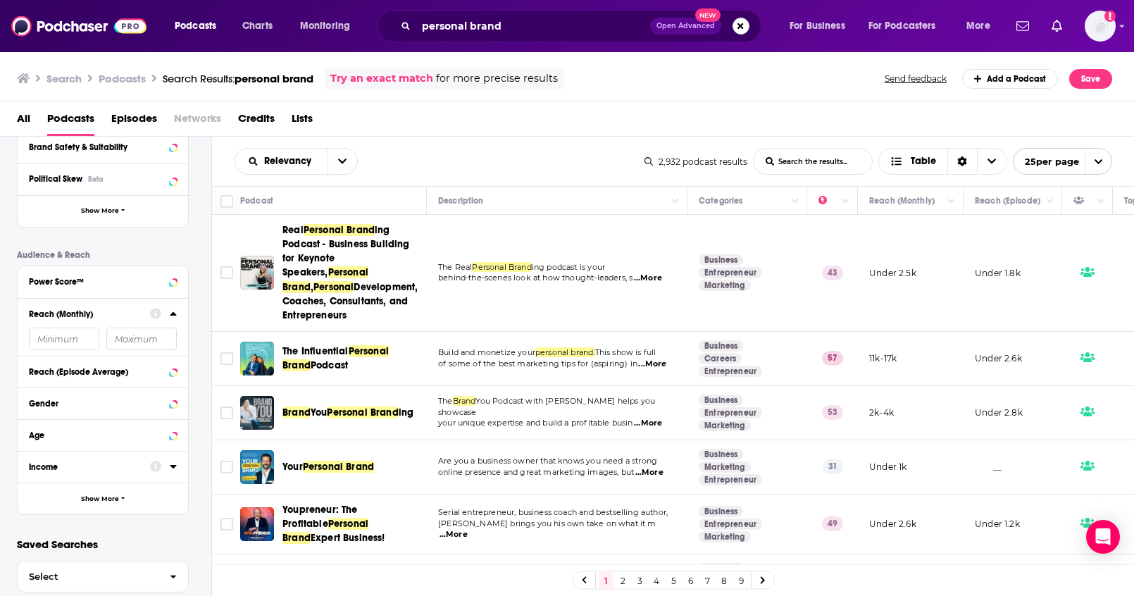
click at [86, 342] on input "number" at bounding box center [64, 338] width 70 height 23
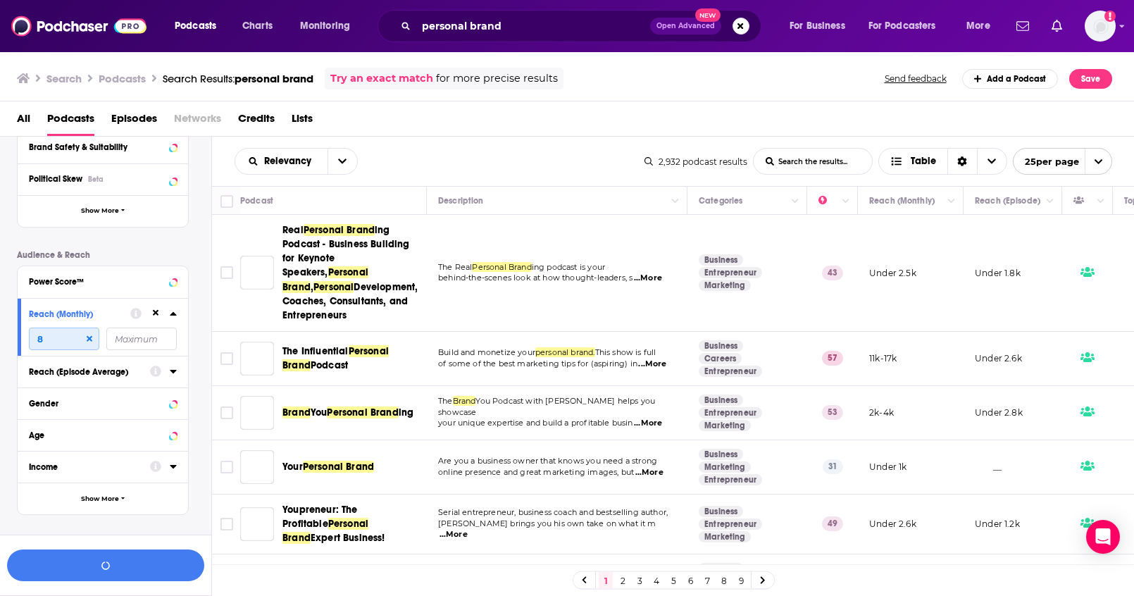
scroll to position [282, 0]
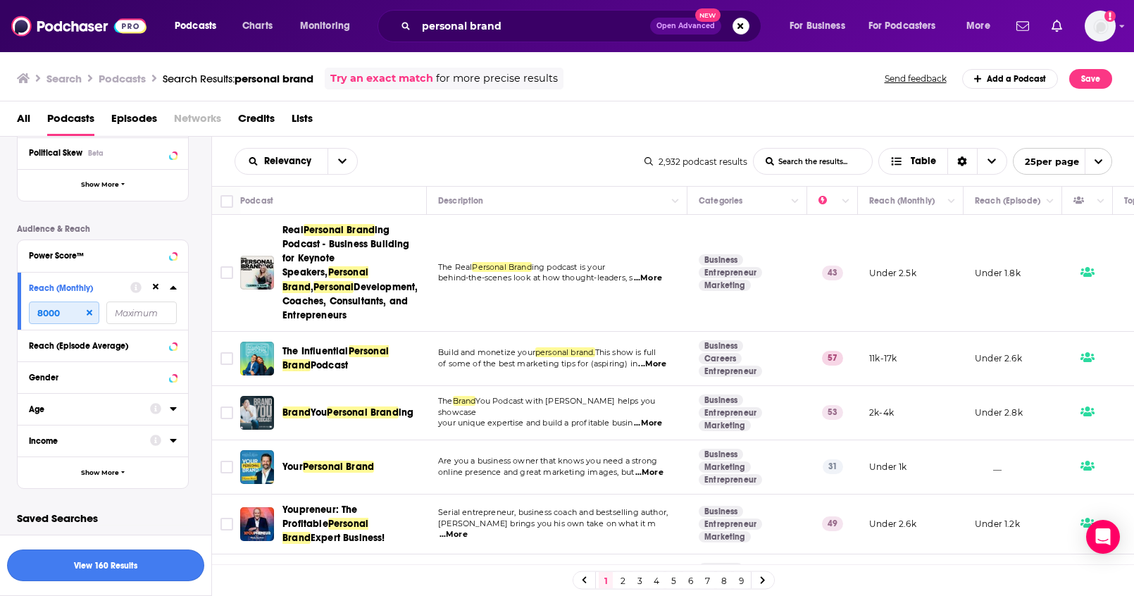
type input "8000"
click at [127, 570] on button "View 160 Results" at bounding box center [105, 565] width 197 height 32
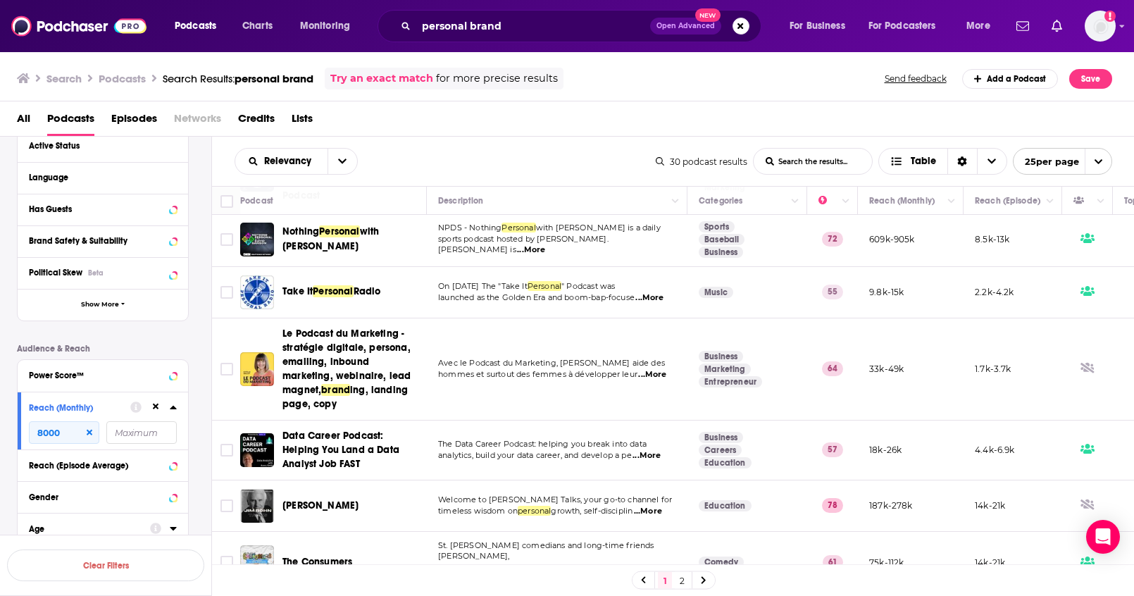
scroll to position [80, 0]
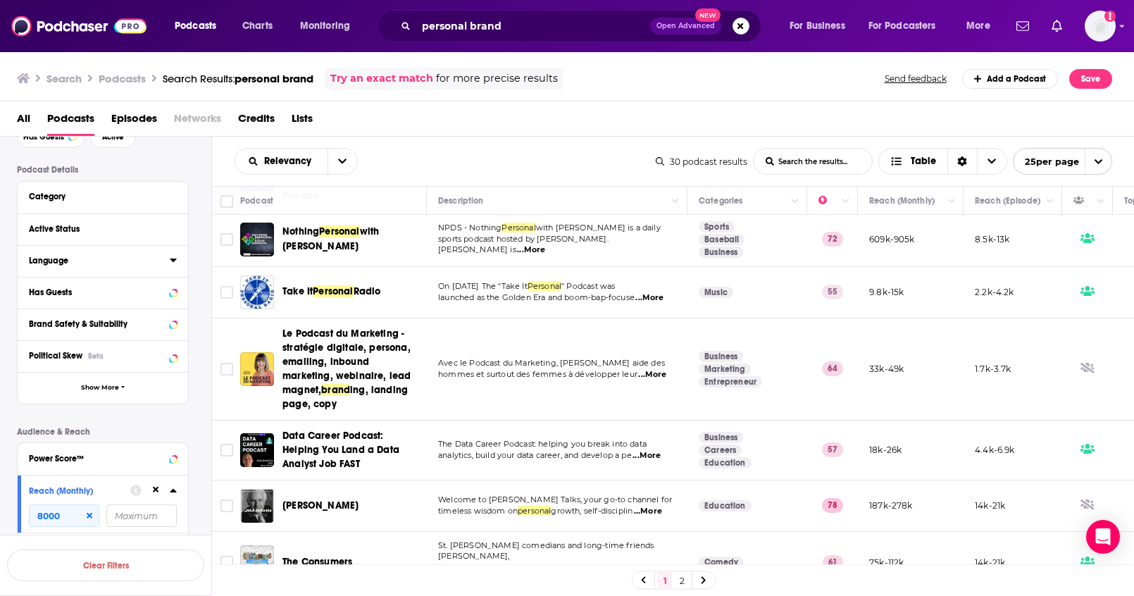
click at [168, 261] on button "Language" at bounding box center [99, 260] width 141 height 18
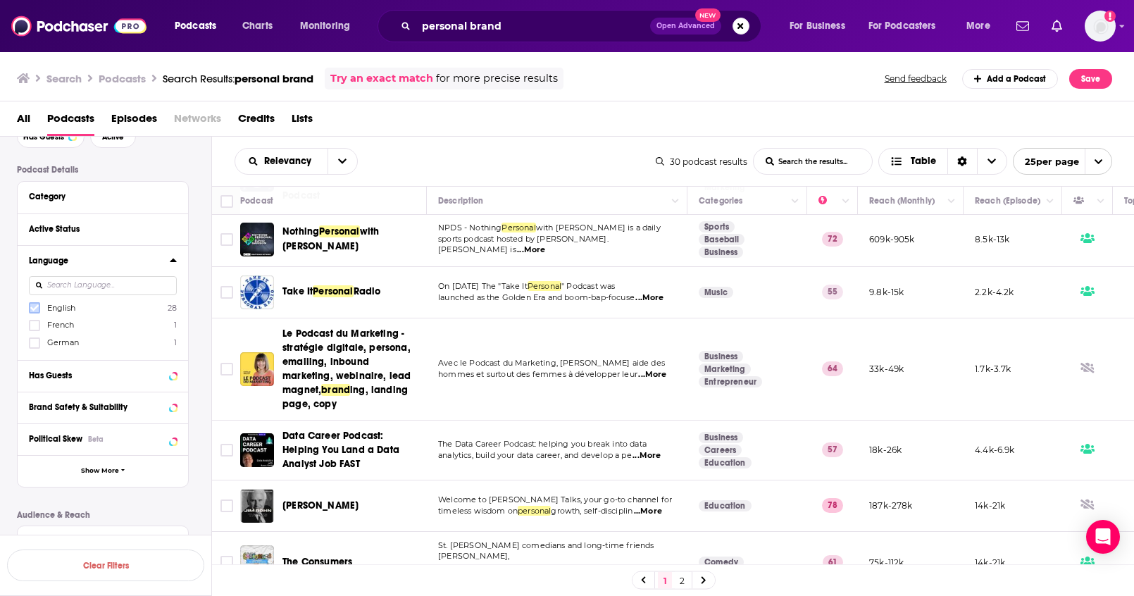
click at [36, 308] on icon at bounding box center [34, 307] width 8 height 8
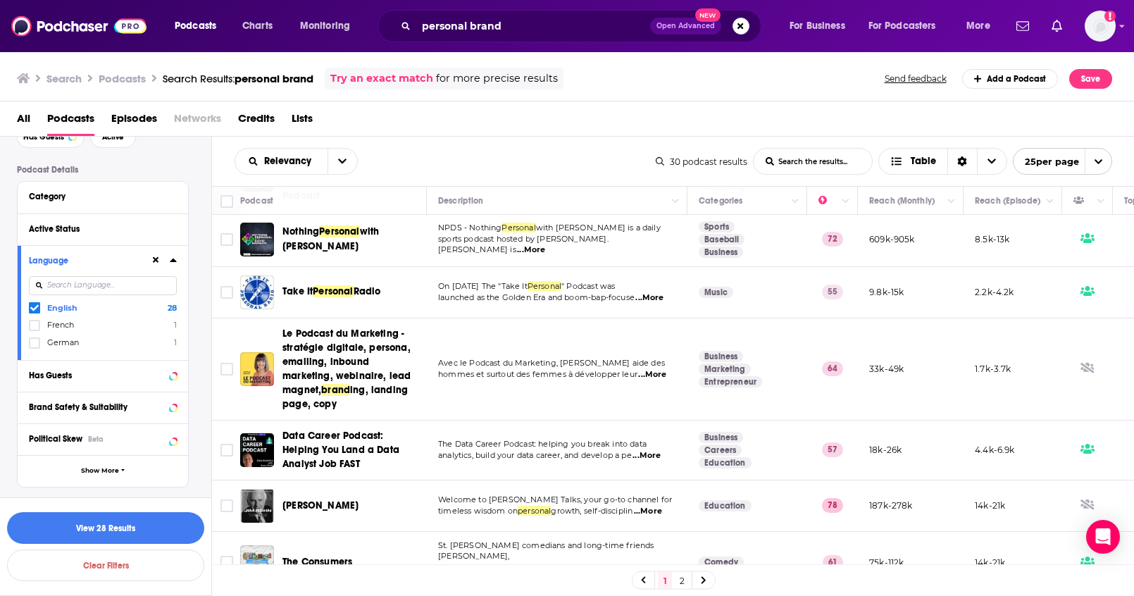
click at [175, 261] on icon at bounding box center [173, 260] width 6 height 4
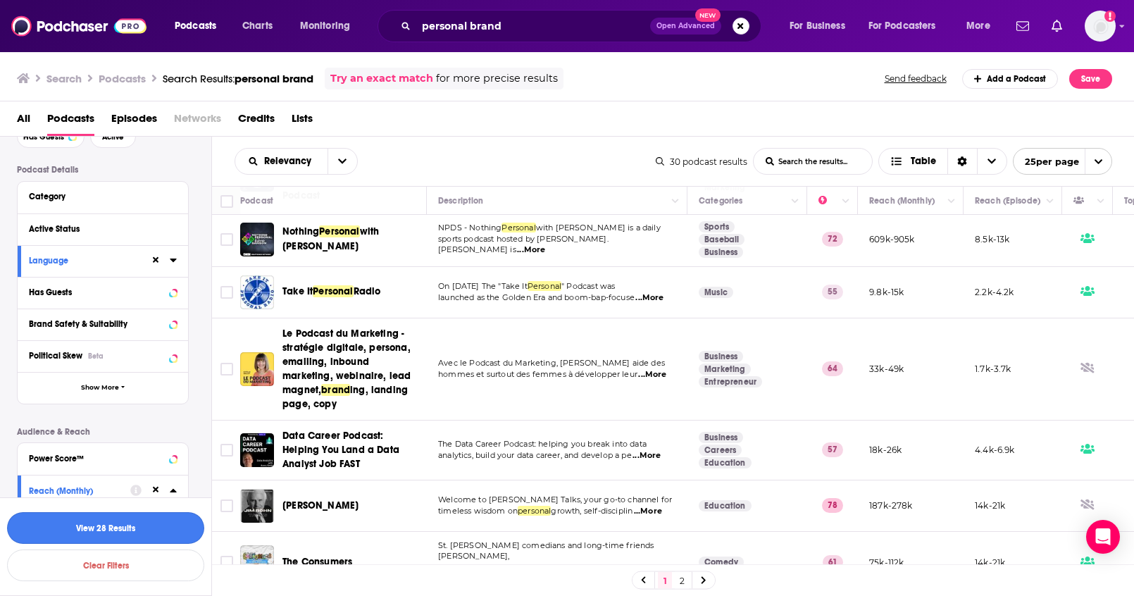
click at [137, 522] on button "View 28 Results" at bounding box center [105, 528] width 197 height 32
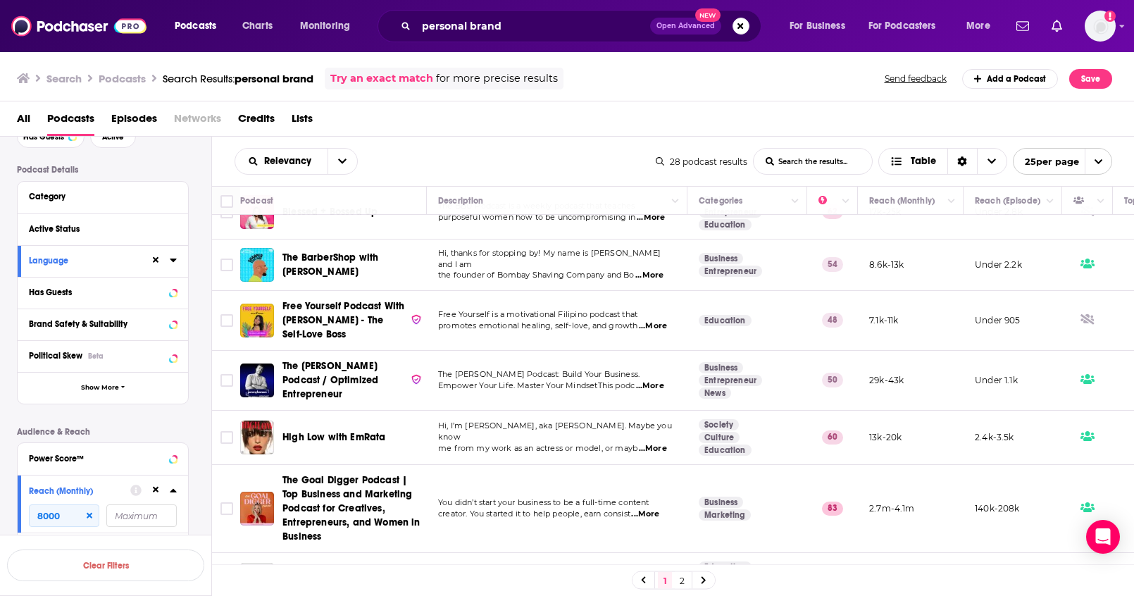
scroll to position [1055, 0]
click at [681, 583] on link "2" at bounding box center [682, 580] width 14 height 17
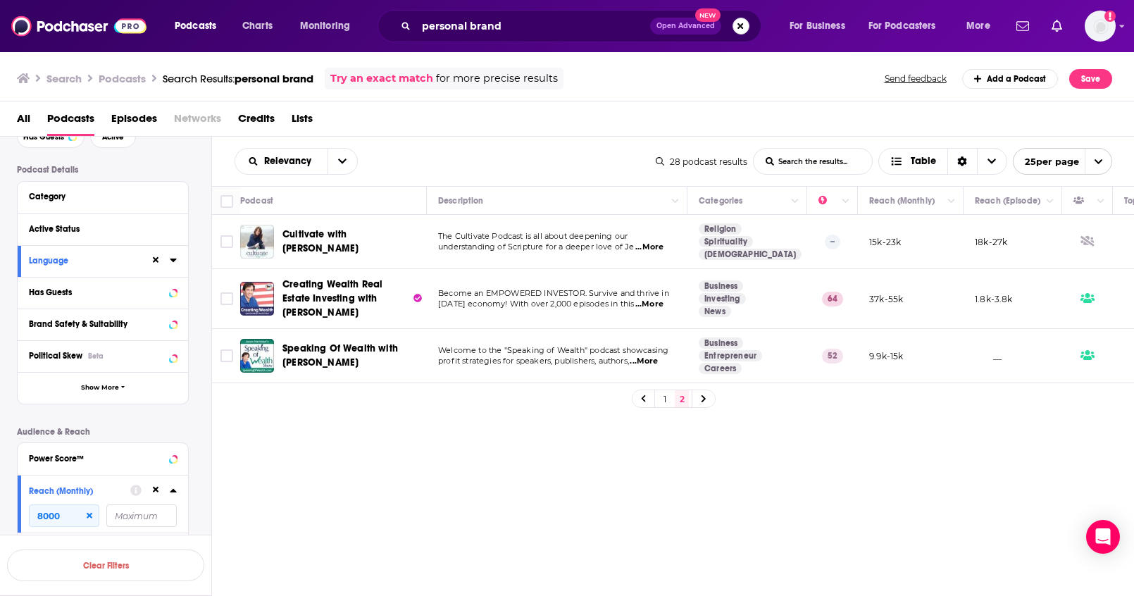
click at [744, 29] on button "Search podcasts, credits, & more..." at bounding box center [740, 26] width 17 height 17
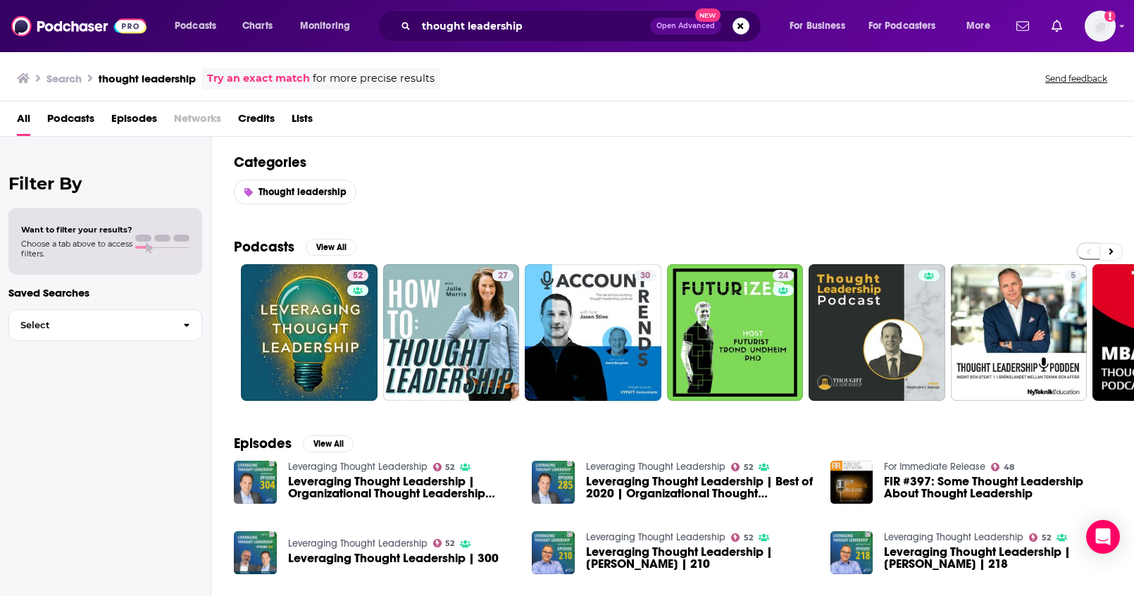
click at [90, 116] on span "Podcasts" at bounding box center [70, 121] width 47 height 29
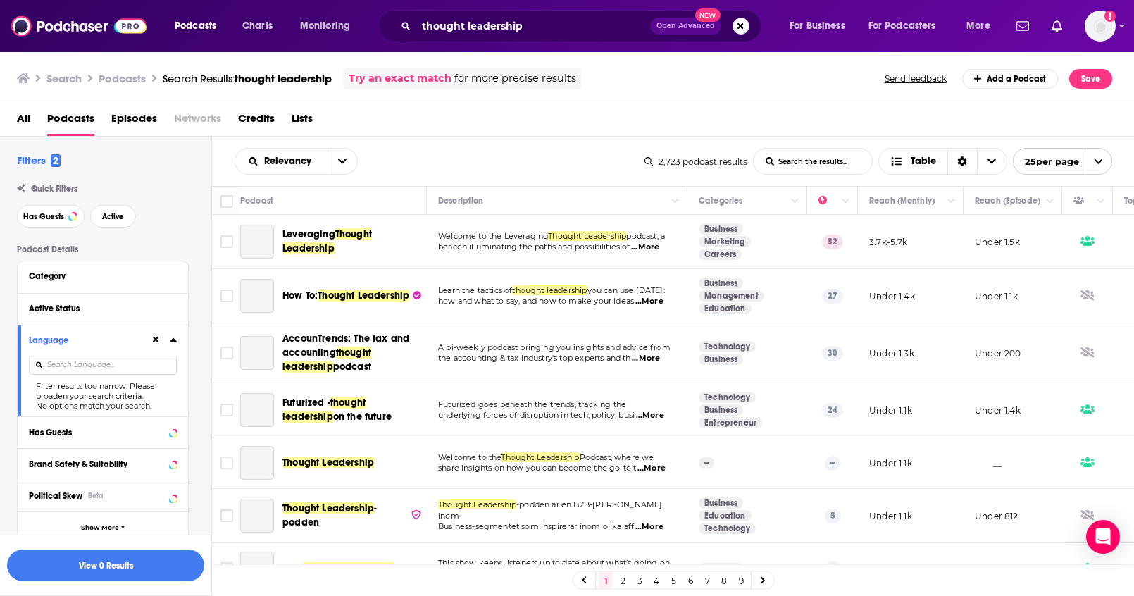
click at [175, 340] on icon at bounding box center [173, 340] width 6 height 4
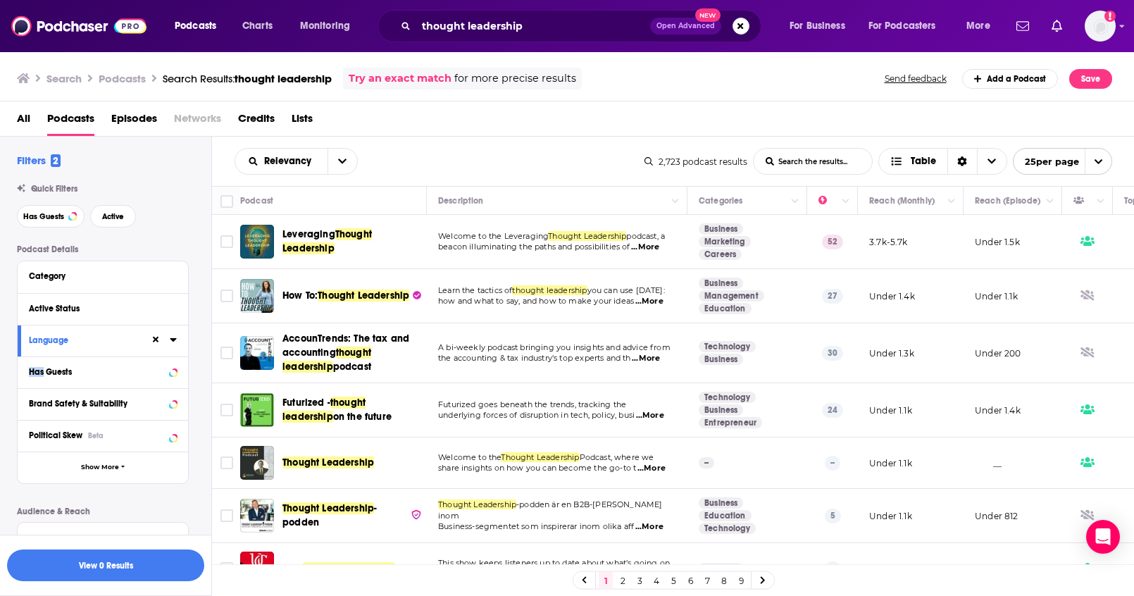
click at [175, 340] on icon at bounding box center [173, 339] width 7 height 11
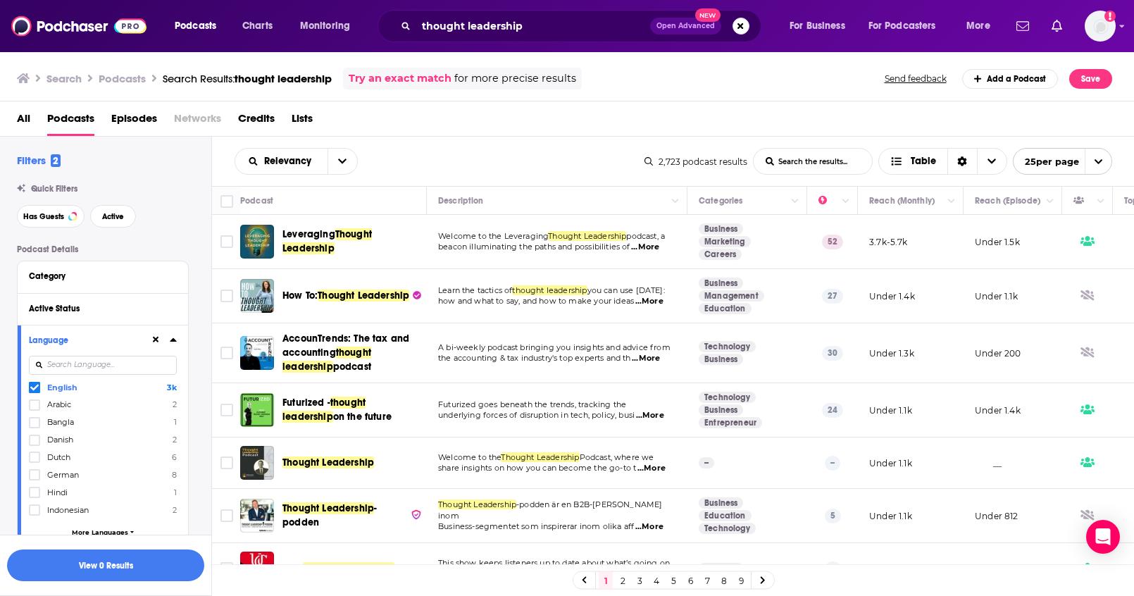
click at [175, 340] on icon at bounding box center [173, 340] width 6 height 4
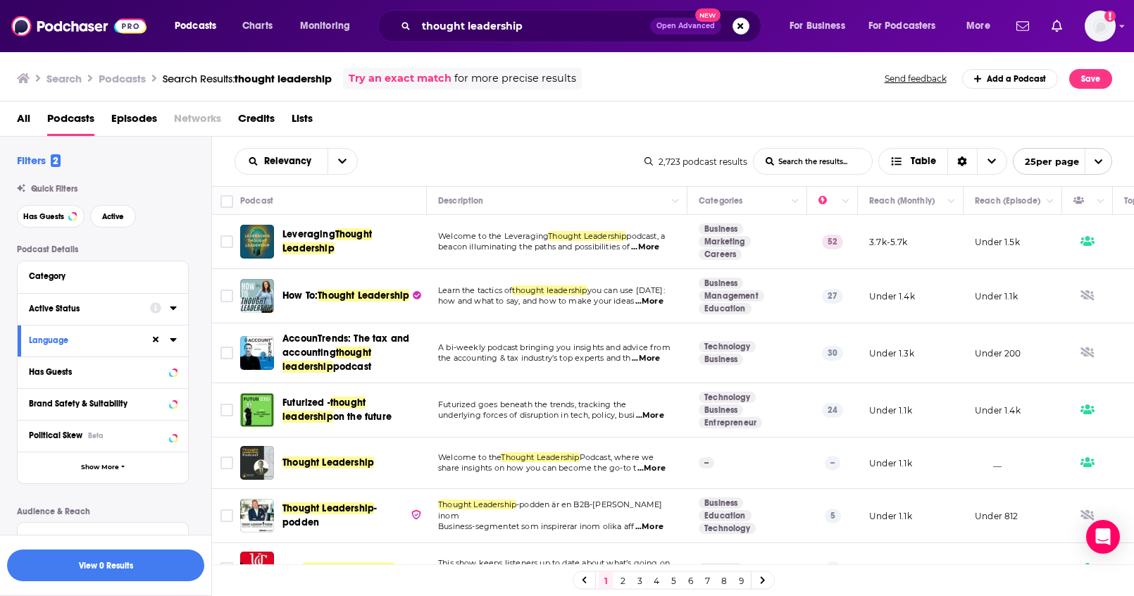
click at [173, 310] on icon at bounding box center [173, 307] width 7 height 11
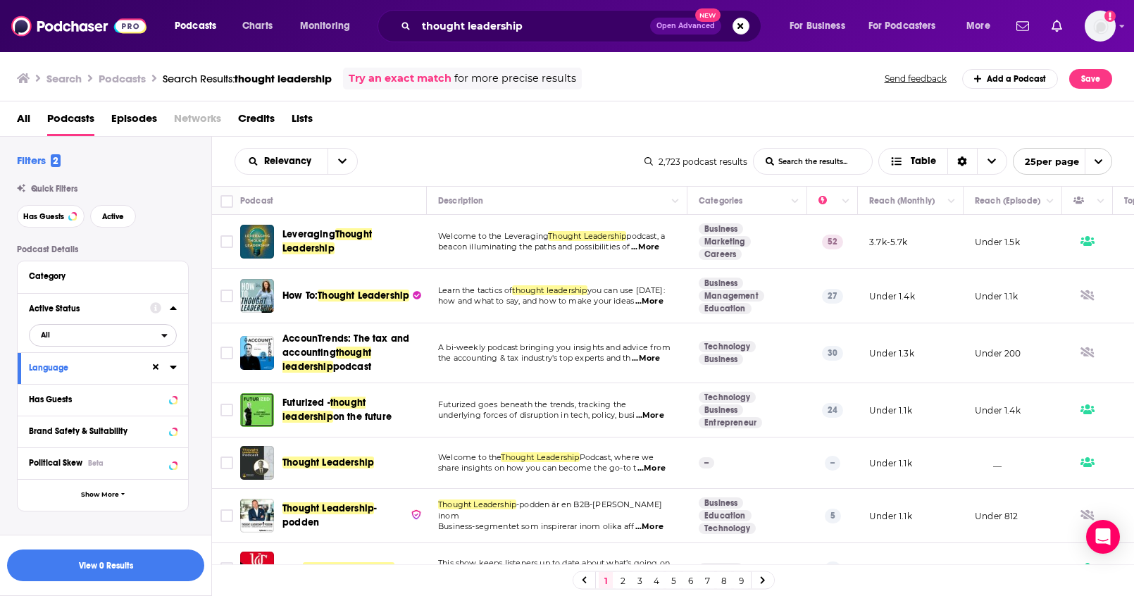
click at [149, 341] on span "All" at bounding box center [96, 334] width 132 height 18
click at [96, 380] on span "Active" at bounding box center [72, 381] width 73 height 8
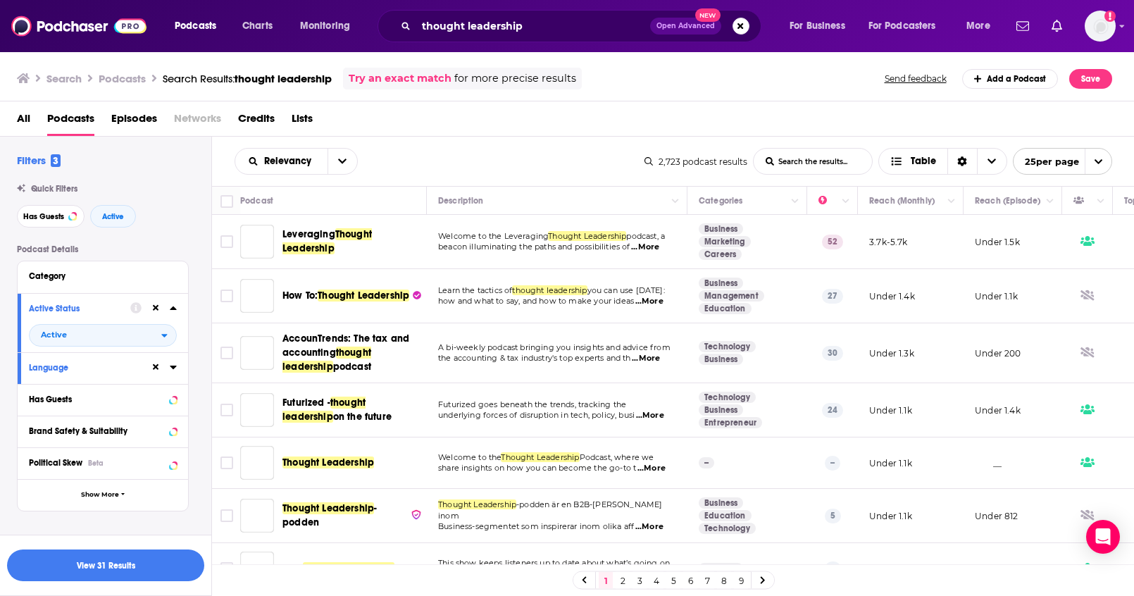
click at [176, 307] on icon at bounding box center [173, 307] width 7 height 11
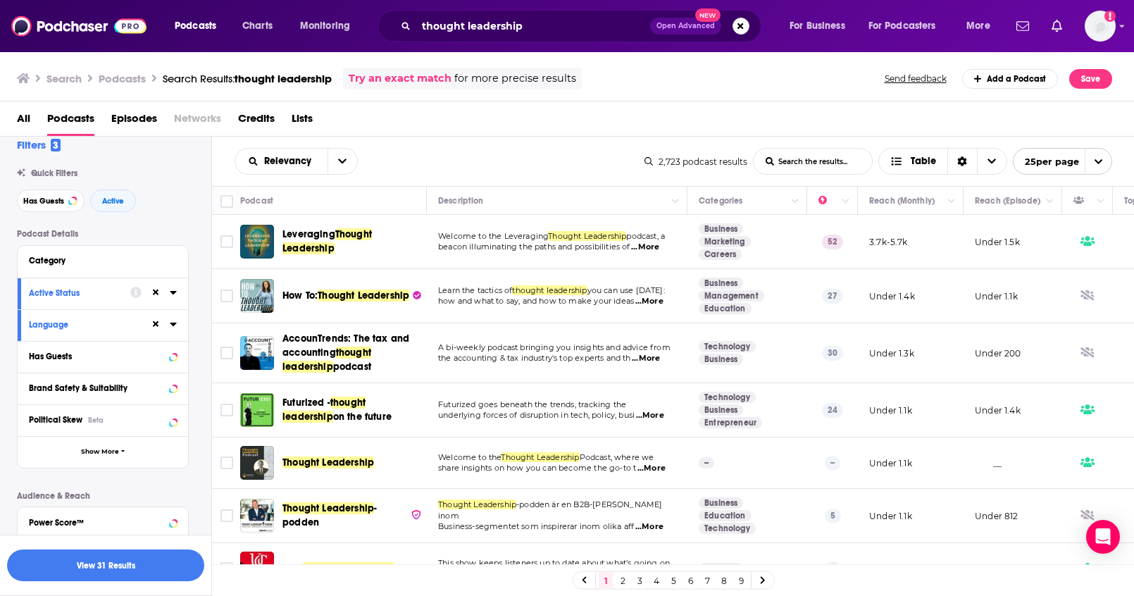
scroll to position [115, 0]
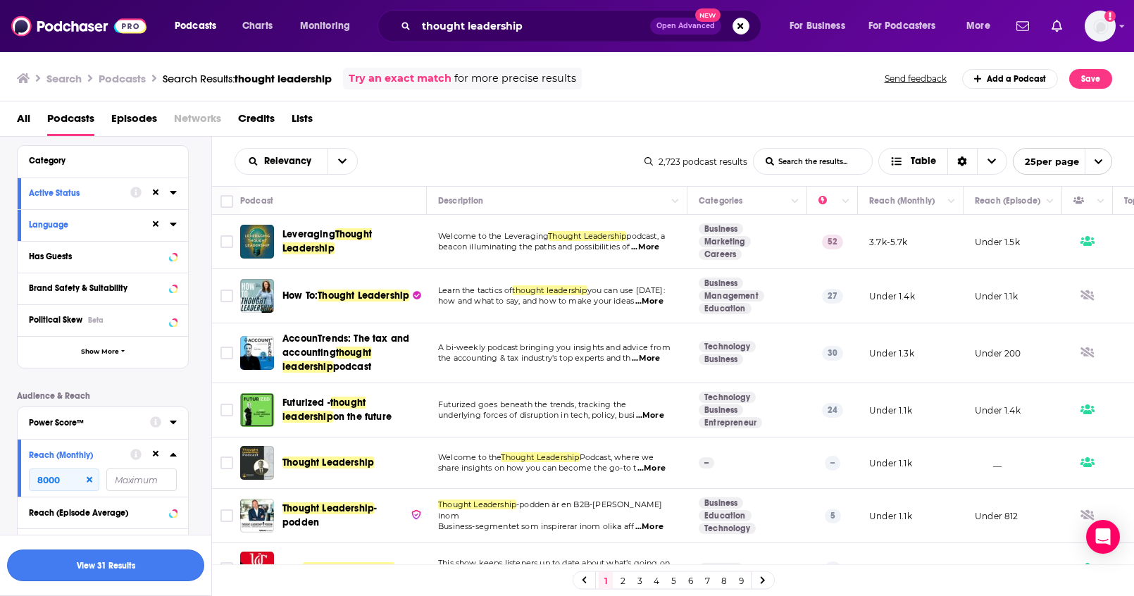
click at [144, 575] on button "View 31 Results" at bounding box center [105, 565] width 197 height 32
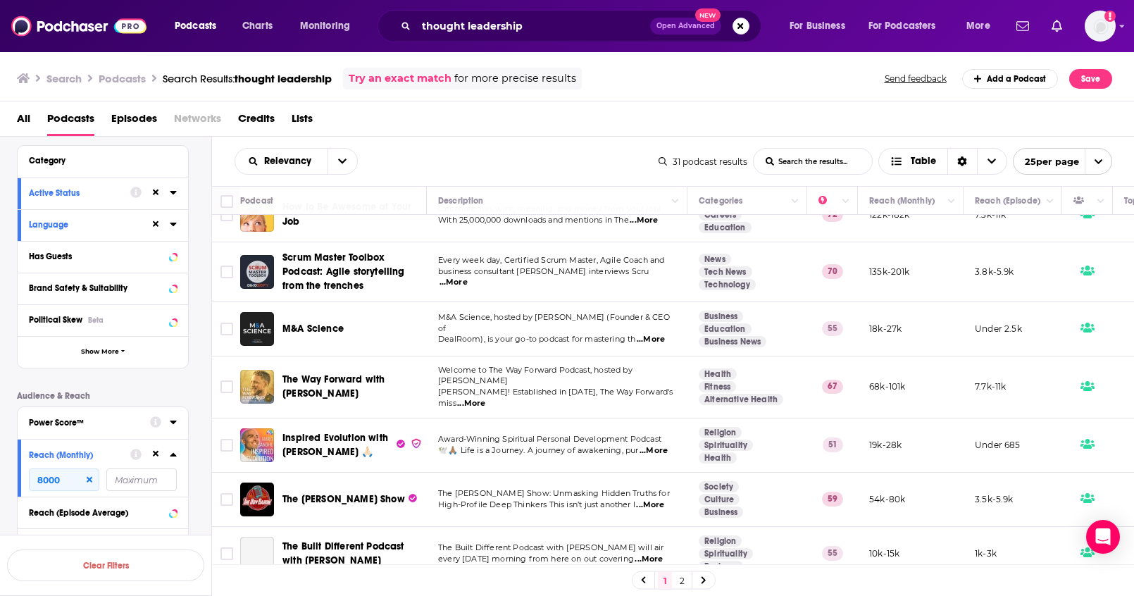
scroll to position [1013, 0]
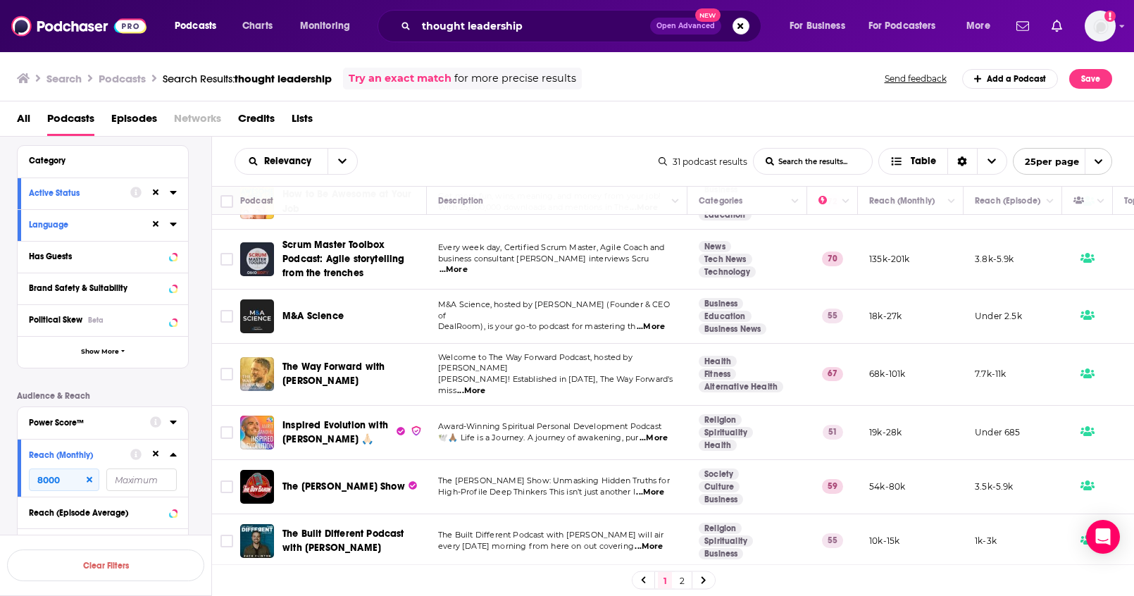
click at [680, 577] on link "2" at bounding box center [682, 580] width 14 height 17
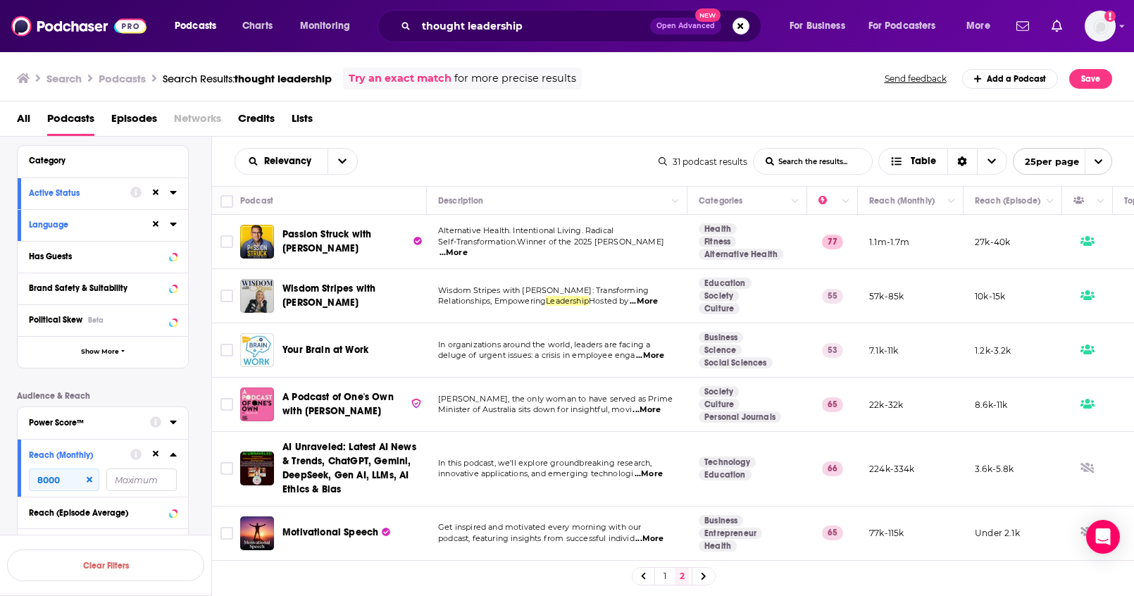
scroll to position [3, 0]
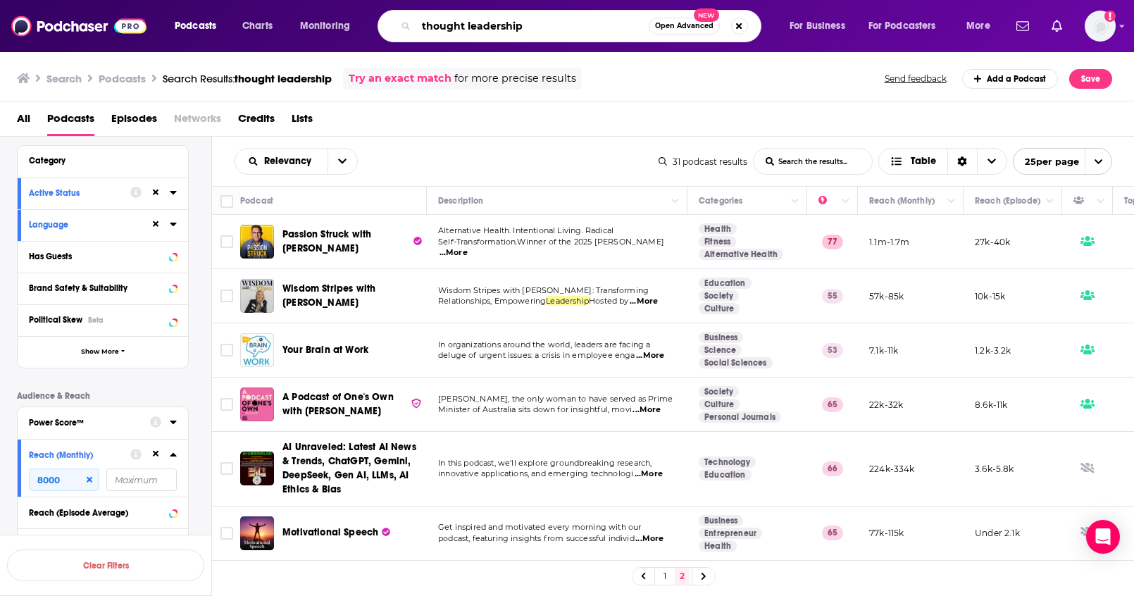
click at [543, 30] on input "thought leadership" at bounding box center [532, 26] width 232 height 23
drag, startPoint x: 543, startPoint y: 30, endPoint x: 418, endPoint y: 27, distance: 125.4
click at [418, 27] on input "thought leadership" at bounding box center [532, 26] width 232 height 23
type input "personal growth"
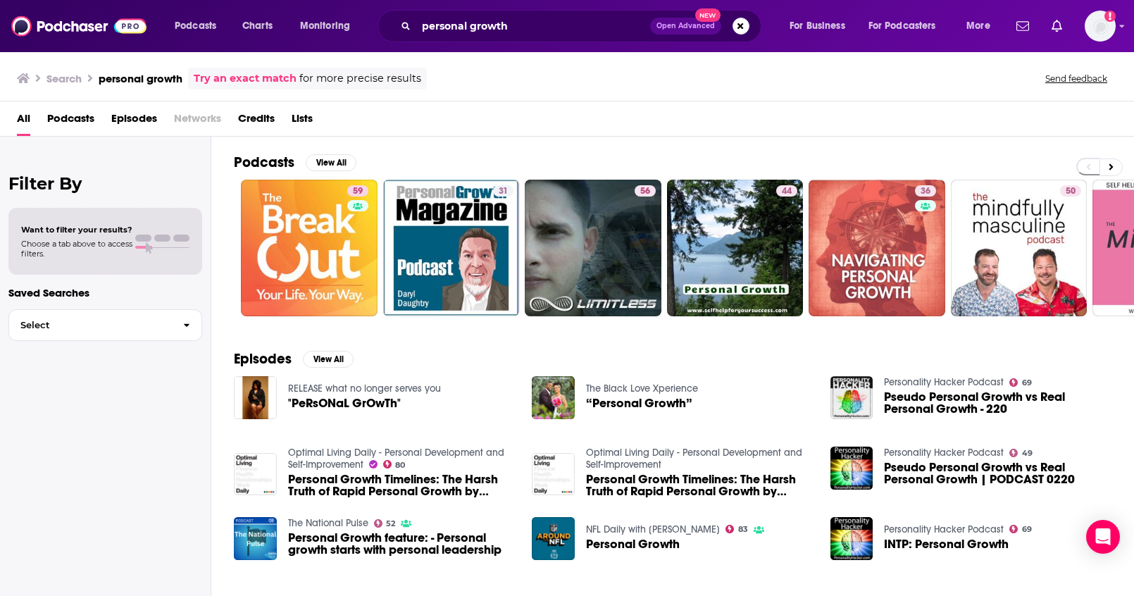
click at [66, 117] on span "Podcasts" at bounding box center [70, 121] width 47 height 29
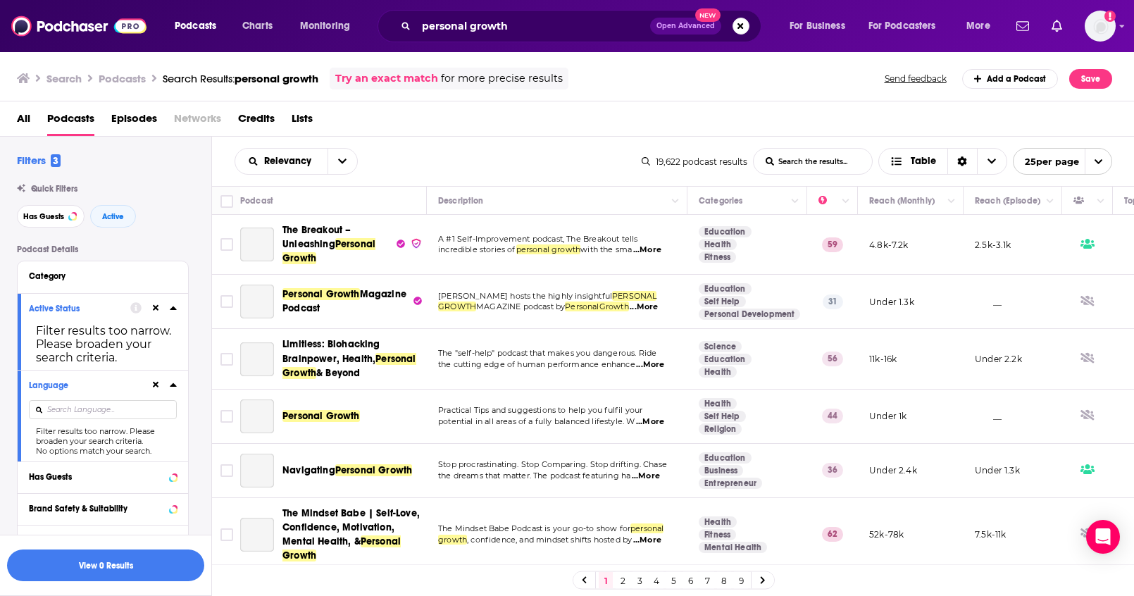
click at [176, 308] on icon at bounding box center [173, 307] width 7 height 11
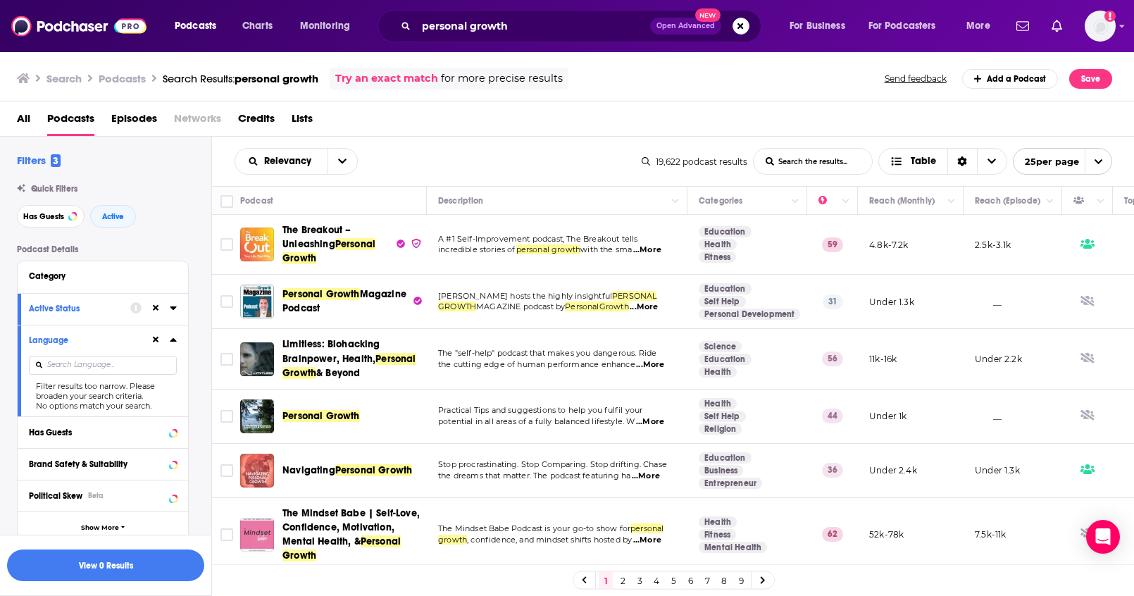
click at [176, 308] on icon at bounding box center [173, 307] width 7 height 11
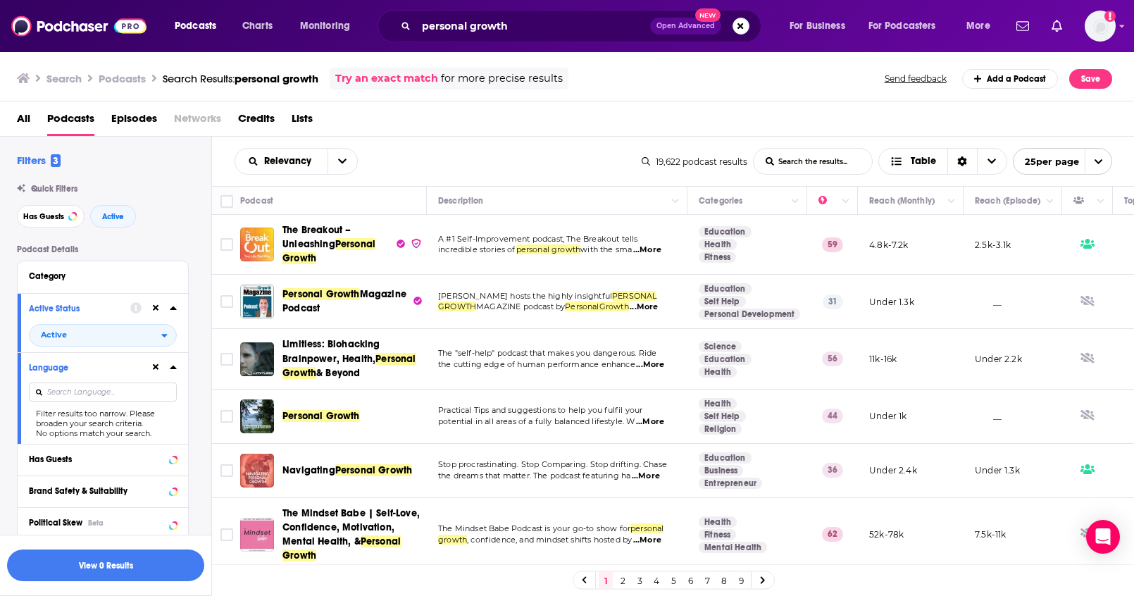
click at [172, 363] on icon at bounding box center [173, 366] width 7 height 11
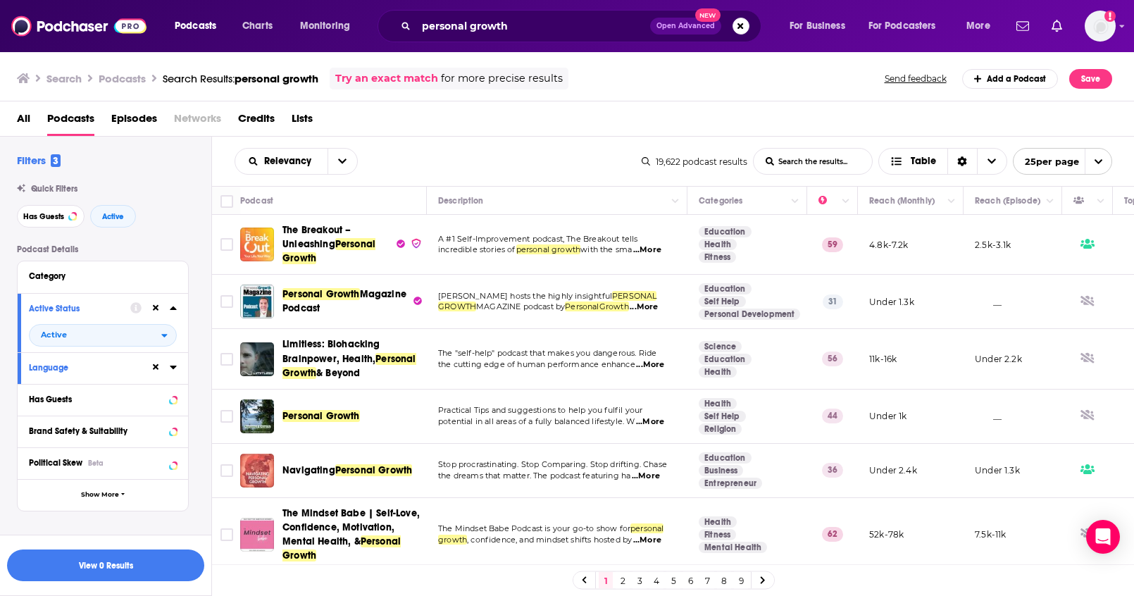
click at [173, 365] on icon at bounding box center [173, 367] width 6 height 4
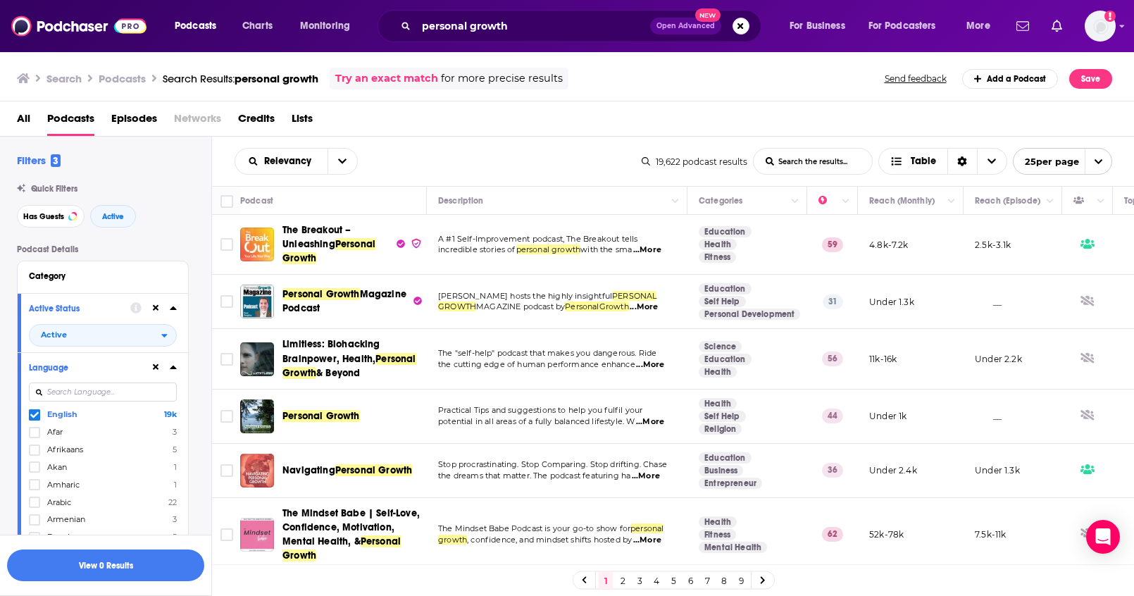
click at [173, 365] on icon at bounding box center [173, 367] width 6 height 4
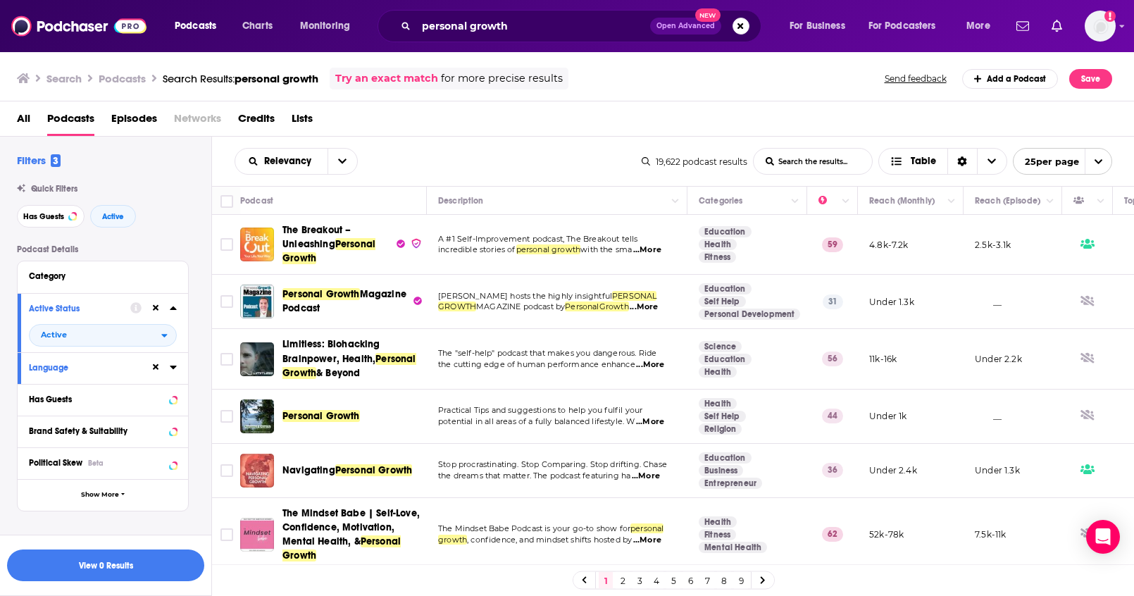
click at [175, 303] on icon at bounding box center [173, 307] width 7 height 11
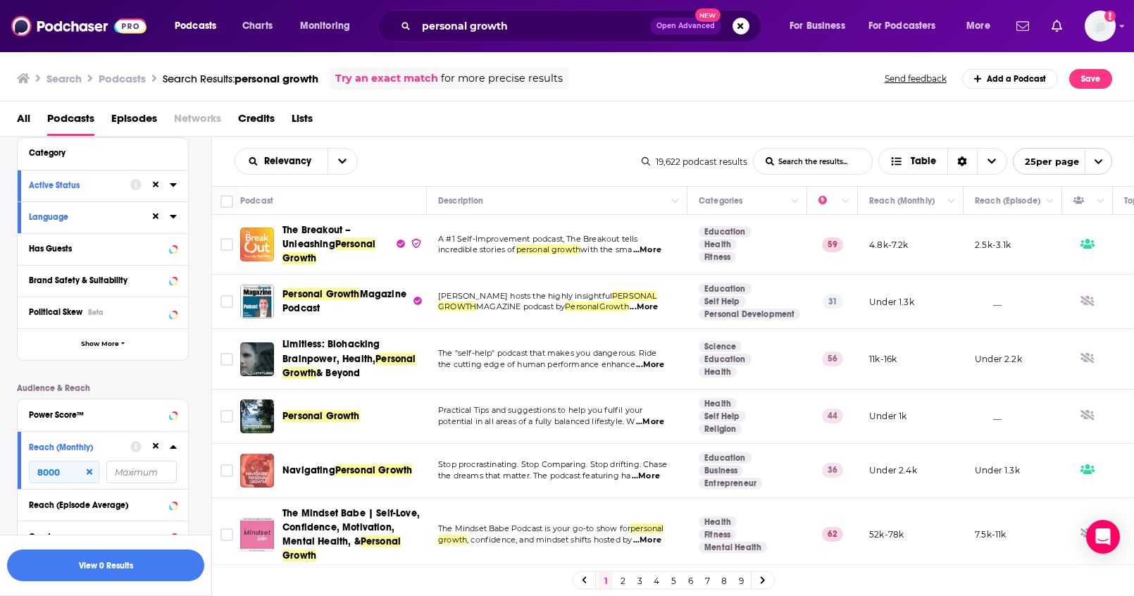
scroll to position [135, 0]
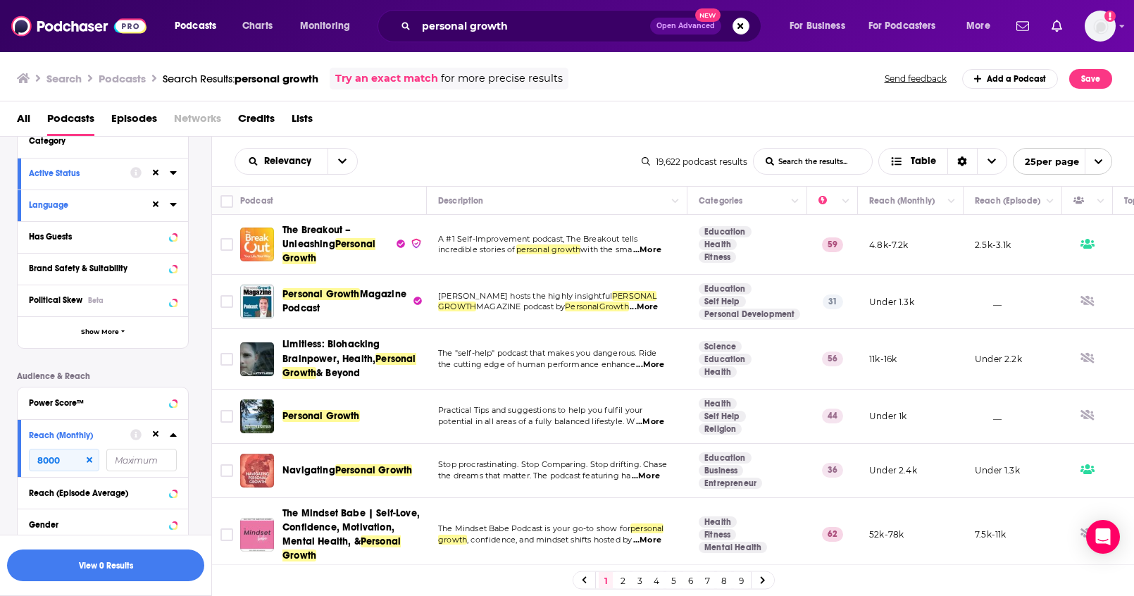
click at [88, 456] on icon at bounding box center [90, 460] width 6 height 8
click at [61, 462] on input "number" at bounding box center [64, 460] width 70 height 23
drag, startPoint x: 75, startPoint y: 458, endPoint x: 17, endPoint y: 459, distance: 57.7
click at [18, 459] on div "Reach (Monthly) 8000" at bounding box center [103, 448] width 170 height 58
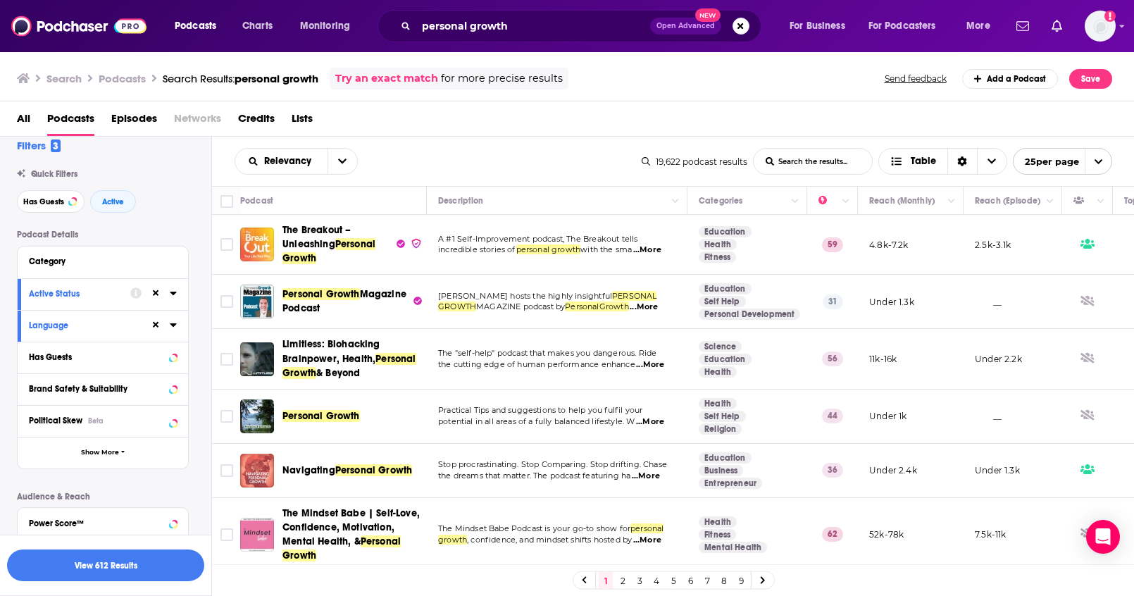
scroll to position [14, 0]
click at [173, 356] on icon at bounding box center [173, 358] width 6 height 4
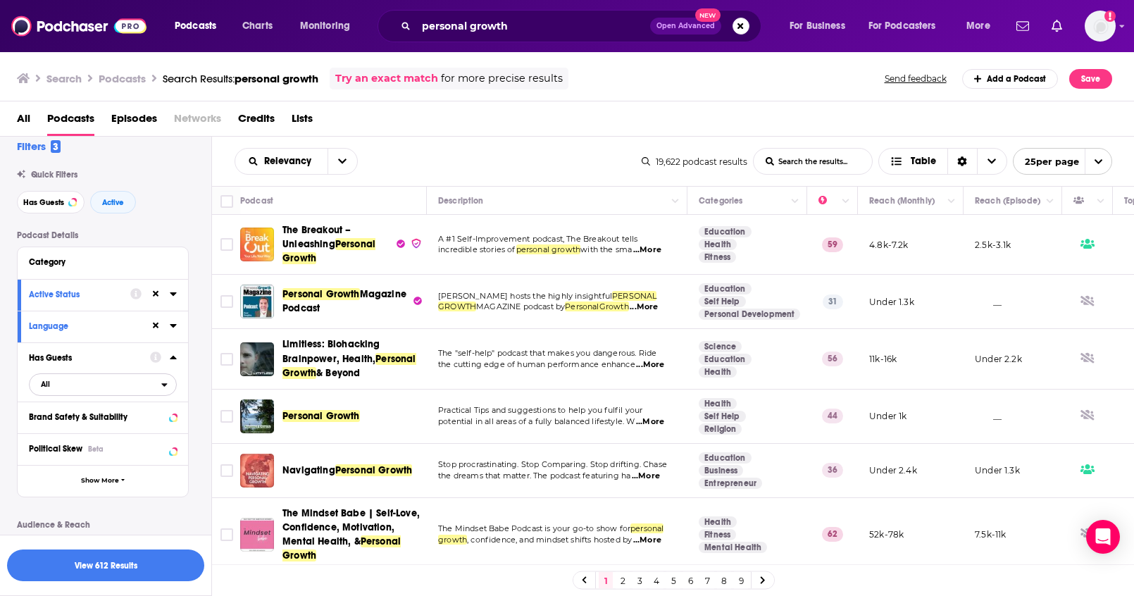
click at [158, 389] on span "All" at bounding box center [96, 384] width 132 height 18
click at [126, 429] on span "6k" at bounding box center [148, 431] width 56 height 8
click at [173, 357] on icon at bounding box center [173, 358] width 6 height 4
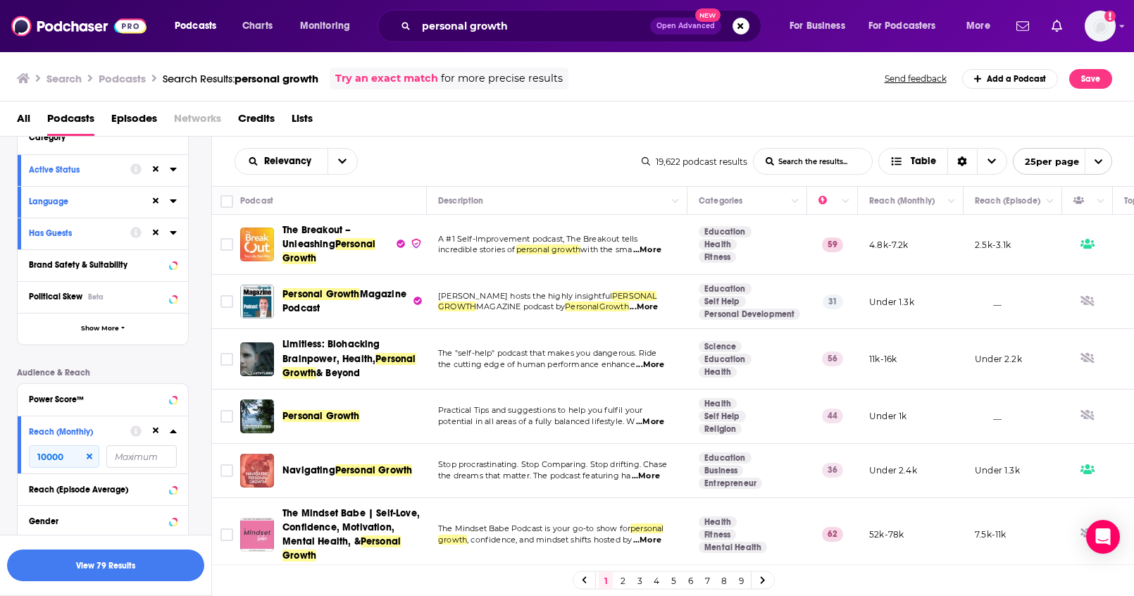
scroll to position [142, 0]
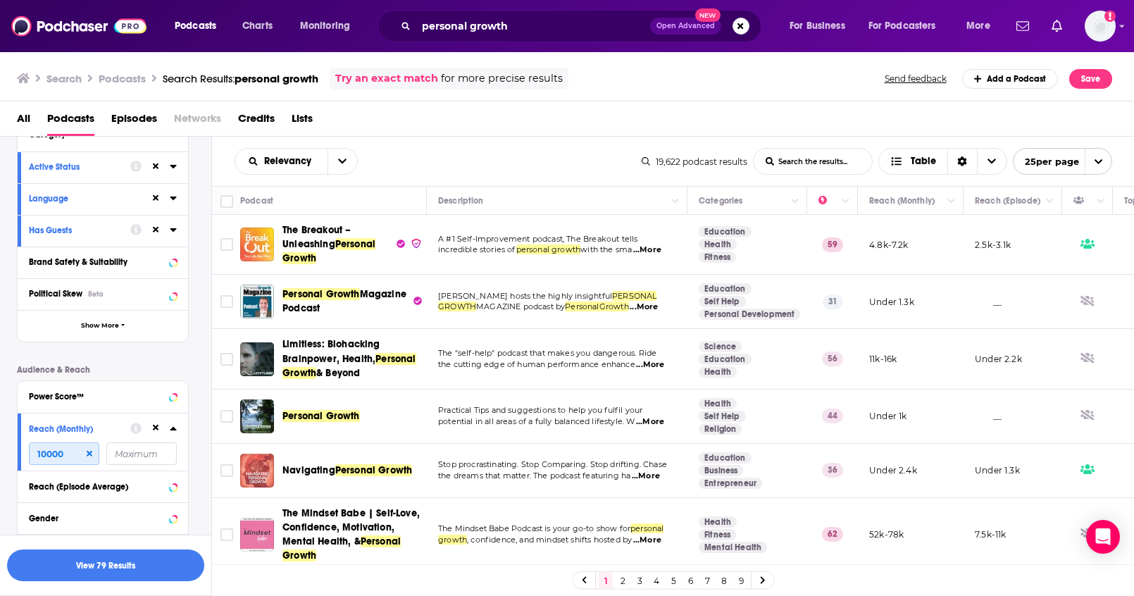
click at [76, 453] on input "10000" at bounding box center [64, 453] width 70 height 23
drag, startPoint x: 76, startPoint y: 453, endPoint x: 11, endPoint y: 452, distance: 64.8
click at [11, 452] on div "Filters 4 Quick Filters Has Guests Active Podcast Details Category Active Statu…" at bounding box center [105, 332] width 211 height 640
type input "10000"
click at [139, 558] on button "View 79 Results" at bounding box center [105, 565] width 197 height 32
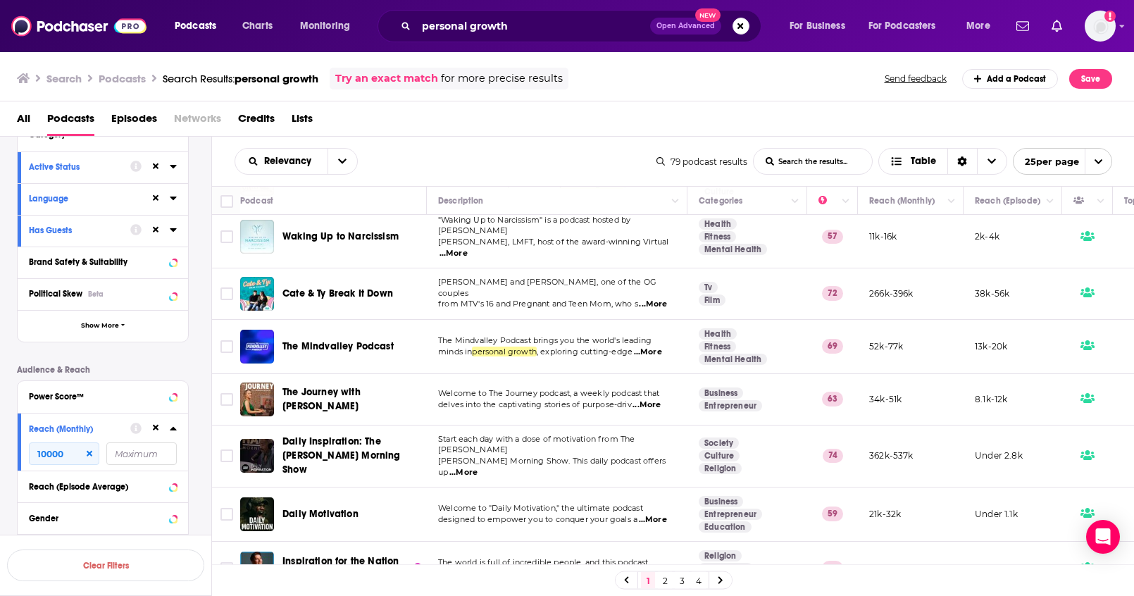
scroll to position [1005, 0]
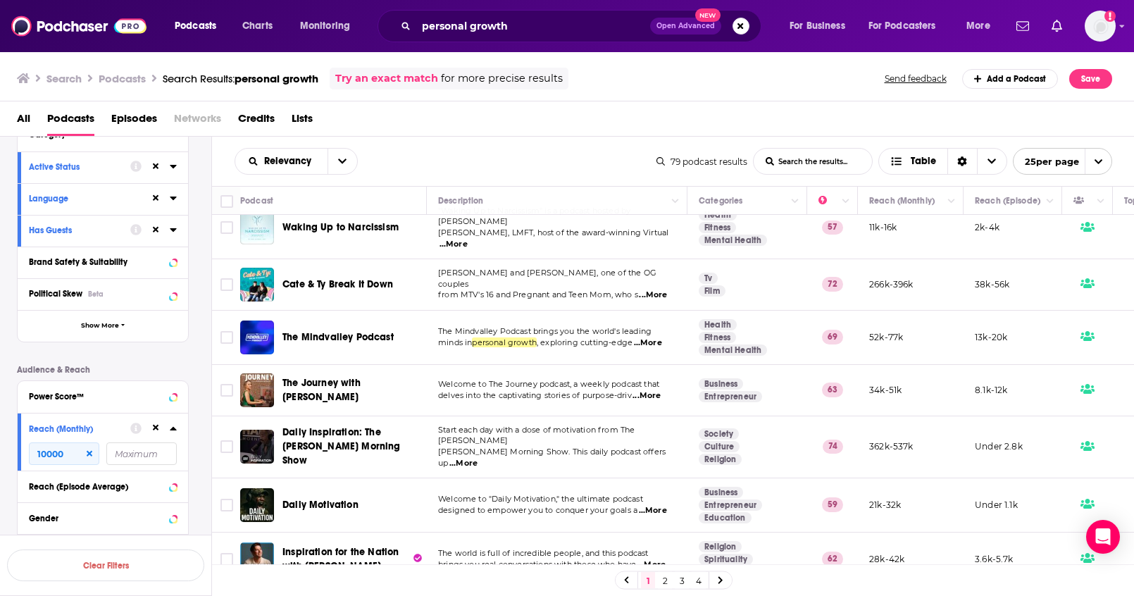
click at [428, 437] on div "Daily Inspiration: The Steve Harvey Morning Show" at bounding box center [355, 446] width 146 height 42
click at [660, 581] on link "2" at bounding box center [665, 580] width 14 height 17
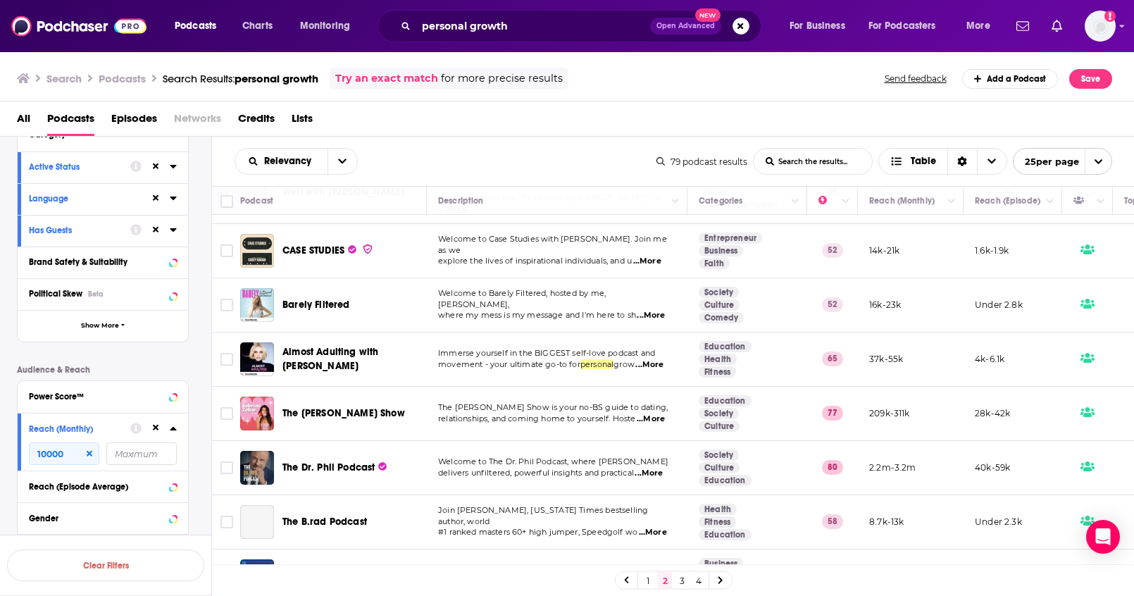
scroll to position [1010, 0]
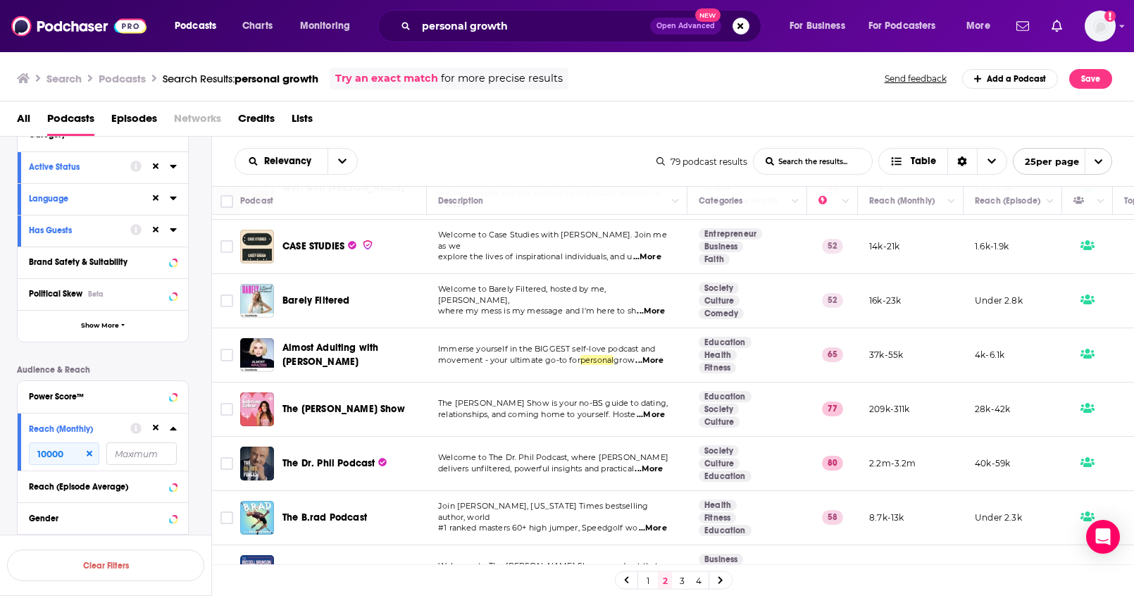
click at [678, 583] on link "3" at bounding box center [682, 580] width 14 height 17
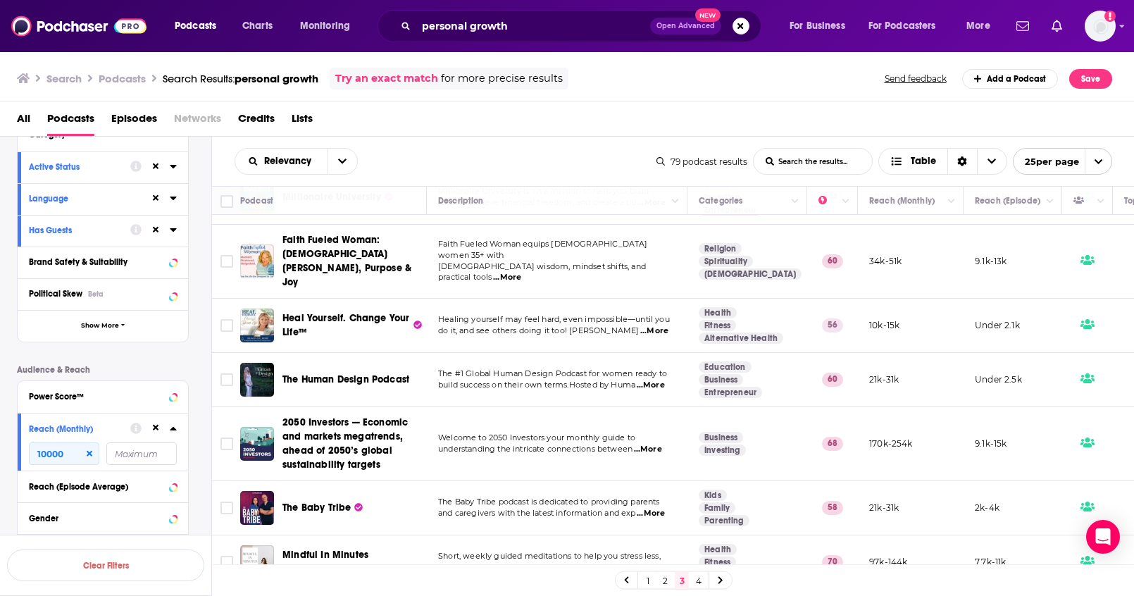
scroll to position [1061, 0]
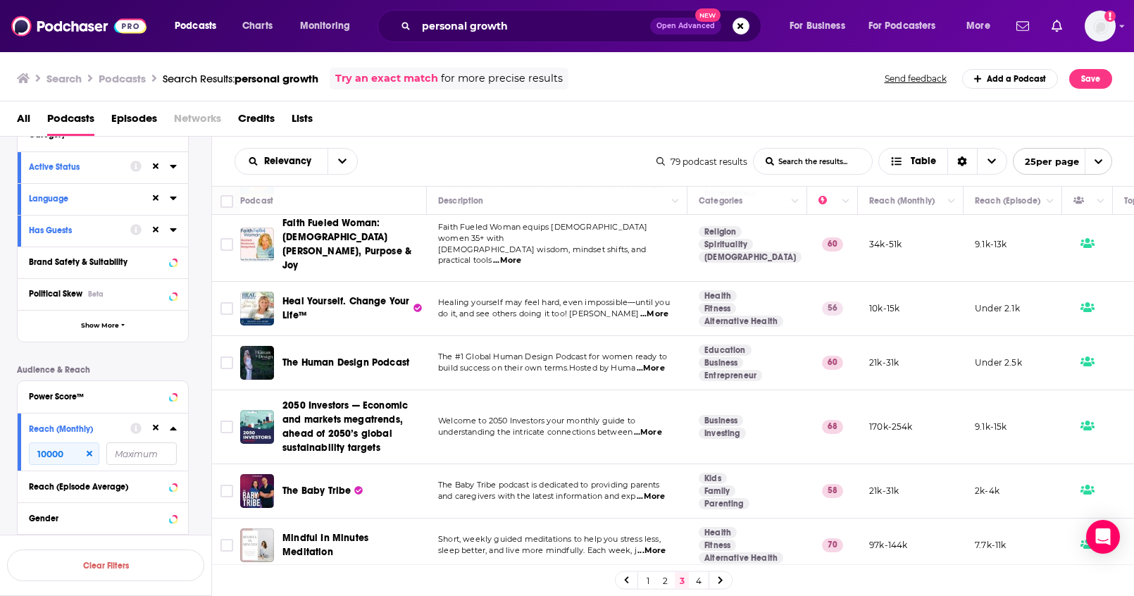
click at [693, 581] on link "4" at bounding box center [698, 580] width 14 height 17
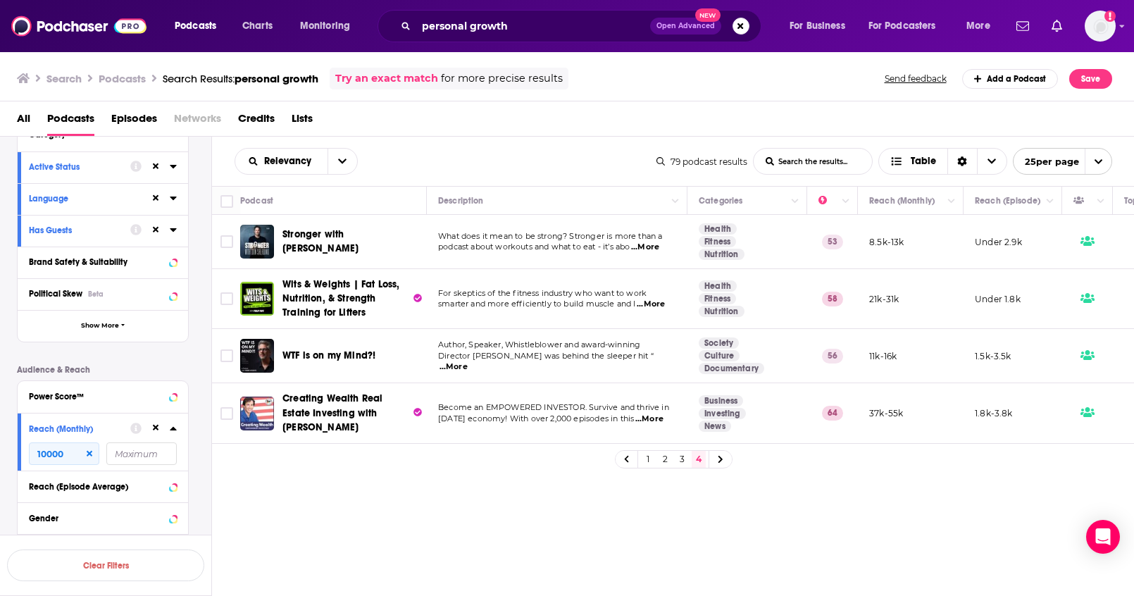
scroll to position [142, 0]
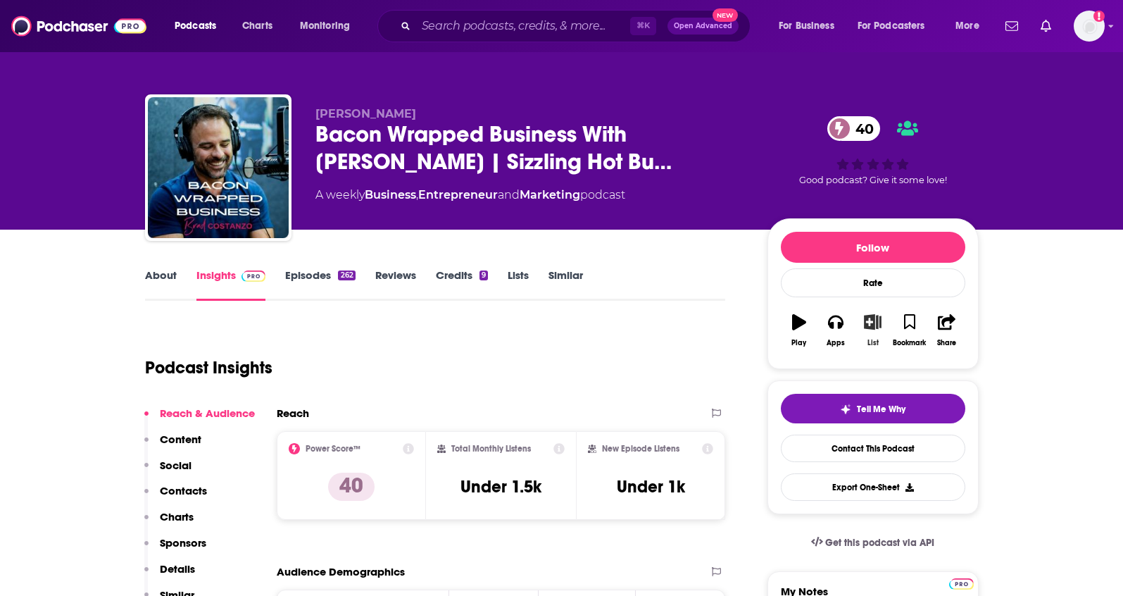
click at [867, 327] on icon "button" at bounding box center [873, 321] width 18 height 15
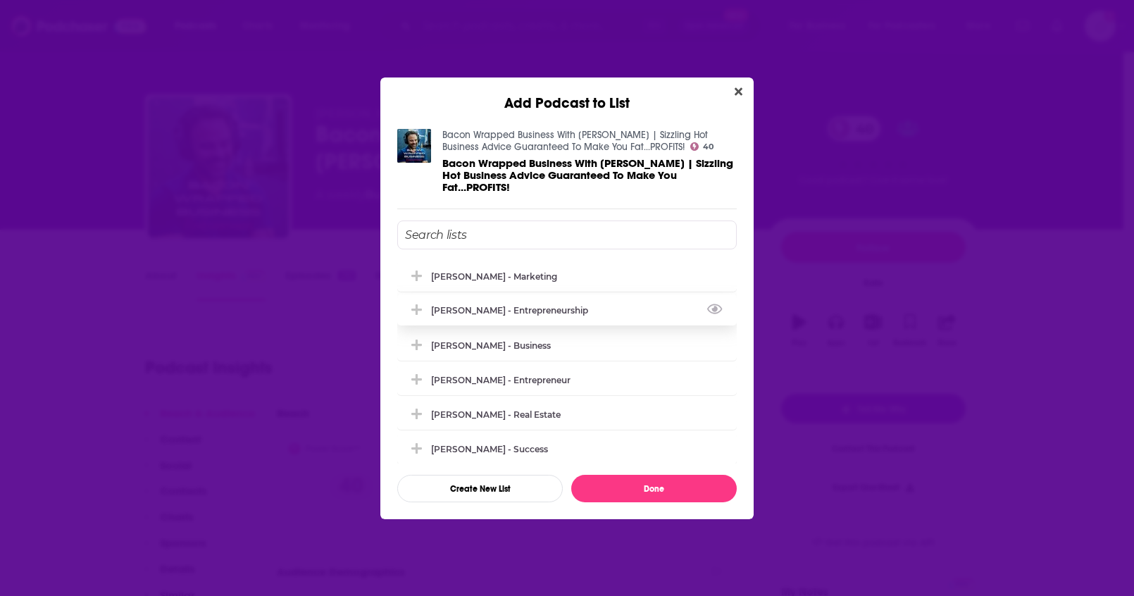
click at [553, 306] on div "Joshua Kopac - Entrepreneurship" at bounding box center [513, 310] width 165 height 11
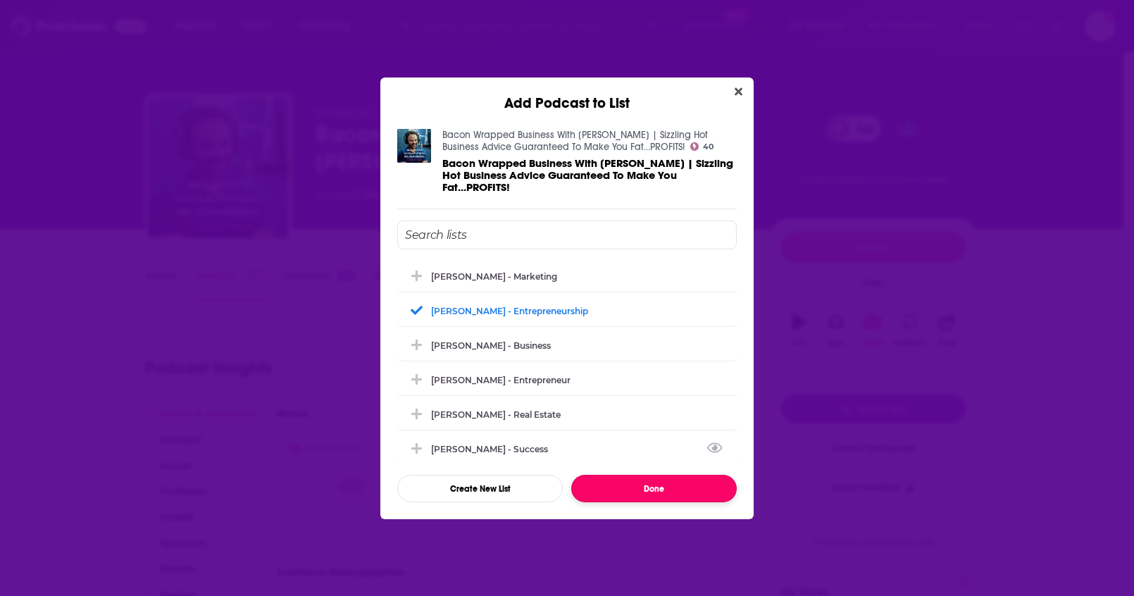
click at [646, 482] on button "Done" at bounding box center [653, 488] width 165 height 27
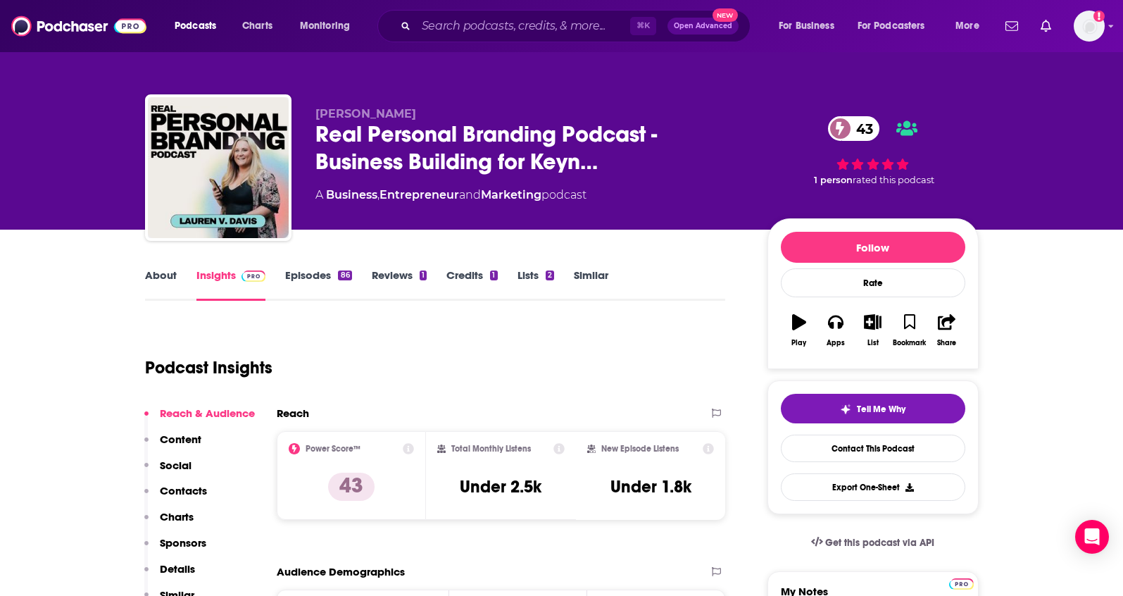
click at [167, 283] on link "About" at bounding box center [161, 284] width 32 height 32
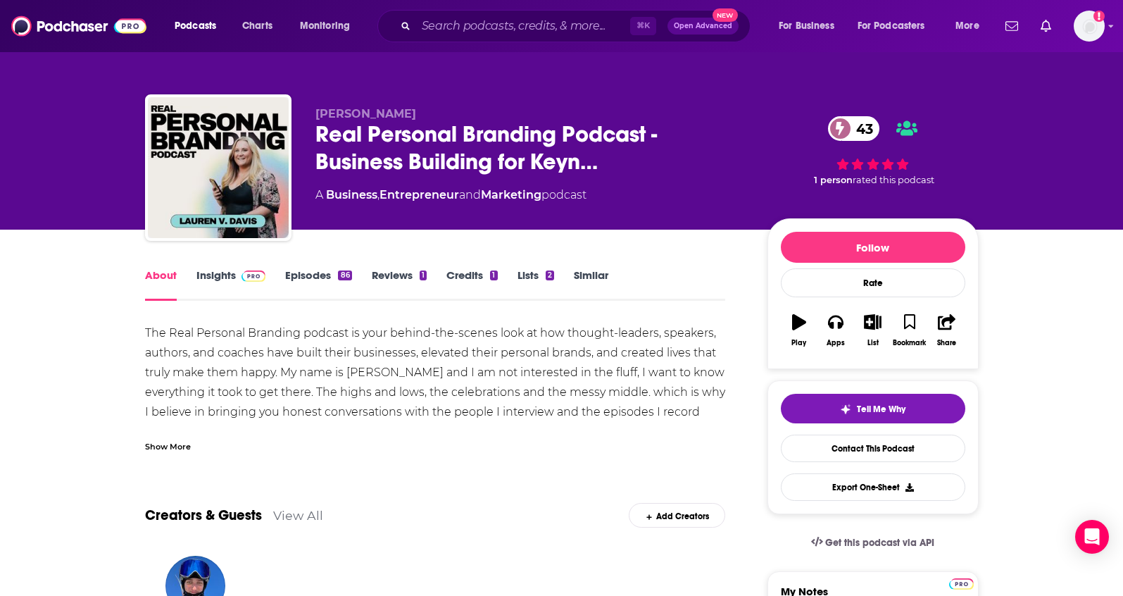
click at [211, 275] on link "Insights" at bounding box center [231, 284] width 70 height 32
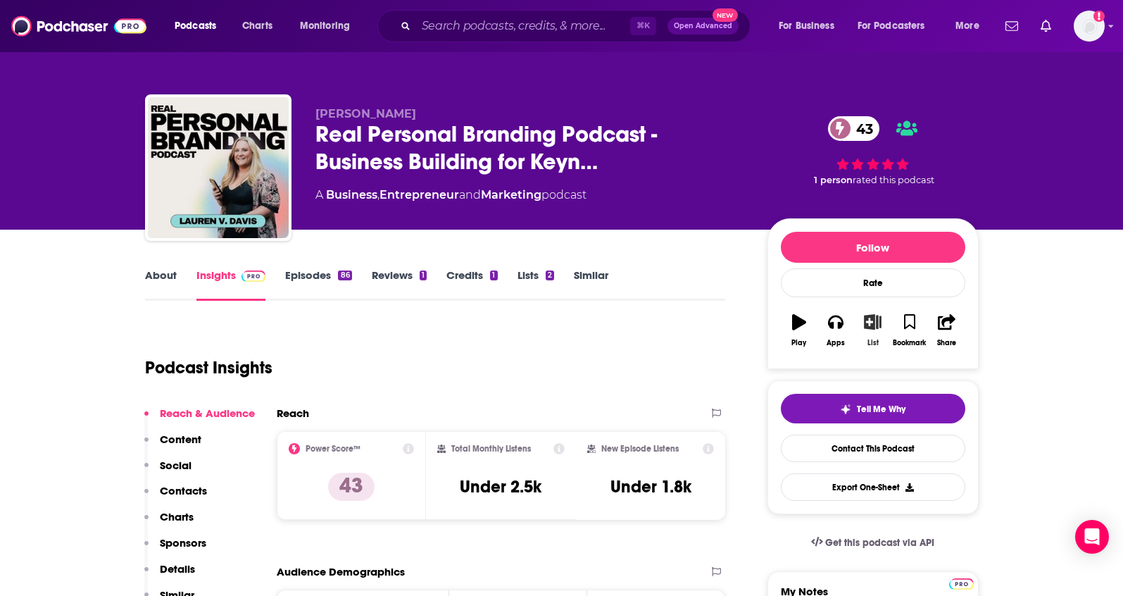
click at [882, 330] on button "List" at bounding box center [872, 330] width 37 height 51
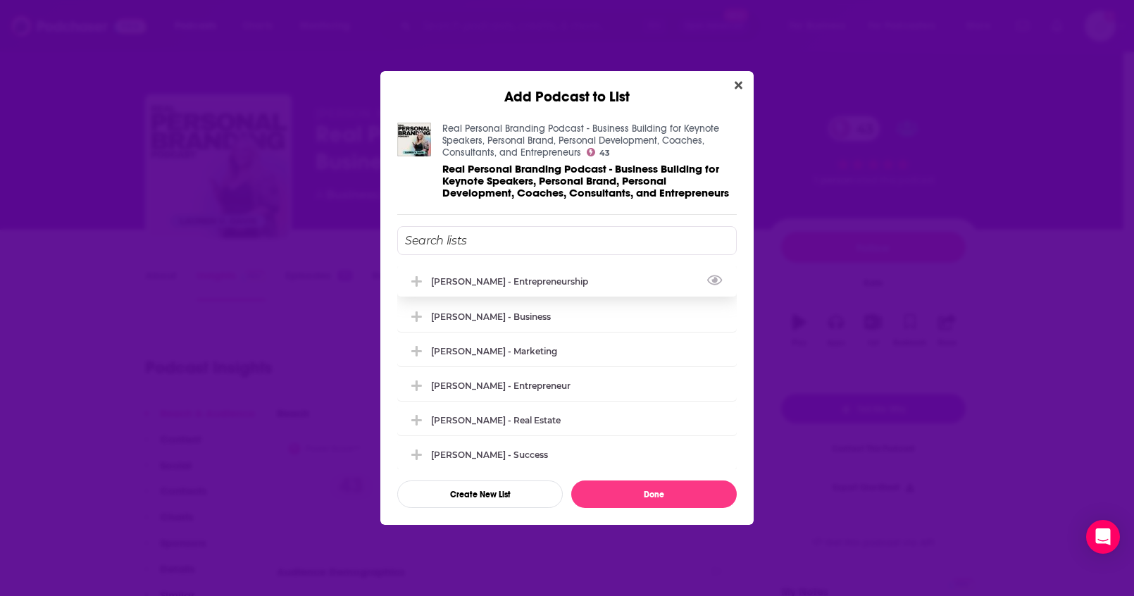
click at [571, 285] on div "[PERSON_NAME] - Entrepreneurship" at bounding box center [513, 281] width 165 height 11
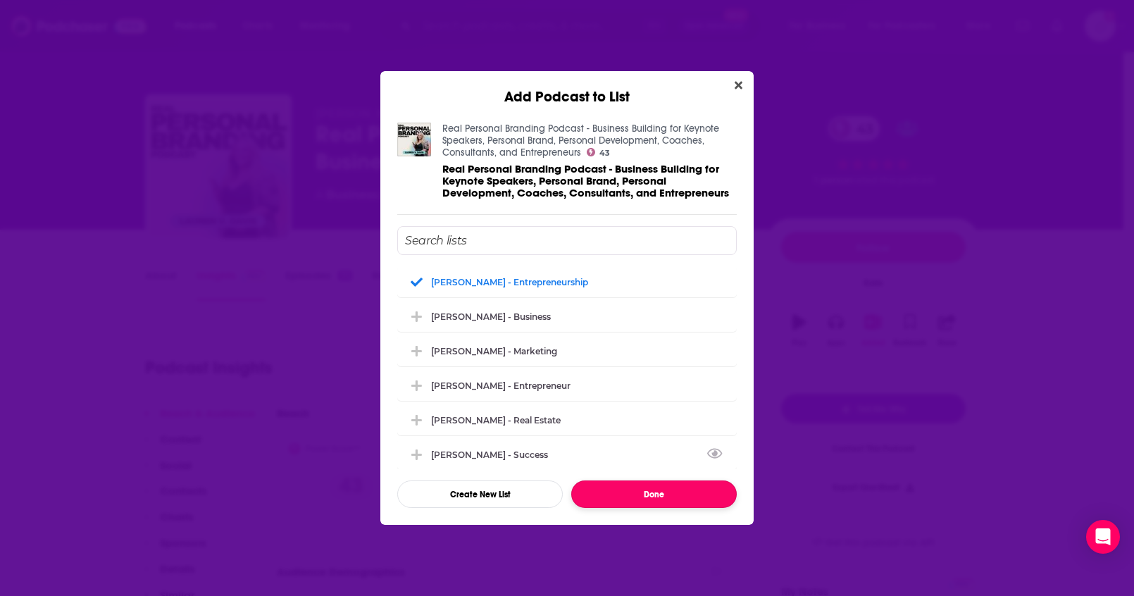
click at [625, 484] on button "Done" at bounding box center [653, 493] width 165 height 27
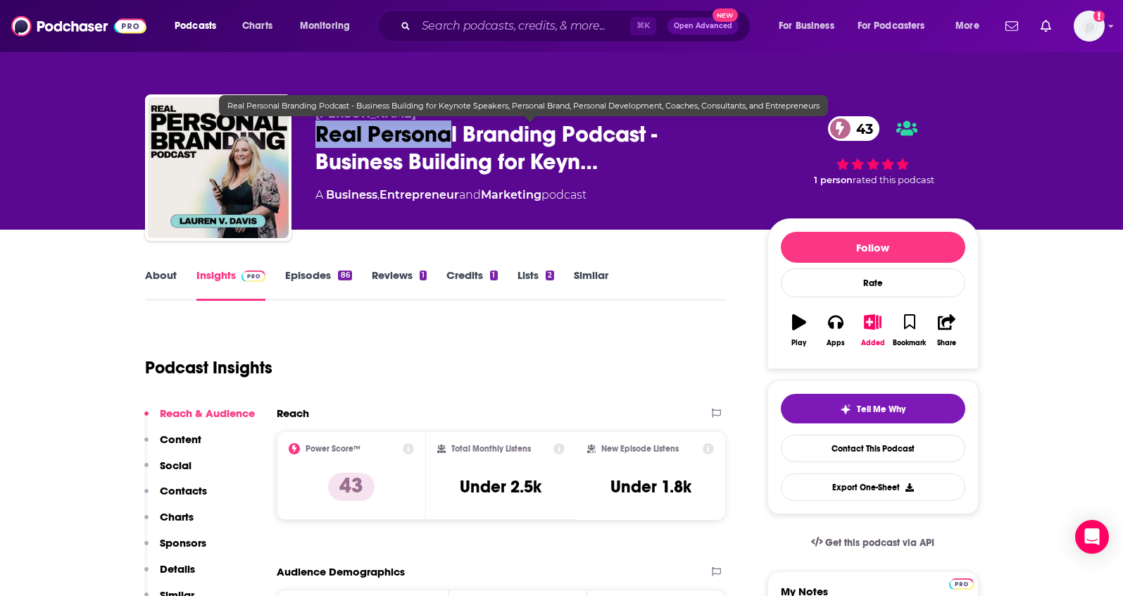
drag, startPoint x: 432, startPoint y: 120, endPoint x: 321, endPoint y: 123, distance: 110.6
click at [321, 123] on span "Real Personal Branding Podcast - Business Building for Keyn…" at bounding box center [530, 147] width 430 height 55
click at [334, 143] on span "Real Personal Branding Podcast - Business Building for Keyn…" at bounding box center [530, 147] width 430 height 55
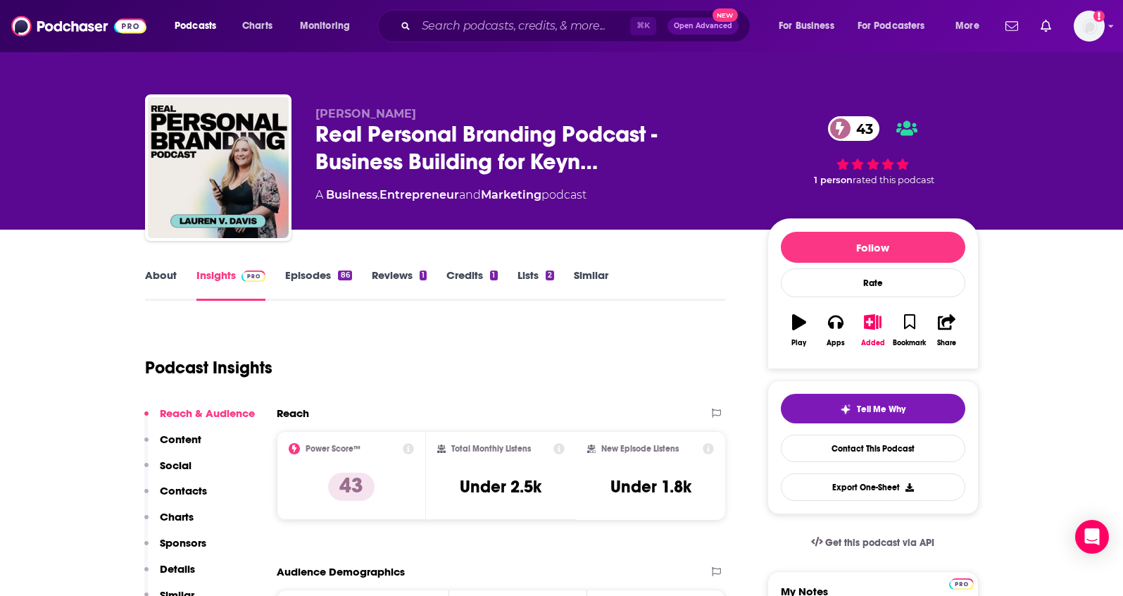
drag, startPoint x: 305, startPoint y: 106, endPoint x: 403, endPoint y: 118, distance: 99.2
click at [403, 118] on div "[PERSON_NAME] Real Personal Branding Podcast - Business Building for Keyn… 43 A…" at bounding box center [562, 170] width 834 height 152
copy span "[PERSON_NAME]"
click at [177, 575] on p "Details" at bounding box center [177, 568] width 35 height 13
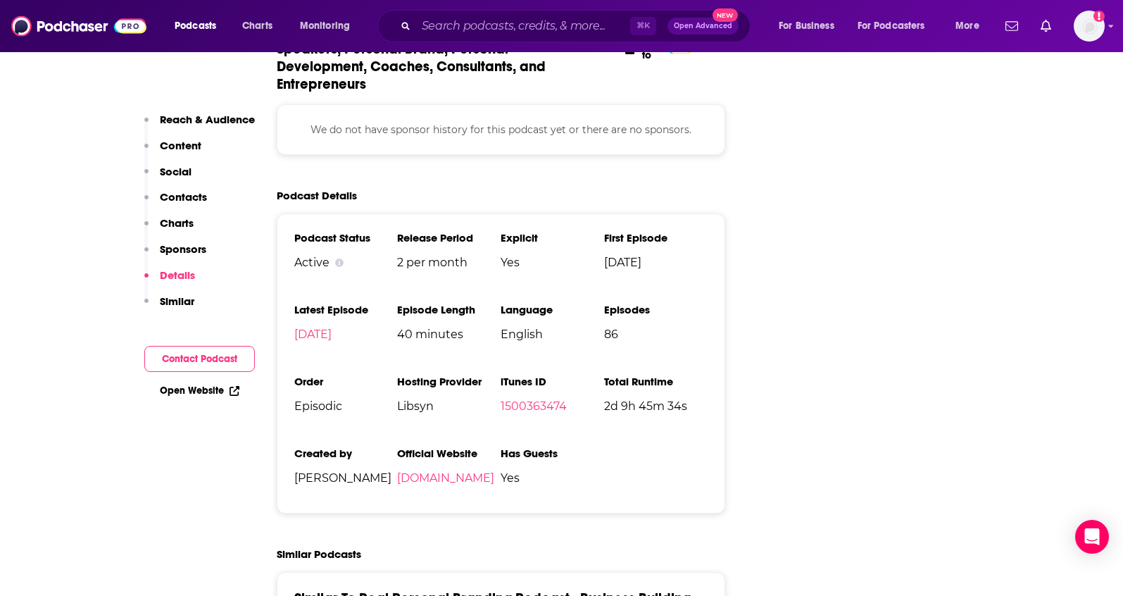
scroll to position [1726, 0]
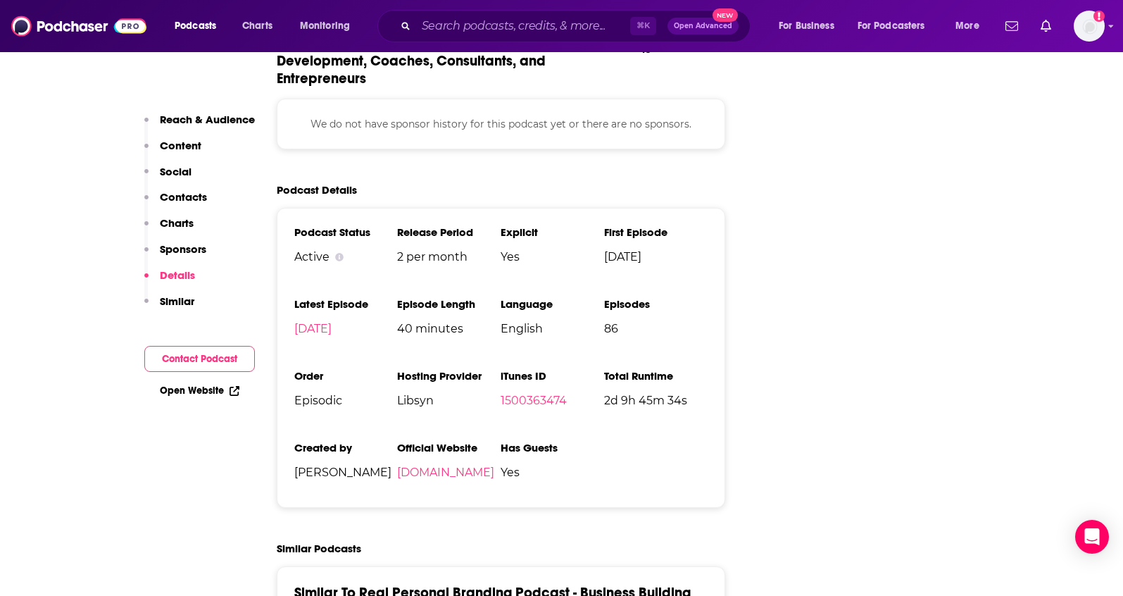
click at [180, 194] on p "Contacts" at bounding box center [183, 196] width 47 height 13
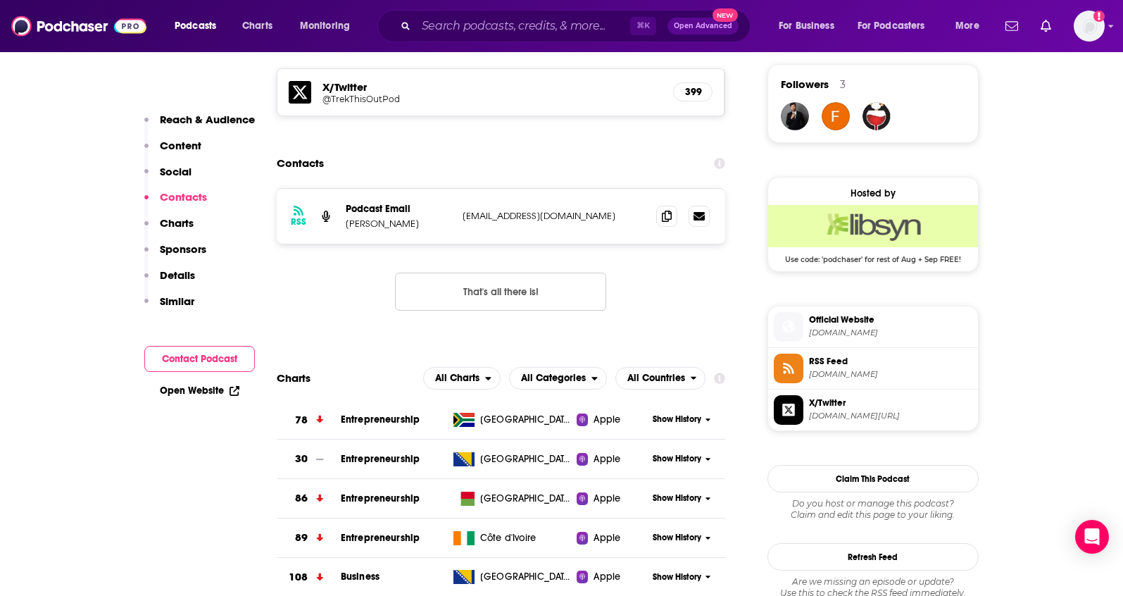
scroll to position [972, 0]
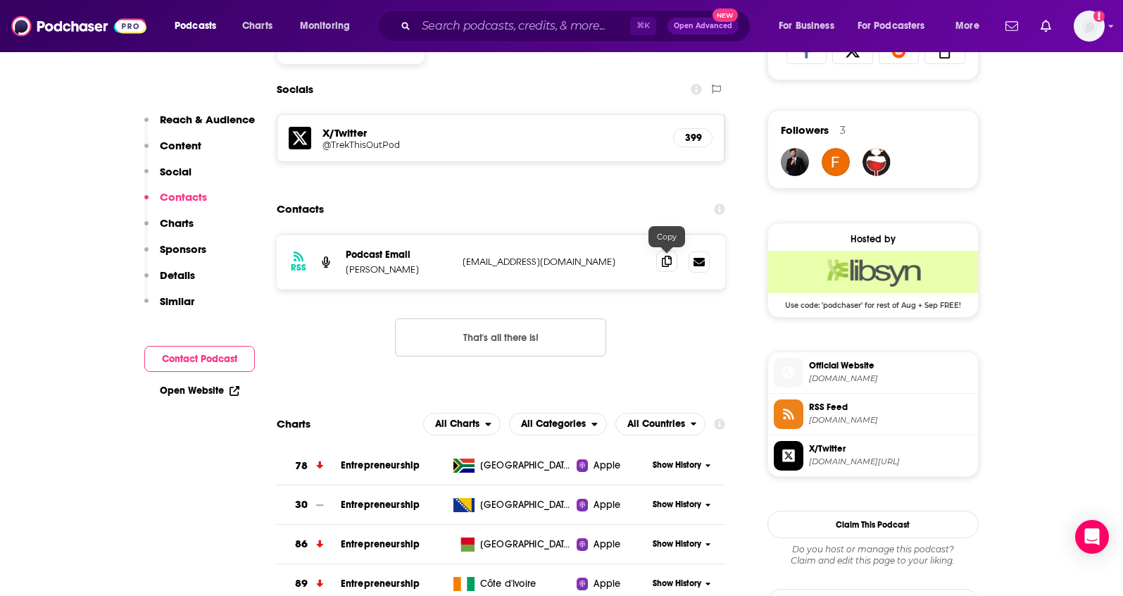
click at [662, 265] on icon at bounding box center [667, 261] width 10 height 11
click at [190, 117] on p "Reach & Audience" at bounding box center [207, 119] width 95 height 13
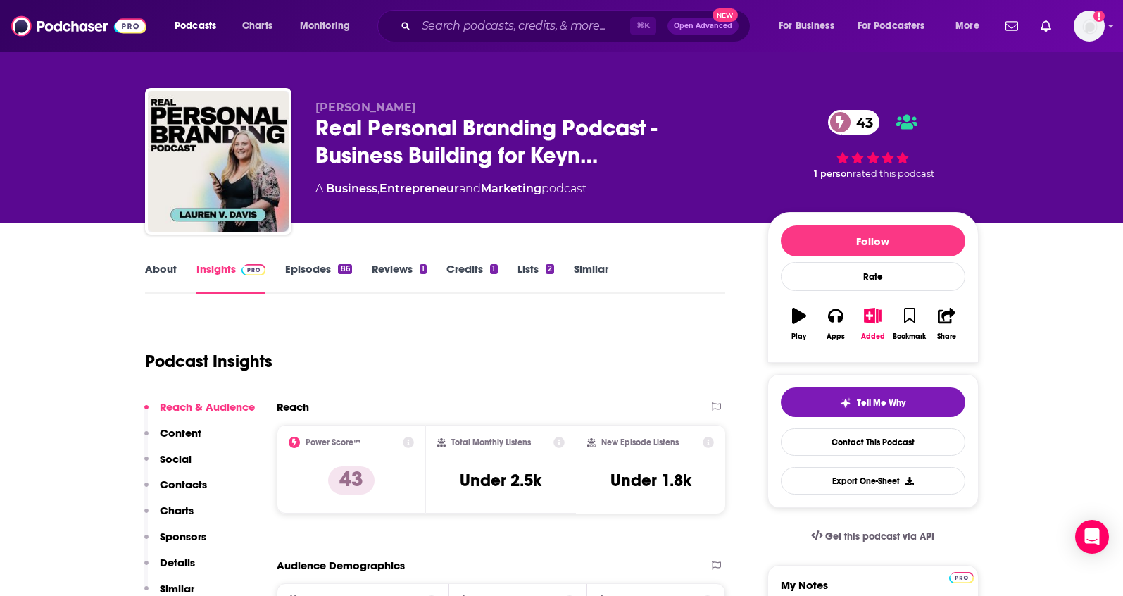
scroll to position [0, 0]
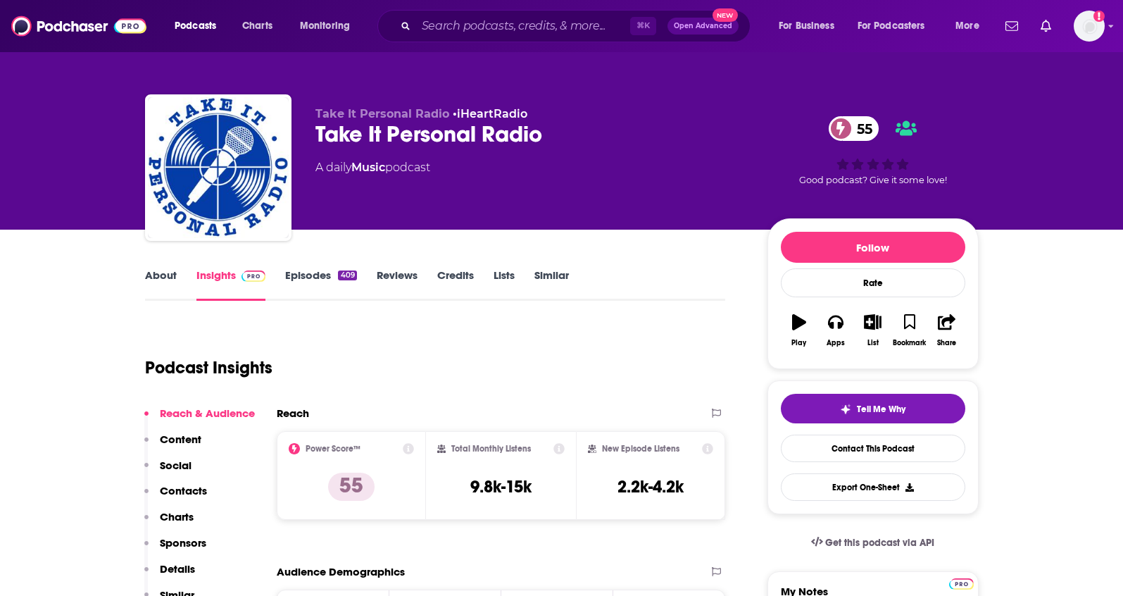
click at [166, 275] on link "About" at bounding box center [161, 284] width 32 height 32
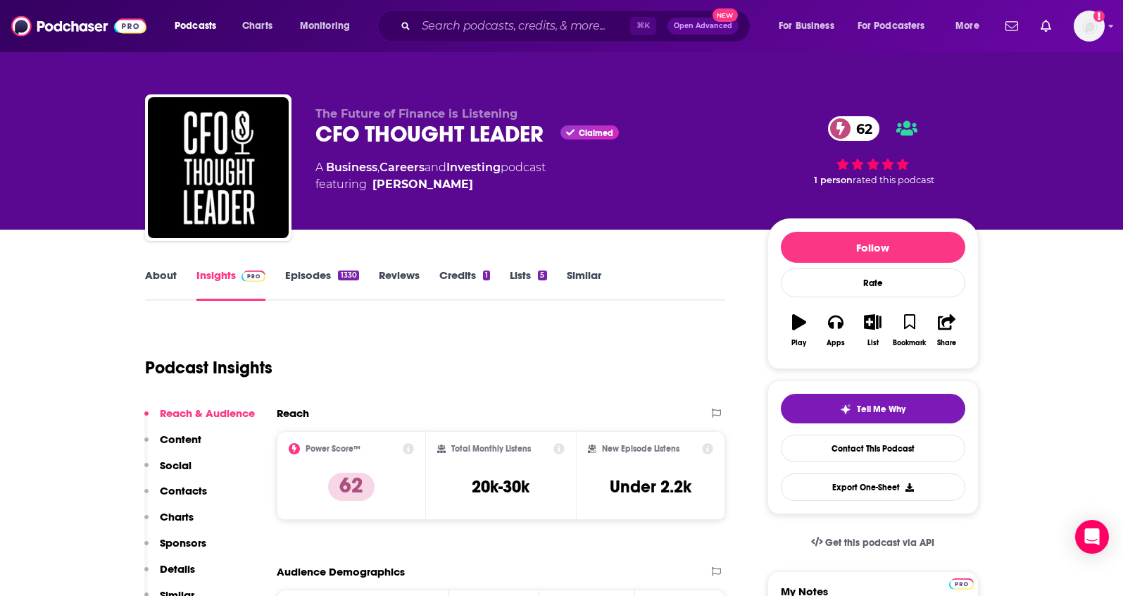
click at [150, 277] on link "About" at bounding box center [161, 284] width 32 height 32
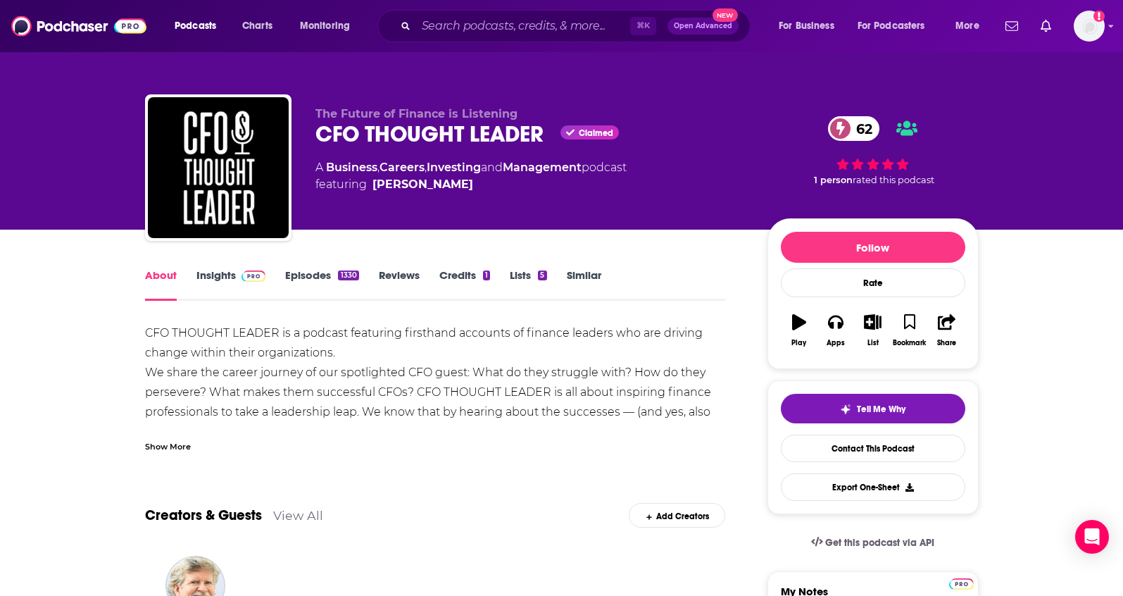
click at [182, 441] on div "Show More" at bounding box center [168, 445] width 46 height 13
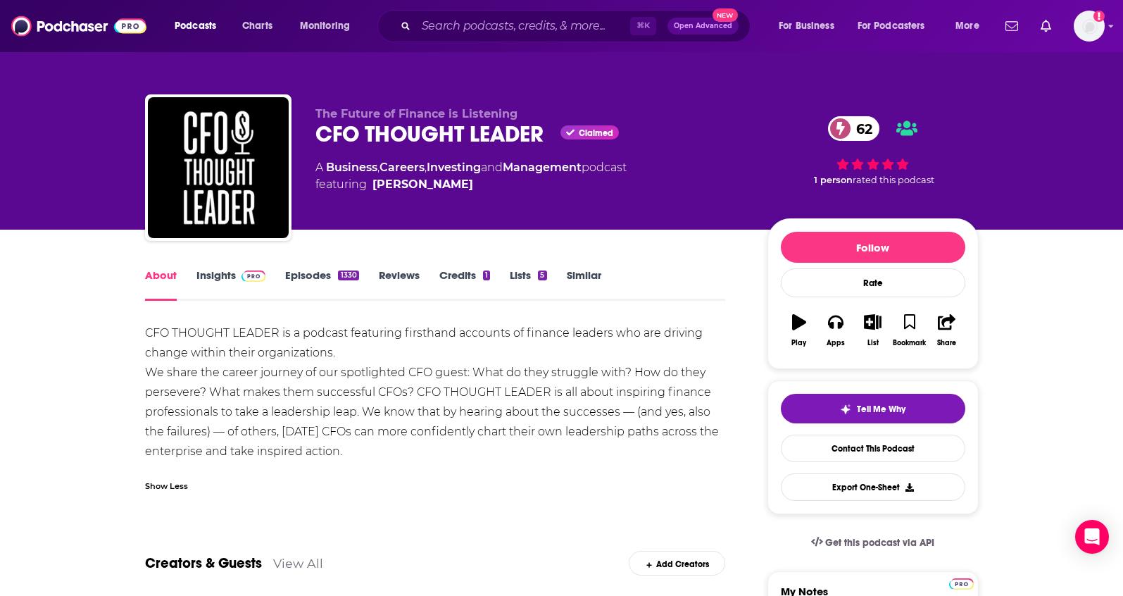
click at [218, 281] on link "Insights" at bounding box center [231, 284] width 70 height 32
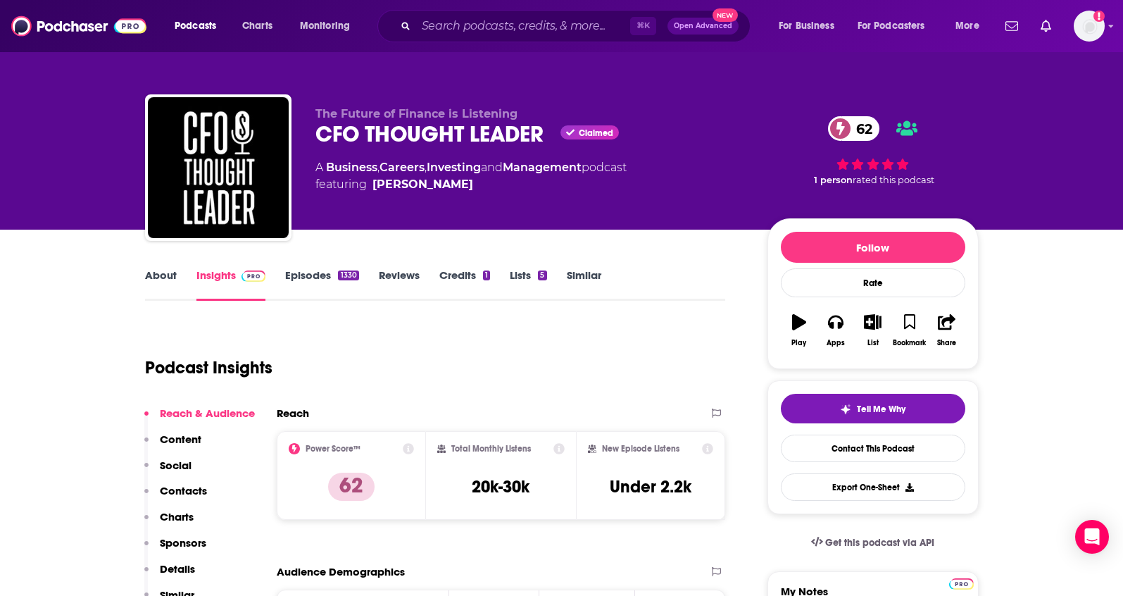
click at [299, 278] on link "Episodes 1330" at bounding box center [321, 284] width 73 height 32
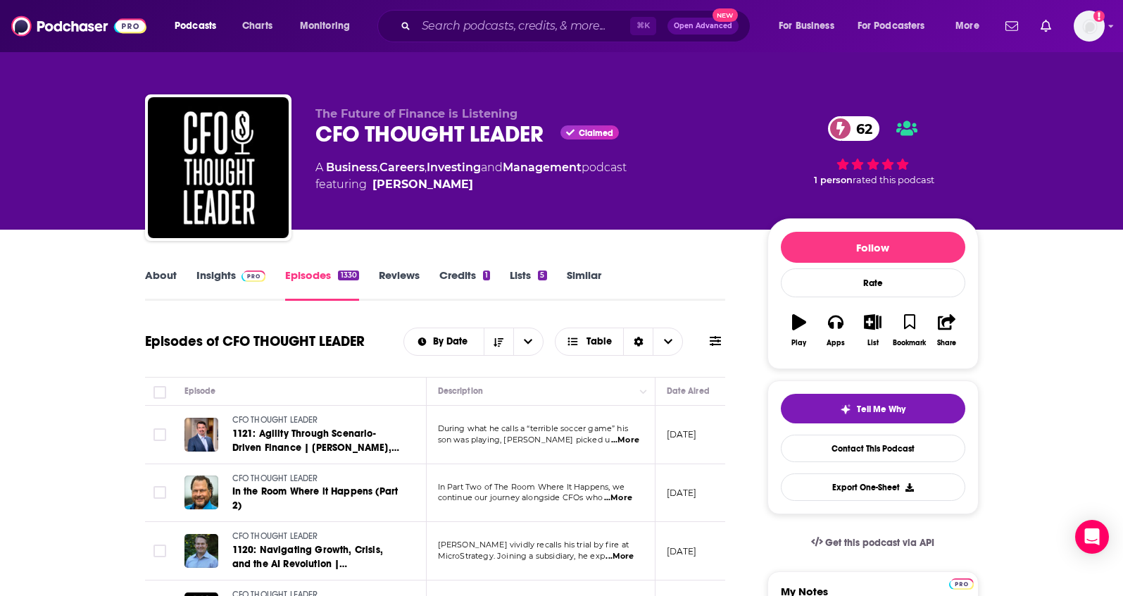
click at [230, 272] on link "Insights" at bounding box center [231, 284] width 70 height 32
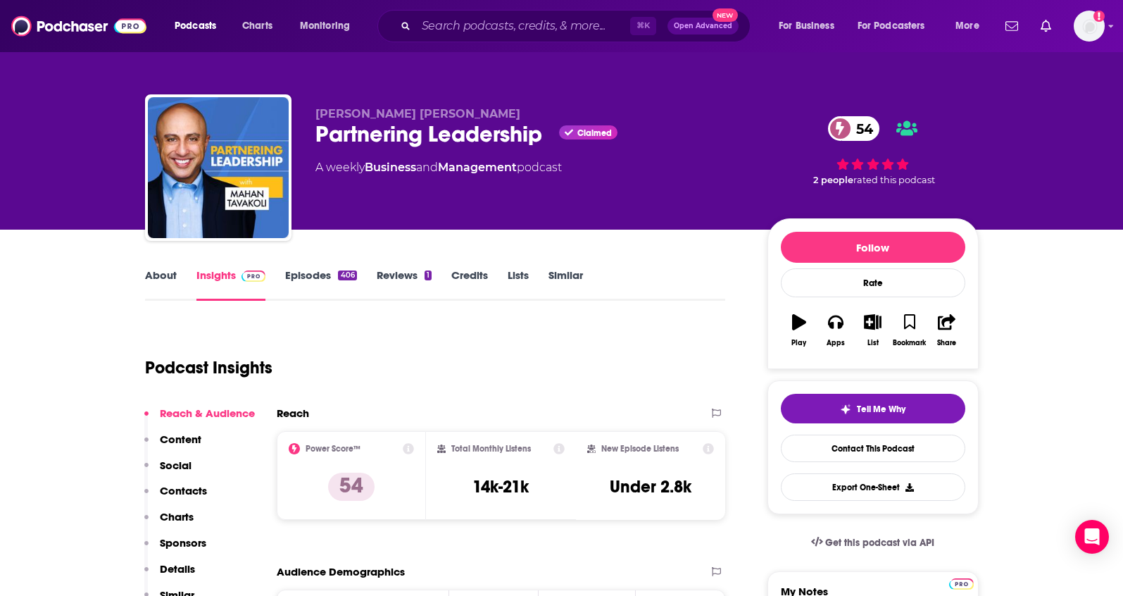
click at [157, 267] on div "About Insights Episodes 406 Reviews 1 Credits Lists Similar" at bounding box center [435, 283] width 581 height 35
click at [159, 271] on link "About" at bounding box center [161, 284] width 32 height 32
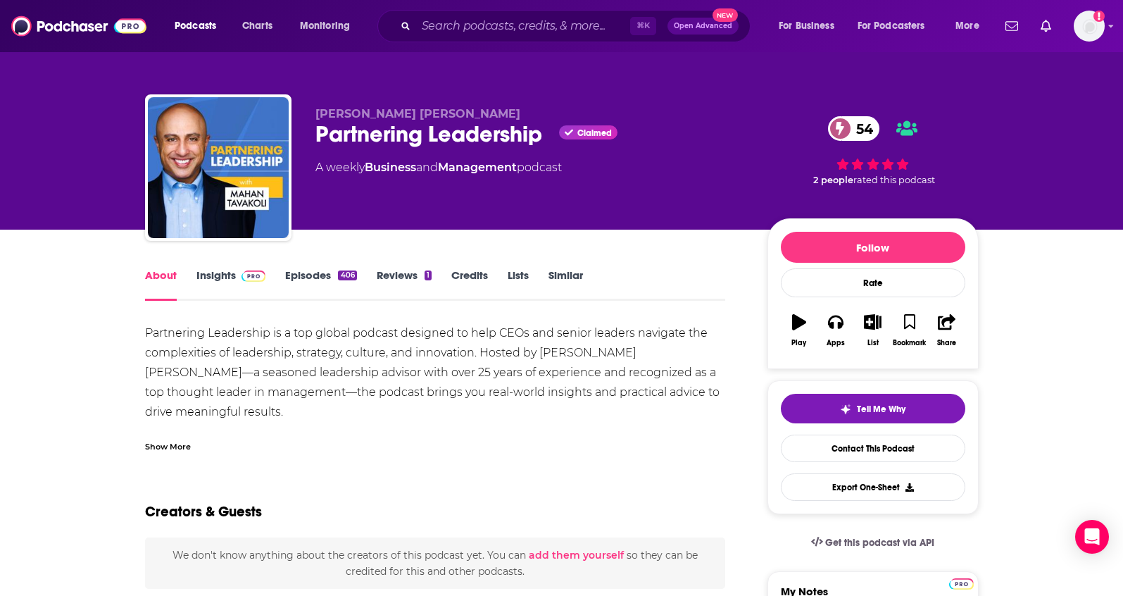
click at [211, 275] on link "Insights" at bounding box center [231, 284] width 70 height 32
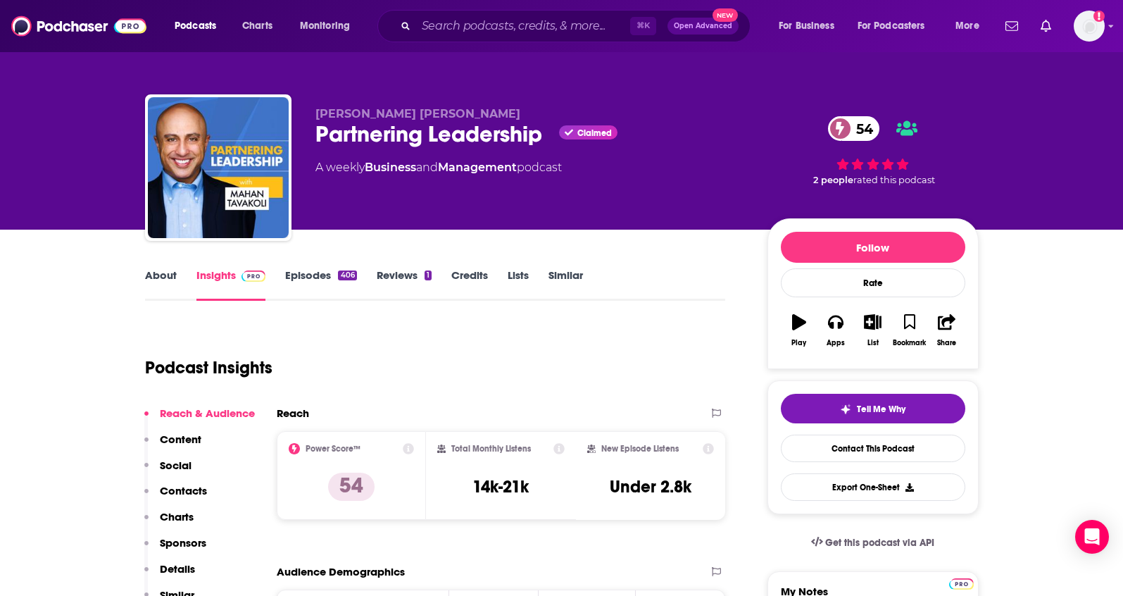
click at [178, 571] on p "Details" at bounding box center [177, 568] width 35 height 13
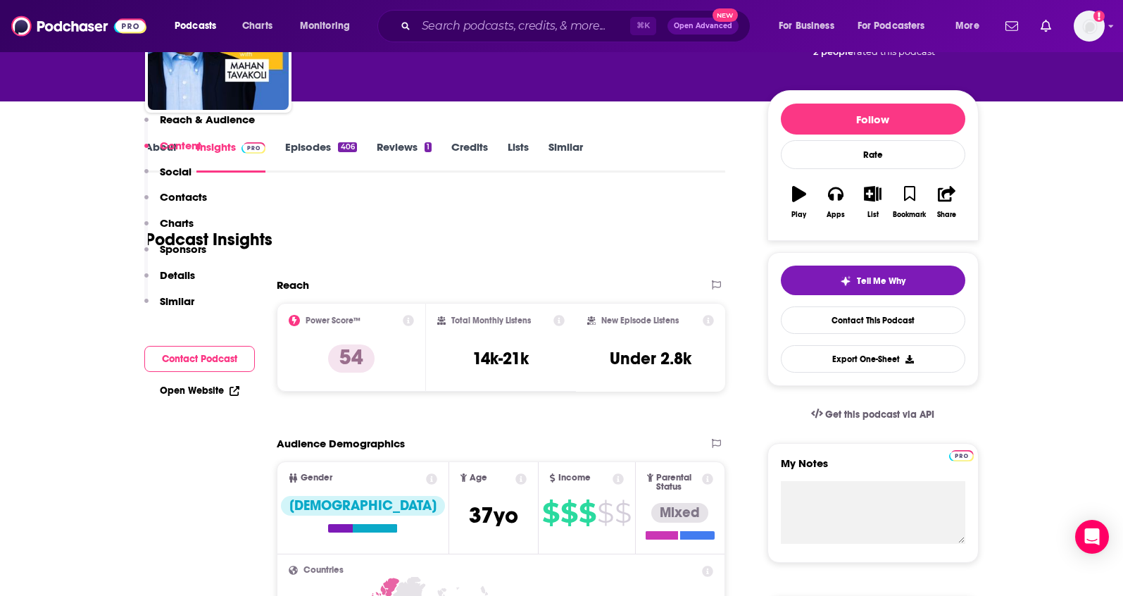
scroll to position [12, 0]
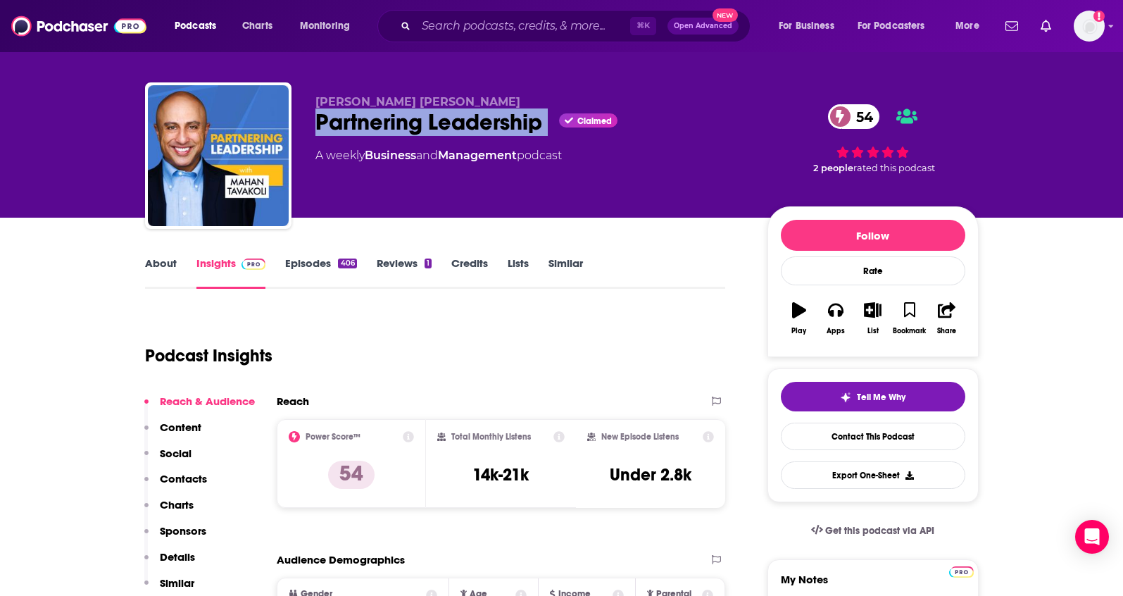
drag, startPoint x: 551, startPoint y: 124, endPoint x: 319, endPoint y: 129, distance: 231.7
click at [319, 129] on div "Partnering Leadership Claimed 54" at bounding box center [530, 121] width 430 height 27
copy div "Partnering Leadership"
drag, startPoint x: 425, startPoint y: 99, endPoint x: 311, endPoint y: 101, distance: 114.1
click at [311, 101] on div "Mahan Tavakoli Partnering Leadership Claimed 54 A weekly Business and Managemen…" at bounding box center [562, 158] width 834 height 152
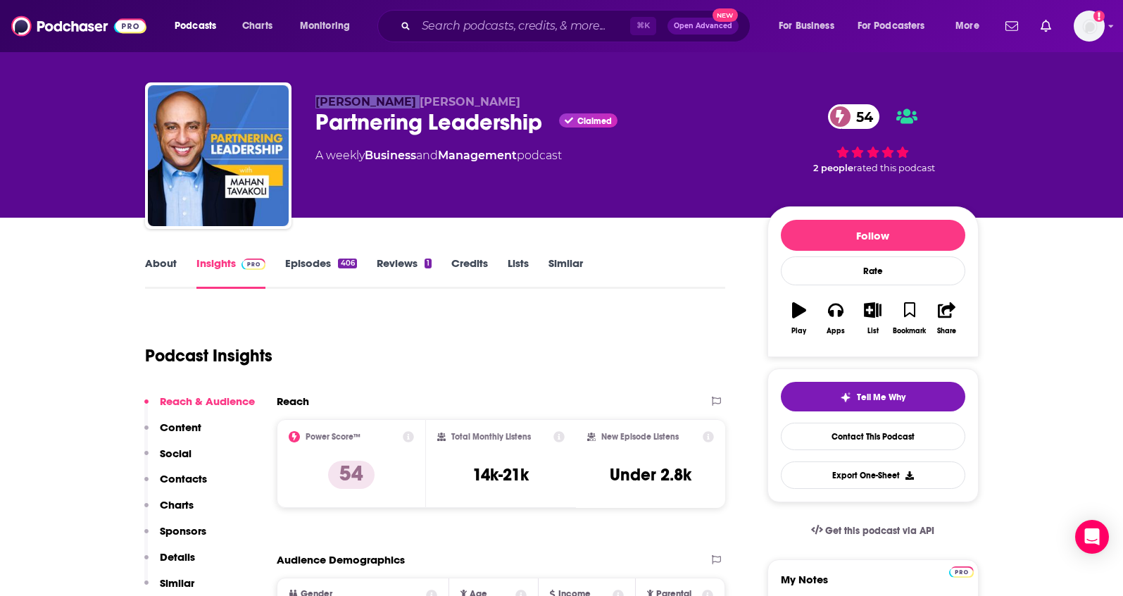
copy span "Mahan Tavakoli"
click at [192, 482] on p "Contacts" at bounding box center [183, 478] width 47 height 13
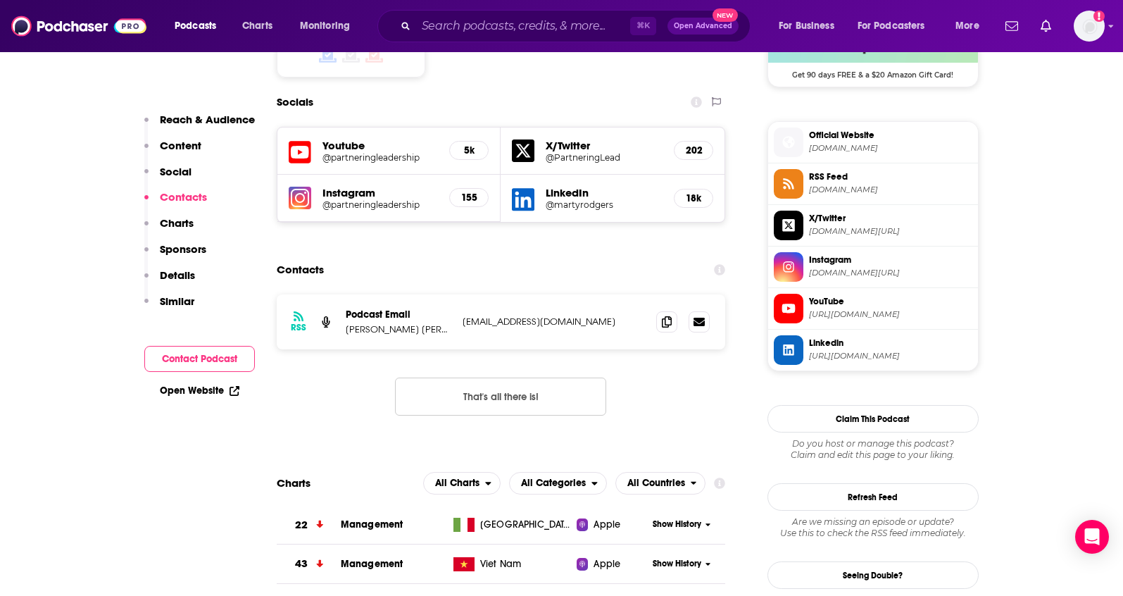
scroll to position [1208, 0]
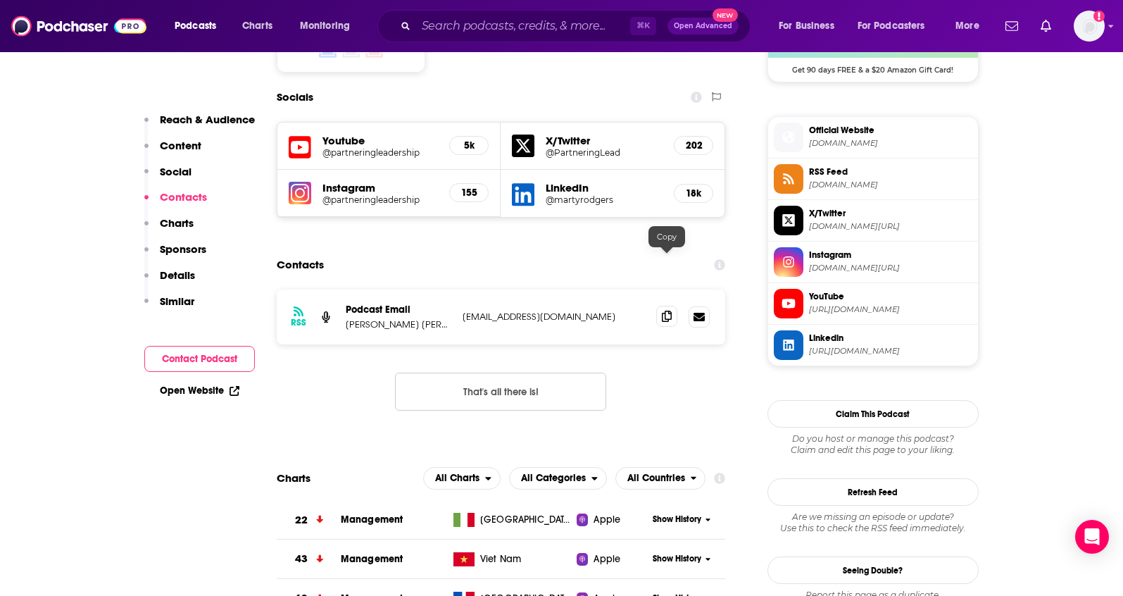
click at [671, 306] on span at bounding box center [666, 316] width 21 height 21
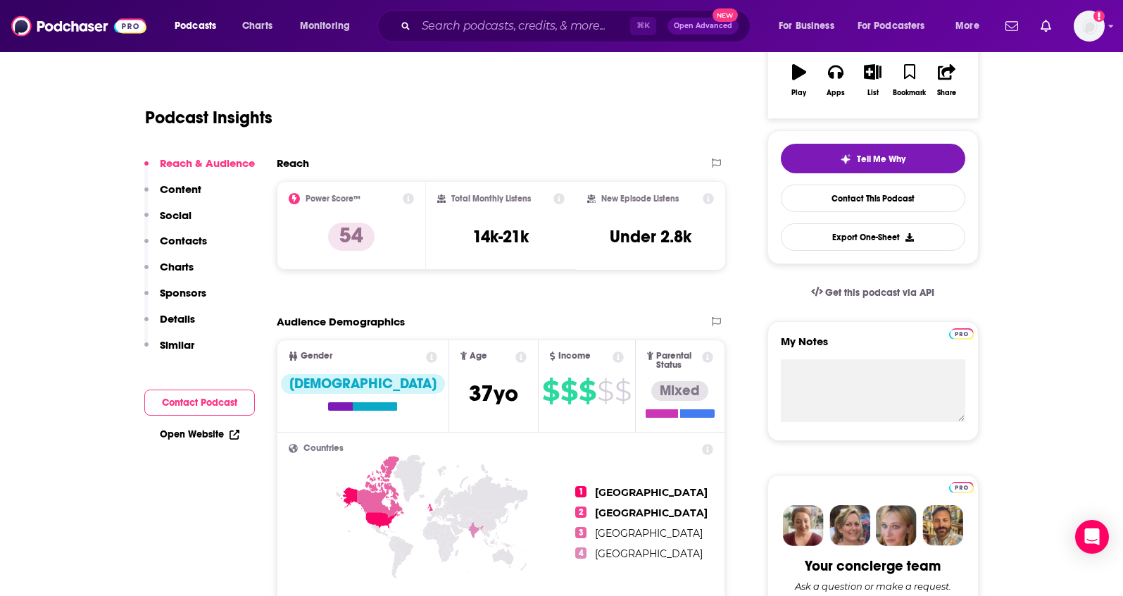
scroll to position [153, 0]
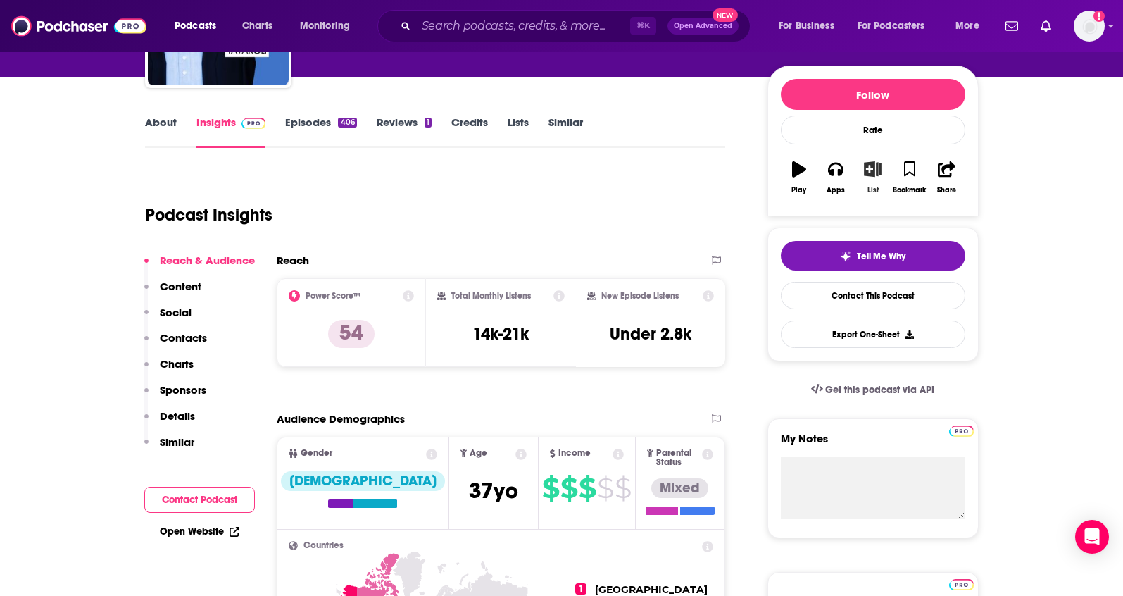
click at [875, 178] on button "List" at bounding box center [872, 177] width 37 height 51
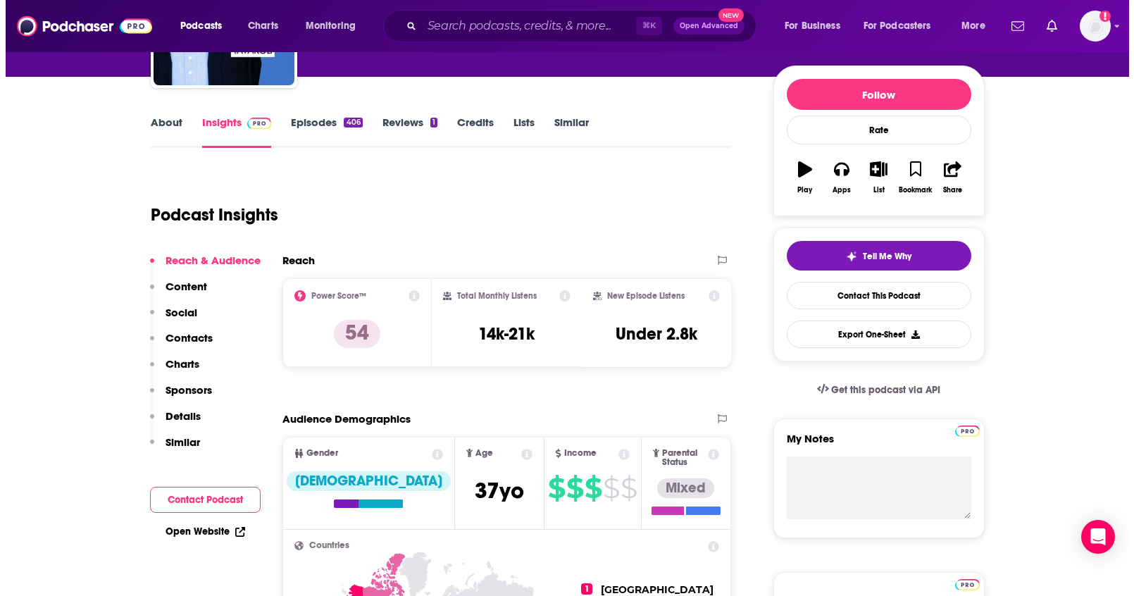
scroll to position [0, 0]
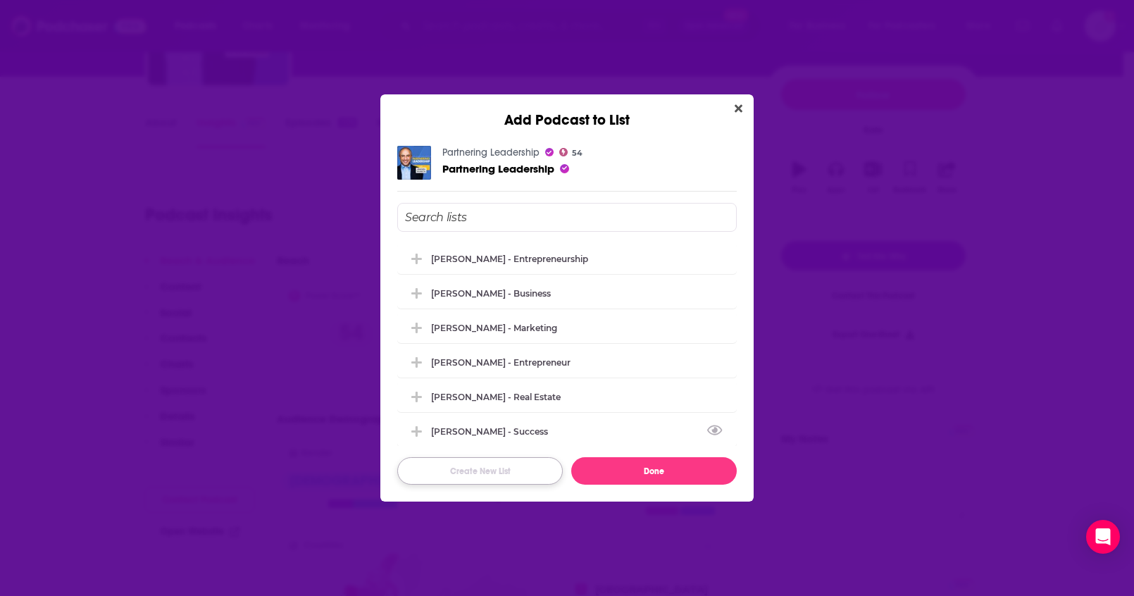
click at [487, 466] on button "Create New List" at bounding box center [479, 470] width 165 height 27
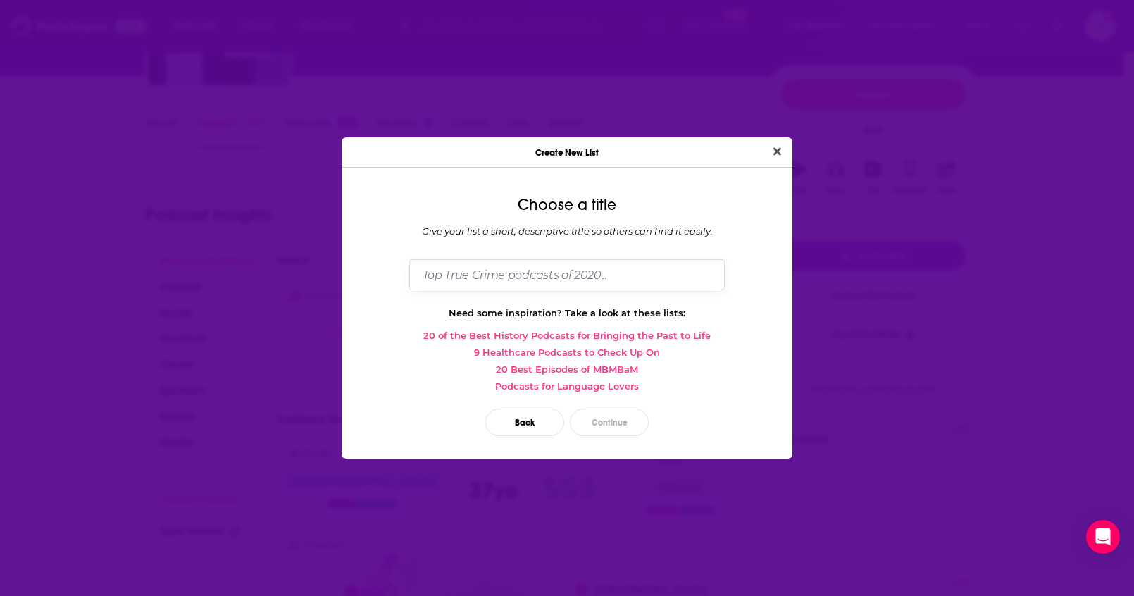
click at [462, 275] on input "Dialog" at bounding box center [566, 274] width 315 height 30
type input "[PERSON_NAME] - Leadership"
click at [586, 421] on button "Continue" at bounding box center [609, 421] width 79 height 27
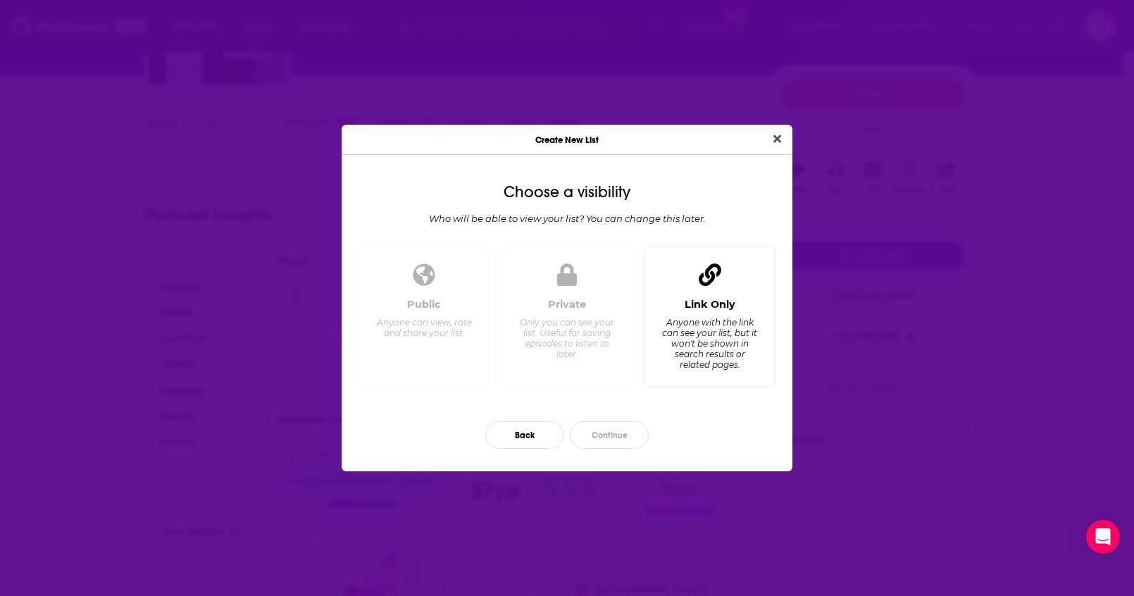
click at [692, 339] on div "Anyone with the link can see your list, but it won't be shown in search results…" at bounding box center [709, 343] width 96 height 53
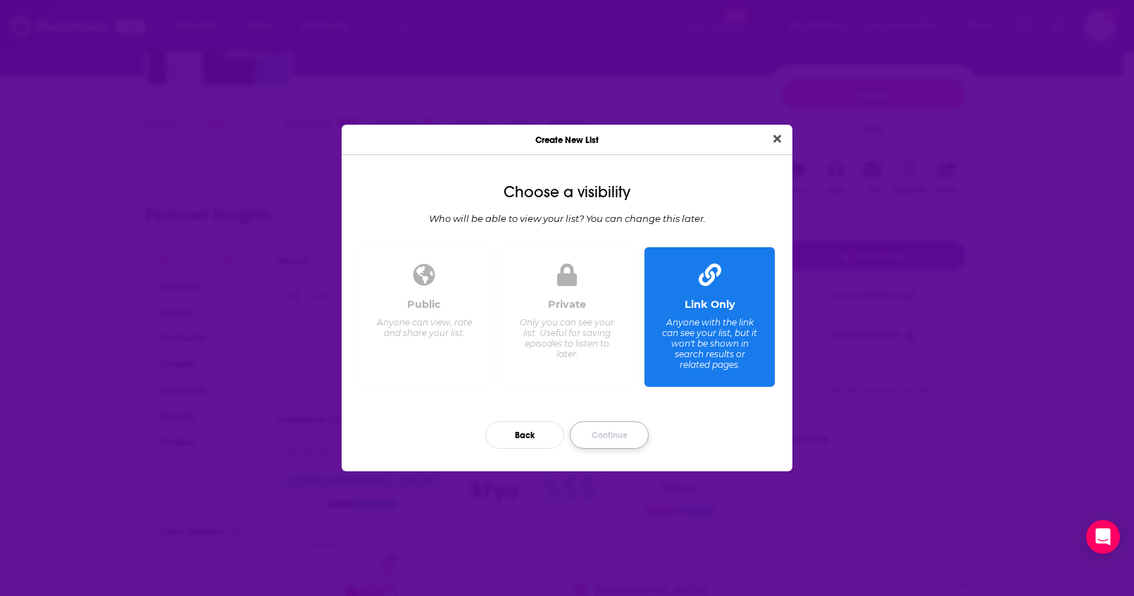
click at [628, 443] on button "Continue" at bounding box center [609, 434] width 79 height 27
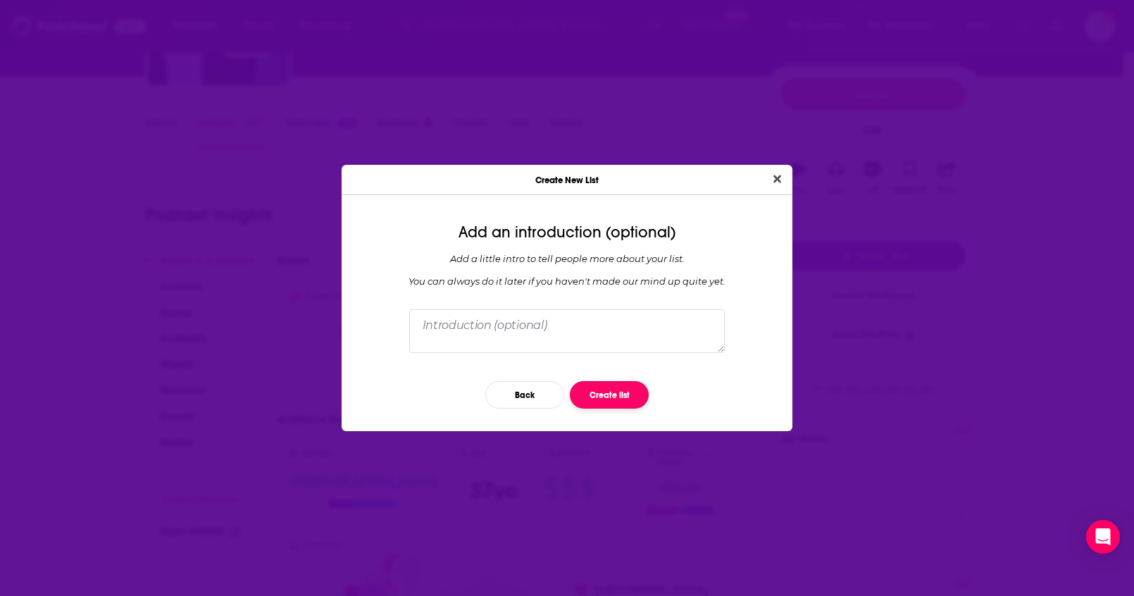
click at [619, 399] on button "Create list" at bounding box center [609, 394] width 79 height 27
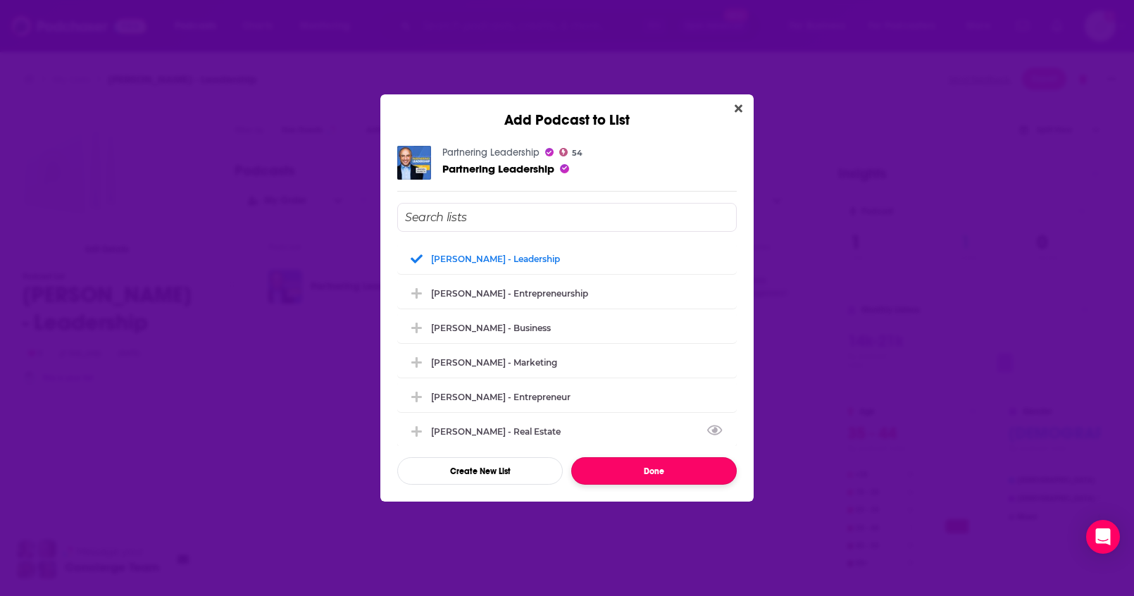
click at [662, 465] on button "Done" at bounding box center [653, 470] width 165 height 27
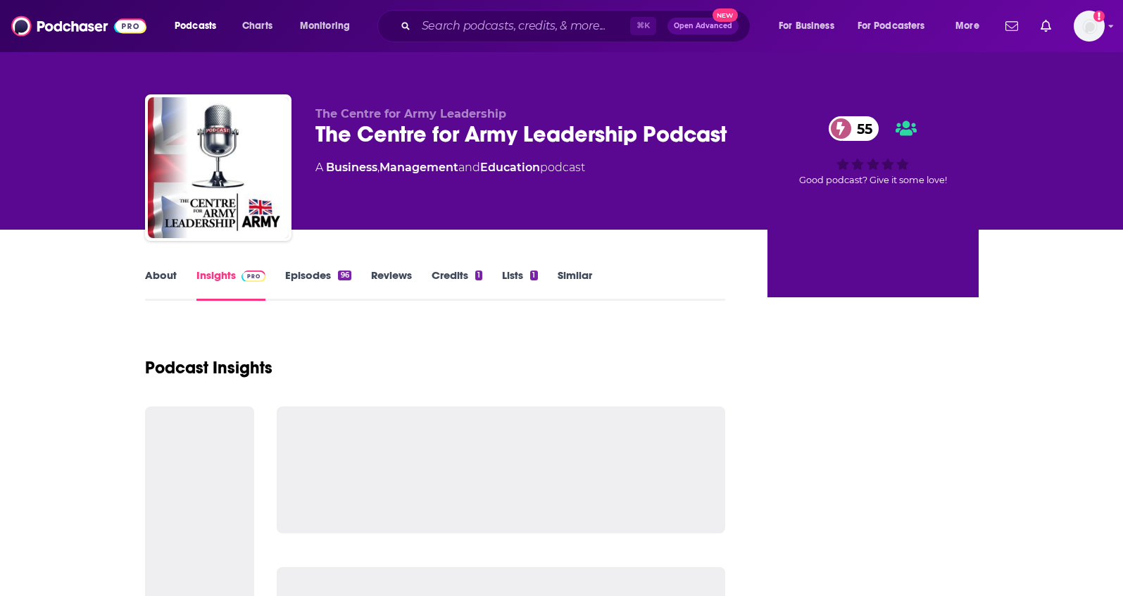
click at [154, 274] on link "About" at bounding box center [161, 284] width 32 height 32
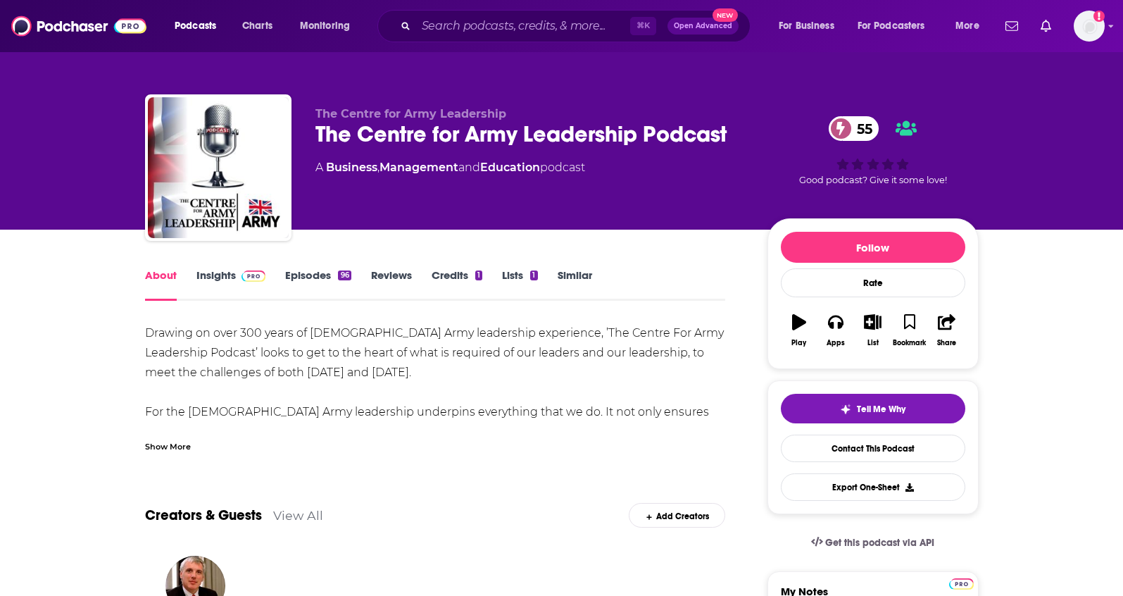
click at [163, 441] on div "Show More" at bounding box center [168, 445] width 46 height 13
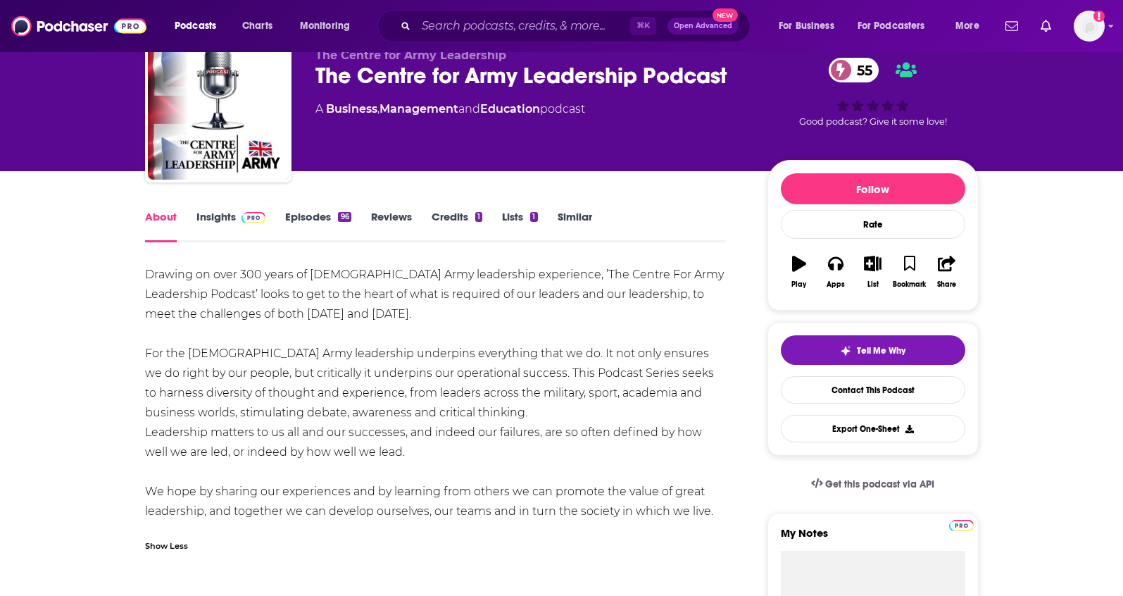
scroll to position [60, 0]
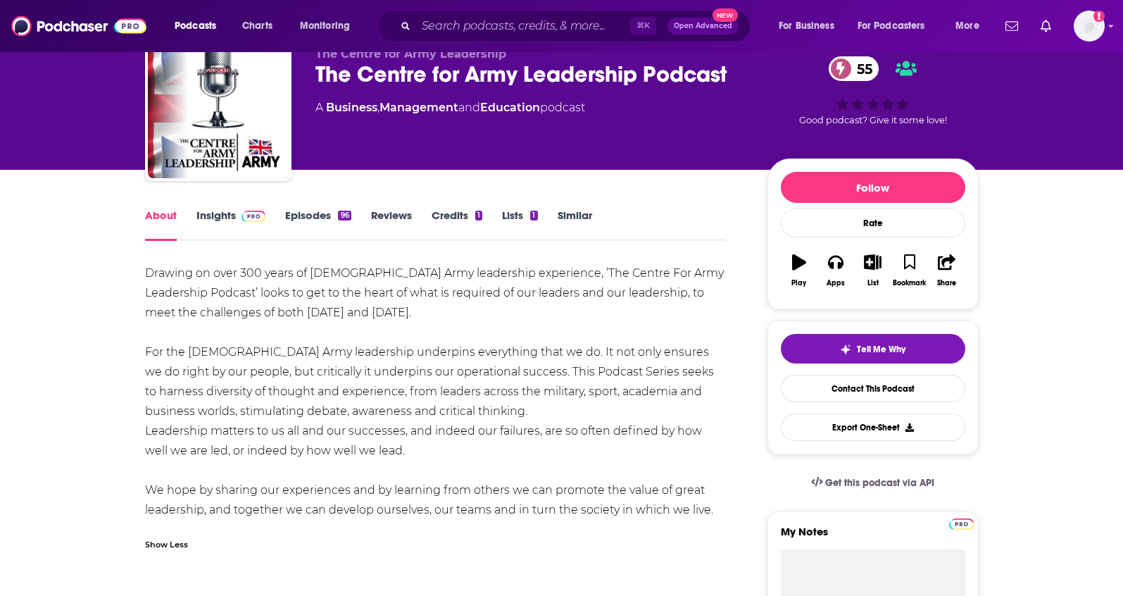
click at [294, 218] on link "Episodes 96" at bounding box center [317, 224] width 65 height 32
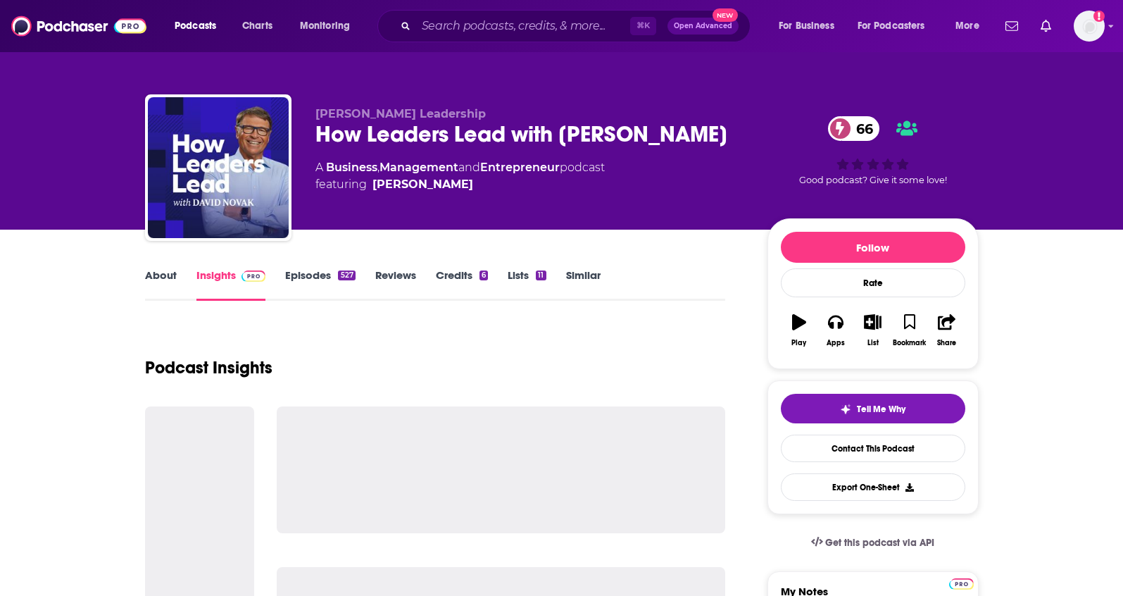
click at [168, 280] on link "About" at bounding box center [161, 284] width 32 height 32
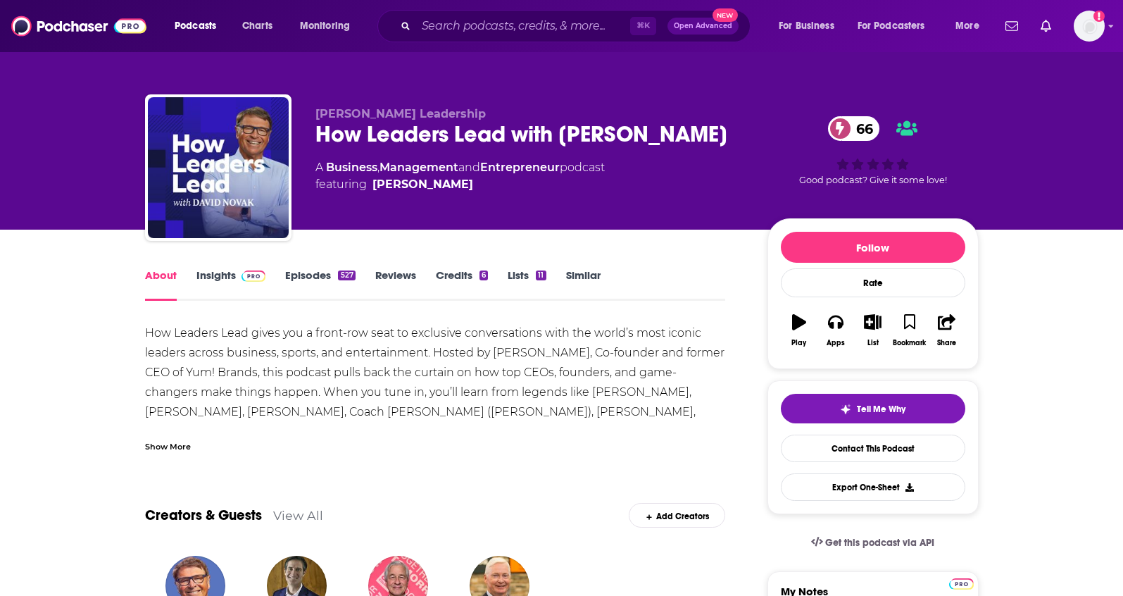
click at [175, 444] on div "Show More" at bounding box center [168, 445] width 46 height 13
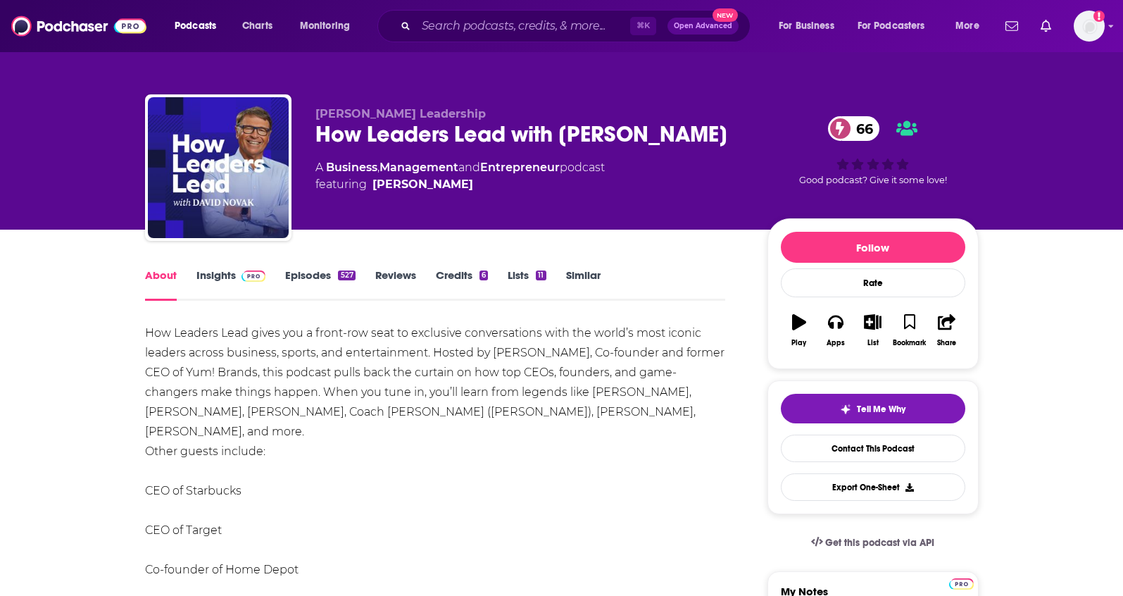
click at [229, 273] on link "Insights" at bounding box center [231, 284] width 70 height 32
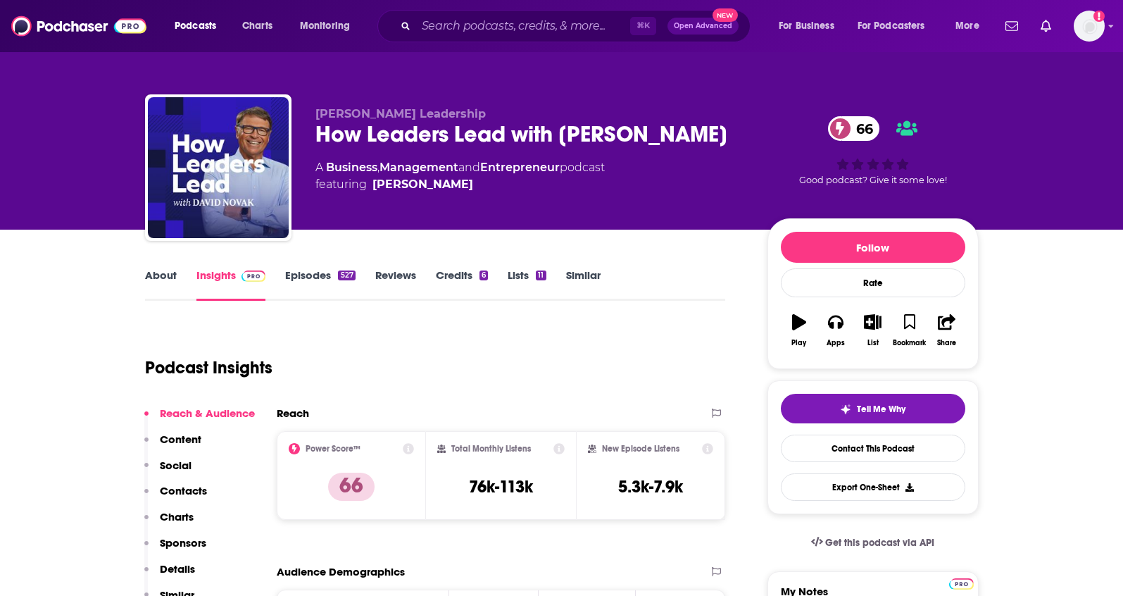
click at [311, 276] on link "Episodes 527" at bounding box center [320, 284] width 70 height 32
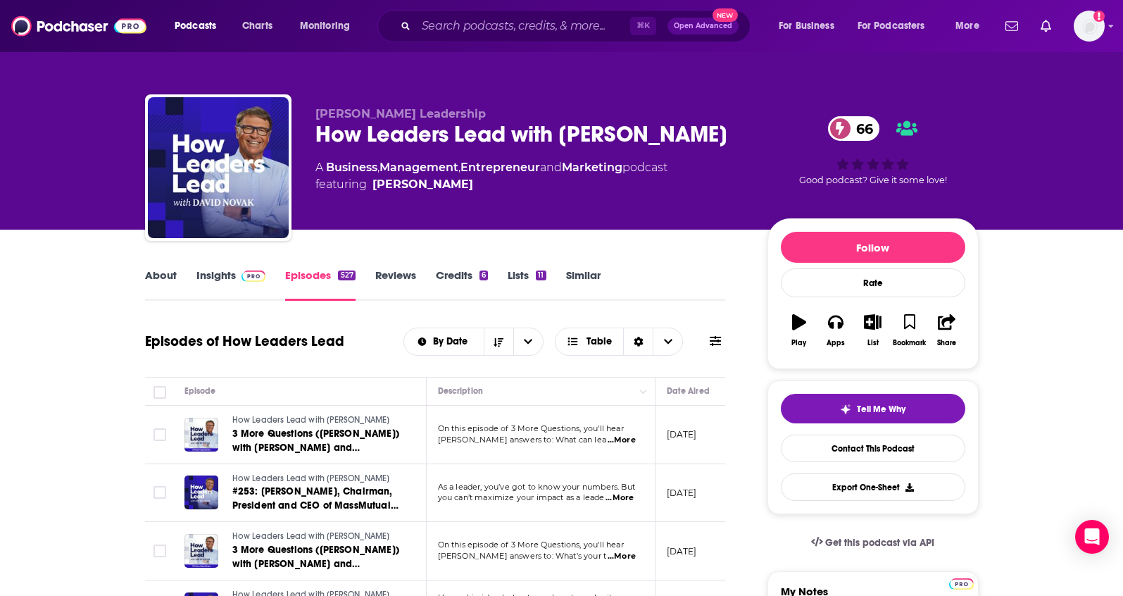
click at [165, 275] on link "About" at bounding box center [161, 284] width 32 height 32
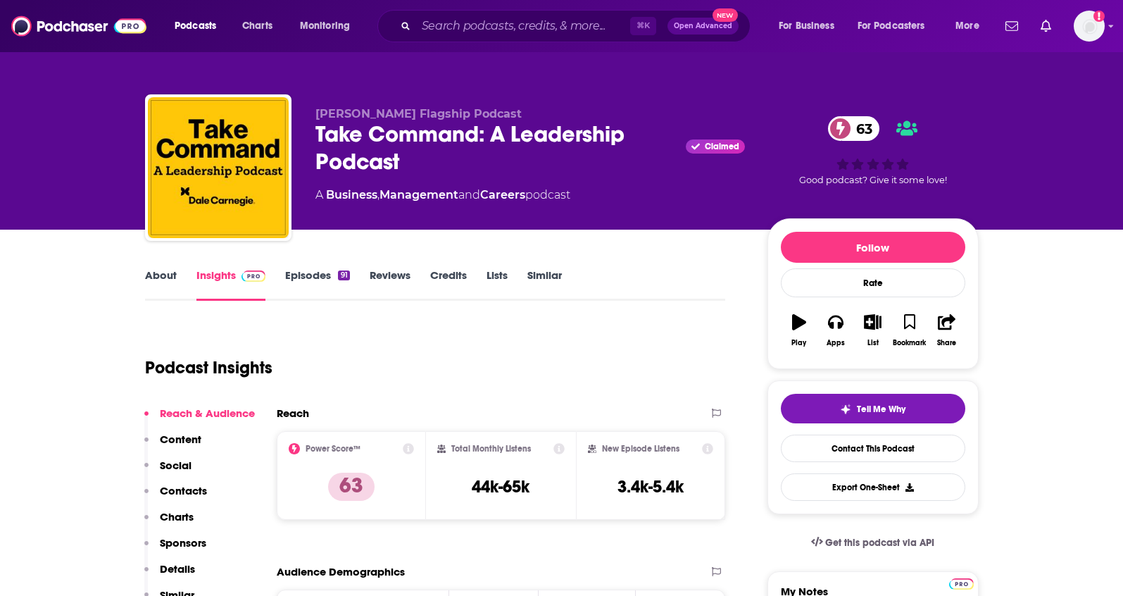
click at [166, 270] on link "About" at bounding box center [161, 284] width 32 height 32
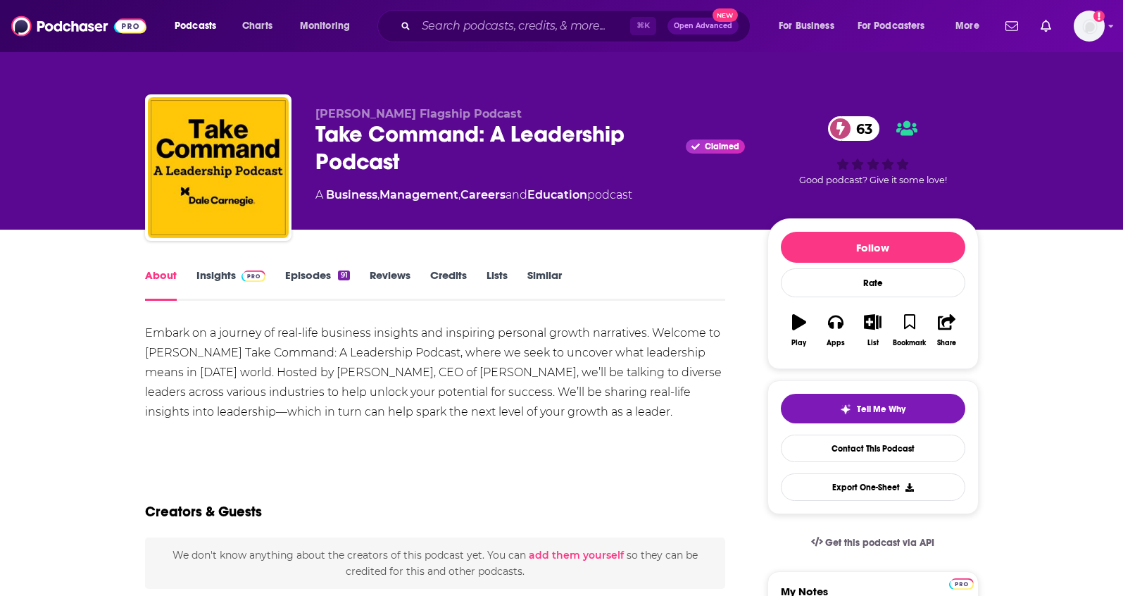
click at [201, 278] on link "Insights" at bounding box center [231, 284] width 70 height 32
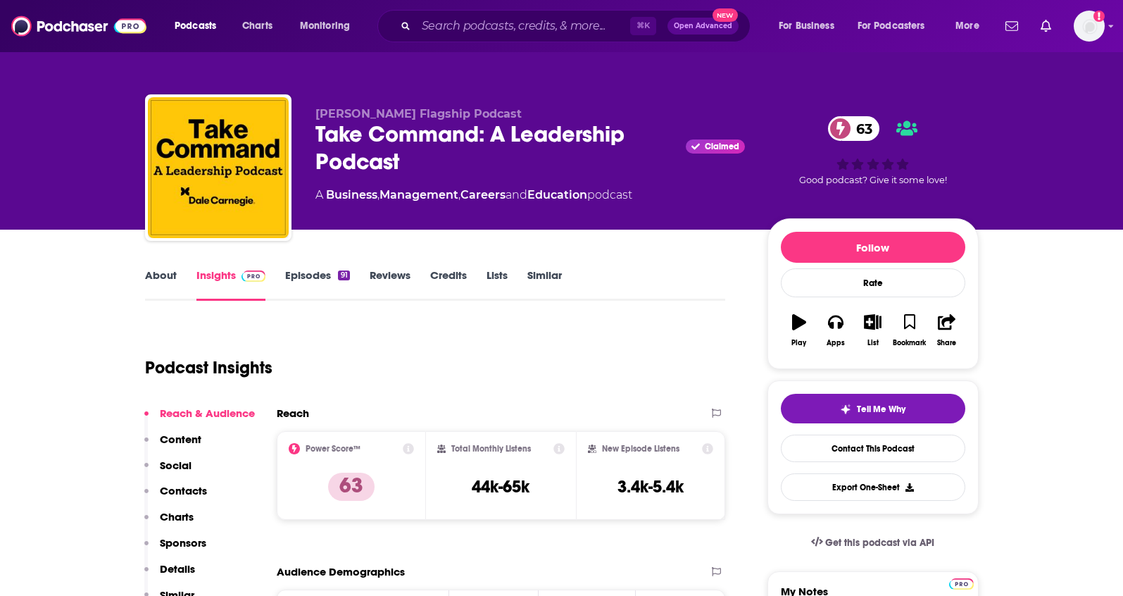
click at [184, 568] on p "Details" at bounding box center [177, 568] width 35 height 13
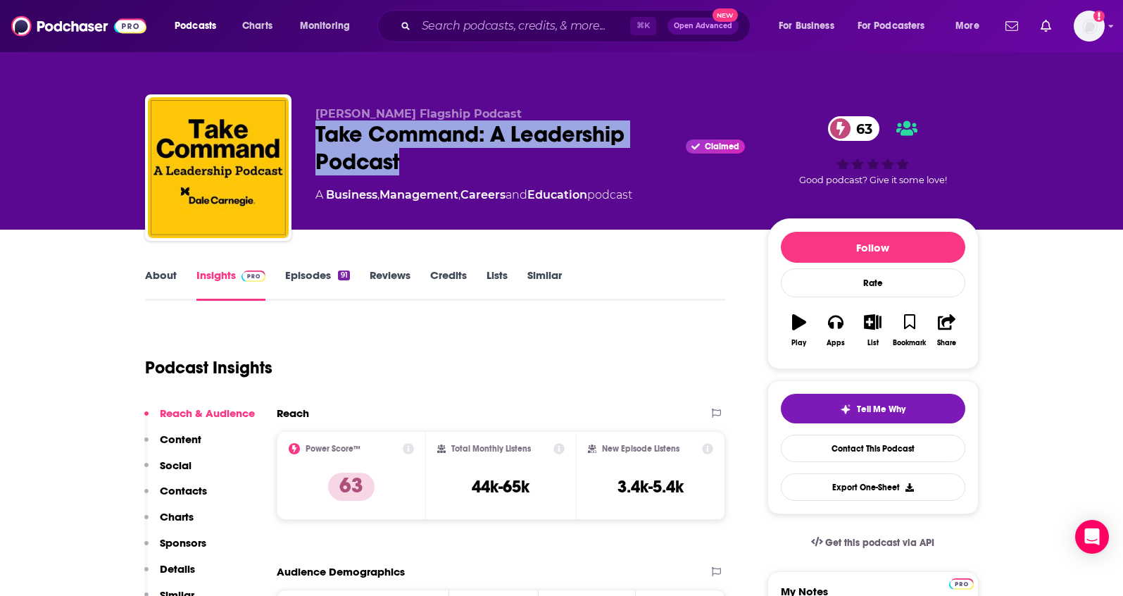
drag, startPoint x: 423, startPoint y: 172, endPoint x: 318, endPoint y: 137, distance: 110.4
click at [318, 137] on div "Take Command: A Leadership Podcast Claimed 63" at bounding box center [530, 147] width 430 height 55
copy h2 "Take Command: A Leadership Podcast"
click at [159, 277] on link "About" at bounding box center [161, 284] width 32 height 32
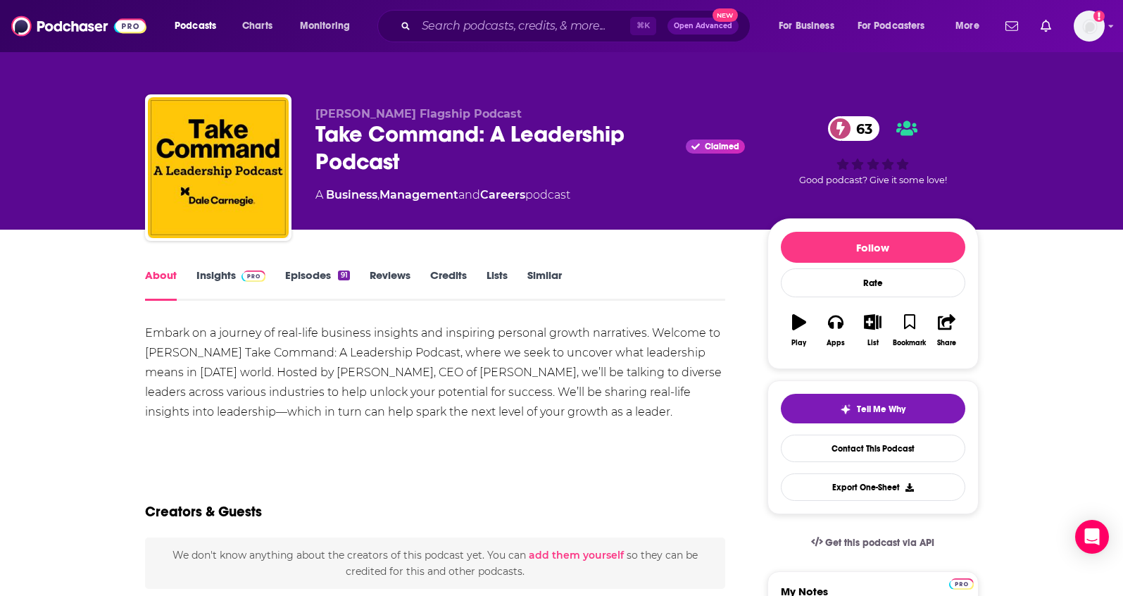
drag, startPoint x: 299, startPoint y: 375, endPoint x: 327, endPoint y: 375, distance: 28.2
click at [323, 375] on div "Embark on a journey of real-life business insights and inspiring personal growt…" at bounding box center [435, 372] width 581 height 99
drag, startPoint x: 341, startPoint y: 373, endPoint x: 297, endPoint y: 376, distance: 43.7
click at [297, 376] on div "Embark on a journey of real-life business insights and inspiring personal growt…" at bounding box center [435, 372] width 581 height 99
copy div "Joe Hart"
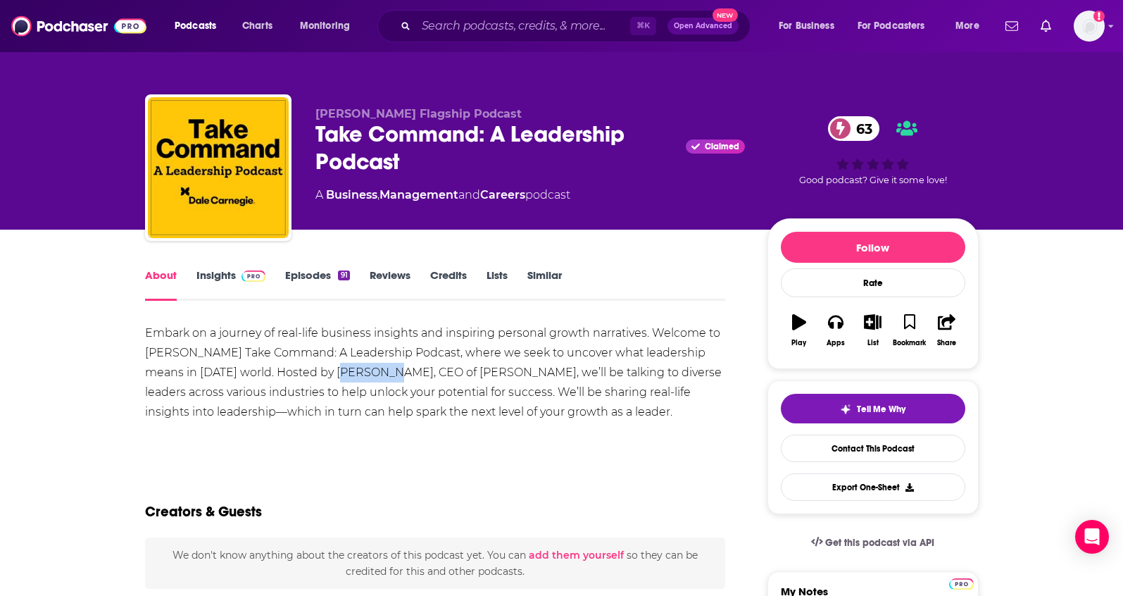
click at [223, 277] on link "Insights" at bounding box center [231, 284] width 70 height 32
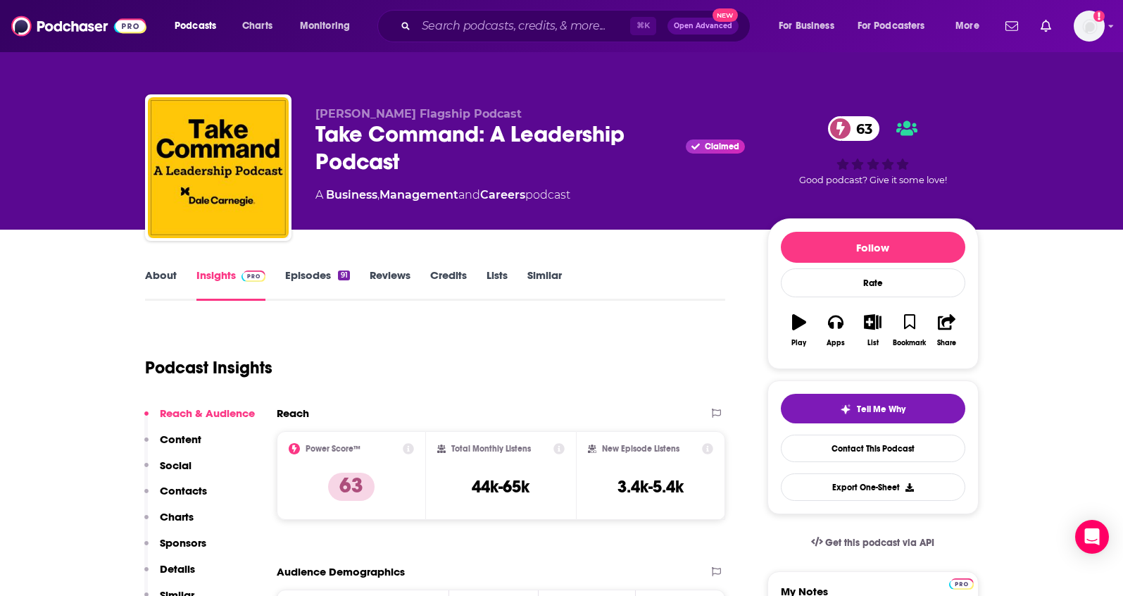
click at [183, 492] on p "Contacts" at bounding box center [183, 490] width 47 height 13
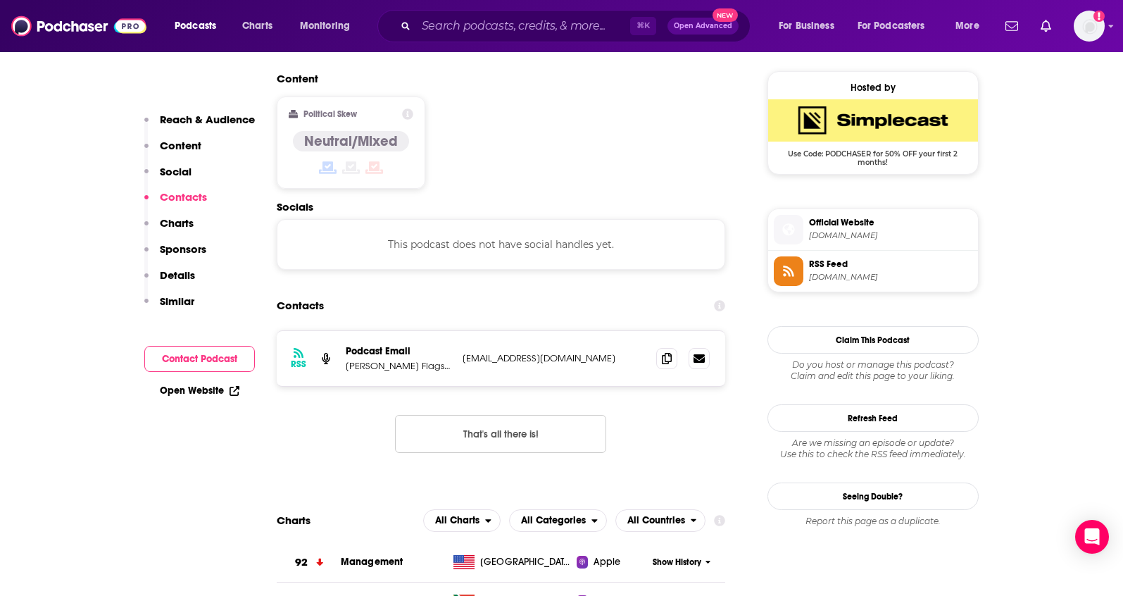
scroll to position [1132, 0]
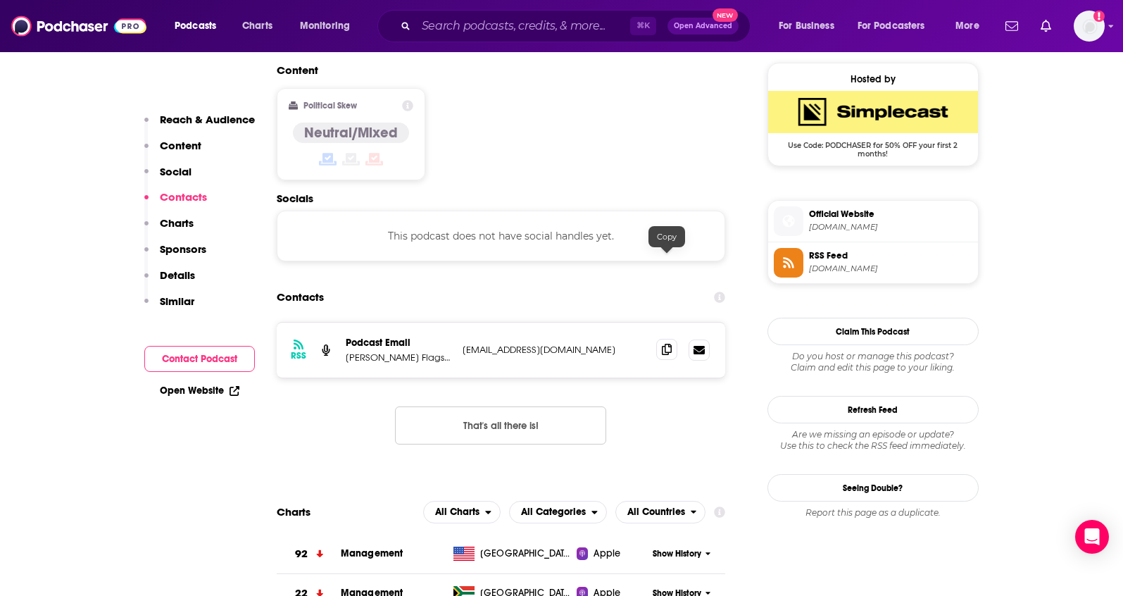
click at [667, 344] on icon at bounding box center [667, 349] width 10 height 11
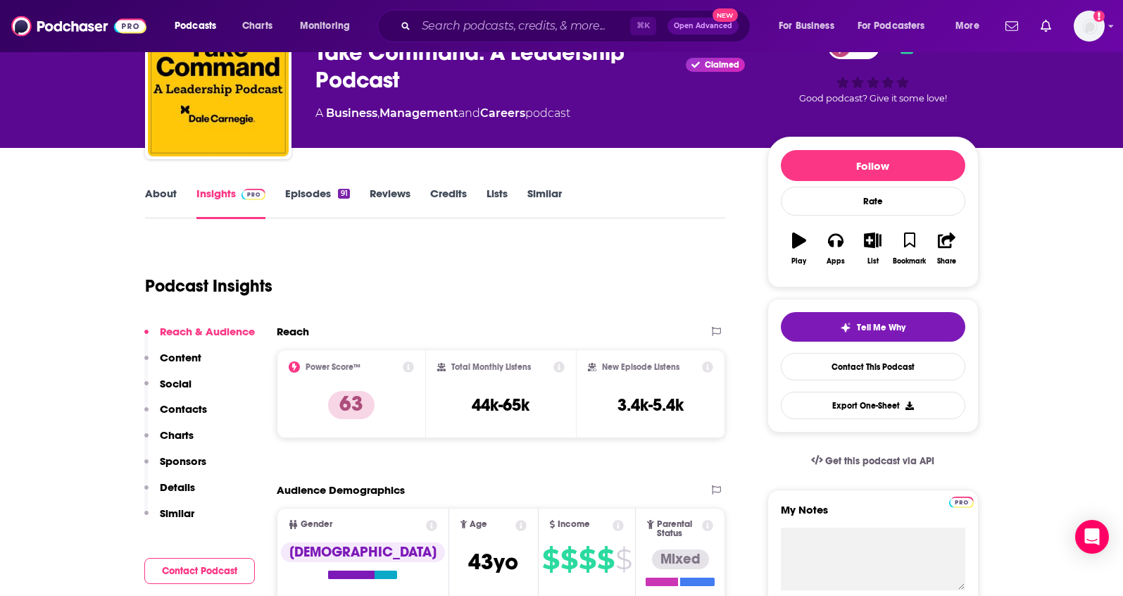
scroll to position [0, 0]
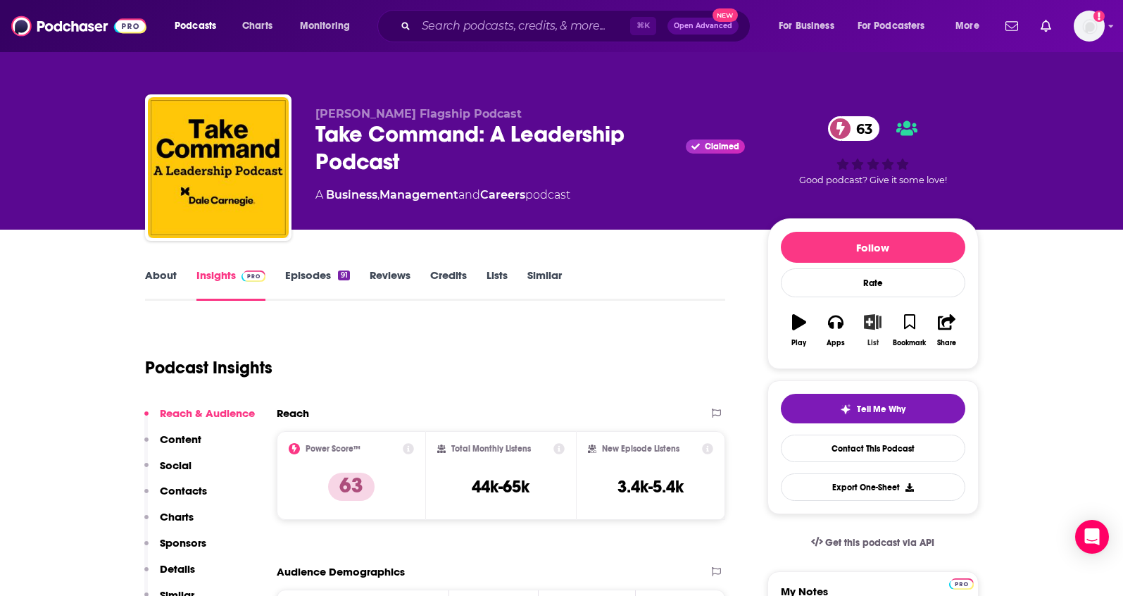
click at [878, 329] on icon "button" at bounding box center [873, 321] width 18 height 15
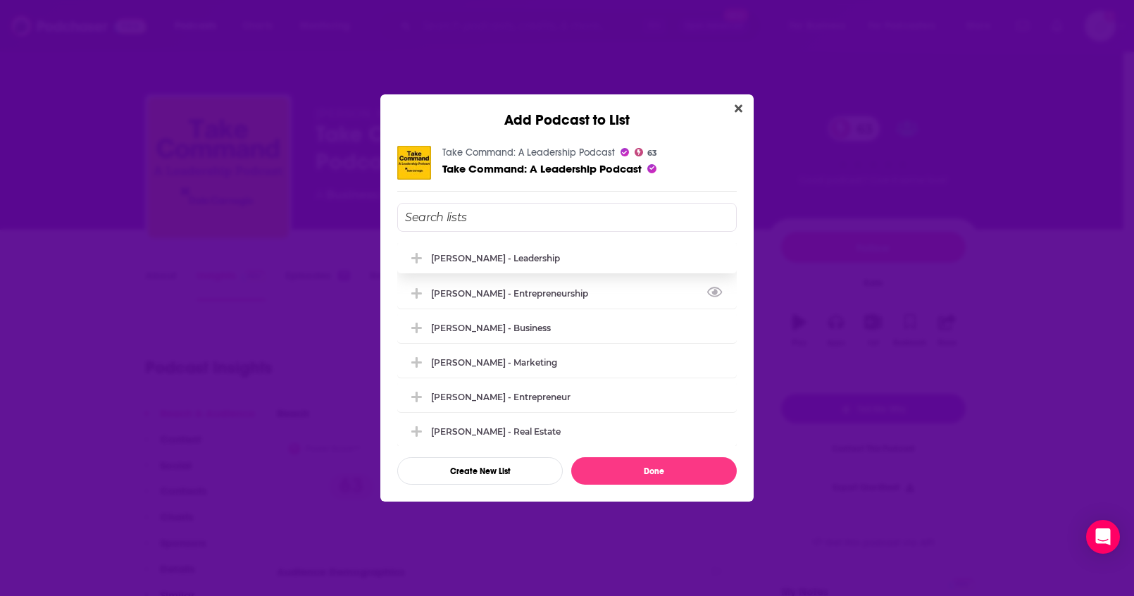
click at [549, 262] on div "[PERSON_NAME] - Leadership" at bounding box center [495, 258] width 129 height 11
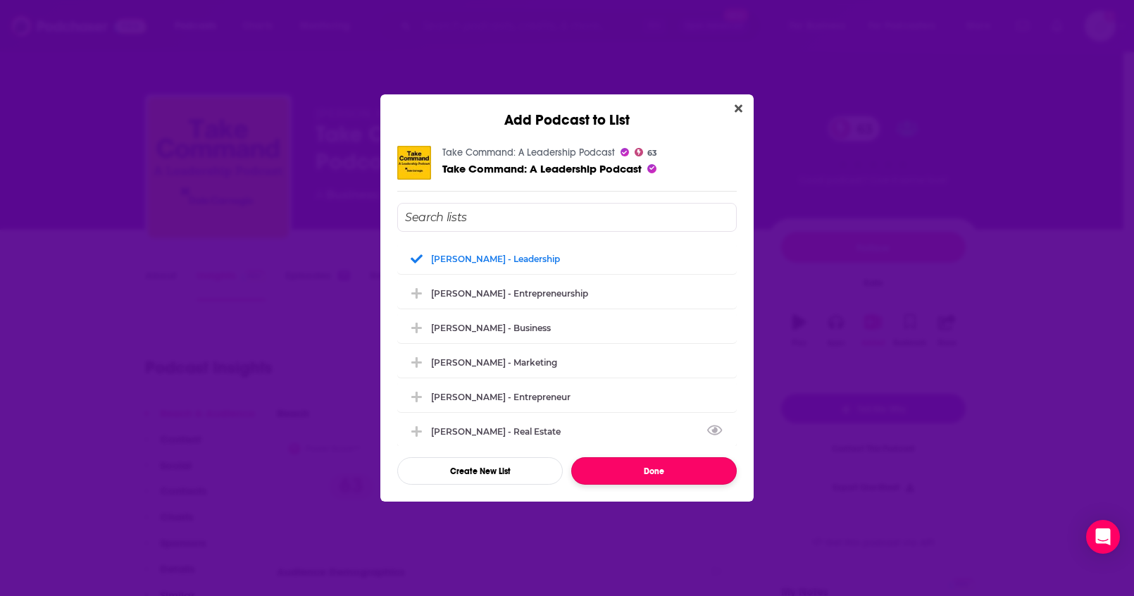
click at [650, 467] on button "Done" at bounding box center [653, 470] width 165 height 27
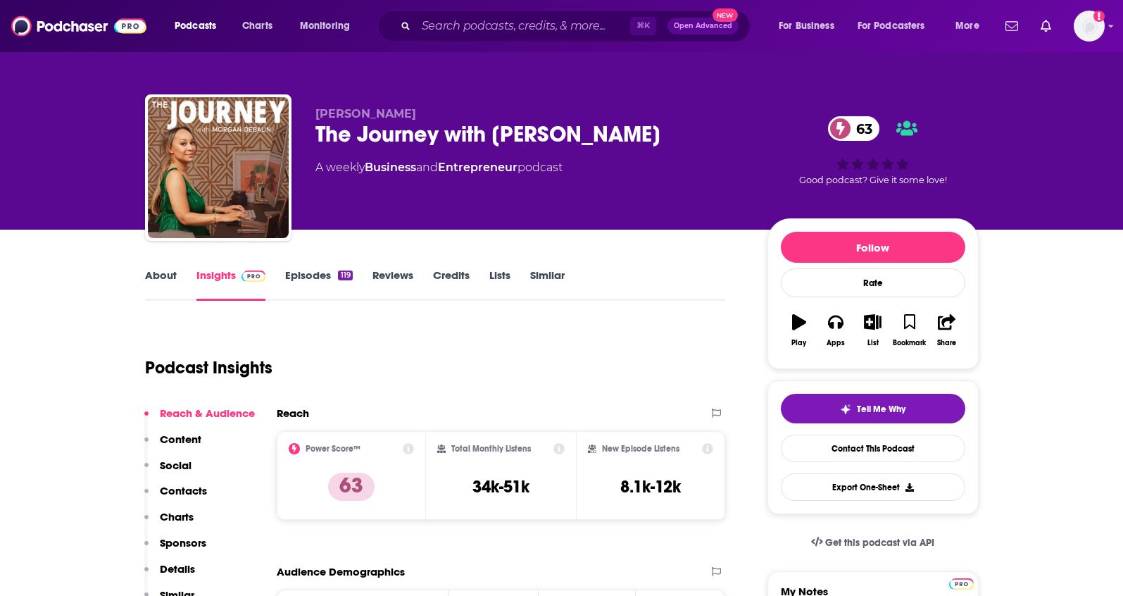
click at [164, 282] on link "About" at bounding box center [161, 284] width 32 height 32
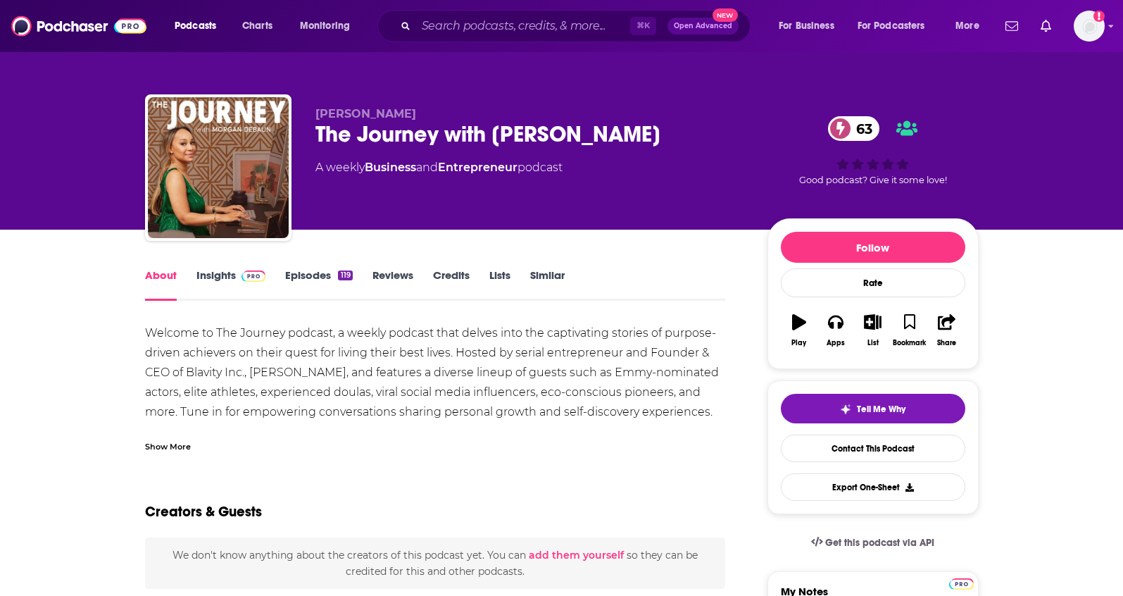
click at [181, 448] on div "Show More" at bounding box center [168, 445] width 46 height 13
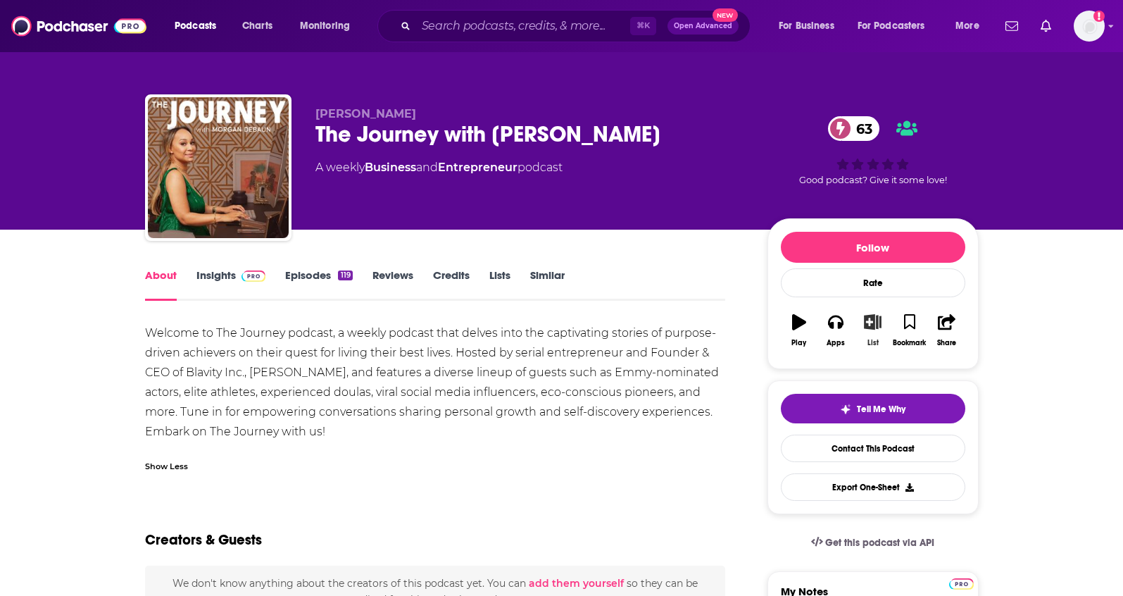
click at [874, 329] on icon "button" at bounding box center [873, 321] width 18 height 15
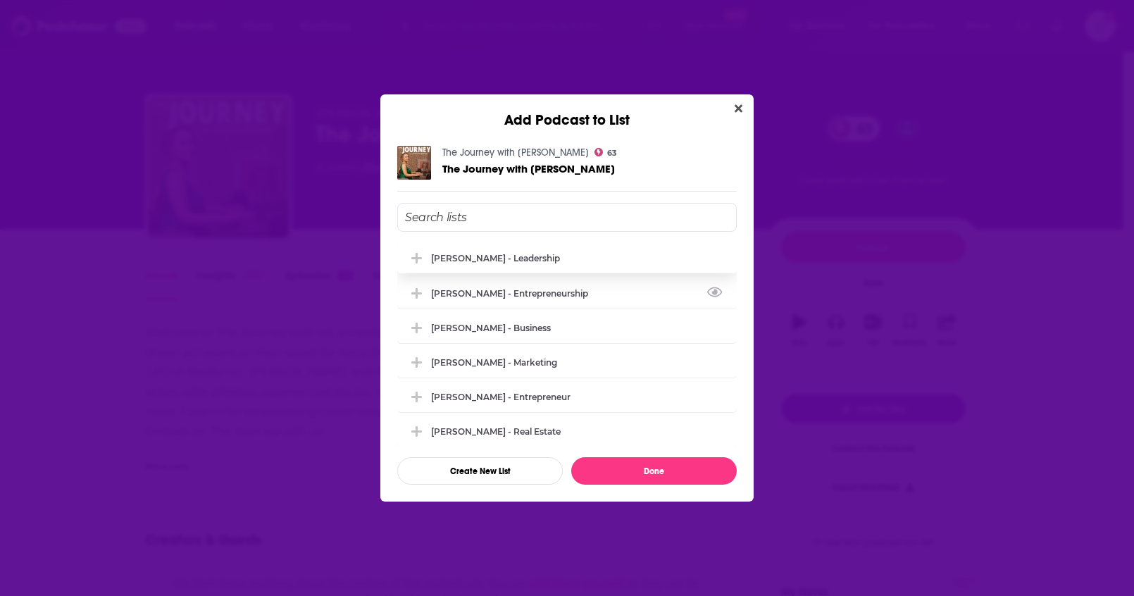
click at [575, 263] on div "[PERSON_NAME] - Leadership" at bounding box center [566, 257] width 339 height 31
click at [735, 104] on icon "Close" at bounding box center [738, 108] width 8 height 11
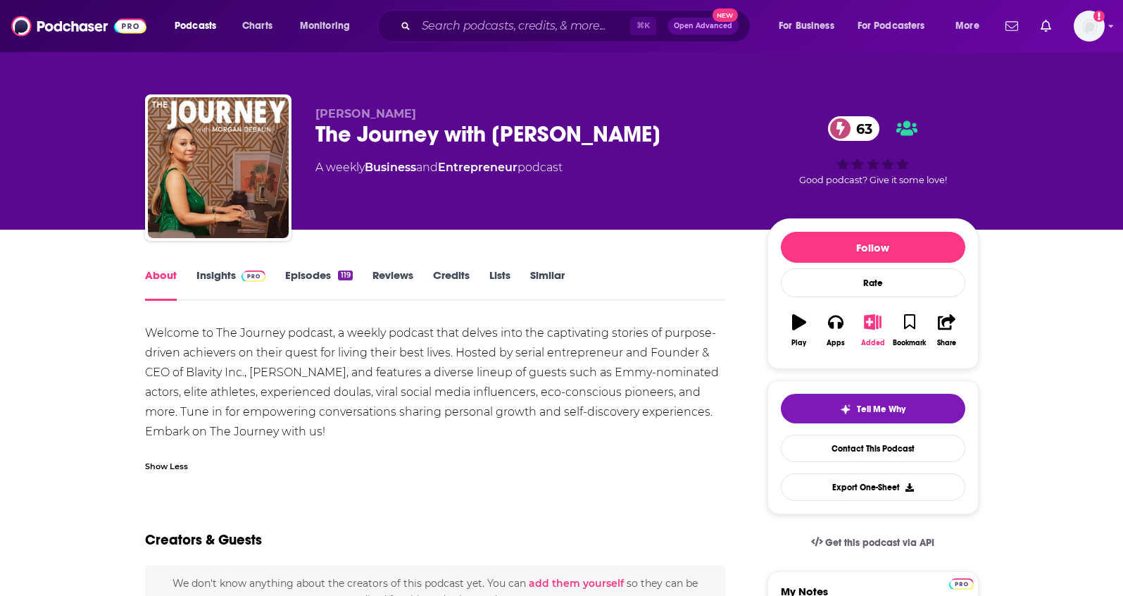
click at [868, 326] on icon "button" at bounding box center [873, 321] width 18 height 15
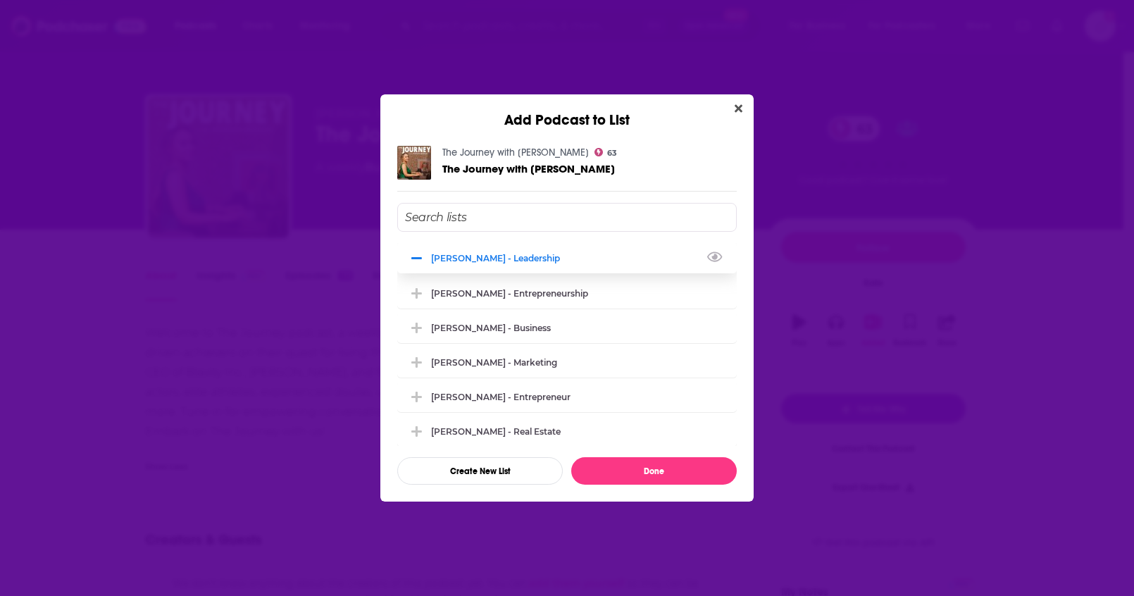
click at [489, 258] on div "[PERSON_NAME] - Leadership" at bounding box center [499, 258] width 137 height 11
click at [518, 294] on div "[PERSON_NAME] - Entrepreneurship" at bounding box center [513, 292] width 165 height 11
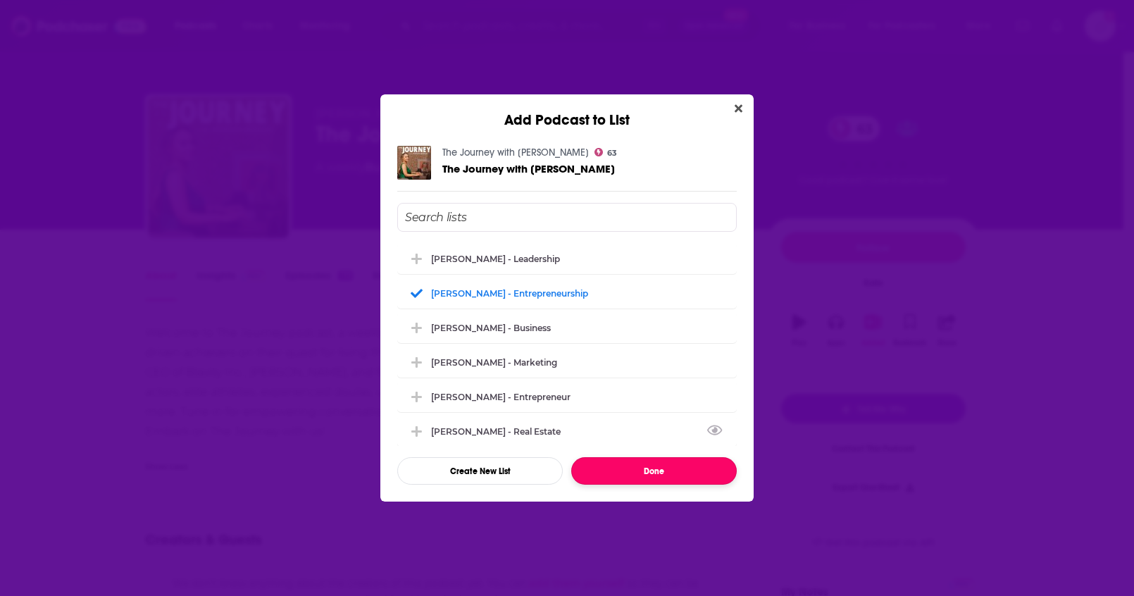
click at [652, 470] on button "Done" at bounding box center [653, 470] width 165 height 27
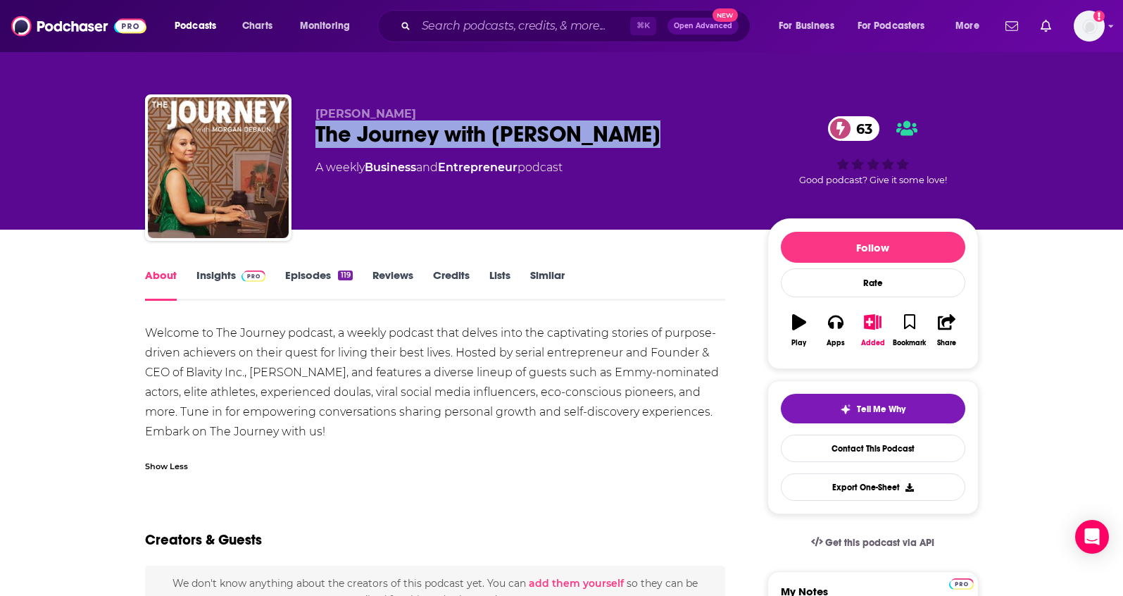
drag, startPoint x: 682, startPoint y: 137, endPoint x: 314, endPoint y: 123, distance: 367.8
click at [315, 123] on div "The Journey with Morgan DeBaun 63" at bounding box center [530, 133] width 430 height 27
copy h1 "The Journey with Morgan DeBaun"
click at [205, 277] on link "Insights" at bounding box center [231, 284] width 70 height 32
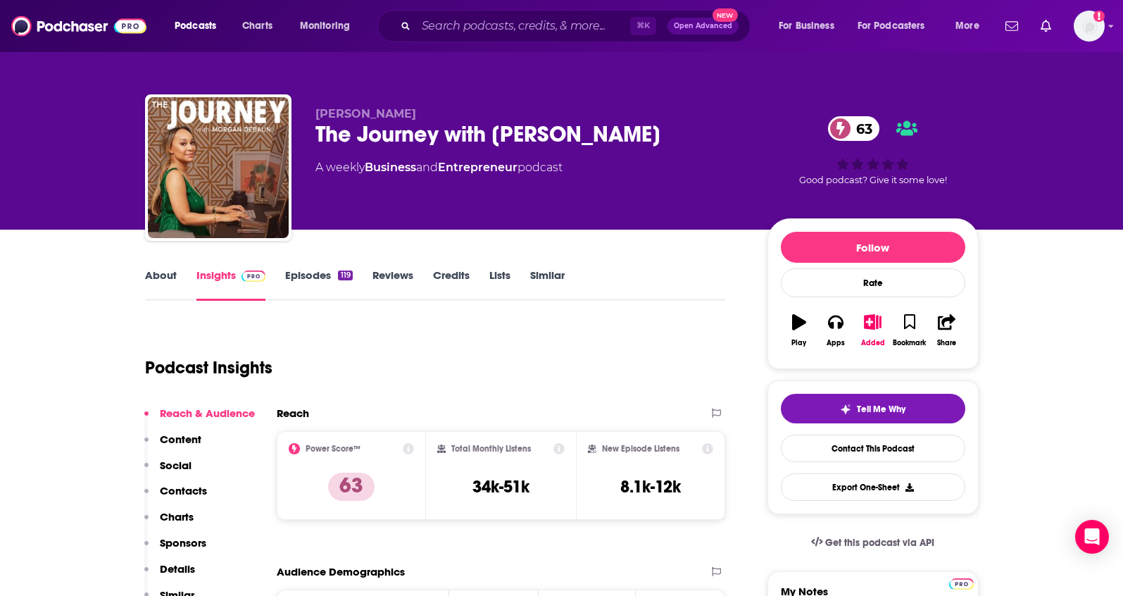
click at [183, 490] on p "Contacts" at bounding box center [183, 490] width 47 height 13
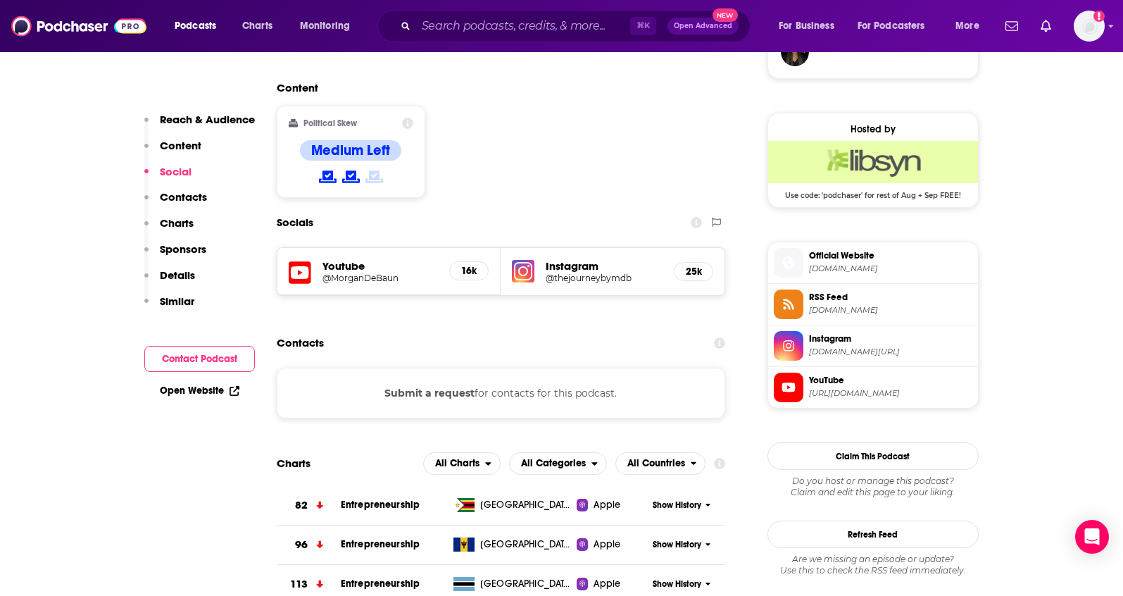
scroll to position [1084, 0]
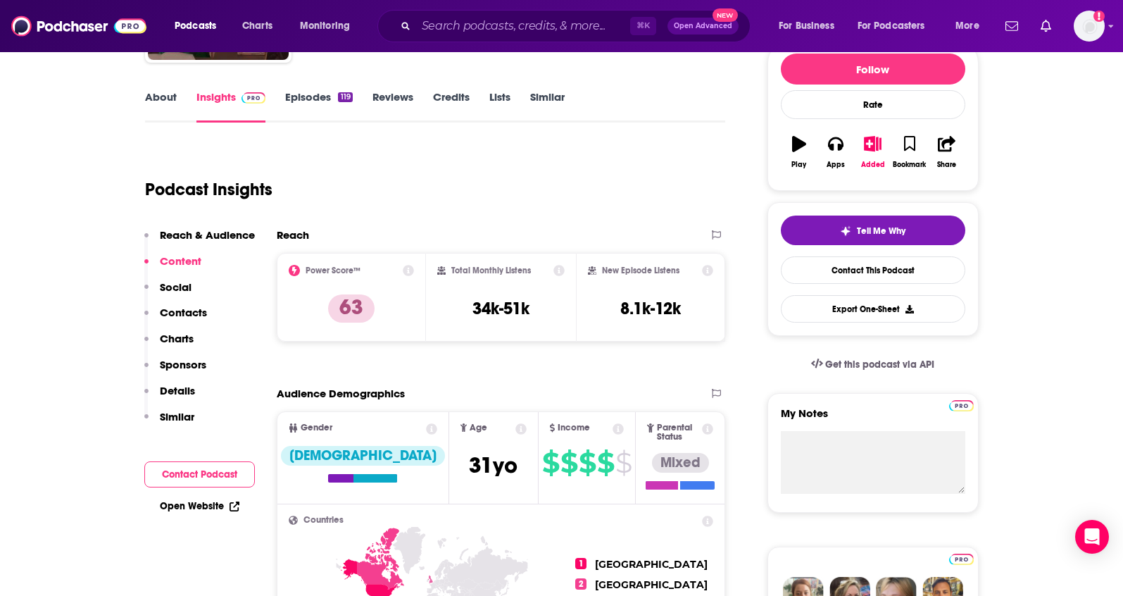
scroll to position [173, 0]
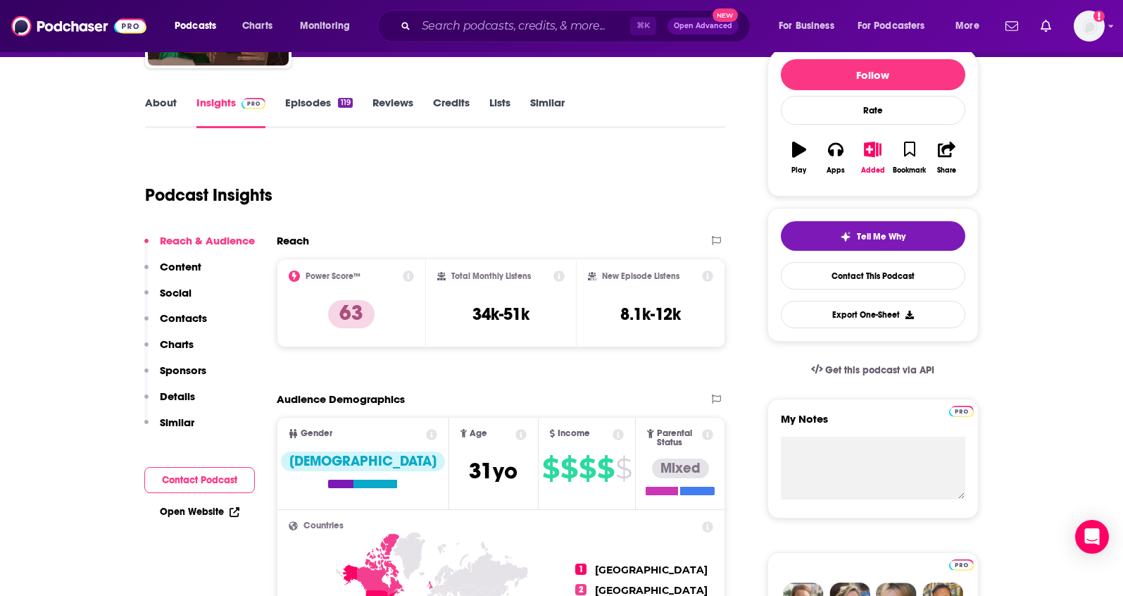
click at [218, 475] on button "Contact Podcast" at bounding box center [199, 480] width 111 height 26
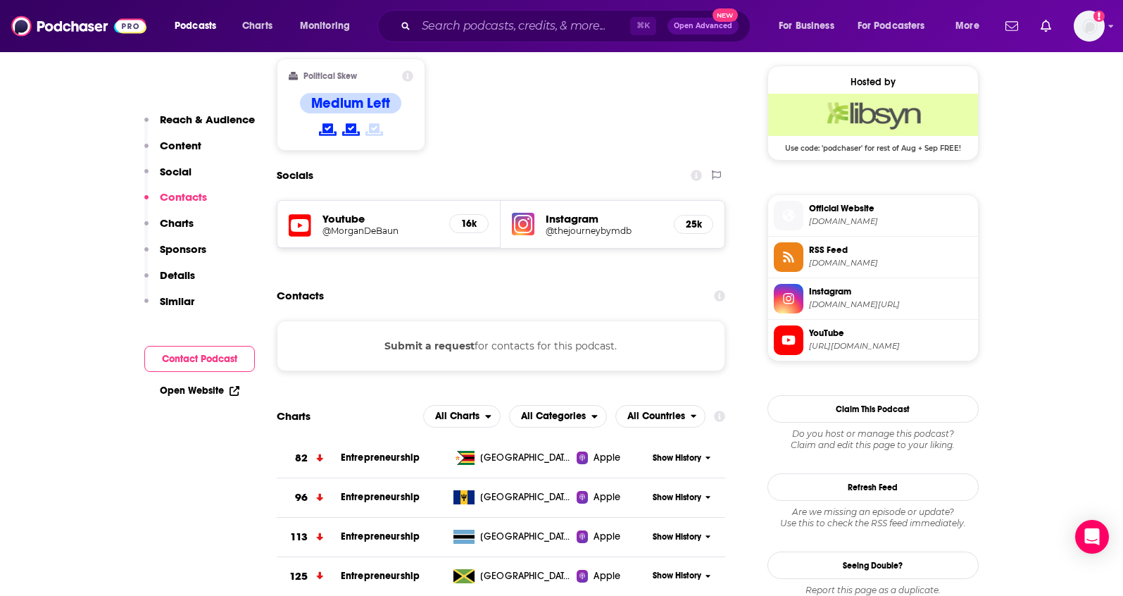
scroll to position [1160, 0]
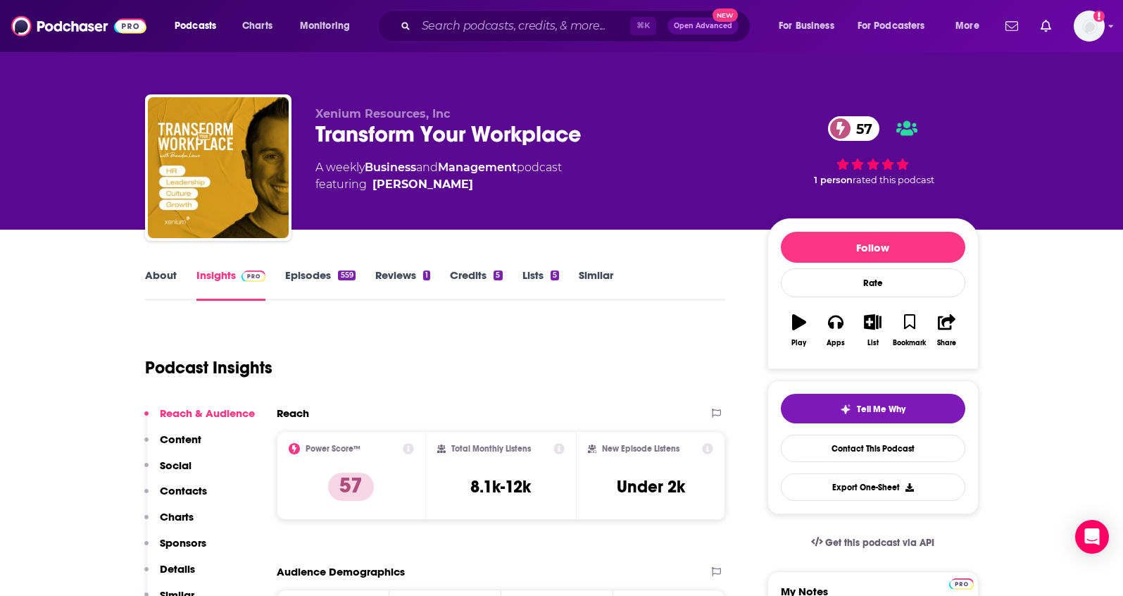
click at [160, 271] on link "About" at bounding box center [161, 284] width 32 height 32
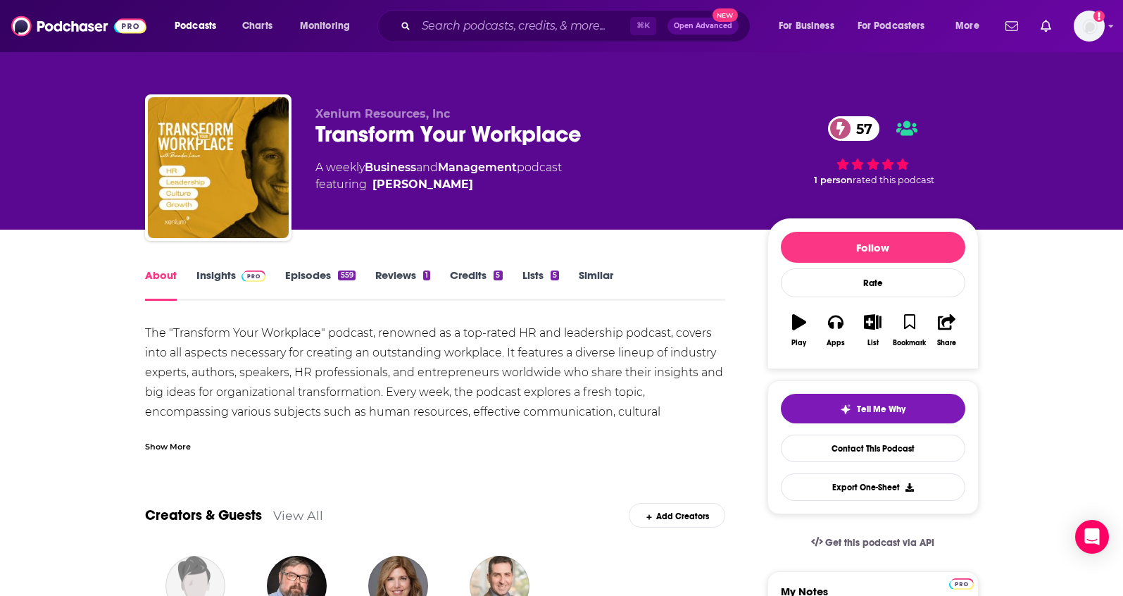
click at [223, 280] on link "Insights" at bounding box center [231, 284] width 70 height 32
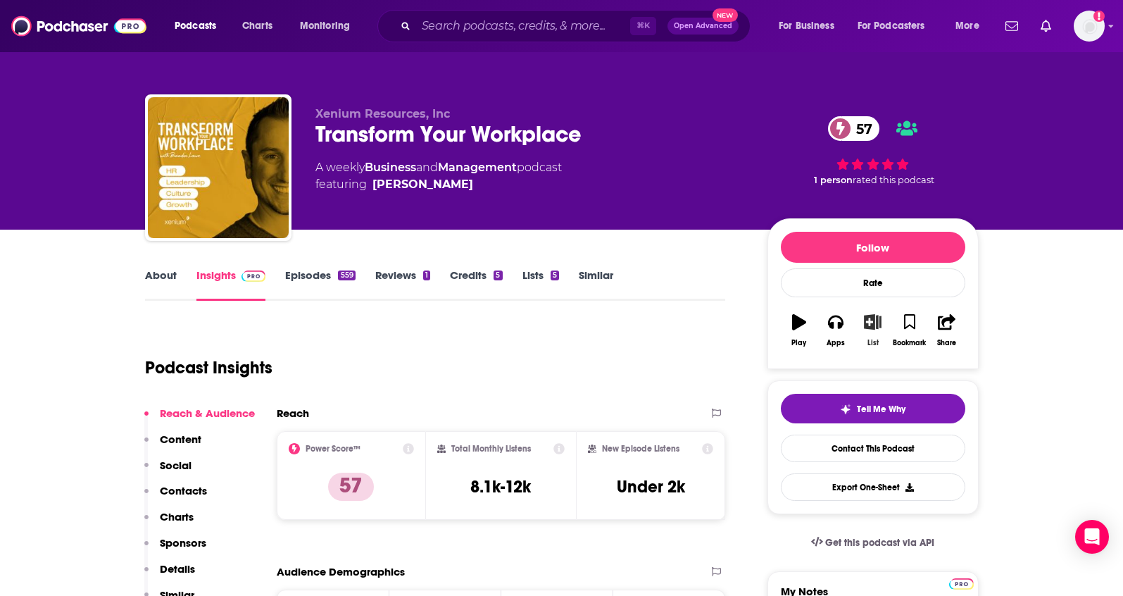
click at [872, 332] on button "List" at bounding box center [872, 330] width 37 height 51
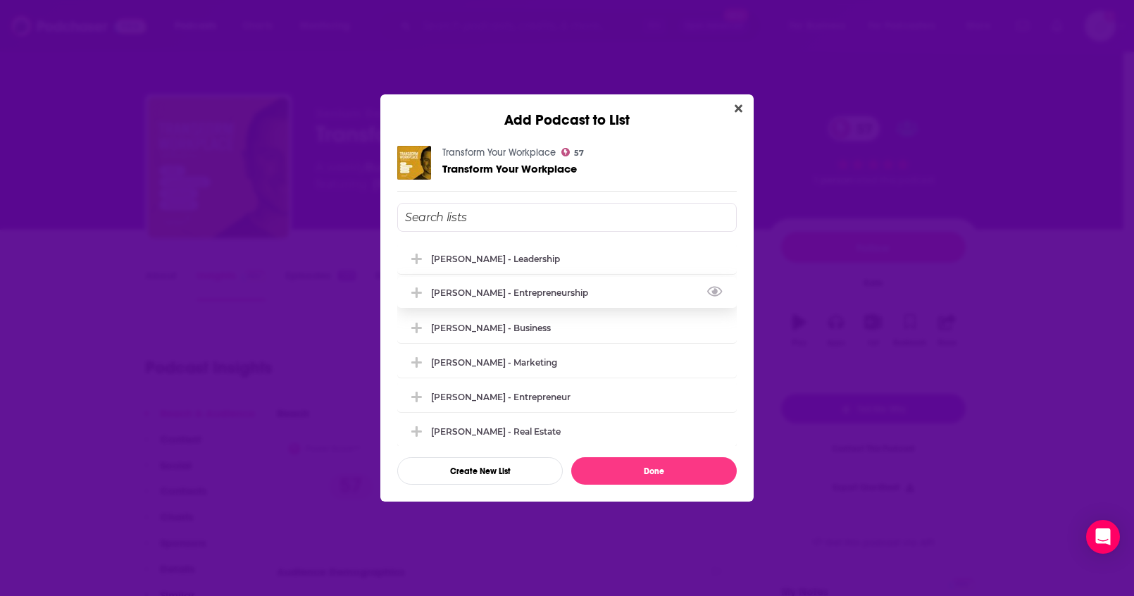
click at [584, 293] on div "[PERSON_NAME] - Entrepreneurship" at bounding box center [513, 292] width 165 height 11
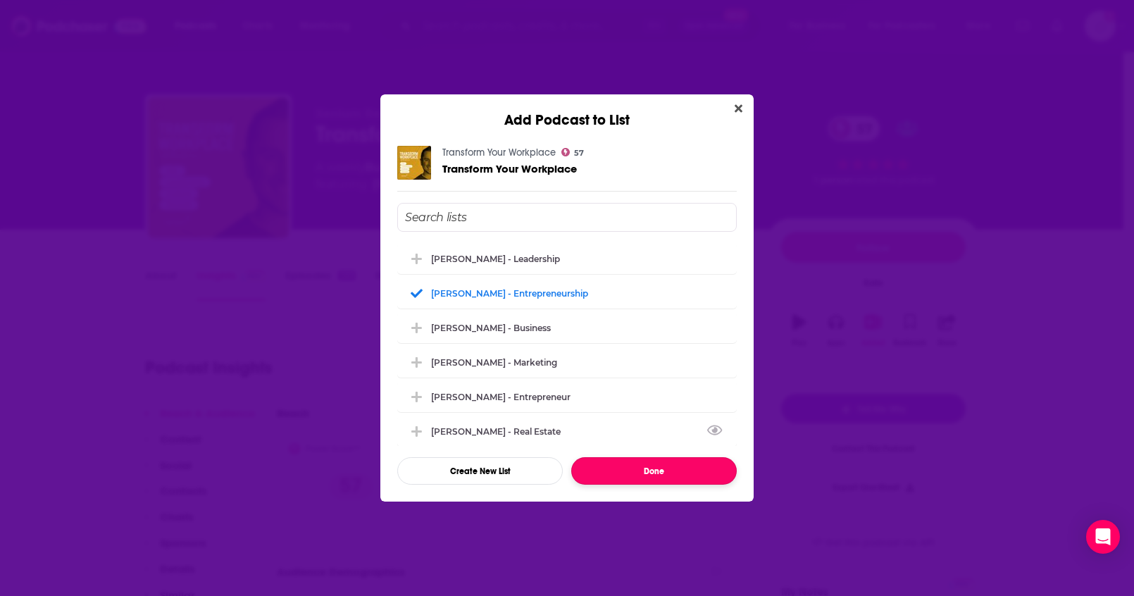
click at [640, 460] on button "Done" at bounding box center [653, 470] width 165 height 27
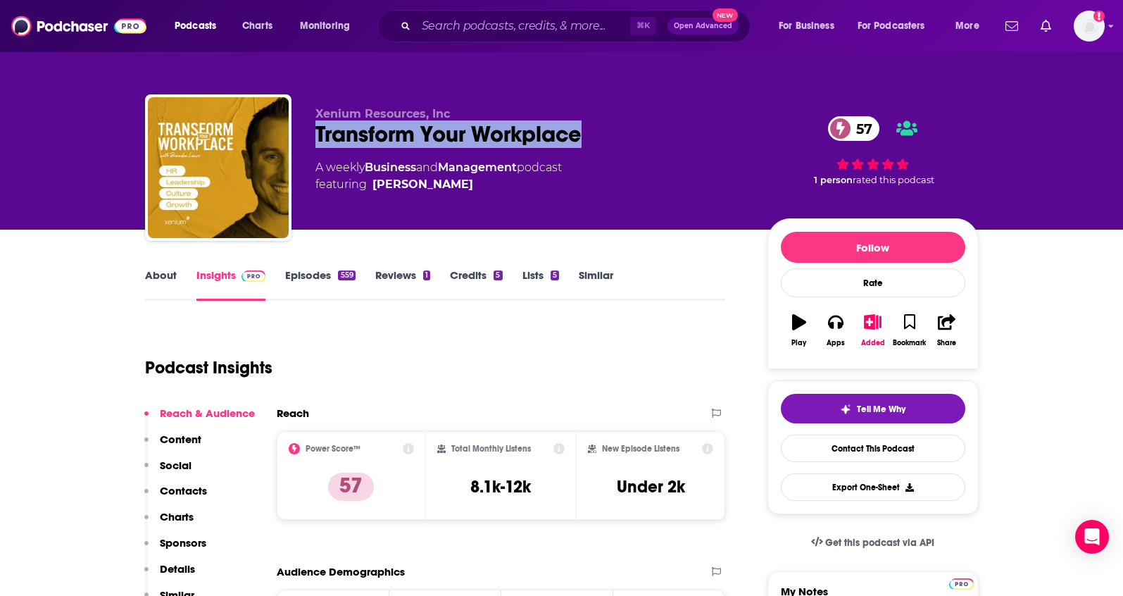
drag, startPoint x: 618, startPoint y: 140, endPoint x: 301, endPoint y: 135, distance: 316.9
click at [301, 135] on div "Xenium Resources, Inc Transform Your Workplace 57 A weekly Business and Managem…" at bounding box center [562, 170] width 834 height 152
copy h2 "Transform Your Workplace"
click at [149, 281] on link "About" at bounding box center [161, 284] width 32 height 32
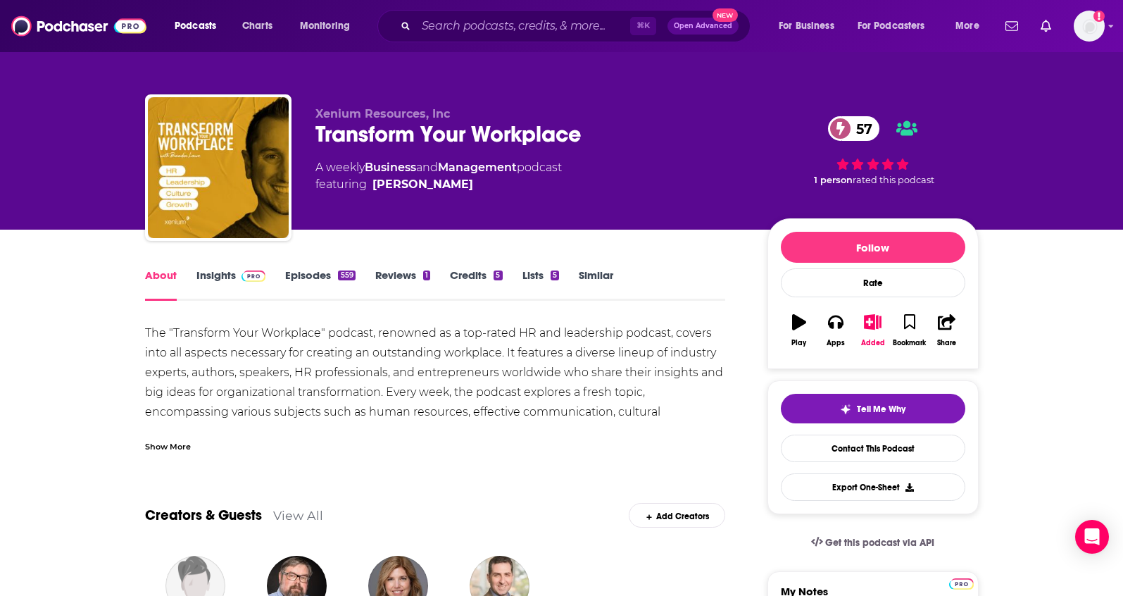
click at [176, 430] on div "Show More" at bounding box center [435, 441] width 581 height 24
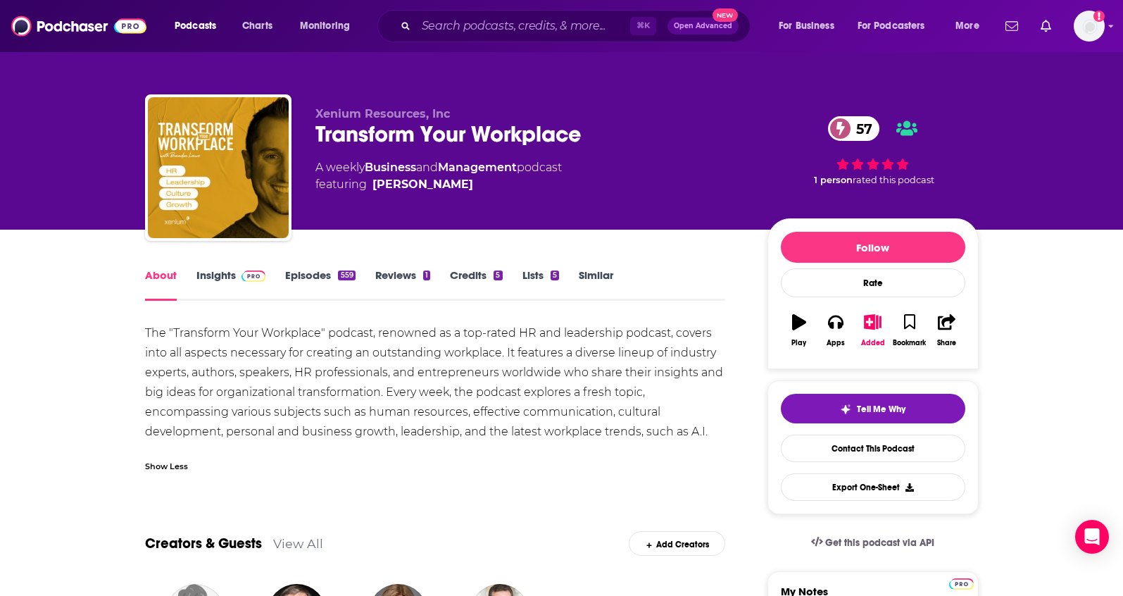
click at [206, 278] on link "Insights" at bounding box center [231, 284] width 70 height 32
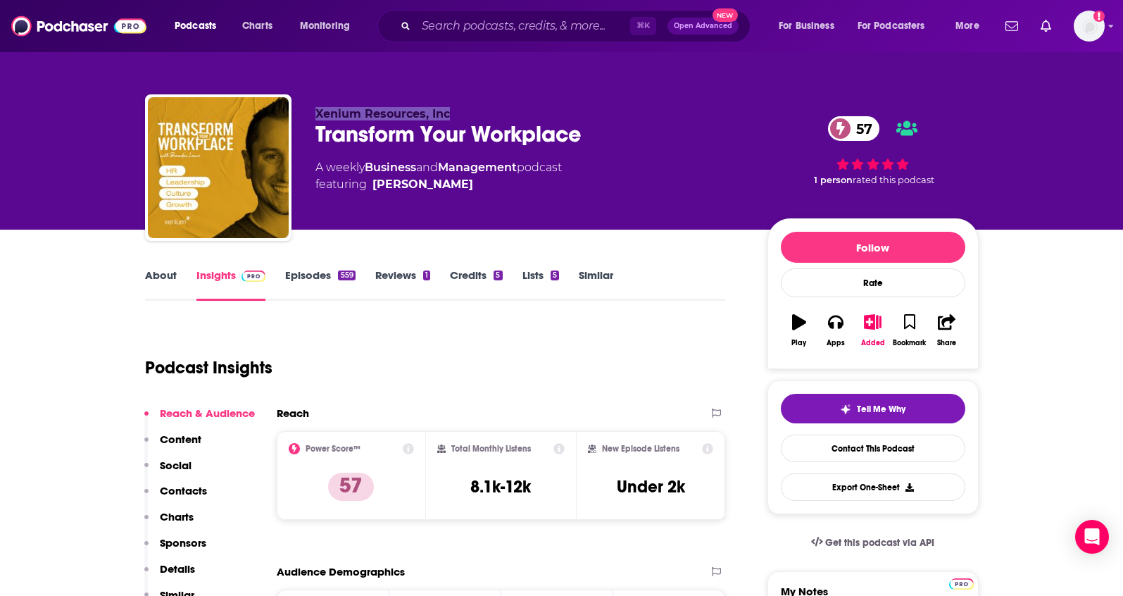
drag, startPoint x: 494, startPoint y: 115, endPoint x: 309, endPoint y: 108, distance: 185.3
click at [310, 113] on div "Xenium Resources, Inc Transform Your Workplace 57 A weekly Business and Managem…" at bounding box center [562, 170] width 834 height 152
copy span "Xenium Resources, Inc"
click at [171, 489] on p "Contacts" at bounding box center [183, 490] width 47 height 13
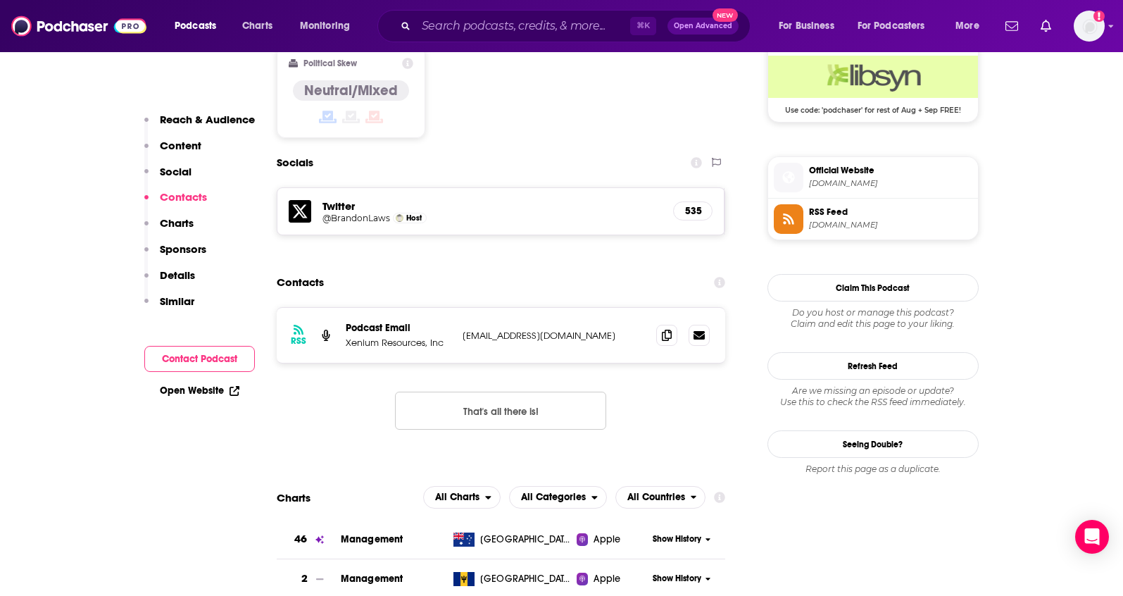
scroll to position [1176, 0]
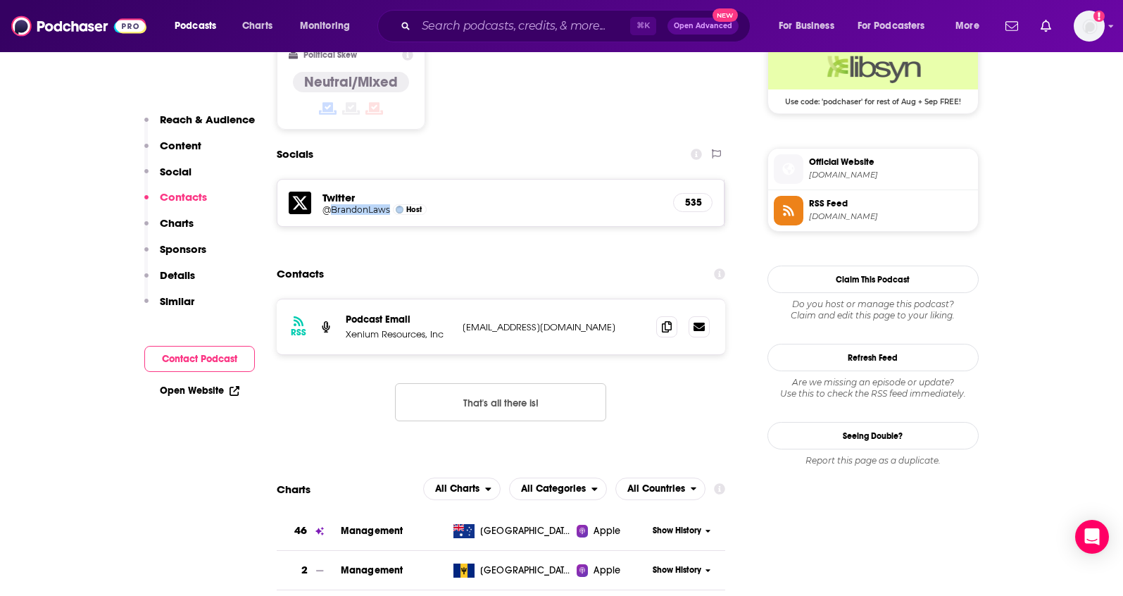
drag, startPoint x: 392, startPoint y: 146, endPoint x: 332, endPoint y: 149, distance: 60.6
click at [332, 204] on div "@BrandonLaws Host" at bounding box center [492, 209] width 340 height 11
copy h5 "BrandonLaws"
click at [670, 320] on icon at bounding box center [667, 325] width 10 height 11
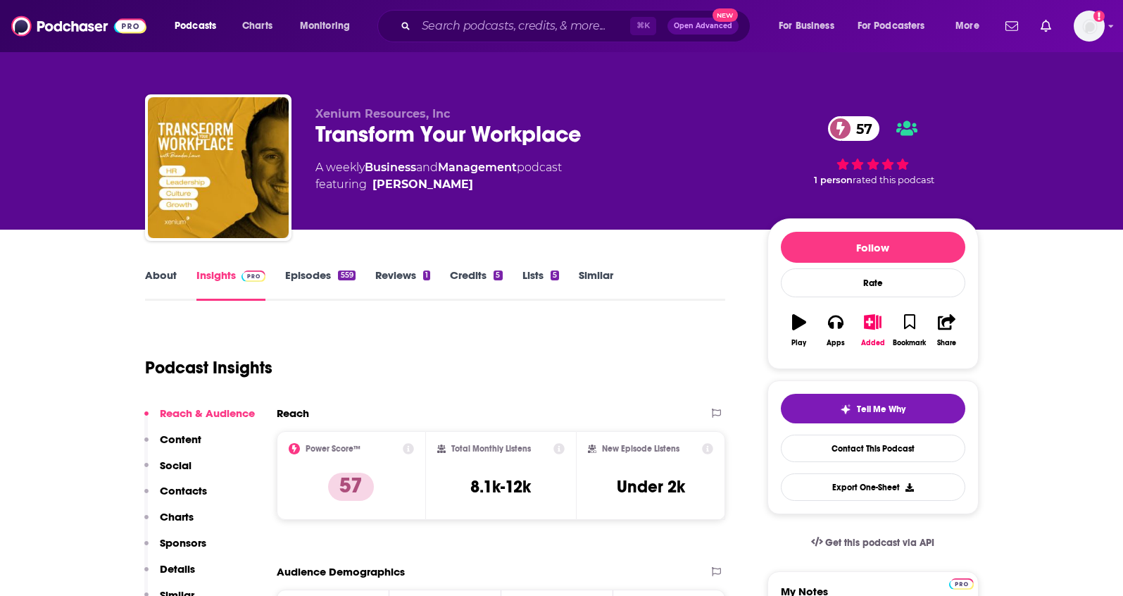
click at [173, 276] on link "About" at bounding box center [161, 284] width 32 height 32
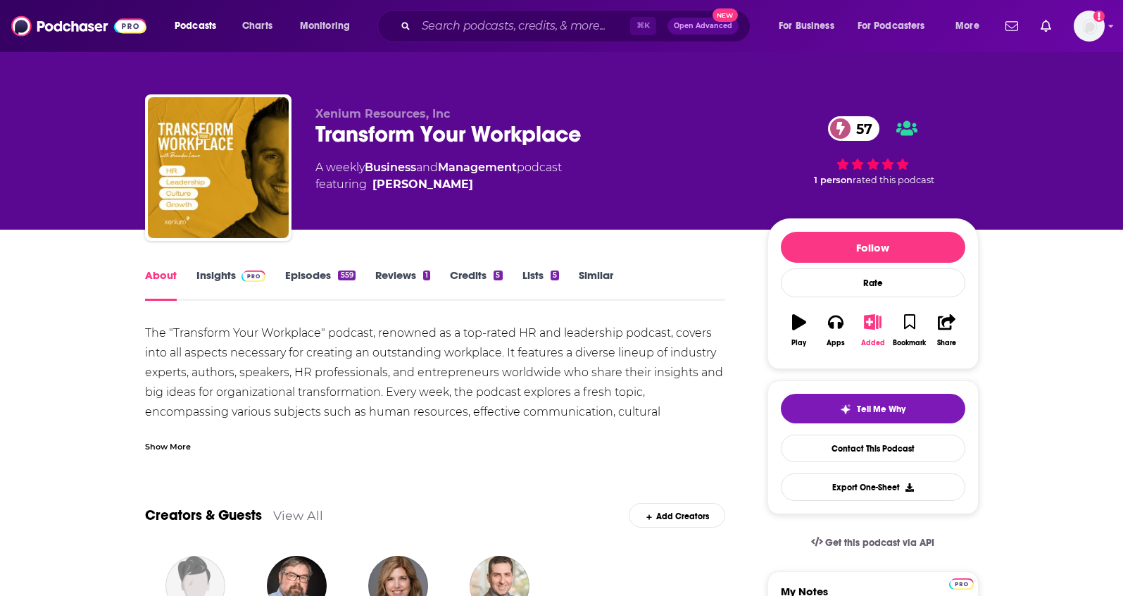
click at [867, 321] on icon "button" at bounding box center [873, 321] width 18 height 15
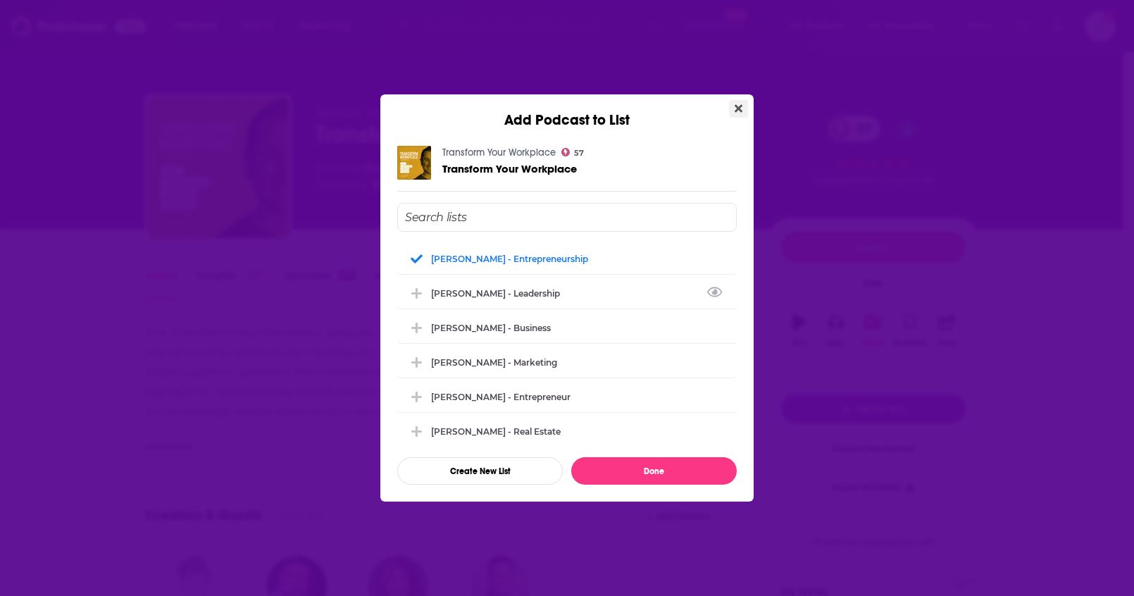
click at [737, 111] on icon "Close" at bounding box center [738, 108] width 8 height 11
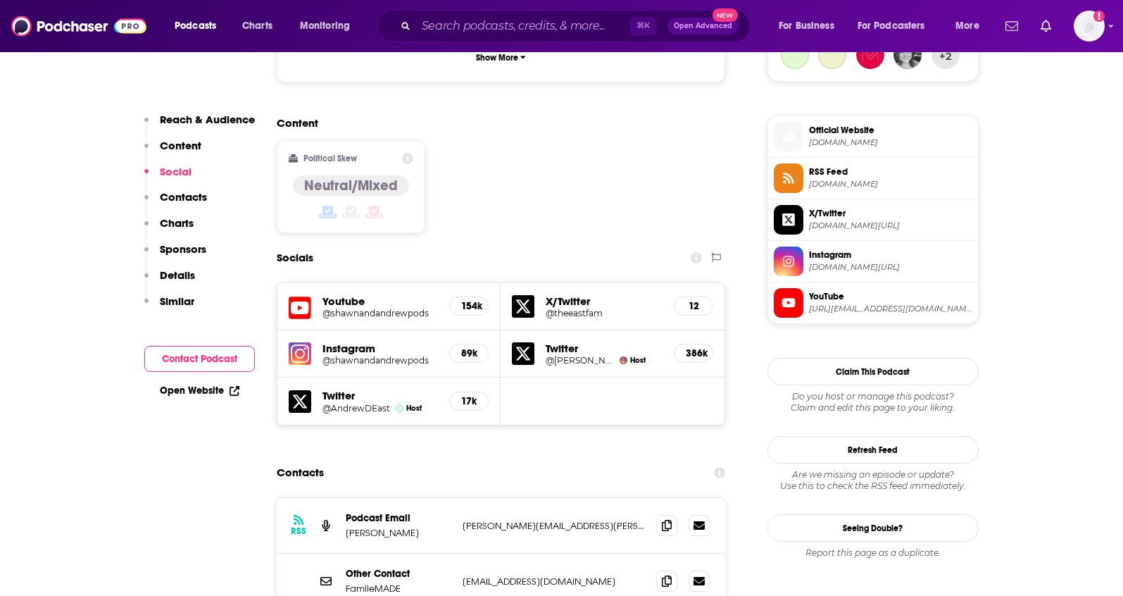
scroll to position [1083, 0]
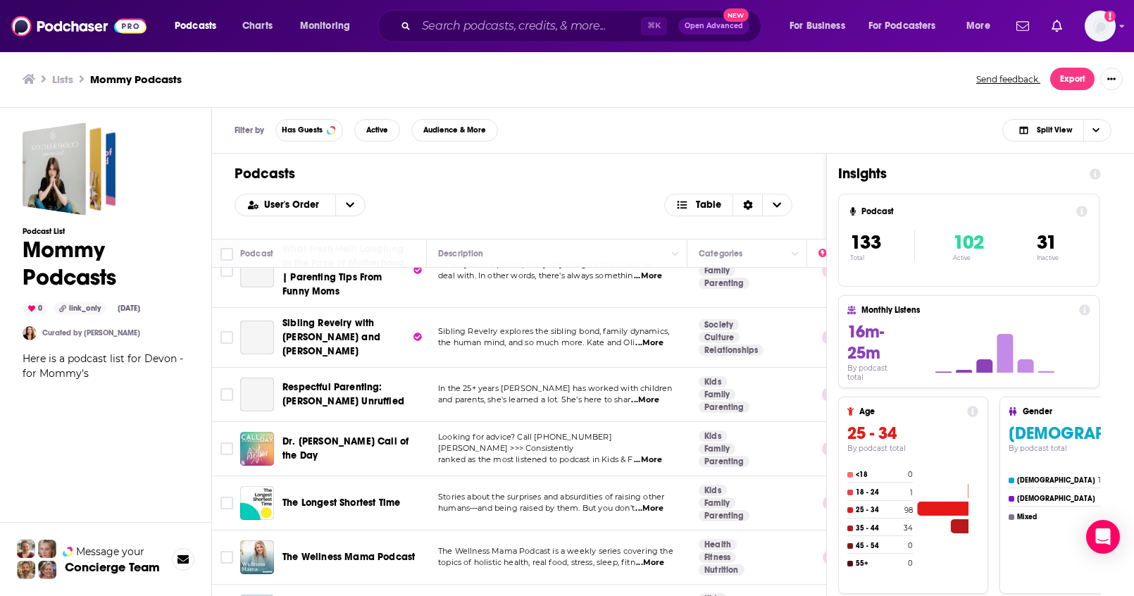
scroll to position [6129, 0]
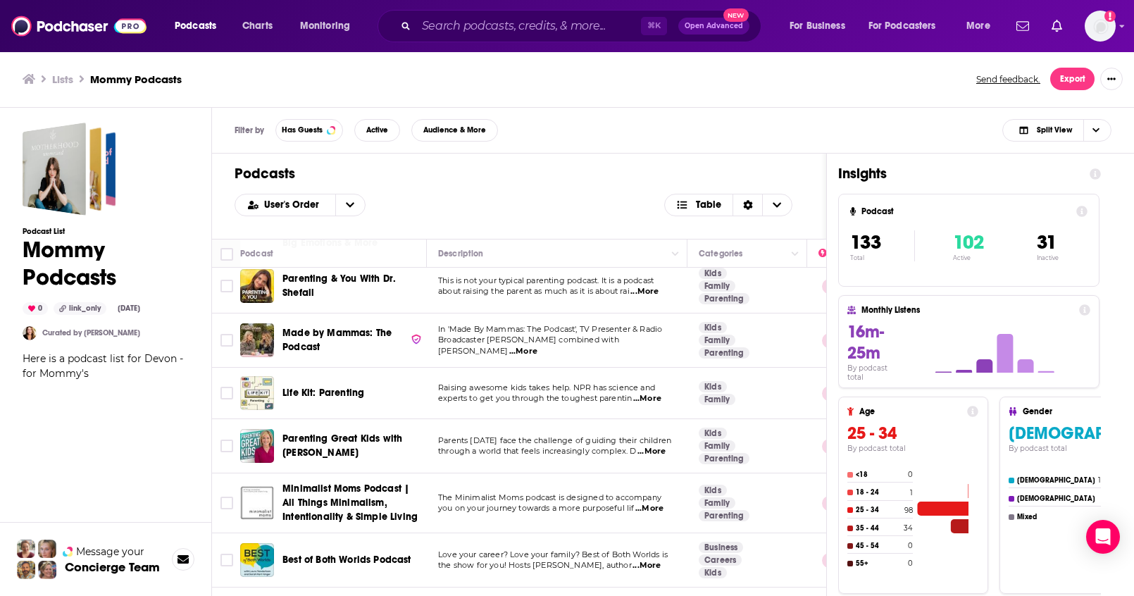
click at [812, 179] on div "Podcasts User's Order Table" at bounding box center [519, 196] width 614 height 85
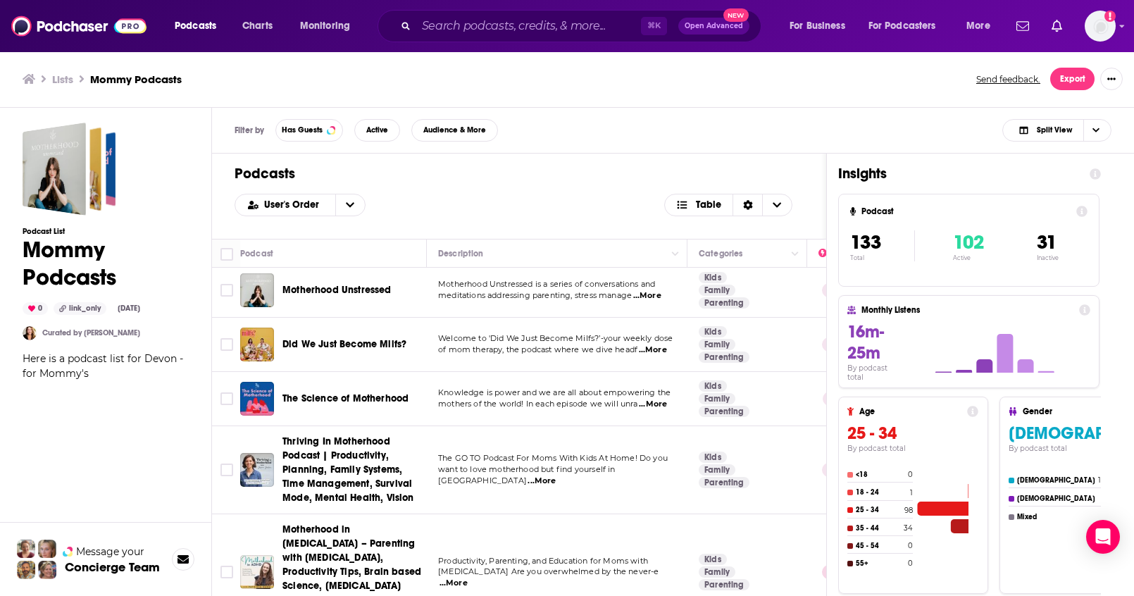
scroll to position [0, 0]
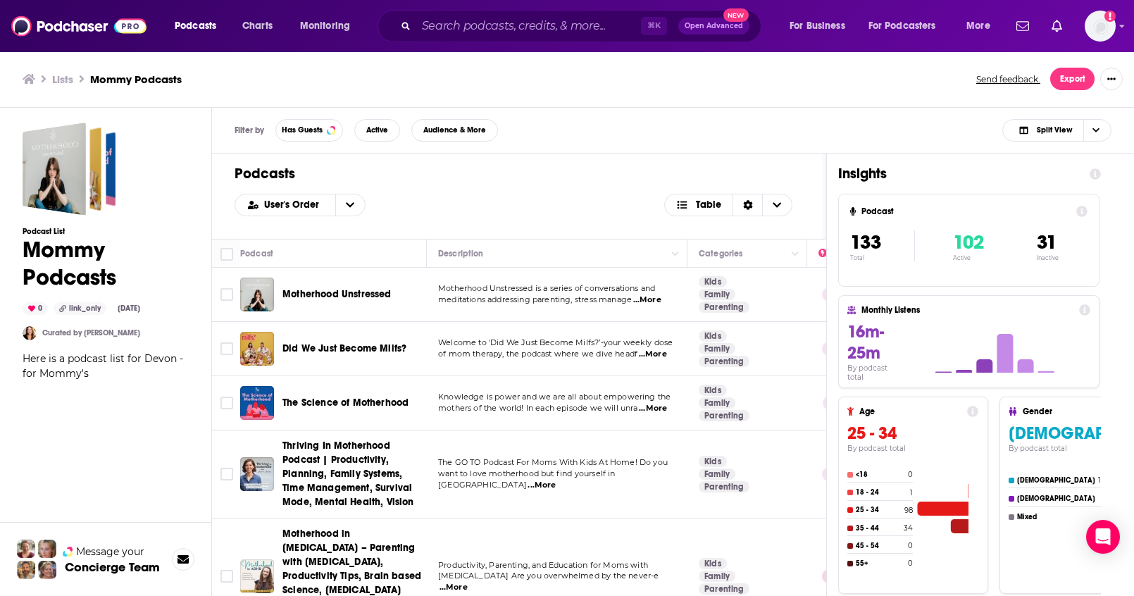
click at [67, 82] on h3 "Lists" at bounding box center [62, 79] width 21 height 13
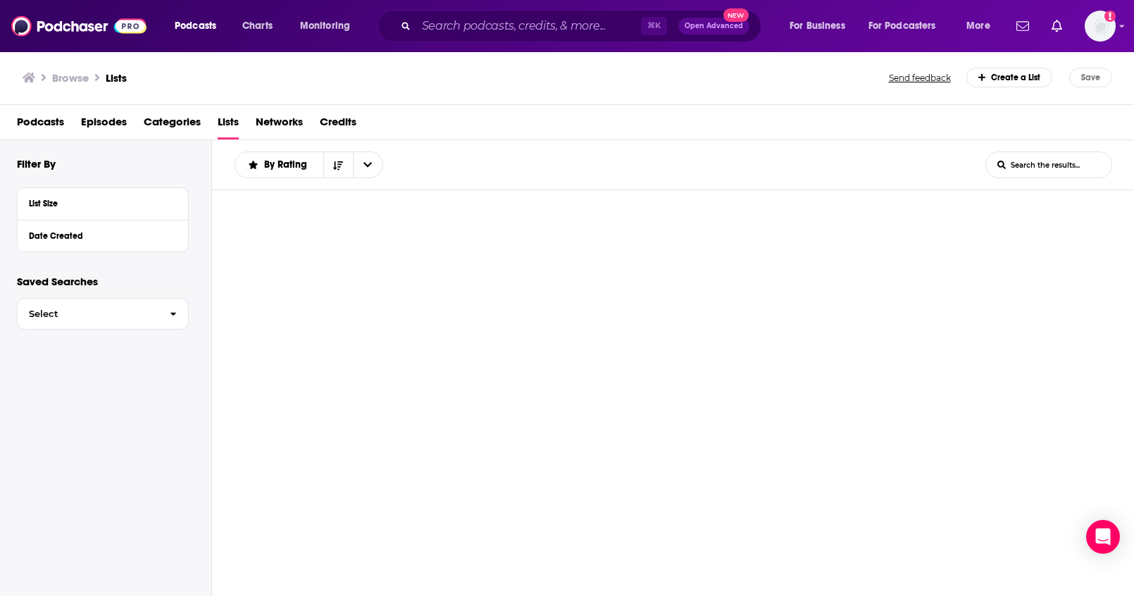
scroll to position [2910, 0]
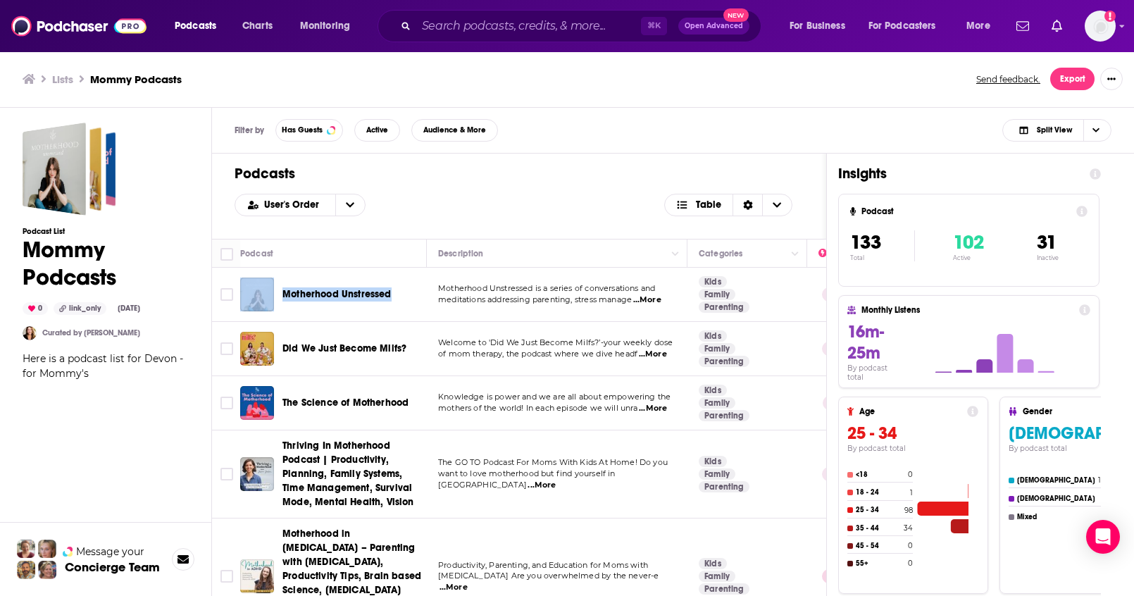
drag, startPoint x: 407, startPoint y: 293, endPoint x: 274, endPoint y: 292, distance: 133.1
click at [274, 292] on div "Motherhood Unstressed" at bounding box center [334, 294] width 189 height 34
copy div "Motherhood Unstressed"
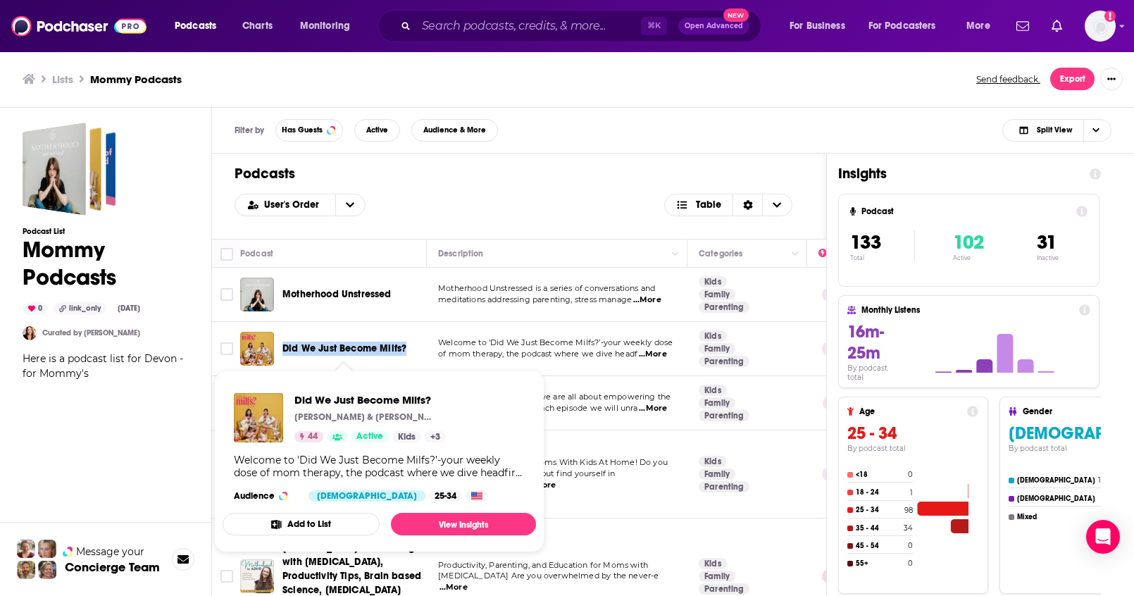
drag, startPoint x: 417, startPoint y: 351, endPoint x: 285, endPoint y: 353, distance: 131.7
click at [285, 353] on div "Did We Just Become Milfs?" at bounding box center [355, 349] width 146 height 14
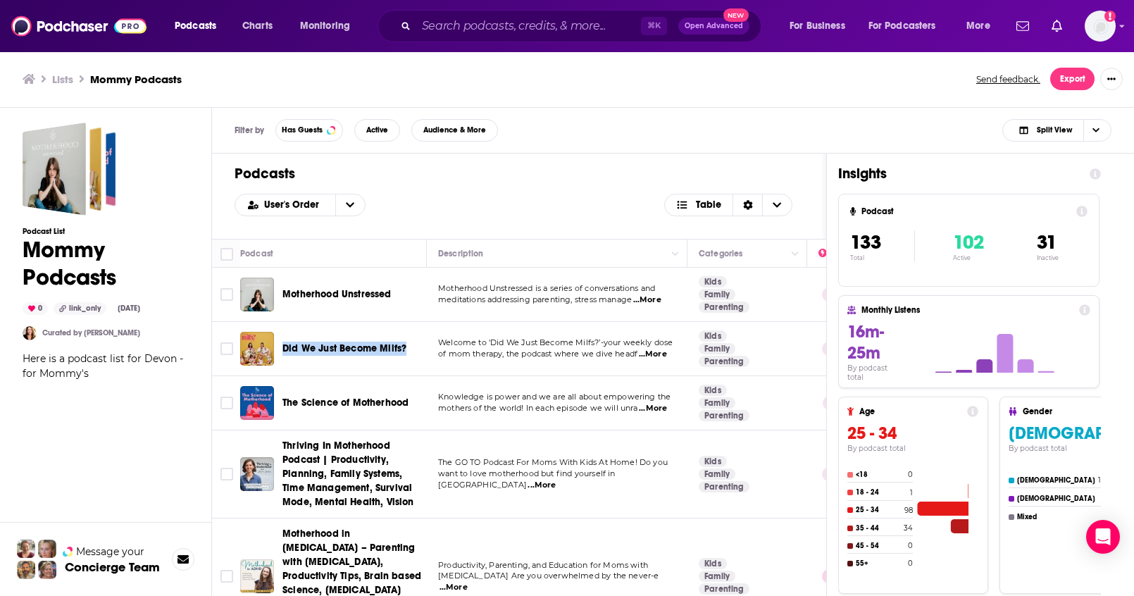
copy span "Did We Just Become Milfs?"
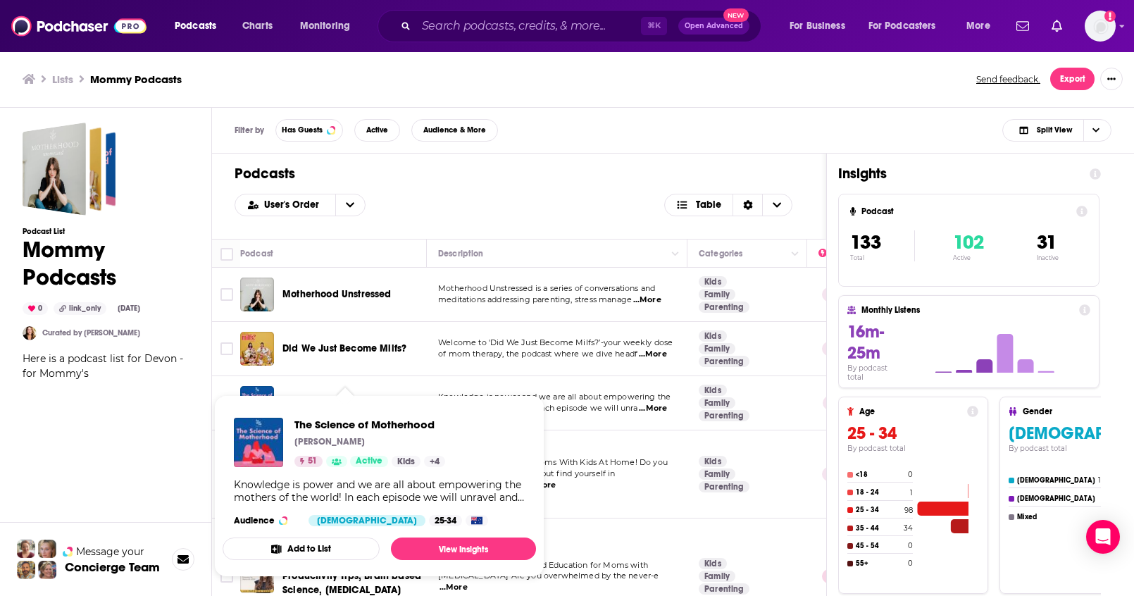
click at [411, 384] on td "The Science of Motherhood" at bounding box center [333, 403] width 187 height 54
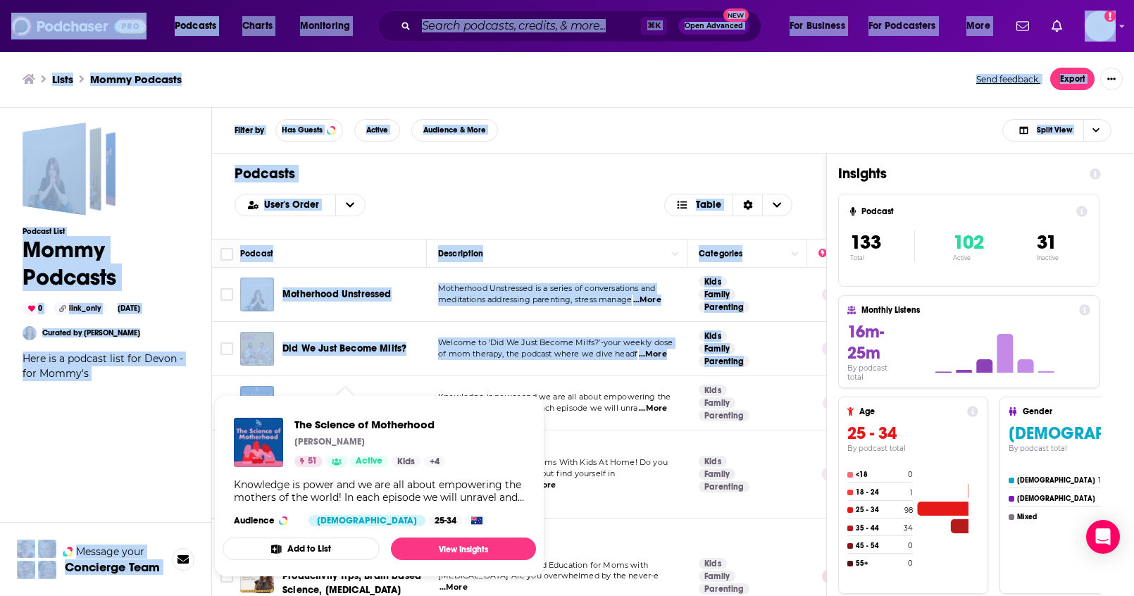
drag, startPoint x: 395, startPoint y: 403, endPoint x: 284, endPoint y: 398, distance: 110.7
click at [284, 398] on div "Podcasts Charts Monitoring ⌘ K Open Advanced New For Business For Podcasters Mo…" at bounding box center [567, 298] width 1134 height 596
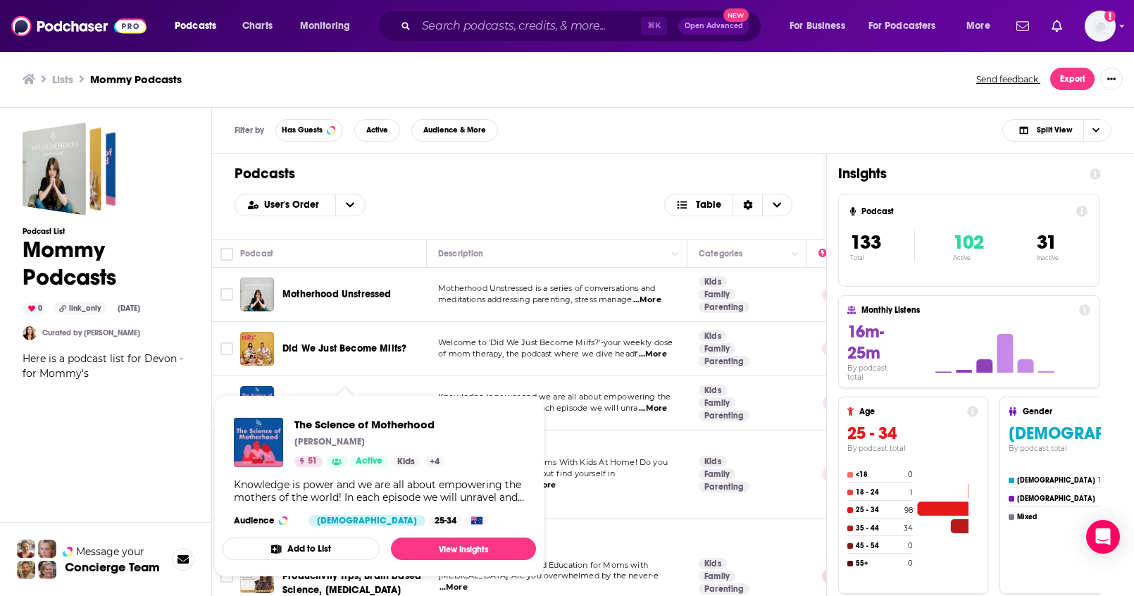
click at [151, 410] on div "Podcast List Mommy Podcasts 0 link_only [DATE] Curated by [PERSON_NAME] Here is…" at bounding box center [106, 417] width 166 height 588
drag, startPoint x: 449, startPoint y: 427, endPoint x: 296, endPoint y: 425, distance: 153.5
click at [296, 425] on div "The Science of Motherhood Dr Renee White 51 Active Kids + 4 Knowledge is power …" at bounding box center [379, 471] width 313 height 131
copy span "The Science of Motherhood"
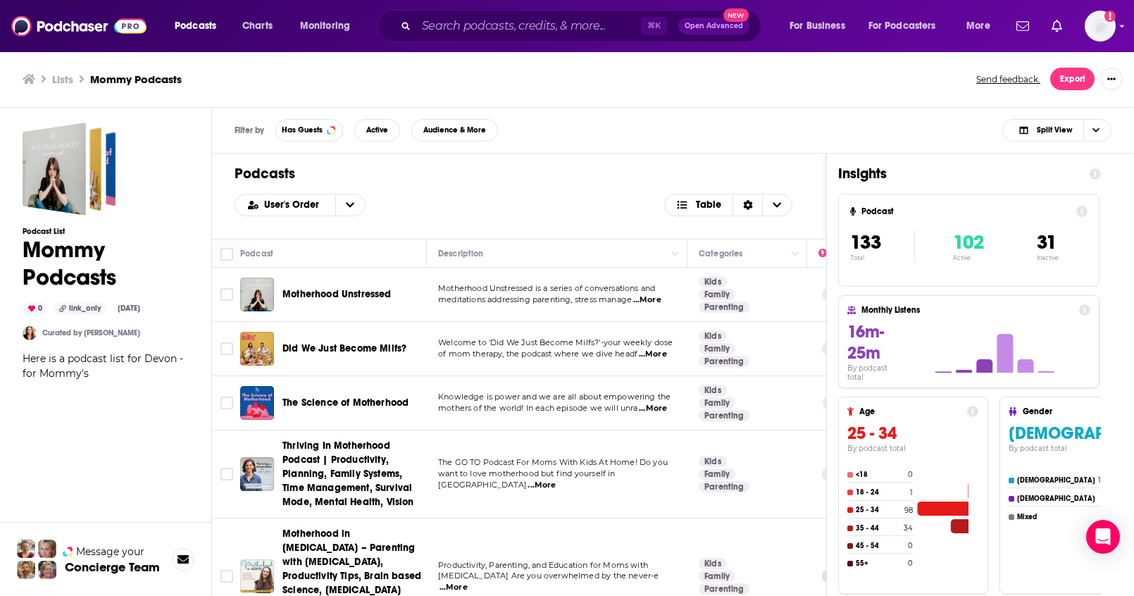
click at [144, 448] on div "Podcast List Mommy Podcasts 0 link_only [DATE] Curated by [PERSON_NAME] Here is…" at bounding box center [106, 417] width 166 height 588
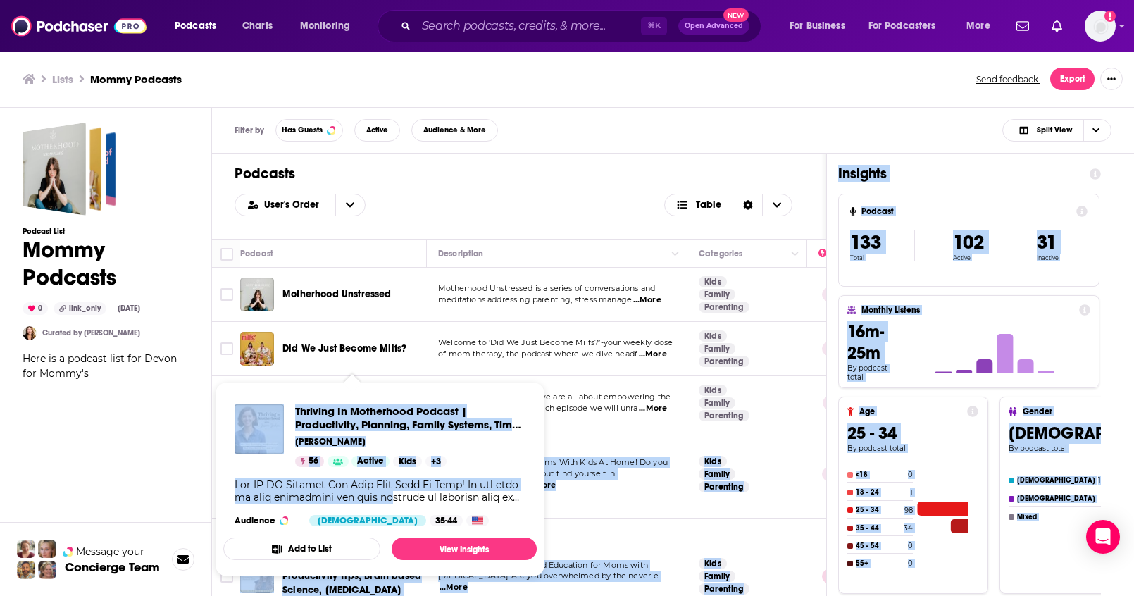
drag, startPoint x: 280, startPoint y: 441, endPoint x: 230, endPoint y: 453, distance: 51.4
click at [411, 499] on div "Podcasts Charts Monitoring ⌘ K Open Advanced New For Business For Podcasters Mo…" at bounding box center [567, 298] width 1134 height 596
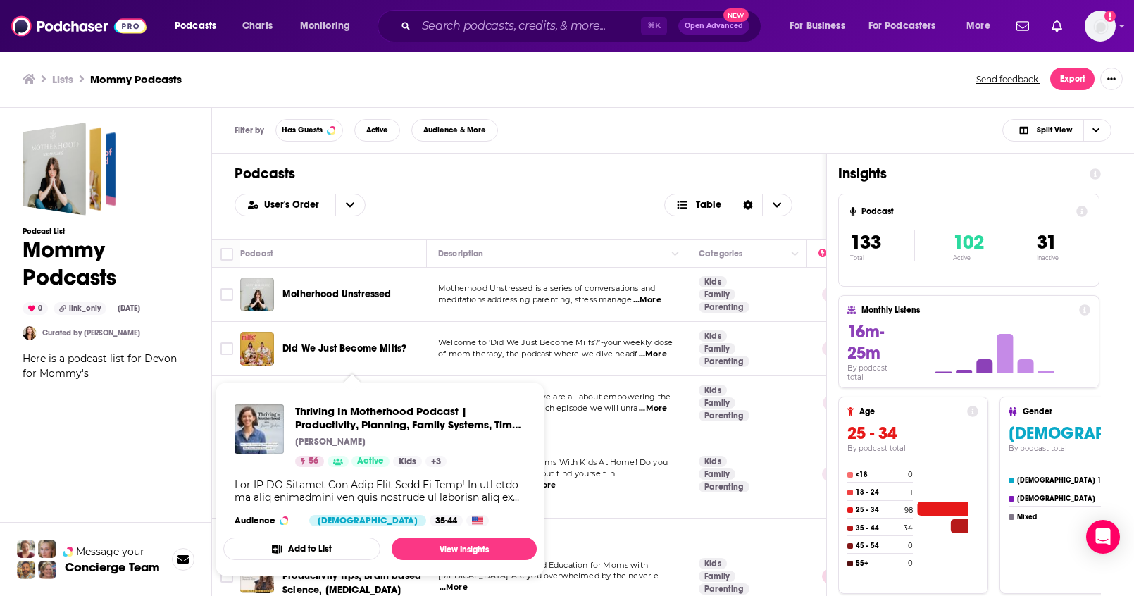
click at [161, 463] on div "Podcast List Mommy Podcasts 0 link_only [DATE] Curated by [PERSON_NAME] Here is…" at bounding box center [106, 417] width 166 height 588
click at [583, 513] on td "The GO TO Podcast For Moms With Kids At Home! Do you want to love motherhood bu…" at bounding box center [557, 474] width 261 height 88
click at [578, 504] on td "The GO TO Podcast For Moms With Kids At Home! Do you want to love motherhood bu…" at bounding box center [557, 474] width 261 height 88
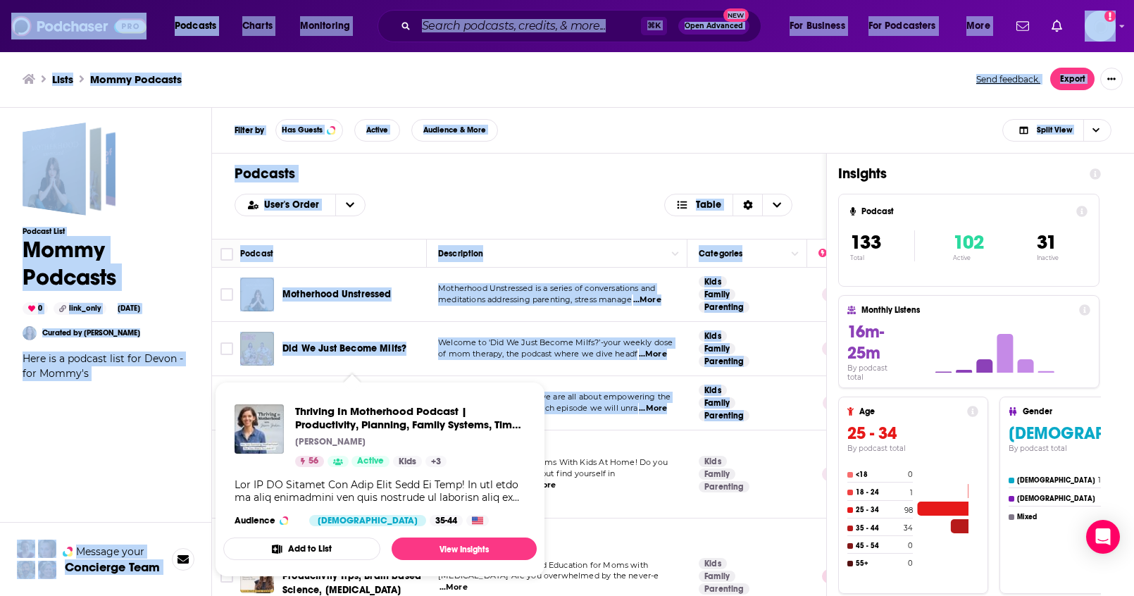
drag, startPoint x: 422, startPoint y: 508, endPoint x: 294, endPoint y: 456, distance: 138.3
click at [294, 456] on div "Podcasts Charts Monitoring ⌘ K Open Advanced New For Business For Podcasters Mo…" at bounding box center [567, 298] width 1134 height 596
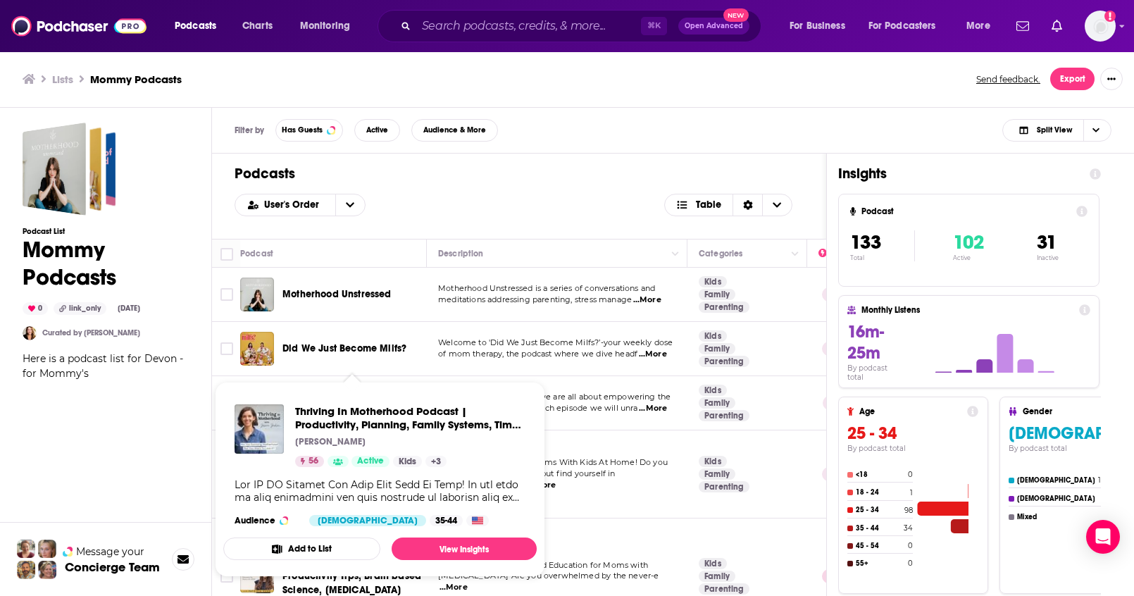
click at [168, 441] on div "Podcast List Mommy Podcasts 0 link_only [DATE] Curated by [PERSON_NAME] Here is…" at bounding box center [106, 417] width 166 height 588
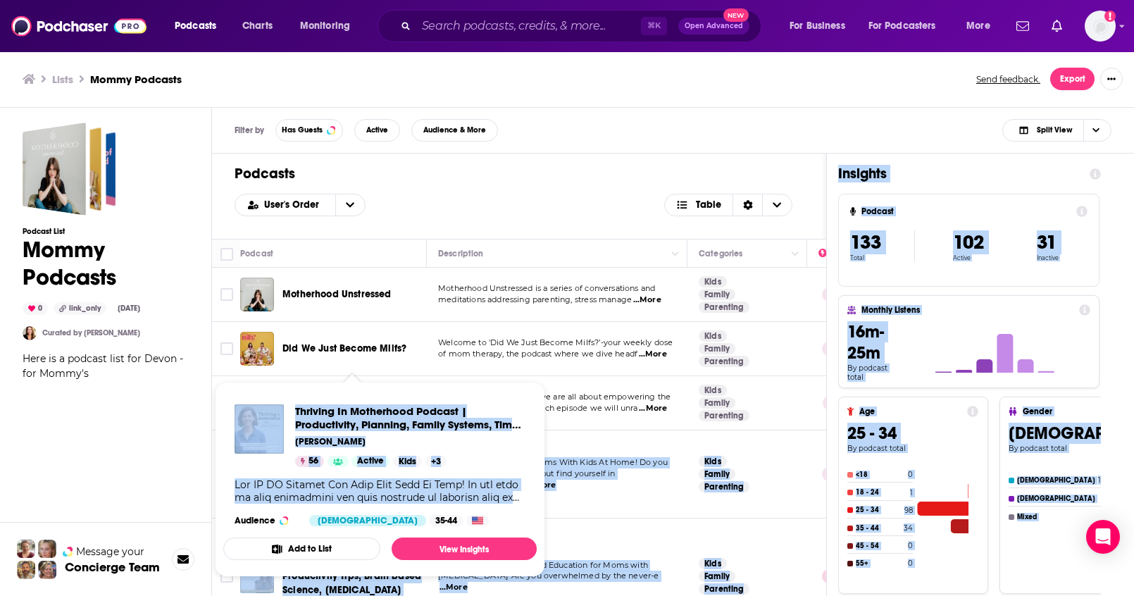
drag, startPoint x: 261, startPoint y: 440, endPoint x: 506, endPoint y: 511, distance: 255.2
click at [506, 511] on div "Podcasts Charts Monitoring ⌘ K Open Advanced New For Business For Podcasters Mo…" at bounding box center [567, 298] width 1134 height 596
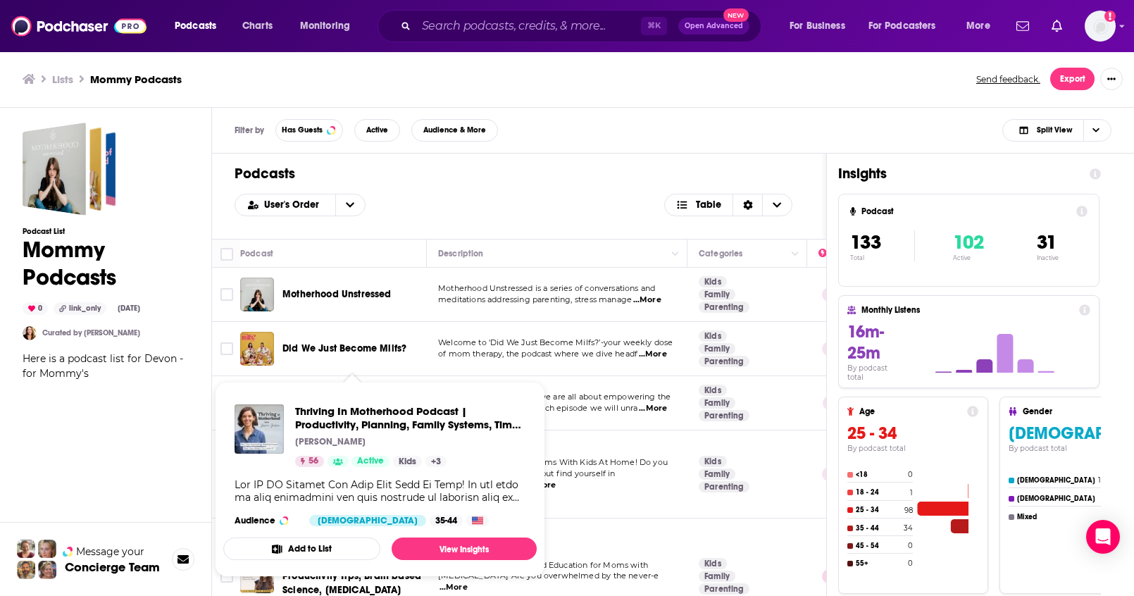
click at [140, 429] on div "Podcast List Mommy Podcasts 0 link_only [DATE] Curated by [PERSON_NAME] Here is…" at bounding box center [106, 417] width 166 height 588
drag, startPoint x: 656, startPoint y: 505, endPoint x: 308, endPoint y: 461, distance: 350.6
click at [308, 461] on div "Podcasts Charts Monitoring ⌘ K Open Advanced New For Business For Podcasters Mo…" at bounding box center [567, 298] width 1134 height 596
click at [161, 430] on div "Podcast List Mommy Podcasts 0 link_only [DATE] Curated by [PERSON_NAME] Here is…" at bounding box center [106, 417] width 166 height 588
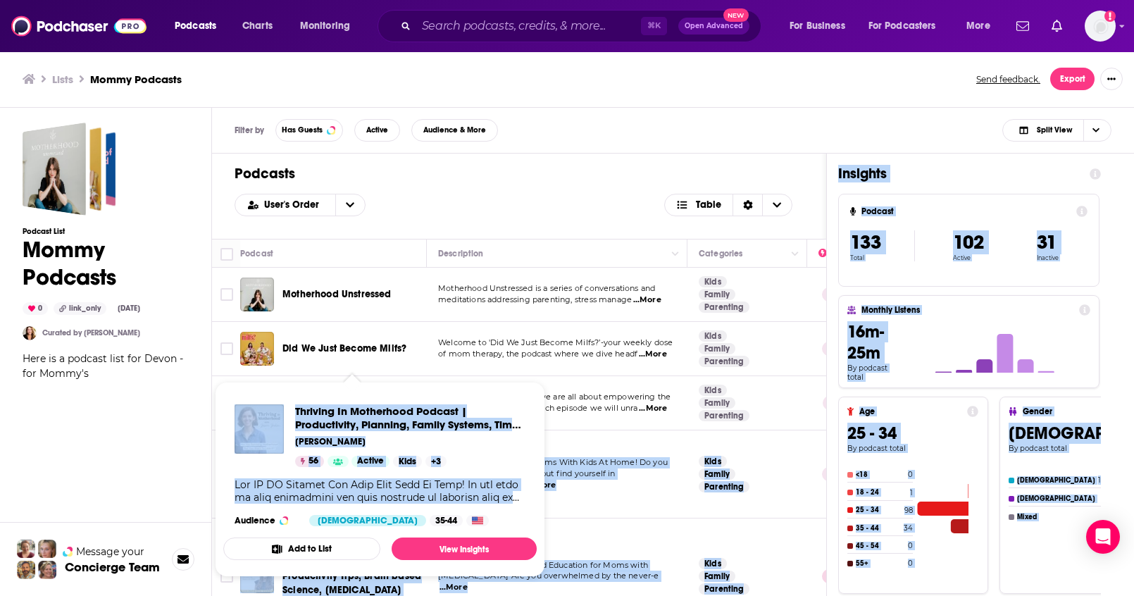
drag, startPoint x: 223, startPoint y: 444, endPoint x: 407, endPoint y: 503, distance: 193.9
click at [407, 503] on div "Podcasts Charts Monitoring ⌘ K Open Advanced New For Business For Podcasters Mo…" at bounding box center [567, 298] width 1134 height 596
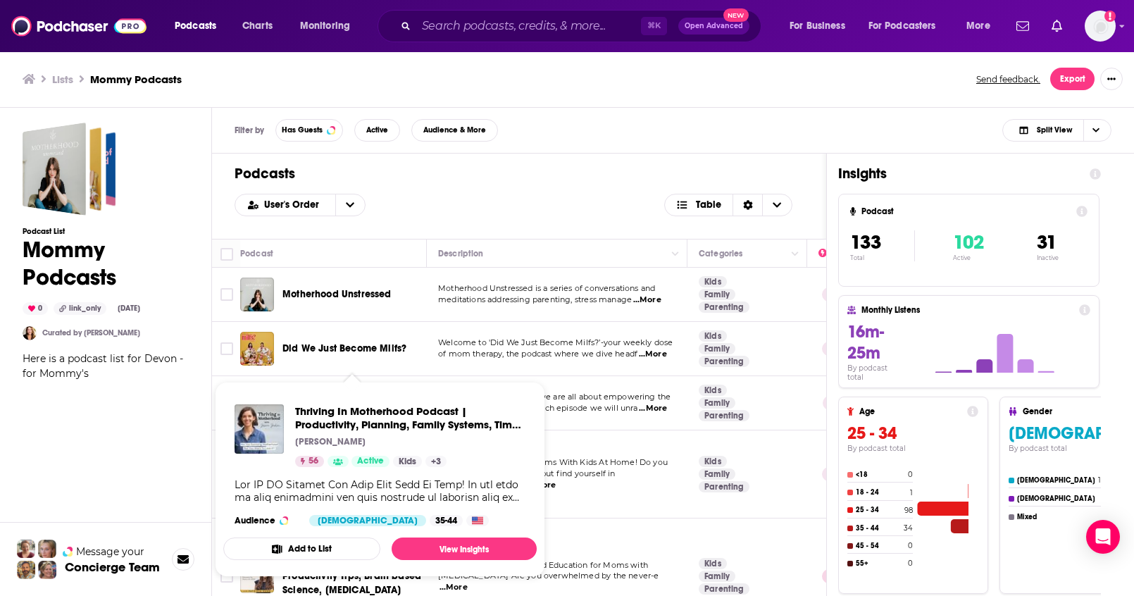
click at [180, 461] on div "Podcast List Mommy Podcasts 0 link_only [DATE] Curated by [PERSON_NAME] Here is…" at bounding box center [106, 417] width 166 height 588
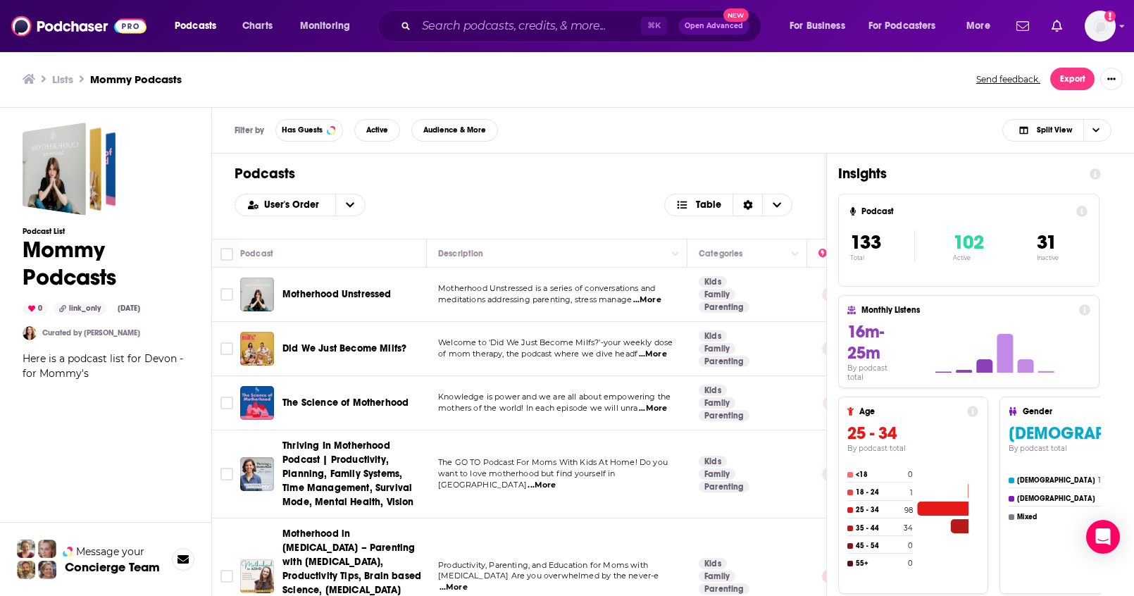
drag, startPoint x: 328, startPoint y: 418, endPoint x: 592, endPoint y: 1, distance: 494.0
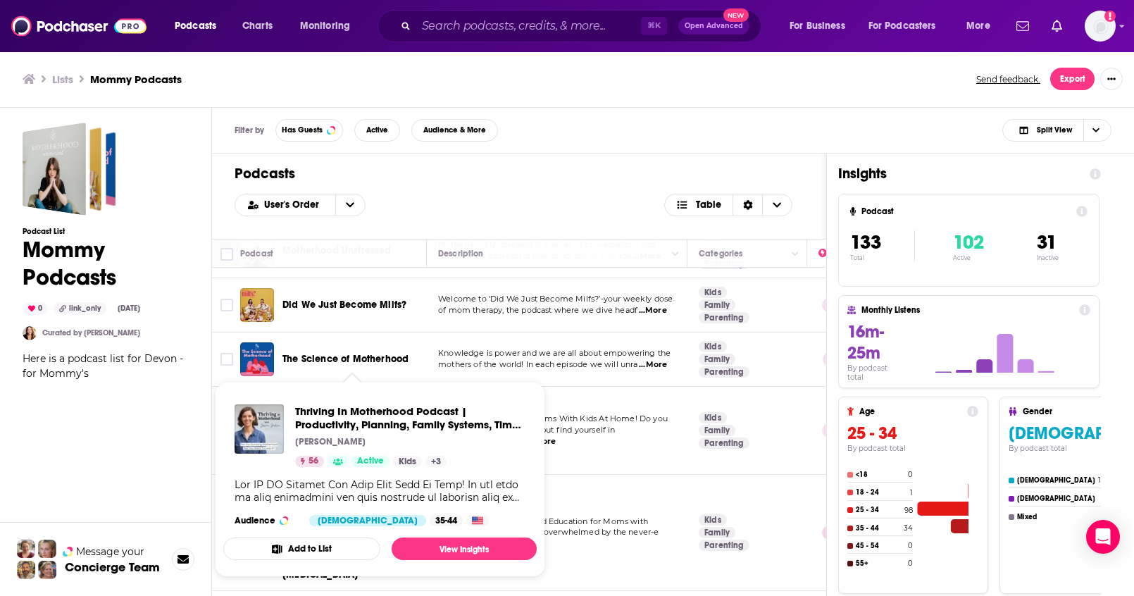
click at [594, 423] on span "The GO TO Podcast For Moms With Kids At Home! Do you" at bounding box center [553, 418] width 230 height 10
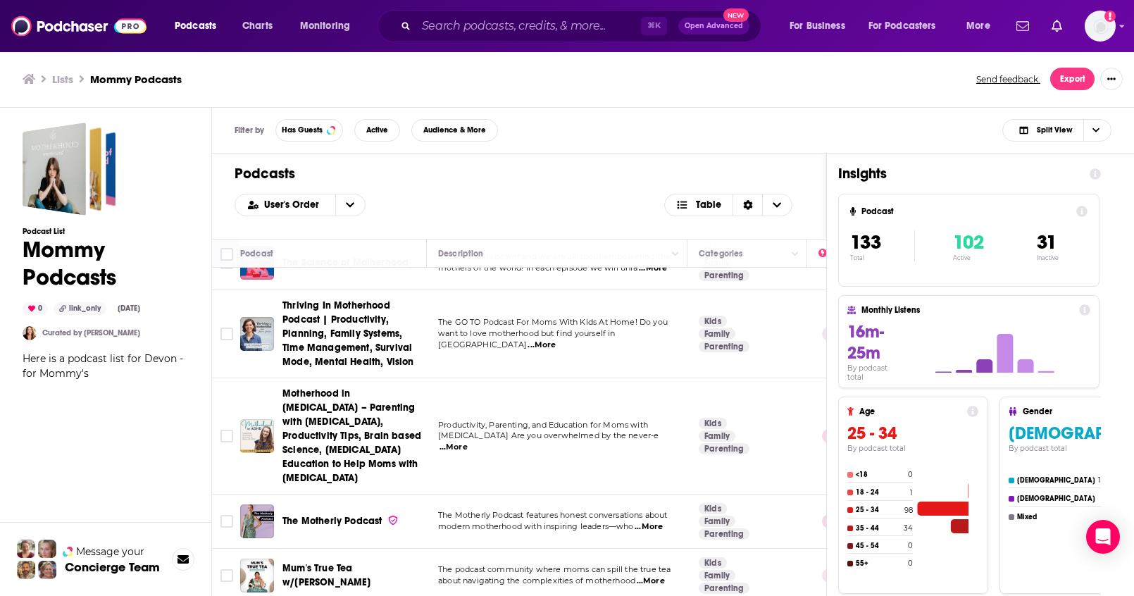
scroll to position [163, 0]
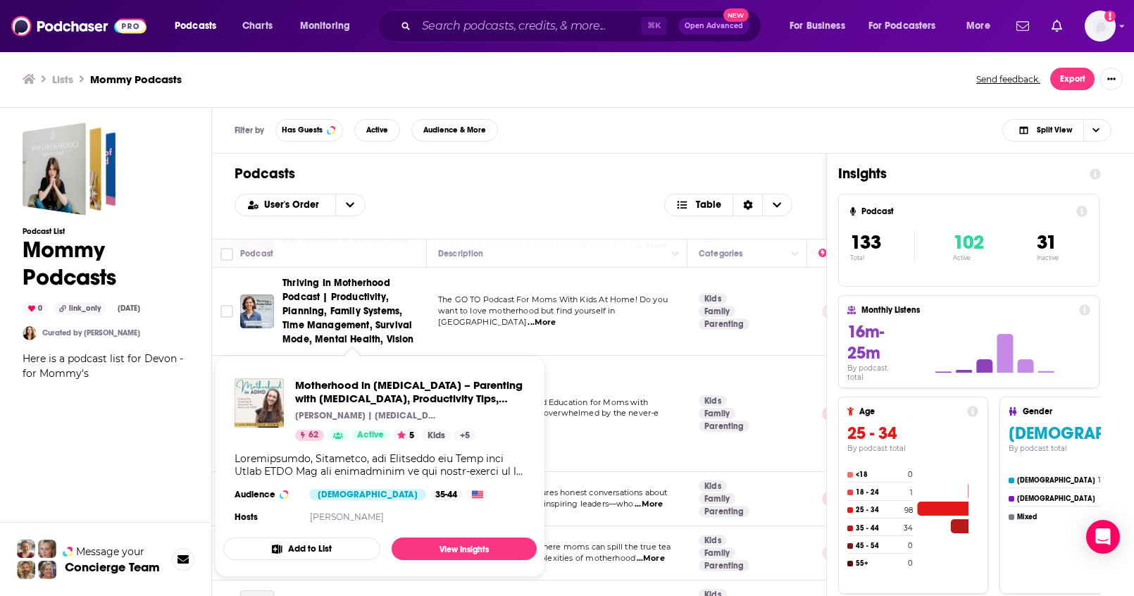
copy span "Motherhood in [MEDICAL_DATA] – Parenting with [MEDICAL_DATA], Productivity Tips…"
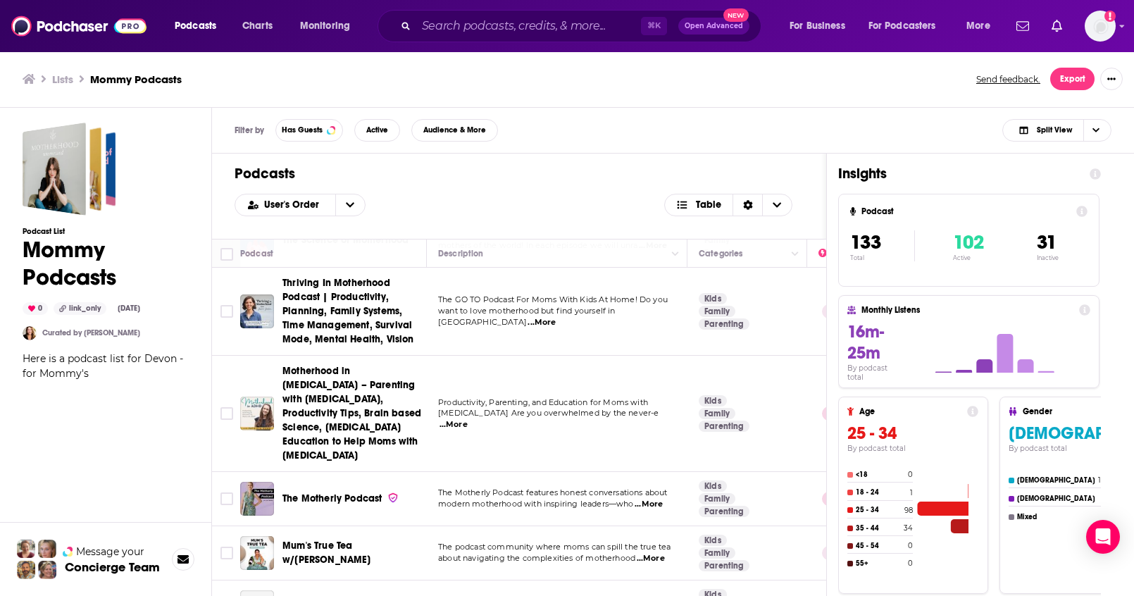
click at [279, 289] on div "Thriving In Motherhood Podcast | Productivity, Planning, Family Systems, Time M…" at bounding box center [334, 311] width 189 height 70
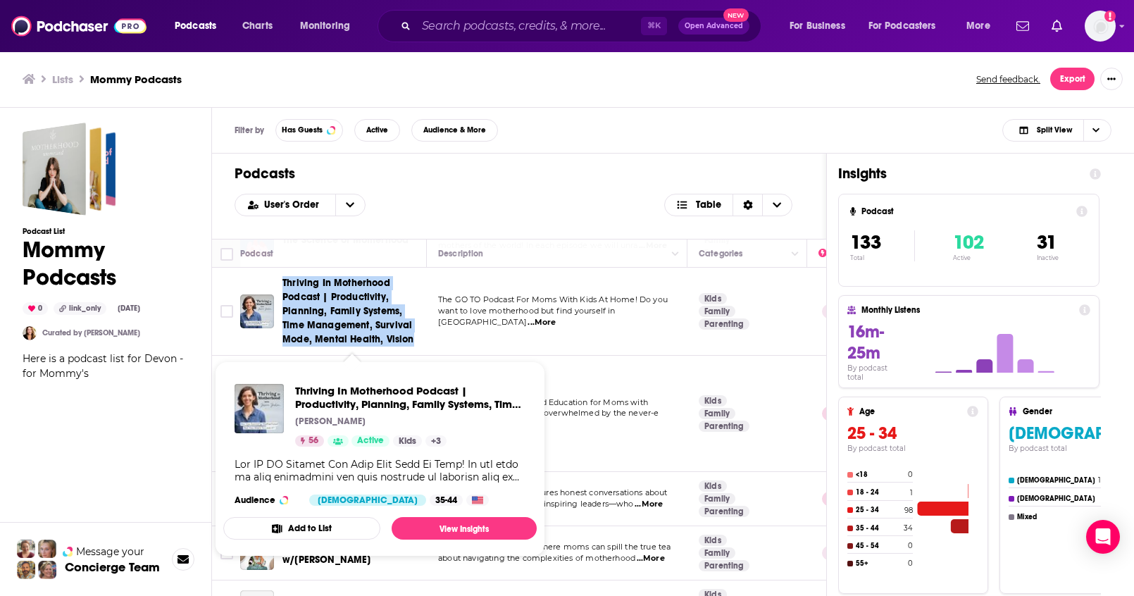
drag, startPoint x: 279, startPoint y: 282, endPoint x: 404, endPoint y: 342, distance: 138.9
click at [404, 342] on div "Thriving In Motherhood Podcast | Productivity, Planning, Family Systems, Time M…" at bounding box center [334, 311] width 189 height 70
copy span "Thriving In Motherhood Podcast | Productivity, Planning, Family Systems, Time M…"
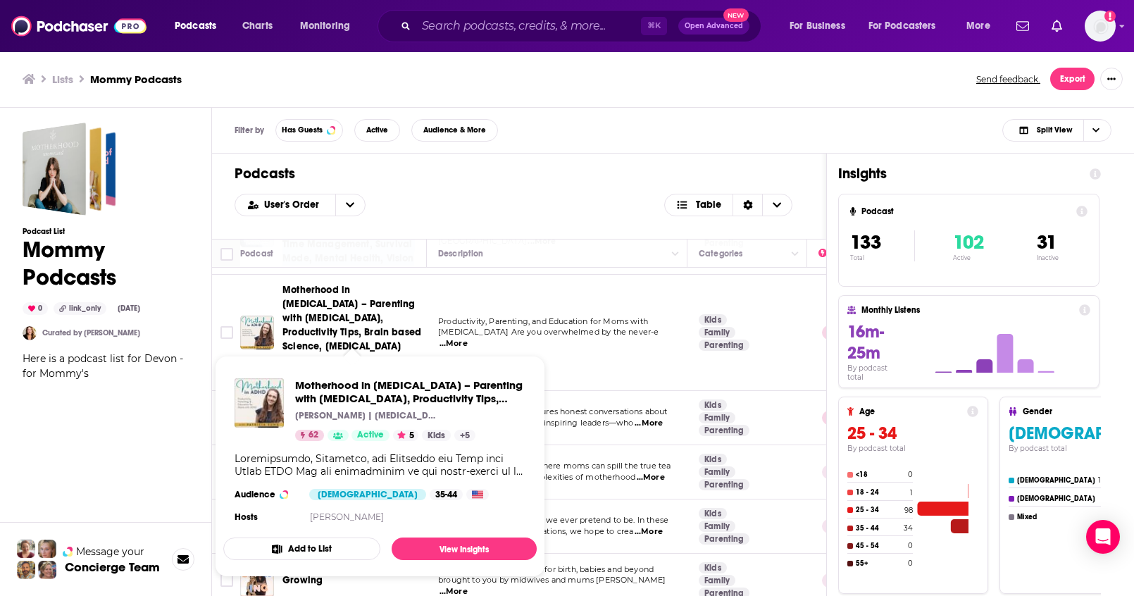
scroll to position [251, 0]
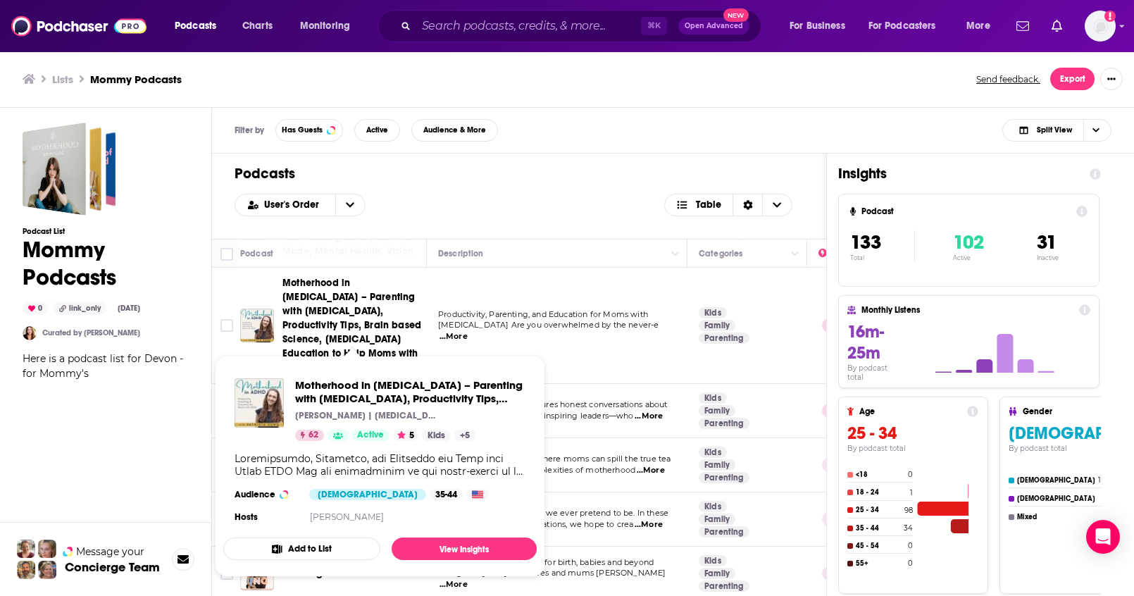
click at [163, 432] on div "Podcast List Mommy Podcasts 0 link_only Aug 26th, 2025 Curated by Lauren Cobell…" at bounding box center [106, 417] width 166 height 588
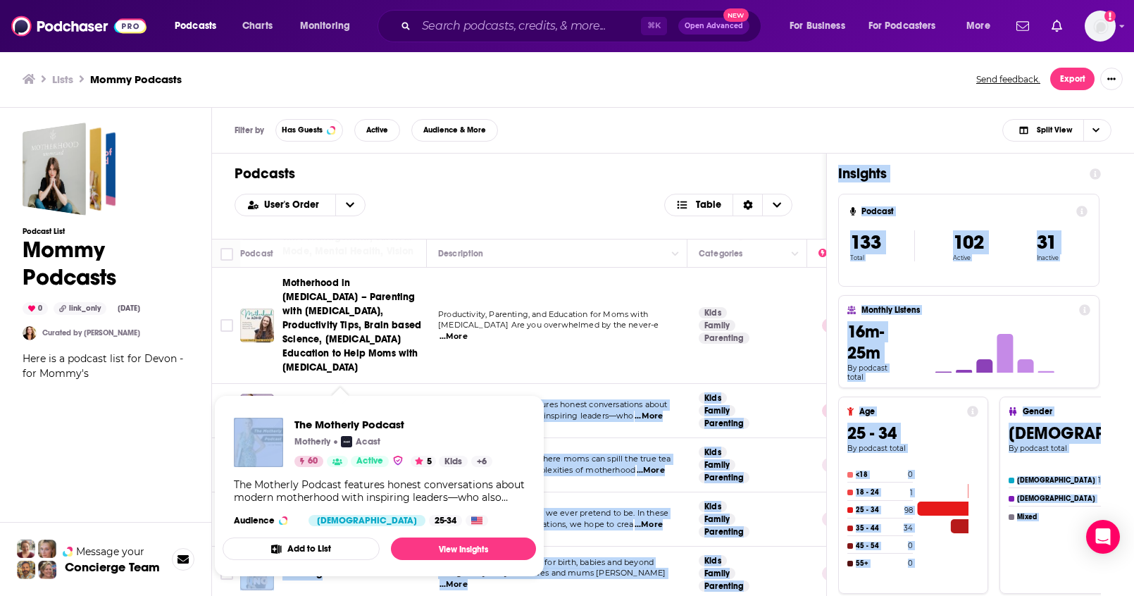
drag, startPoint x: 407, startPoint y: 418, endPoint x: 290, endPoint y: 415, distance: 116.9
click at [289, 414] on div "Podcasts Charts Monitoring ⌘ K Open Advanced New For Business For Podcasters Mo…" at bounding box center [567, 298] width 1134 height 596
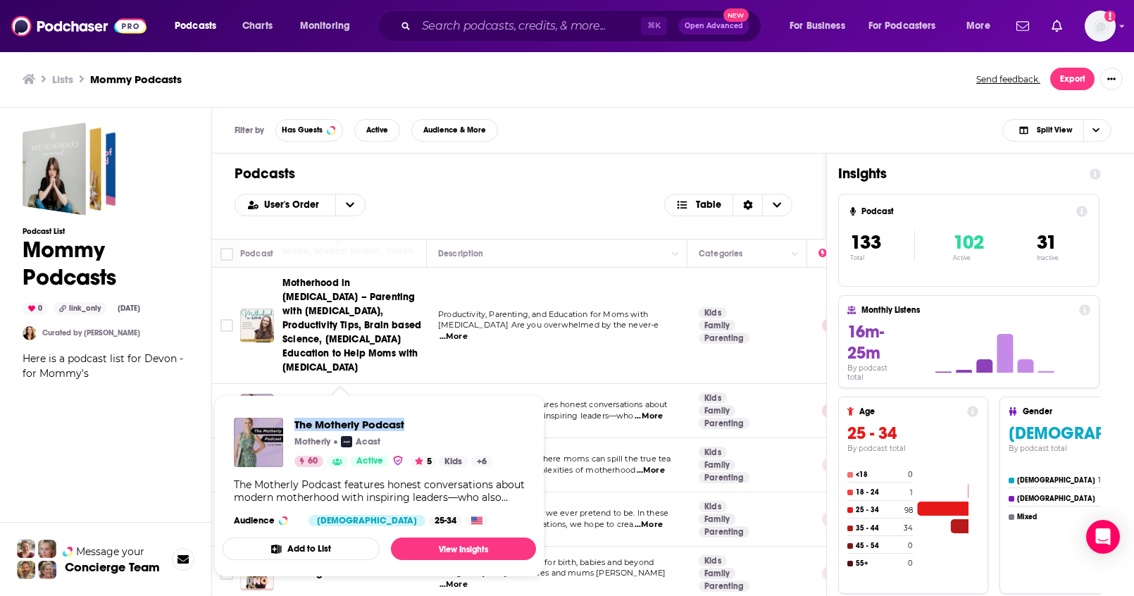
drag, startPoint x: 290, startPoint y: 424, endPoint x: 441, endPoint y: 427, distance: 150.7
click at [441, 427] on div "The Motherly Podcast Motherly Acast 60 Active 5 Kids + 6" at bounding box center [363, 442] width 258 height 49
copy span "The Motherly Podcast"
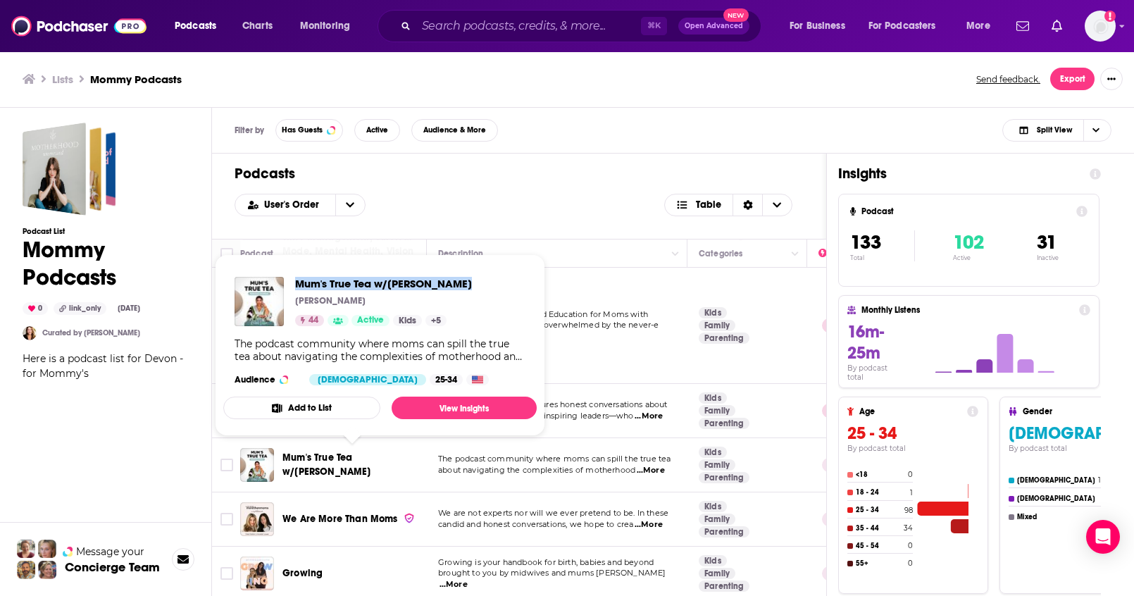
drag, startPoint x: 453, startPoint y: 285, endPoint x: 292, endPoint y: 287, distance: 161.3
click at [292, 287] on div "Mum's True Tea w/Kendall Lasha Kendall Gordon-Williams 44 Active Kids + 5 The p…" at bounding box center [379, 330] width 313 height 131
copy span "Mum's True Tea w/Kendall Lasha"
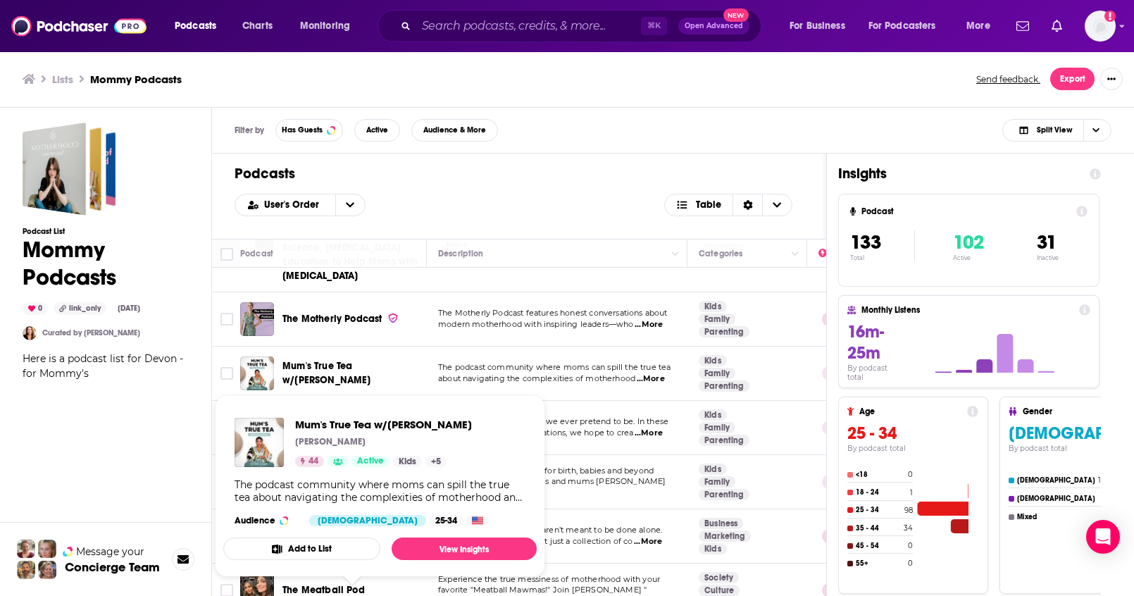
scroll to position [366, 0]
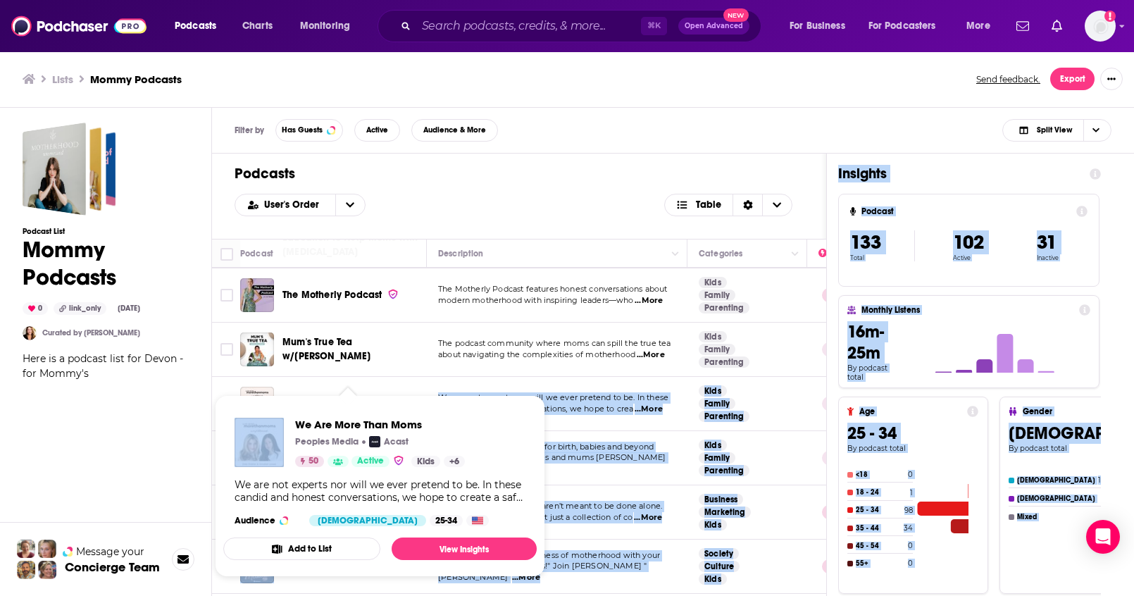
drag, startPoint x: 375, startPoint y: 411, endPoint x: 289, endPoint y: 406, distance: 86.7
click at [289, 406] on div "Podcasts Charts Monitoring ⌘ K Open Advanced New For Business For Podcasters Mo…" at bounding box center [567, 298] width 1134 height 596
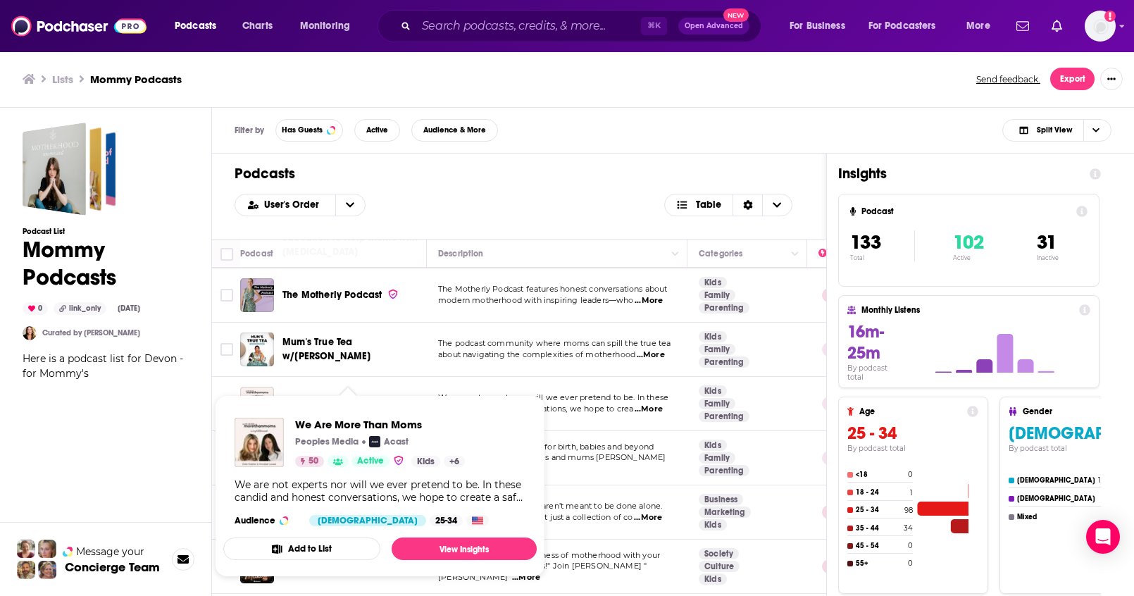
click at [469, 418] on div "We Are More Than Moms Peoples Media Acast 50 Active Kids + 6 We are not experts…" at bounding box center [379, 471] width 313 height 131
drag, startPoint x: 292, startPoint y: 415, endPoint x: 420, endPoint y: 421, distance: 129.0
click at [420, 421] on div "We Are More Than Moms Peoples Media Acast 50 Active Kids + 6 We are not experts…" at bounding box center [379, 471] width 313 height 131
copy span "We Are More Than Moms"
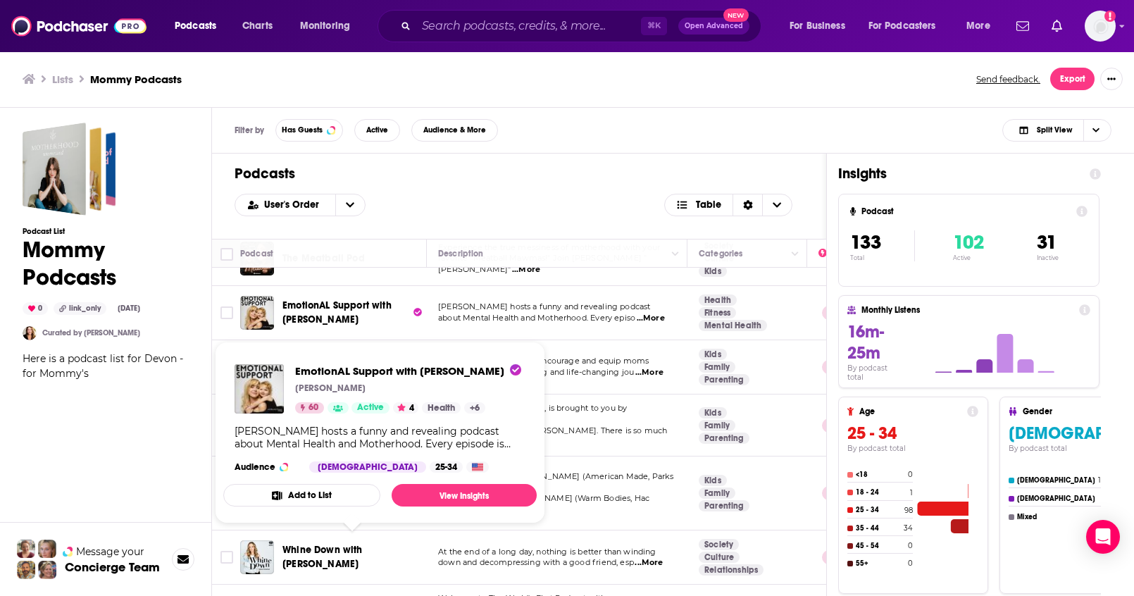
scroll to position [658, 0]
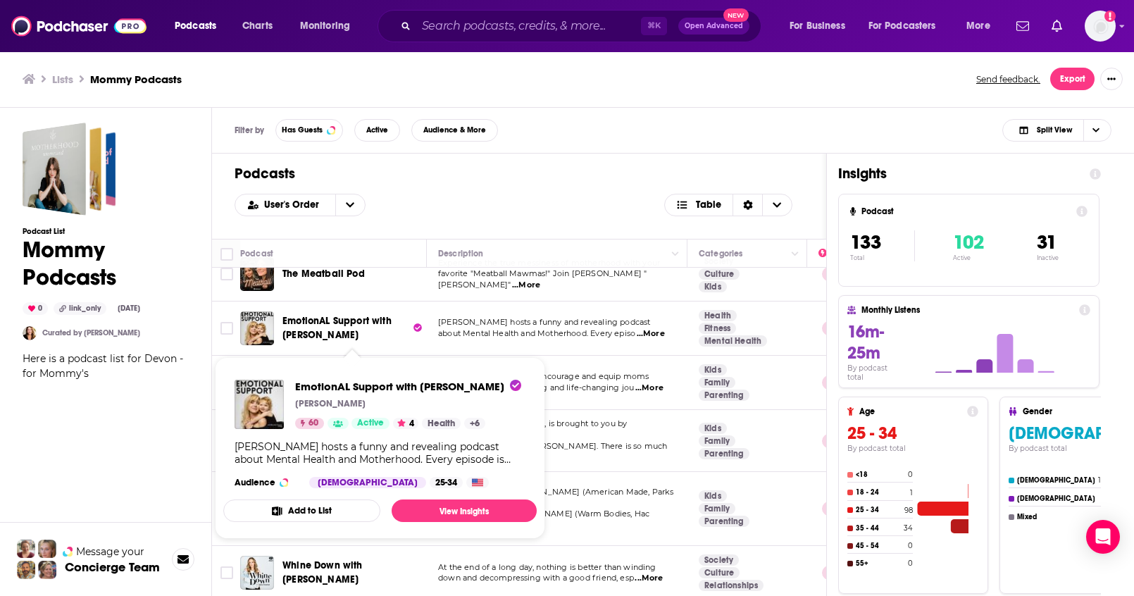
drag, startPoint x: 293, startPoint y: 374, endPoint x: 340, endPoint y: 399, distance: 53.6
click at [340, 399] on div "EmotionAL Support with Alessandra Torresani Alessandra Torresani 60 Active 4 He…" at bounding box center [379, 433] width 313 height 131
copy span "EmotionAL Support with Alessandra Torresan"
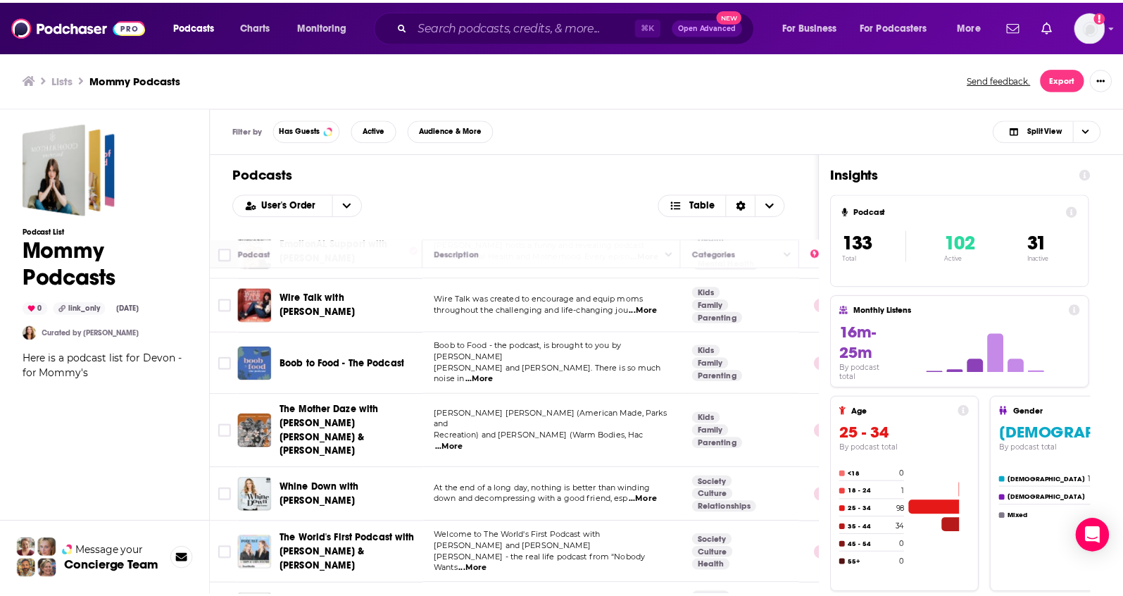
scroll to position [748, 0]
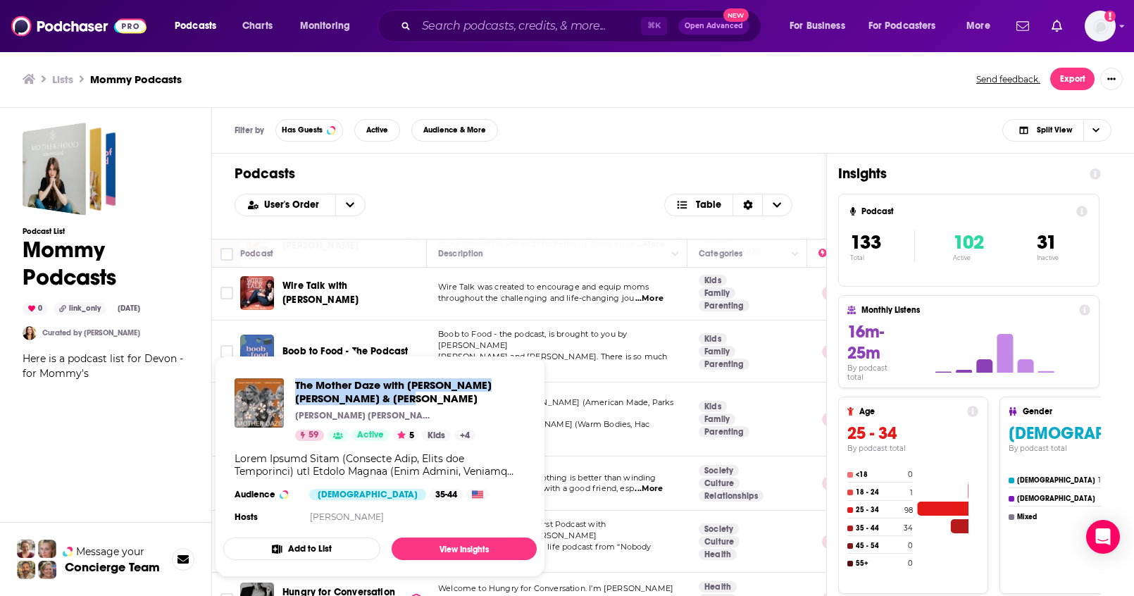
drag, startPoint x: 295, startPoint y: 376, endPoint x: 375, endPoint y: 397, distance: 83.0
click at [375, 397] on div "The Mother Daze with Sarah Wright Olsen & Teresa Palmer Sarah Wright Olsen & Te…" at bounding box center [379, 452] width 313 height 170
copy span "The Mother Daze with Sarah Wright Olsen & Teresa Palmer"
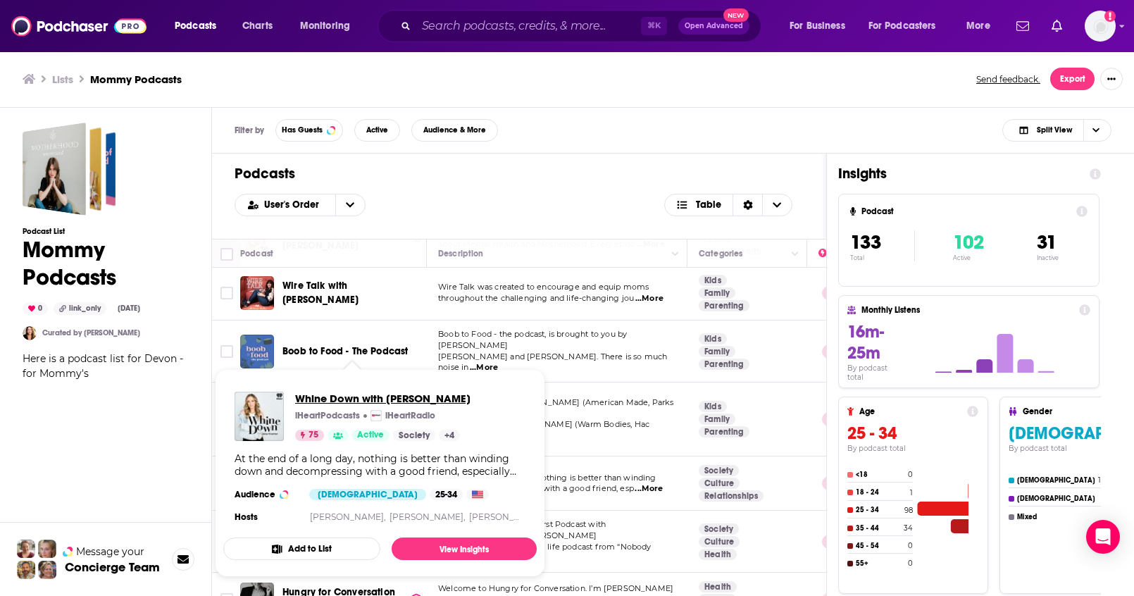
drag, startPoint x: 294, startPoint y: 398, endPoint x: 403, endPoint y: 403, distance: 109.3
click at [403, 403] on span "Whine Down with Jana Kramer" at bounding box center [382, 397] width 175 height 13
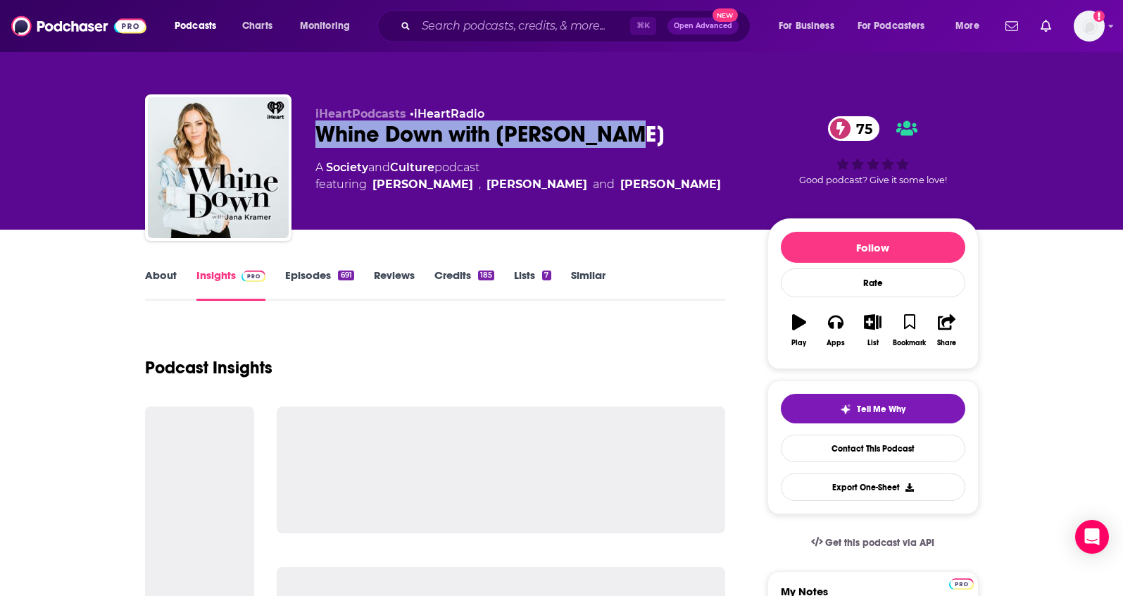
drag, startPoint x: 595, startPoint y: 133, endPoint x: 320, endPoint y: 140, distance: 275.4
click at [320, 140] on div "Whine Down with Jana Kramer 75" at bounding box center [530, 133] width 430 height 27
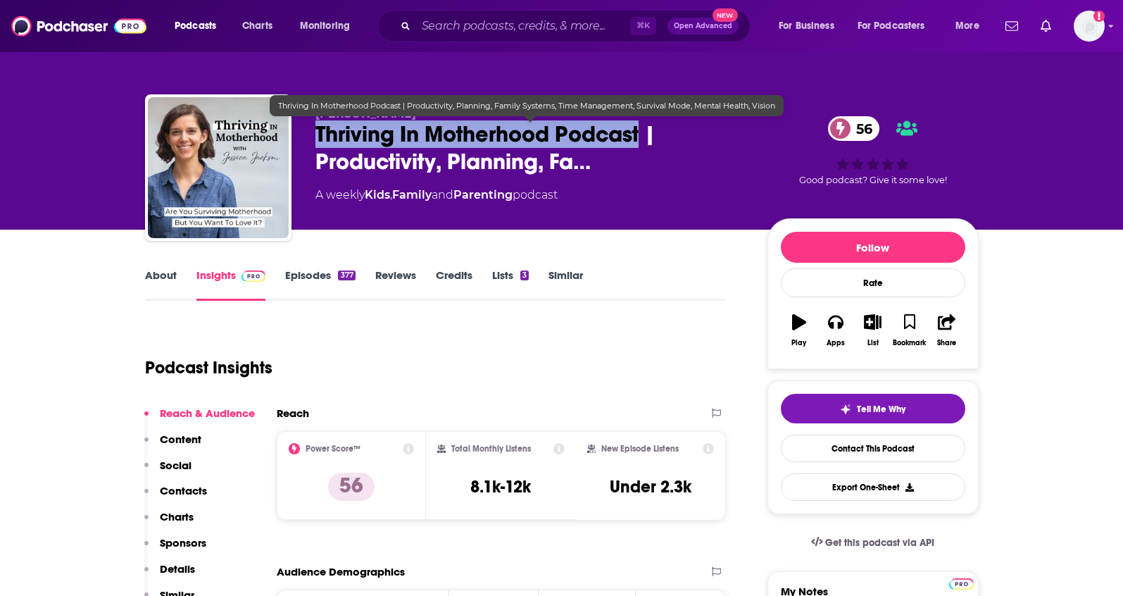
drag, startPoint x: 315, startPoint y: 133, endPoint x: 640, endPoint y: 139, distance: 324.7
click at [640, 139] on span "Thriving In Motherhood Podcast | Productivity, Planning, Fa…" at bounding box center [530, 147] width 430 height 55
copy h2 "Thriving In Motherhood Podcast"
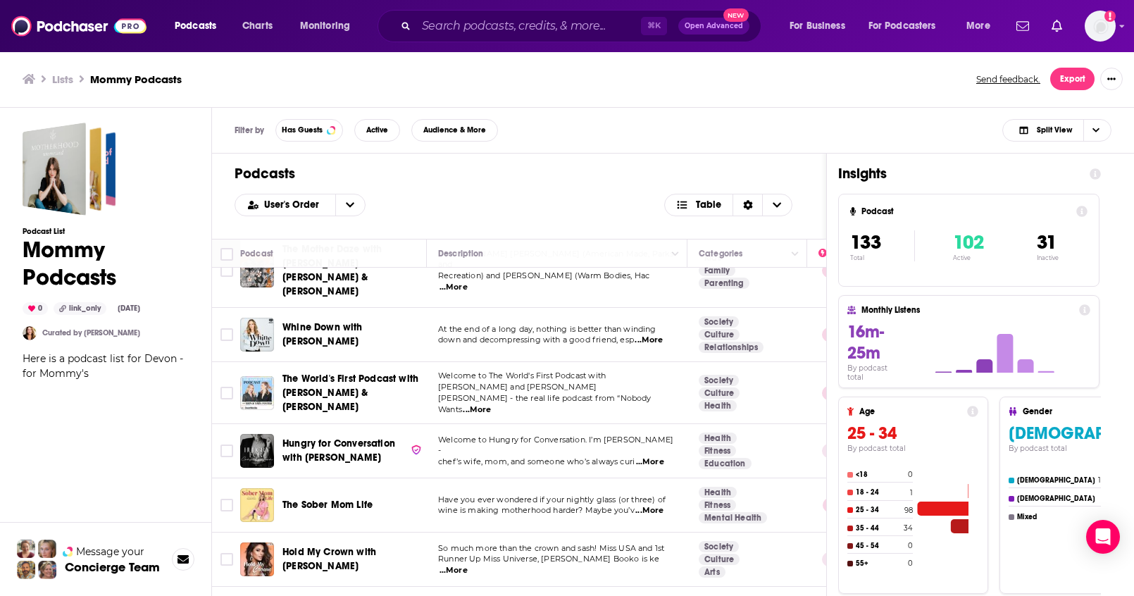
scroll to position [911, 0]
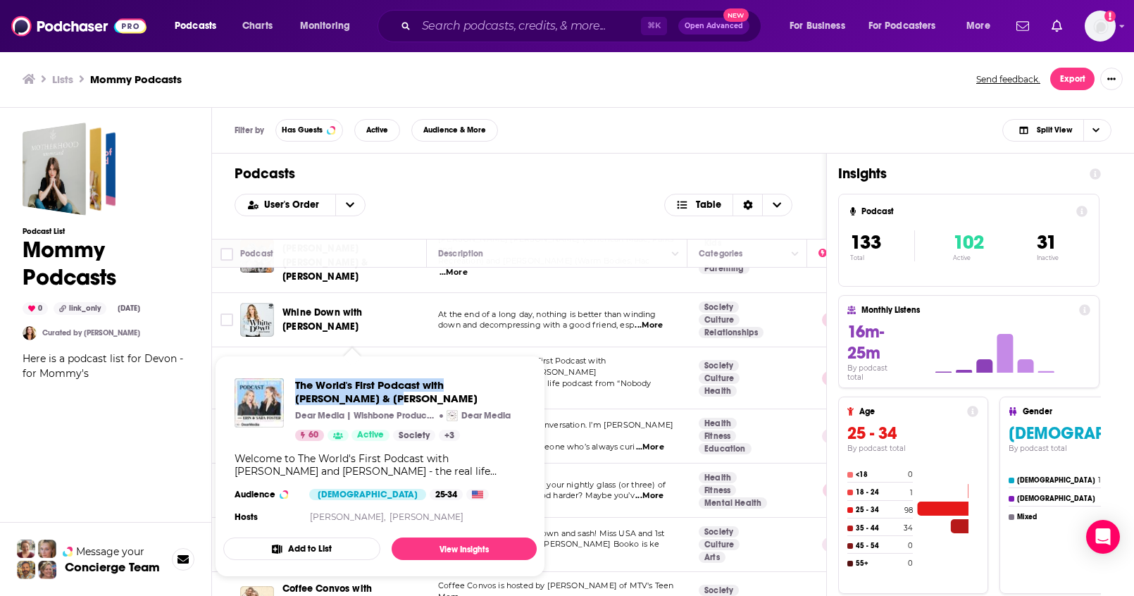
drag, startPoint x: 292, startPoint y: 380, endPoint x: 328, endPoint y: 395, distance: 39.1
click at [328, 395] on div "The World's First Podcast with [PERSON_NAME] & [PERSON_NAME] Dear Media | [MEDI…" at bounding box center [379, 409] width 291 height 63
copy span "The World's First Podcast with [PERSON_NAME] & [PERSON_NAME]"
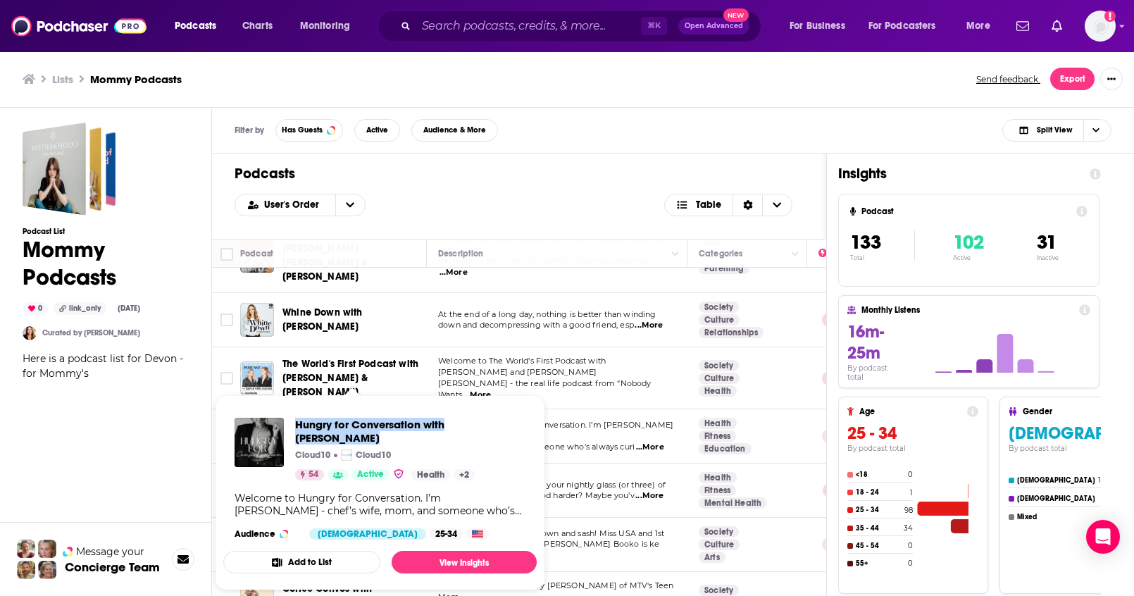
drag, startPoint x: 297, startPoint y: 413, endPoint x: 523, endPoint y: 431, distance: 226.8
click at [523, 431] on div "Hungry for Conversation with [PERSON_NAME] Cloud10 Cloud10 54 Active Health + 2…" at bounding box center [379, 478] width 313 height 144
copy span "Hungry for Conversation with [PERSON_NAME]"
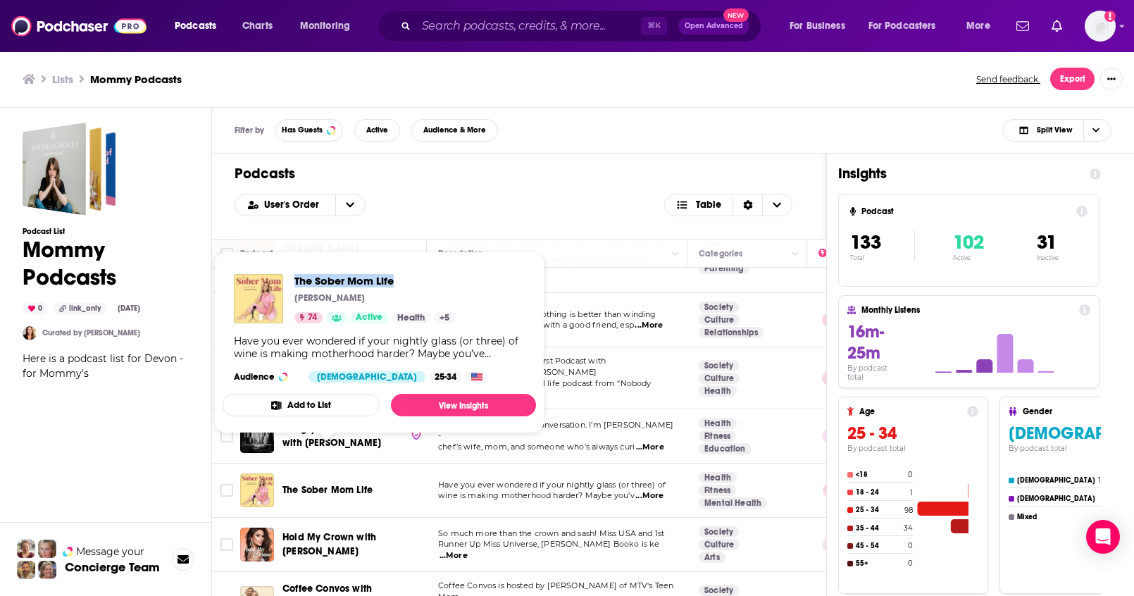
drag, startPoint x: 293, startPoint y: 270, endPoint x: 396, endPoint y: 283, distance: 103.6
click at [396, 283] on div "The Sober Mom Life [PERSON_NAME] 74 Active Health + 5 Have you ever wondered if…" at bounding box center [379, 328] width 313 height 131
copy span "The Sober Mom Life"
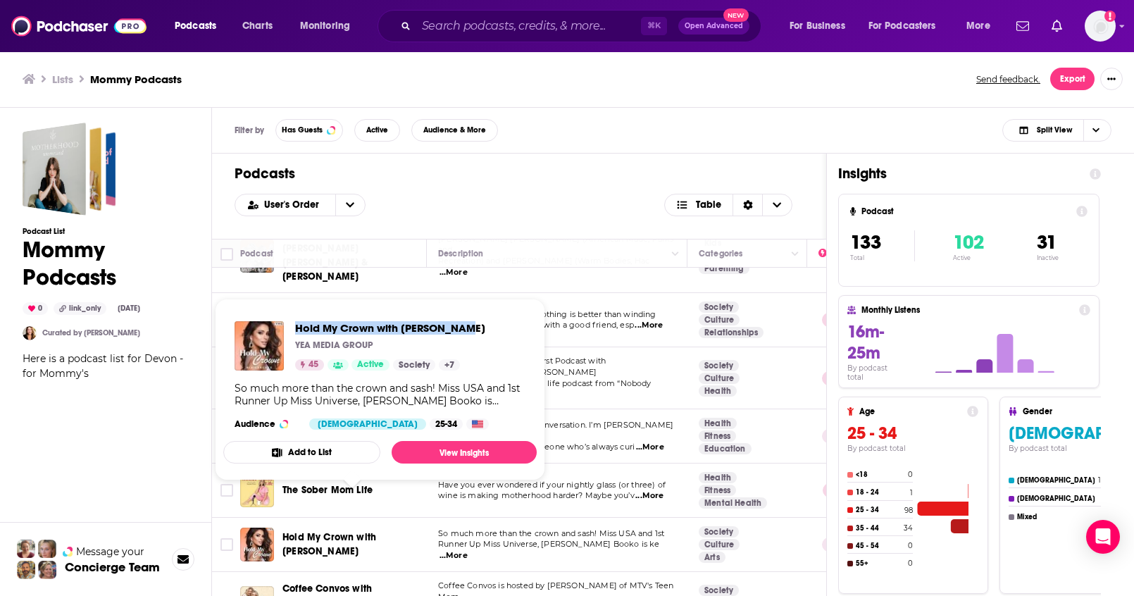
drag, startPoint x: 490, startPoint y: 331, endPoint x: 339, endPoint y: 325, distance: 150.8
click at [297, 326] on div "Hold My Crown with Nia Sanchez YEA MEDIA GROUP 45 Active Society + 7 So much mo…" at bounding box center [379, 375] width 313 height 131
copy span "Hold My Crown with [PERSON_NAME]"
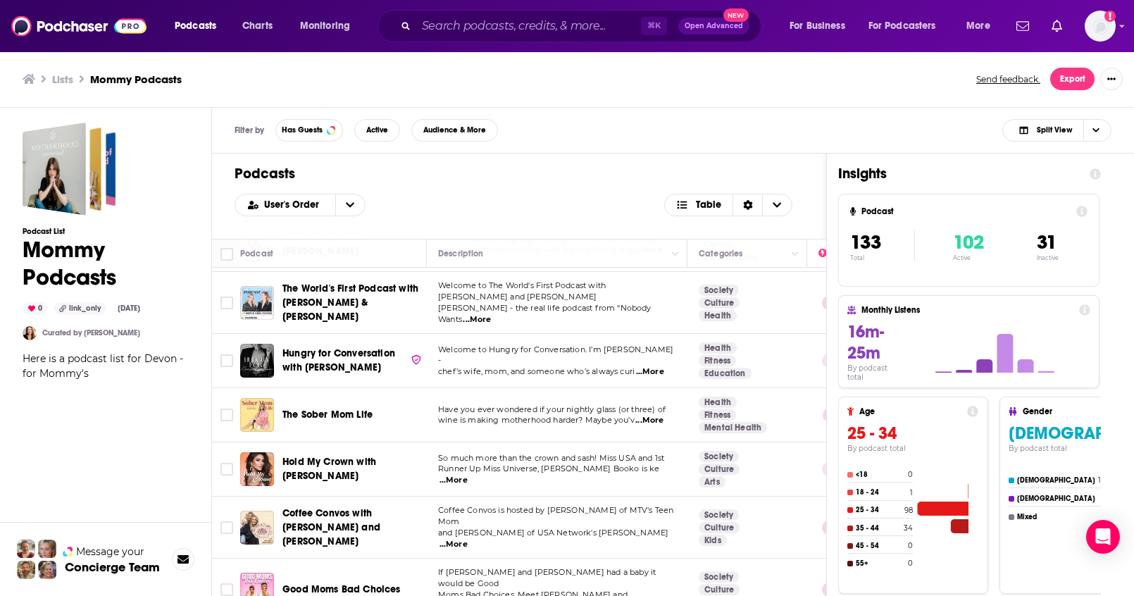
scroll to position [1113, 0]
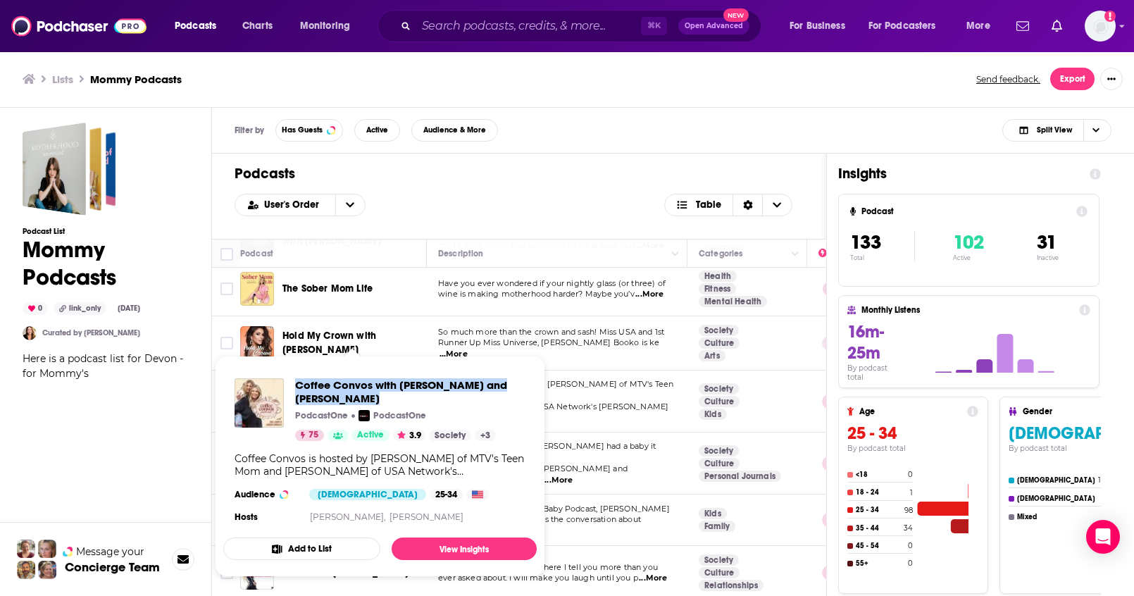
drag, startPoint x: 294, startPoint y: 376, endPoint x: 344, endPoint y: 399, distance: 55.1
click at [344, 399] on div "Coffee Convos with Kail Lowry and Lindsie Chrisley PodcastOne PodcastOne 75 Act…" at bounding box center [379, 452] width 313 height 170
copy span "Coffee Convos with [PERSON_NAME] and [PERSON_NAME]"
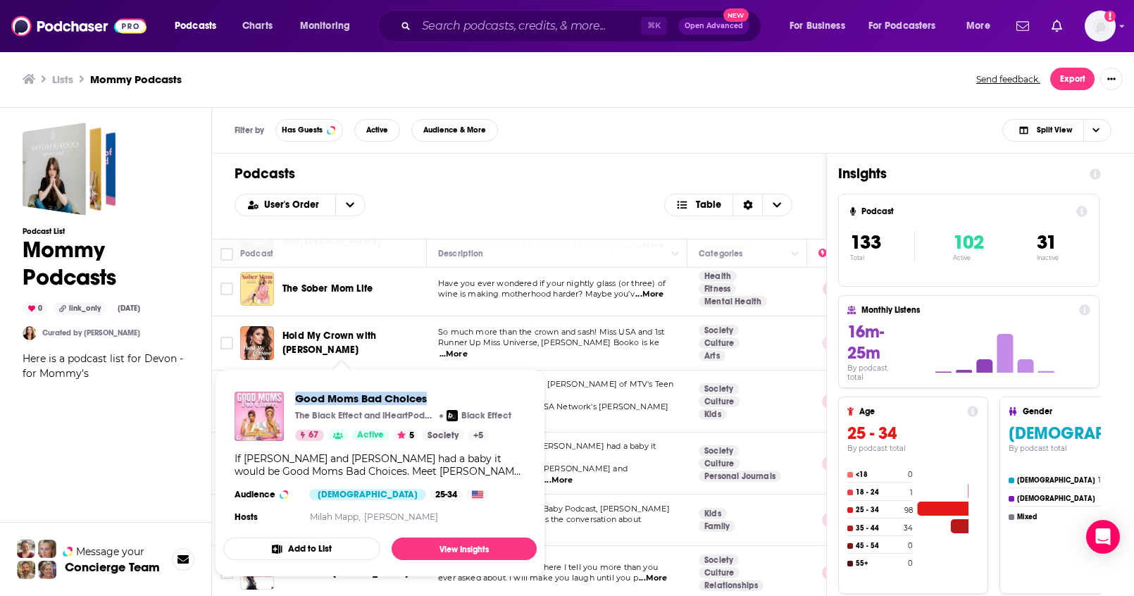
drag, startPoint x: 294, startPoint y: 396, endPoint x: 437, endPoint y: 401, distance: 143.8
click at [437, 401] on div "Good Moms Bad Choices The Black Effect and iHeartPodcasts Black Effect 67 Activ…" at bounding box center [372, 415] width 277 height 49
copy span "Good Moms Bad Choices"
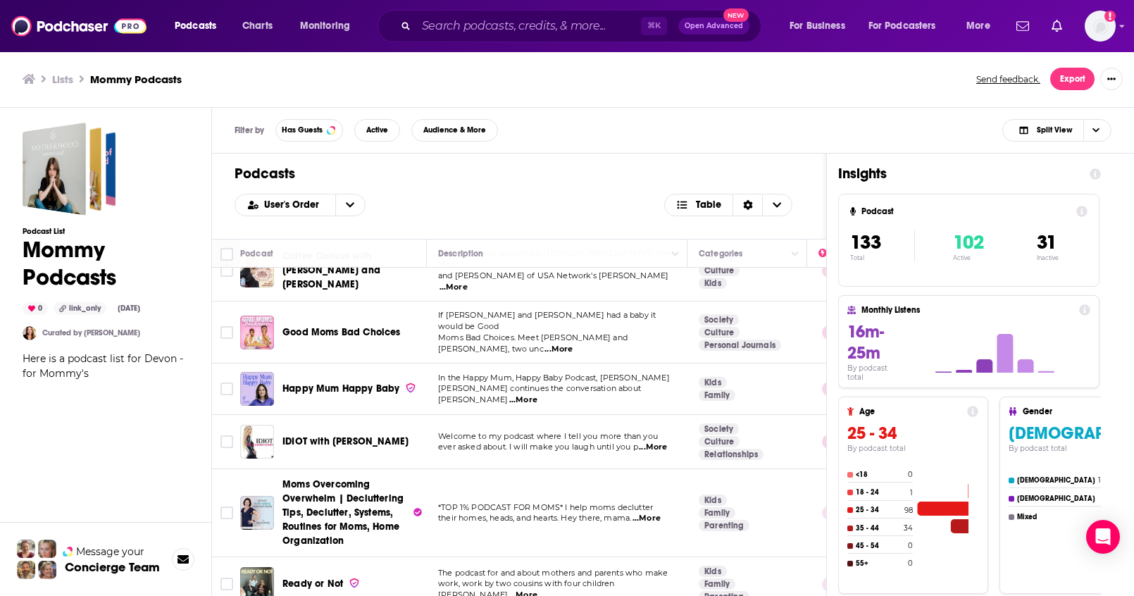
scroll to position [1245, 0]
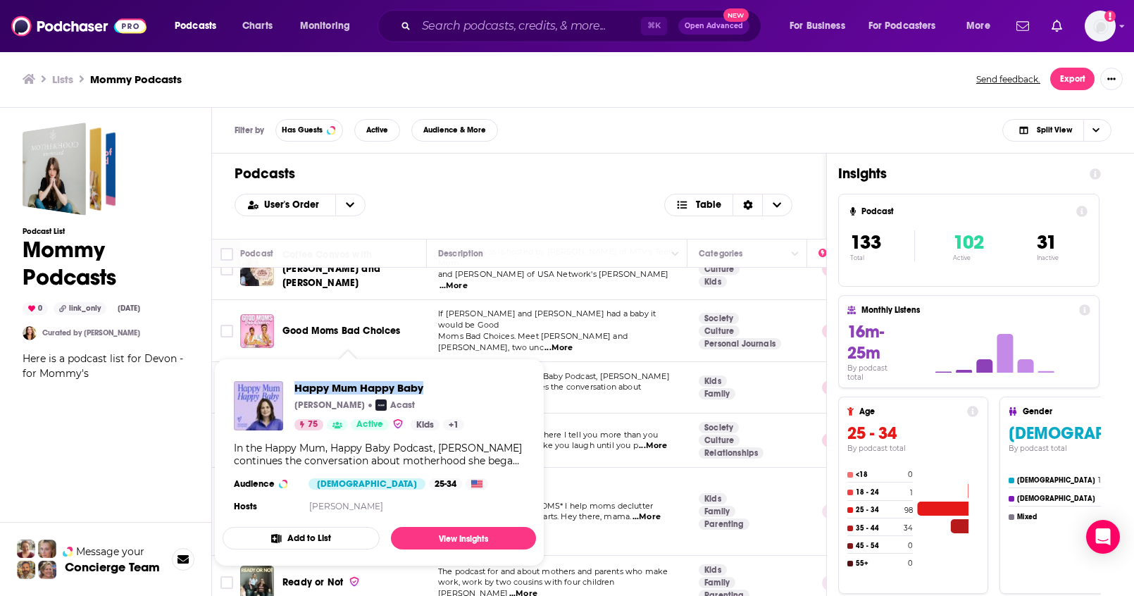
drag, startPoint x: 292, startPoint y: 379, endPoint x: 434, endPoint y: 389, distance: 143.3
click at [434, 389] on div "Happy Mum Happy Baby Giovanna Fletcher Acast 75 Active Kids + 1 In the Happy Mu…" at bounding box center [379, 448] width 313 height 157
copy span "Happy Mum Happy Baby"
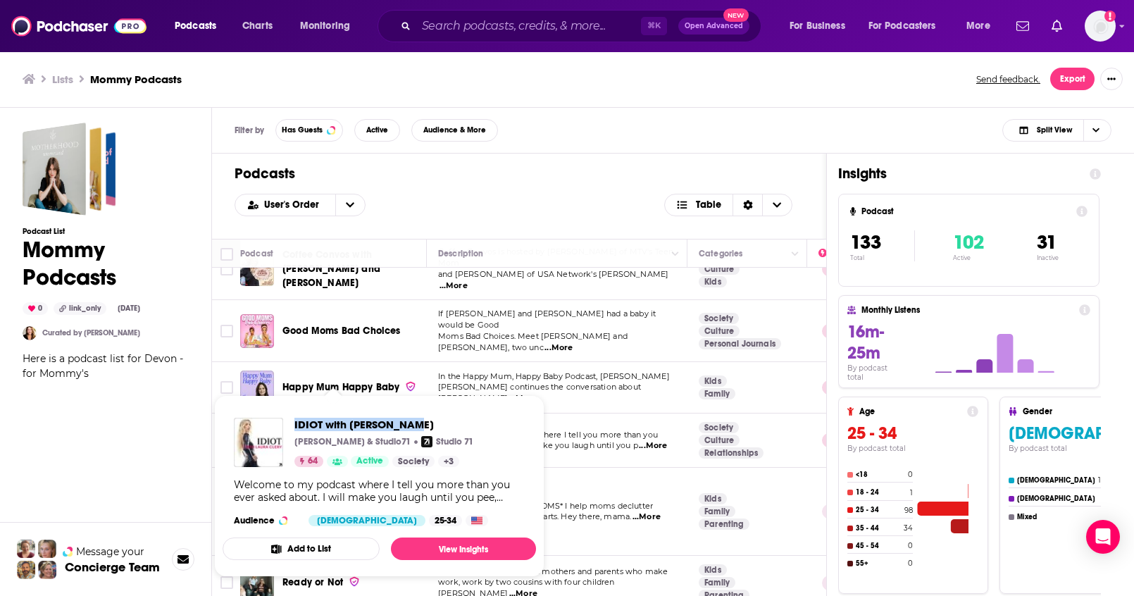
drag, startPoint x: 292, startPoint y: 415, endPoint x: 413, endPoint y: 424, distance: 121.4
click at [413, 424] on div "IDIOT with Laura Clery Laura Clery & Studio71 Studio 71 64 Active Society + 3 W…" at bounding box center [379, 471] width 313 height 131
copy span "IDIOT with [PERSON_NAME]"
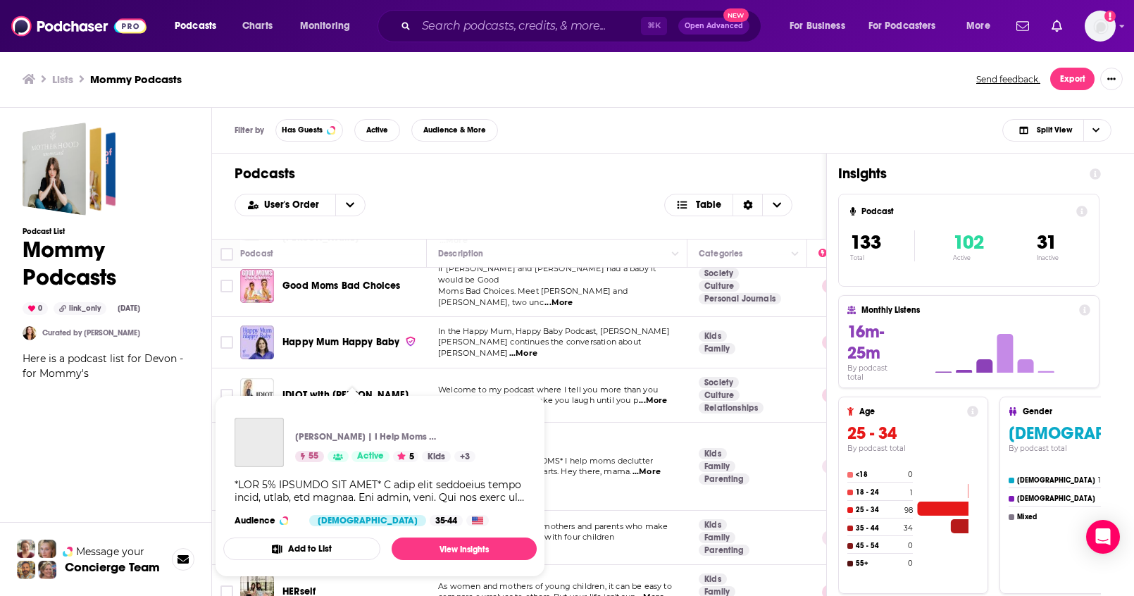
scroll to position [1294, 0]
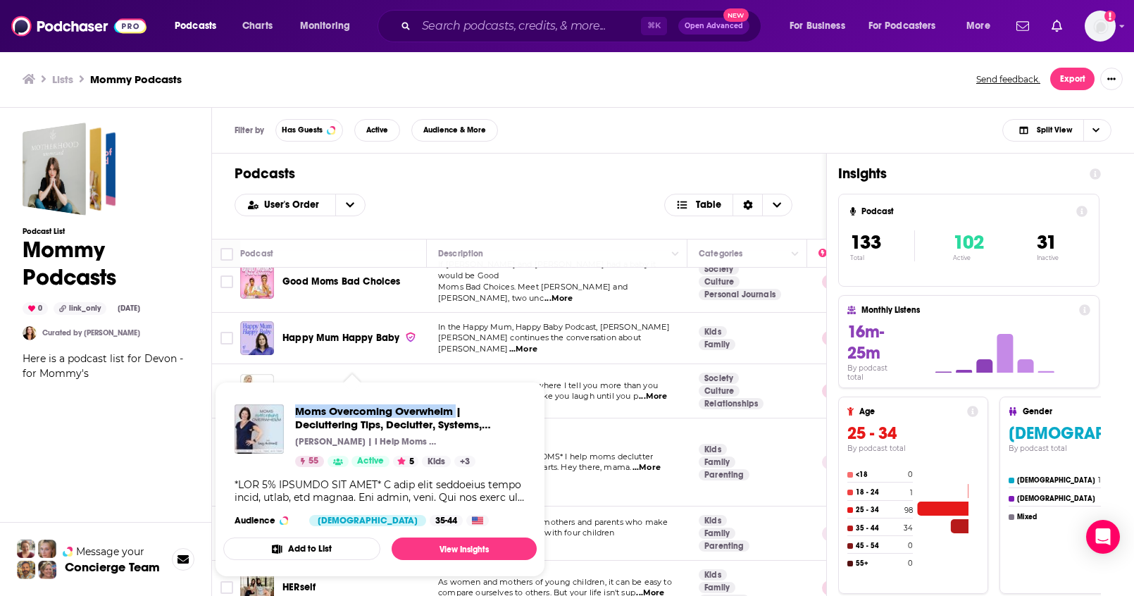
drag, startPoint x: 289, startPoint y: 405, endPoint x: 456, endPoint y: 415, distance: 167.2
click at [456, 415] on div "Moms Overcoming Overwhelm | Decluttering Tips, Declutter, Systems, Routines for…" at bounding box center [379, 435] width 291 height 63
copy span "Moms Overcoming Overwhelm"
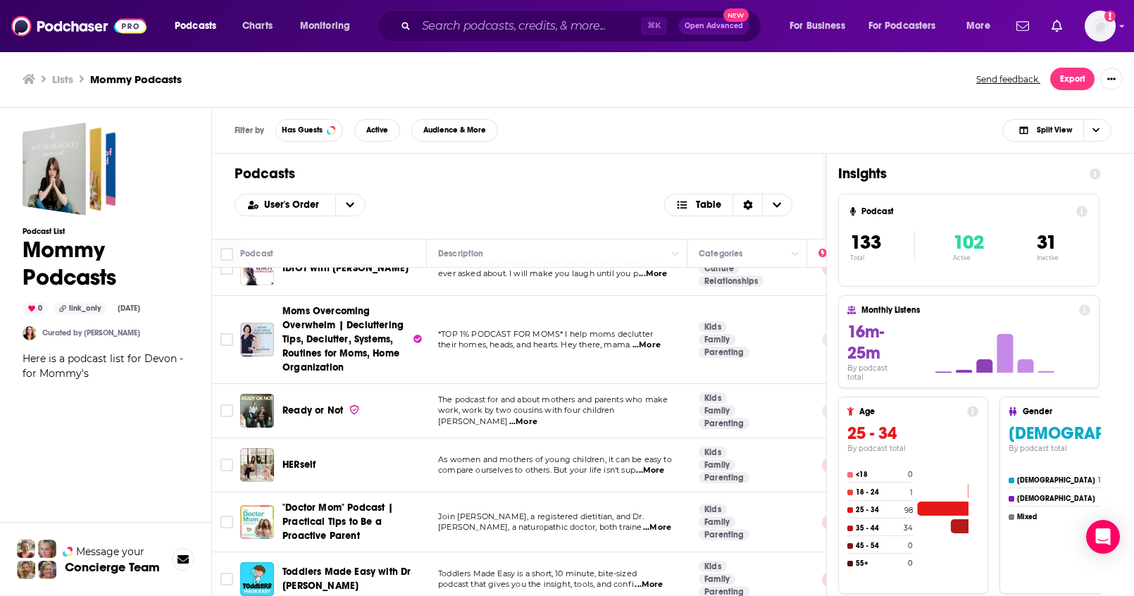
scroll to position [1419, 0]
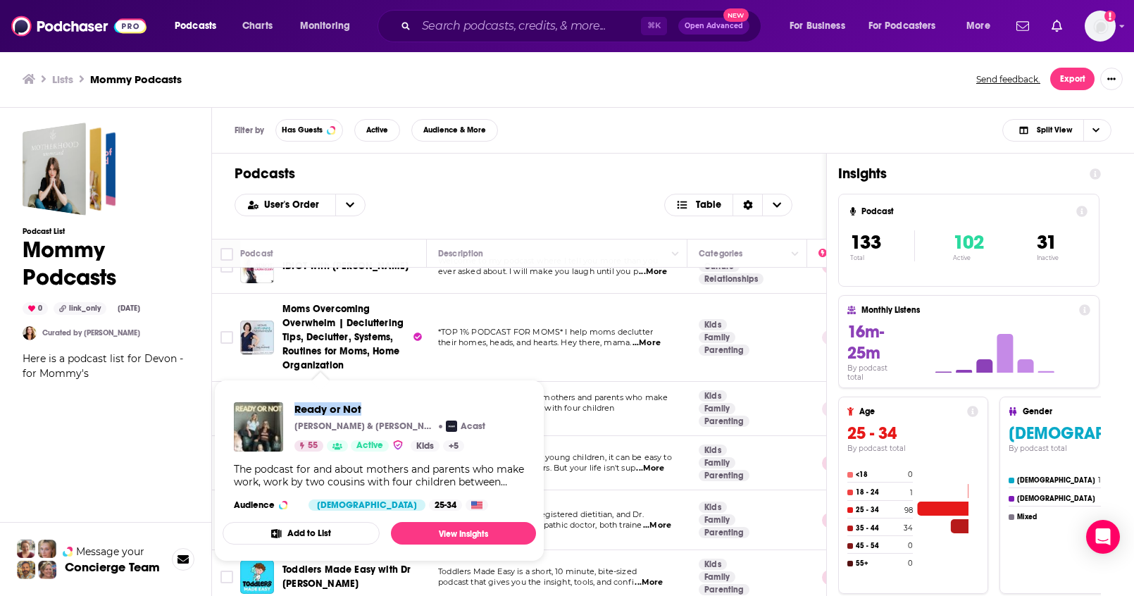
drag, startPoint x: 294, startPoint y: 399, endPoint x: 360, endPoint y: 408, distance: 66.1
click at [360, 408] on div "Ready or Not Lucinda McKimm & Lauren Treweek Acast 55 Active Kids + 5 The podca…" at bounding box center [379, 456] width 313 height 131
click at [361, 408] on span "Ready or Not" at bounding box center [389, 408] width 191 height 13
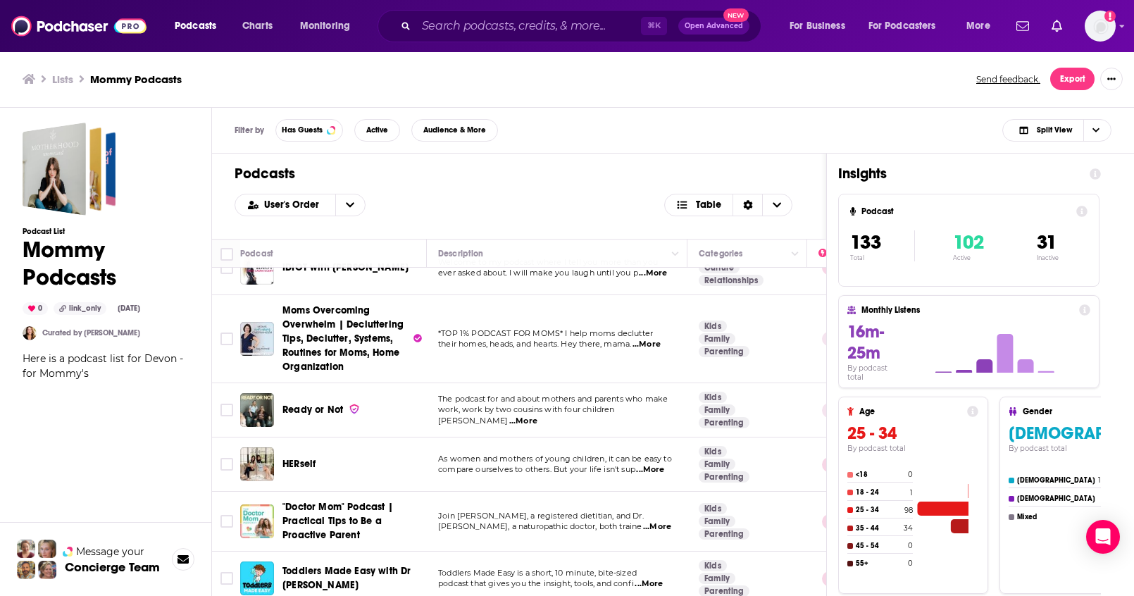
scroll to position [1420, 0]
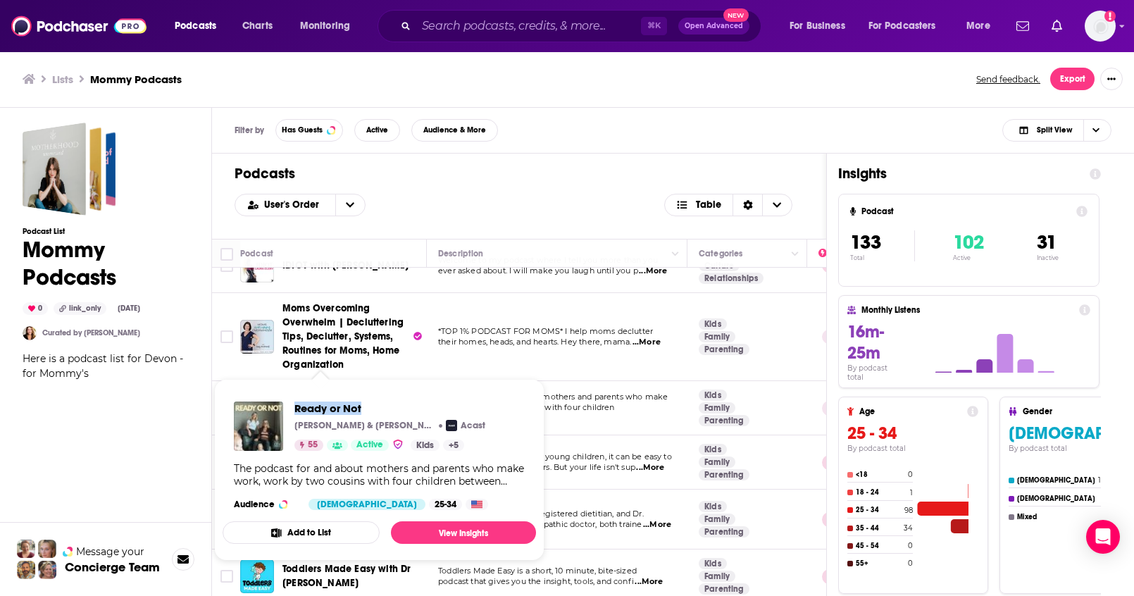
click at [364, 410] on div "Ready or Not Lucinda McKimm & Lauren Treweek Acast 55 Active Kids + 5" at bounding box center [359, 425] width 251 height 49
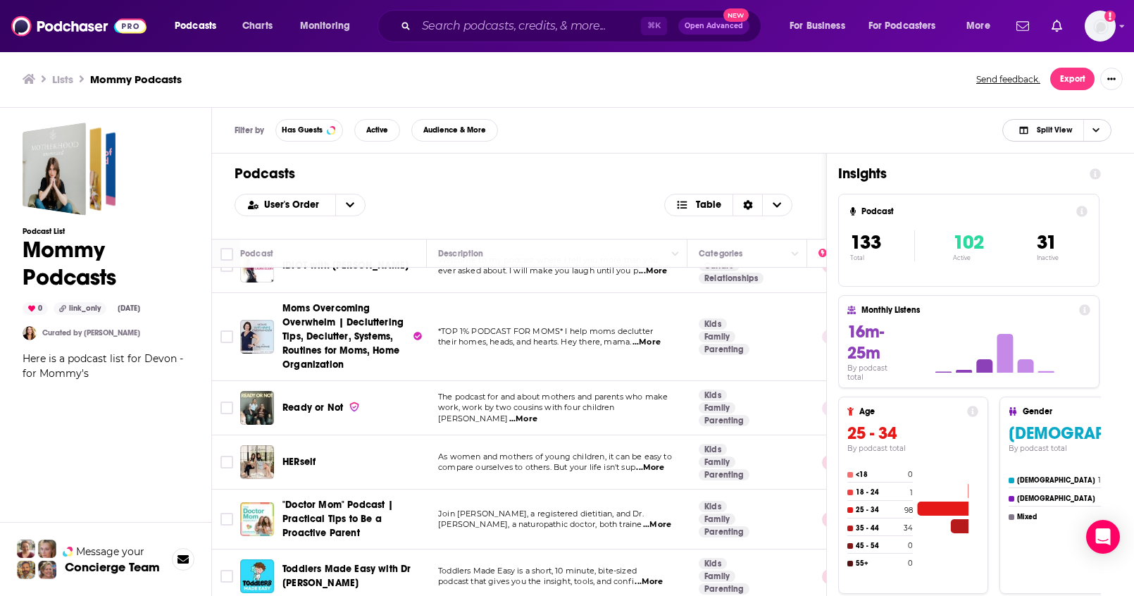
click at [1094, 130] on icon "Choose View" at bounding box center [1095, 130] width 7 height 4
click at [902, 138] on div "Filter by Has Guests Active Audience & More Split View Split View Podcast Only …" at bounding box center [673, 131] width 922 height 46
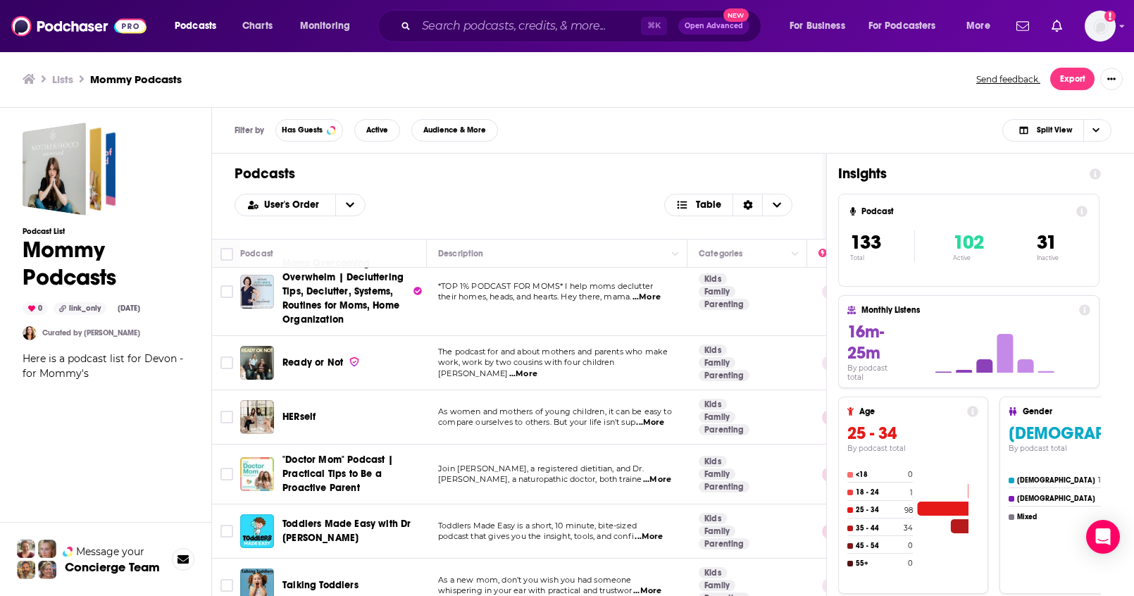
scroll to position [1447, 0]
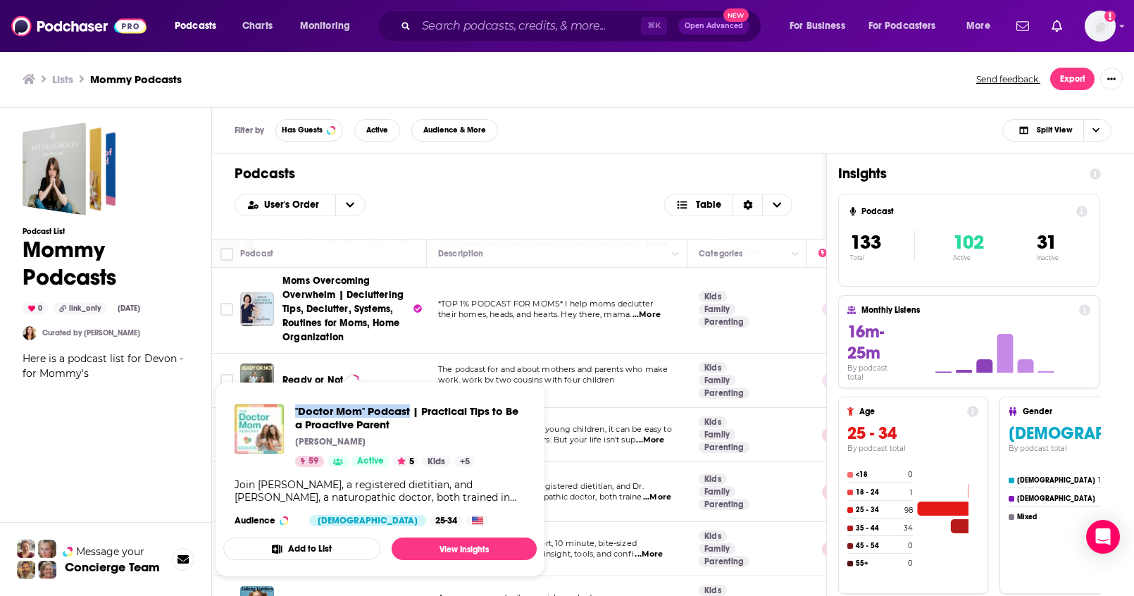
drag, startPoint x: 290, startPoint y: 406, endPoint x: 411, endPoint y: 417, distance: 120.9
click at [411, 417] on div ""Doctor Mom" Podcast | Practical Tips to Be a Proactive Parent Elana Roumell 59…" at bounding box center [379, 435] width 291 height 63
copy span ""Doctor Mom" Podcast"
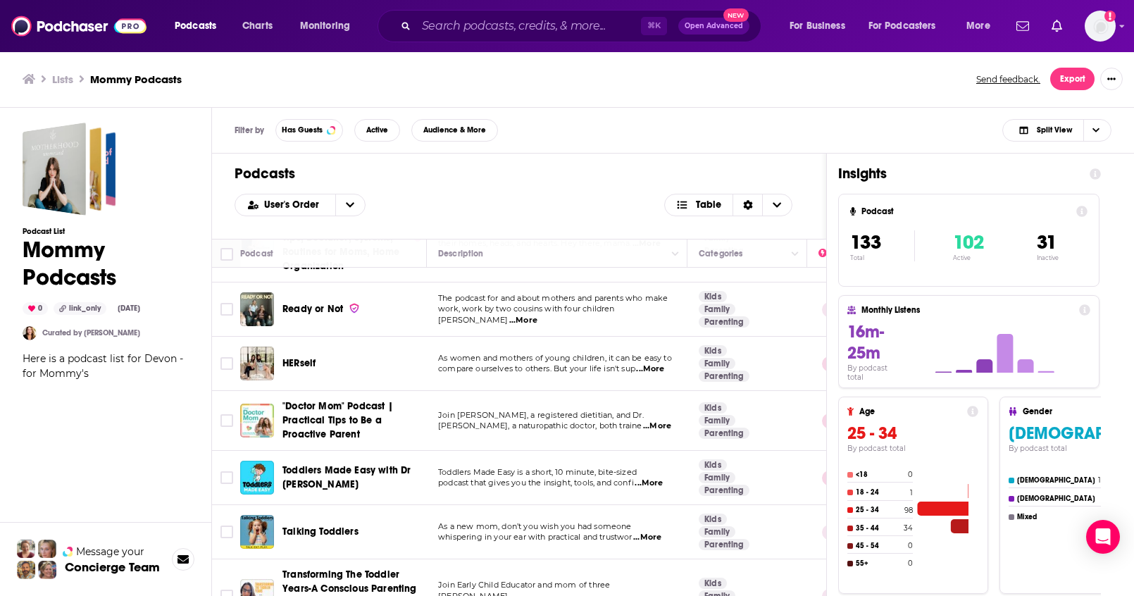
scroll to position [1543, 0]
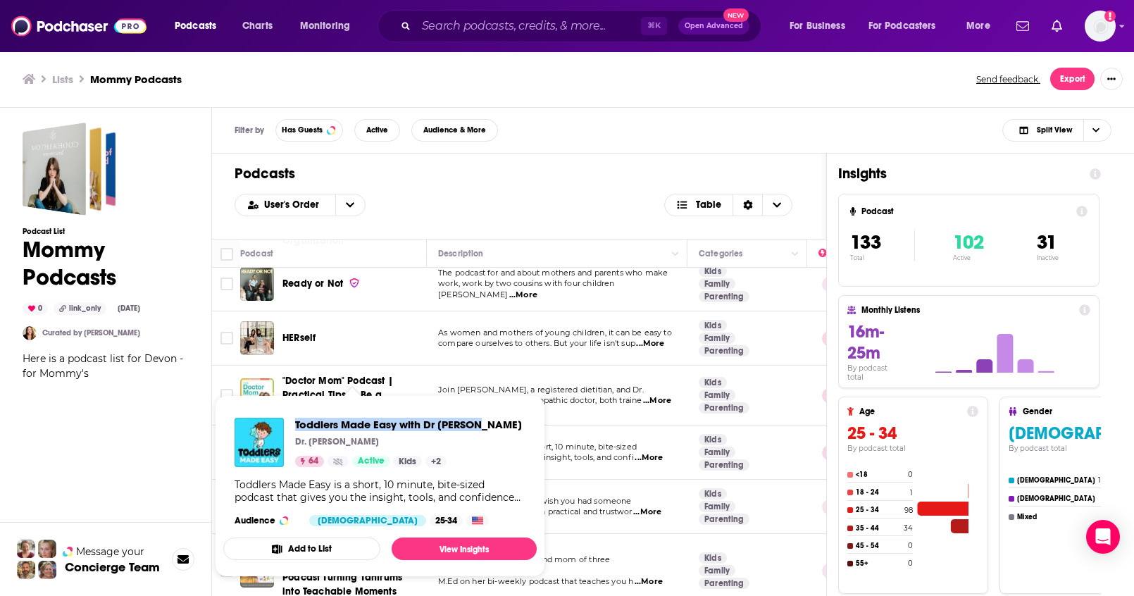
drag, startPoint x: 294, startPoint y: 416, endPoint x: 477, endPoint y: 428, distance: 184.2
click at [477, 428] on div "Toddlers Made Easy with Dr Cathryn Dr. Cathryn 64 Active Kids + 2 Toddlers Made…" at bounding box center [379, 471] width 313 height 131
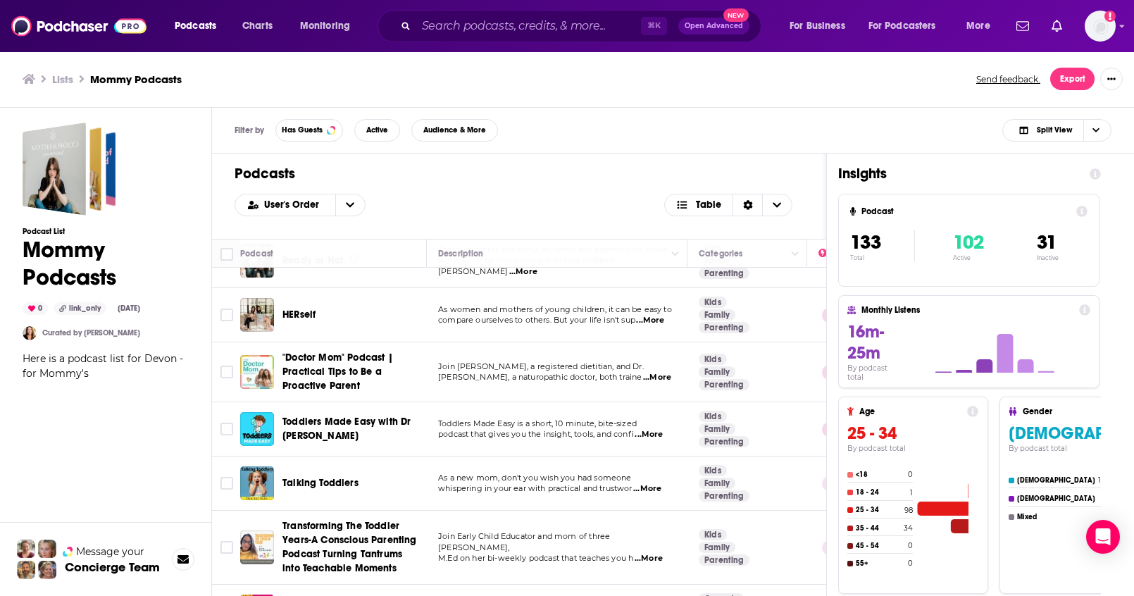
scroll to position [1597, 0]
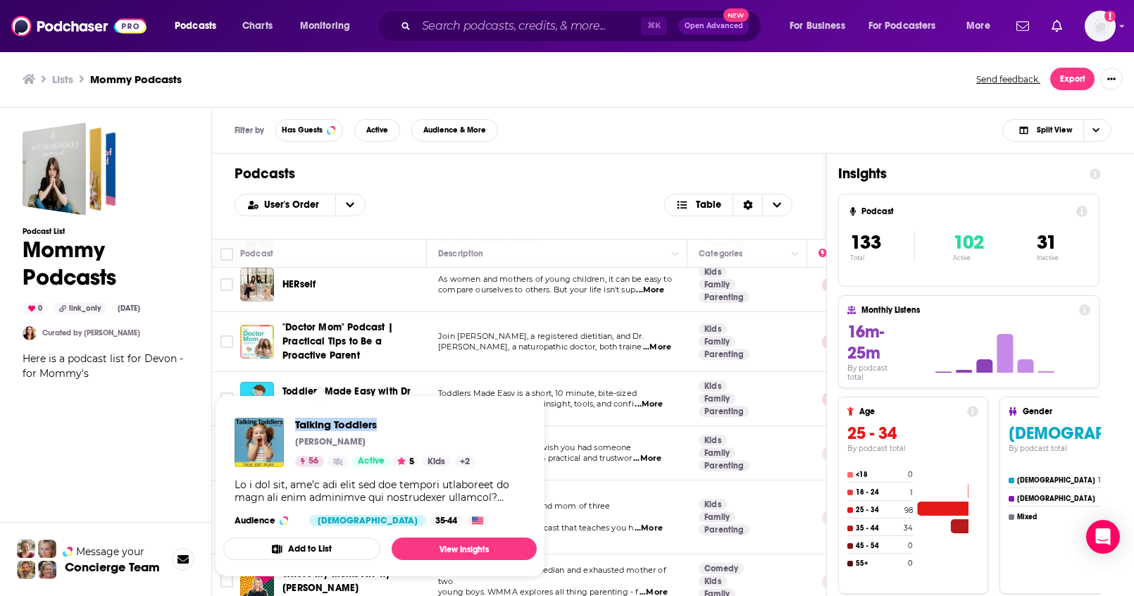
drag, startPoint x: 292, startPoint y: 421, endPoint x: 377, endPoint y: 428, distance: 86.2
click at [377, 428] on div "Talking Toddlers Erin Hyer 56 Active 5 Kids + 2" at bounding box center [354, 442] width 241 height 49
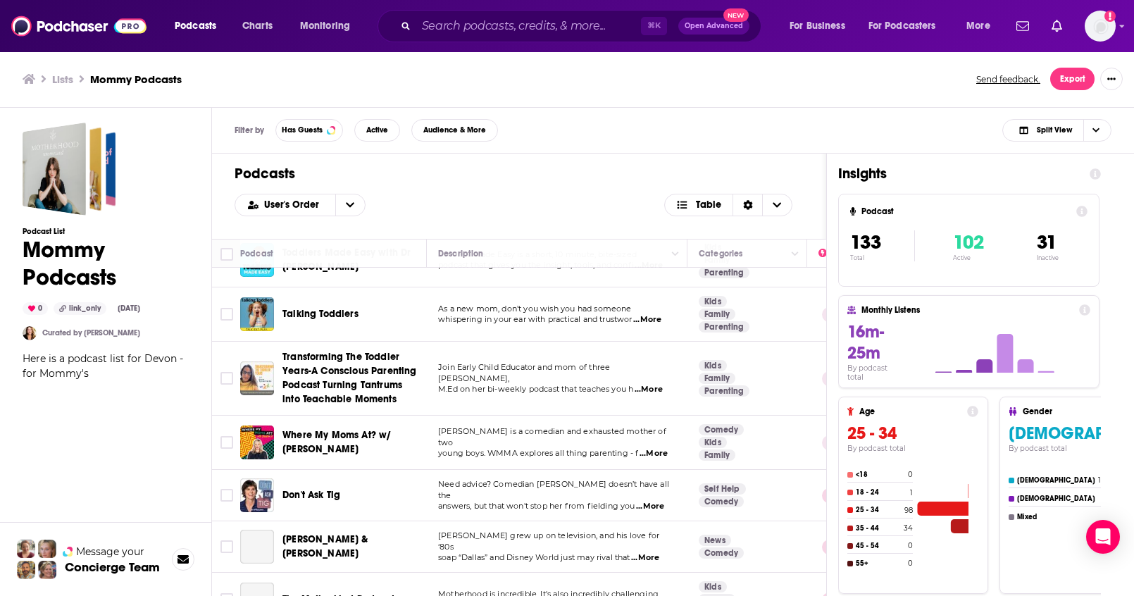
scroll to position [1748, 0]
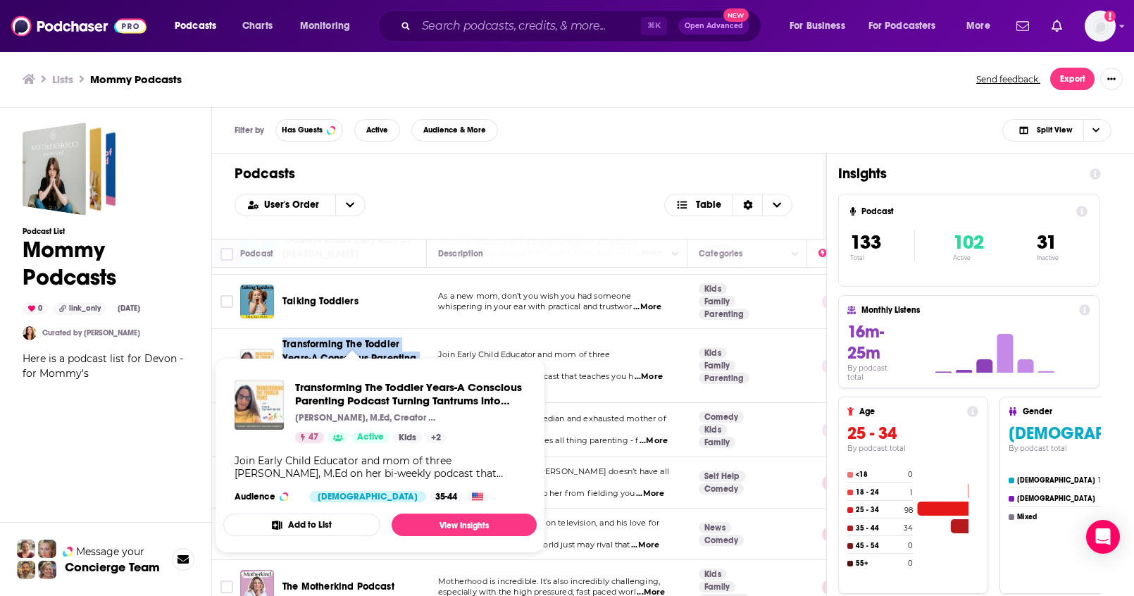
drag, startPoint x: 280, startPoint y: 284, endPoint x: 384, endPoint y: 336, distance: 116.8
click at [384, 336] on td "Transforming The Toddler Years-A Conscious Parenting Podcast Turning Tantrums i…" at bounding box center [333, 366] width 187 height 74
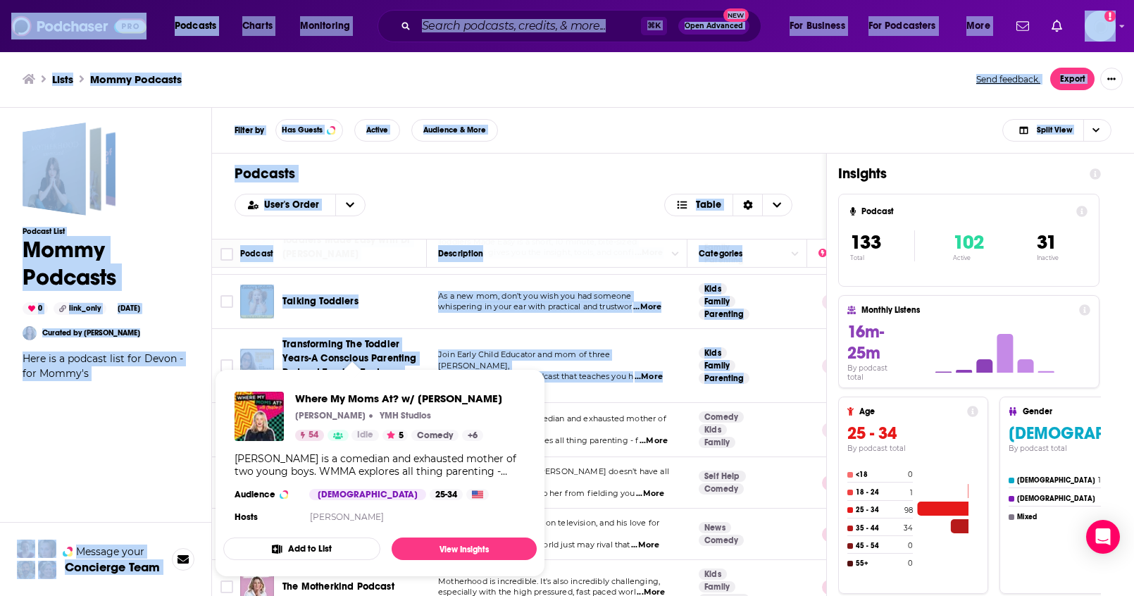
drag, startPoint x: 282, startPoint y: 363, endPoint x: 463, endPoint y: 401, distance: 184.8
click at [342, 384] on div "Podcasts Charts Monitoring ⌘ K Open Advanced New For Business For Podcasters Mo…" at bounding box center [567, 298] width 1134 height 596
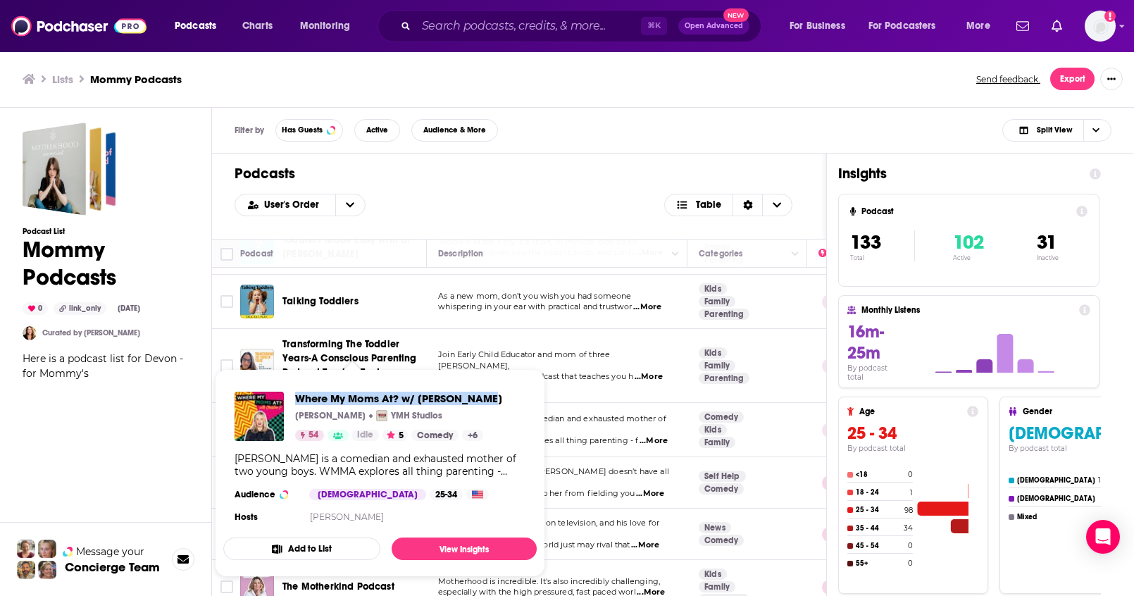
drag, startPoint x: 491, startPoint y: 397, endPoint x: 296, endPoint y: 401, distance: 195.1
click at [296, 401] on div "Where My Moms At? w/ Christina P. Christina Pazsitzky YMH Studios 54 Idle 5 Com…" at bounding box center [379, 458] width 313 height 157
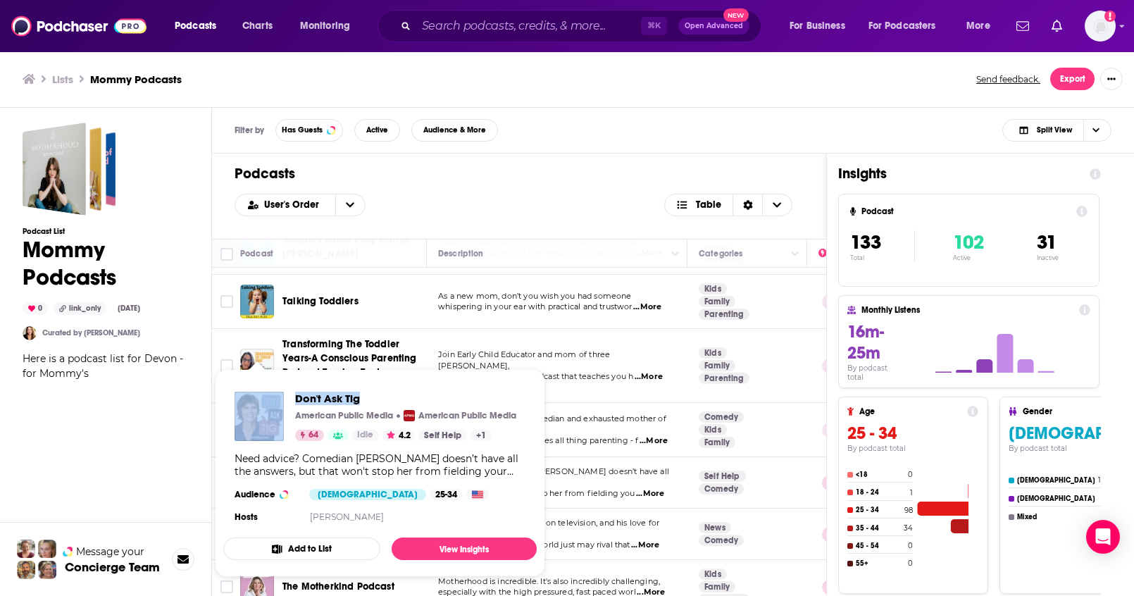
drag, startPoint x: 288, startPoint y: 397, endPoint x: 366, endPoint y: 401, distance: 78.2
click at [366, 401] on div "Don't Ask Tig American Public Media American Public Media 64 Idle 4.2 Self Help…" at bounding box center [375, 415] width 282 height 49
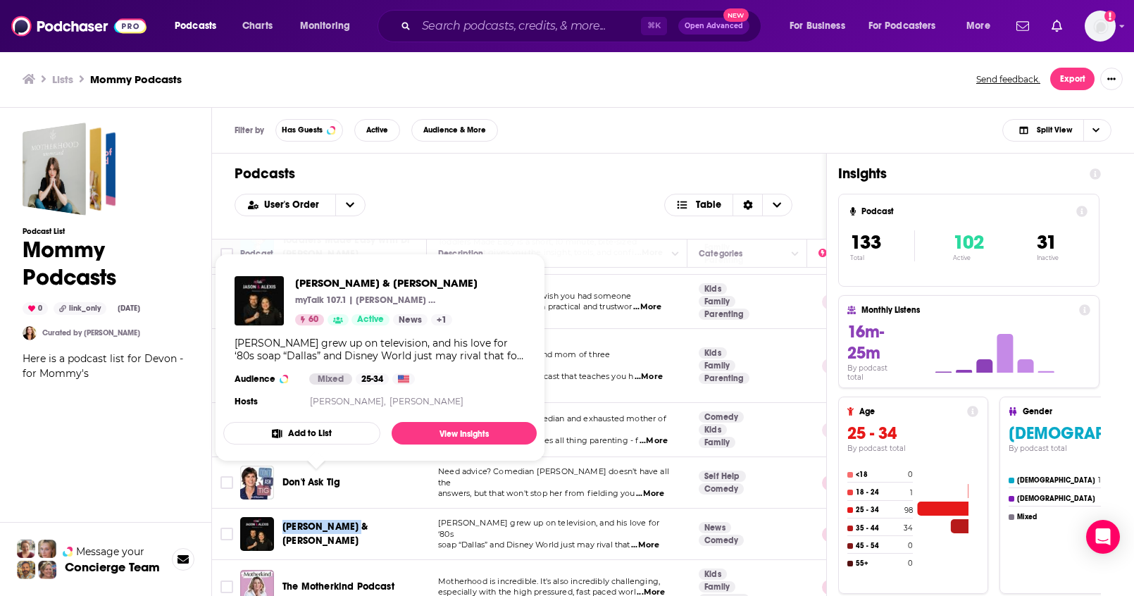
drag, startPoint x: 282, startPoint y: 474, endPoint x: 350, endPoint y: 486, distance: 68.6
click at [350, 517] on div "Jason & Alexis" at bounding box center [355, 534] width 146 height 34
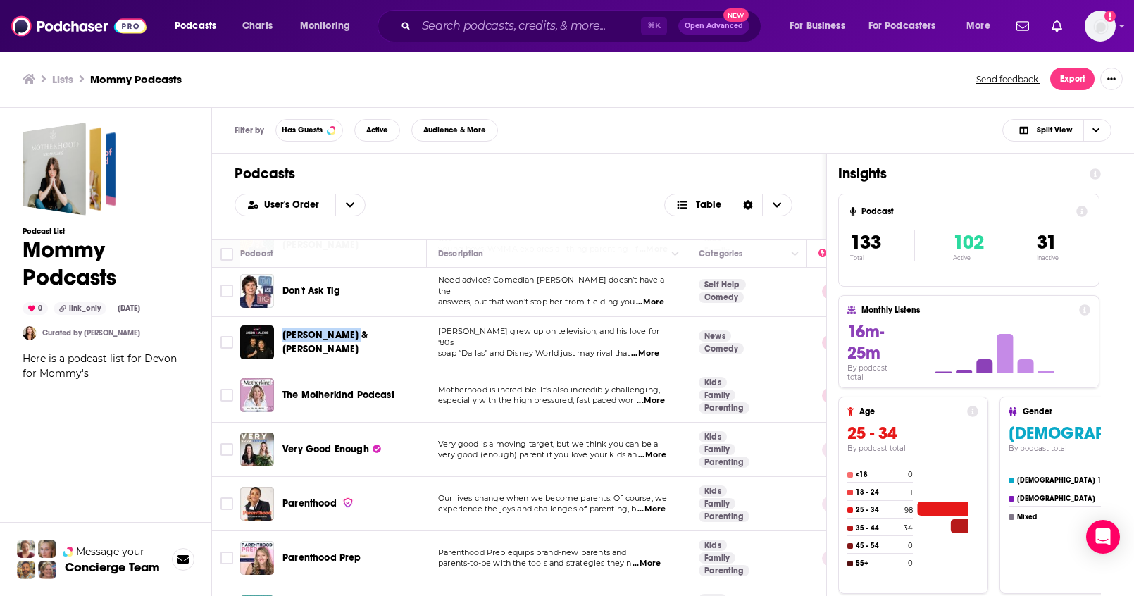
scroll to position [1942, 0]
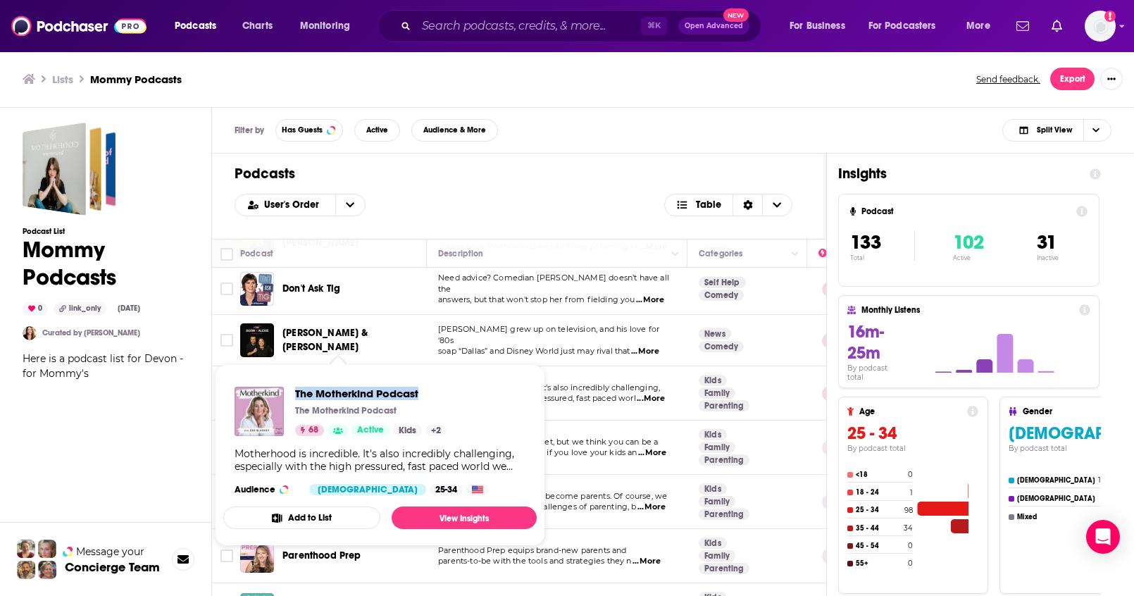
drag, startPoint x: 294, startPoint y: 384, endPoint x: 434, endPoint y: 398, distance: 140.1
click at [434, 398] on div "The Motherkind Podcast The Motherkind Podcast 68 Active Kids + 2 Motherhood is …" at bounding box center [379, 440] width 313 height 131
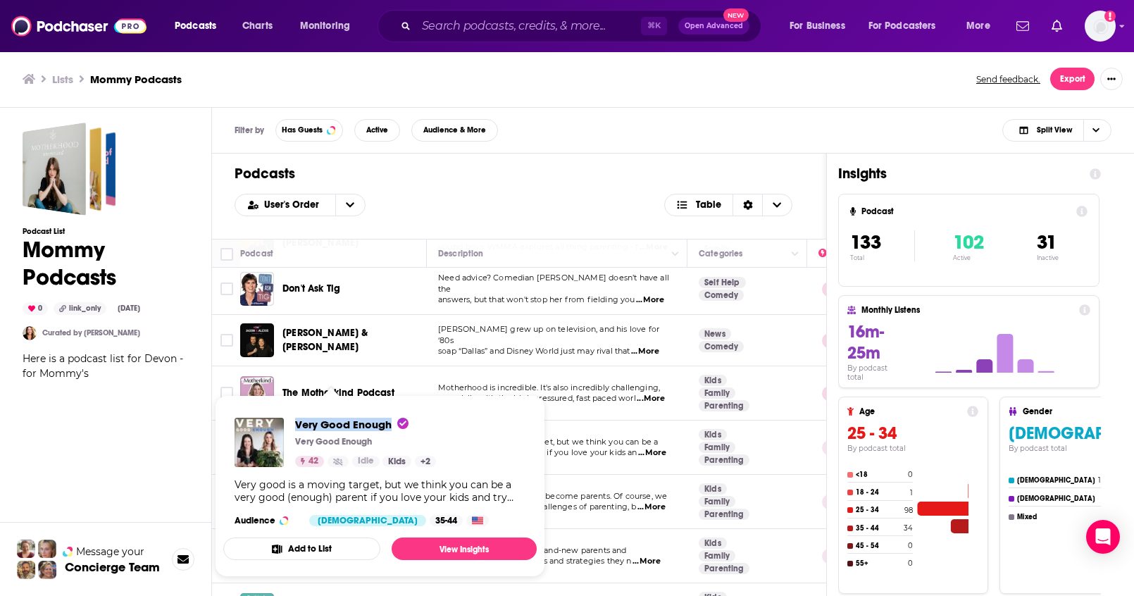
drag, startPoint x: 290, startPoint y: 414, endPoint x: 390, endPoint y: 432, distance: 101.5
click at [390, 432] on div "Very Good Enough Very Good Enough 42 Idle Kids + 2 Very good is a moving target…" at bounding box center [379, 471] width 313 height 131
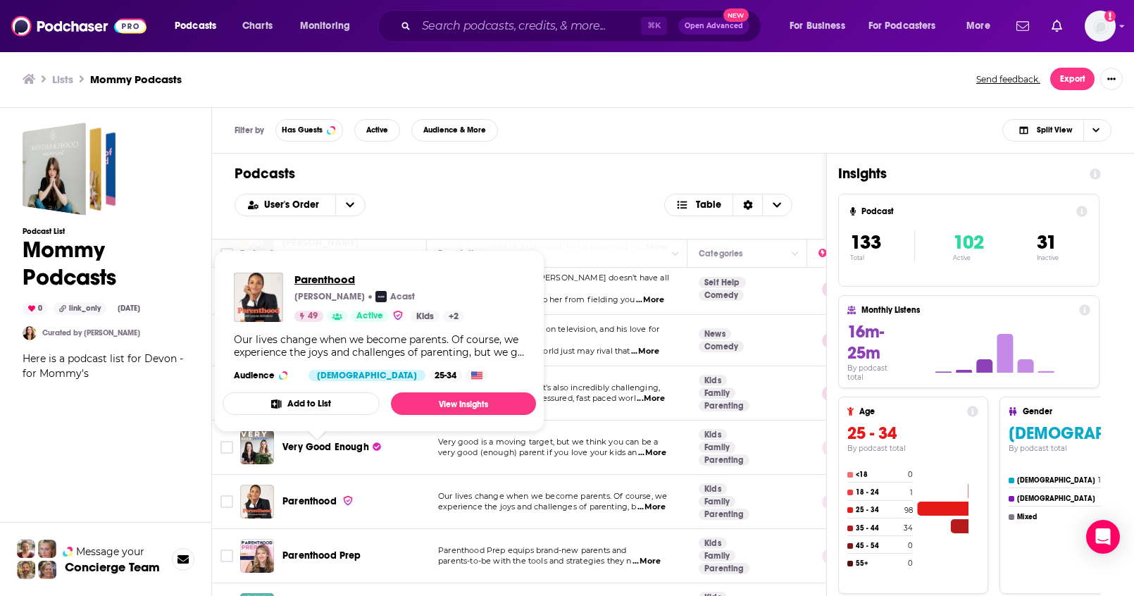
drag, startPoint x: 294, startPoint y: 277, endPoint x: 353, endPoint y: 277, distance: 59.2
click at [353, 277] on span "Parenthood" at bounding box center [379, 279] width 170 height 13
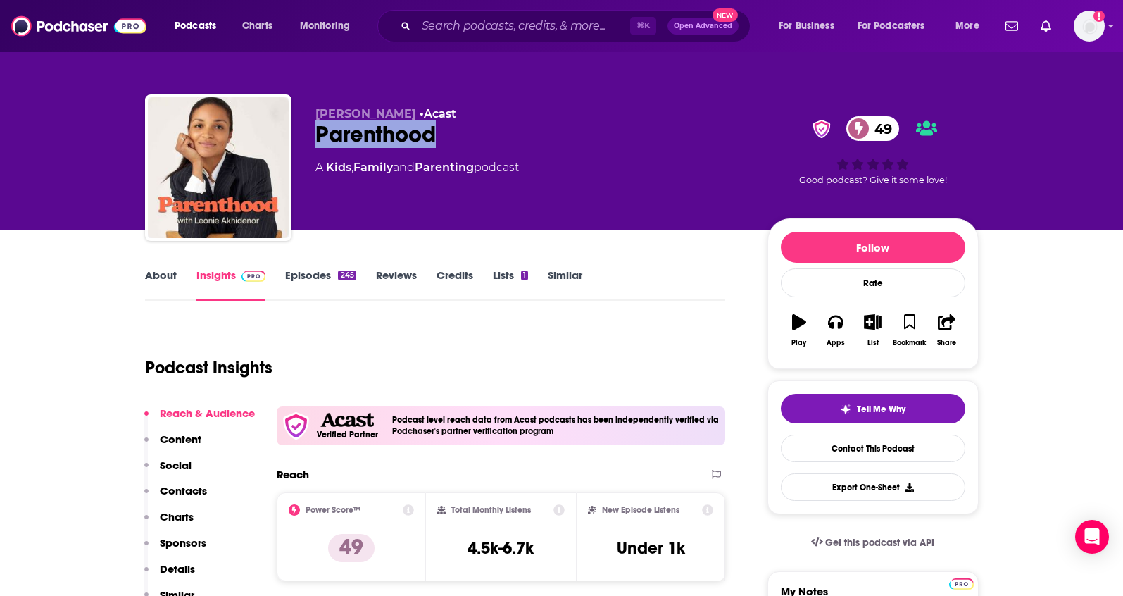
drag, startPoint x: 303, startPoint y: 130, endPoint x: 434, endPoint y: 145, distance: 131.1
click at [434, 145] on div "Leonie Akhidenor • Acast Parenthood 49 A Kids , Family and Parenting podcast 49…" at bounding box center [562, 170] width 834 height 152
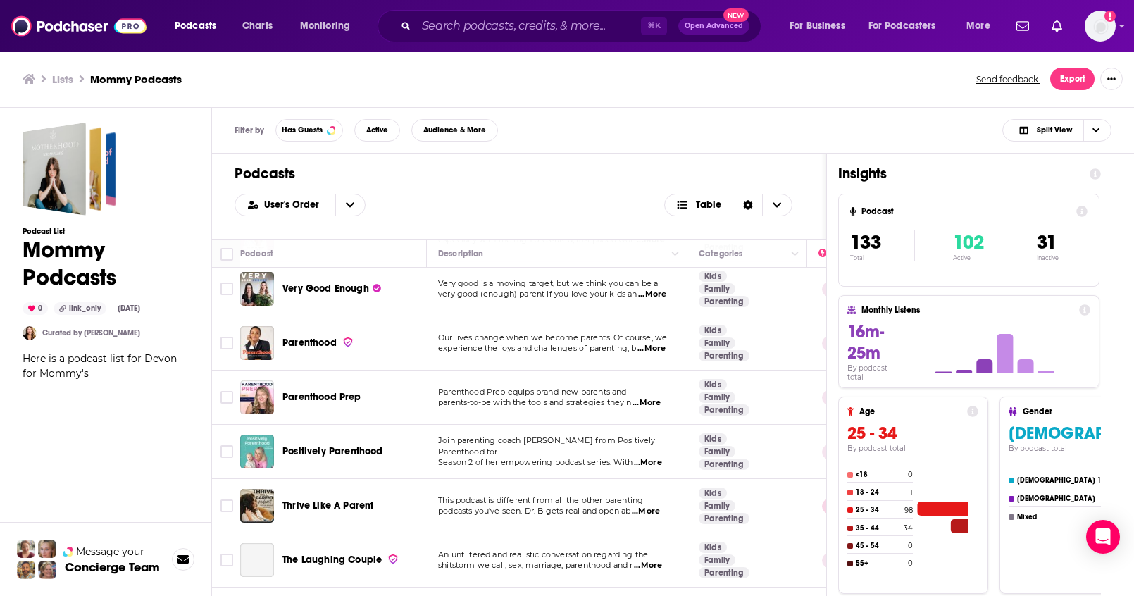
scroll to position [2117, 0]
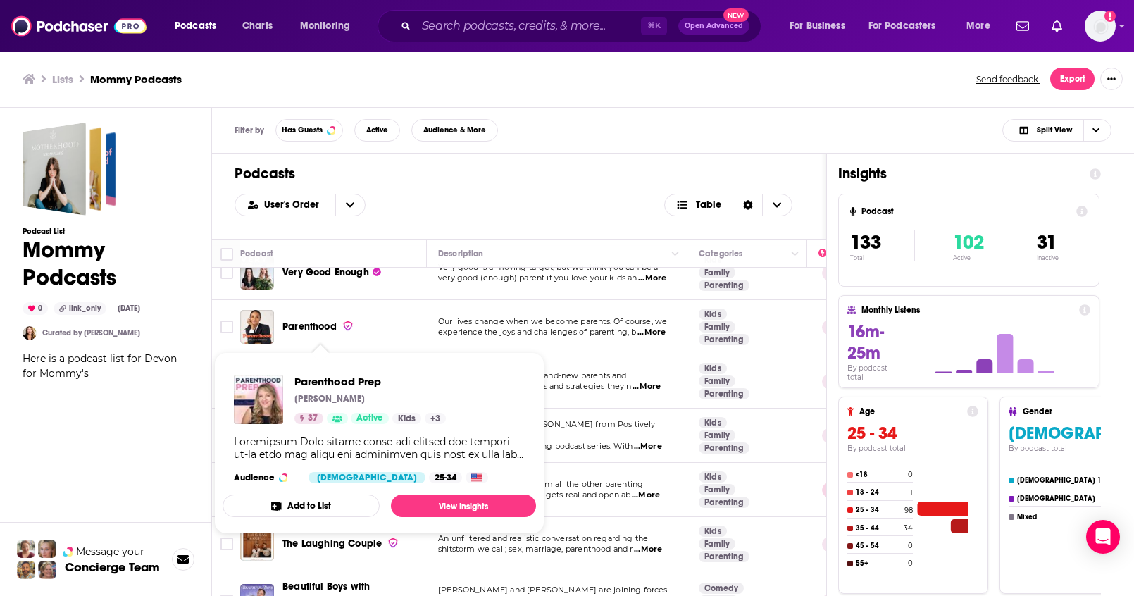
drag, startPoint x: 384, startPoint y: 330, endPoint x: 283, endPoint y: 333, distance: 100.7
click at [283, 374] on div "Parenthood Prep" at bounding box center [355, 381] width 146 height 14
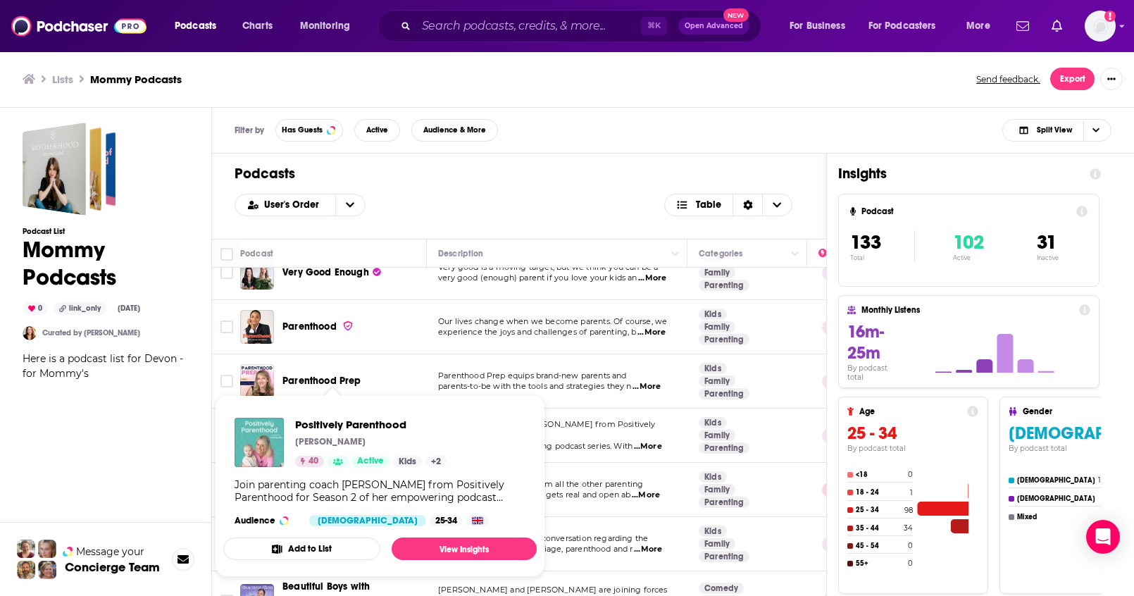
drag, startPoint x: 401, startPoint y: 384, endPoint x: 284, endPoint y: 383, distance: 117.6
click at [284, 428] on div "Positively Parenthood" at bounding box center [355, 435] width 146 height 14
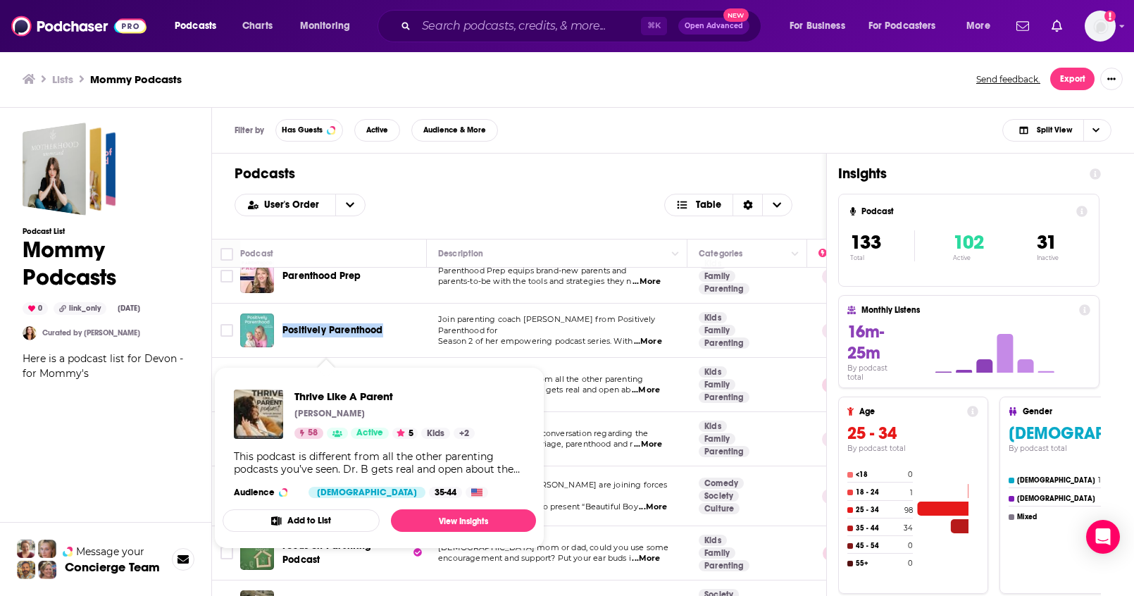
scroll to position [2222, 0]
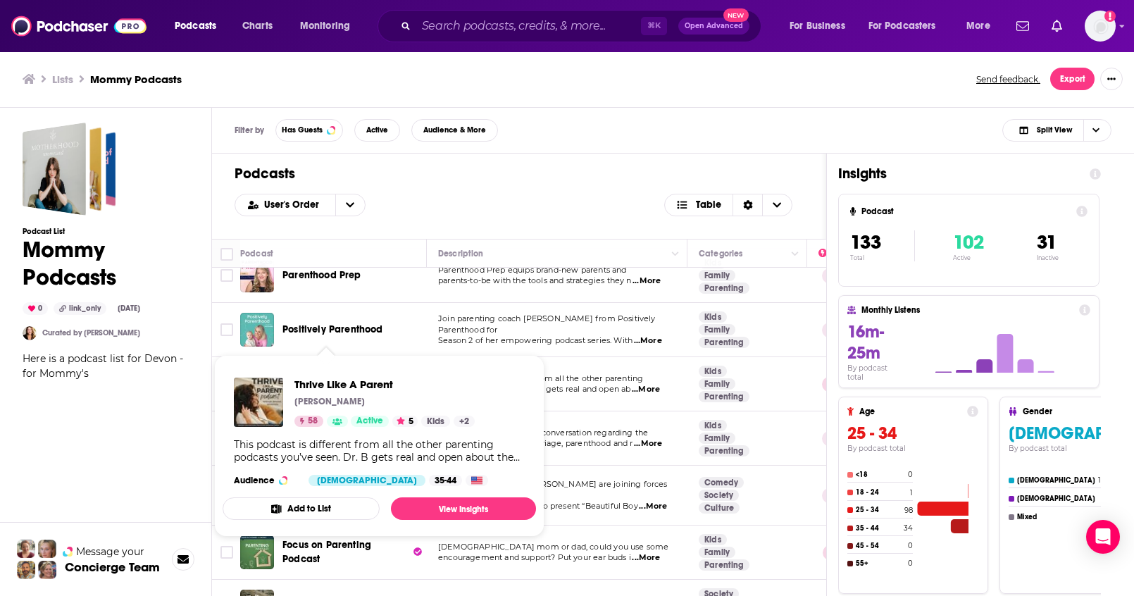
drag, startPoint x: 397, startPoint y: 331, endPoint x: 282, endPoint y: 333, distance: 114.8
click at [282, 377] on div "Thrive Like A Parent" at bounding box center [355, 384] width 146 height 14
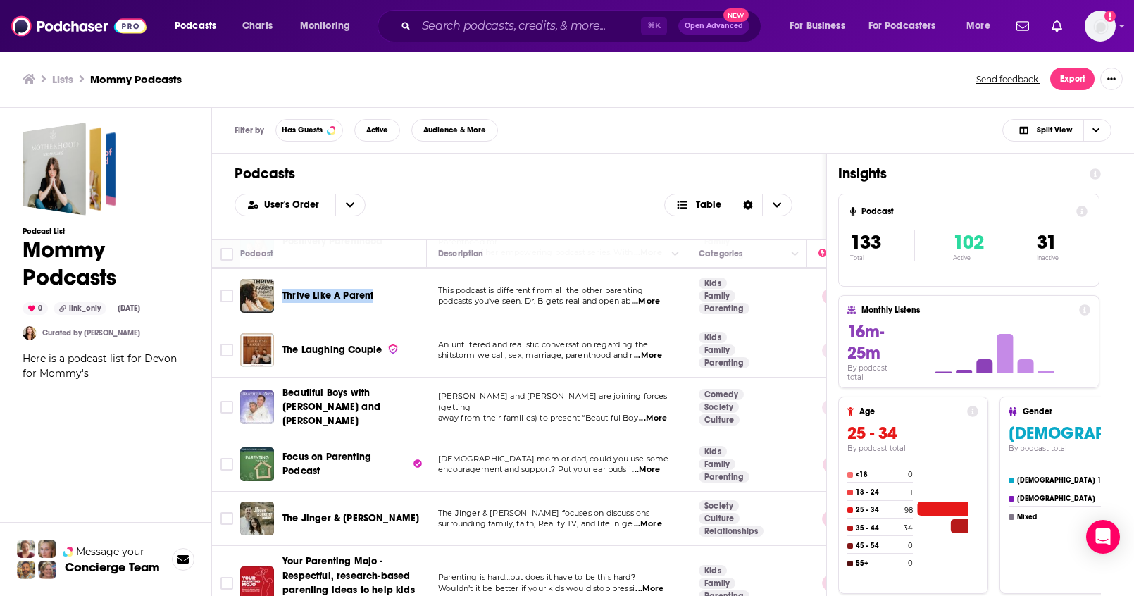
scroll to position [2310, 0]
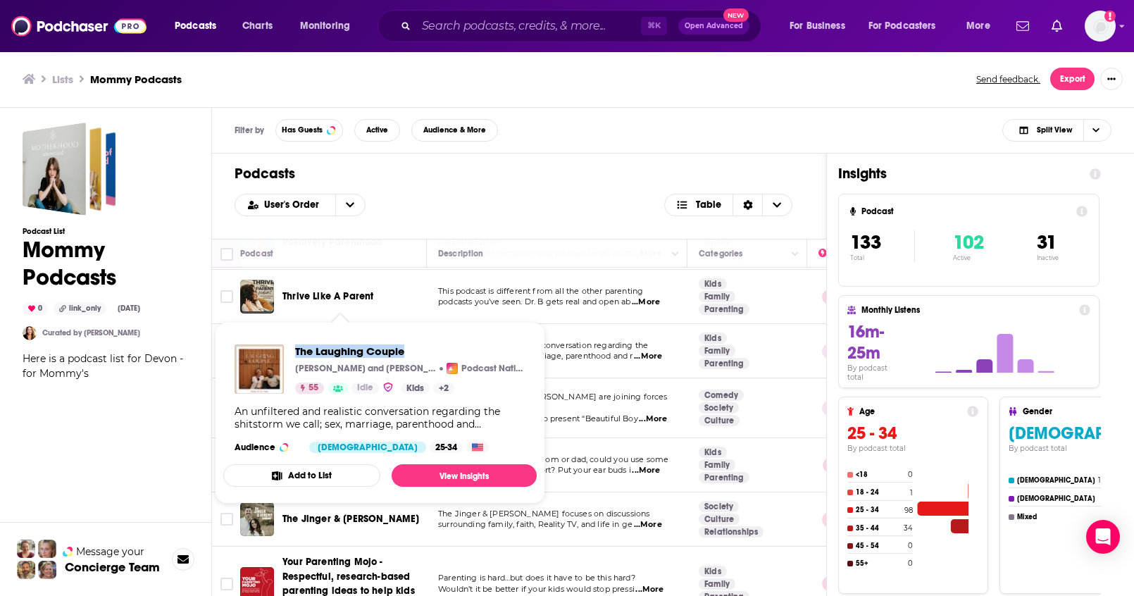
drag, startPoint x: 293, startPoint y: 344, endPoint x: 404, endPoint y: 350, distance: 111.4
click at [404, 350] on div "The Laughing Couple Ryan and Brittany Ostofe Podcast Nation 55 Idle Kids + 2" at bounding box center [379, 368] width 291 height 49
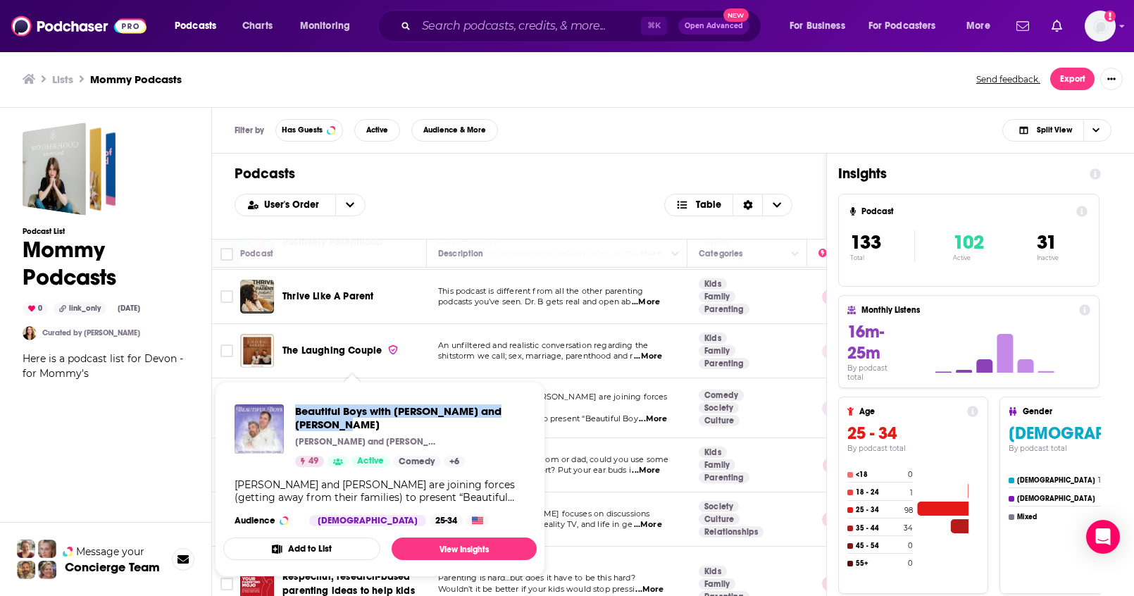
drag, startPoint x: 292, startPoint y: 406, endPoint x: 335, endPoint y: 425, distance: 47.6
click at [335, 425] on div "Beautiful Boys with Andy Haynes and Mike Cannon Andy Haynes and Mike Cannon 49 …" at bounding box center [379, 435] width 291 height 63
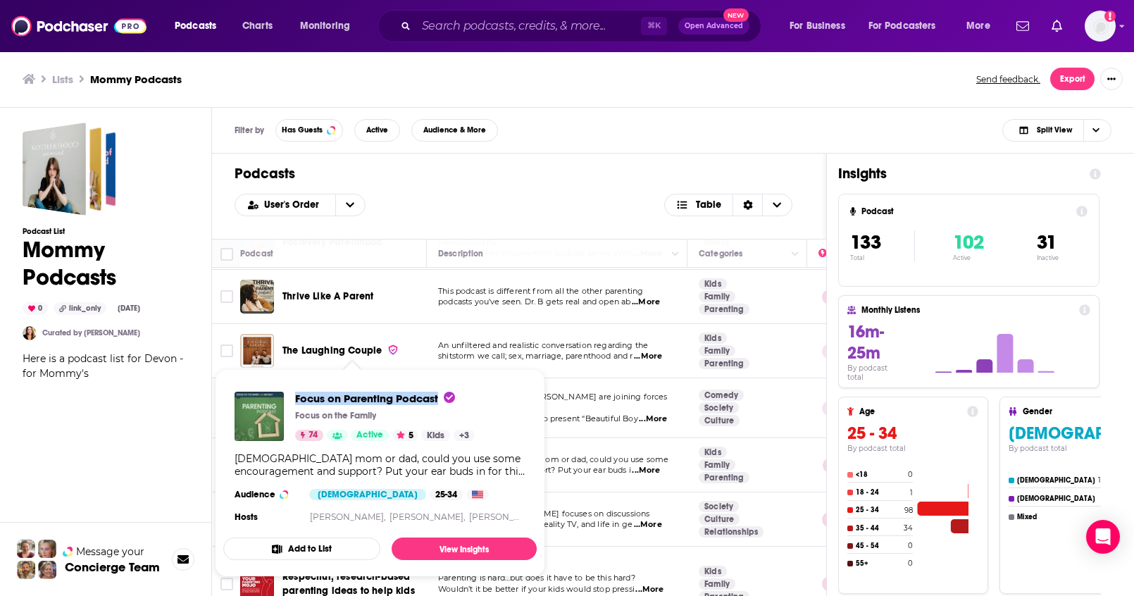
drag, startPoint x: 292, startPoint y: 393, endPoint x: 443, endPoint y: 409, distance: 152.3
click at [443, 409] on div "Focus on Parenting Podcast Focus on the Family 74 Active 5 Kids + 3" at bounding box center [354, 415] width 240 height 49
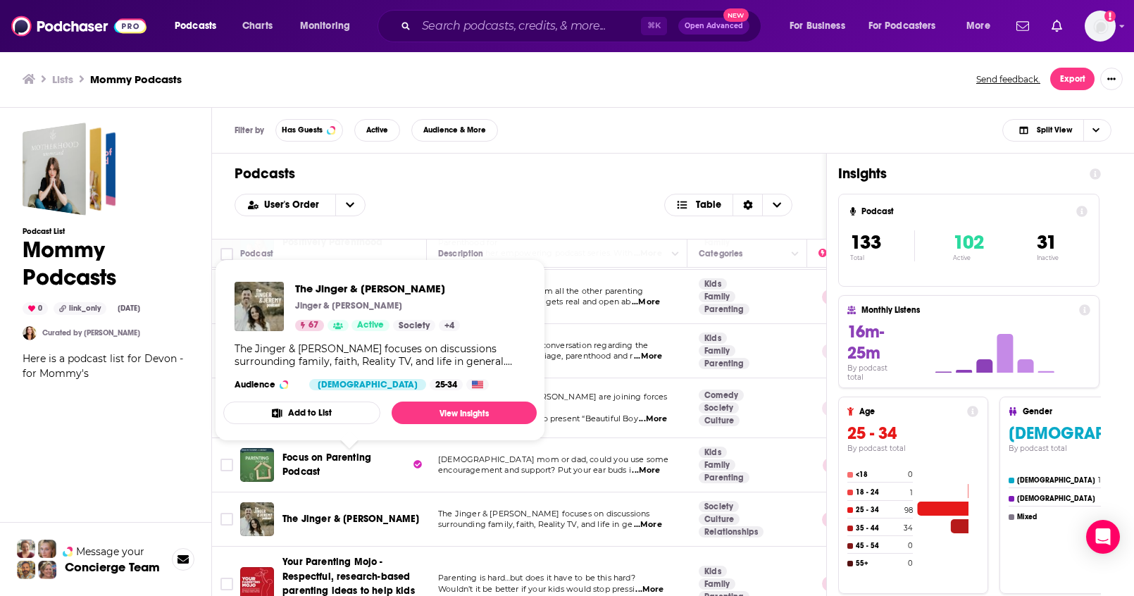
drag, startPoint x: 292, startPoint y: 289, endPoint x: 449, endPoint y: 292, distance: 156.3
click at [449, 292] on div "The Jinger & Jeremy Podcast Jinger & Jeremy Vuolo 67 Active Society + 4" at bounding box center [346, 306] width 225 height 49
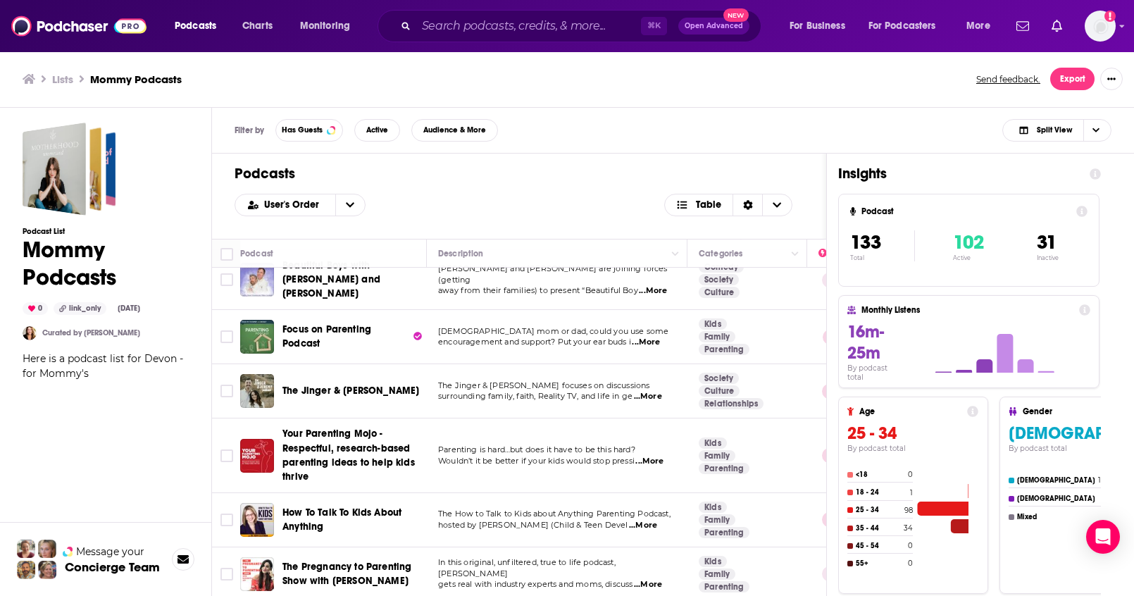
scroll to position [2440, 0]
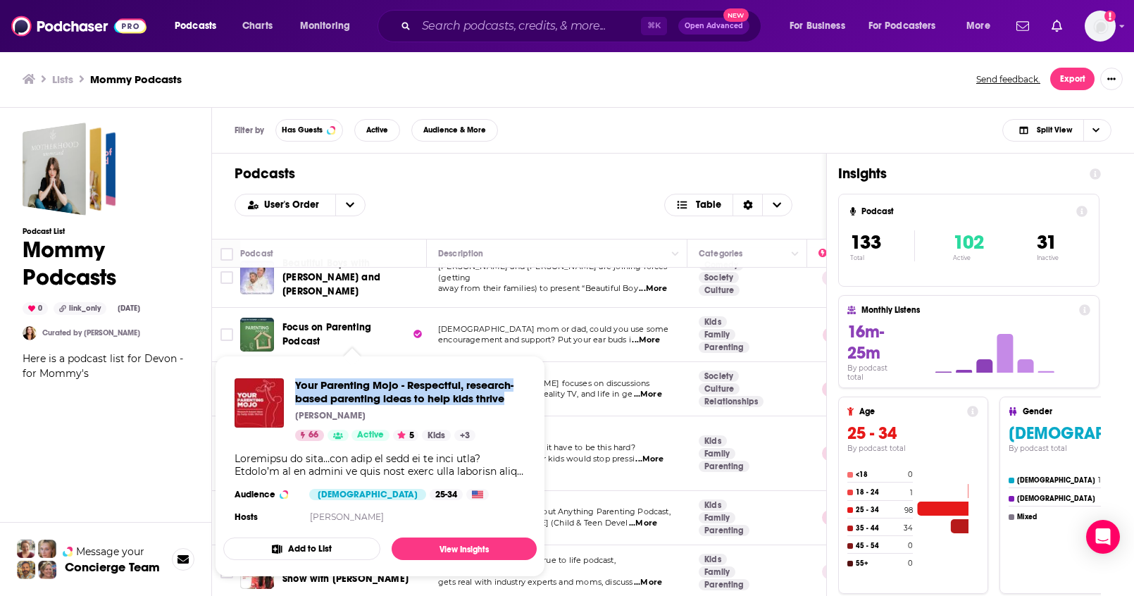
drag, startPoint x: 526, startPoint y: 403, endPoint x: 295, endPoint y: 388, distance: 231.4
click at [295, 388] on div "Your Parenting Mojo - Respectful, research-based parenting ideas to help kids t…" at bounding box center [379, 452] width 313 height 170
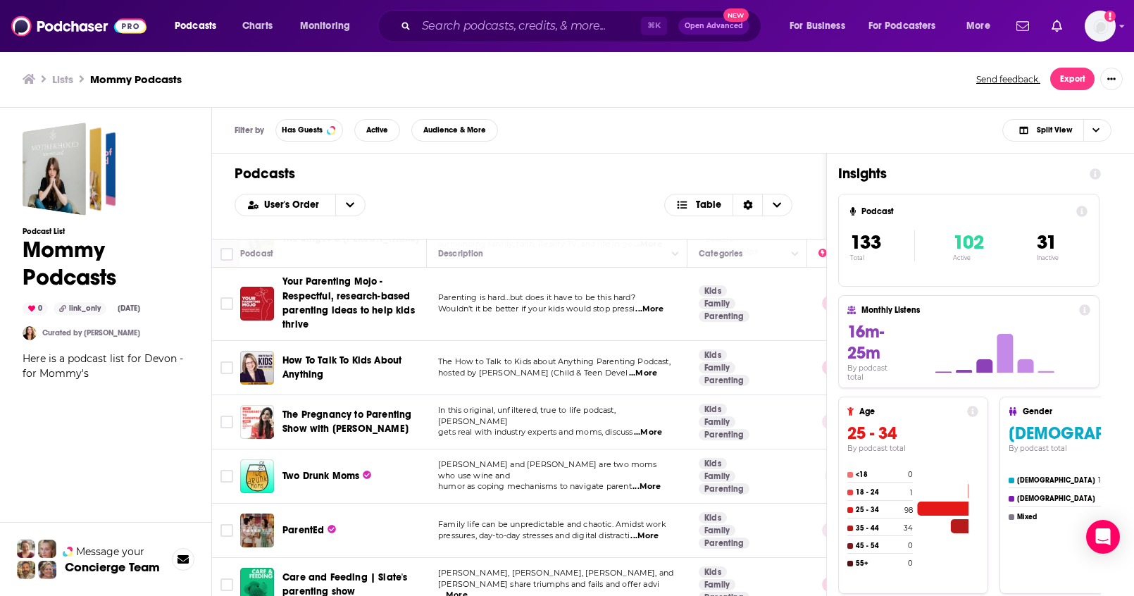
scroll to position [2595, 0]
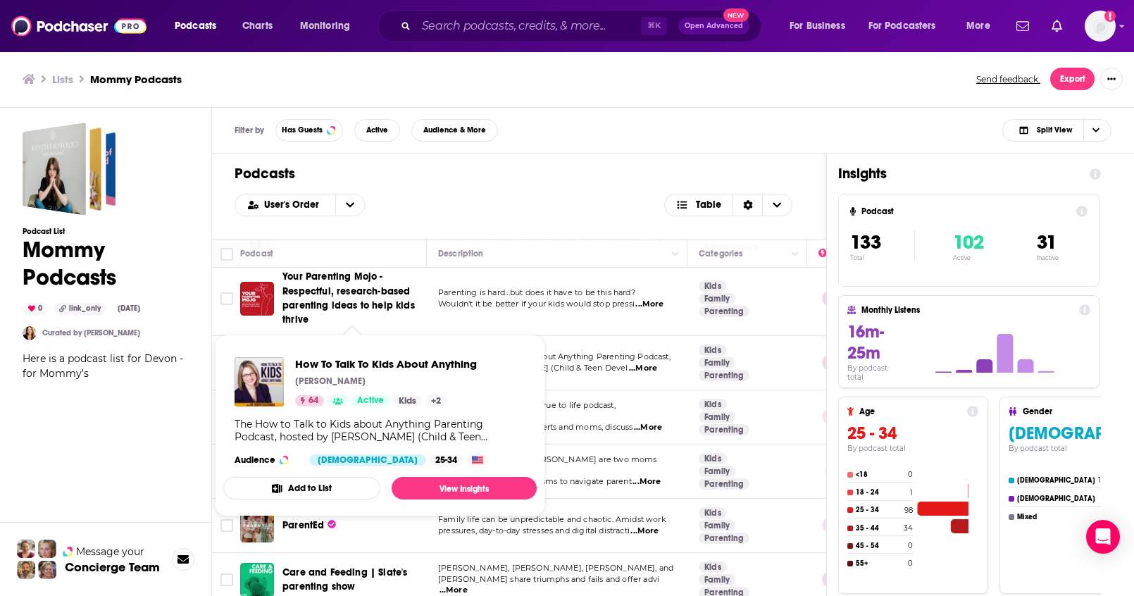
drag, startPoint x: 283, startPoint y: 290, endPoint x: 321, endPoint y: 310, distance: 42.8
click at [321, 346] on div "How To Talk To Kids About Anything" at bounding box center [355, 363] width 146 height 34
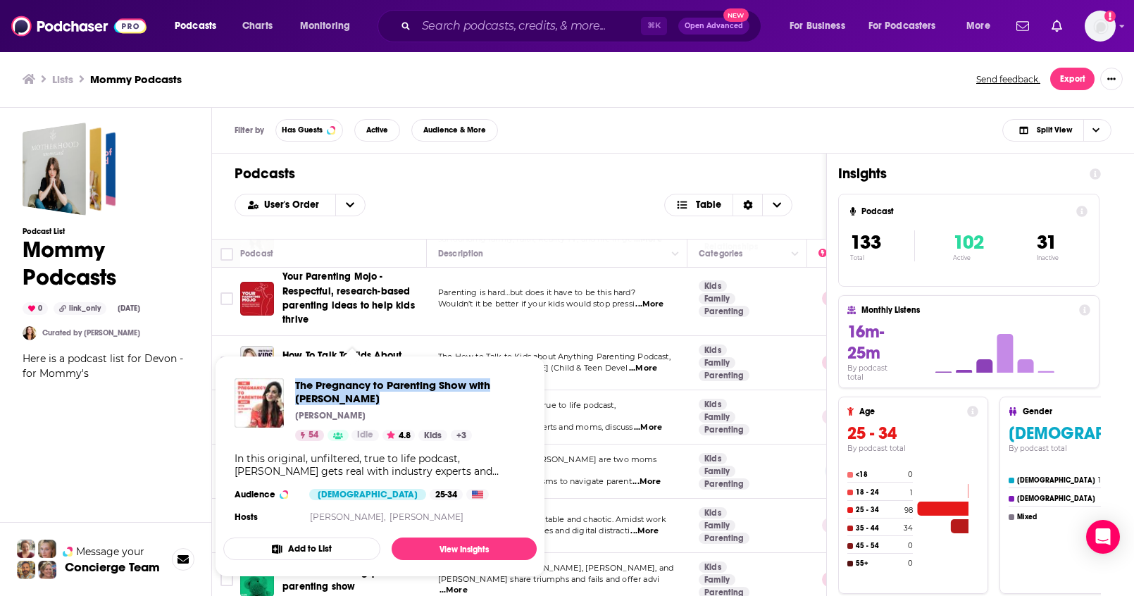
drag, startPoint x: 293, startPoint y: 375, endPoint x: 368, endPoint y: 396, distance: 77.4
click at [368, 396] on div "The Pregnancy to Parenting Show with Elizabeth Joy Elizabeth Presta 54 Idle 4.8…" at bounding box center [379, 452] width 313 height 170
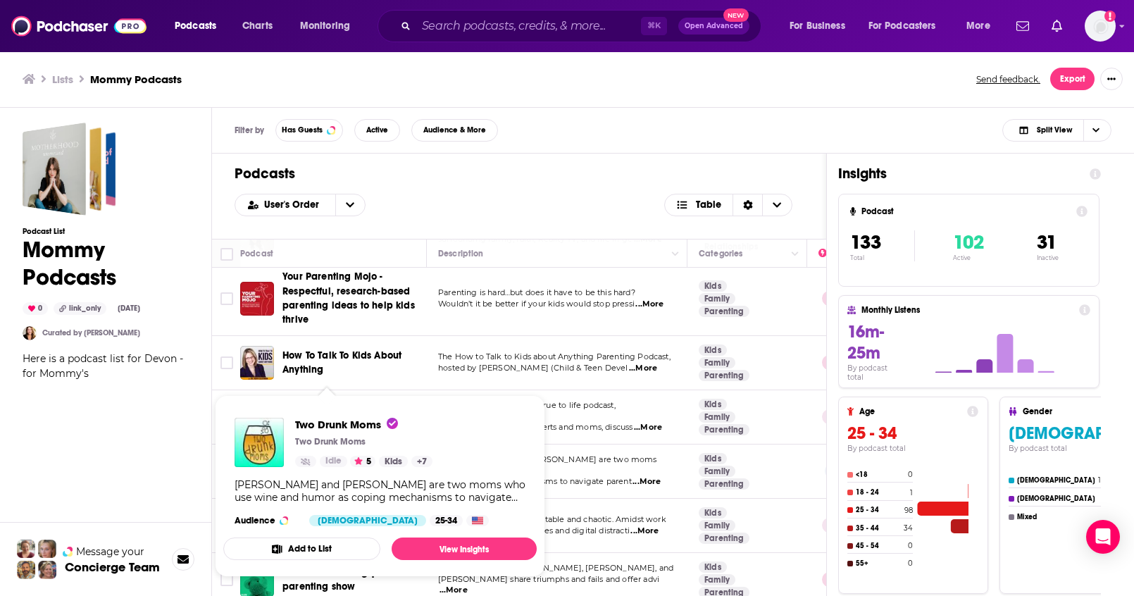
click at [157, 429] on div "Podcast List Mommy Podcasts 0 link_only Aug 26th, 2025 Curated by Lauren Cobell…" at bounding box center [106, 417] width 166 height 588
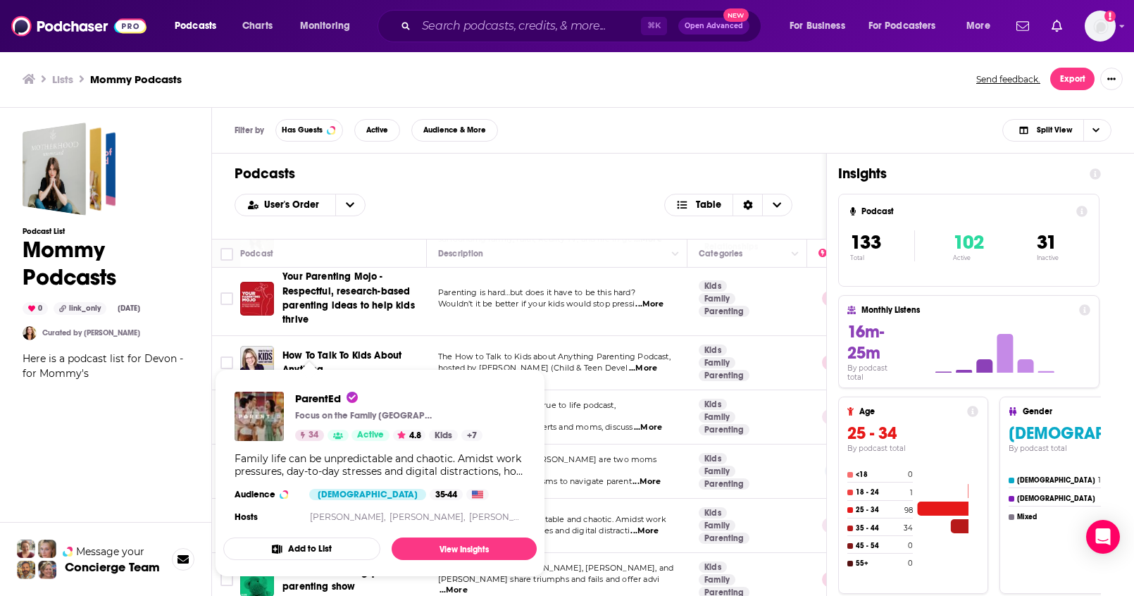
click at [163, 461] on div "Podcast List Mommy Podcasts 0 link_only Aug 26th, 2025 Curated by Lauren Cobell…" at bounding box center [106, 417] width 166 height 588
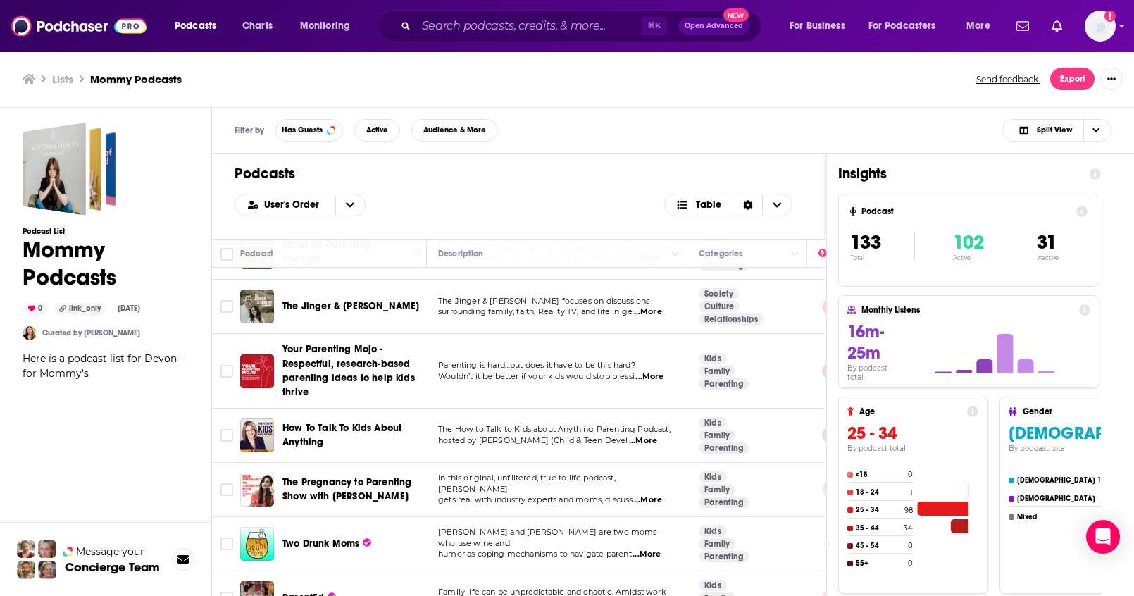
scroll to position [2482, 0]
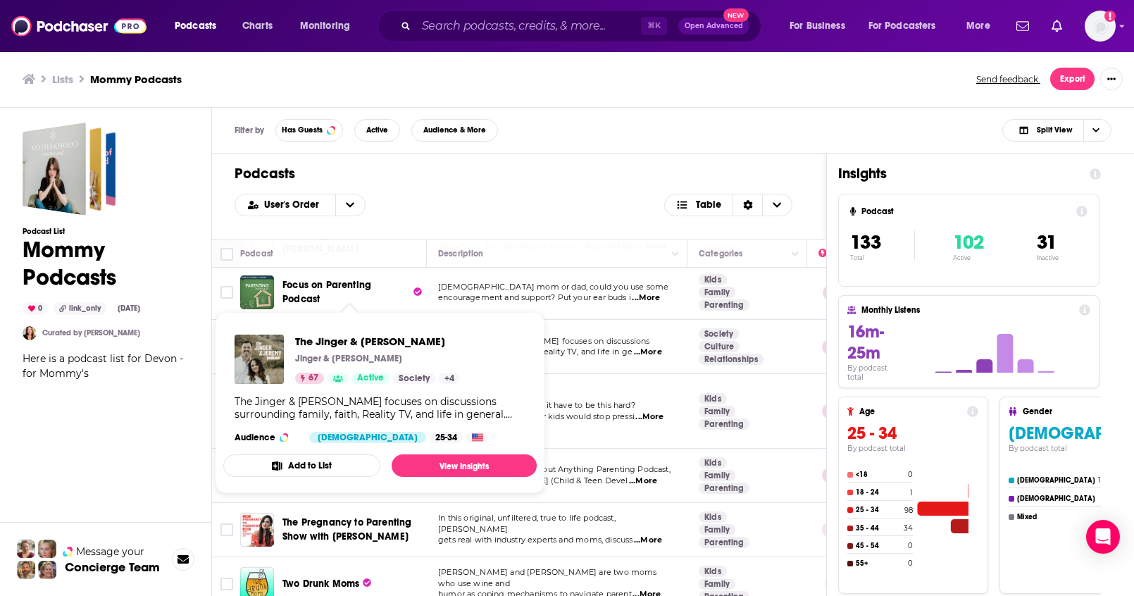
click at [157, 455] on div "Podcast List Mommy Podcasts 0 link_only Aug 26th, 2025 Curated by Lauren Cobell…" at bounding box center [106, 417] width 166 height 588
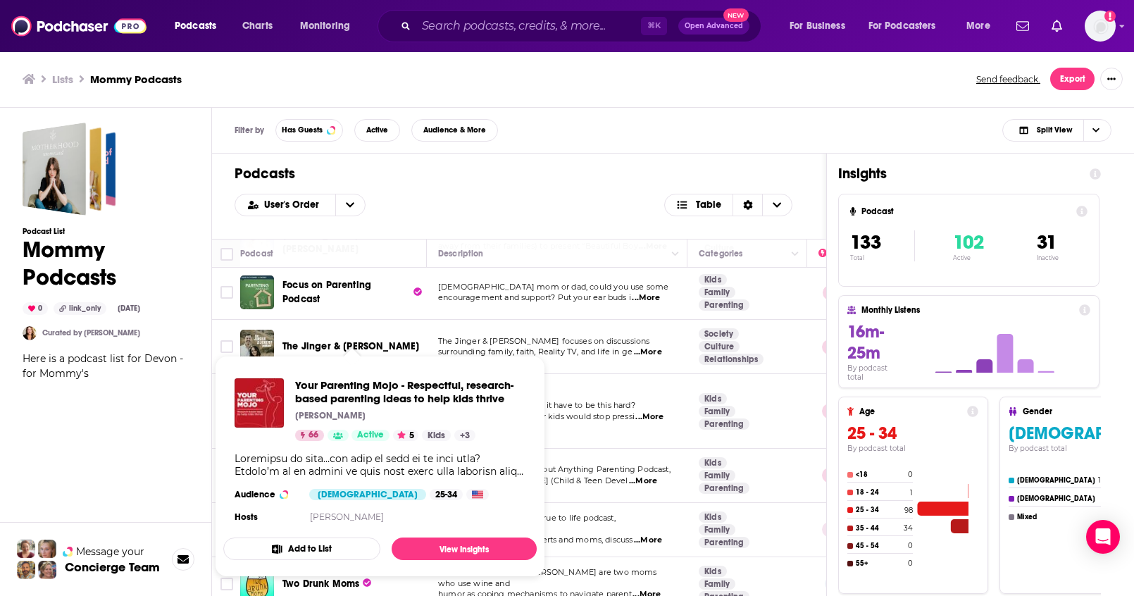
click at [179, 423] on div "Podcast List Mommy Podcasts 0 link_only Aug 26th, 2025 Curated by Lauren Cobell…" at bounding box center [106, 417] width 166 height 588
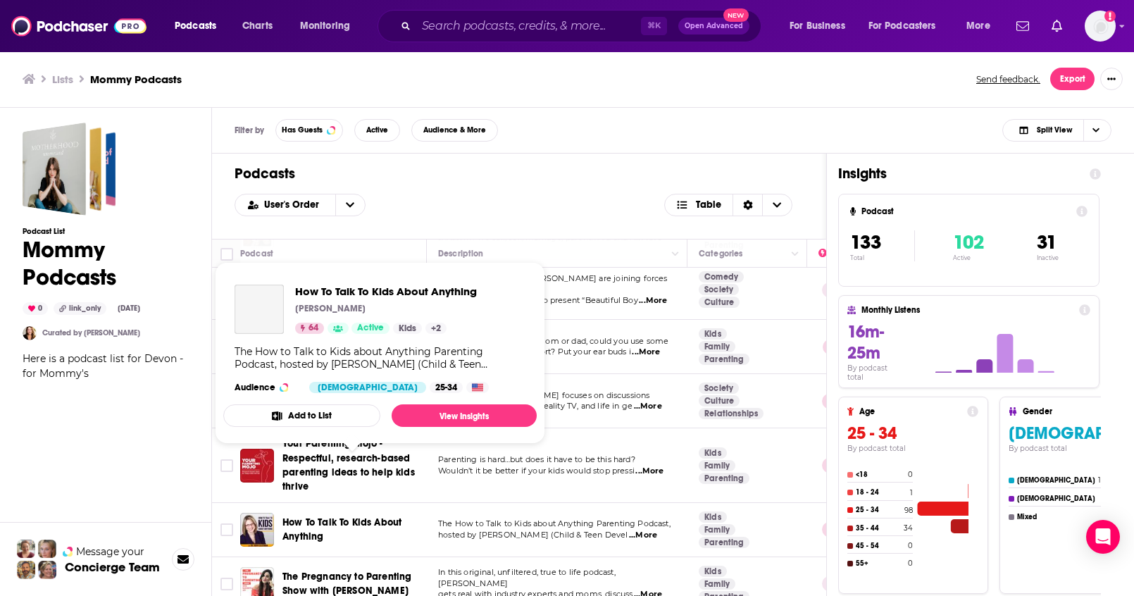
scroll to position [2396, 0]
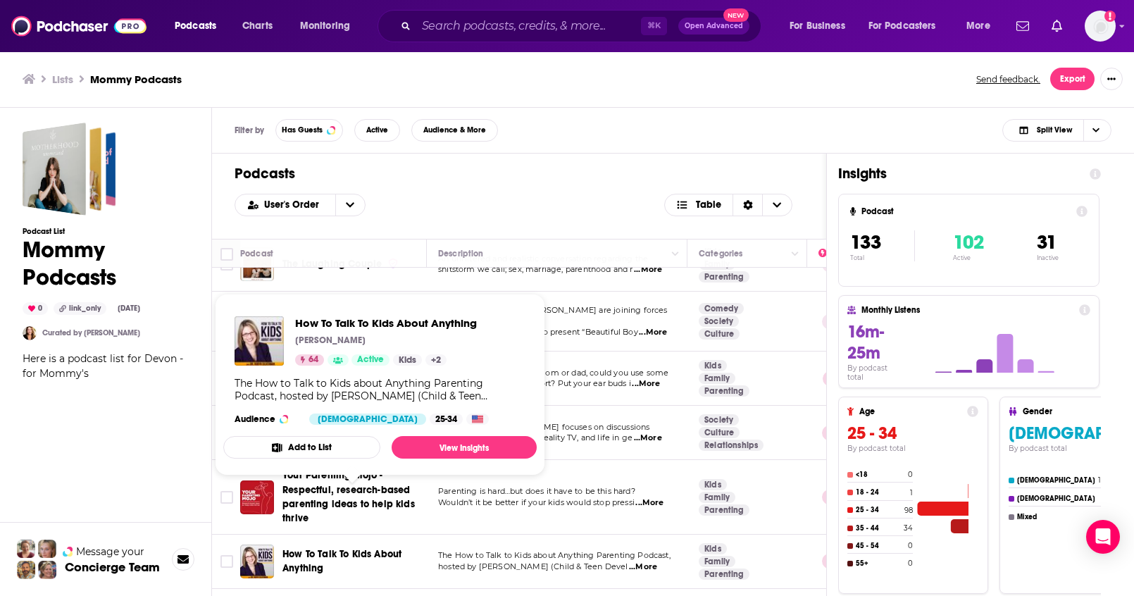
click at [163, 416] on div "Podcast List Mommy Podcasts 0 link_only Aug 26th, 2025 Curated by Lauren Cobell…" at bounding box center [106, 417] width 166 height 588
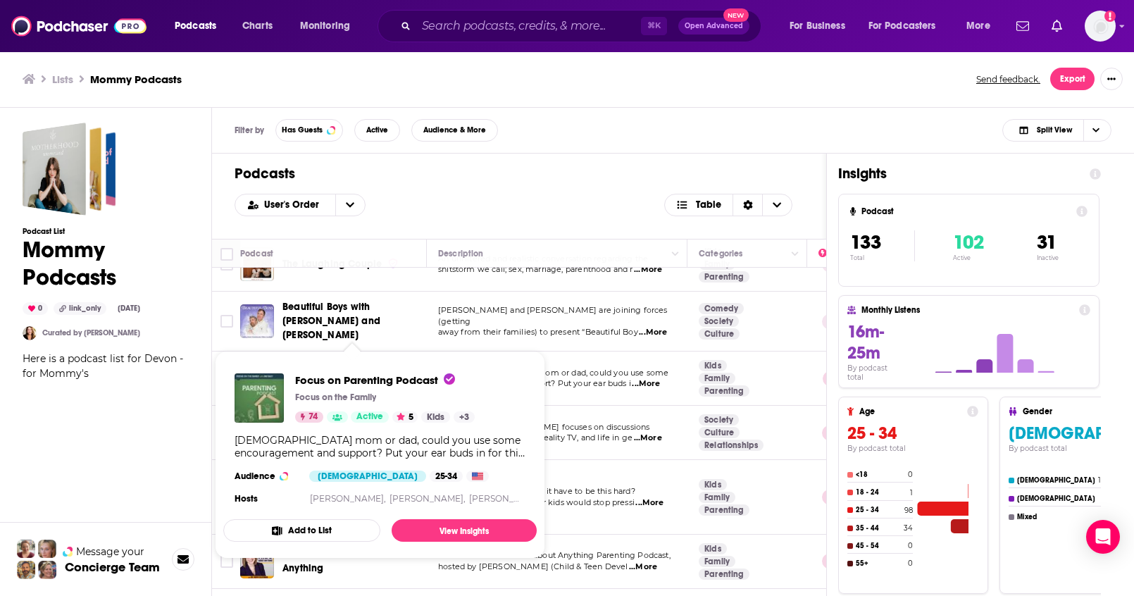
click at [167, 403] on div "Podcast List Mommy Podcasts 0 link_only Aug 26th, 2025 Curated by Lauren Cobell…" at bounding box center [106, 417] width 166 height 588
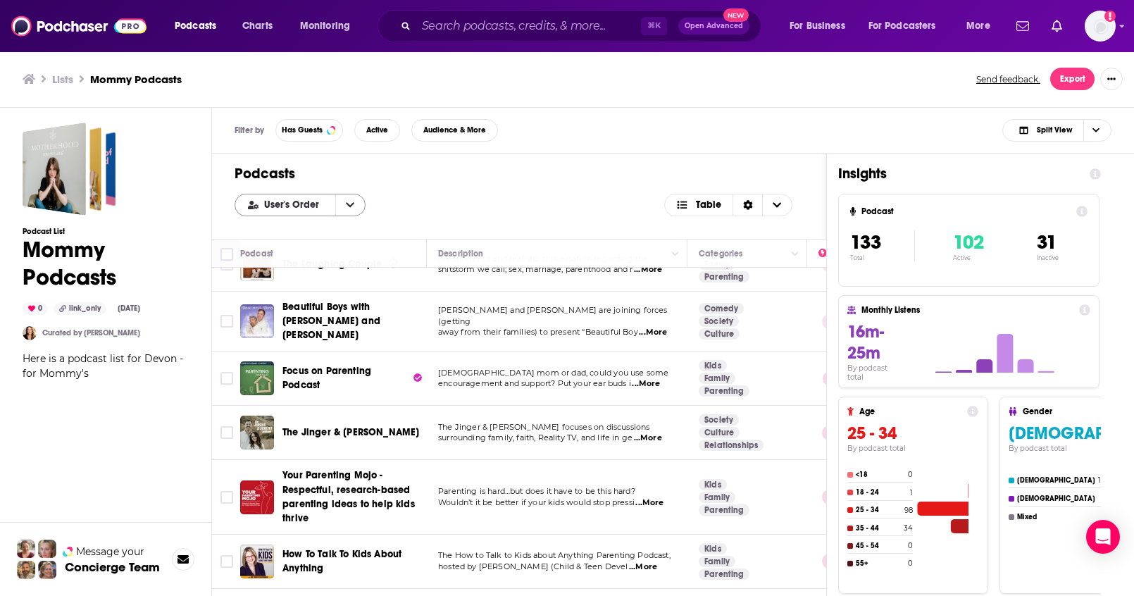
click at [362, 204] on button "open menu" at bounding box center [350, 204] width 30 height 21
click at [357, 204] on button "close menu" at bounding box center [350, 204] width 30 height 21
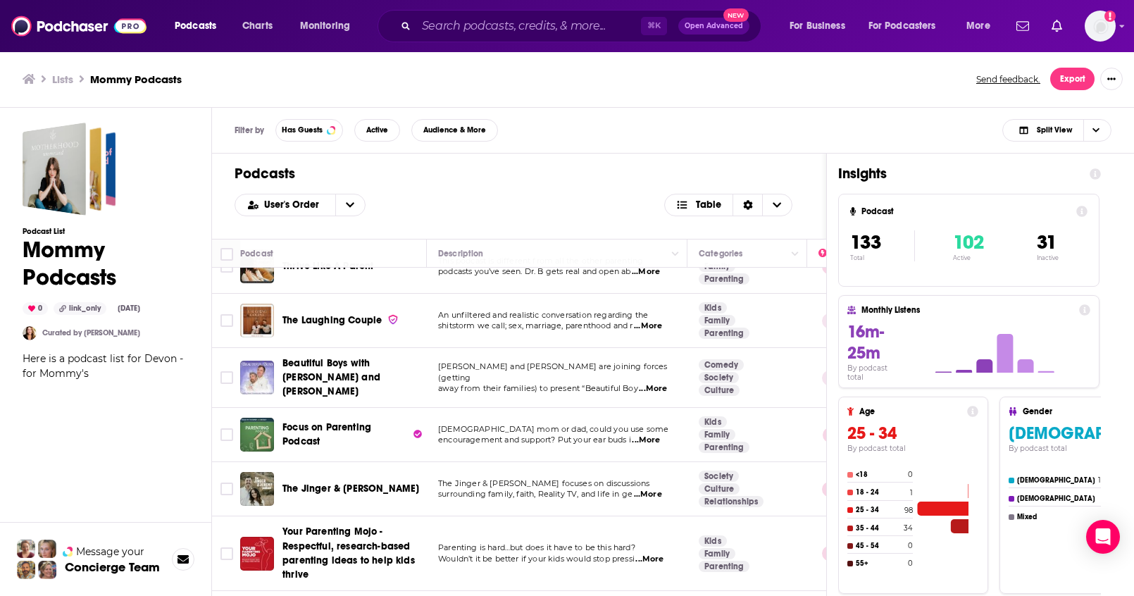
scroll to position [2334, 0]
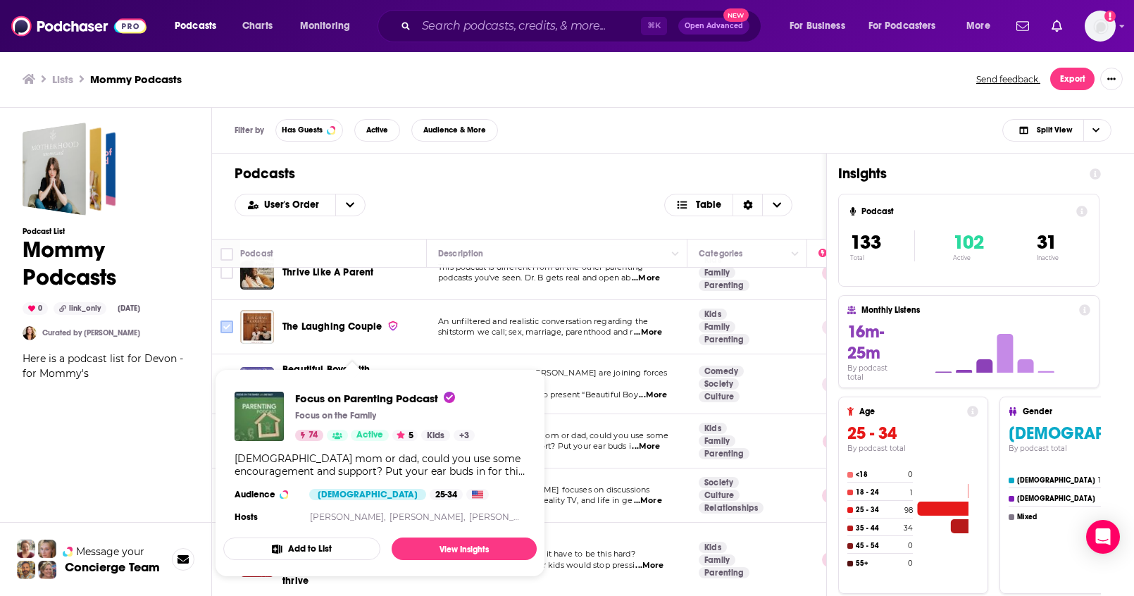
click at [232, 320] on input "Toggle select row" at bounding box center [226, 326] width 13 height 13
checkbox input "true"
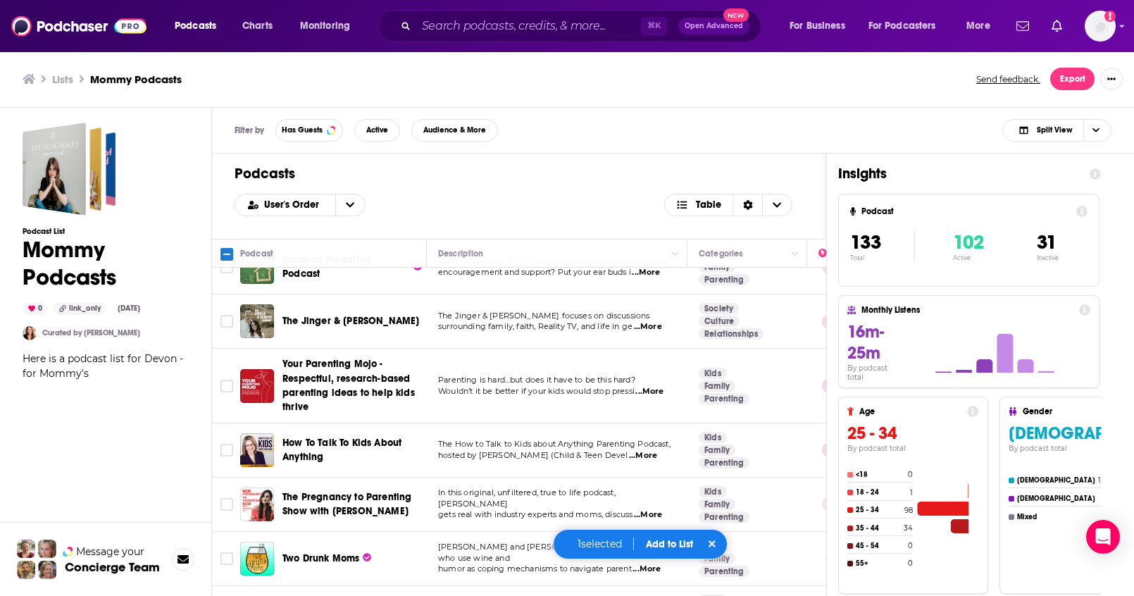
scroll to position [2510, 0]
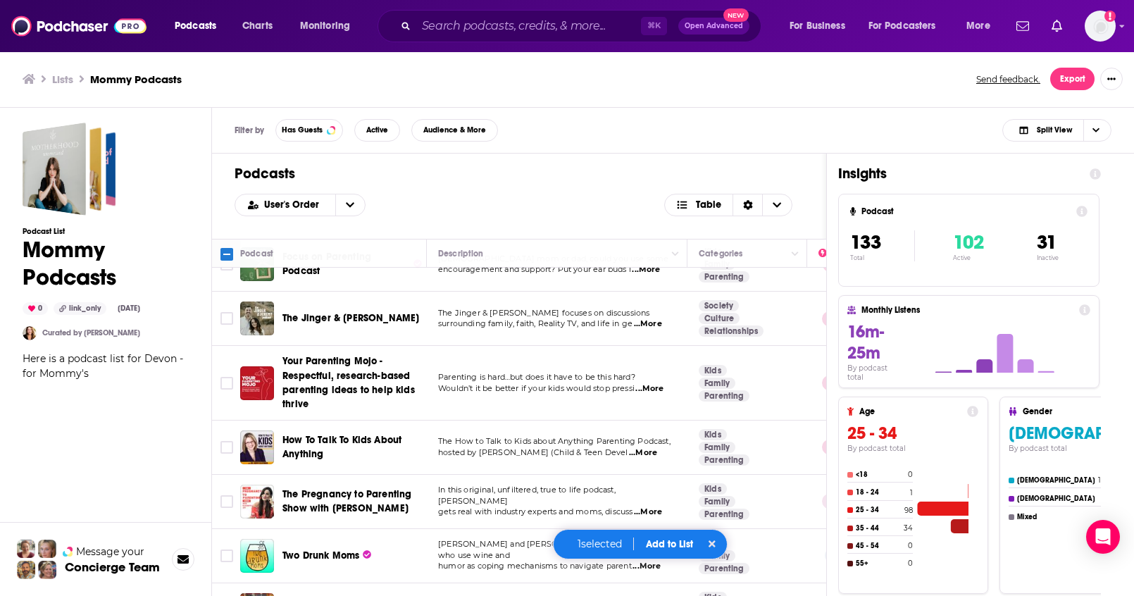
click at [223, 495] on input "Toggle select row" at bounding box center [226, 501] width 13 height 13
checkbox input "true"
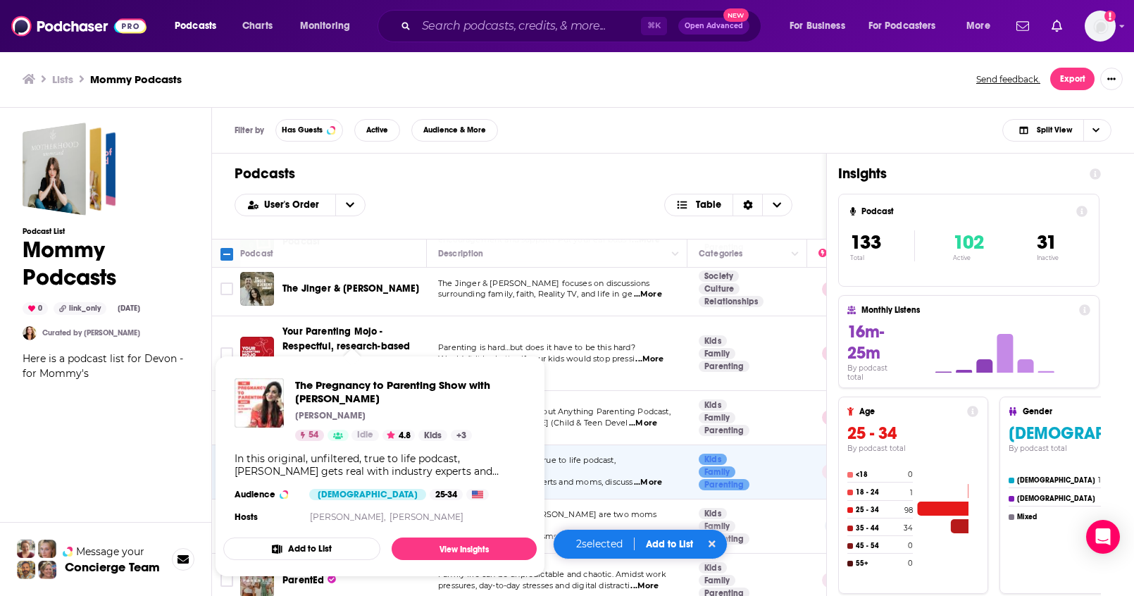
scroll to position [2558, 0]
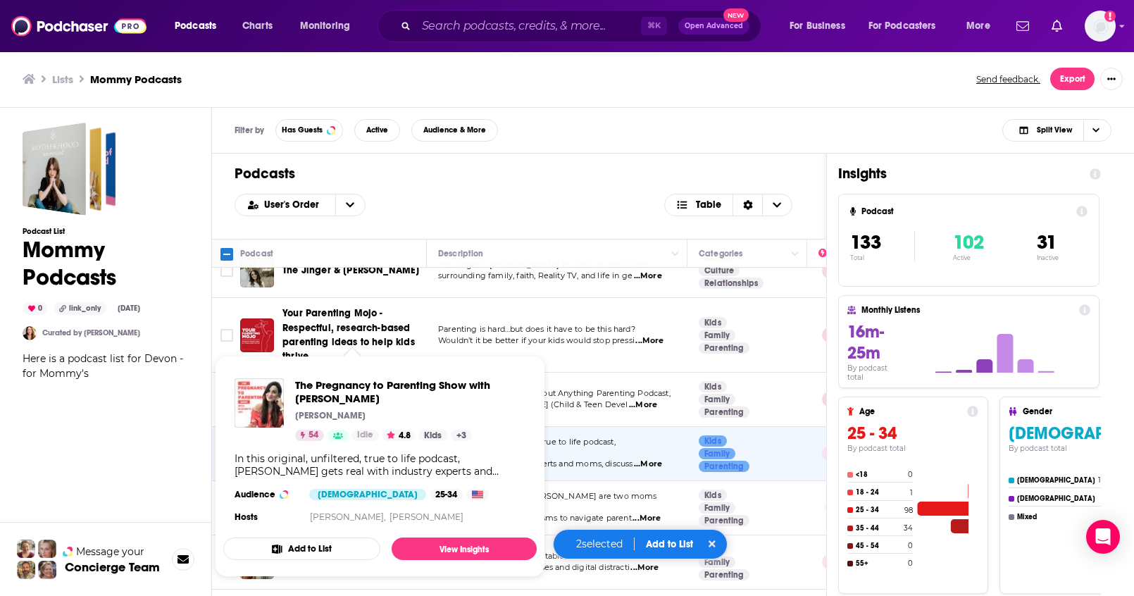
click at [163, 457] on div "Podcast List Mommy Podcasts 0 link_only Aug 26th, 2025 Curated by Lauren Cobell…" at bounding box center [106, 417] width 166 height 588
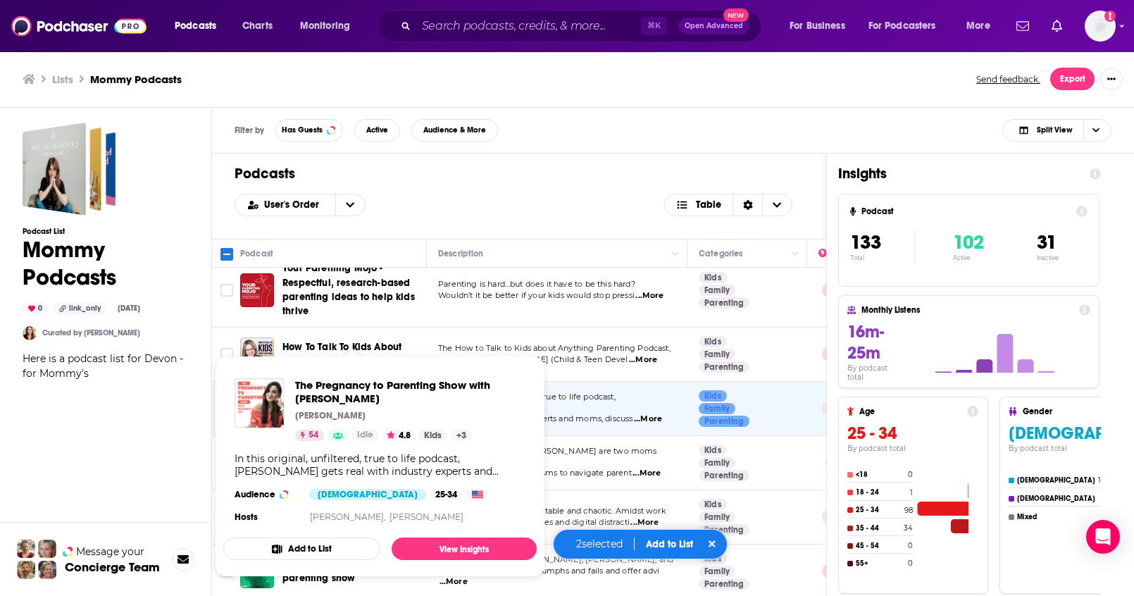
scroll to position [2604, 0]
click at [177, 412] on div "Podcast List Mommy Podcasts 0 link_only Aug 26th, 2025 Curated by Lauren Cobell…" at bounding box center [106, 417] width 166 height 588
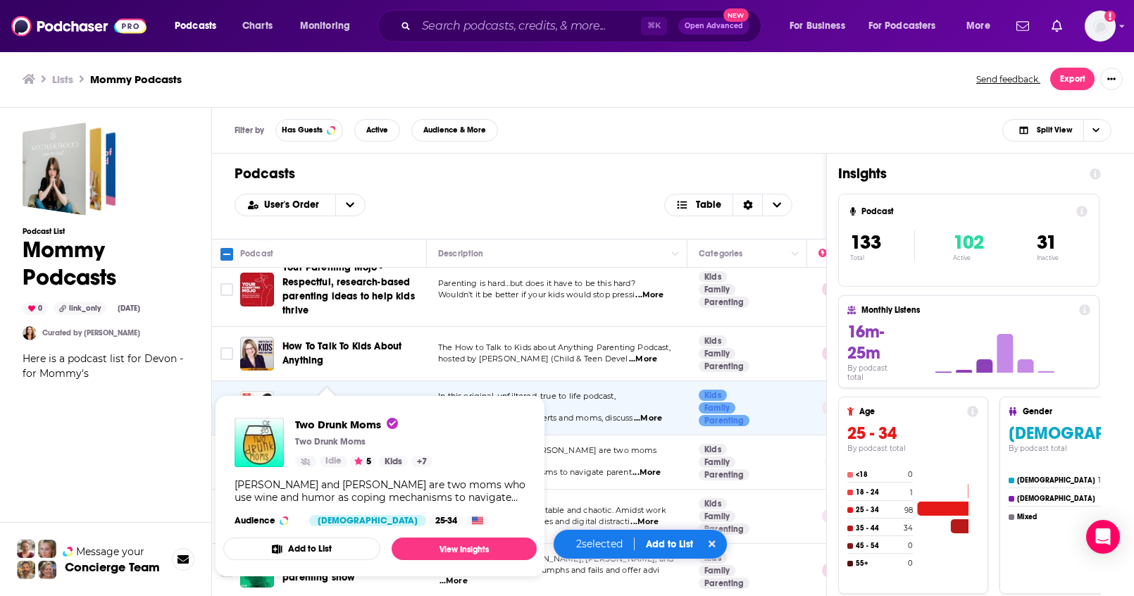
click at [184, 424] on div "Podcast List Mommy Podcasts 0 link_only Aug 26th, 2025 Curated by Lauren Cobell…" at bounding box center [106, 417] width 166 height 588
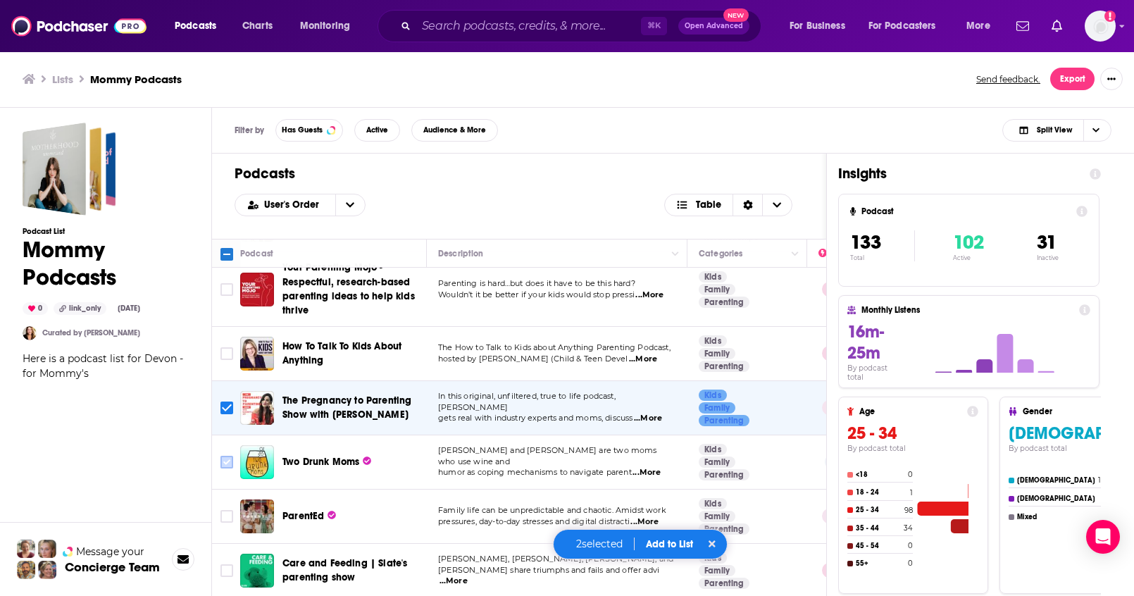
click at [222, 456] on input "Toggle select row" at bounding box center [226, 462] width 13 height 13
checkbox input "true"
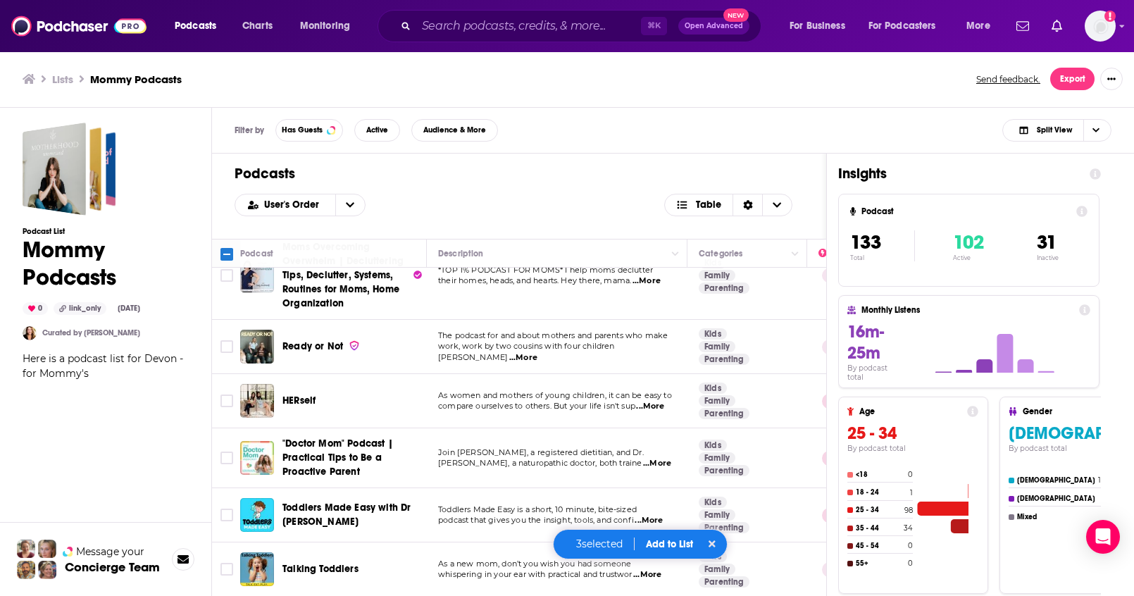
scroll to position [1484, 0]
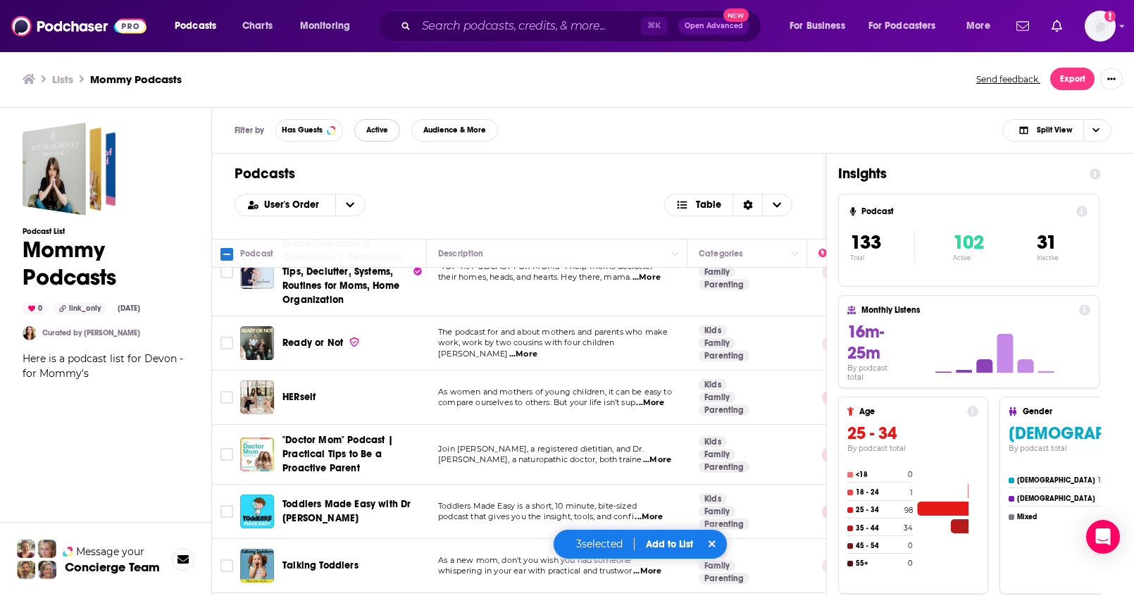
click at [375, 137] on button "Active" at bounding box center [377, 130] width 46 height 23
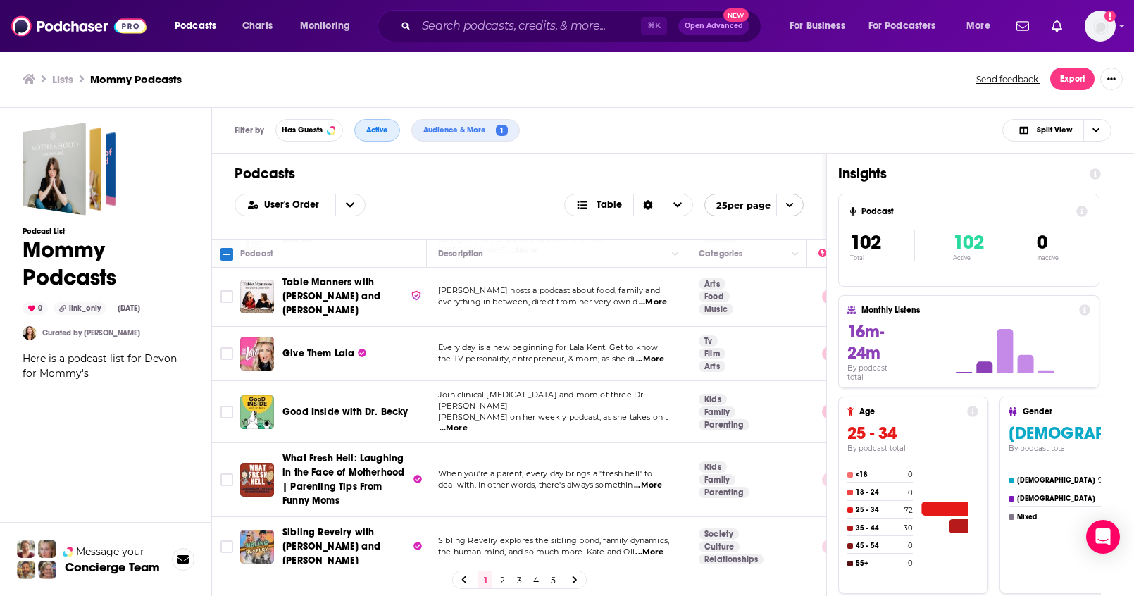
scroll to position [0, 0]
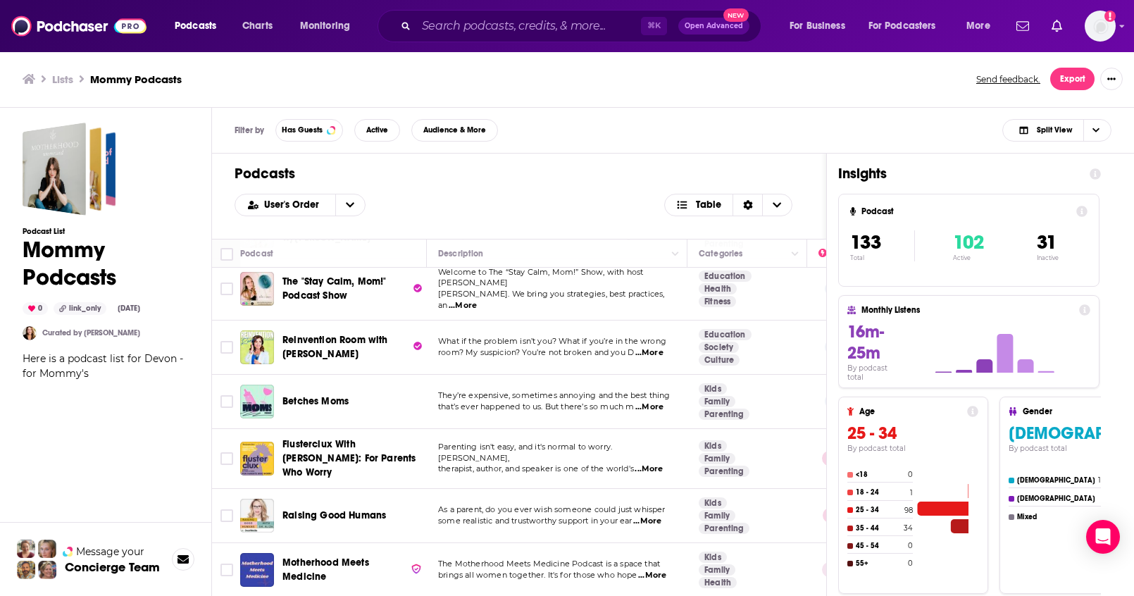
scroll to position [3148, 0]
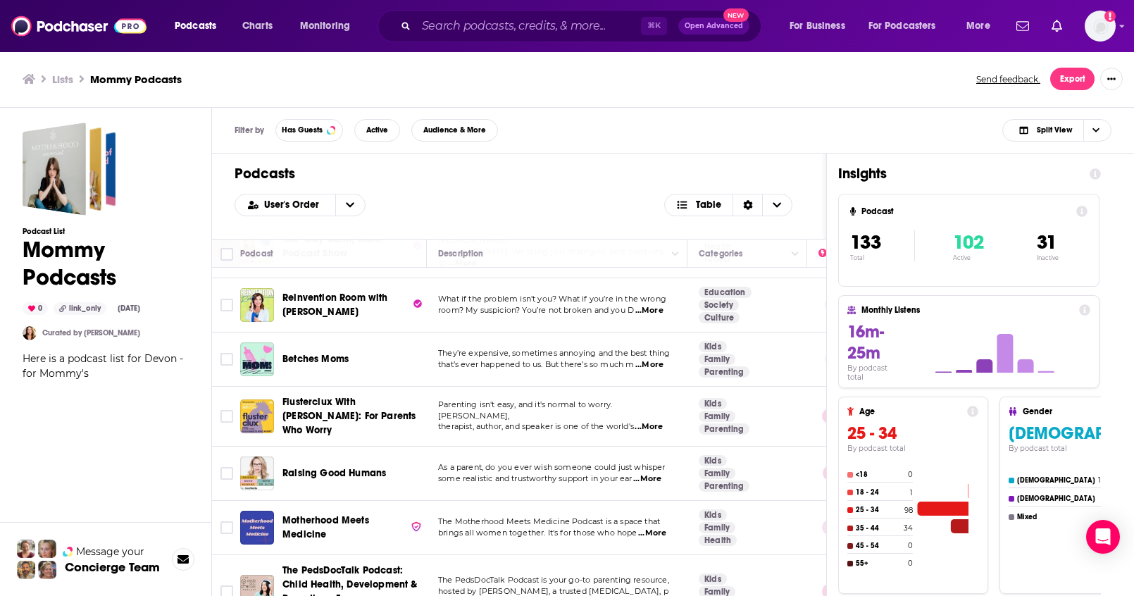
click at [144, 417] on div "Podcast List Mommy Podcasts 0 link_only [DATE] Curated by [PERSON_NAME] Here is…" at bounding box center [106, 417] width 166 height 588
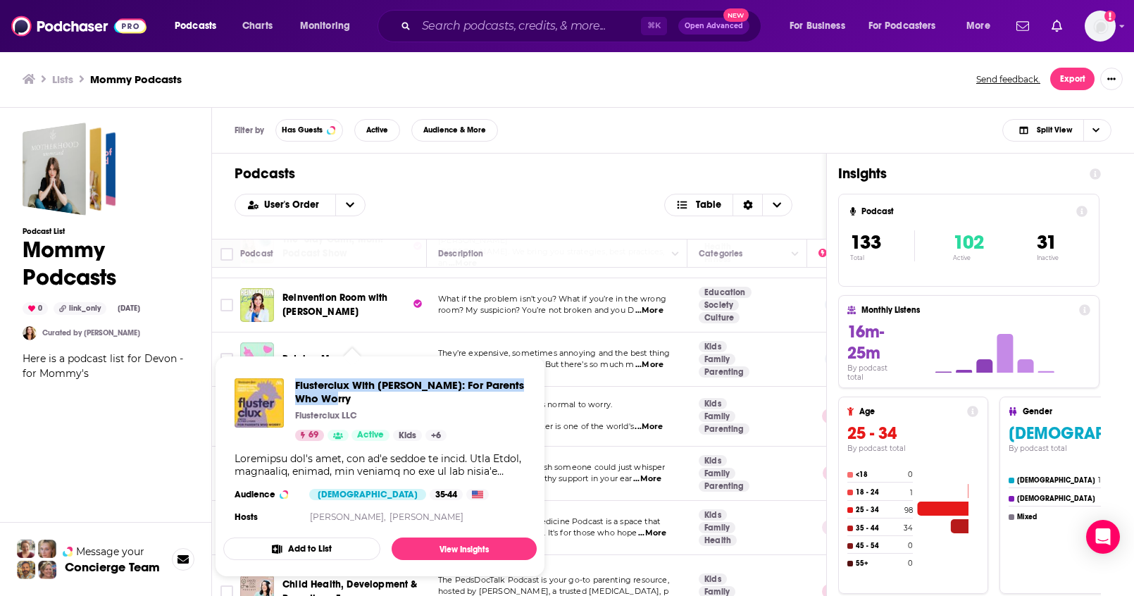
drag, startPoint x: 293, startPoint y: 379, endPoint x: 325, endPoint y: 400, distance: 38.1
click at [325, 400] on div "Flusterclux With [PERSON_NAME]: For Parents Who Worry Flusterclux LLC 69 Active…" at bounding box center [379, 409] width 291 height 63
copy span "Flusterclux With [PERSON_NAME]: For Parents Who Worry"
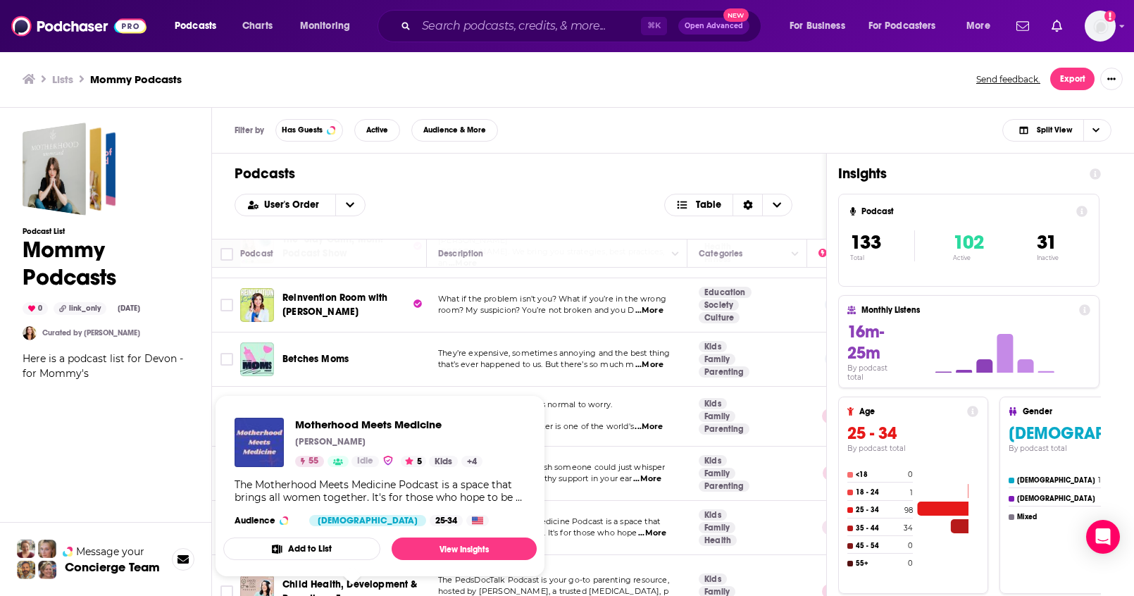
scroll to position [3172, 0]
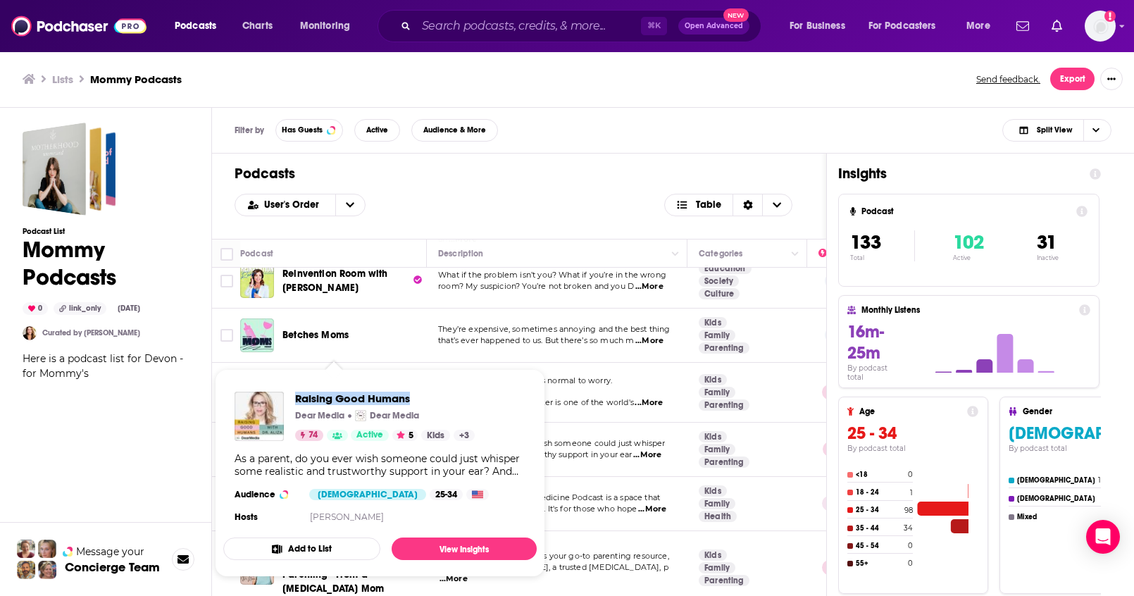
drag, startPoint x: 308, startPoint y: 391, endPoint x: 421, endPoint y: 402, distance: 113.2
click at [421, 402] on div "Raising Good Humans Dear Media Dear Media 74 Active 5 Kids + 3 As a parent, do …" at bounding box center [379, 458] width 313 height 157
copy span "Raising Good Humans"
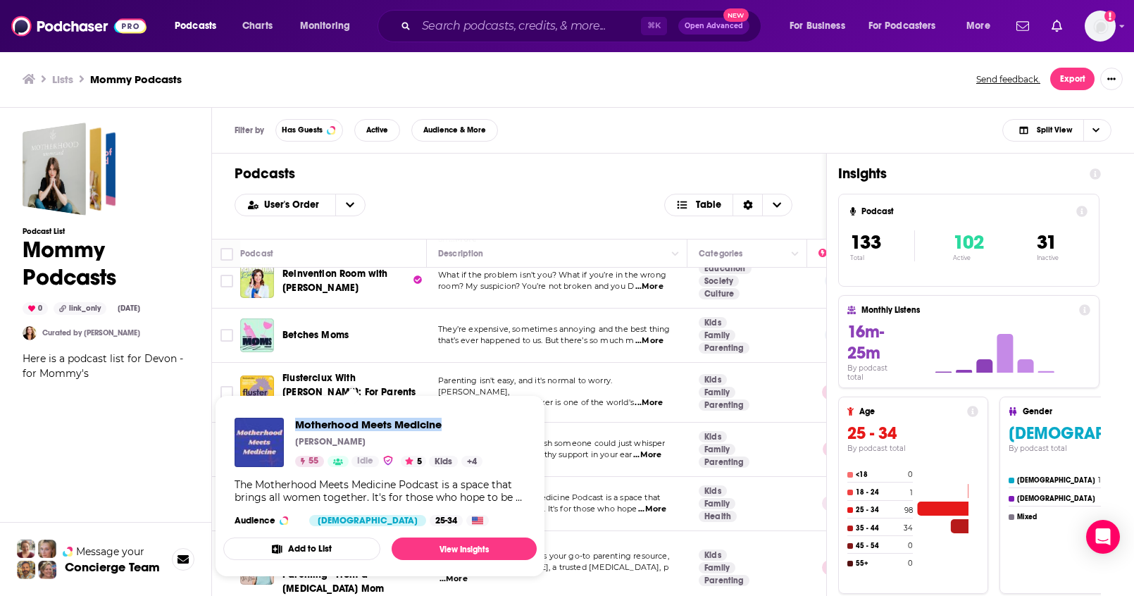
drag, startPoint x: 292, startPoint y: 418, endPoint x: 446, endPoint y: 422, distance: 153.6
click at [446, 422] on div "Motherhood Meets Medicine [PERSON_NAME] 55 Idle 5 Kids + 4" at bounding box center [358, 442] width 248 height 49
copy span "Motherhood Meets Medicine"
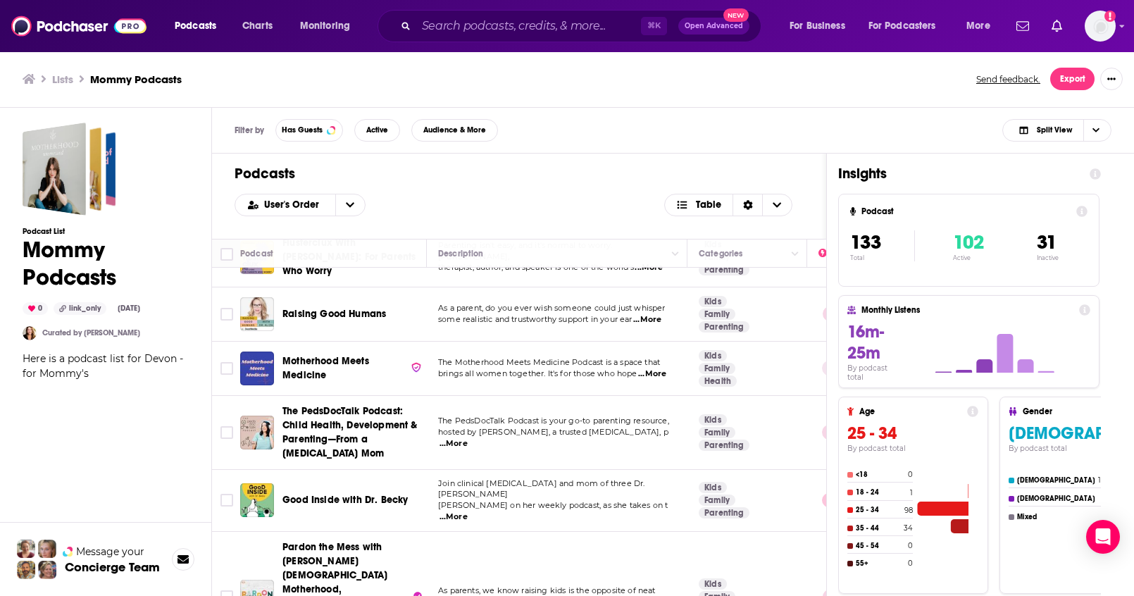
scroll to position [3309, 0]
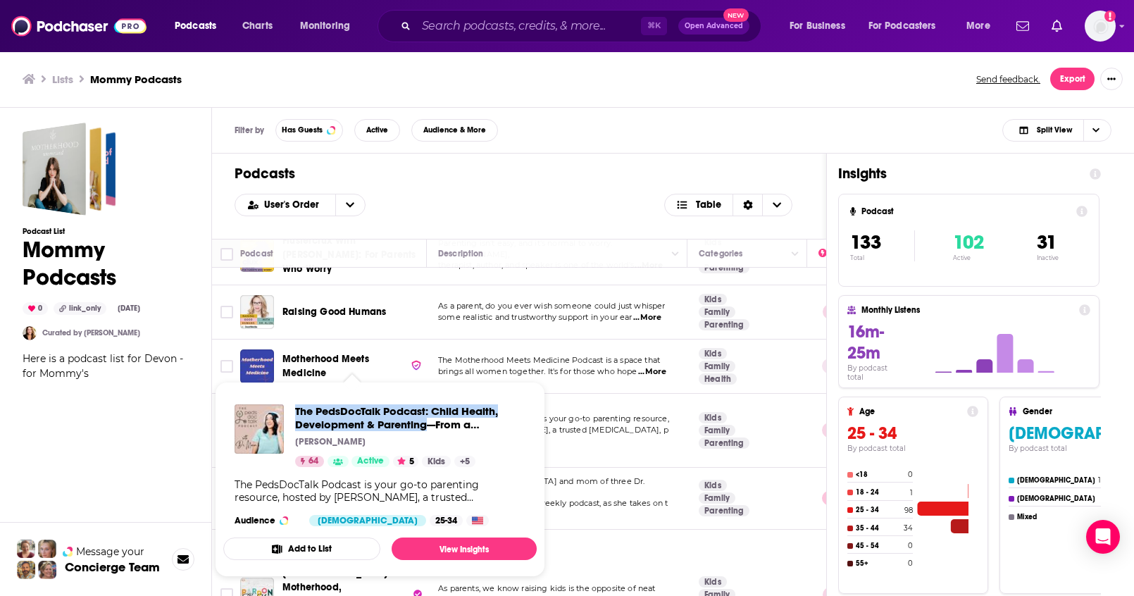
drag, startPoint x: 293, startPoint y: 406, endPoint x: 426, endPoint y: 421, distance: 134.0
click at [426, 421] on div "The PedsDocTalk Podcast: Child Health, Development & Parenting—From a [MEDICAL_…" at bounding box center [379, 435] width 291 height 63
copy span "The PedsDocTalk Podcast: Child Health, Development & Parenting"
click at [180, 419] on div "Podcast List Mommy Podcasts 0 link_only [DATE] Curated by [PERSON_NAME] Here is…" at bounding box center [106, 417] width 166 height 588
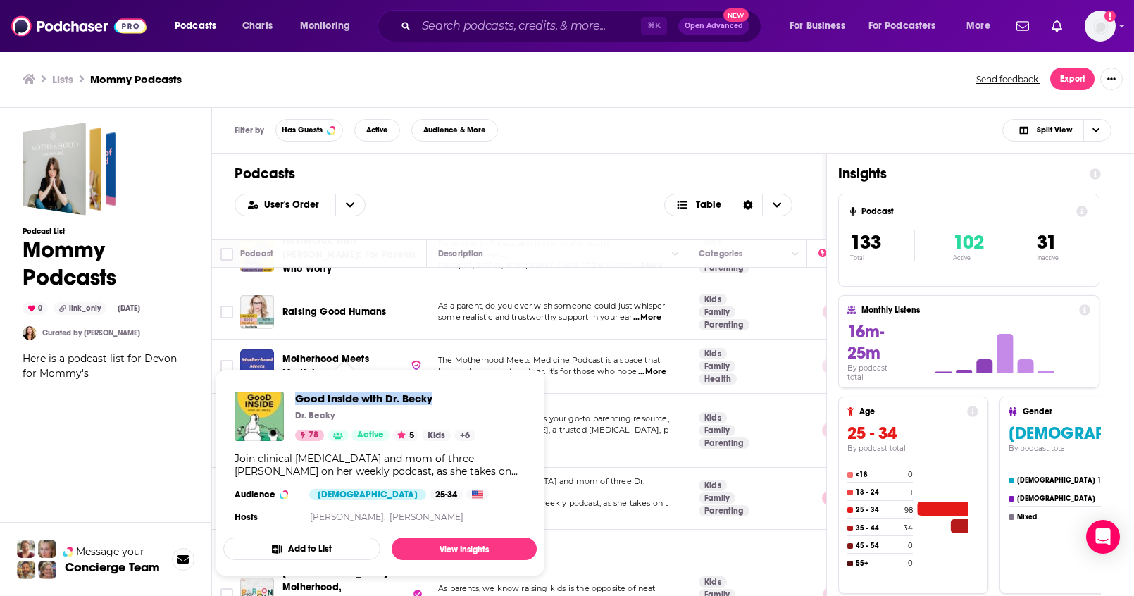
drag, startPoint x: 291, startPoint y: 397, endPoint x: 434, endPoint y: 402, distance: 143.0
click at [434, 402] on div "Good Inside with Dr. [PERSON_NAME] Dr. [PERSON_NAME] 78 Active 5 Kids + 6" at bounding box center [354, 415] width 241 height 49
copy span "Good Inside with Dr. Becky"
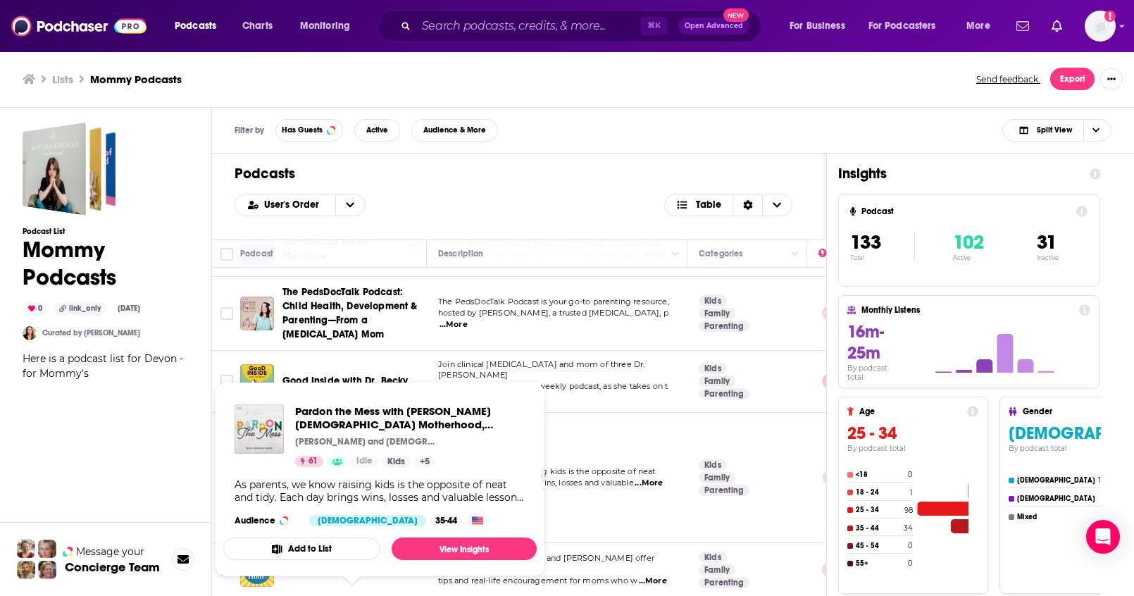
scroll to position [3427, 0]
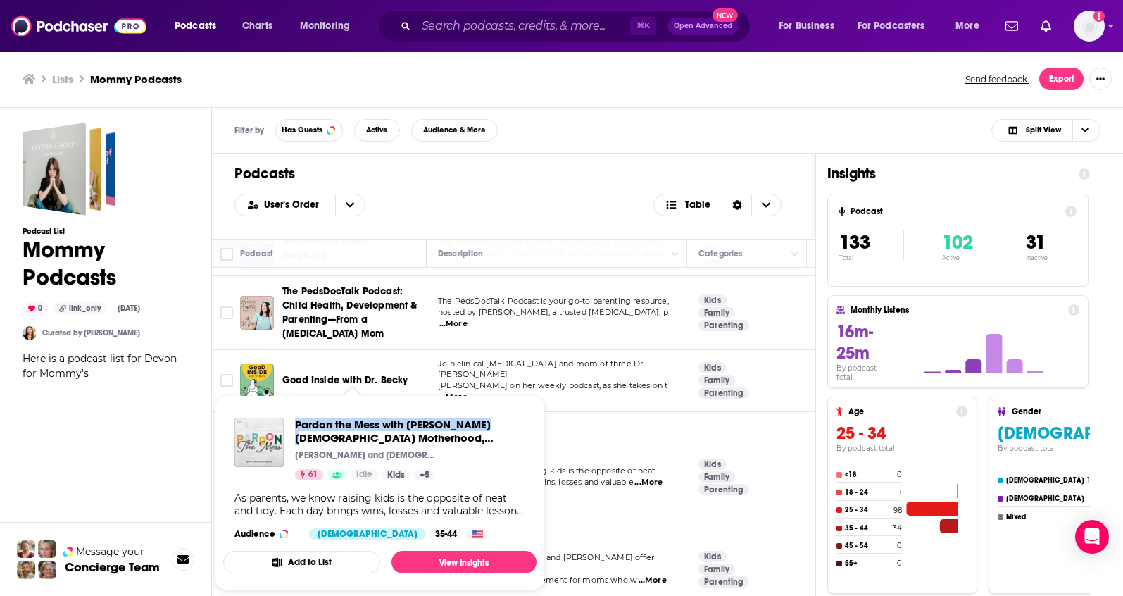
drag, startPoint x: 292, startPoint y: 418, endPoint x: 491, endPoint y: 429, distance: 198.8
click at [491, 429] on div "Pardon the Mess with [PERSON_NAME][DEMOGRAPHIC_DATA] Motherhood, [DEMOGRAPHIC_D…" at bounding box center [379, 449] width 291 height 63
copy span "Pardon the Mess with [PERSON_NAME]"
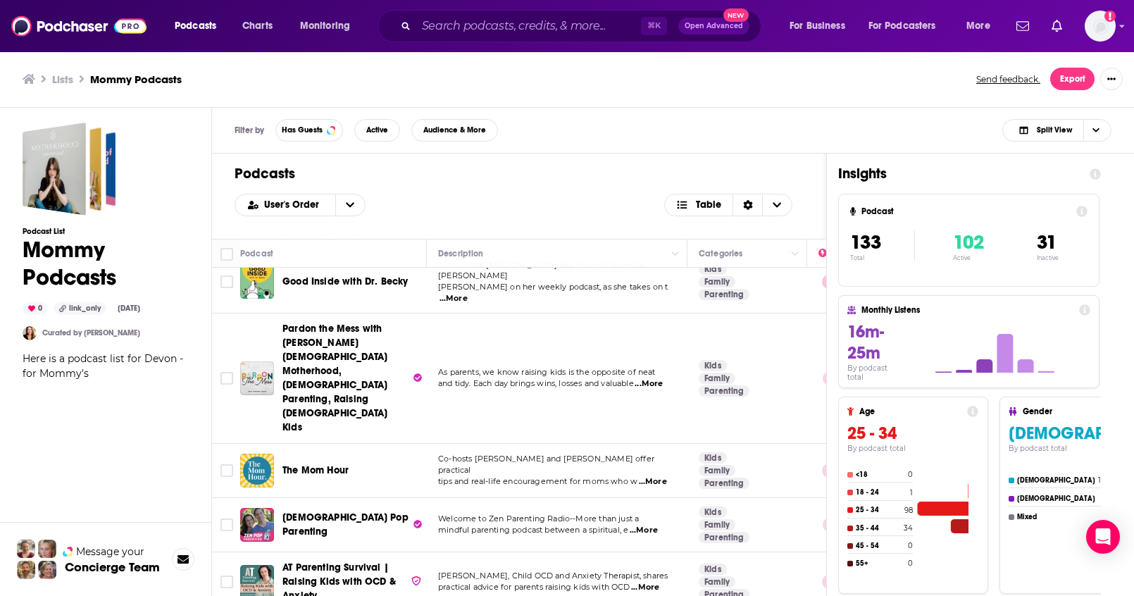
scroll to position [3543, 0]
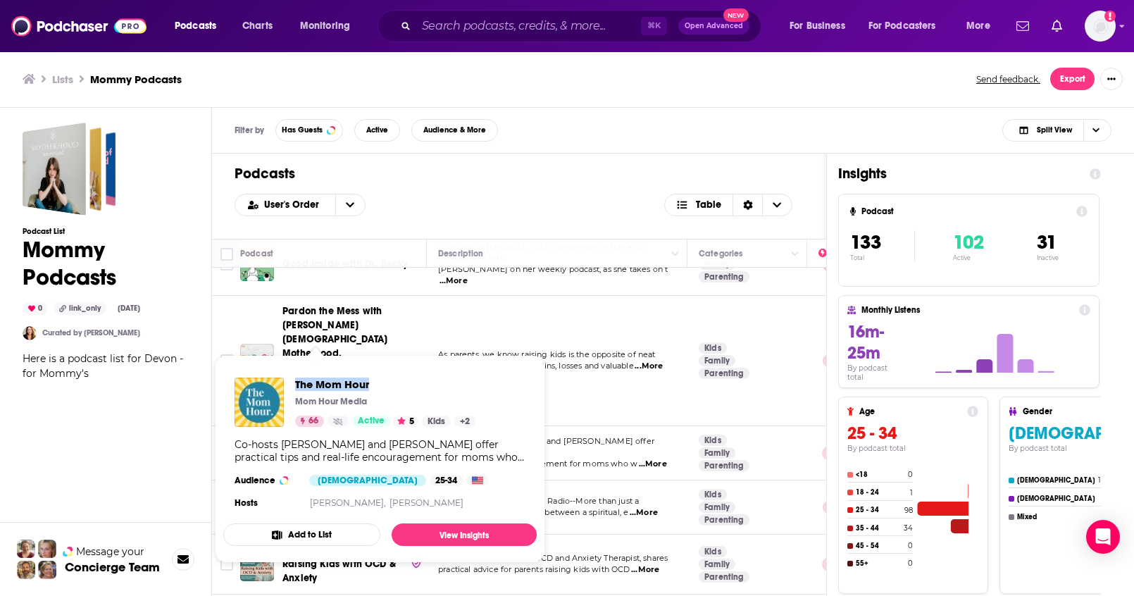
drag, startPoint x: 292, startPoint y: 377, endPoint x: 376, endPoint y: 384, distance: 84.9
click at [376, 384] on div "The Mom Hour Mom Hour Media 66 Active 5 Kids + 2" at bounding box center [354, 401] width 241 height 49
copy span "The Mom Hour"
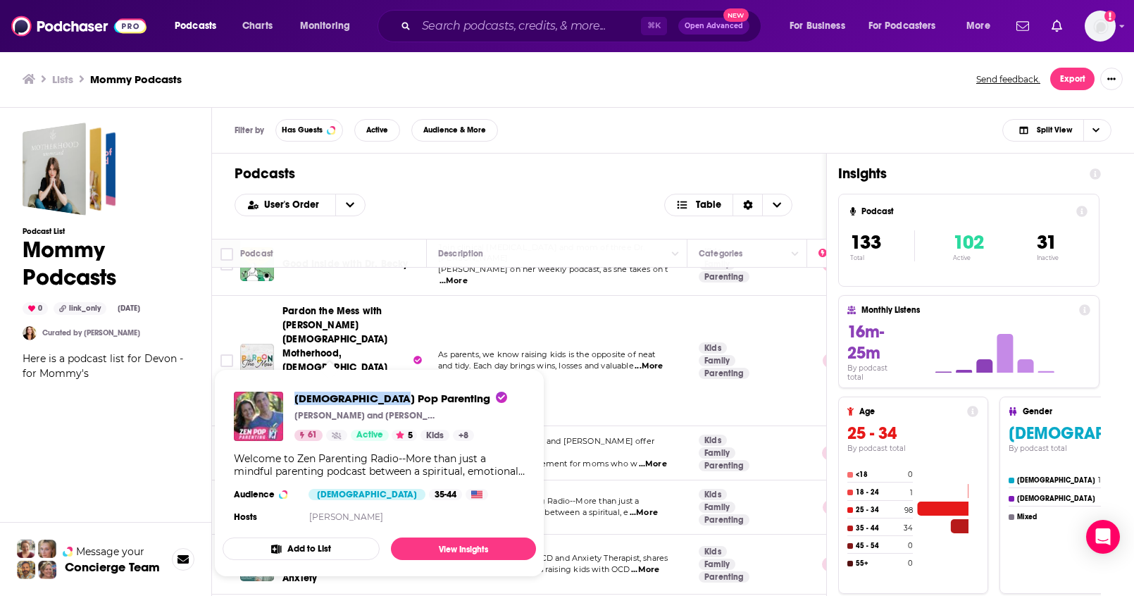
drag, startPoint x: 289, startPoint y: 393, endPoint x: 387, endPoint y: 399, distance: 98.7
click at [387, 399] on div "Zen Pop Parenting [PERSON_NAME] and [PERSON_NAME] 61 Active 5 Kids + 8" at bounding box center [370, 415] width 273 height 49
copy span "[DEMOGRAPHIC_DATA] Pop Parenting"
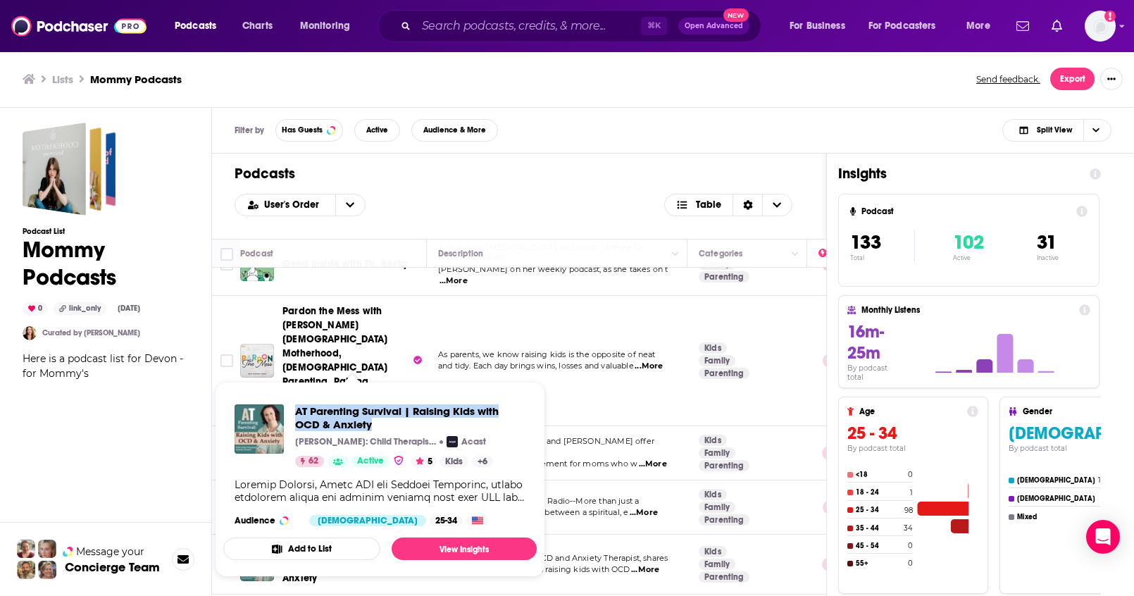
drag, startPoint x: 292, startPoint y: 406, endPoint x: 374, endPoint y: 426, distance: 84.9
click at [374, 426] on div "AT Parenting Survival | Raising Kids with OCD & Anxiety [PERSON_NAME]: Child Th…" at bounding box center [379, 435] width 291 height 63
copy span "AT Parenting Survival | Raising Kids with OCD & Anxiety"
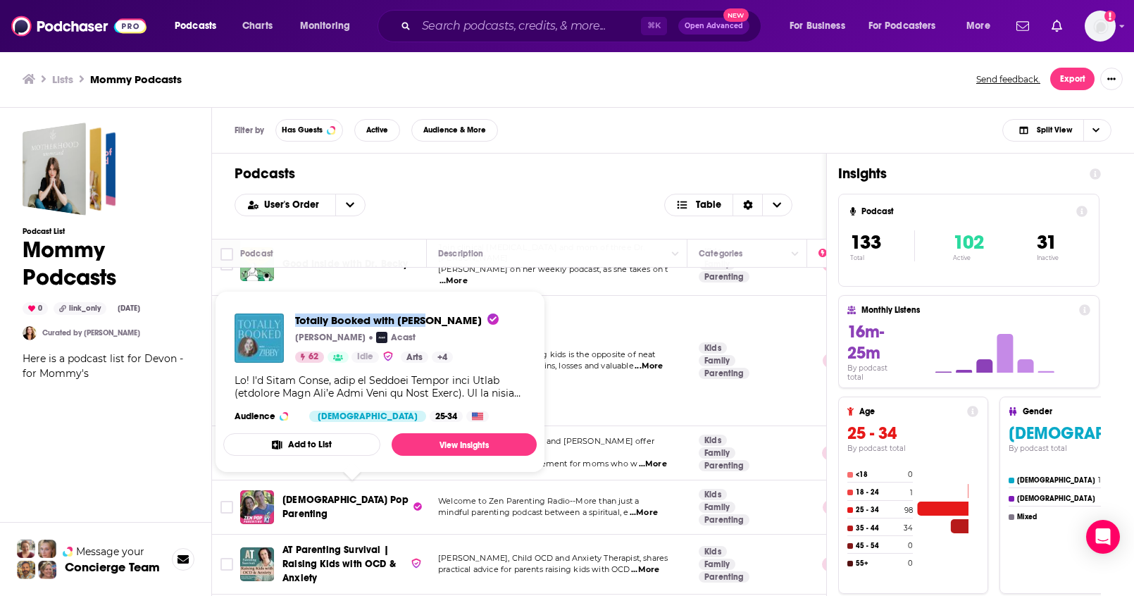
drag, startPoint x: 292, startPoint y: 308, endPoint x: 424, endPoint y: 325, distance: 132.8
click at [424, 325] on div "Totally Booked with [PERSON_NAME] Acast 62 Idle Arts + 4 Audience [DEMOGRAPHIC_…" at bounding box center [379, 367] width 313 height 131
copy span "Totally Booked with [PERSON_NAME]"
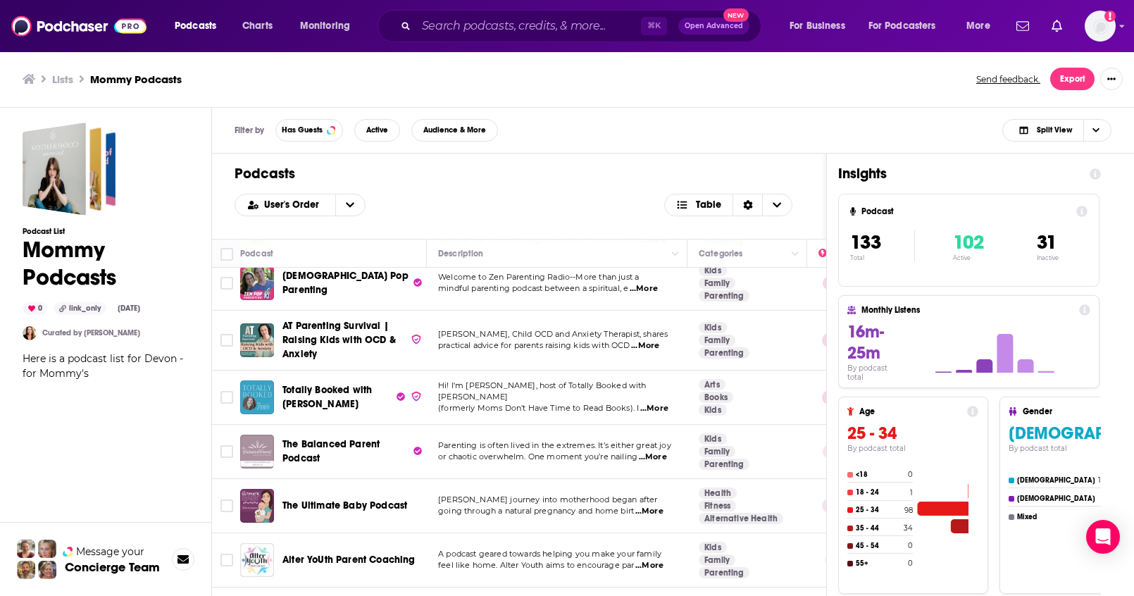
scroll to position [3768, 0]
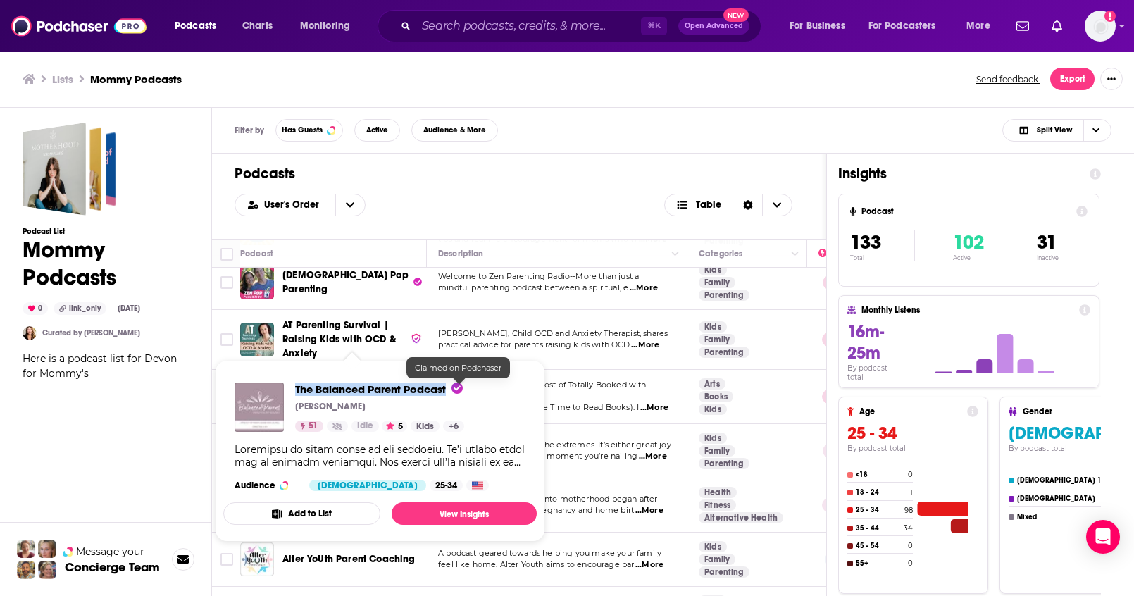
drag, startPoint x: 293, startPoint y: 384, endPoint x: 453, endPoint y: 389, distance: 160.6
click at [453, 389] on div "The Balanced Parent Podcast Laura Froyen 51 Idle 5 Kids + 6" at bounding box center [349, 406] width 230 height 49
click at [1102, 414] on div "Insights Podcast 133 Total 102 Active 31 Inactive Monthly Listens 16m-25m By po…" at bounding box center [969, 432] width 285 height 557
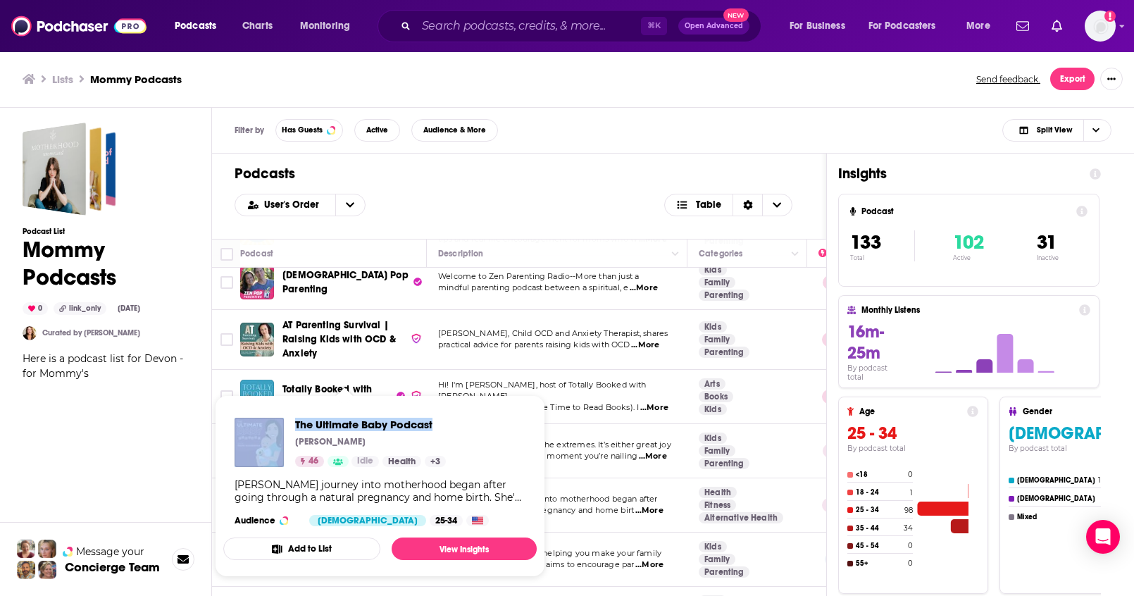
drag, startPoint x: 448, startPoint y: 421, endPoint x: 288, endPoint y: 422, distance: 159.8
click at [288, 422] on div "The Ultimate Baby Podcast Marni Wasserman 46 Idle Health + 3 Marni Wasserman's …" at bounding box center [379, 471] width 313 height 131
drag, startPoint x: 291, startPoint y: 421, endPoint x: 443, endPoint y: 431, distance: 152.4
click at [443, 431] on div "Alter YoUth Parent Coaching Haley Morgan Idle Kids + 6 A podcast geared towards…" at bounding box center [379, 471] width 313 height 131
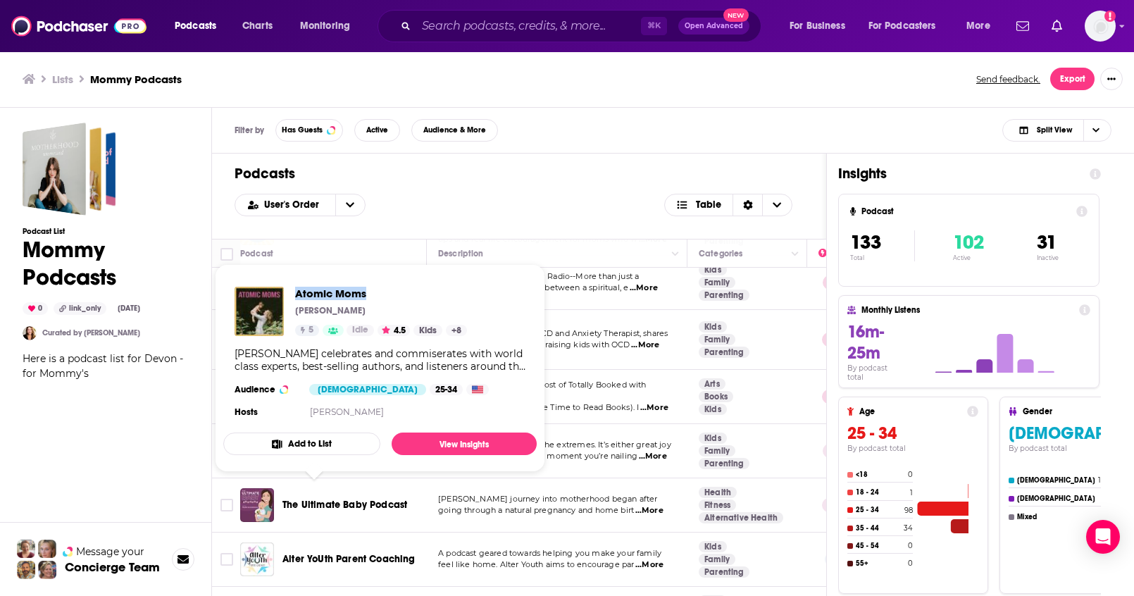
drag, startPoint x: 292, startPoint y: 286, endPoint x: 370, endPoint y: 296, distance: 78.9
click at [370, 296] on div "Atomic Moms Ellie Knaus 5 Idle 4.5 Kids + 8" at bounding box center [350, 311] width 232 height 49
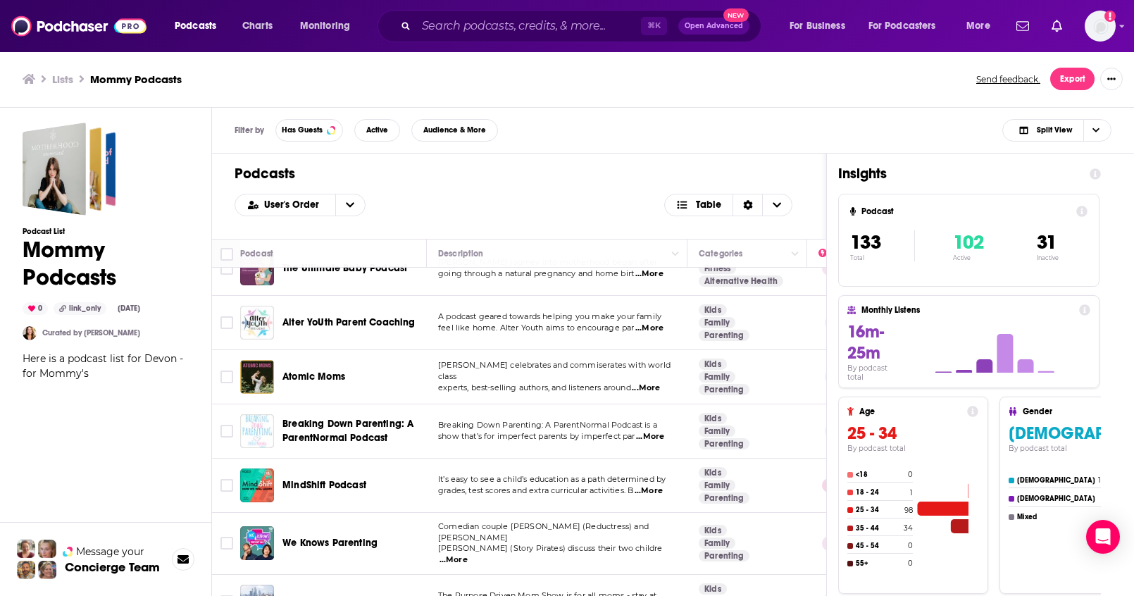
scroll to position [4005, 0]
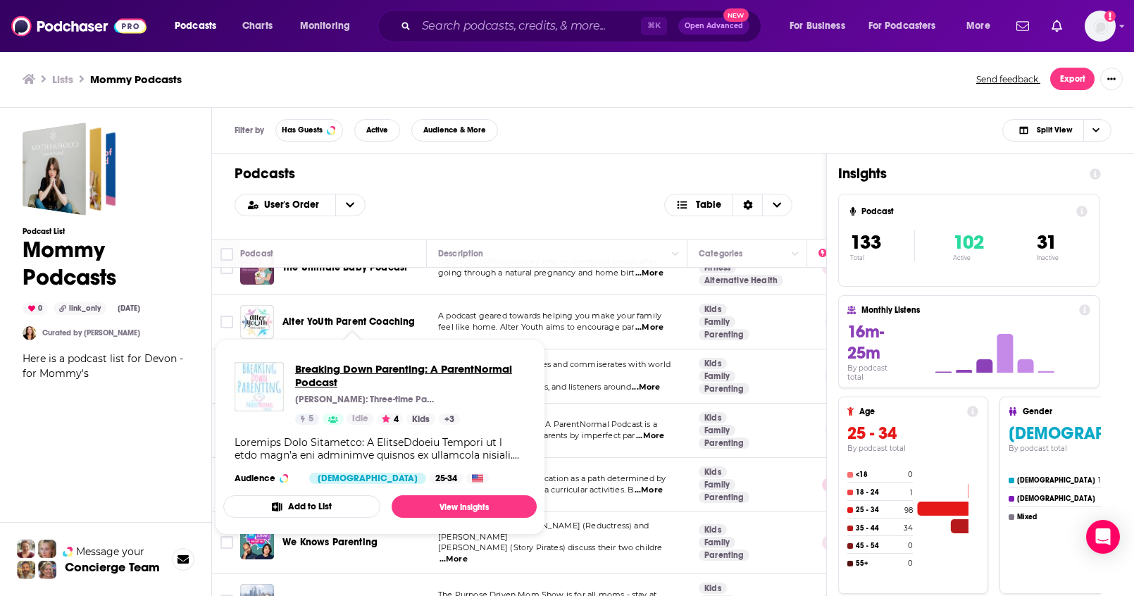
drag, startPoint x: 294, startPoint y: 363, endPoint x: 349, endPoint y: 379, distance: 56.6
click at [349, 379] on span "Breaking Down Parenting: A ParentNormal Podcast" at bounding box center [410, 375] width 230 height 27
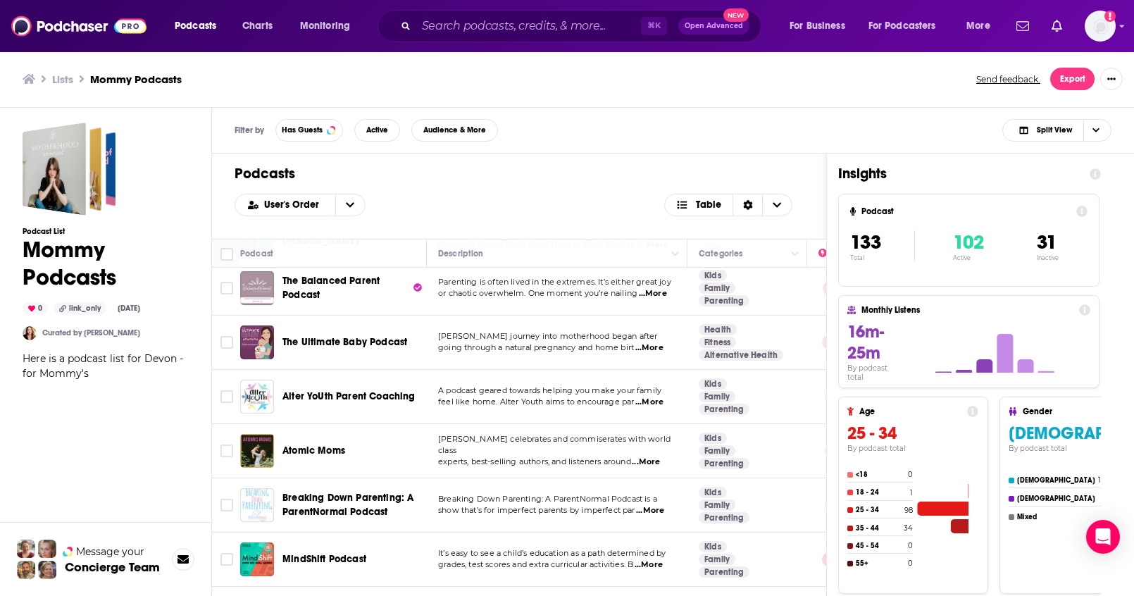
scroll to position [3947, 0]
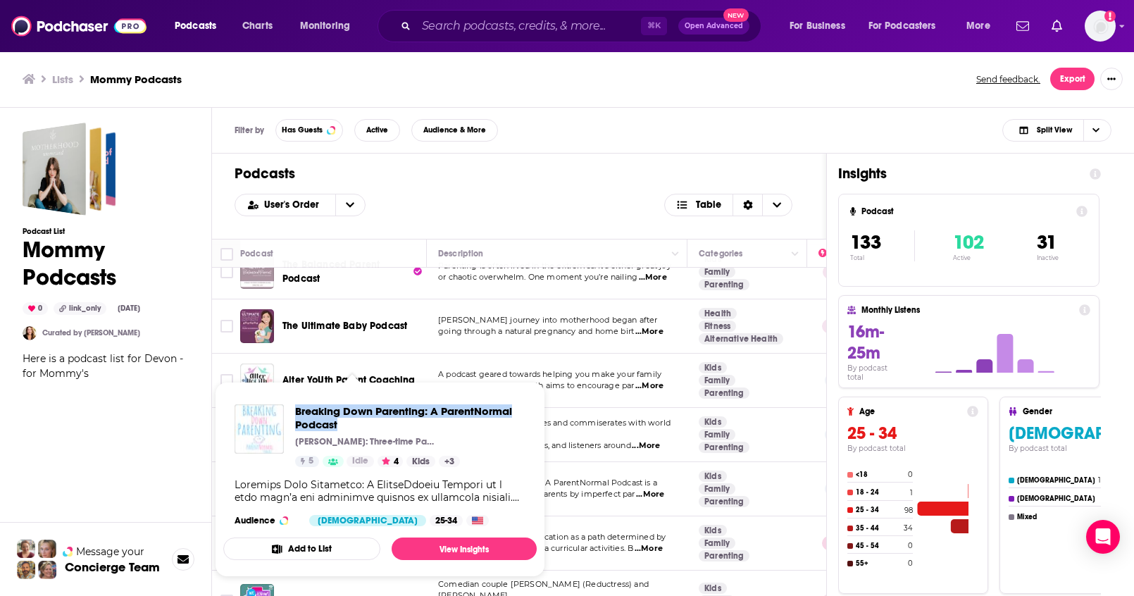
drag, startPoint x: 294, startPoint y: 406, endPoint x: 340, endPoint y: 426, distance: 50.8
click at [340, 426] on div "Breaking Down Parenting: A ParentNormal Podcast Chris Cate: Three-time Parent |…" at bounding box center [379, 435] width 291 height 63
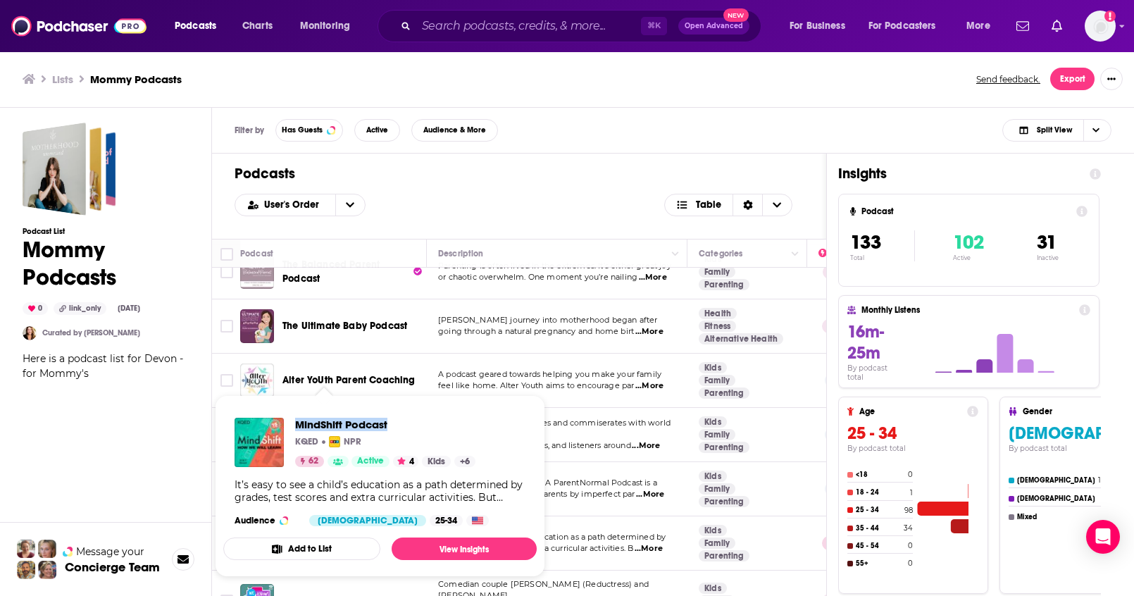
drag, startPoint x: 291, startPoint y: 415, endPoint x: 539, endPoint y: 406, distance: 248.1
click at [391, 425] on div "MindShift Podcast KQED NPR 62 Active 4 Kids + 6 It’s easy to see a child’s educ…" at bounding box center [379, 471] width 313 height 131
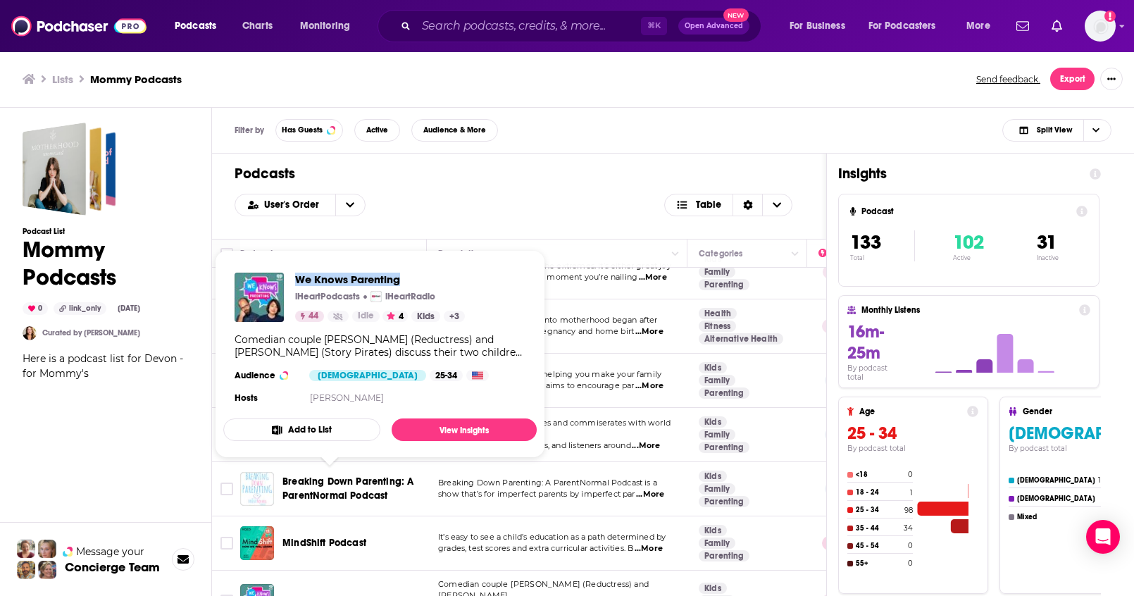
drag, startPoint x: 293, startPoint y: 275, endPoint x: 409, endPoint y: 286, distance: 116.7
click at [409, 286] on div "We Knows Parenting iHeartPodcasts iHeartRadio 44 Idle 4 Kids + 3" at bounding box center [349, 297] width 230 height 49
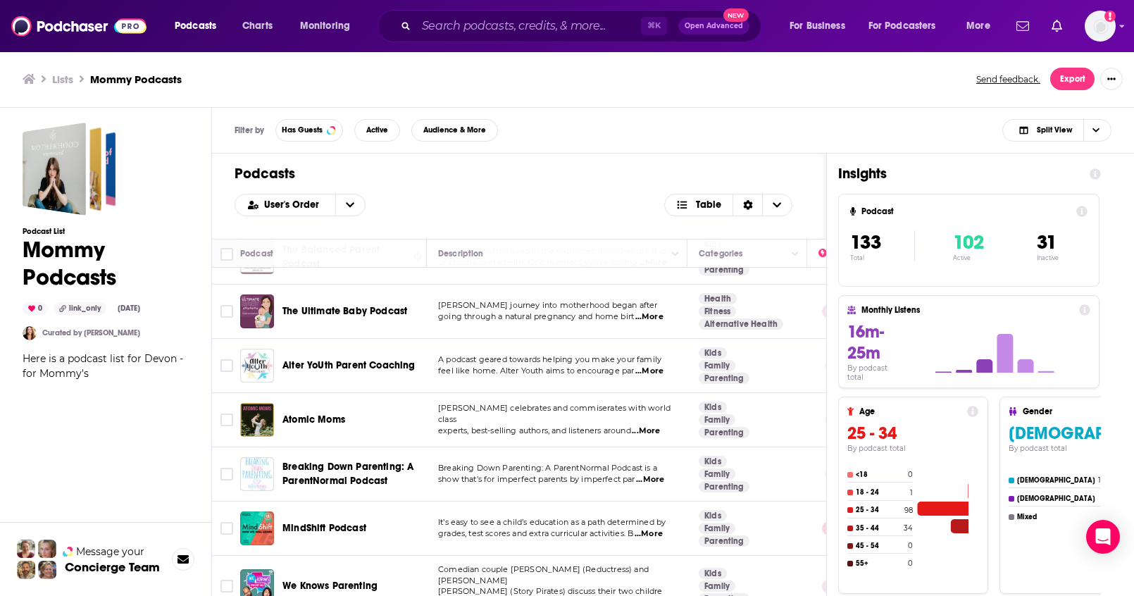
scroll to position [4119, 0]
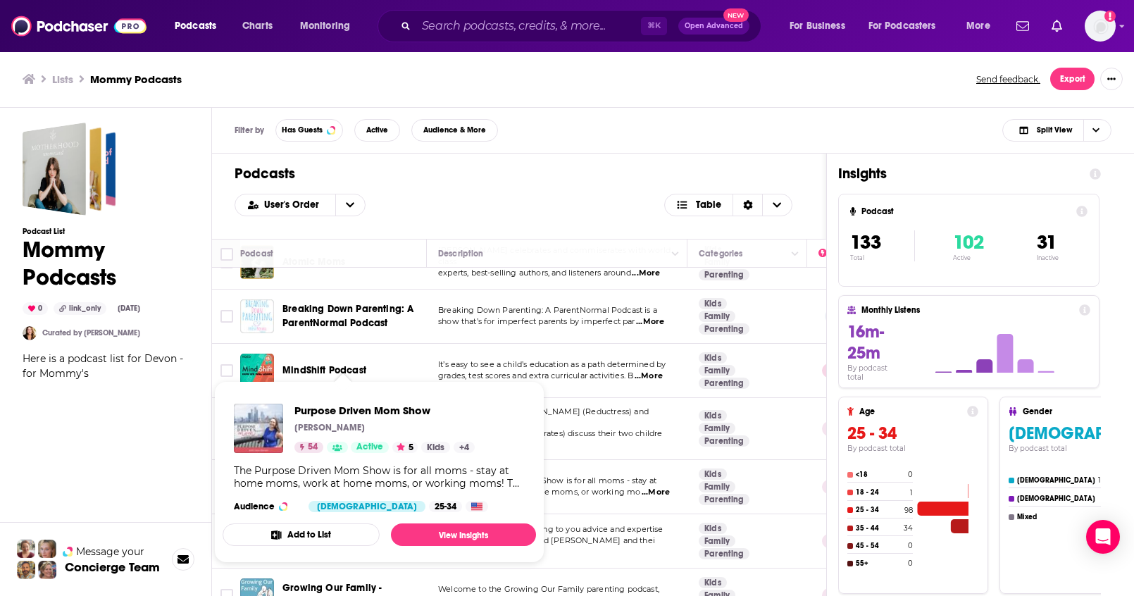
drag, startPoint x: 282, startPoint y: 347, endPoint x: 408, endPoint y: 358, distance: 125.8
click at [408, 470] on div "Purpose Driven Mom Show" at bounding box center [355, 487] width 146 height 34
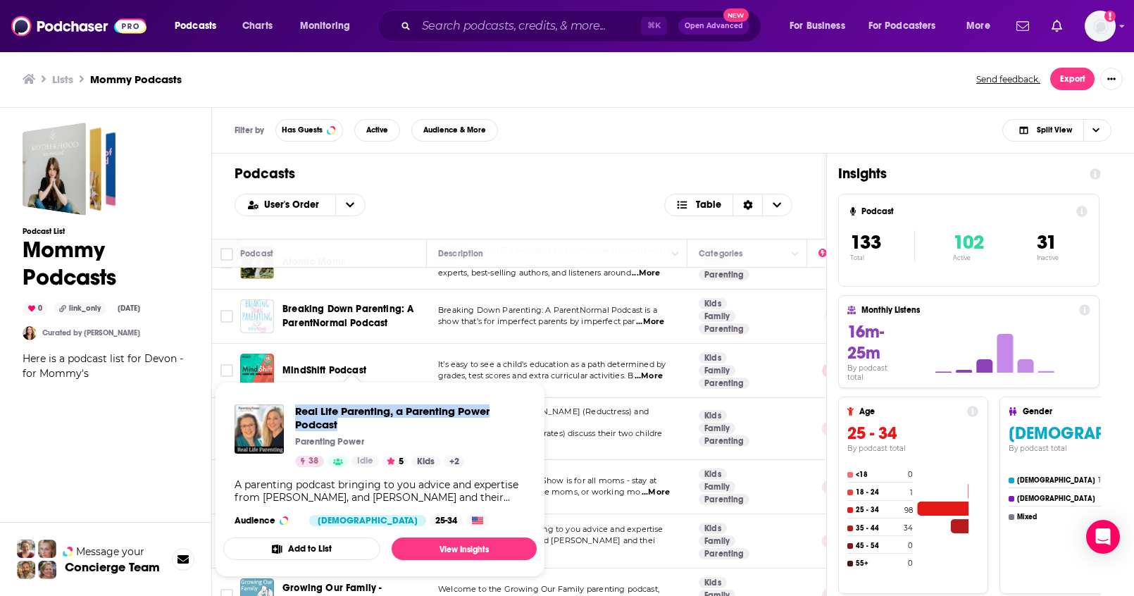
drag, startPoint x: 290, startPoint y: 406, endPoint x: 343, endPoint y: 422, distance: 55.4
click at [343, 422] on div "Real Life Parenting, a Parenting Power Podcast Parenting Power 38 Idle 5 Kids +…" at bounding box center [379, 435] width 291 height 63
click at [177, 436] on div "Podcast List Mommy Podcasts 0 link_only Aug 26th, 2025 Curated by Lauren Cobell…" at bounding box center [106, 417] width 166 height 588
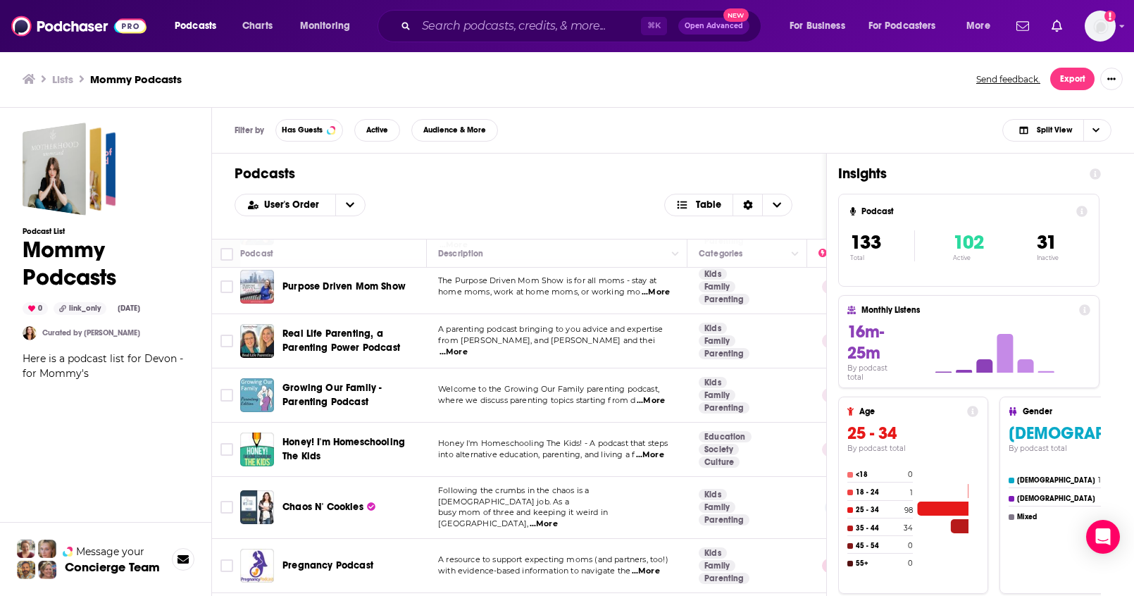
scroll to position [4304, 0]
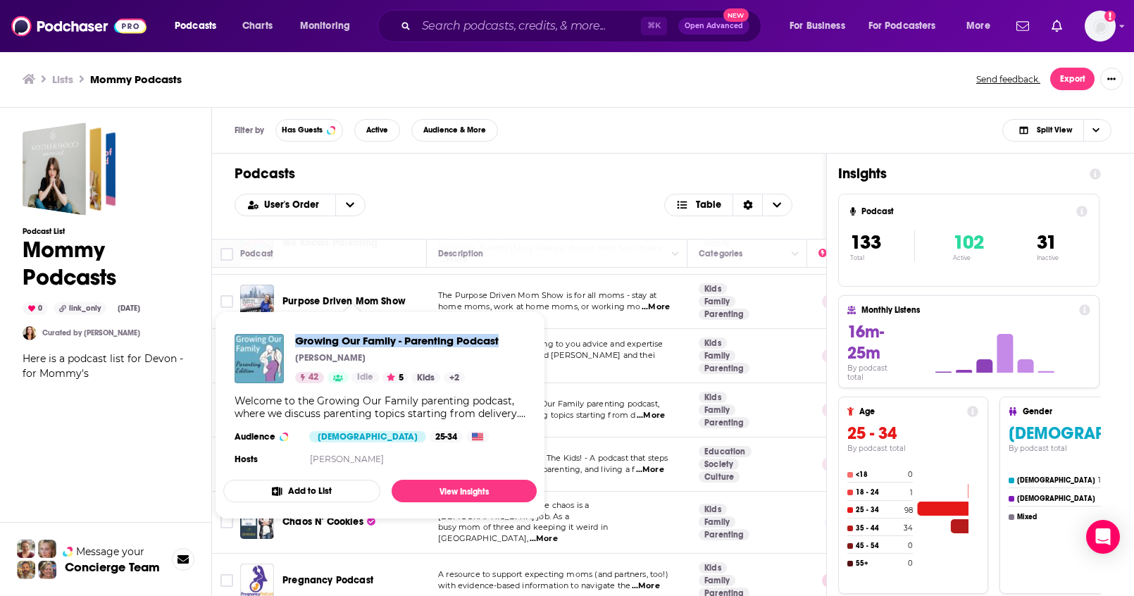
drag, startPoint x: 292, startPoint y: 335, endPoint x: 515, endPoint y: 336, distance: 222.5
click at [515, 336] on div "Growing Our Family - Parenting Podcast Brittany Dougherty 42 Idle 5 Kids + 2 We…" at bounding box center [379, 400] width 313 height 157
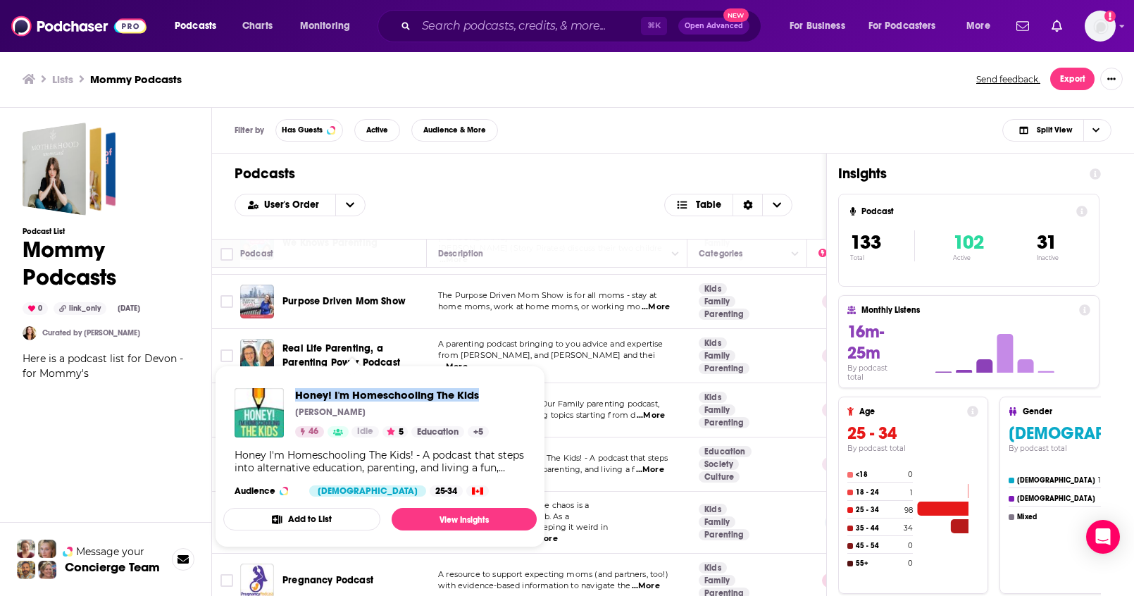
drag, startPoint x: 292, startPoint y: 387, endPoint x: 478, endPoint y: 391, distance: 185.9
click at [478, 391] on div "Honey! I'm Homeschooling The Kids Robyn Robertson 46 Idle 5 Education + 5" at bounding box center [361, 412] width 254 height 49
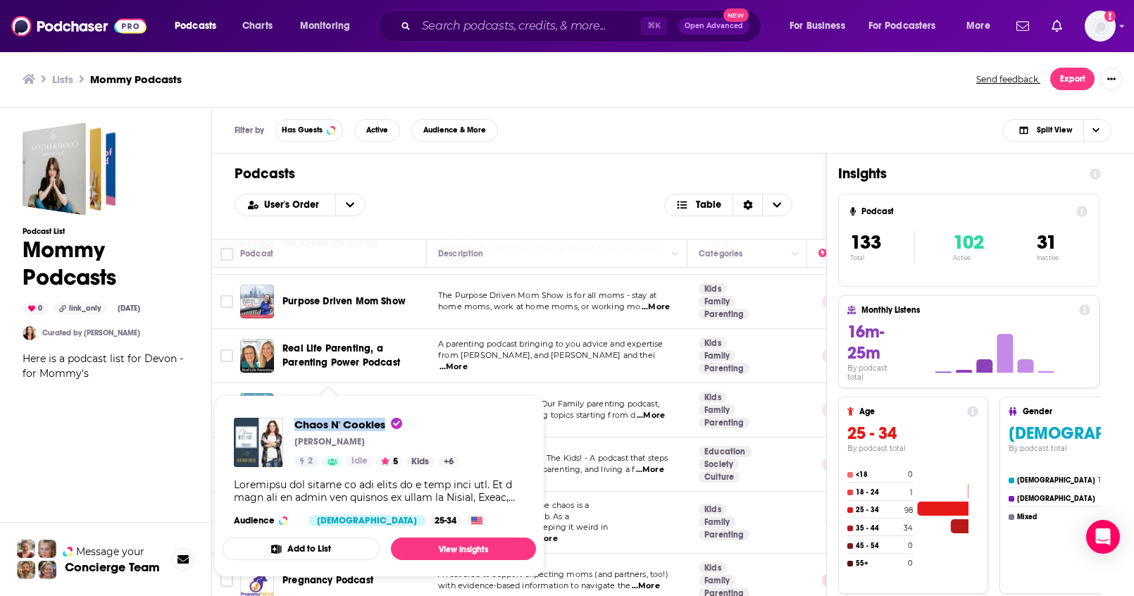
drag, startPoint x: 292, startPoint y: 420, endPoint x: 383, endPoint y: 429, distance: 91.2
click at [383, 429] on div "Chaos N' Cookies Heather Greco 2 Idle 5 Kids + 6" at bounding box center [346, 442] width 225 height 49
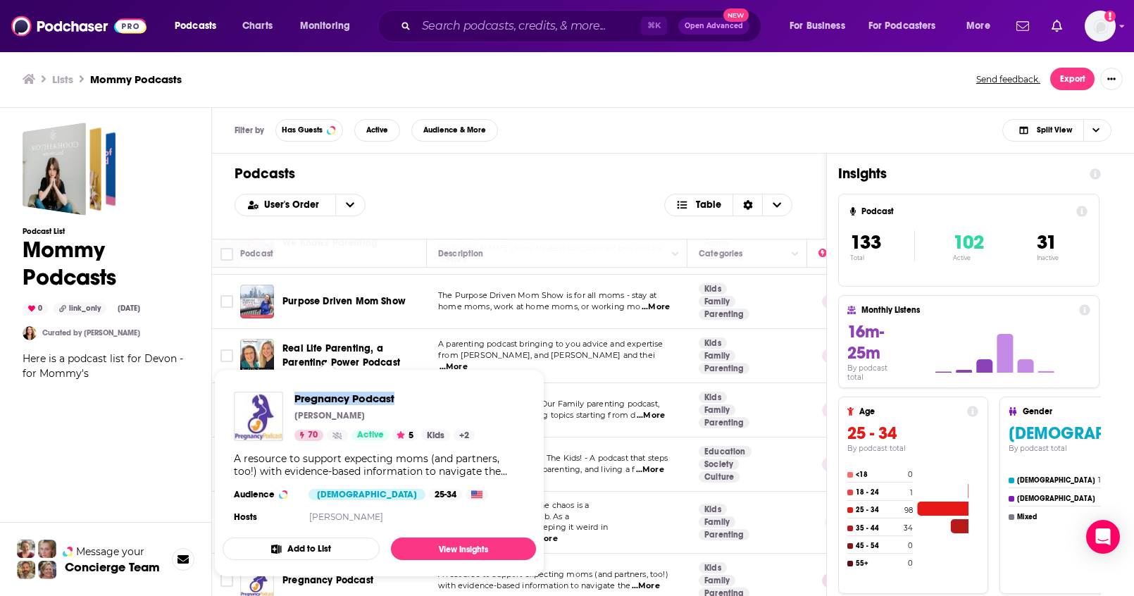
drag, startPoint x: 293, startPoint y: 396, endPoint x: 401, endPoint y: 402, distance: 108.6
click at [401, 402] on div "Pregnancy Podcast Vanessa Merten 70 Active 5 Kids + 2" at bounding box center [354, 415] width 241 height 49
click at [591, 553] on td "A resource to support expecting moms (and partners, too!) with evidence-based i…" at bounding box center [557, 580] width 261 height 54
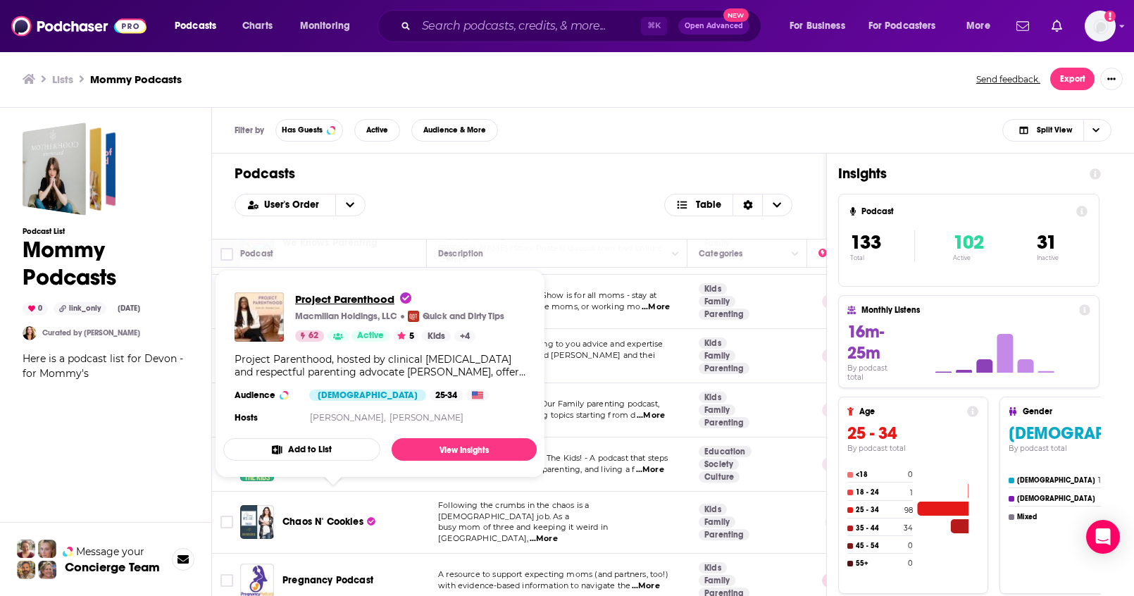
drag, startPoint x: 297, startPoint y: 293, endPoint x: 394, endPoint y: 296, distance: 97.2
click at [394, 296] on span "Project Parenthood" at bounding box center [353, 298] width 116 height 13
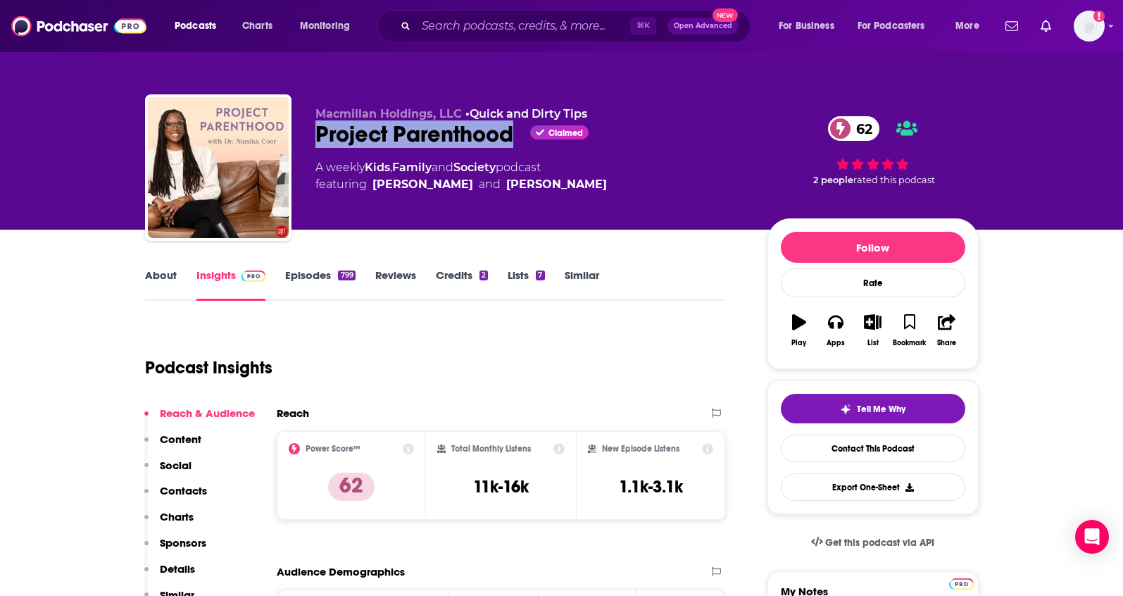
drag, startPoint x: 312, startPoint y: 127, endPoint x: 514, endPoint y: 151, distance: 203.5
click at [514, 151] on div "Macmillan Holdings, LLC • Quick and Dirty Tips Project Parenthood Claimed 62 A …" at bounding box center [562, 170] width 834 height 152
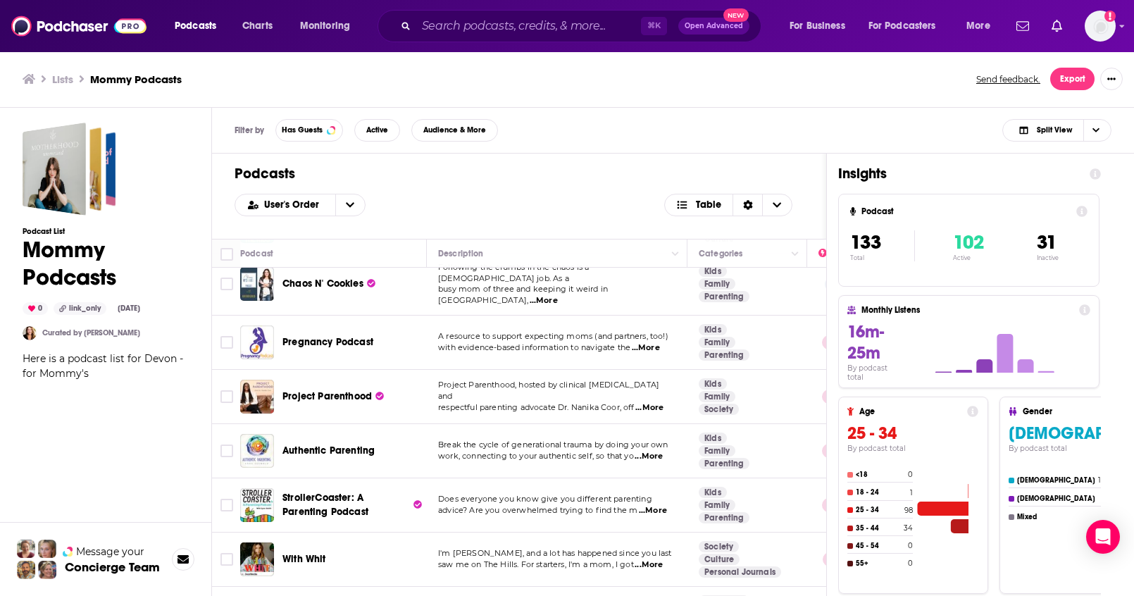
scroll to position [4521, 0]
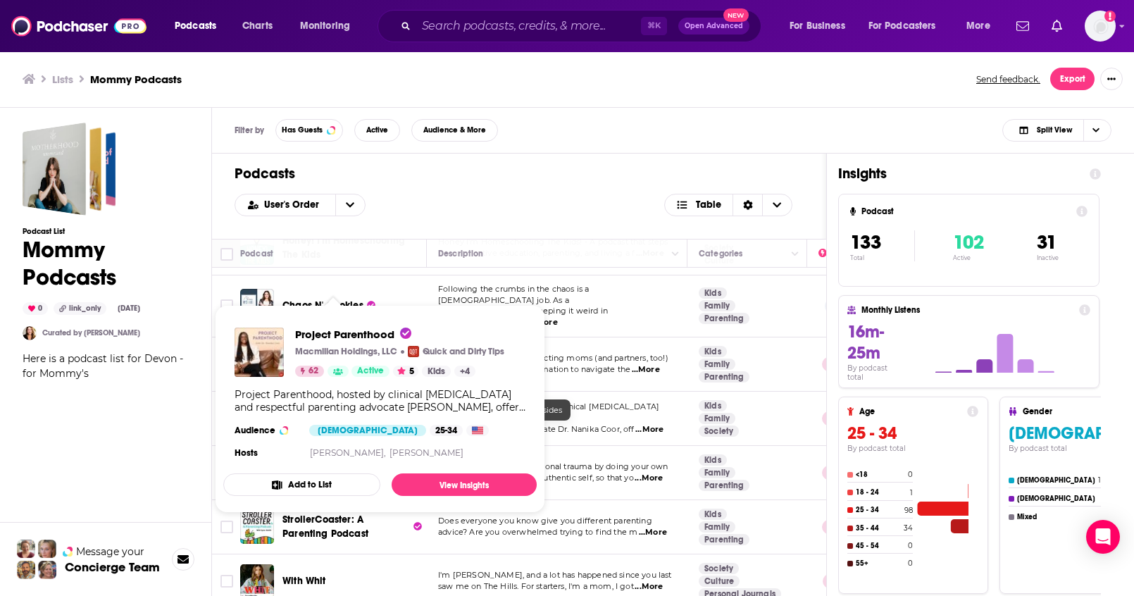
click at [158, 446] on div "Podcast List Mommy Podcasts 0 link_only Aug 26th, 2025 Curated by Lauren Cobell…" at bounding box center [106, 417] width 166 height 588
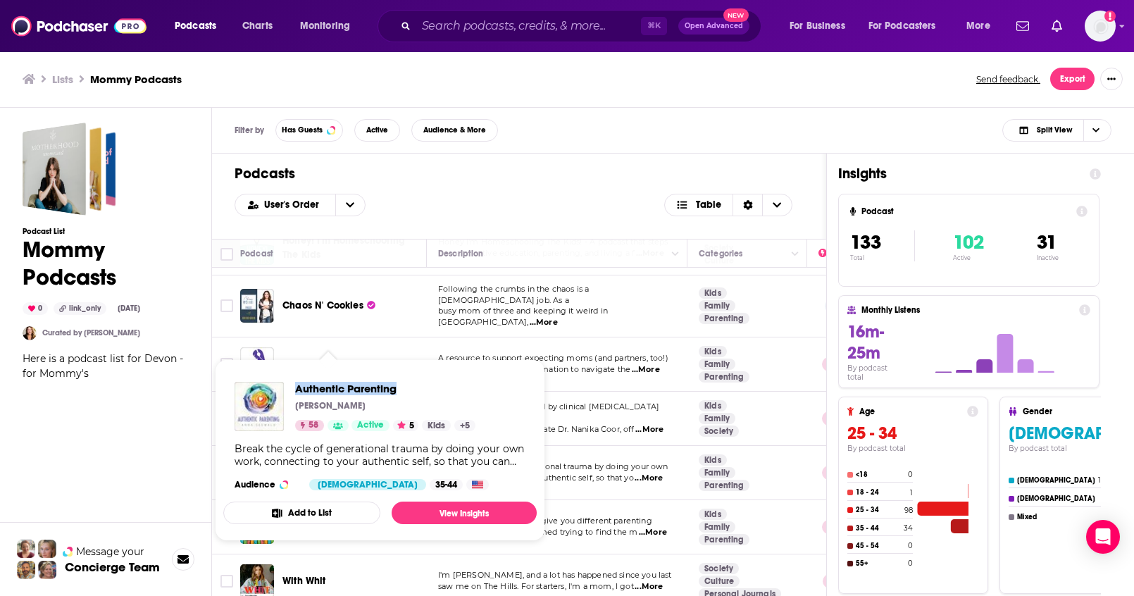
drag, startPoint x: 292, startPoint y: 382, endPoint x: 399, endPoint y: 393, distance: 106.8
click at [399, 393] on div "Authentic Parenting Anna Seewald 58 Active 5 Kids + 5" at bounding box center [354, 406] width 241 height 49
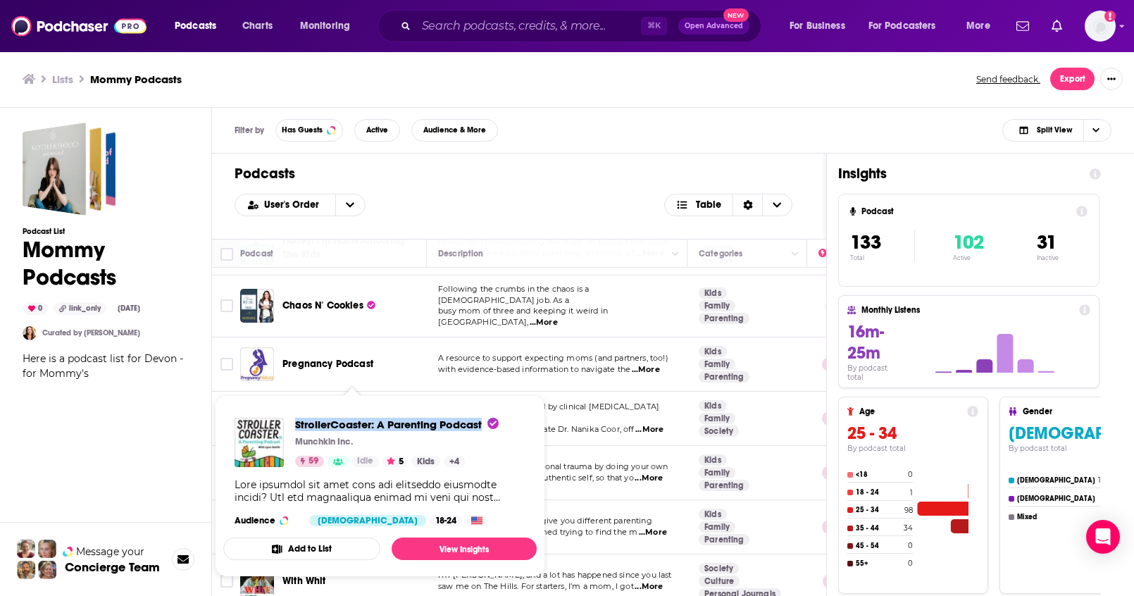
drag, startPoint x: 292, startPoint y: 419, endPoint x: 570, endPoint y: 433, distance: 277.8
click at [468, 433] on div "StrollerCoaster: A Parenting Podcast Munchkin Inc. 59 Idle 5 Kids + 4" at bounding box center [366, 442] width 264 height 49
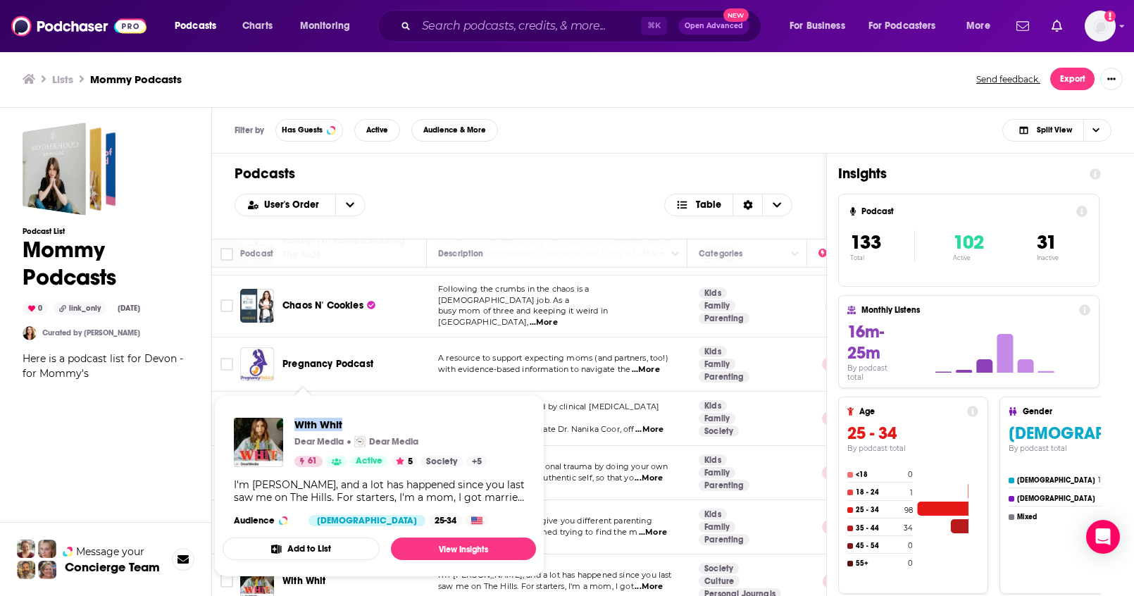
drag, startPoint x: 293, startPoint y: 414, endPoint x: 347, endPoint y: 425, distance: 55.4
click at [347, 425] on div "With Whit Dear Media Dear Media 61 Active 5 Society + 5 I'm Whitney Port, and a…" at bounding box center [379, 471] width 313 height 131
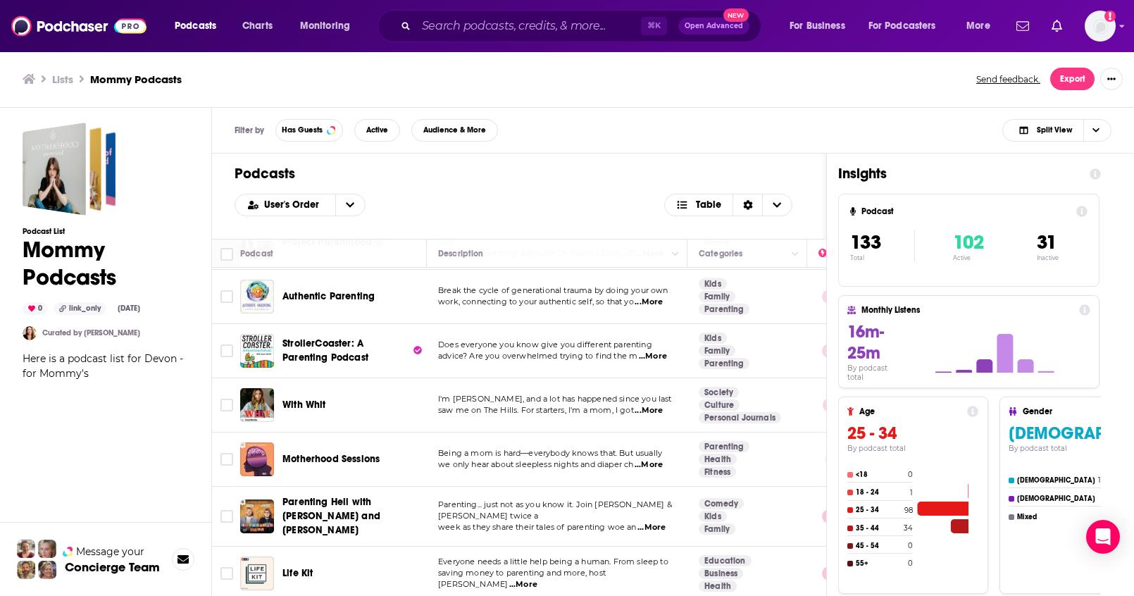
scroll to position [4713, 0]
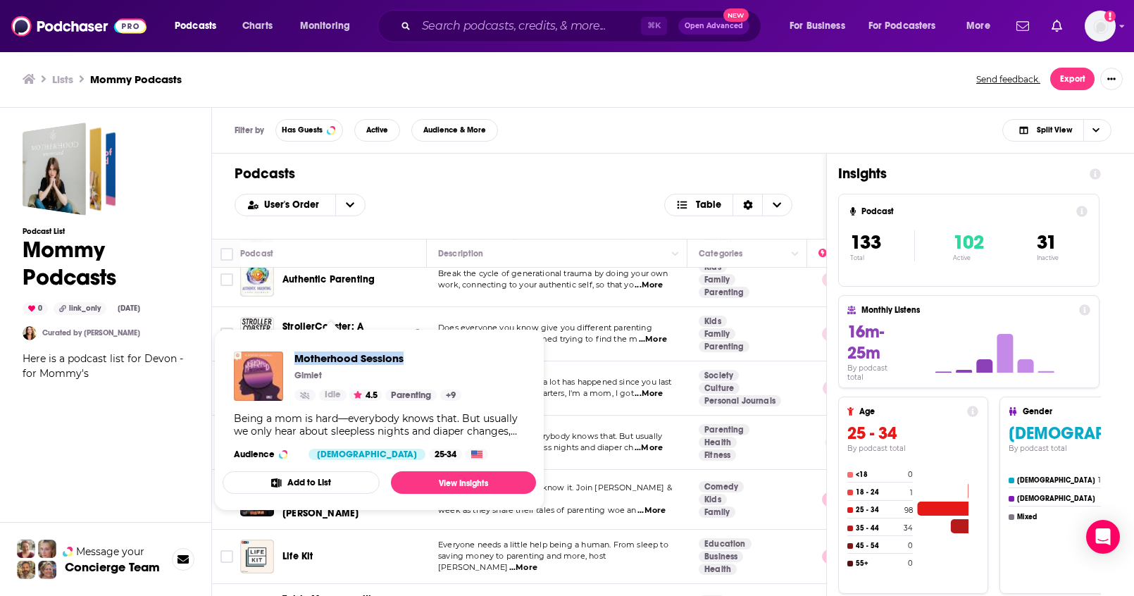
drag, startPoint x: 292, startPoint y: 351, endPoint x: 421, endPoint y: 356, distance: 129.0
click at [421, 356] on div "Motherhood Sessions Gimlet Idle 4.5 Parenting + 9" at bounding box center [347, 375] width 227 height 49
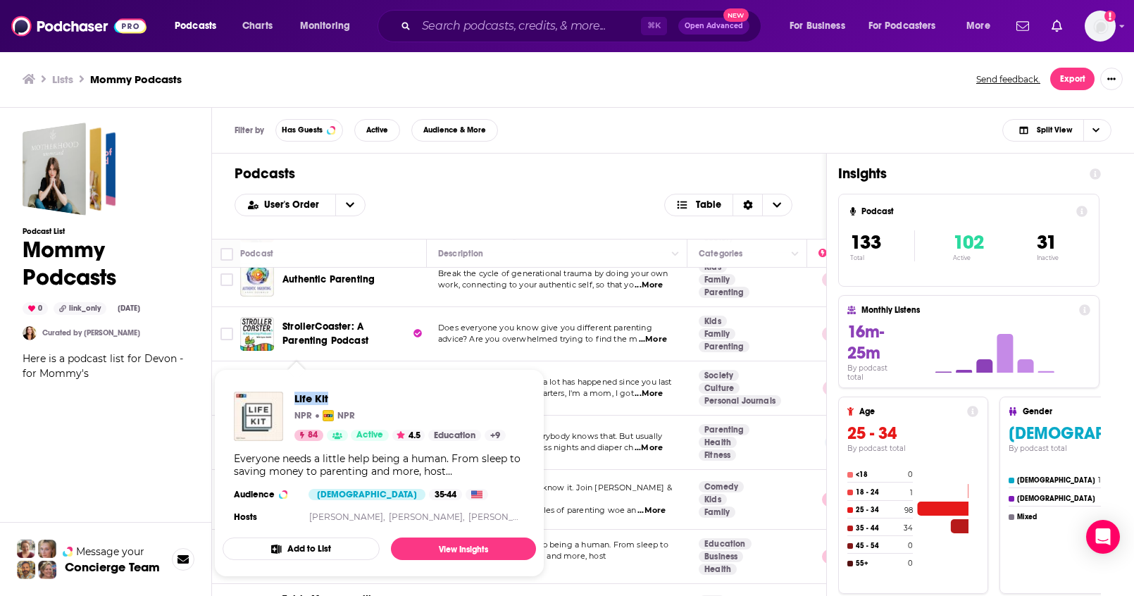
drag, startPoint x: 292, startPoint y: 391, endPoint x: 328, endPoint y: 396, distance: 36.9
click at [328, 396] on div "Life Kit NPR NPR 84 Active 4.5 Education + 9" at bounding box center [370, 415] width 272 height 49
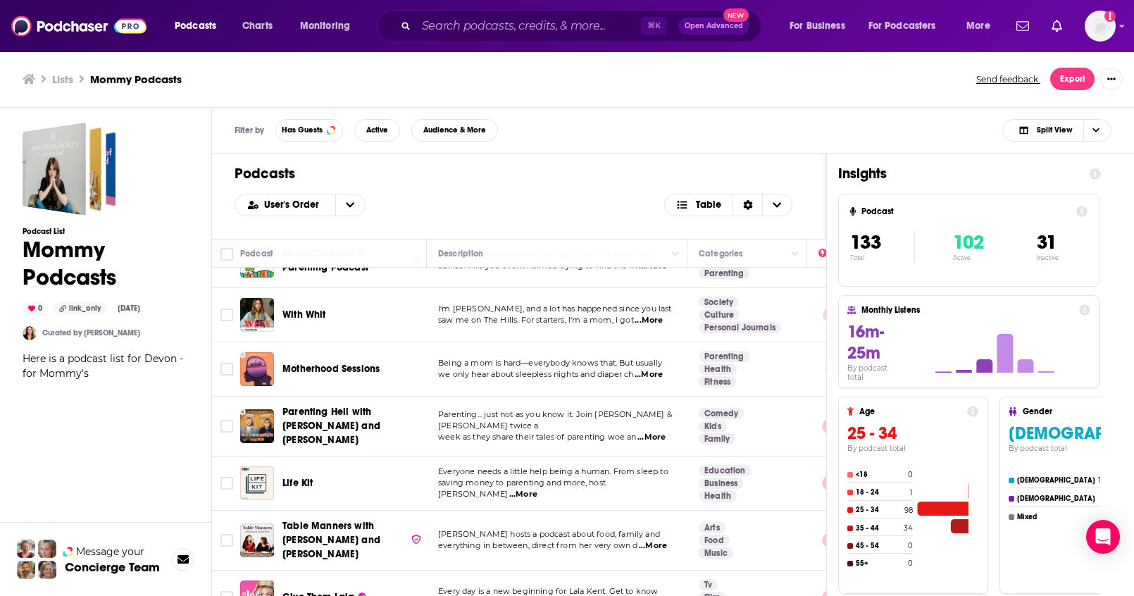
scroll to position [4801, 0]
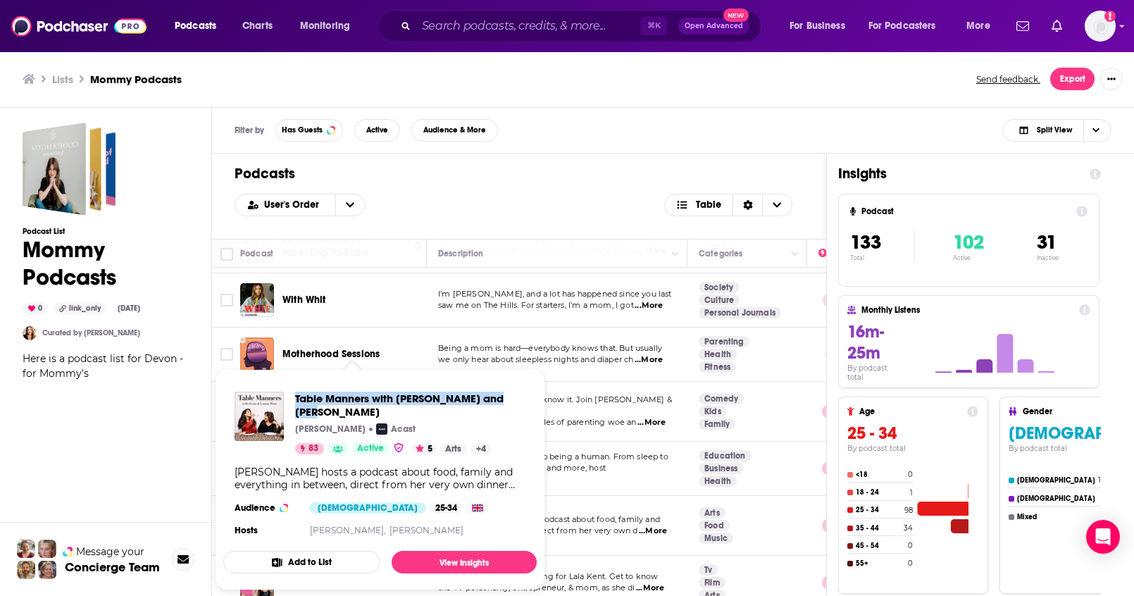
drag, startPoint x: 292, startPoint y: 387, endPoint x: 520, endPoint y: 400, distance: 228.5
click at [520, 400] on div "Table Manners with Jessie and Lennie Ware Alice Williams Acast 83 Active 5 Arts…" at bounding box center [379, 465] width 313 height 170
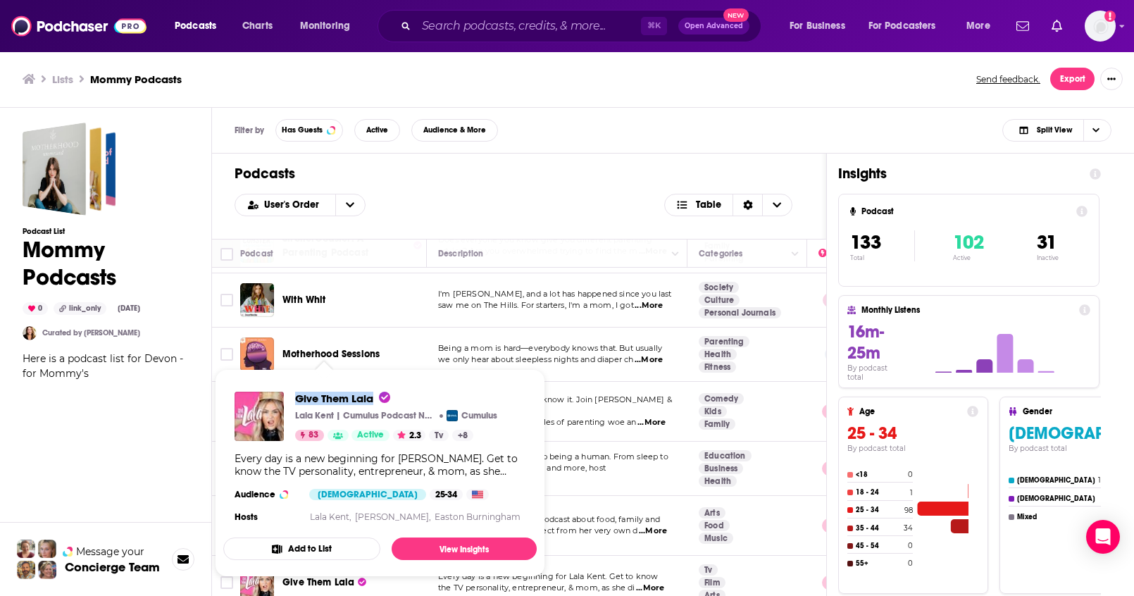
drag, startPoint x: 292, startPoint y: 391, endPoint x: 372, endPoint y: 403, distance: 81.2
click at [372, 403] on div "Give Them Lala Lala Kent | Cumulus Podcast Network Cumulus 83 Active 2.3 Tv + 8" at bounding box center [365, 415] width 263 height 49
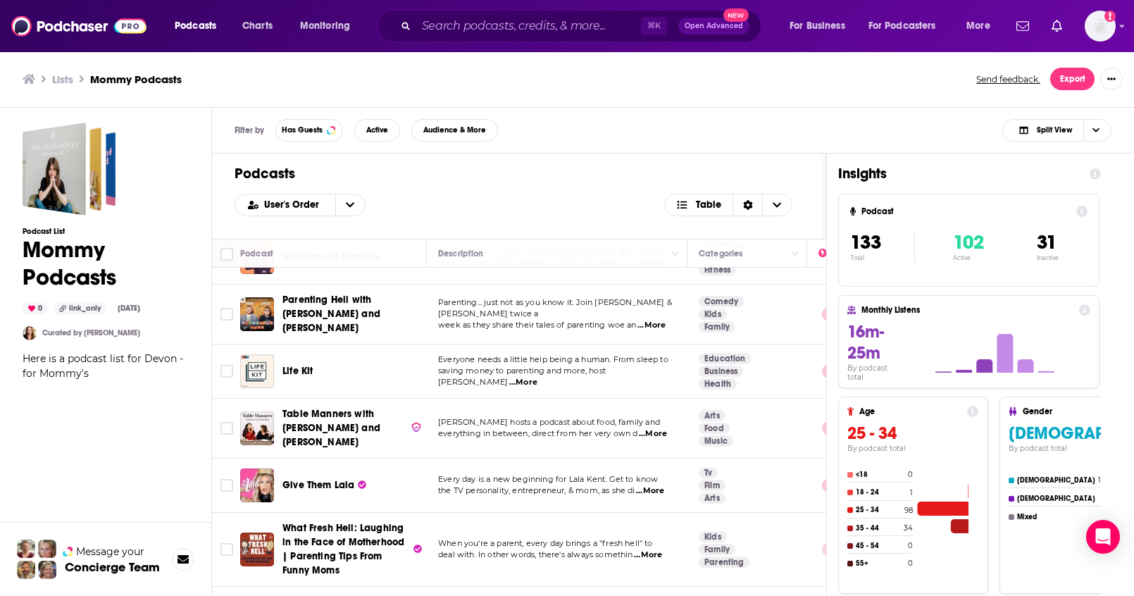
scroll to position [4961, 0]
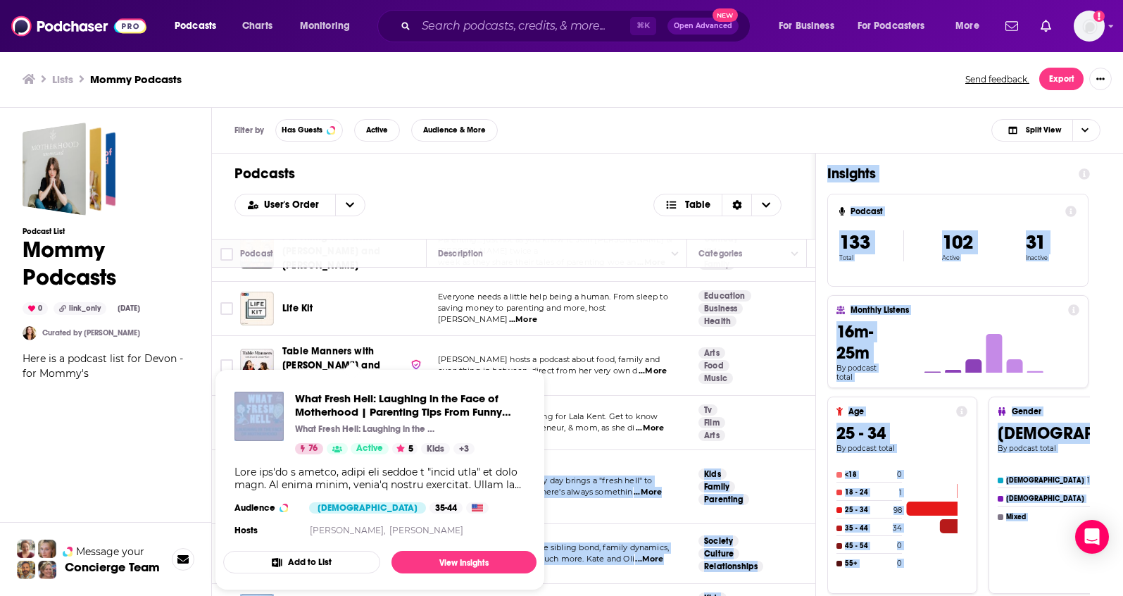
drag, startPoint x: 279, startPoint y: 316, endPoint x: 339, endPoint y: 365, distance: 78.1
click at [339, 365] on div "Podcasts Charts Monitoring ⌘ K Open Advanced New For Business For Podcasters Mo…" at bounding box center [561, 298] width 1123 height 596
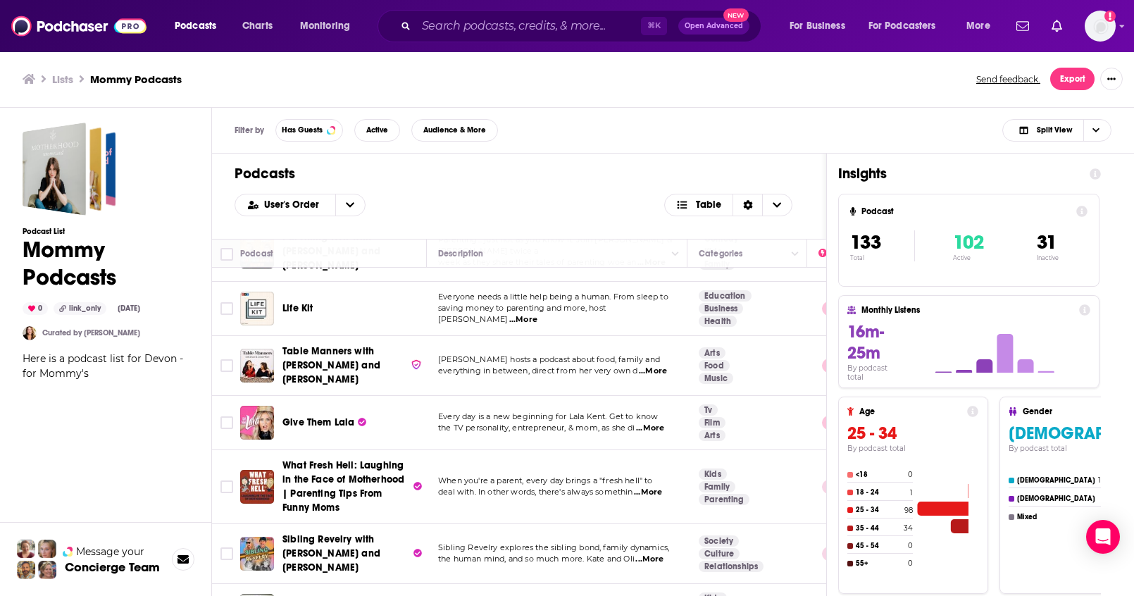
click at [155, 381] on div "Podcast List Mommy Podcasts 0 link_only Aug 26th, 2025 Curated by Lauren Cobell…" at bounding box center [106, 417] width 166 height 588
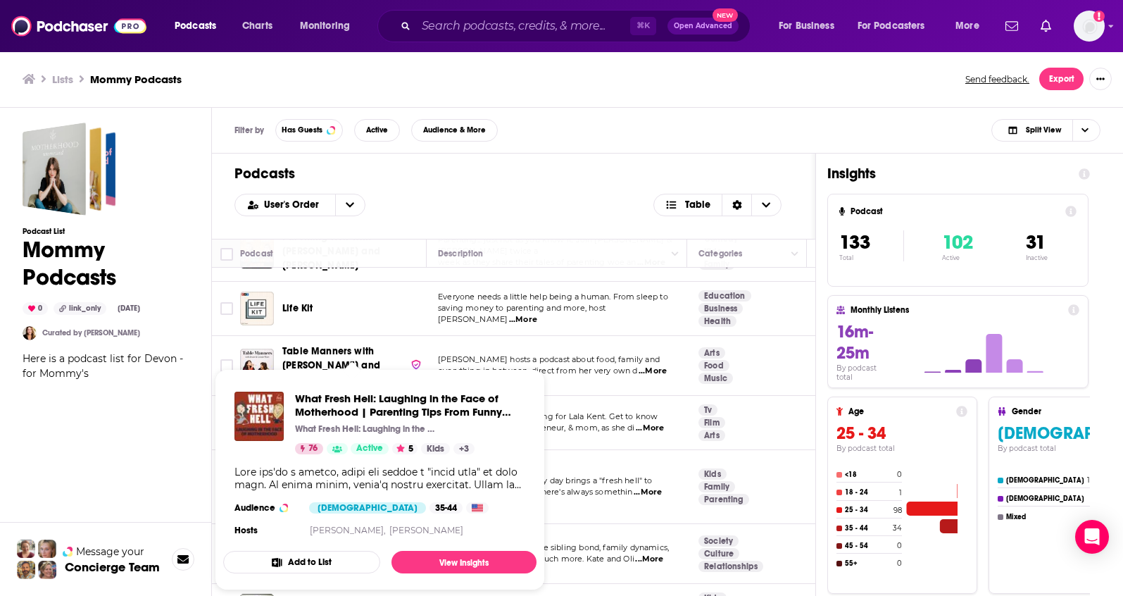
drag, startPoint x: 280, startPoint y: 315, endPoint x: 381, endPoint y: 353, distance: 107.6
click at [381, 450] on td "What Fresh Hell: Laughing in the Face of Motherhood | Parenting Tips From Funny…" at bounding box center [333, 487] width 187 height 74
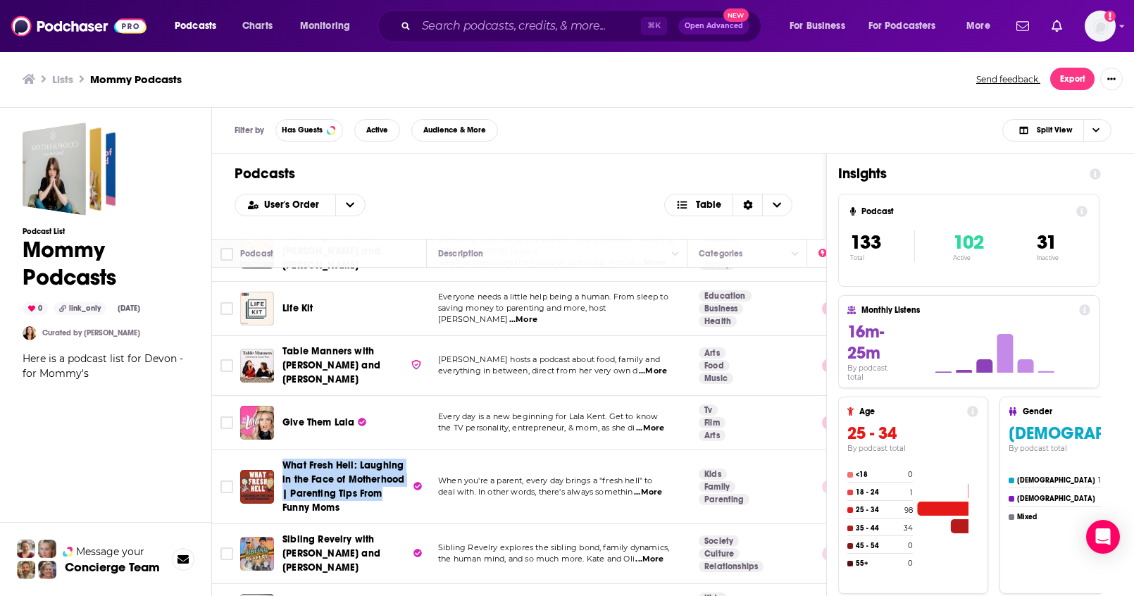
click at [173, 407] on div "Podcast List Mommy Podcasts 0 link_only Aug 26th, 2025 Curated by Lauren Cobell…" at bounding box center [106, 417] width 166 height 588
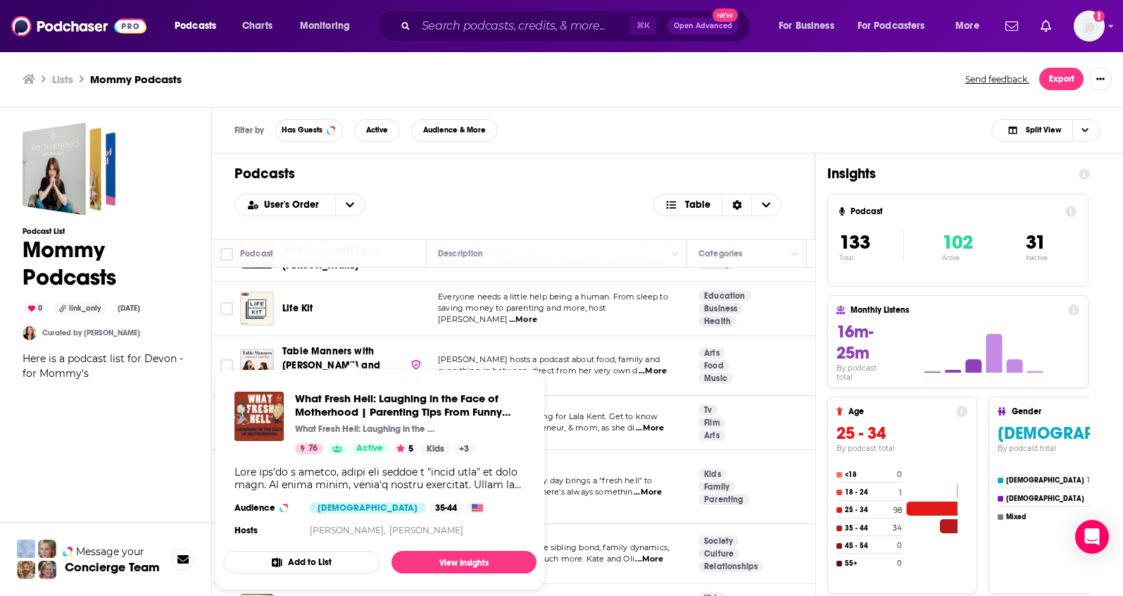
click at [162, 417] on div "Podcast List Mommy Podcasts 0 link_only Aug 26th, 2025 Curated by Lauren Cobell…" at bounding box center [106, 417] width 166 height 588
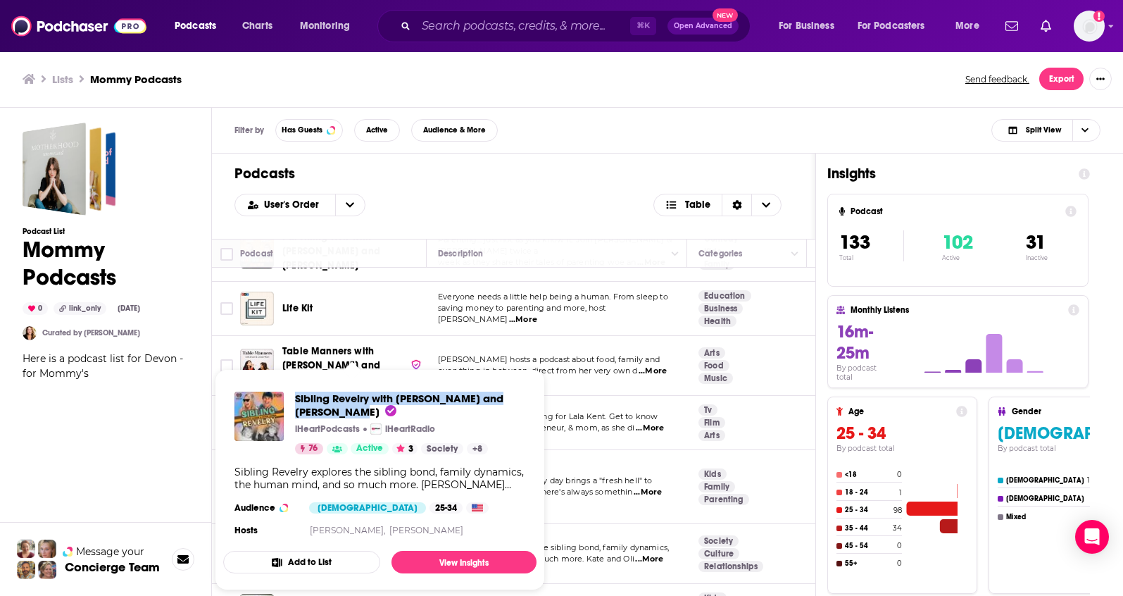
drag, startPoint x: 291, startPoint y: 391, endPoint x: 332, endPoint y: 412, distance: 46.3
click at [332, 412] on div "Sibling Revelry with Kate Hudson and Oliver Hudson iHeartPodcasts iHeartRadio 7…" at bounding box center [379, 422] width 291 height 63
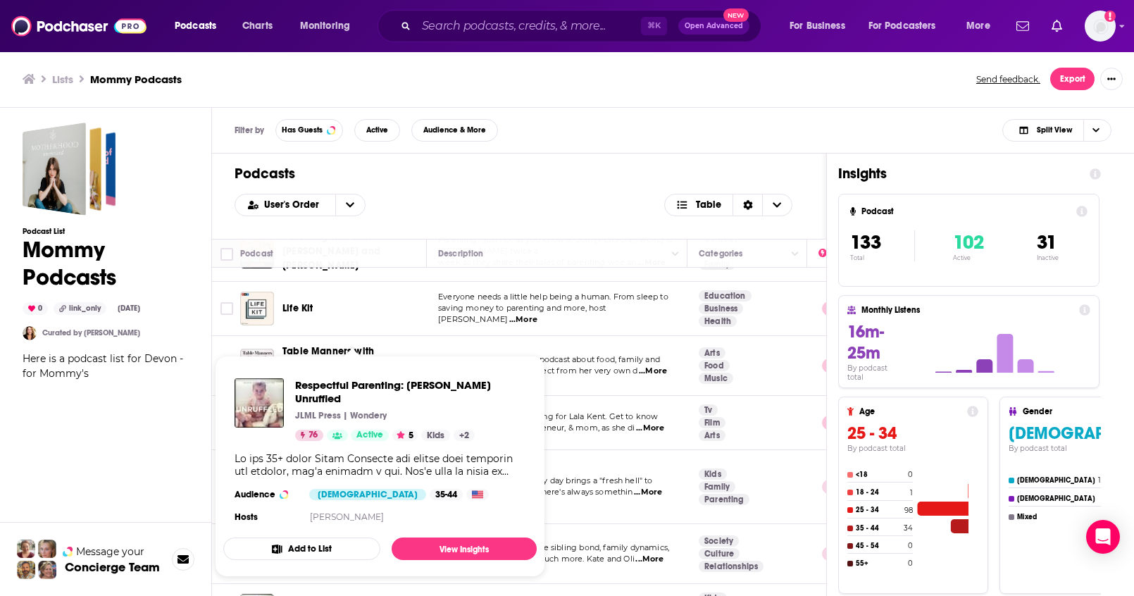
drag, startPoint x: 292, startPoint y: 377, endPoint x: 344, endPoint y: 401, distance: 58.0
click at [344, 401] on div "Respectful Parenting: Janet Lansbury Unruffled JLML Press | Wondery 76 Active 5…" at bounding box center [379, 409] width 291 height 63
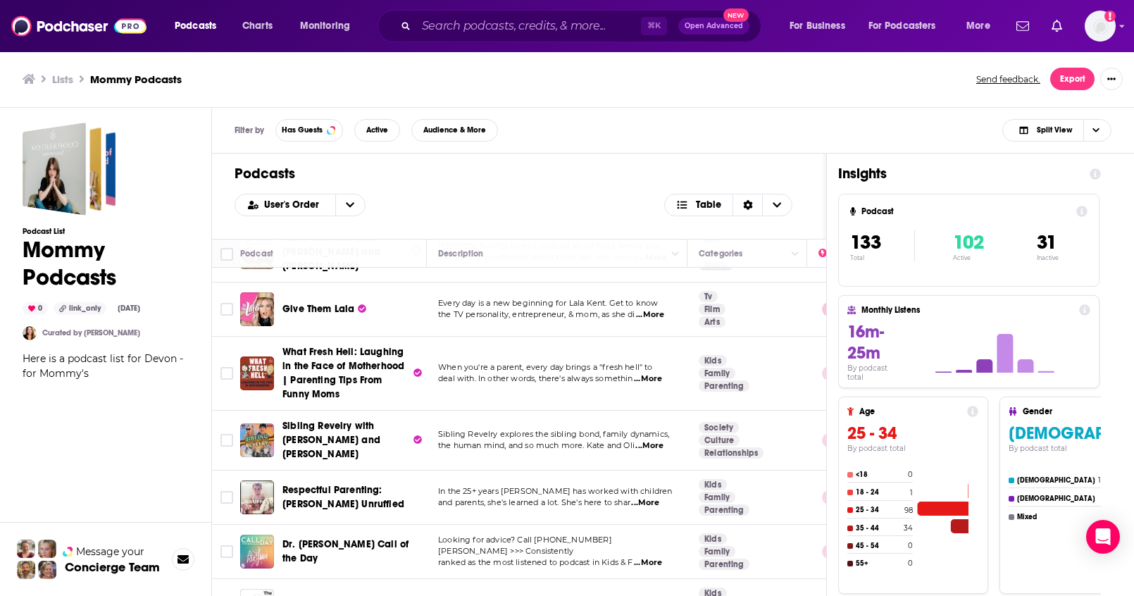
scroll to position [5077, 0]
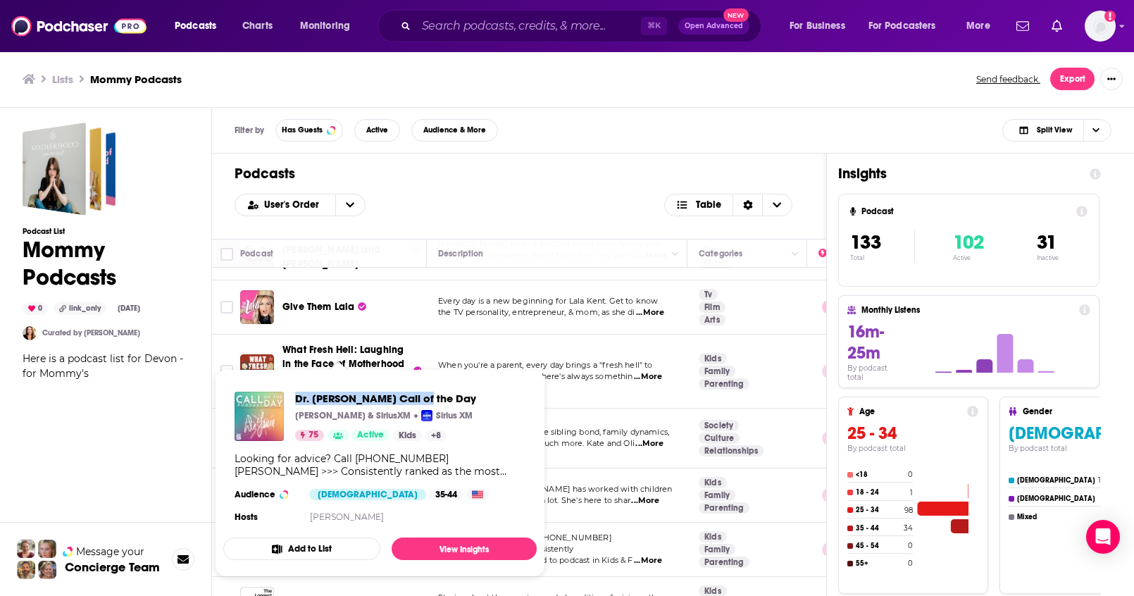
drag, startPoint x: 293, startPoint y: 390, endPoint x: 422, endPoint y: 401, distance: 129.3
click at [422, 401] on div "Dr. Laura Call of the Day Dr. Laura Schlessinger & SiriusXM Sirius XM 75 Active…" at bounding box center [379, 458] width 313 height 157
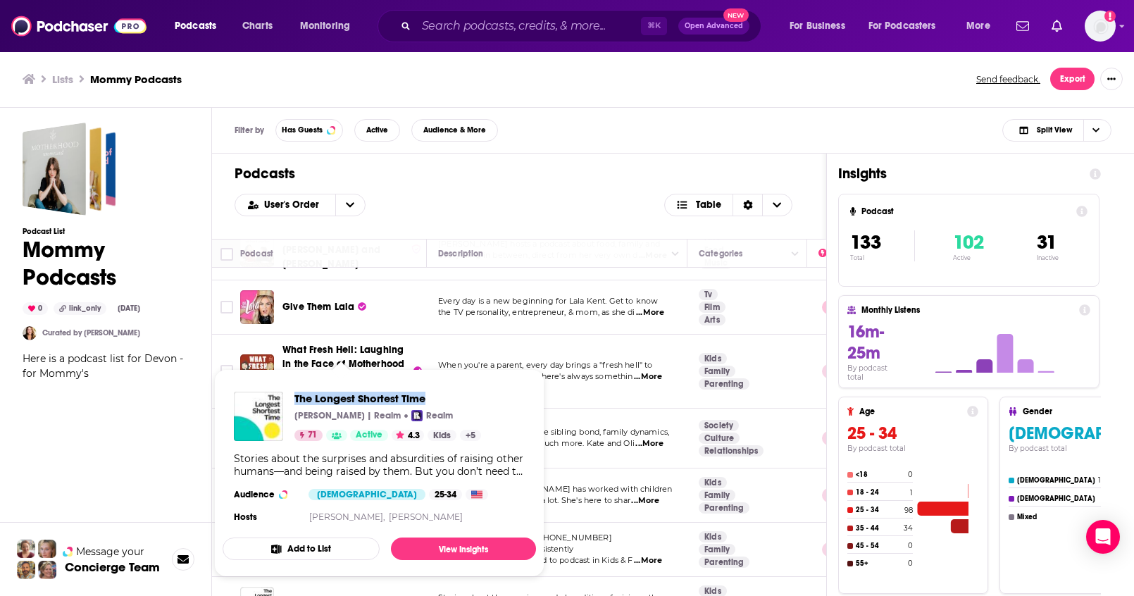
drag, startPoint x: 293, startPoint y: 394, endPoint x: 434, endPoint y: 399, distance: 141.6
click at [434, 399] on div "The Longest Shortest Time Hillary Frank | Realm Realm 71 Active 4.3 Kids + 5" at bounding box center [357, 415] width 247 height 49
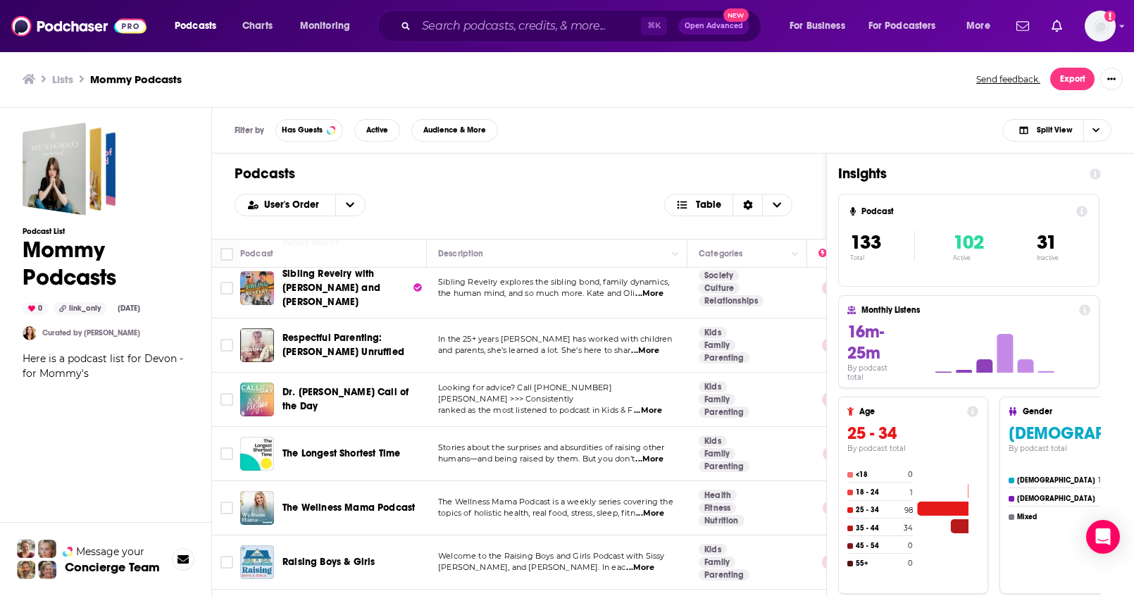
scroll to position [5256, 0]
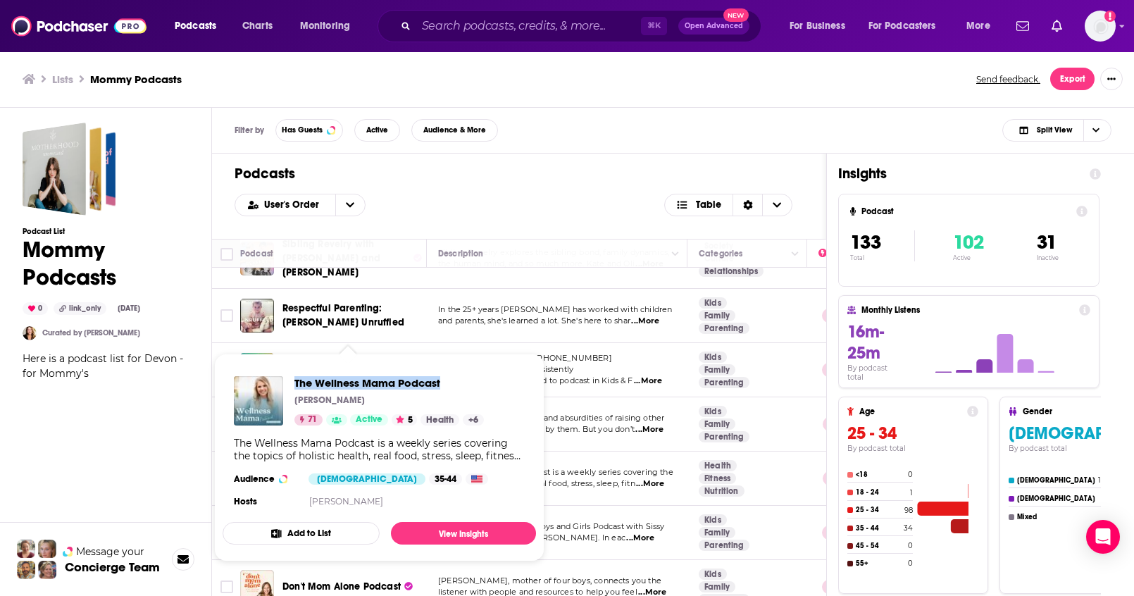
drag, startPoint x: 292, startPoint y: 375, endPoint x: 444, endPoint y: 382, distance: 152.3
click at [444, 382] on div "The Wellness Mama Podcast Katie Wells 71 Active 5 Health + 6 The Wellness Mama …" at bounding box center [379, 443] width 313 height 157
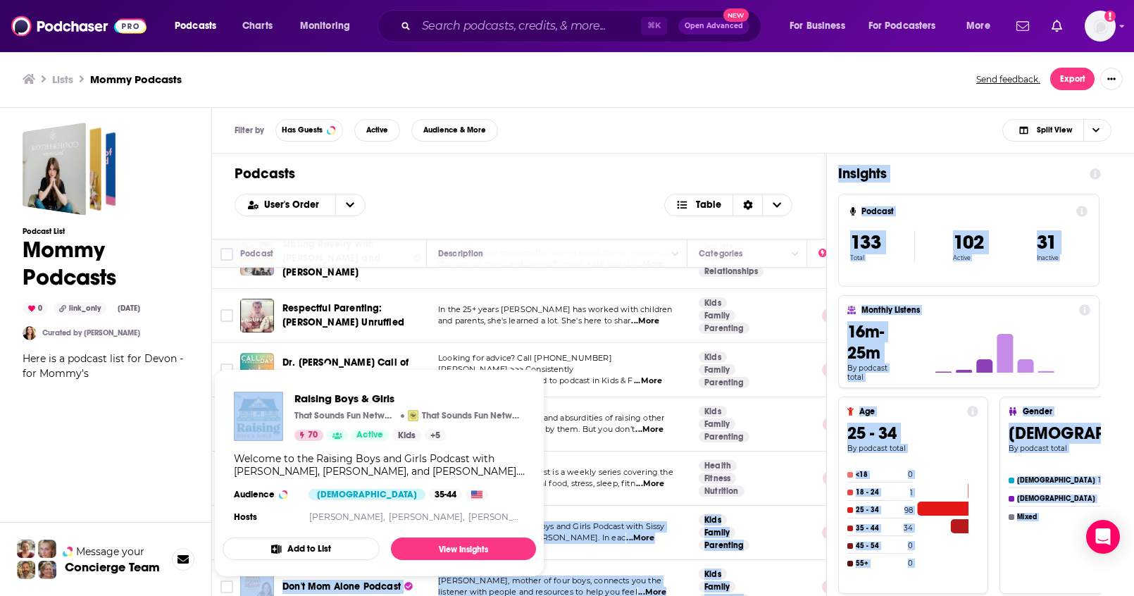
drag, startPoint x: 281, startPoint y: 373, endPoint x: 389, endPoint y: 391, distance: 110.0
click at [380, 387] on div "Podcasts Charts Monitoring ⌘ K Open Advanced New For Business For Podcasters Mo…" at bounding box center [567, 298] width 1134 height 596
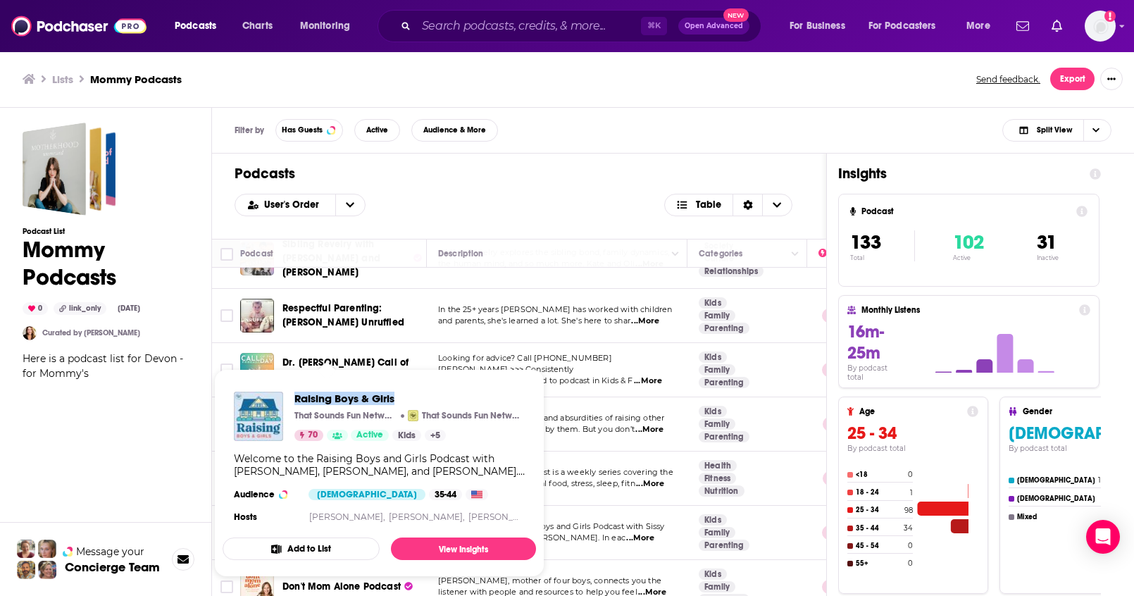
drag, startPoint x: 291, startPoint y: 387, endPoint x: 395, endPoint y: 398, distance: 104.7
click at [395, 398] on div "Raising Boys & Girls That Sounds Fun Network That Sounds Fun Network 70 Active …" at bounding box center [379, 458] width 313 height 157
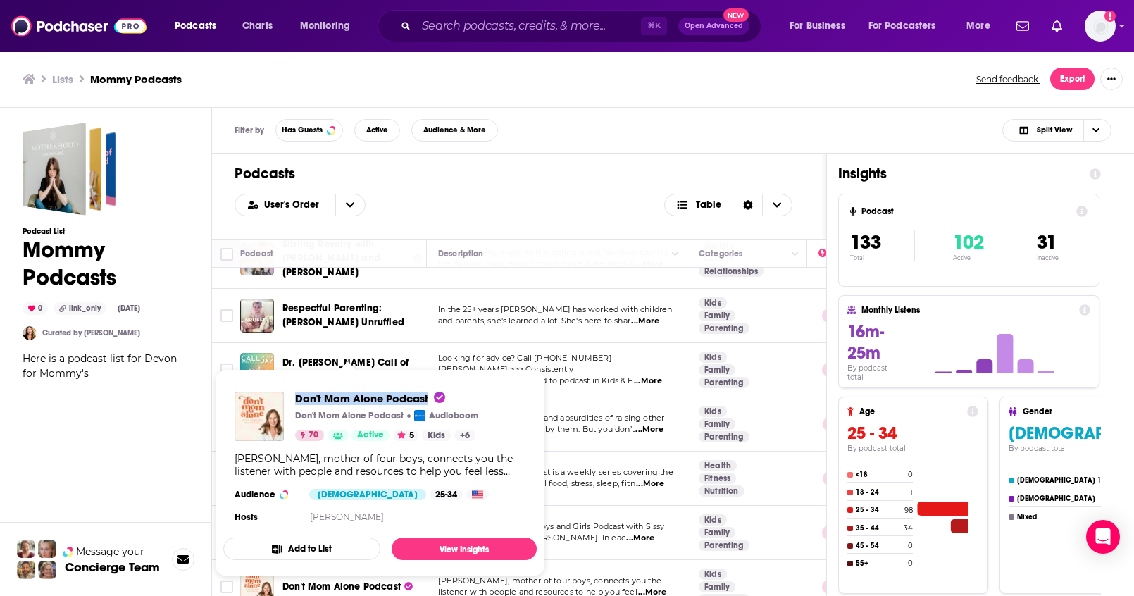
drag, startPoint x: 291, startPoint y: 389, endPoint x: 428, endPoint y: 401, distance: 137.9
click at [428, 401] on div "Don't Mom Alone Podcast Don't Mom Alone Podcast Audioboom 70 Active 5 Kids + 6 …" at bounding box center [379, 458] width 313 height 157
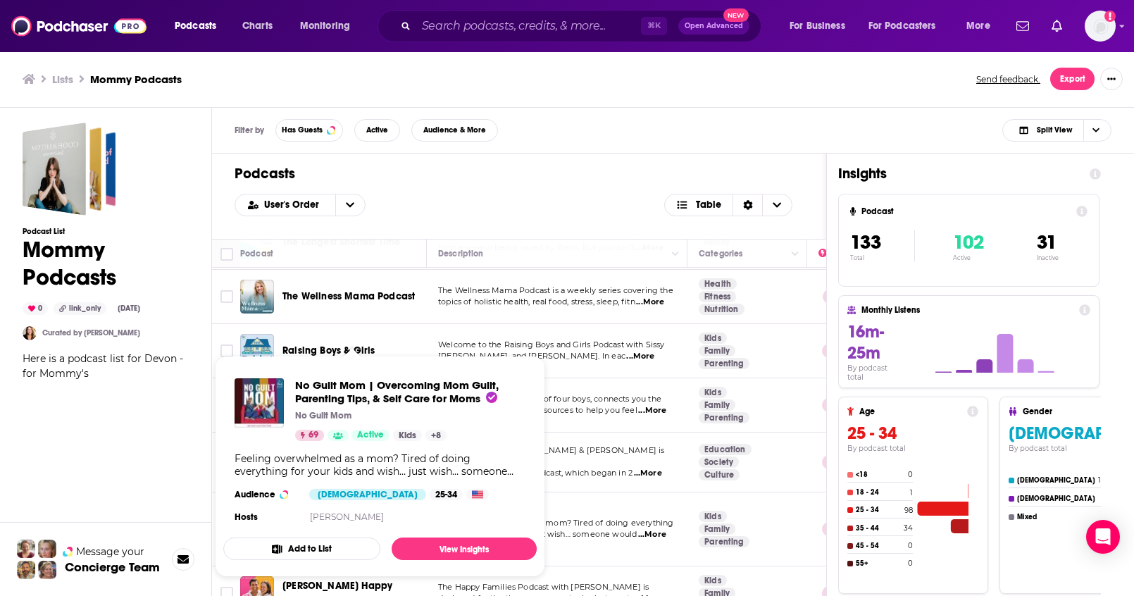
scroll to position [5439, 0]
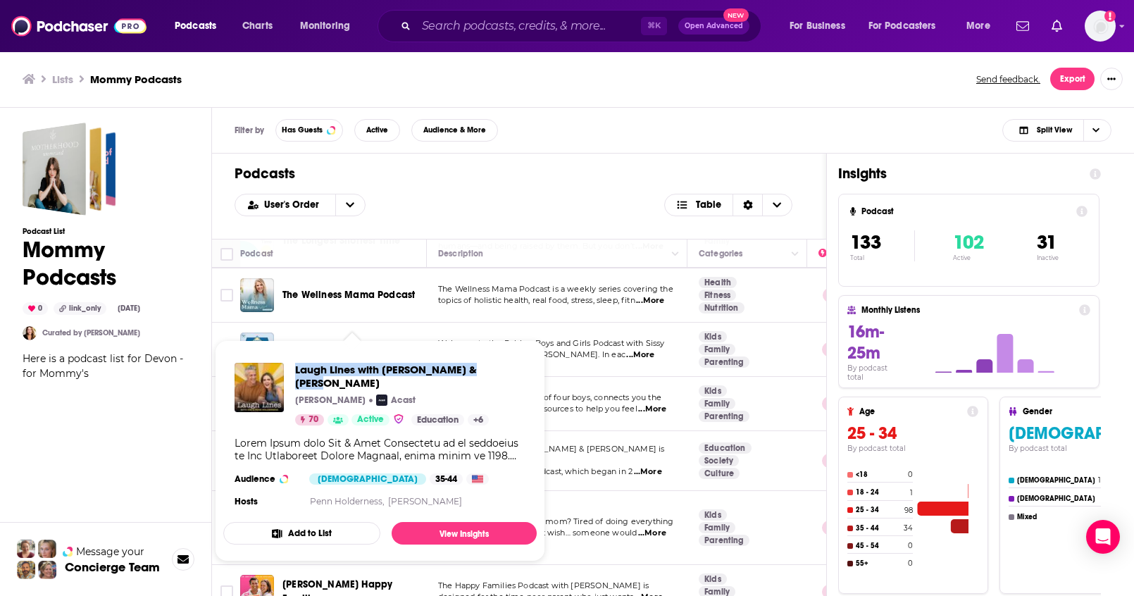
drag, startPoint x: 292, startPoint y: 362, endPoint x: 509, endPoint y: 375, distance: 217.9
click at [509, 375] on div "Laugh Lines with Kim & Penn Holderness Kim Holderness Acast 70 Active Education…" at bounding box center [379, 436] width 313 height 170
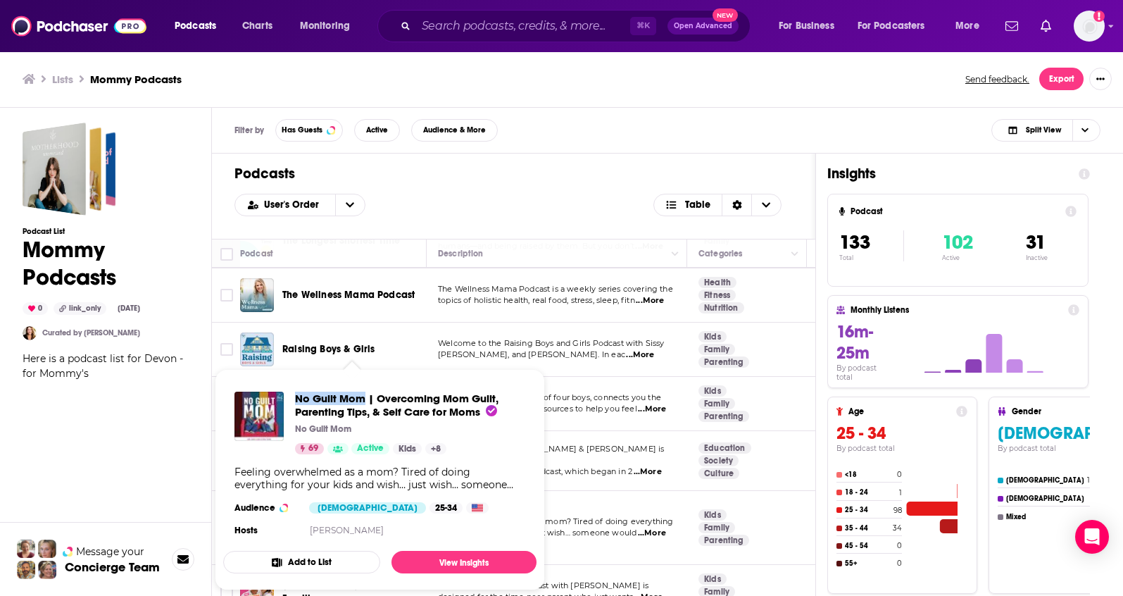
drag, startPoint x: 292, startPoint y: 391, endPoint x: 364, endPoint y: 399, distance: 72.2
click at [364, 399] on div "No Guilt Mom | Overcoming Mom Guilt, Parenting Tips, & Self Care for Moms No Gu…" at bounding box center [379, 422] width 291 height 63
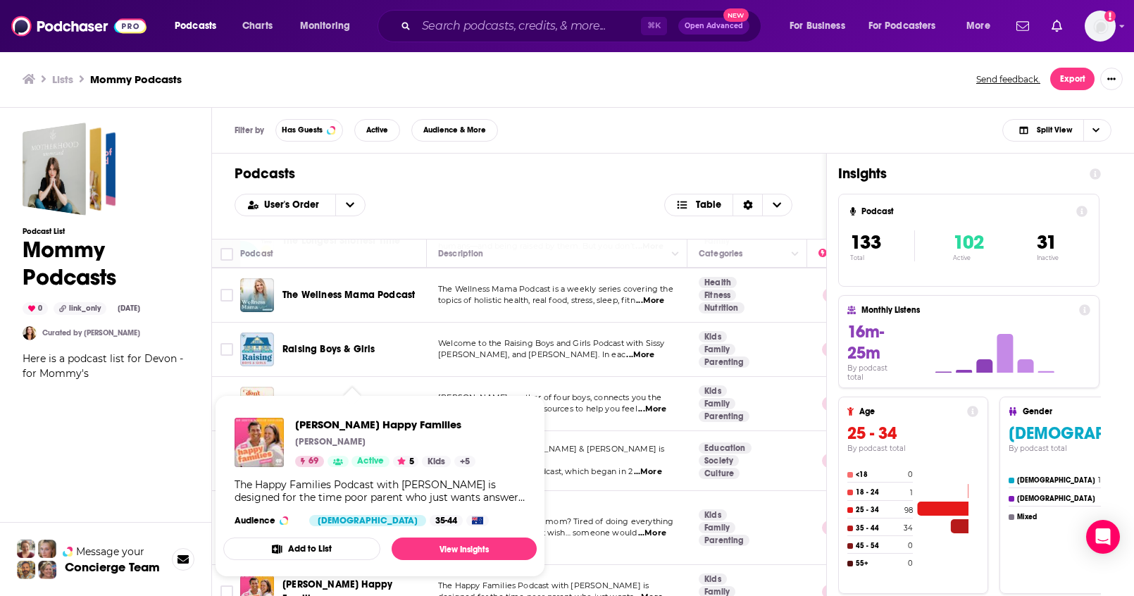
drag, startPoint x: 291, startPoint y: 420, endPoint x: 470, endPoint y: 430, distance: 179.2
click at [470, 430] on div "Dr Justin Coulson's Happy Families Dr Justin Coulson 69 Active 5 Kids + 5" at bounding box center [354, 442] width 241 height 49
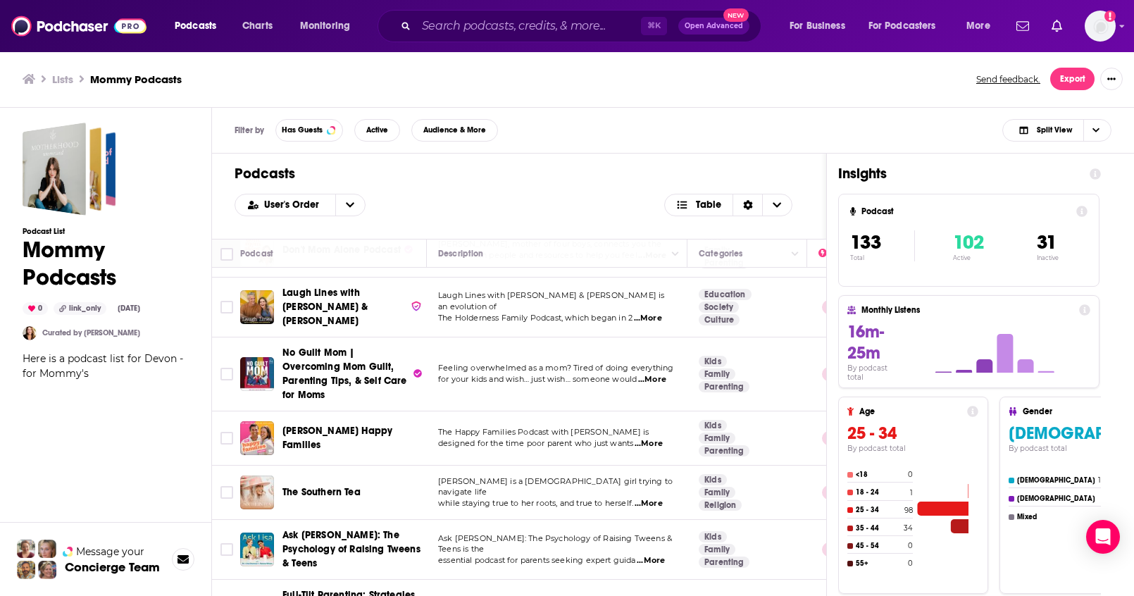
scroll to position [5606, 0]
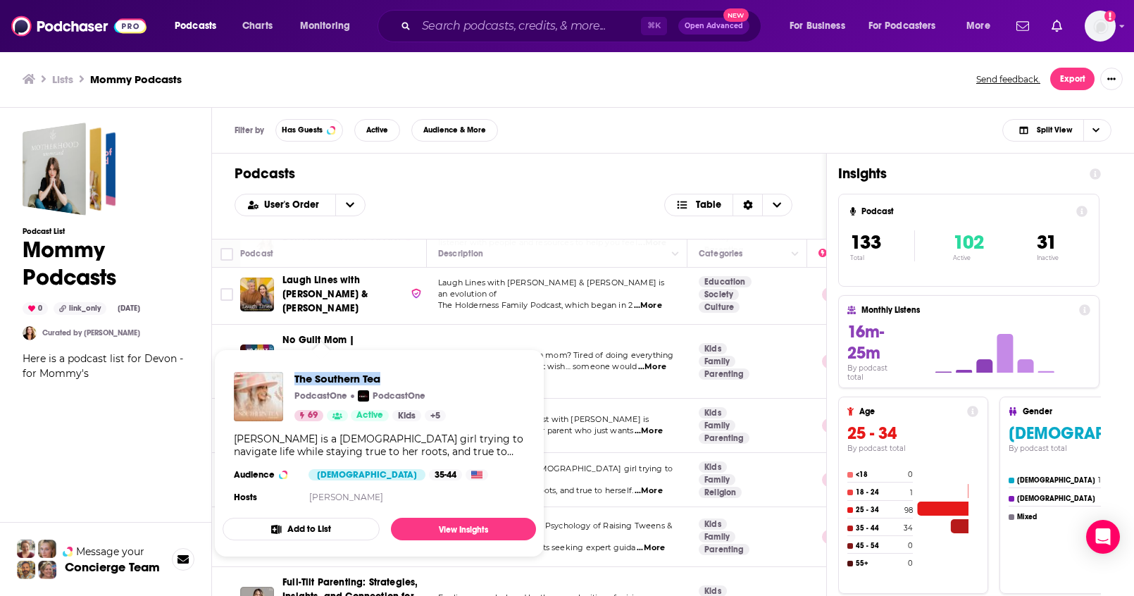
drag, startPoint x: 293, startPoint y: 372, endPoint x: 384, endPoint y: 377, distance: 91.7
click at [384, 377] on div "The Southern Tea PodcastOne PodcastOne 69 Active Kids + 5" at bounding box center [340, 396] width 212 height 49
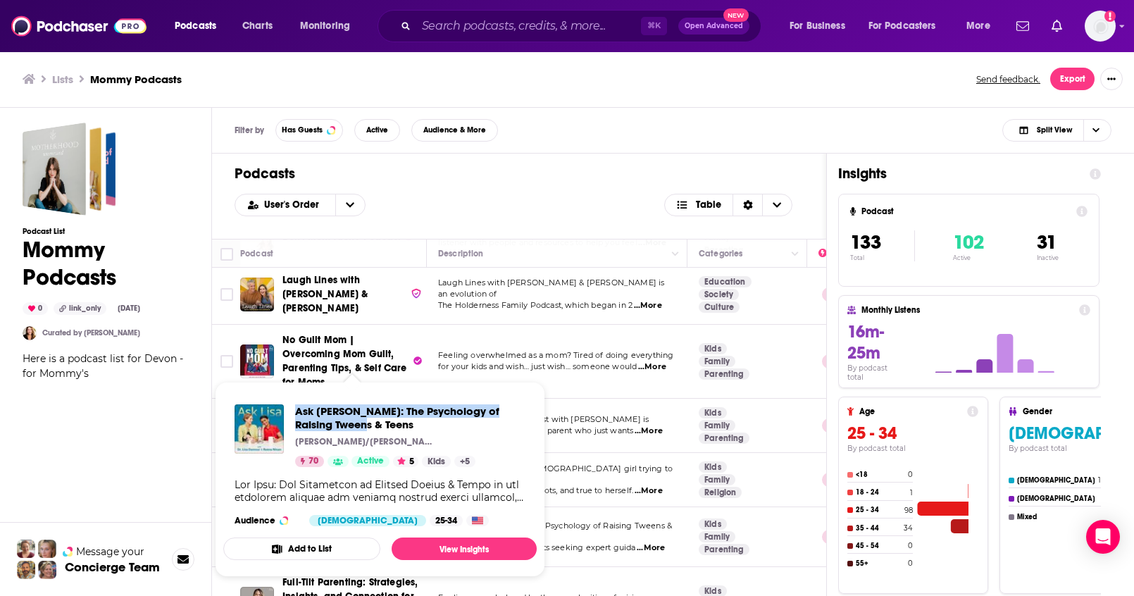
drag, startPoint x: 290, startPoint y: 405, endPoint x: 338, endPoint y: 420, distance: 50.3
click at [338, 420] on div "Ask Lisa: The Psychology of Raising Tweens & Teens Dr. Lisa Damour/Reena Ninan …" at bounding box center [379, 435] width 291 height 63
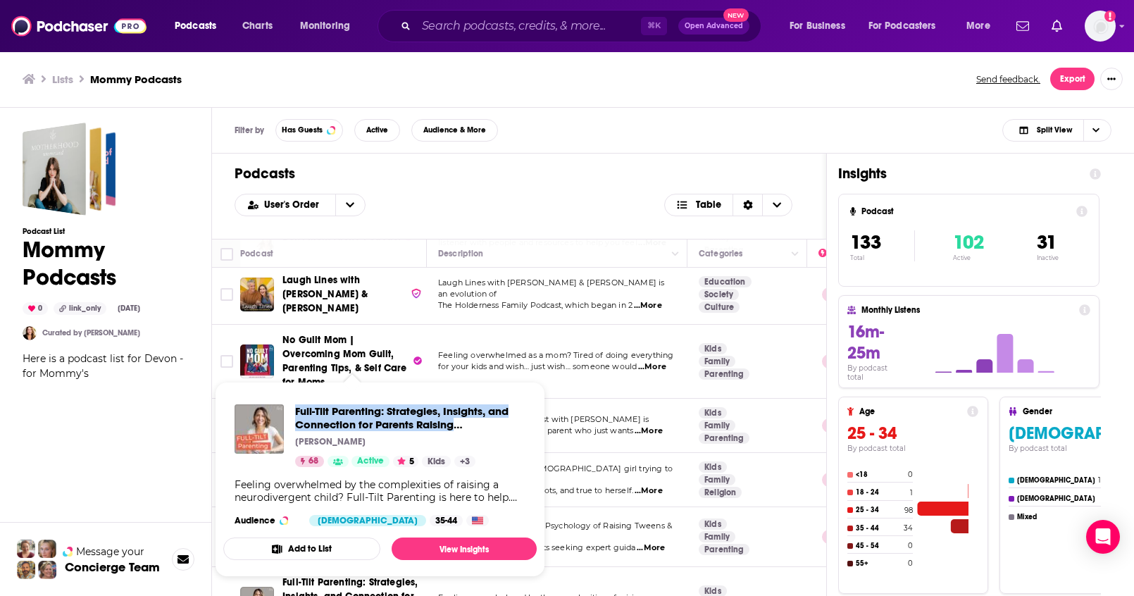
drag, startPoint x: 292, startPoint y: 404, endPoint x: 459, endPoint y: 426, distance: 168.3
click at [459, 426] on div "Full-Tilt Parenting: Strategies, Insights, and Connection for Parents Raising N…" at bounding box center [379, 435] width 291 height 63
click at [150, 434] on div "Podcast List Mommy Podcasts 0 link_only Aug 26th, 2025 Curated by Lauren Cobell…" at bounding box center [106, 417] width 166 height 588
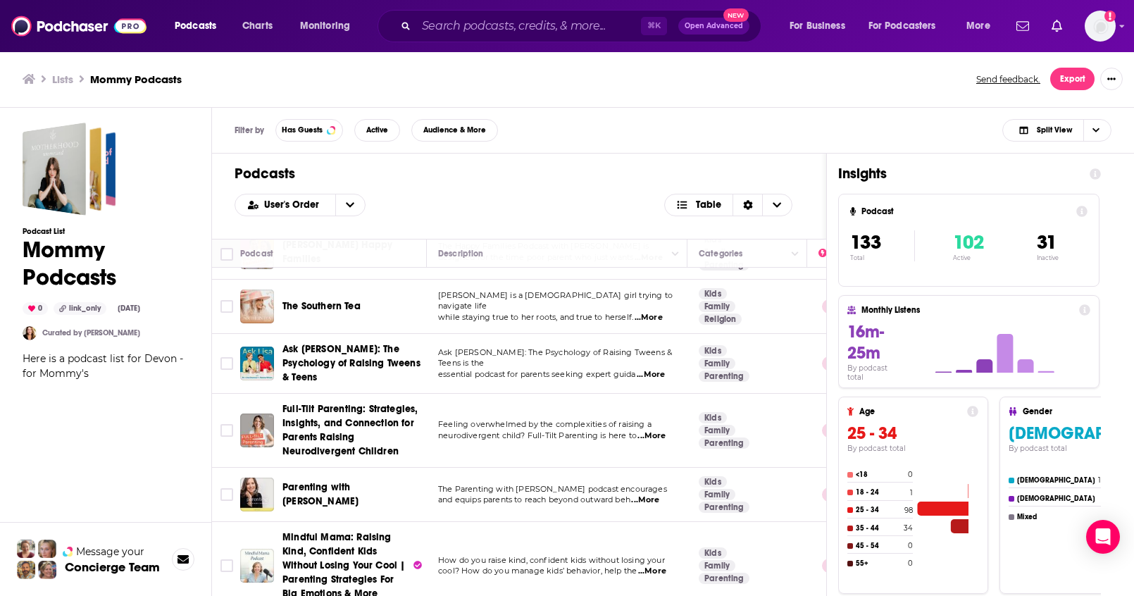
scroll to position [5776, 0]
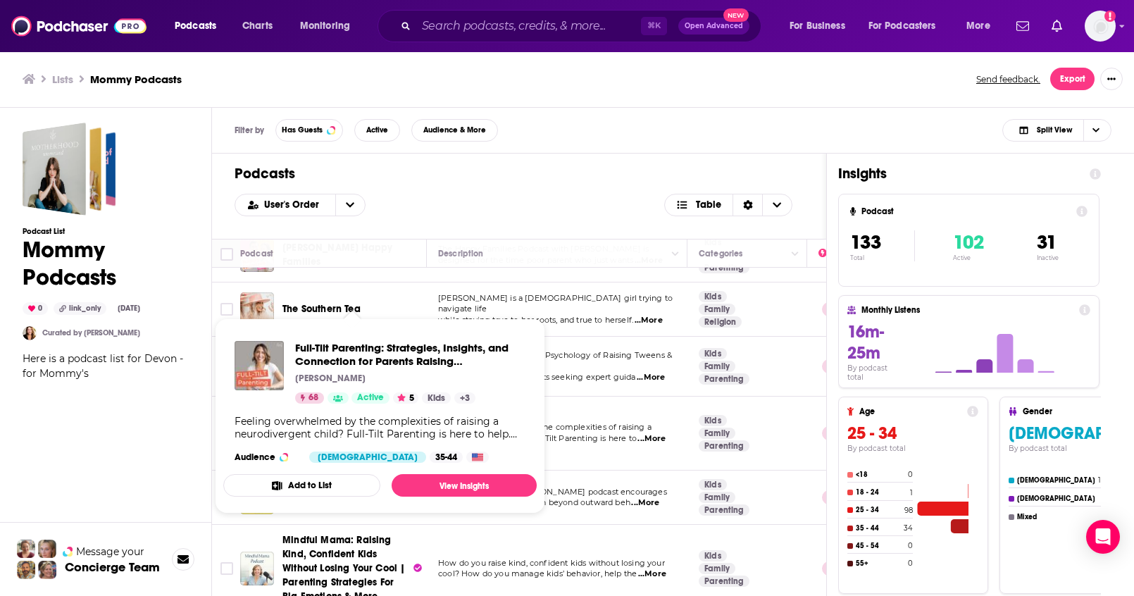
drag, startPoint x: 275, startPoint y: 294, endPoint x: 400, endPoint y: 302, distance: 125.6
click at [400, 405] on div "Full-Tilt Parenting: Strategies, Insights, and Connection for Parents Raising N…" at bounding box center [334, 433] width 189 height 56
click at [189, 369] on div "Podcast List Mommy Podcasts 0 link_only Aug 26th, 2025 Curated by Lauren Cobell…" at bounding box center [106, 409] width 212 height 603
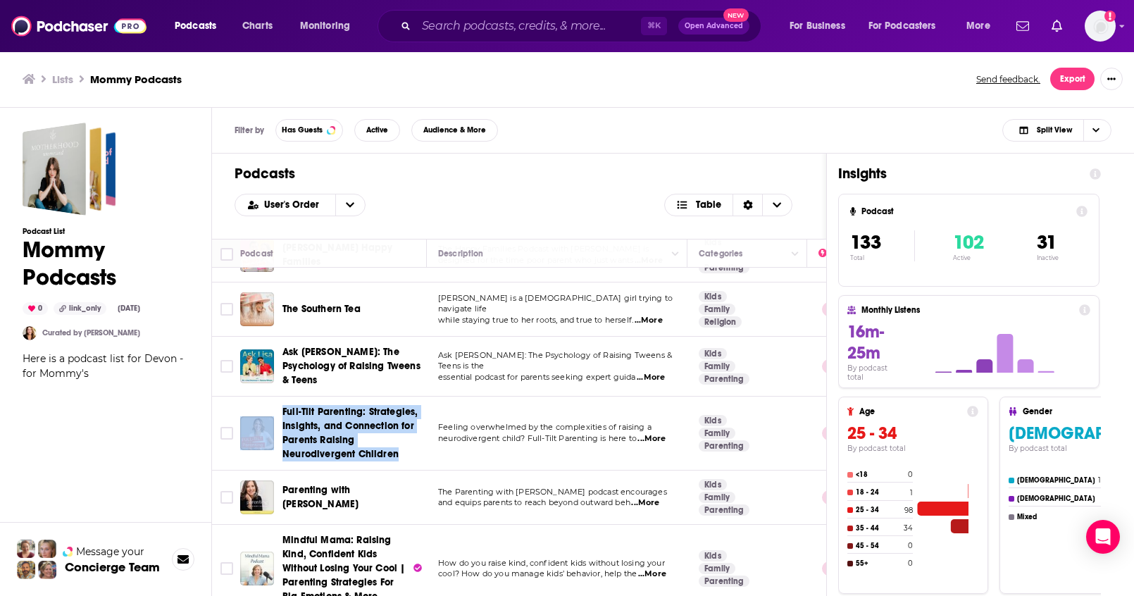
drag, startPoint x: 274, startPoint y: 297, endPoint x: 389, endPoint y: 305, distance: 115.0
click at [389, 396] on td "Full-Tilt Parenting: Strategies, Insights, and Connection for Parents Raising N…" at bounding box center [333, 433] width 187 height 74
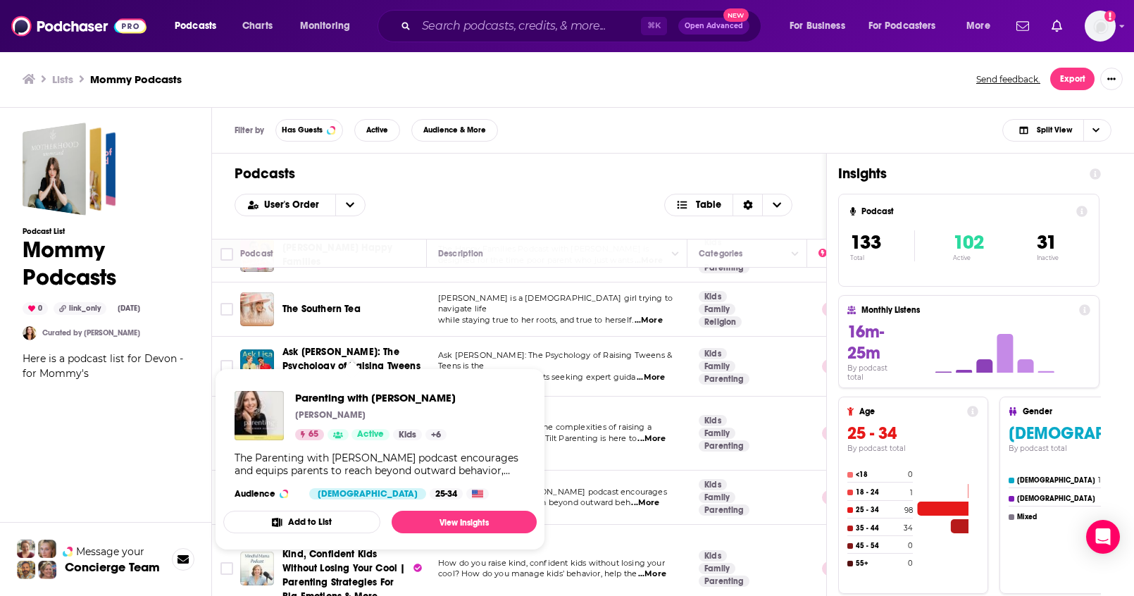
drag, startPoint x: 291, startPoint y: 390, endPoint x: 461, endPoint y: 402, distance: 170.1
click at [461, 402] on div "Parenting with Ginger Hubbard Ginger Hubbard 65 Active Kids + 6 The Parenting w…" at bounding box center [379, 445] width 313 height 131
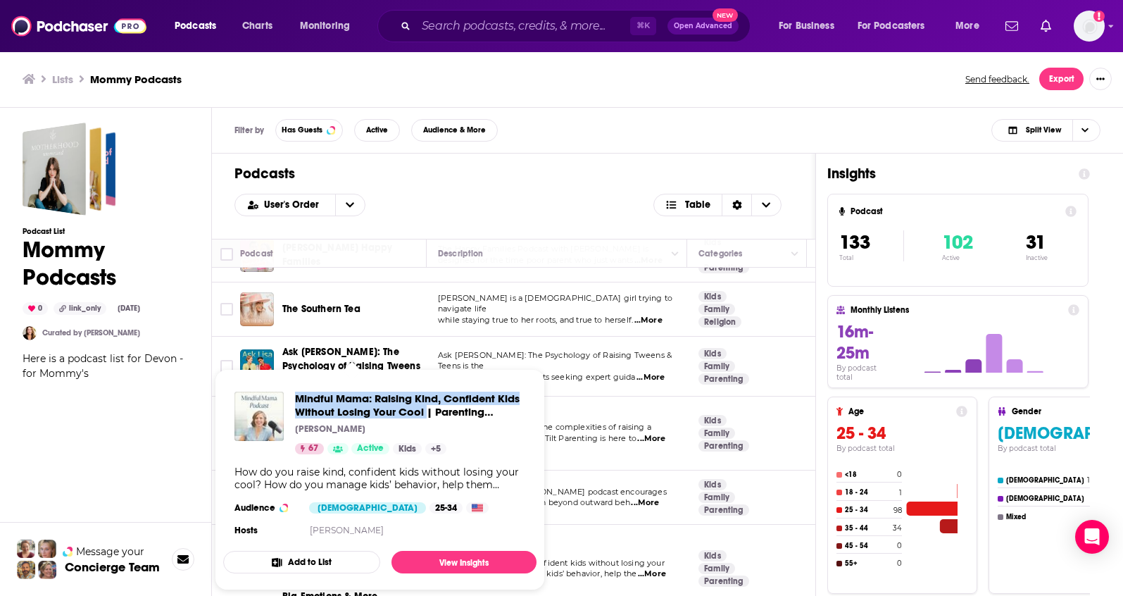
drag, startPoint x: 292, startPoint y: 388, endPoint x: 425, endPoint y: 413, distance: 134.7
click at [425, 413] on div "Mindful Mama: Raising Kind, Confident Kids Without Losing Your Cool | Parenting…" at bounding box center [379, 465] width 313 height 170
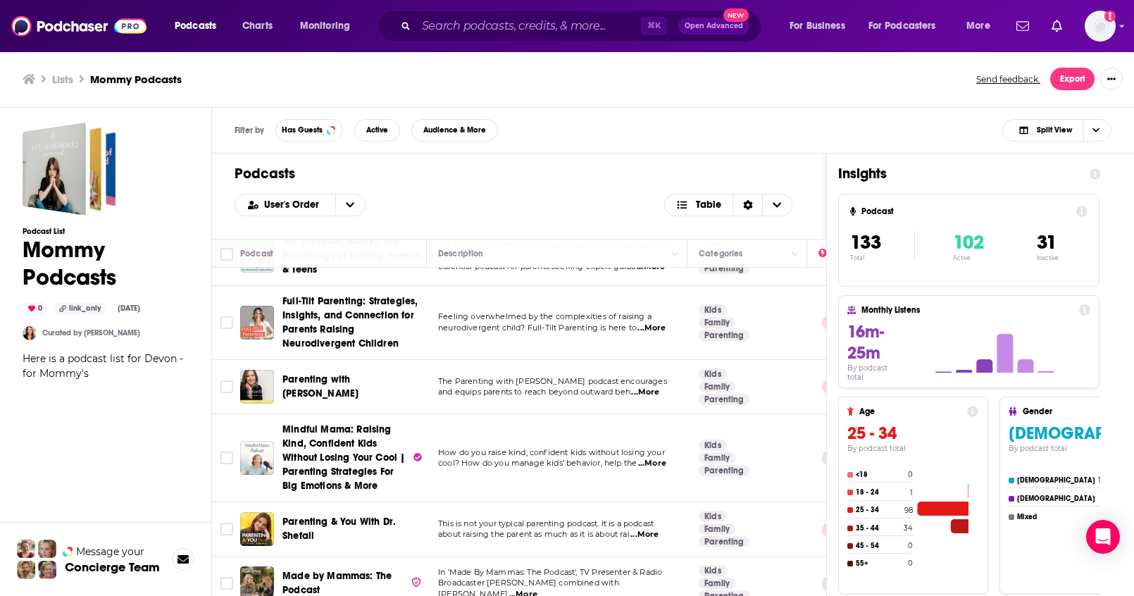
scroll to position [5916, 0]
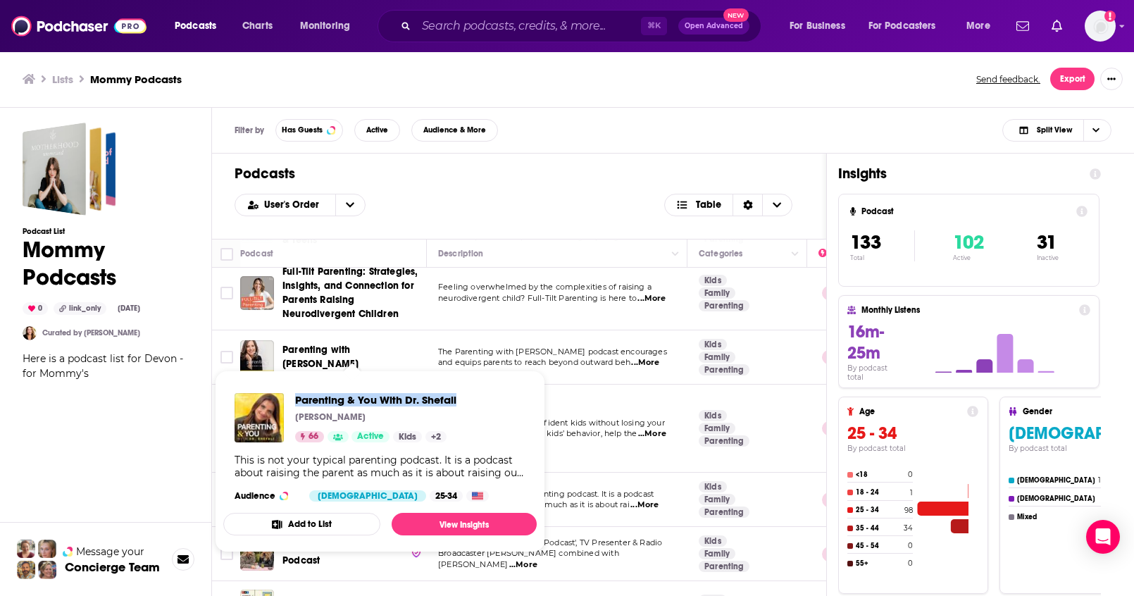
drag, startPoint x: 294, startPoint y: 394, endPoint x: 458, endPoint y: 398, distance: 164.1
click at [458, 398] on div "Parenting & You With Dr. Shefali Maia Wisdom 66 Active Kids + 2 Audience Female…" at bounding box center [379, 447] width 313 height 131
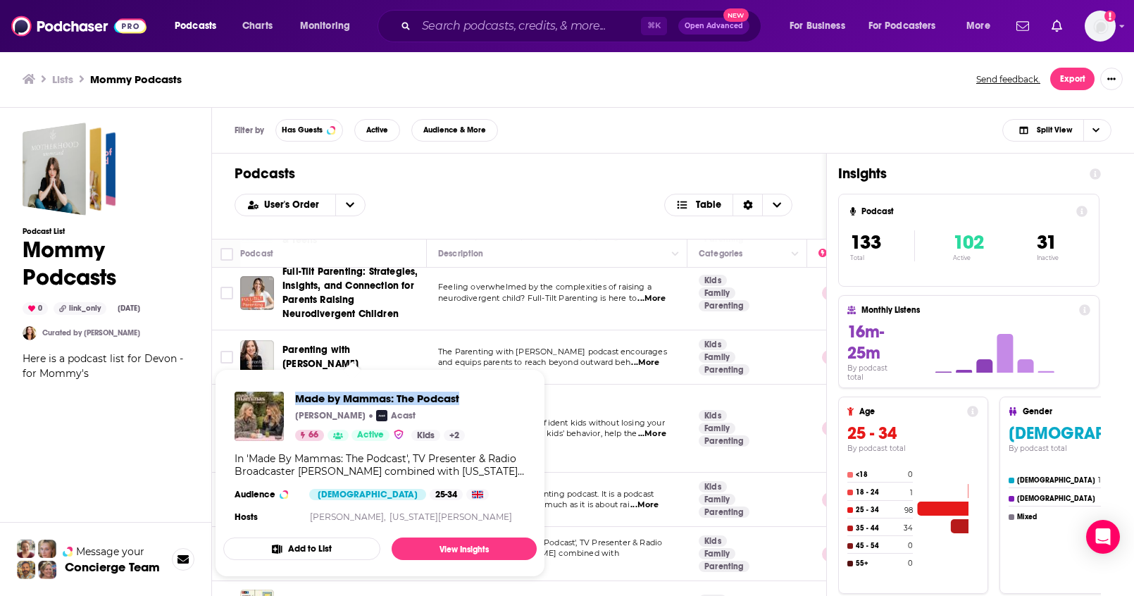
drag, startPoint x: 289, startPoint y: 390, endPoint x: 554, endPoint y: 390, distance: 264.8
click at [470, 398] on div "Made by Mammas: The Podcast Ben Cartwright Acast 66 Active Kids + 2 In 'Made By…" at bounding box center [379, 458] width 313 height 157
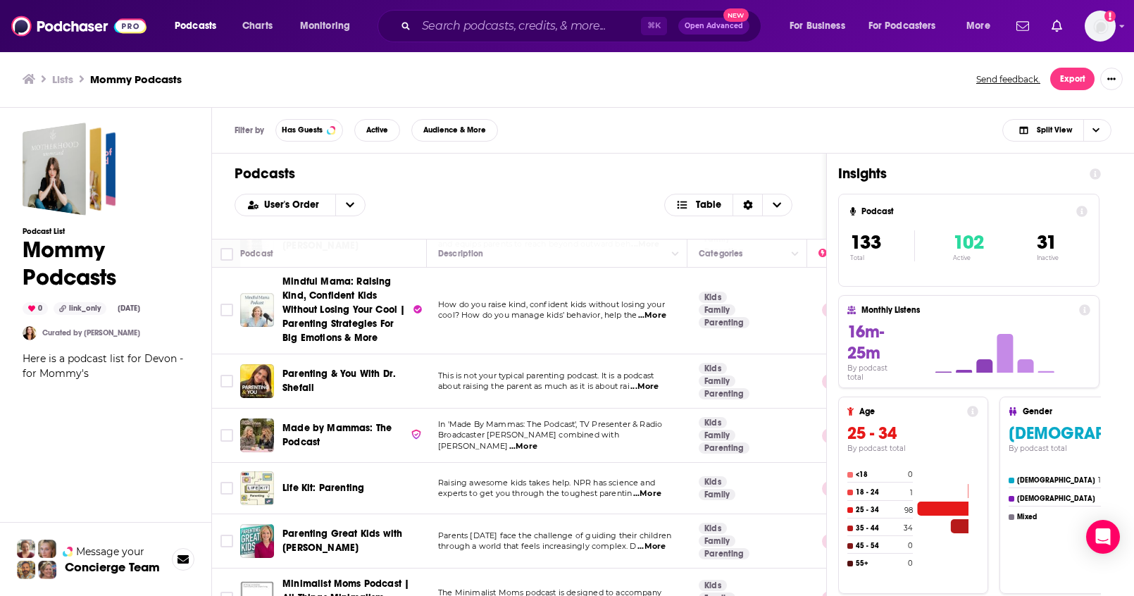
scroll to position [6041, 0]
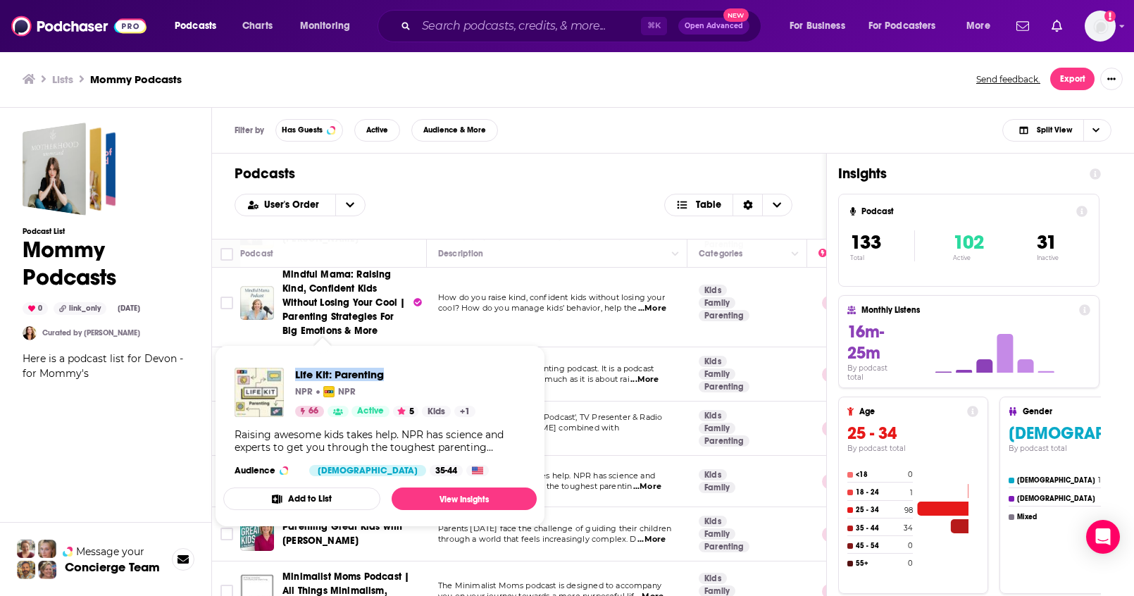
drag, startPoint x: 291, startPoint y: 368, endPoint x: 388, endPoint y: 376, distance: 97.5
click at [388, 376] on div "Life Kit: Parenting NPR NPR 66 Active 5 Kids + 1" at bounding box center [354, 392] width 241 height 49
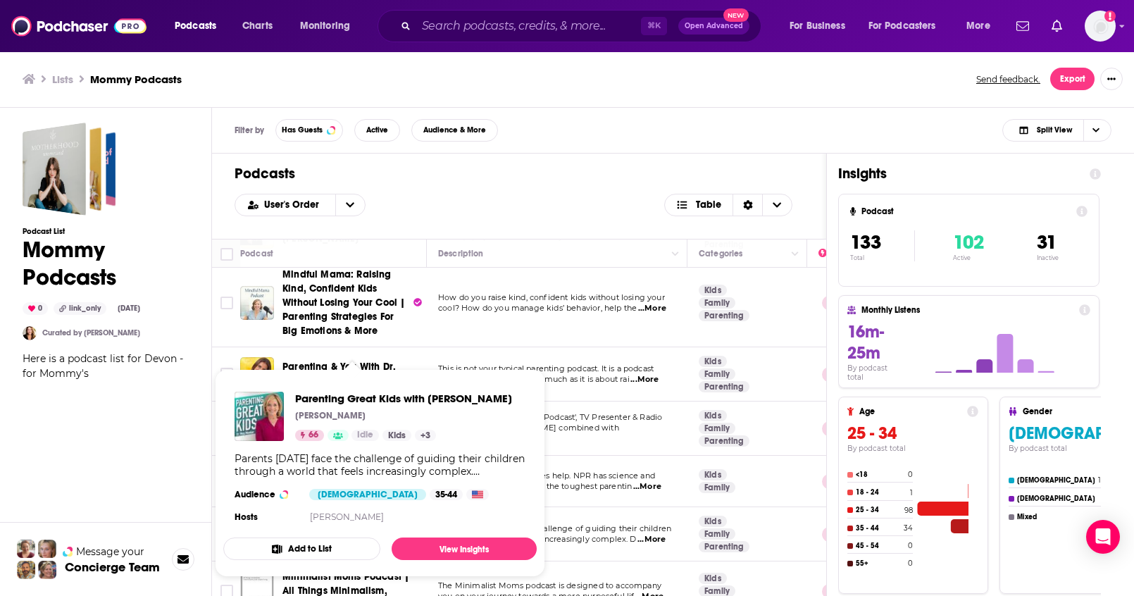
drag, startPoint x: 294, startPoint y: 387, endPoint x: 511, endPoint y: 404, distance: 217.5
click at [511, 404] on div "Parenting Great Kids with Dr. Meg Meeker Dr. Meg Meeker 66 Idle Kids + 3 Parent…" at bounding box center [379, 458] width 313 height 157
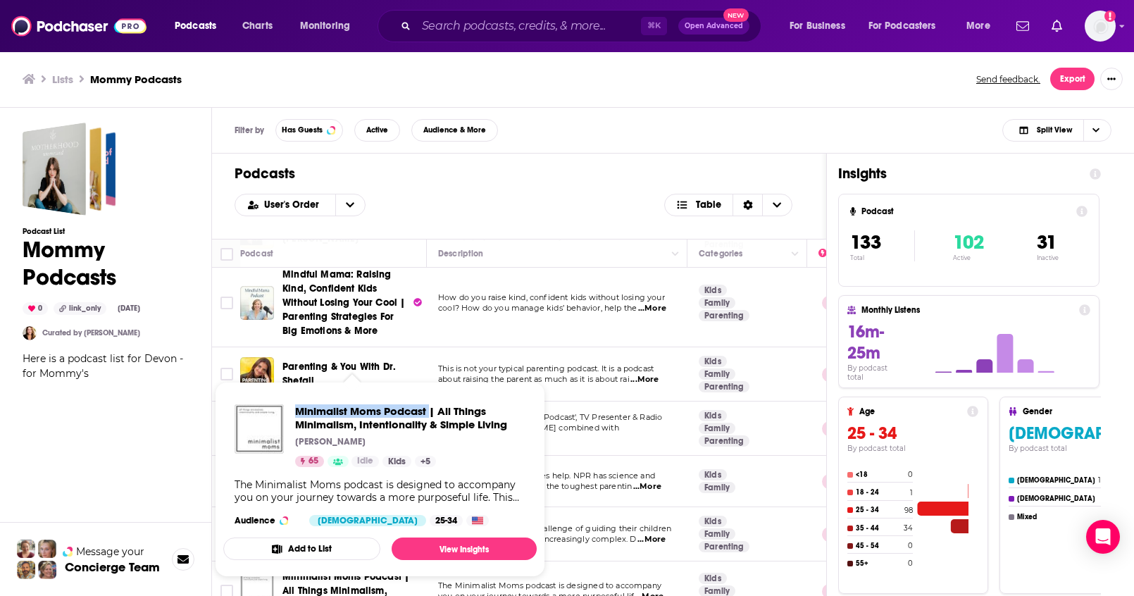
drag, startPoint x: 290, startPoint y: 402, endPoint x: 430, endPoint y: 417, distance: 140.2
click at [430, 417] on div "Minimalist Moms Podcast | All Things Minimalism, Intentionality & Simple Living…" at bounding box center [379, 465] width 313 height 144
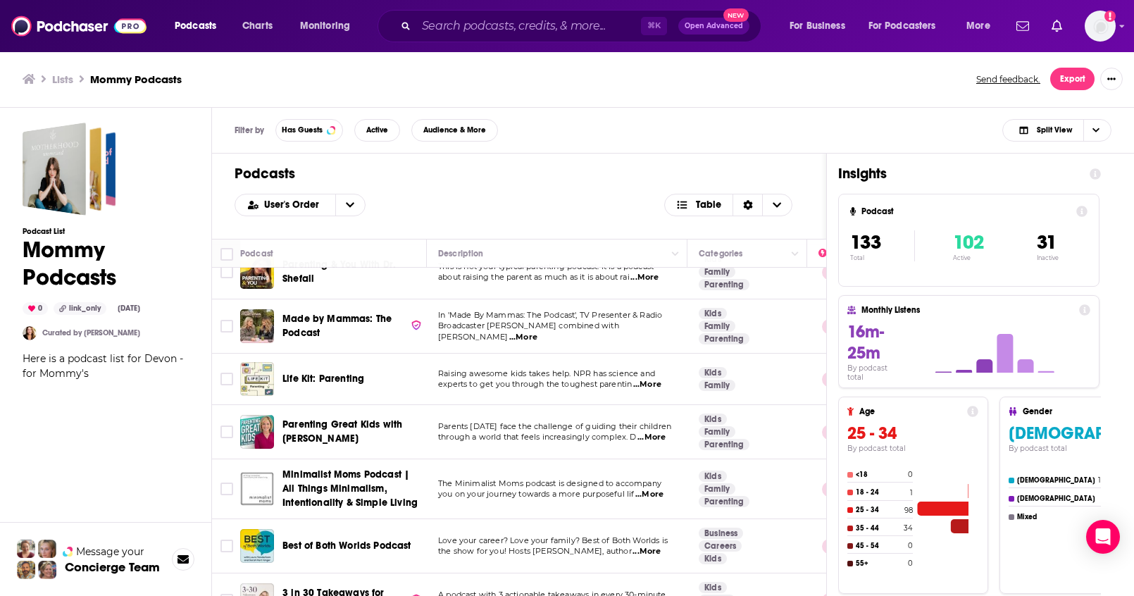
scroll to position [6229, 0]
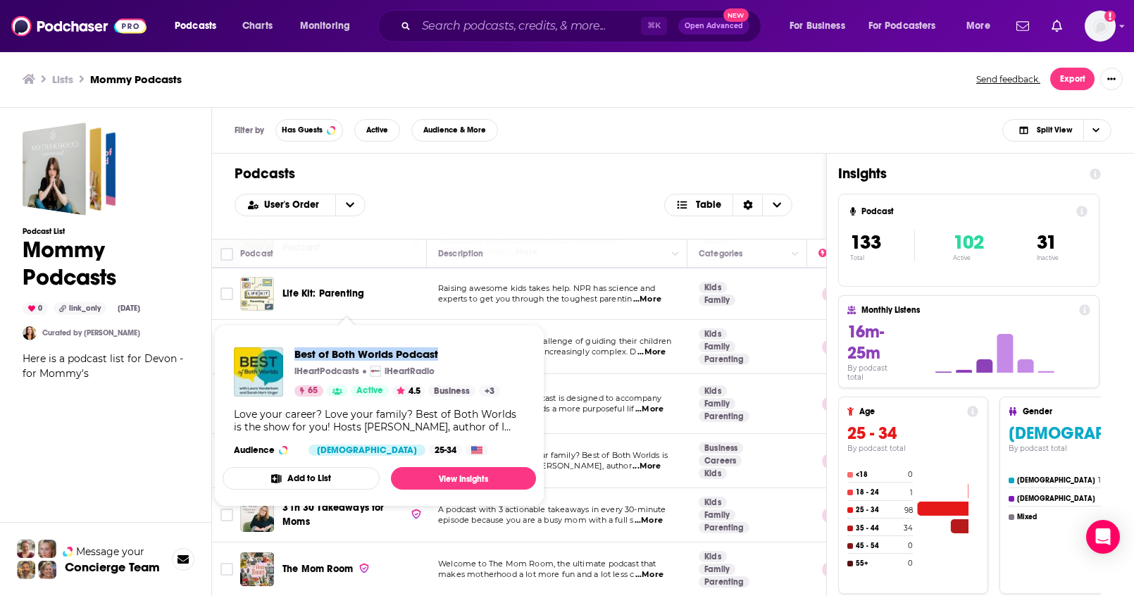
drag, startPoint x: 292, startPoint y: 348, endPoint x: 444, endPoint y: 356, distance: 153.0
click at [444, 356] on div "Best of Both Worlds Podcast iHeartPodcasts iHeartRadio 65 Active 4.5 Business +…" at bounding box center [367, 371] width 266 height 49
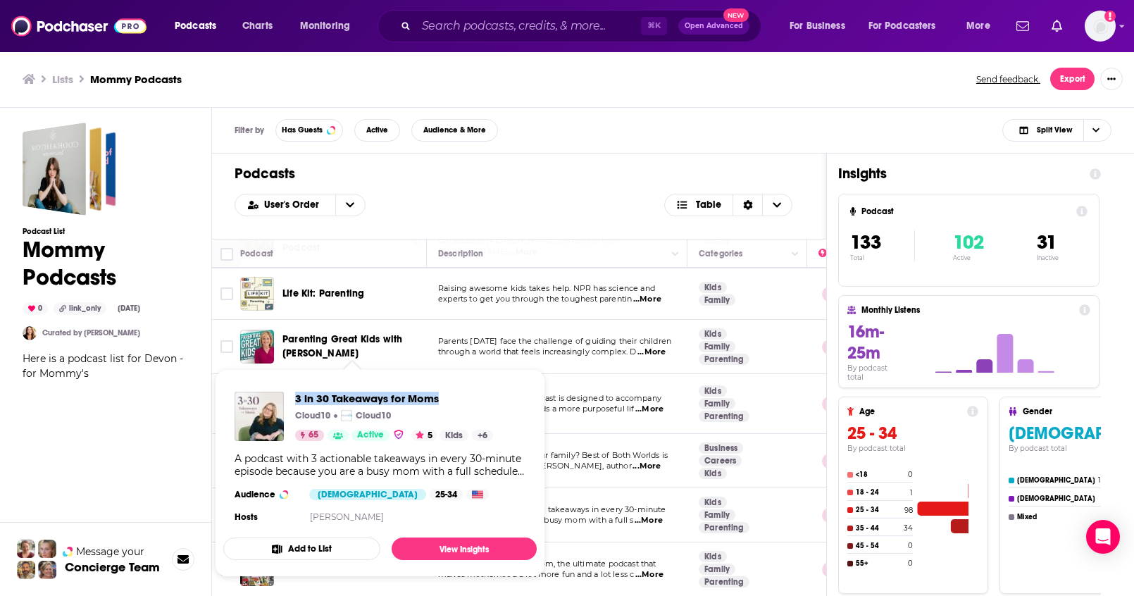
drag, startPoint x: 292, startPoint y: 393, endPoint x: 439, endPoint y: 401, distance: 148.1
click at [439, 401] on div "3 in 30 Takeaways for Moms Cloud10 Cloud10 65 Active 5 Kids + 6" at bounding box center [363, 415] width 258 height 49
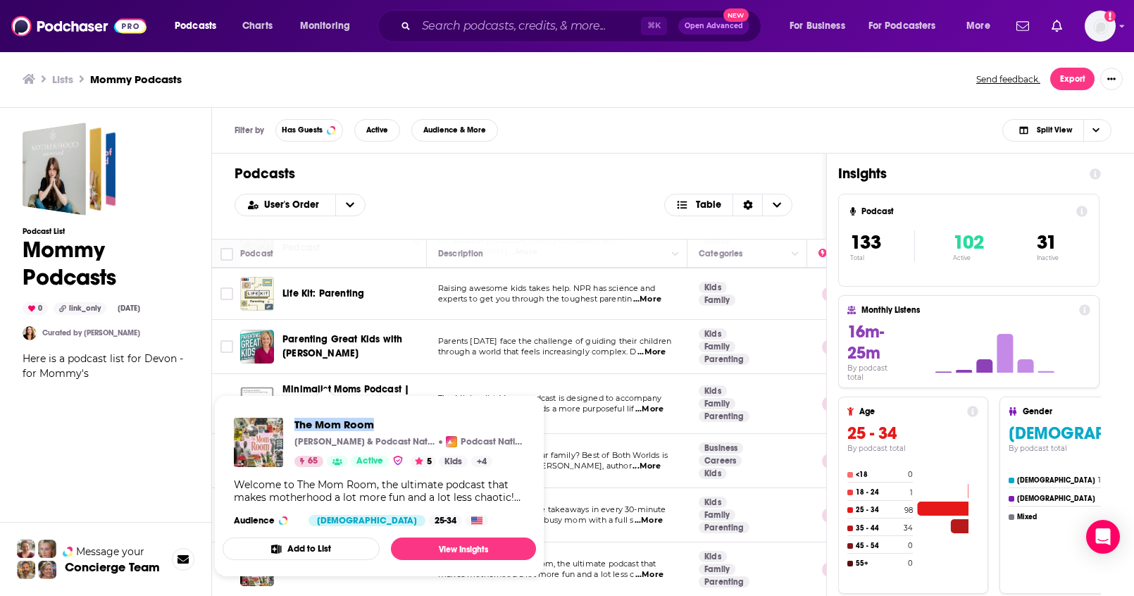
drag, startPoint x: 294, startPoint y: 418, endPoint x: 817, endPoint y: 409, distance: 522.5
click at [371, 425] on div "The Mom Room Renee Reina & Podcast Nation Podcast Nation 65 Active 5 Kids + 4 W…" at bounding box center [379, 471] width 313 height 131
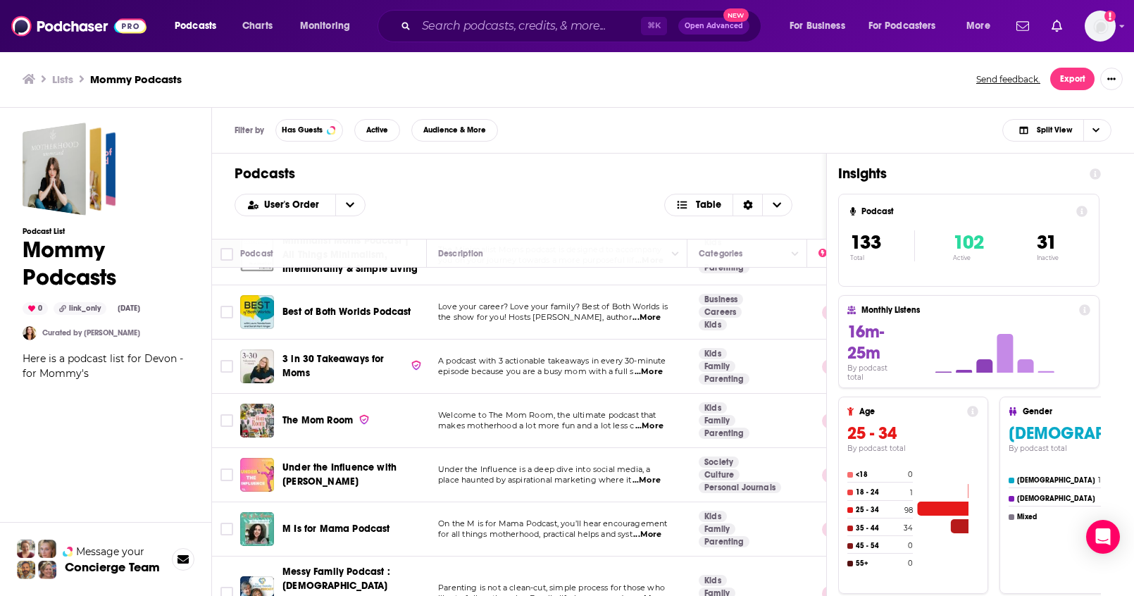
scroll to position [6401, 0]
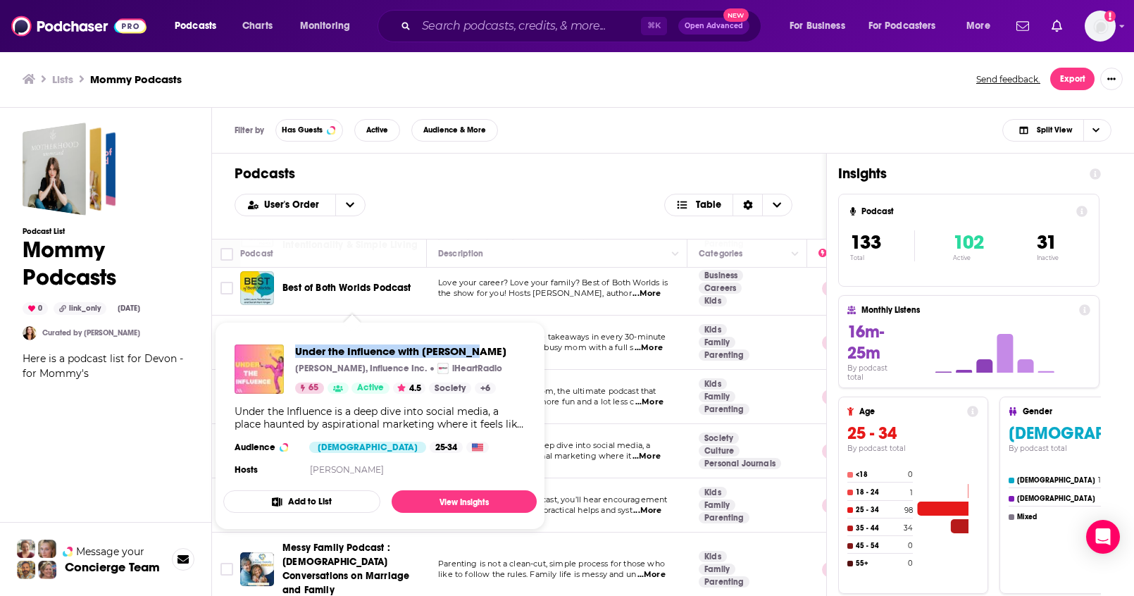
drag, startPoint x: 292, startPoint y: 346, endPoint x: 476, endPoint y: 356, distance: 184.0
click at [476, 356] on div "Under the Influence with Jo Piazza Jo Piazza, Influence Inc. iHeartRadio 65 Act…" at bounding box center [370, 368] width 272 height 49
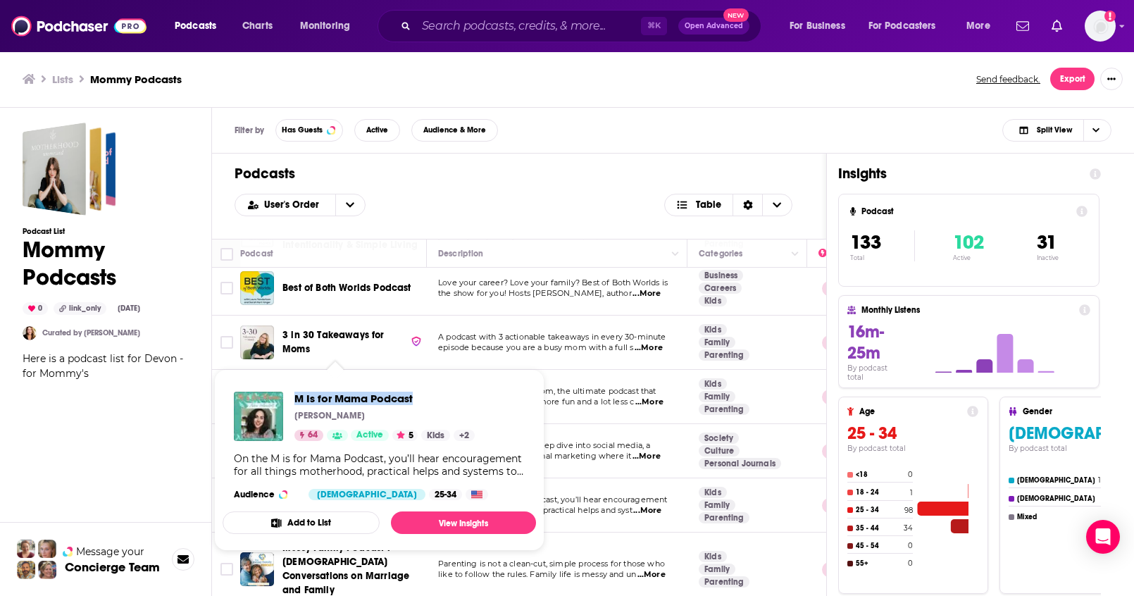
drag, startPoint x: 290, startPoint y: 393, endPoint x: 415, endPoint y: 401, distance: 124.9
click at [415, 401] on div "M Is for Mama Podcast Abbie Halberstadt 64 Active 5 Kids + 2" at bounding box center [354, 415] width 241 height 49
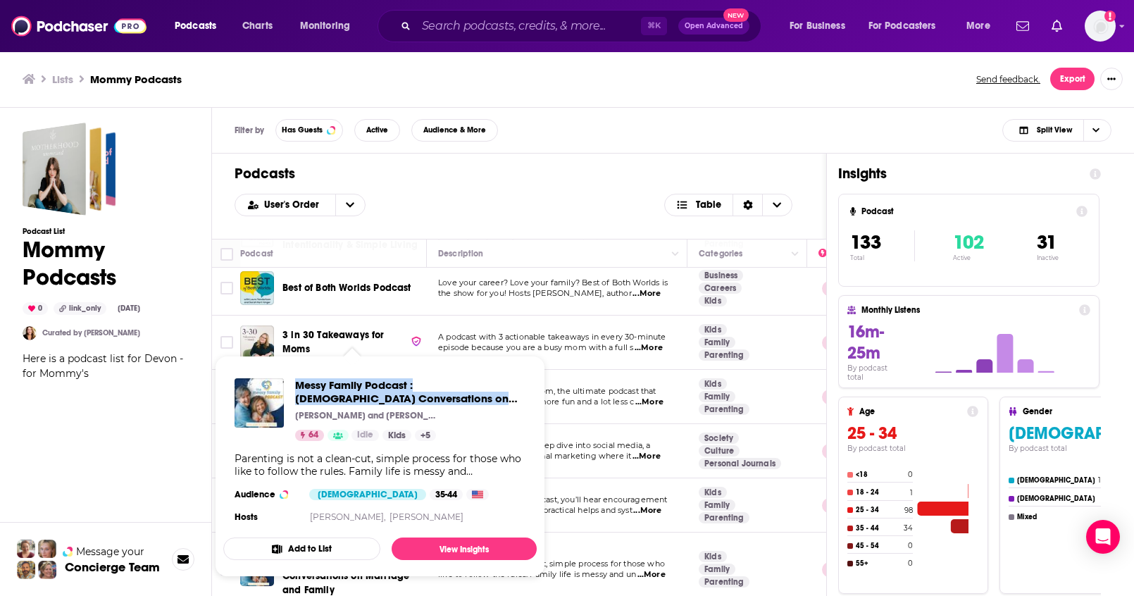
drag, startPoint x: 291, startPoint y: 380, endPoint x: 522, endPoint y: 400, distance: 232.6
click at [522, 400] on div "Messy Family Podcast : Catholic Conversations on Marriage and Family Mike and A…" at bounding box center [379, 409] width 291 height 63
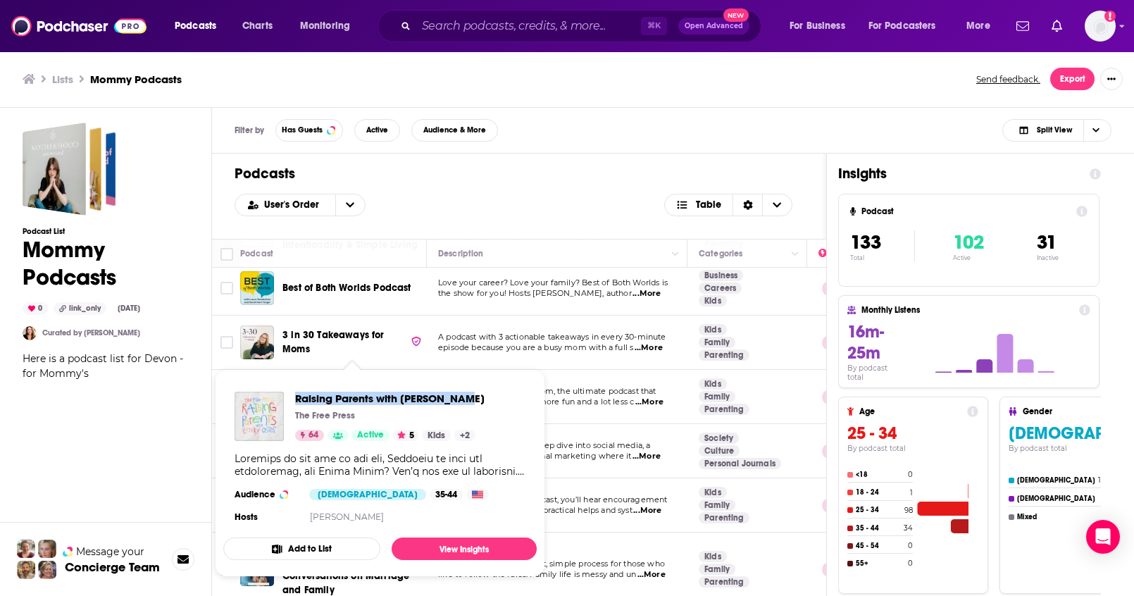
drag, startPoint x: 294, startPoint y: 392, endPoint x: 462, endPoint y: 404, distance: 168.7
click at [462, 404] on div "Raising Parents with Emily Oster The Free Press 64 Active 5 Kids + 2" at bounding box center [359, 415] width 250 height 49
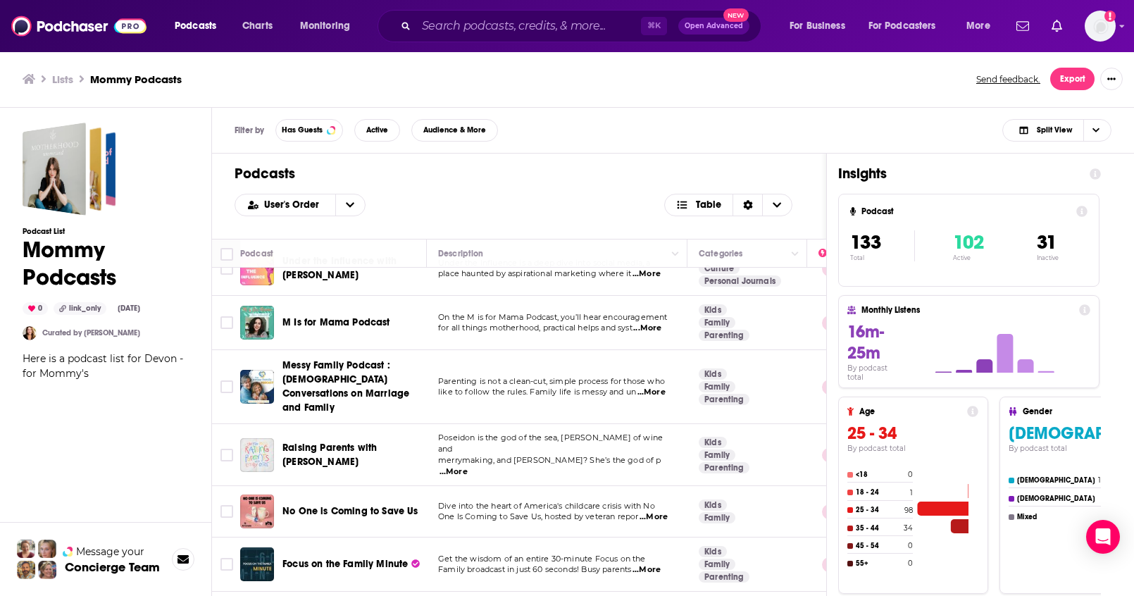
scroll to position [6586, 0]
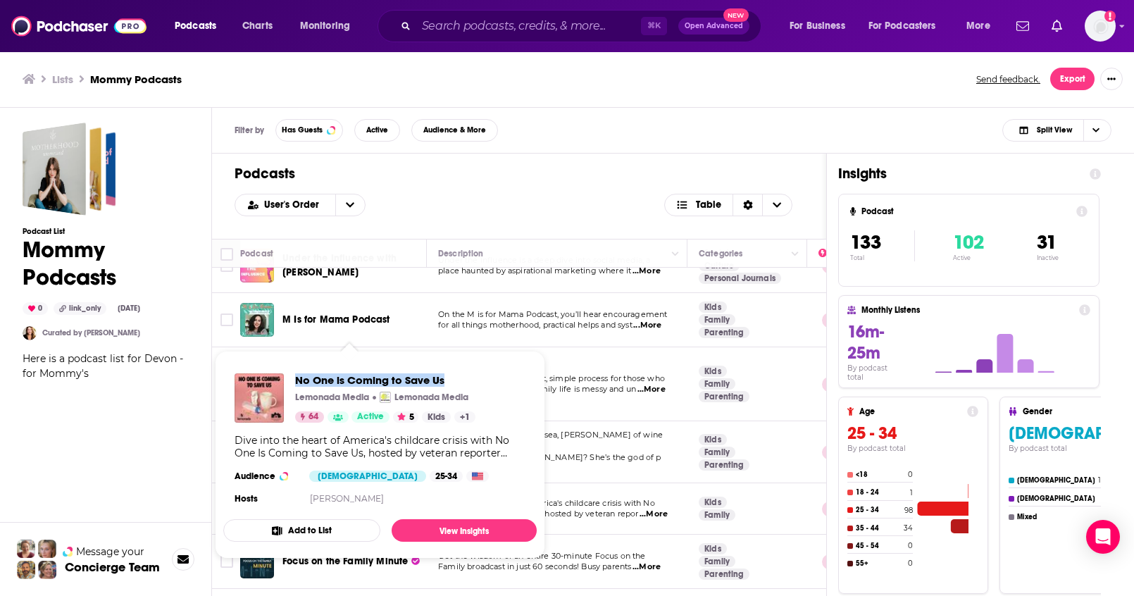
drag, startPoint x: 292, startPoint y: 375, endPoint x: 446, endPoint y: 385, distance: 154.6
click at [446, 384] on div "No One is Coming to Save Us Lemonada Media Lemonada Media 64 Active 5 Kids + 1" at bounding box center [354, 397] width 241 height 49
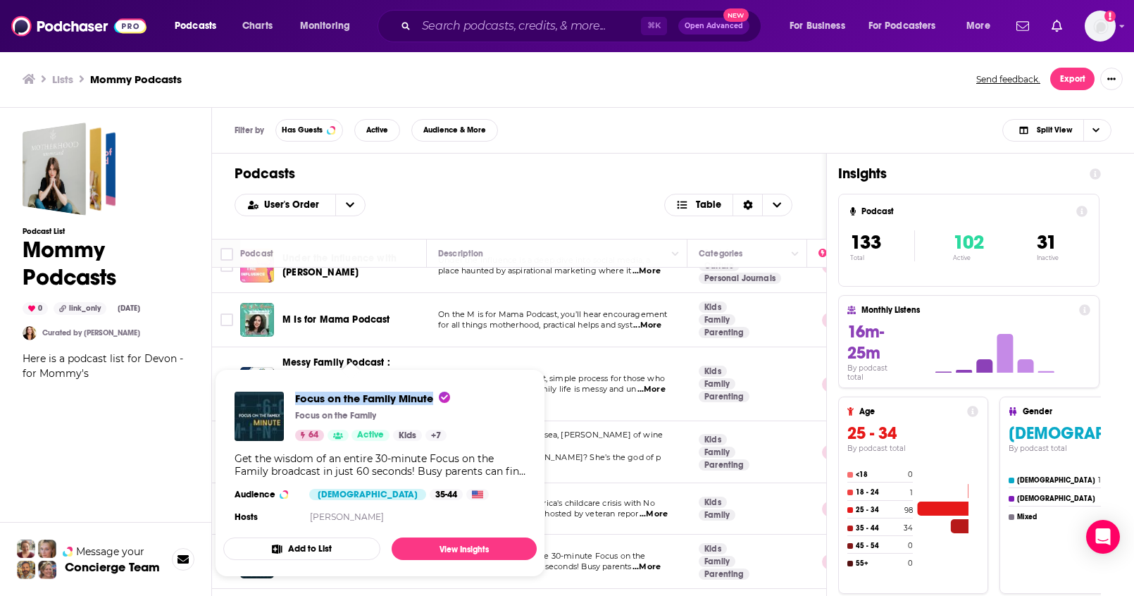
drag, startPoint x: 290, startPoint y: 389, endPoint x: 436, endPoint y: 399, distance: 146.1
click at [436, 399] on div "Focus on the Family Minute Focus on the Family 64 Active Kids + 7 Get the wisdo…" at bounding box center [379, 458] width 313 height 157
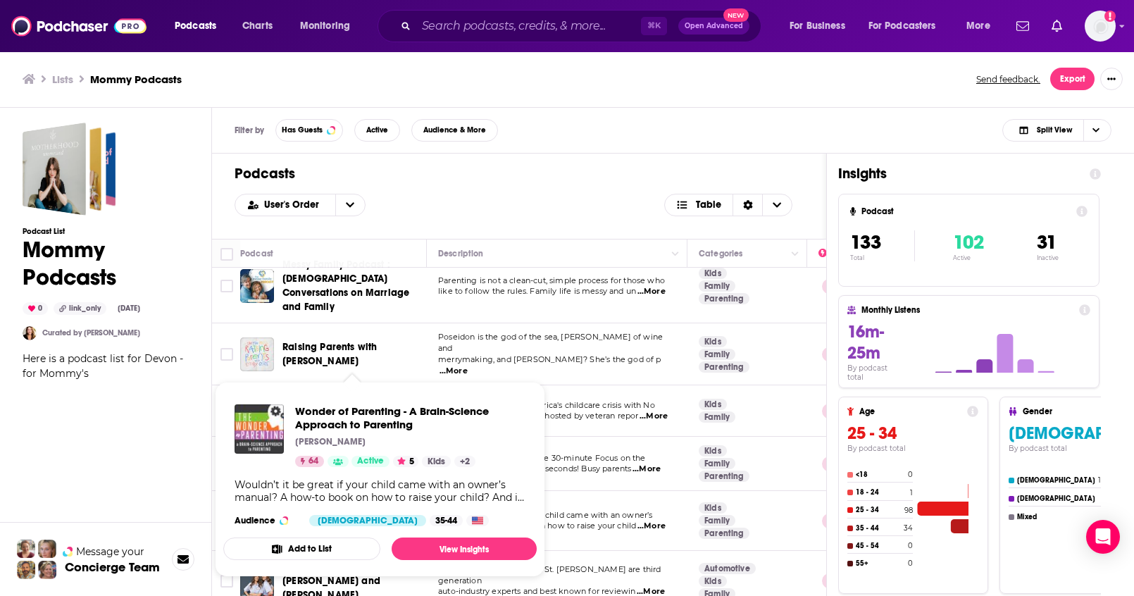
scroll to position [6685, 0]
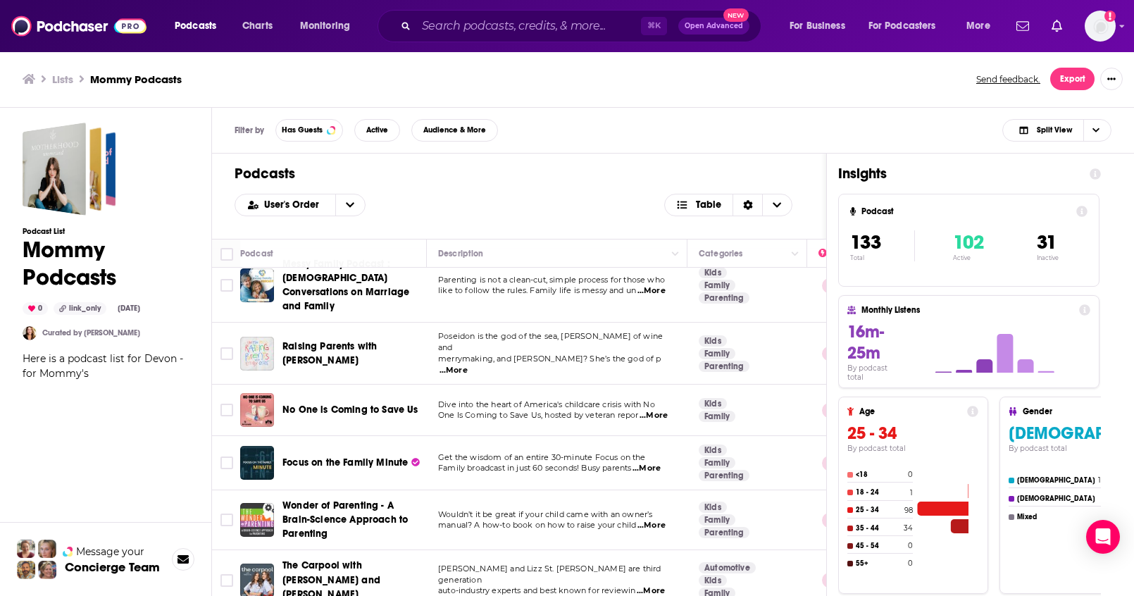
drag, startPoint x: 282, startPoint y: 318, endPoint x: 344, endPoint y: 356, distance: 72.9
click at [344, 499] on span "Wonder of Parenting - A Brain-Science Approach to Parenting" at bounding box center [351, 520] width 139 height 42
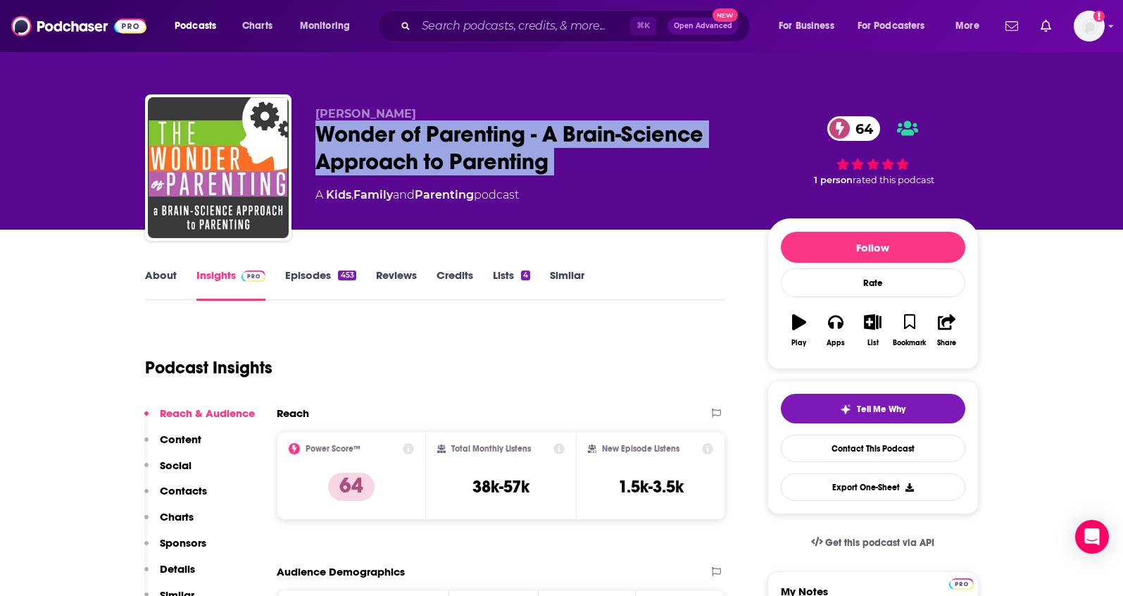
drag, startPoint x: 306, startPoint y: 125, endPoint x: 566, endPoint y: 184, distance: 266.6
click at [566, 184] on div "Michael Gurian Wonder of Parenting - A Brain-Science Approach to Parenting 64 A…" at bounding box center [562, 170] width 834 height 152
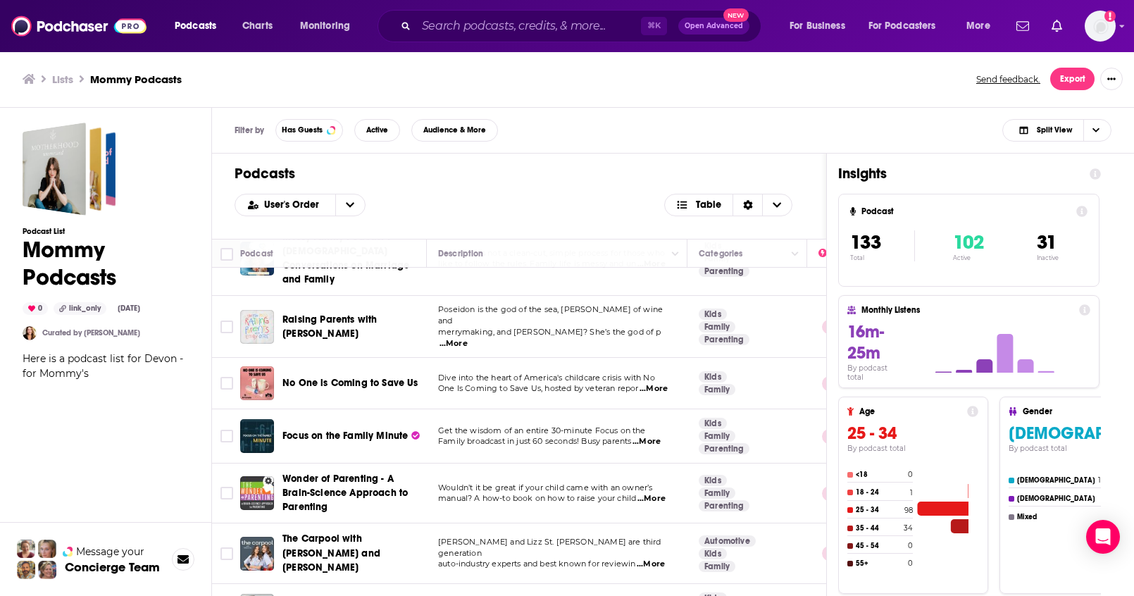
scroll to position [6725, 0]
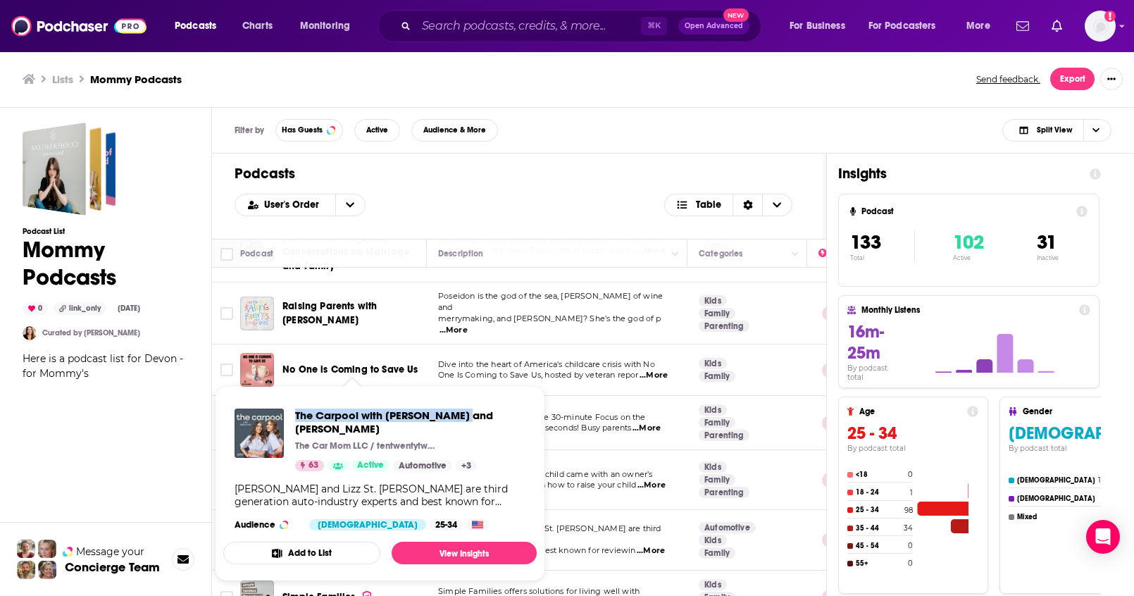
drag, startPoint x: 293, startPoint y: 409, endPoint x: 456, endPoint y: 422, distance: 163.1
click at [456, 422] on div "The Carpool with Kelly and Lizz The Car Mom LLC / tentwentytwo Projects 63 Acti…" at bounding box center [379, 439] width 291 height 63
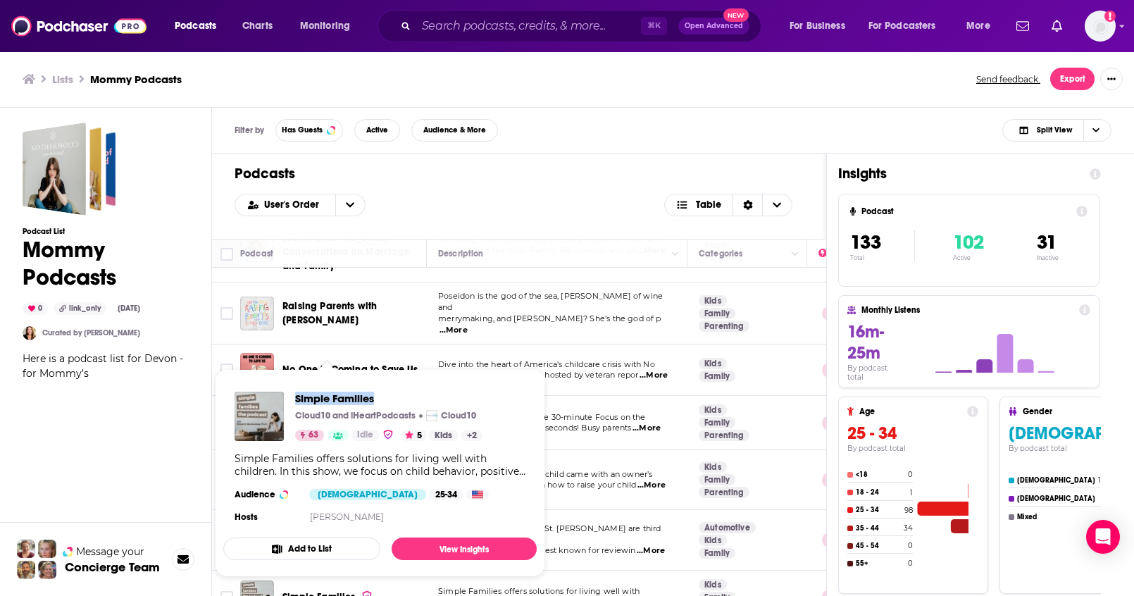
drag, startPoint x: 293, startPoint y: 394, endPoint x: 376, endPoint y: 402, distance: 83.5
click at [376, 401] on div "Simple Families Cloud10 and iHeartPodcasts Cloud10 63 Idle 5 Kids + 2" at bounding box center [358, 415] width 248 height 49
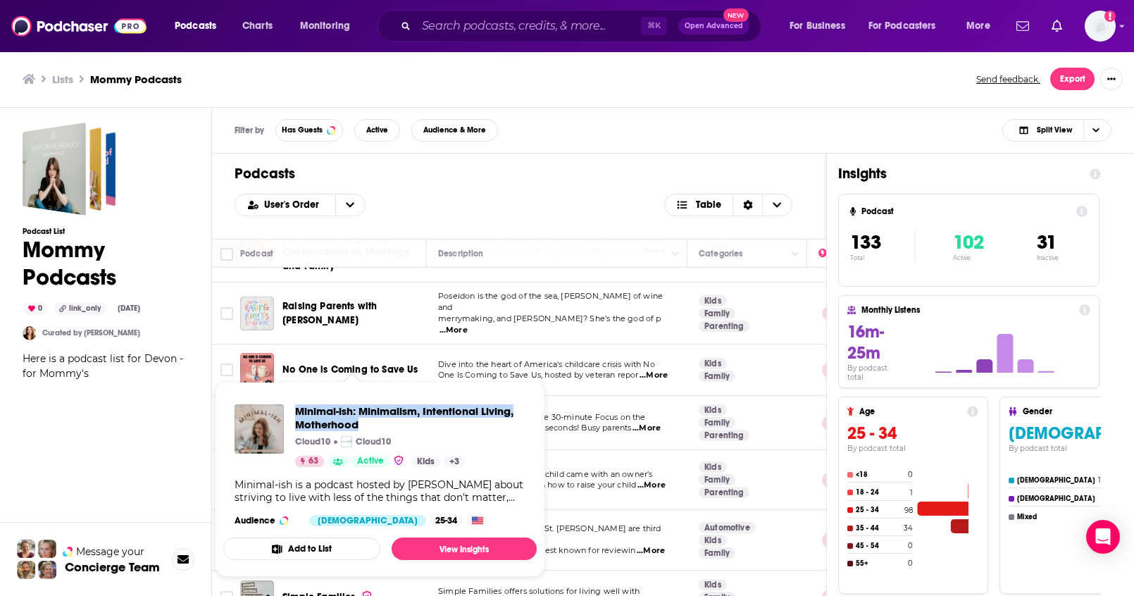
drag, startPoint x: 293, startPoint y: 405, endPoint x: 363, endPoint y: 425, distance: 72.6
click at [363, 425] on div "Minimal-ish: Minimalism, Intentional Living, Motherhood Cloud10 Cloud10 63 Acti…" at bounding box center [379, 435] width 291 height 63
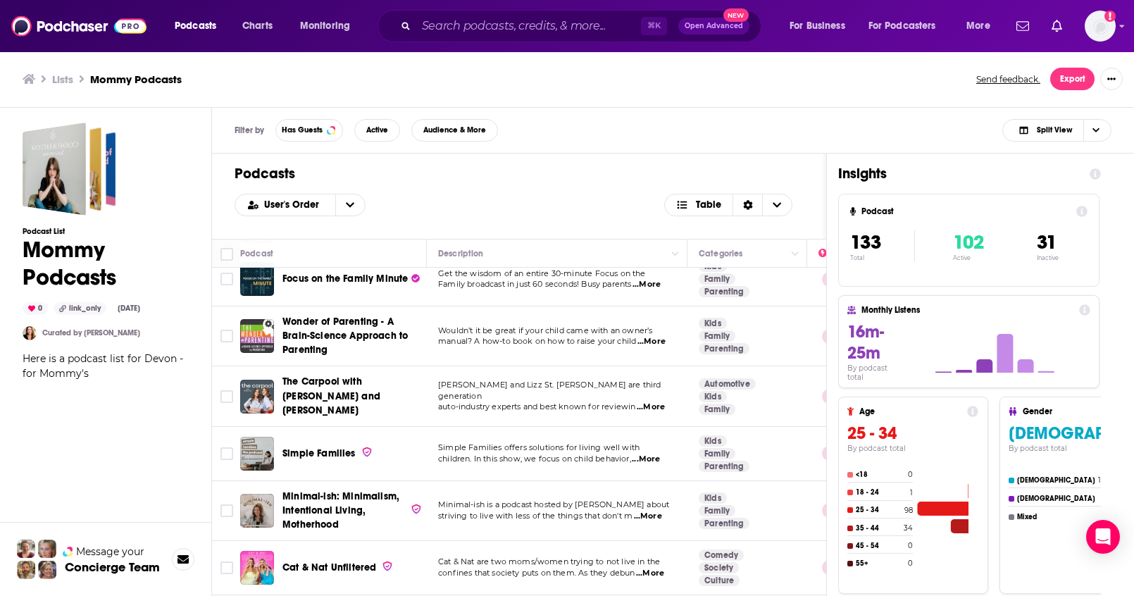
scroll to position [6905, 0]
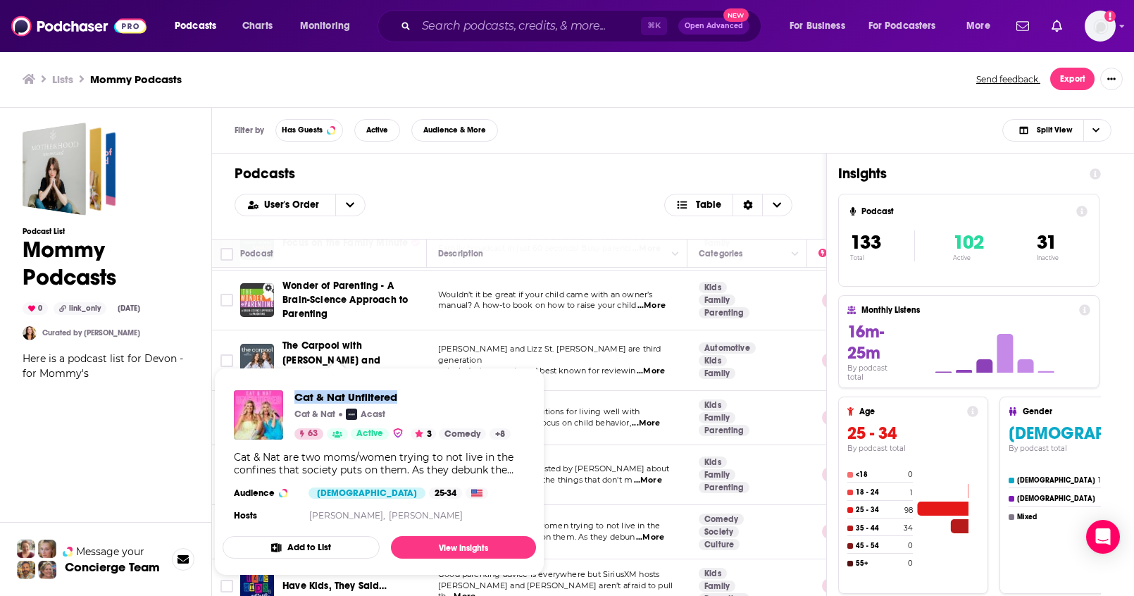
drag, startPoint x: 292, startPoint y: 389, endPoint x: 399, endPoint y: 395, distance: 107.2
click at [399, 395] on div "Cat & Nat Unfiltered Cat & Nat Acast 63 Active 3 Comedy + 8" at bounding box center [372, 414] width 277 height 49
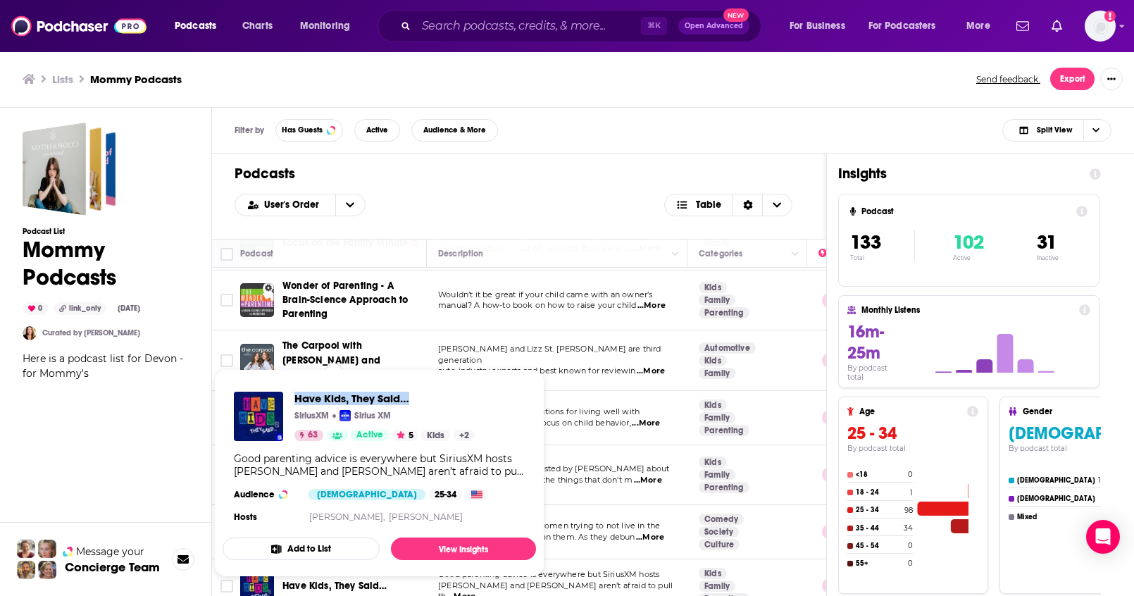
drag, startPoint x: 289, startPoint y: 391, endPoint x: 412, endPoint y: 399, distance: 122.7
click at [412, 399] on div "Have Kids, They Said… SiriusXM Sirius XM 63 Active 5 Kids + 2" at bounding box center [354, 415] width 241 height 49
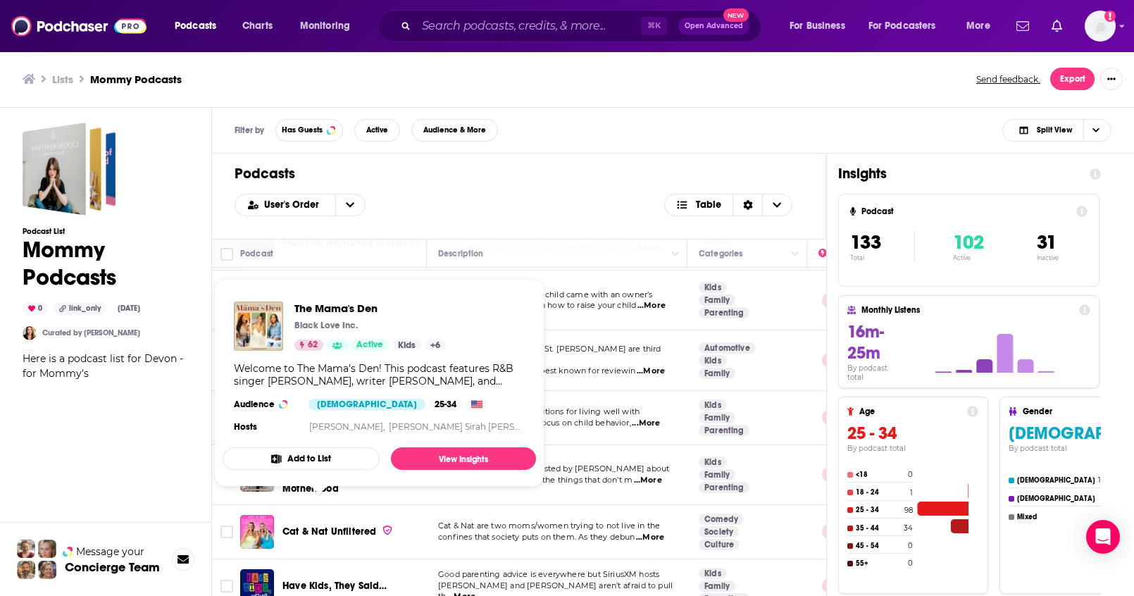
click at [171, 468] on div "Podcast List Mommy Podcasts 0 link_only Aug 26th, 2025 Curated by Lauren Cobell…" at bounding box center [106, 417] width 166 height 588
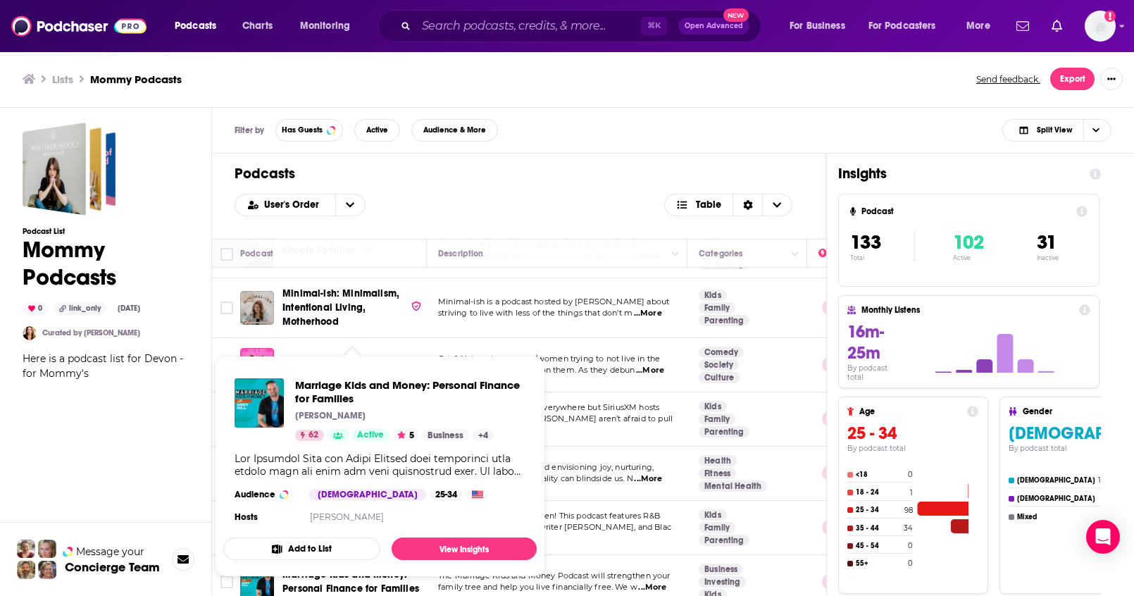
scroll to position [7072, 0]
drag, startPoint x: 294, startPoint y: 375, endPoint x: 357, endPoint y: 402, distance: 68.8
click at [357, 402] on div "Marriage Kids and Money: Personal Finance for Families Andy Hill 62 Active 5 Bu…" at bounding box center [379, 452] width 313 height 170
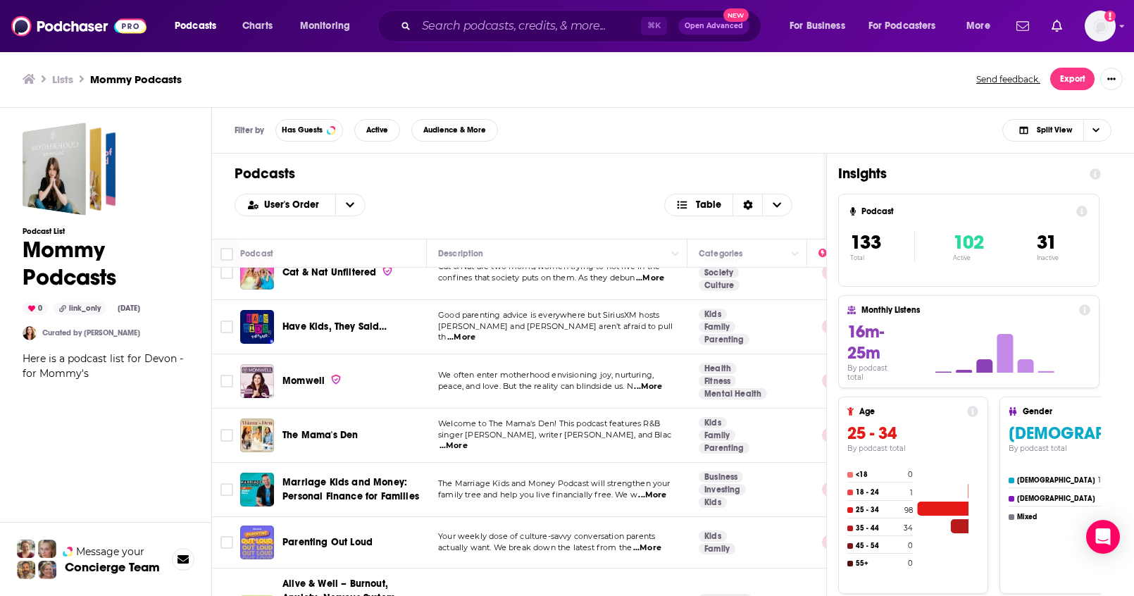
scroll to position [7203, 0]
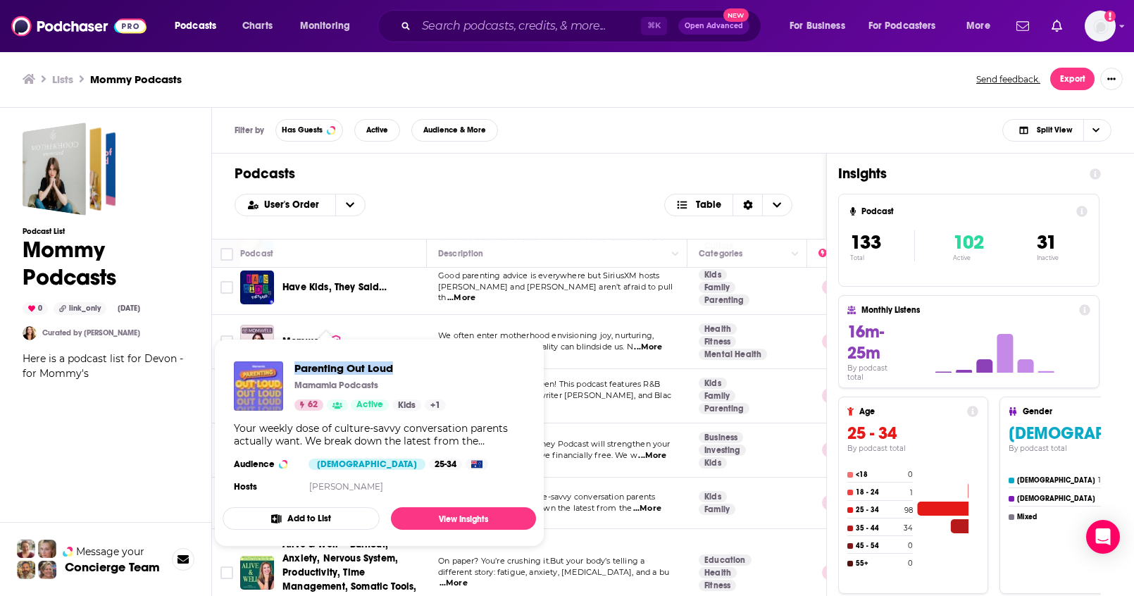
drag, startPoint x: 291, startPoint y: 363, endPoint x: 398, endPoint y: 374, distance: 107.6
click at [398, 374] on div "Parenting Out Loud Mamamia Podcasts 62 Active Kids + 1" at bounding box center [340, 385] width 212 height 49
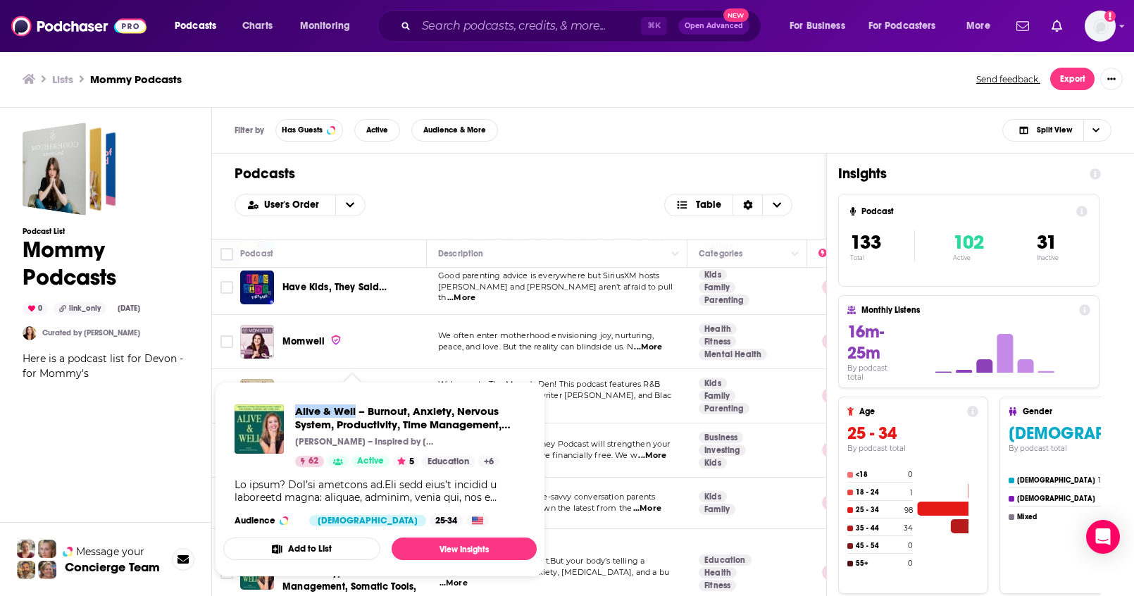
drag, startPoint x: 293, startPoint y: 401, endPoint x: 355, endPoint y: 415, distance: 63.5
click at [355, 415] on div "Alive & Well – Burnout, Anxiety, Nervous System, Productivity, Time Management,…" at bounding box center [379, 465] width 313 height 144
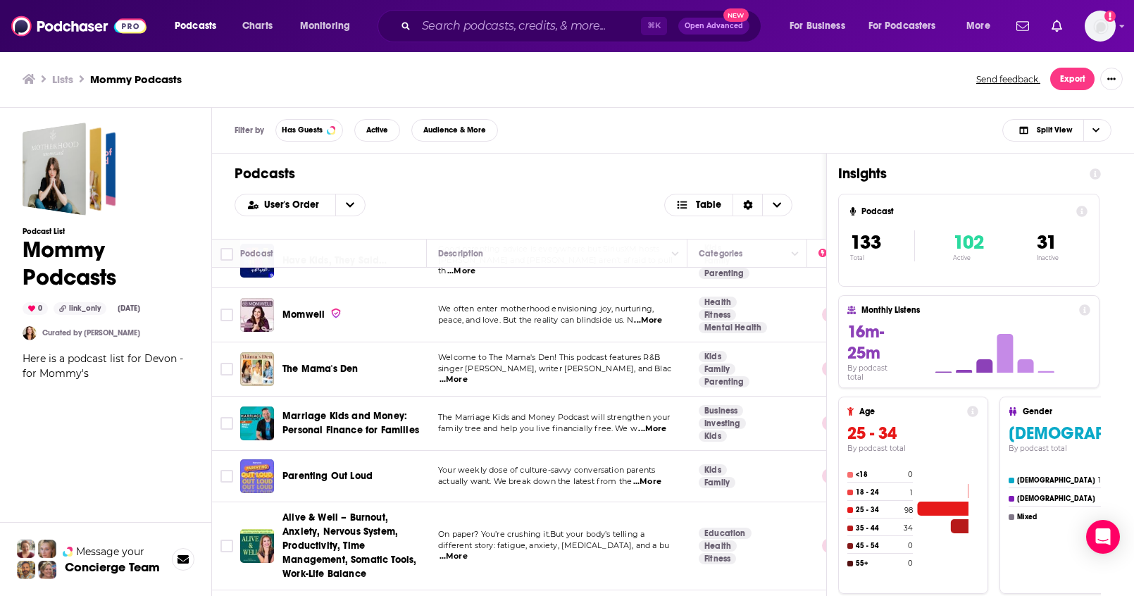
scroll to position [7258, 0]
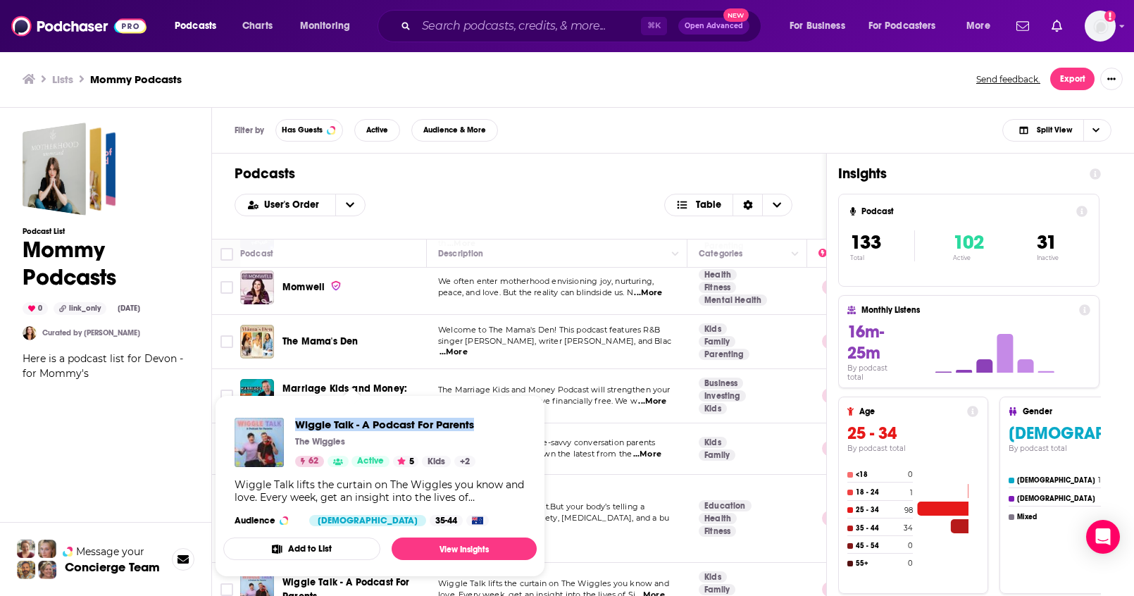
drag, startPoint x: 290, startPoint y: 416, endPoint x: 476, endPoint y: 429, distance: 186.3
click at [476, 429] on div "Wiggle Talk - A Podcast For Parents The Wiggles 62 Active 5 Kids + 2 Wiggle Tal…" at bounding box center [379, 471] width 313 height 131
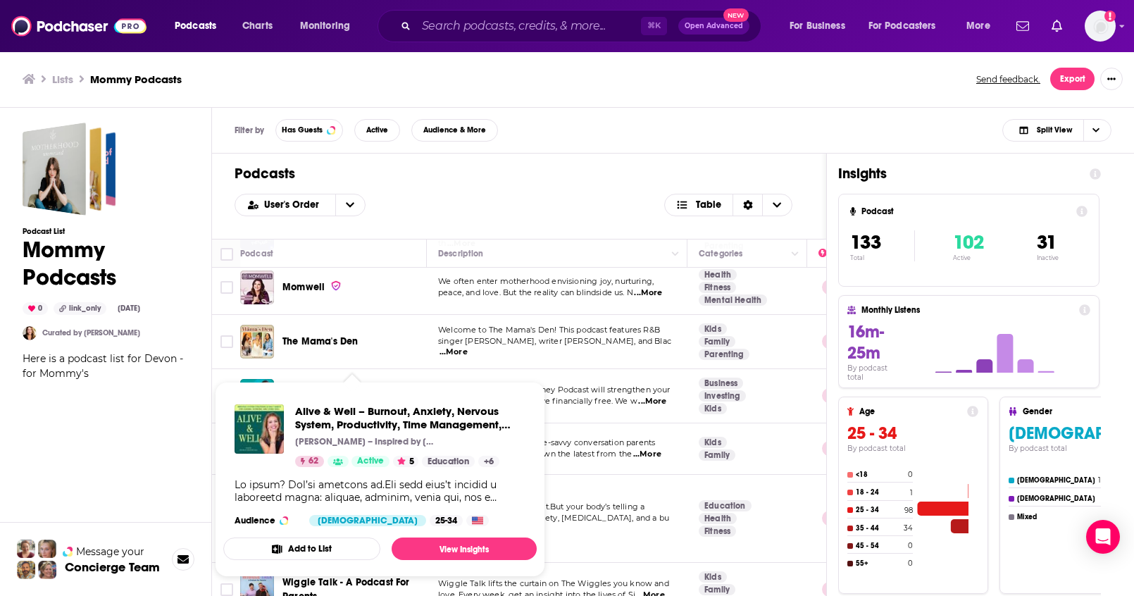
click at [143, 439] on div "Podcast List Mommy Podcasts 0 link_only Aug 26th, 2025 Curated by Lauren Cobell…" at bounding box center [106, 417] width 166 height 588
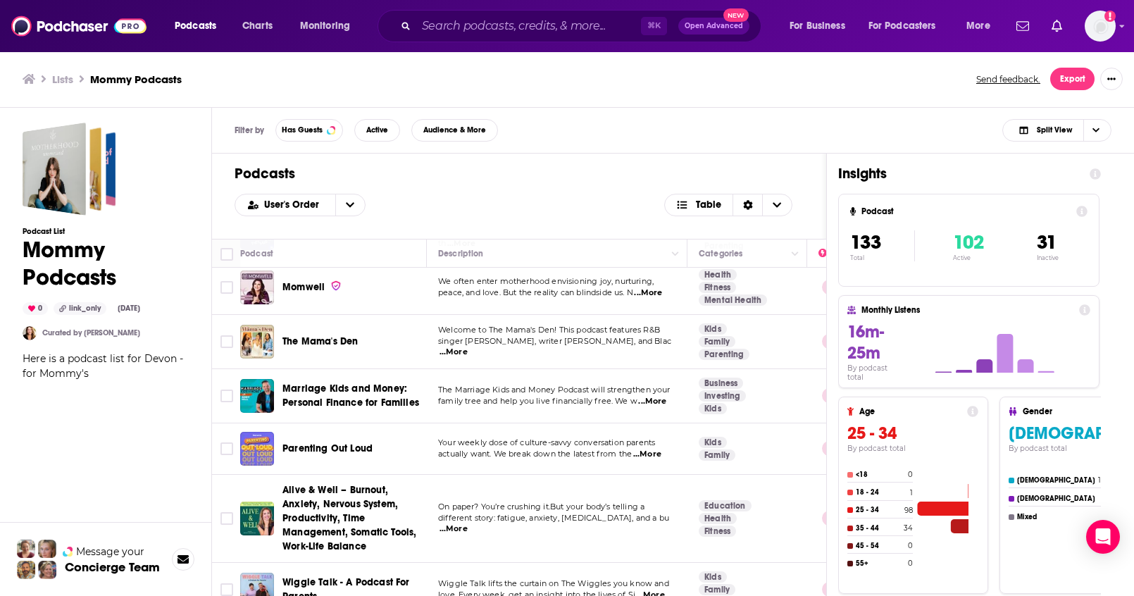
scroll to position [7262, 0]
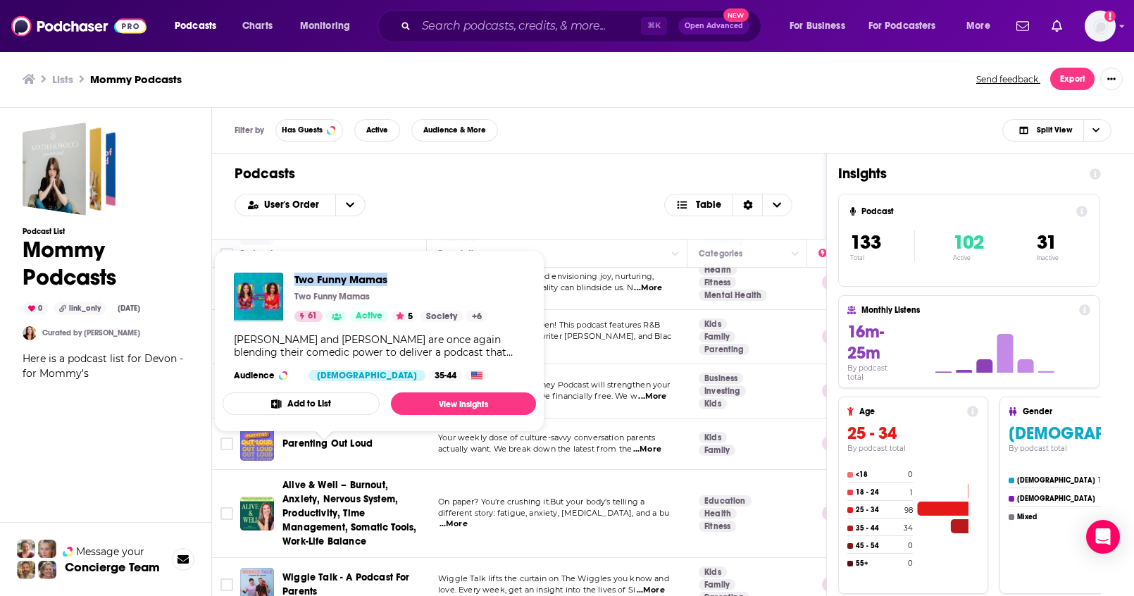
drag, startPoint x: 291, startPoint y: 271, endPoint x: 394, endPoint y: 282, distance: 103.3
click at [394, 282] on div "Two Funny Mamas Two Funny Mamas 61 Active 5 Society + 6 Sherri Shepherd and Kym…" at bounding box center [379, 326] width 313 height 131
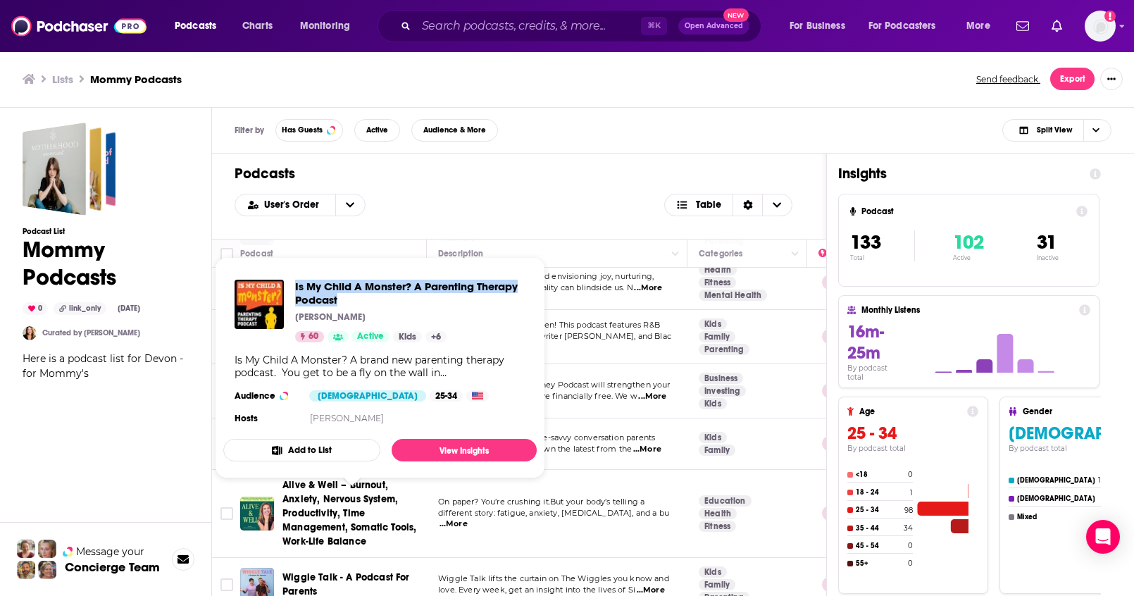
drag, startPoint x: 292, startPoint y: 282, endPoint x: 339, endPoint y: 299, distance: 50.4
click at [339, 299] on div "Is My Child A Monster? A Parenting Therapy Podcast Leslie Cohen-Rubury 60 Activ…" at bounding box center [379, 311] width 291 height 63
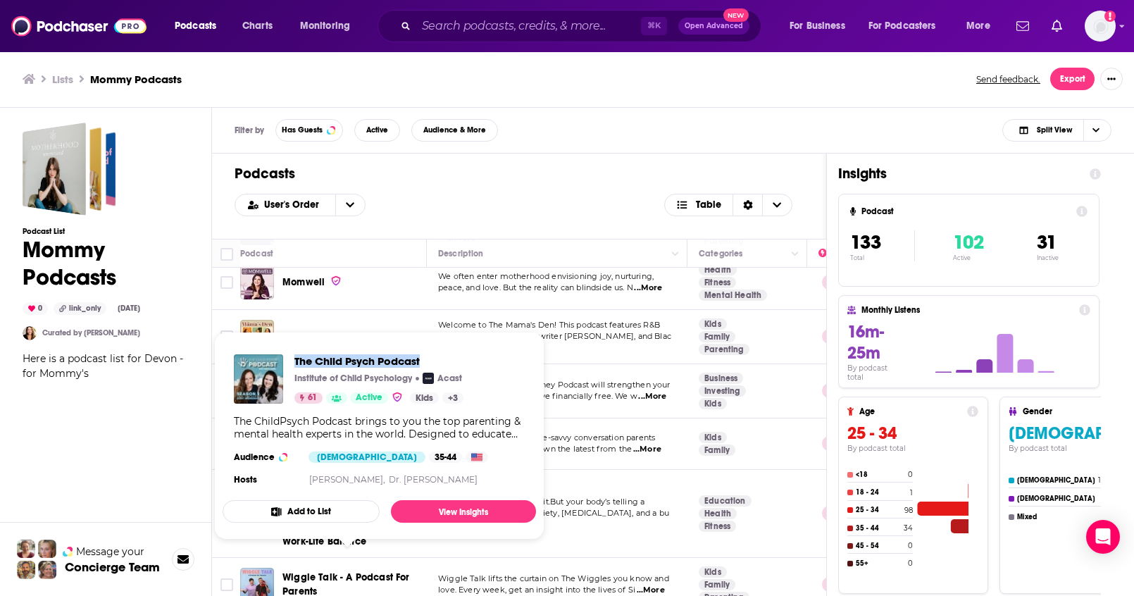
drag, startPoint x: 292, startPoint y: 353, endPoint x: 427, endPoint y: 363, distance: 135.6
click at [427, 363] on div "The Child Psych Podcast Institute of Child Psychology Acast 61 Active Kids + 3" at bounding box center [349, 378] width 230 height 49
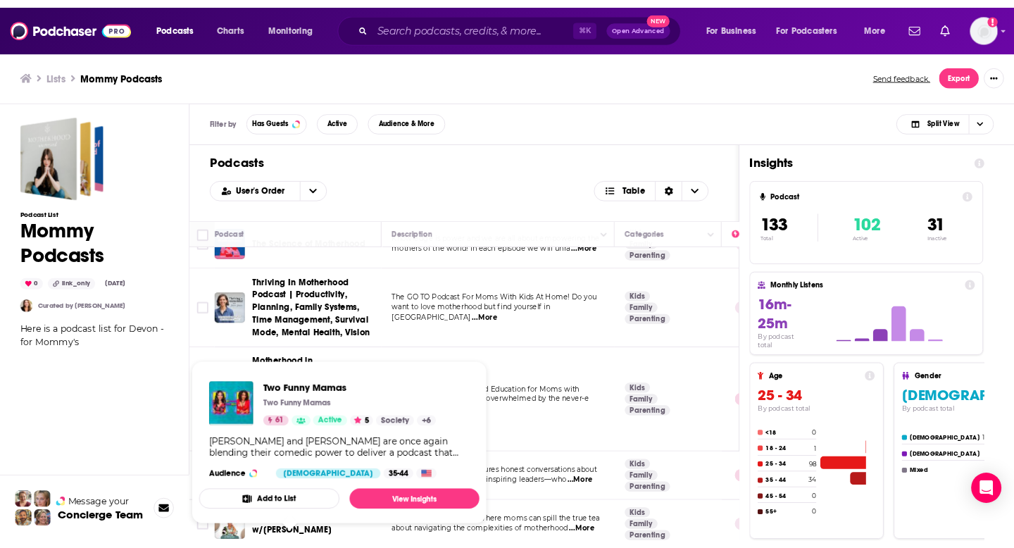
scroll to position [0, 0]
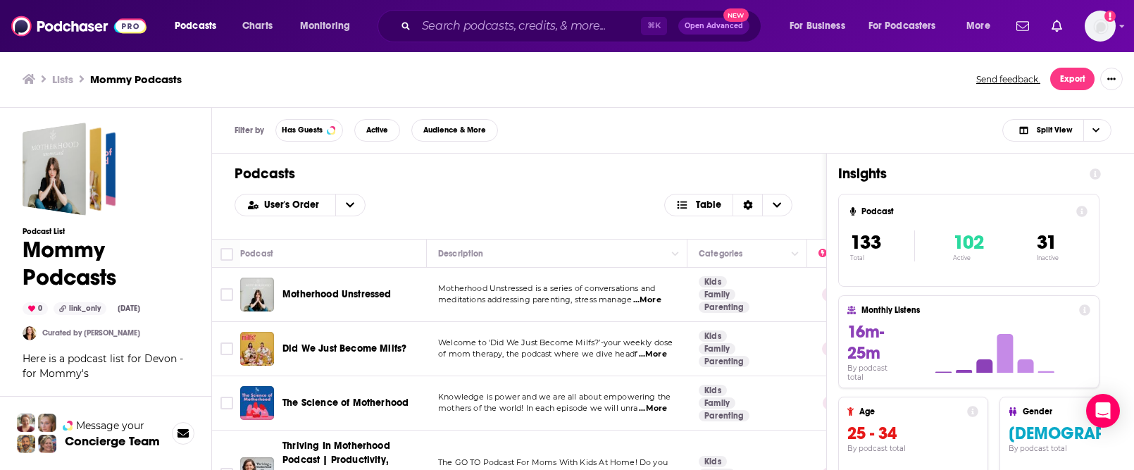
click at [543, 194] on div "User's Order Table" at bounding box center [518, 205] width 569 height 23
click at [564, 151] on div "Filter by Has Guests Active Audience & More Split View" at bounding box center [673, 131] width 922 height 46
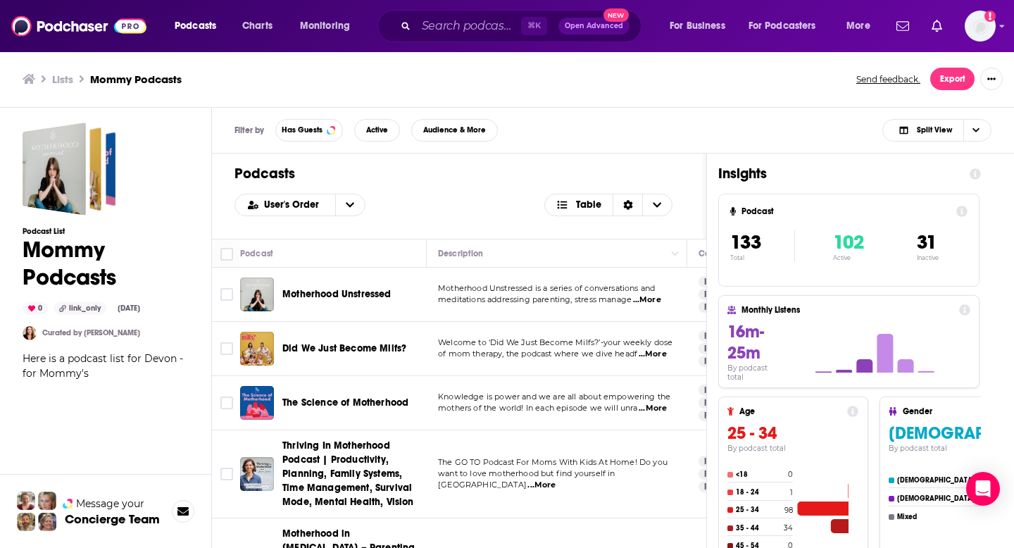
click at [415, 176] on h1 "Podcasts" at bounding box center [458, 174] width 449 height 18
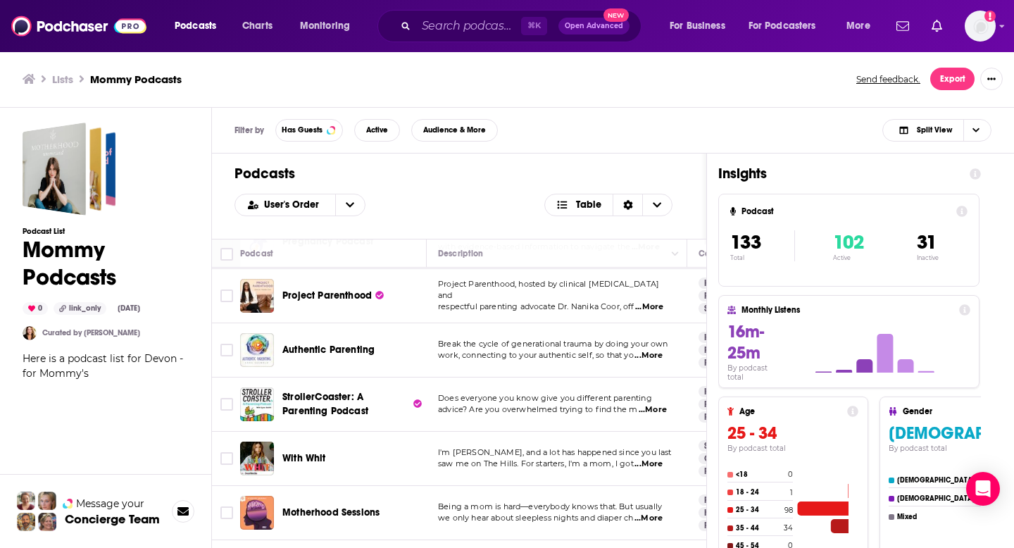
scroll to position [4615, 0]
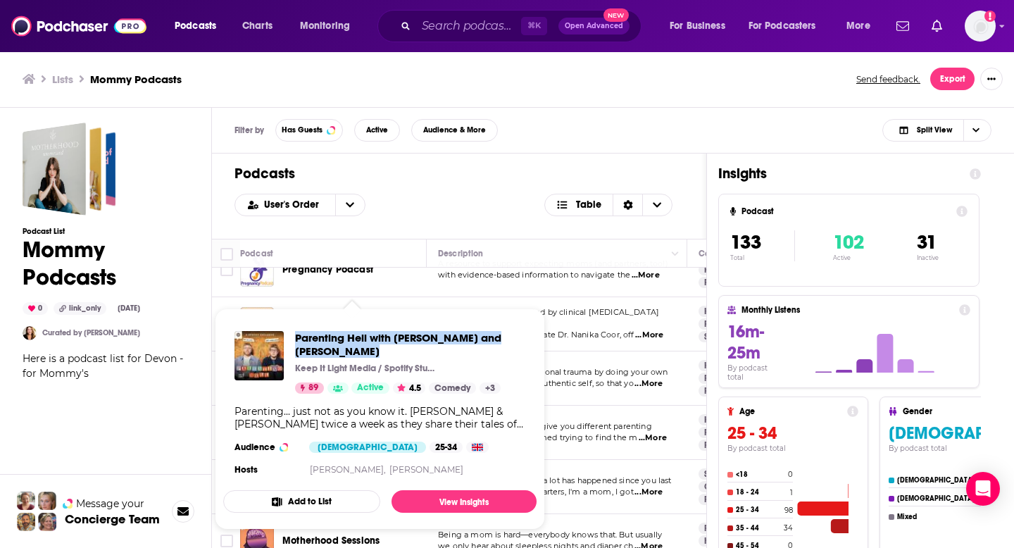
drag, startPoint x: 295, startPoint y: 326, endPoint x: 364, endPoint y: 350, distance: 73.0
click at [364, 350] on div "Parenting Hell with Rob Beckett and Josh Widdicombe Keep It Light Media / Spoti…" at bounding box center [379, 405] width 313 height 170
click at [143, 407] on div "Podcast List Mommy Podcasts 0 link_only Aug 26th, 2025 Curated by Lauren Cobell…" at bounding box center [106, 395] width 166 height 544
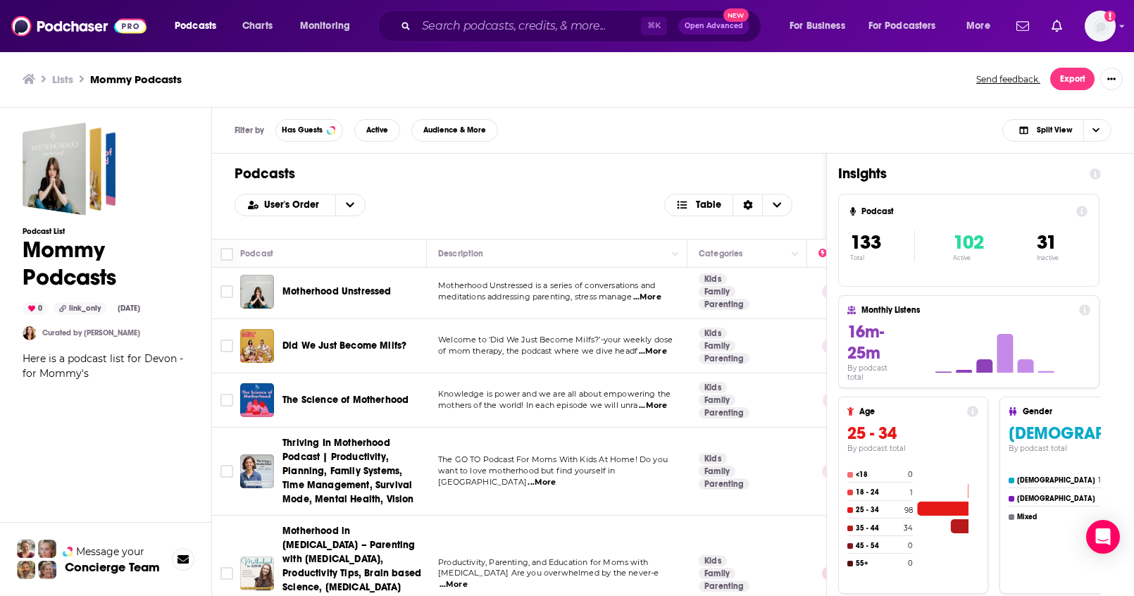
scroll to position [3, 0]
click at [429, 206] on div "User's Order Table" at bounding box center [518, 205] width 569 height 23
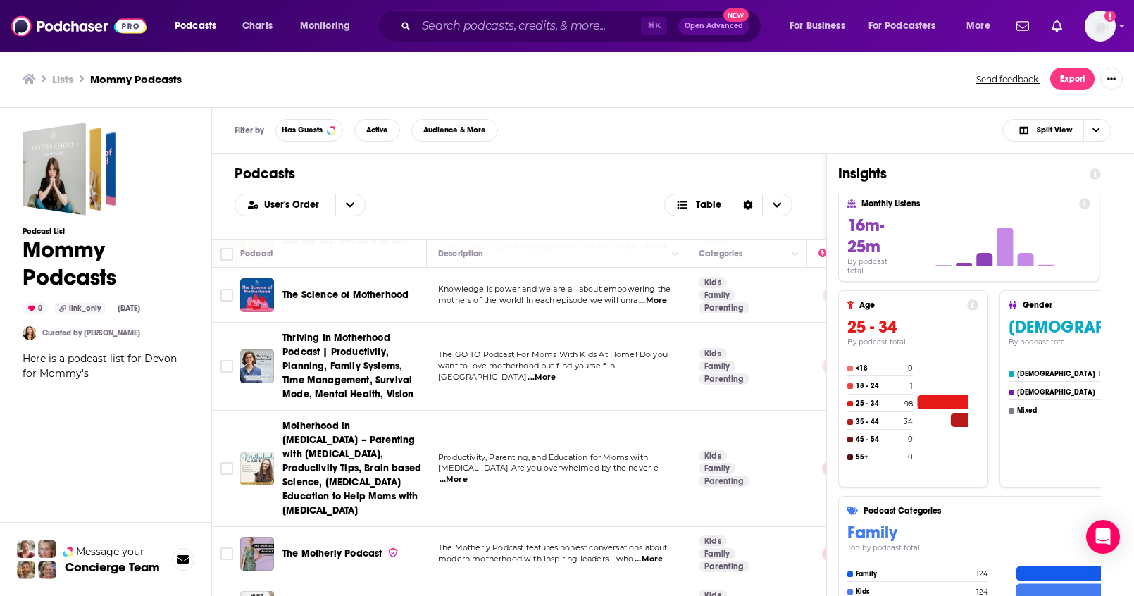
scroll to position [0, 0]
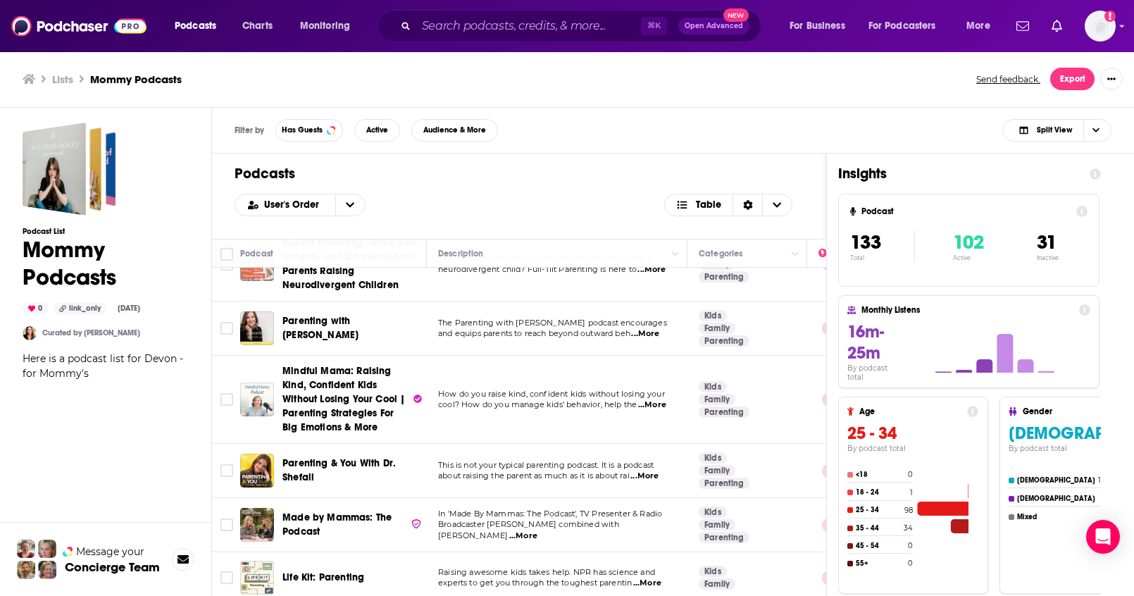
scroll to position [1643, 0]
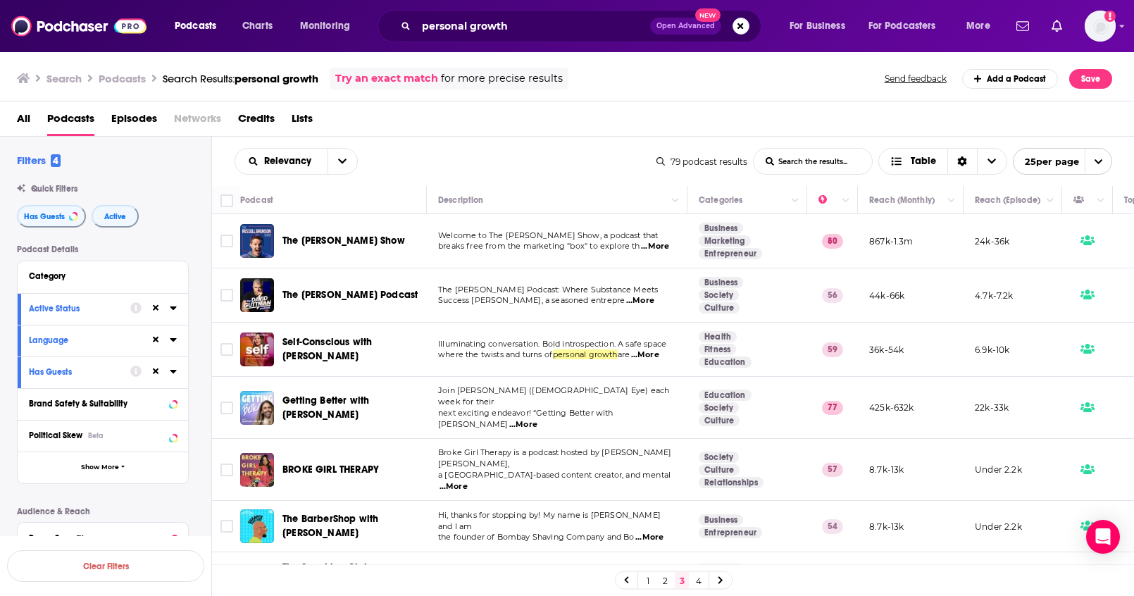
scroll to position [142, 0]
